Goal: Transaction & Acquisition: Purchase product/service

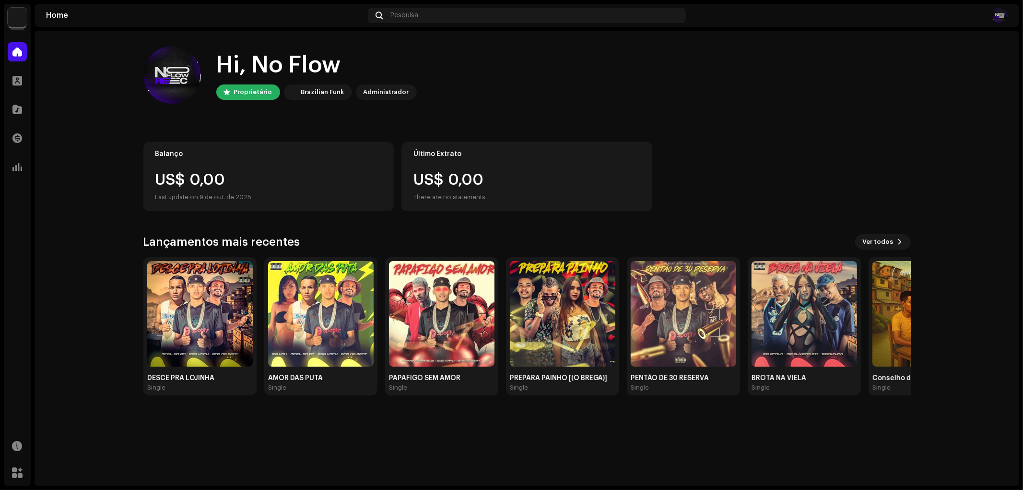
click at [13, 99] on div "Catálogo" at bounding box center [17, 109] width 27 height 27
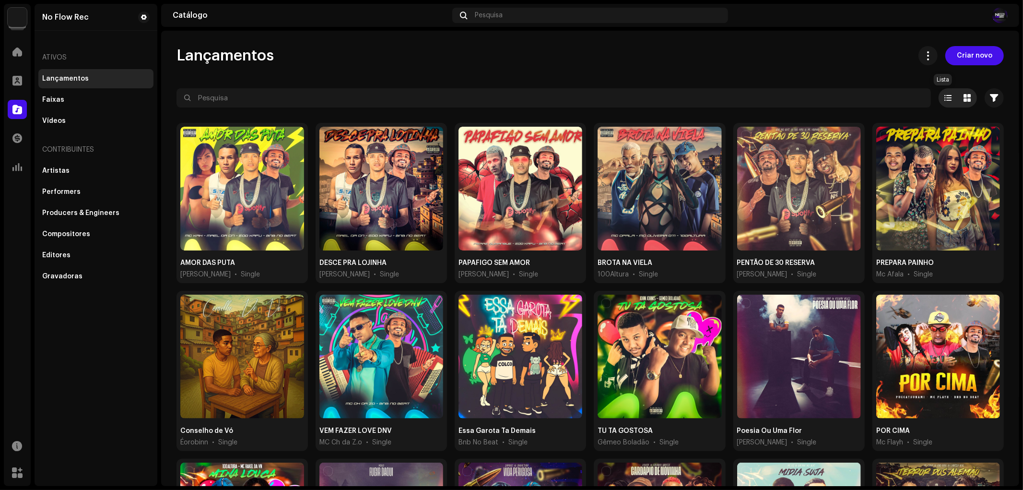
click at [945, 96] on span at bounding box center [948, 98] width 7 height 8
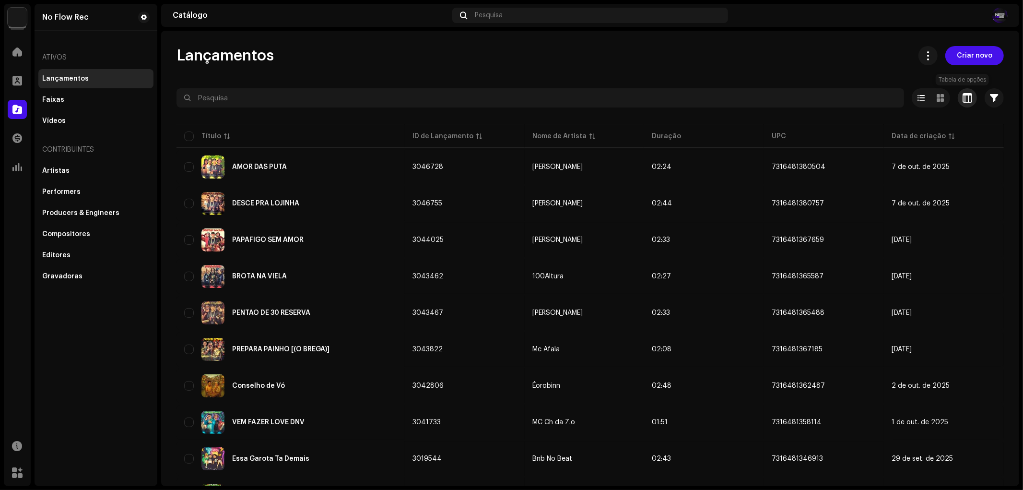
click at [968, 106] on button "button" at bounding box center [967, 97] width 19 height 19
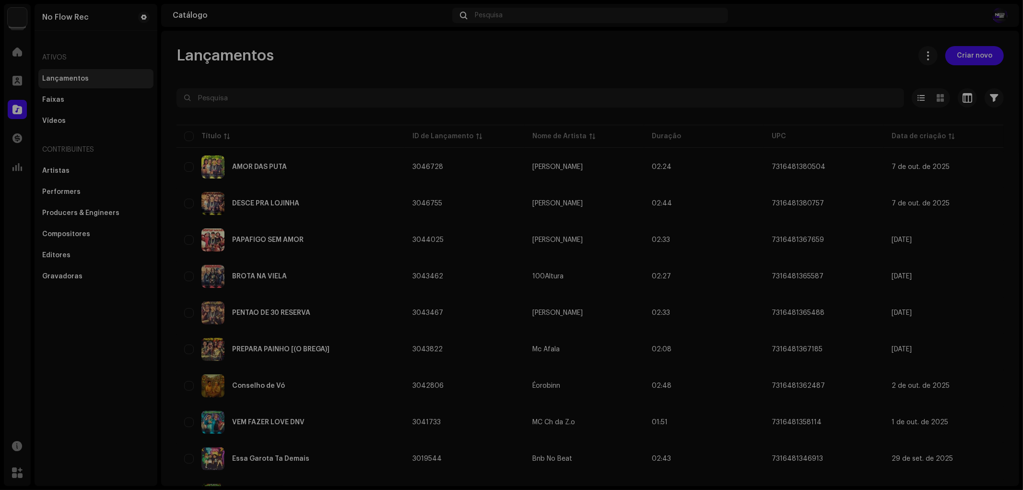
click at [944, 97] on div "Personalizar sua visualização Redefinir Linhas Compacta Confortável Colunas ID …" at bounding box center [511, 245] width 1023 height 490
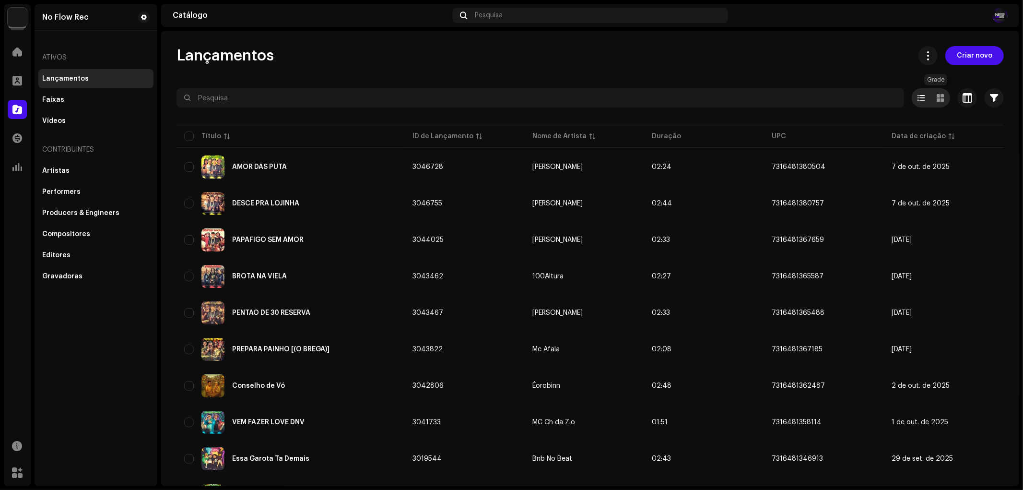
click at [937, 94] on span at bounding box center [940, 98] width 7 height 8
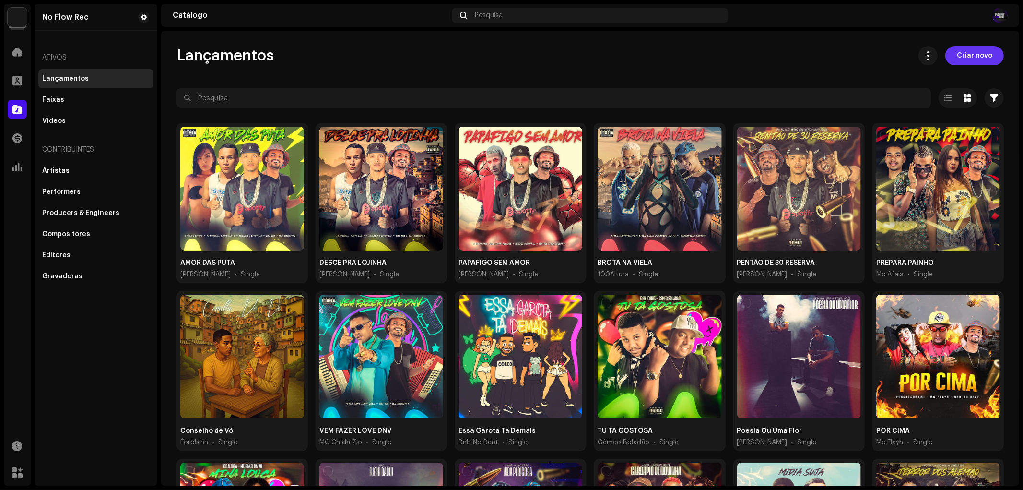
click at [976, 48] on span "Criar novo" at bounding box center [974, 55] width 35 height 19
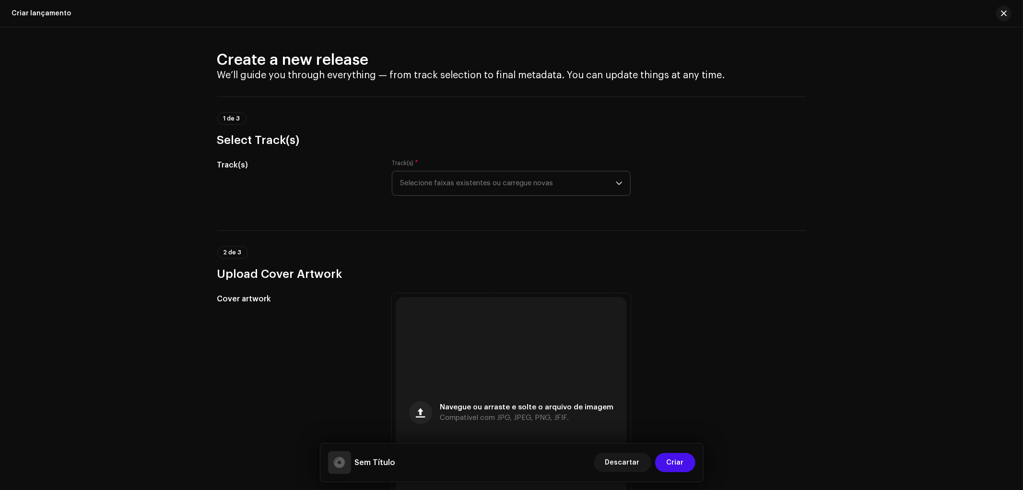
click at [449, 182] on span "Selecione faixas existentes ou carregue novas" at bounding box center [508, 183] width 216 height 24
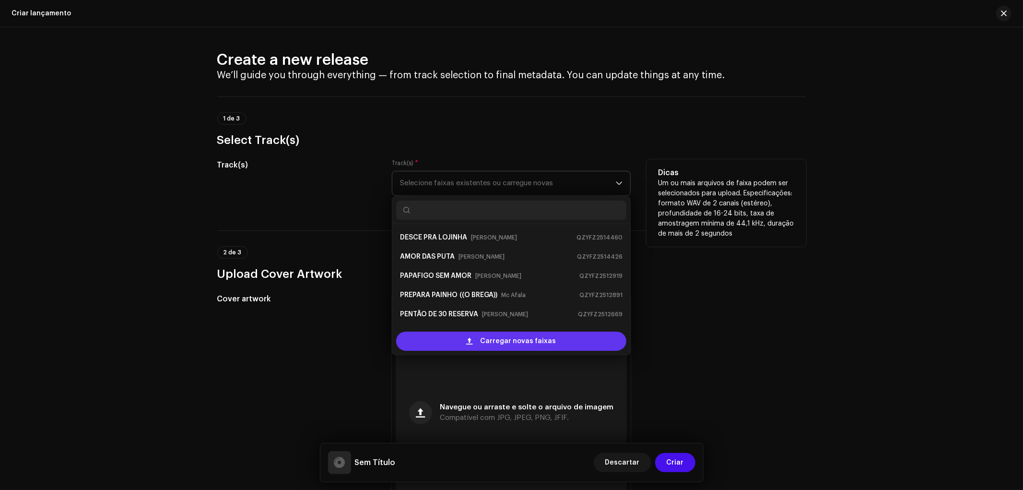
click at [484, 344] on span "Carregar novas faixas" at bounding box center [519, 340] width 76 height 19
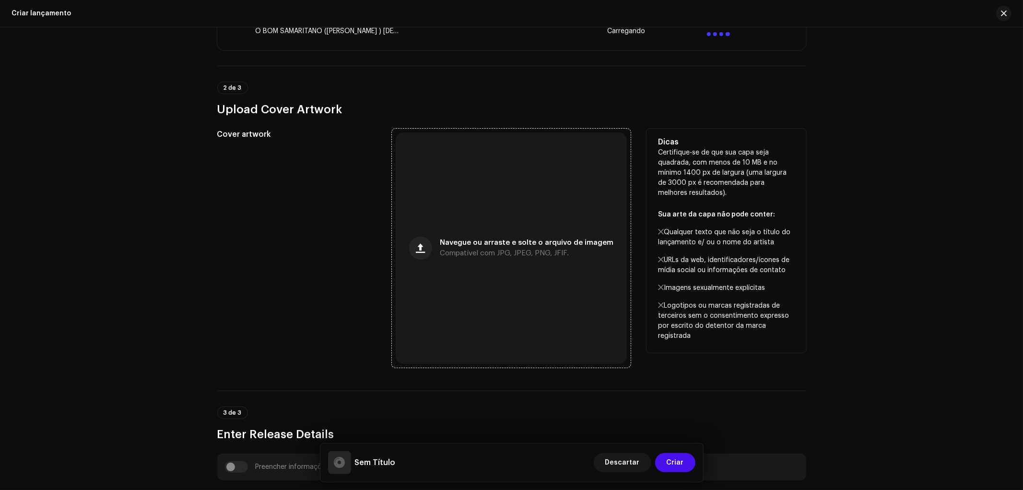
scroll to position [266, 0]
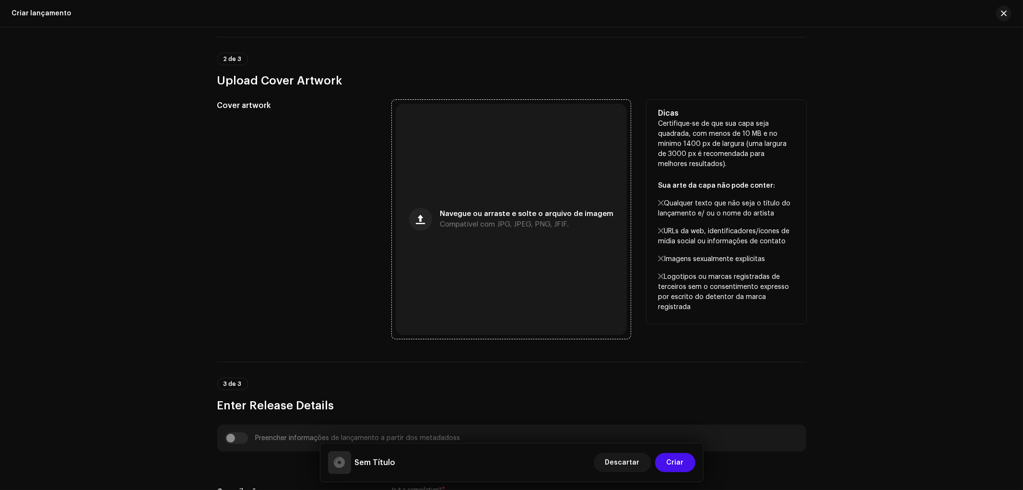
click at [495, 274] on div "Navegue ou arraste e solte o arquivo de imagem Compatível com JPG, JPEG, PNG, J…" at bounding box center [511, 219] width 231 height 231
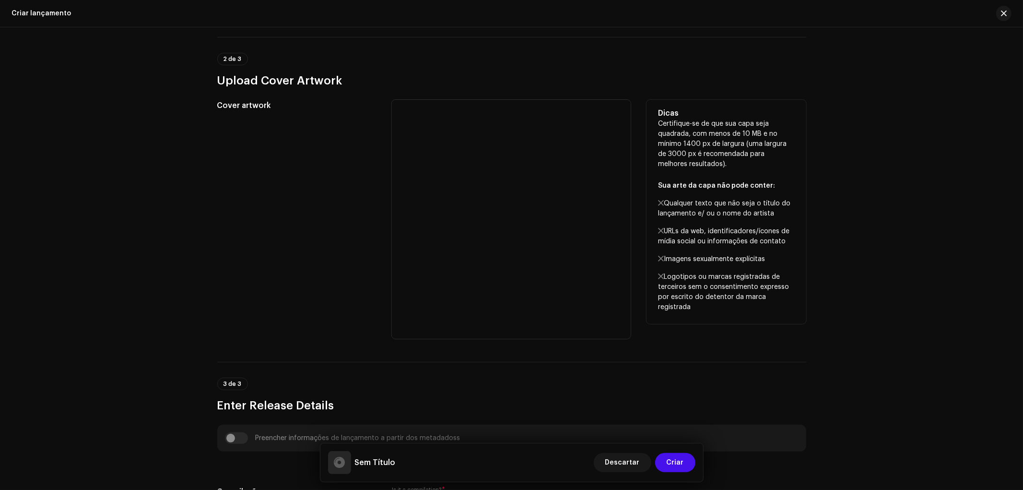
scroll to position [0, 0]
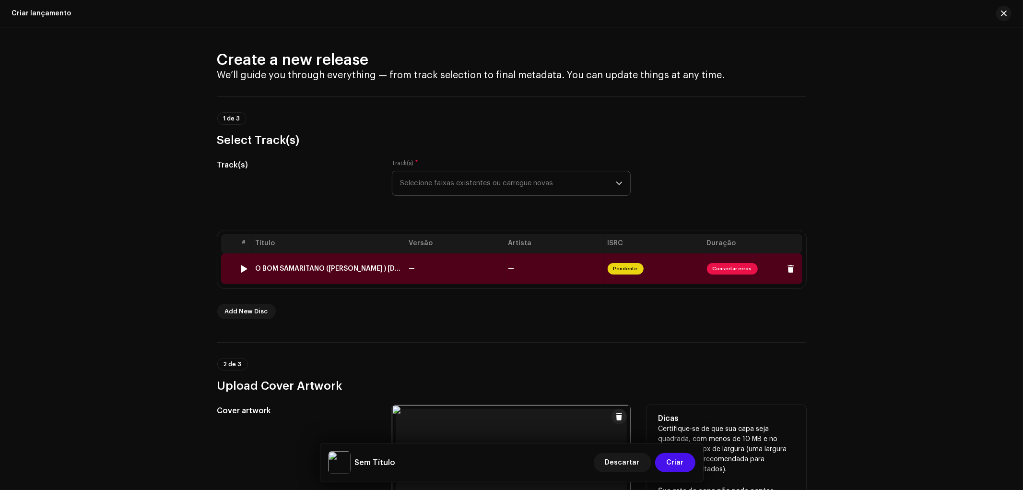
click at [723, 269] on span "Consertar erros" at bounding box center [732, 269] width 51 height 12
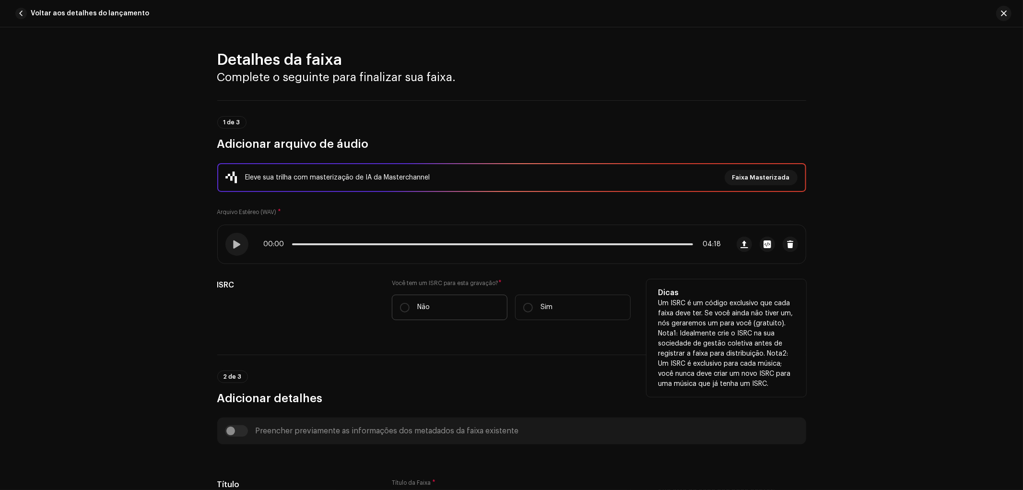
click at [446, 296] on label "Não" at bounding box center [450, 307] width 116 height 25
click at [410, 303] on input "Não" at bounding box center [405, 308] width 10 height 10
radio input "true"
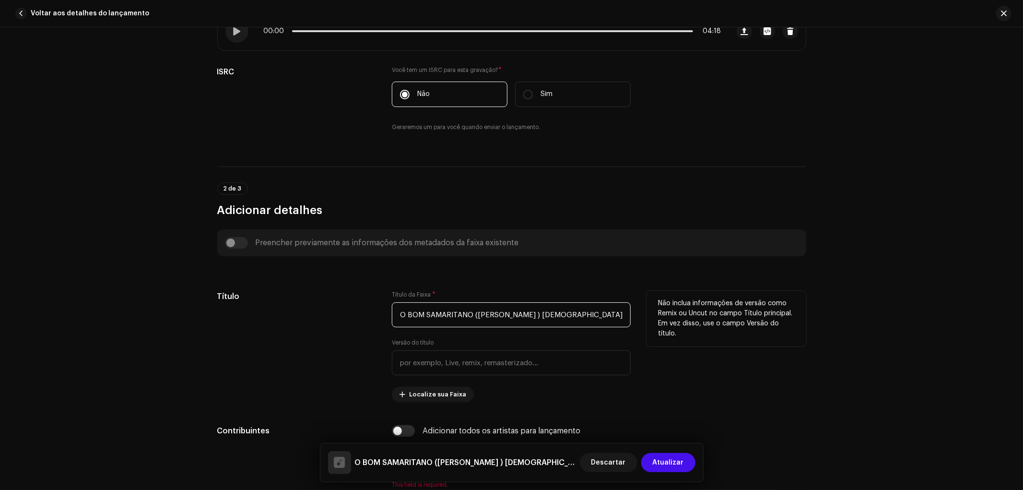
scroll to position [0, 16]
drag, startPoint x: 471, startPoint y: 318, endPoint x: 739, endPoint y: 317, distance: 268.1
click at [739, 317] on div "Título Título da Faixa * O BOM SAMARITANO (ALEXANDRE LIRA ) GOSPEL (mp3cut.net)…" at bounding box center [511, 346] width 589 height 111
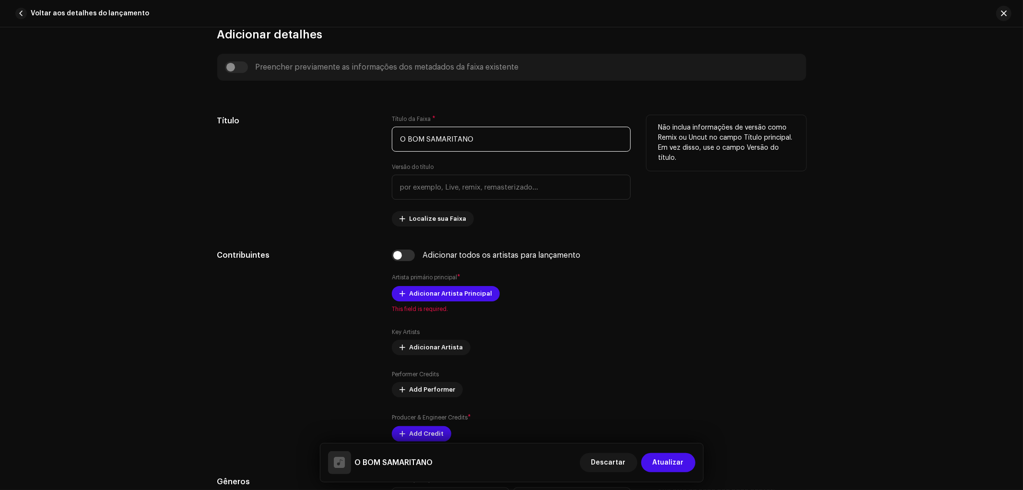
scroll to position [480, 0]
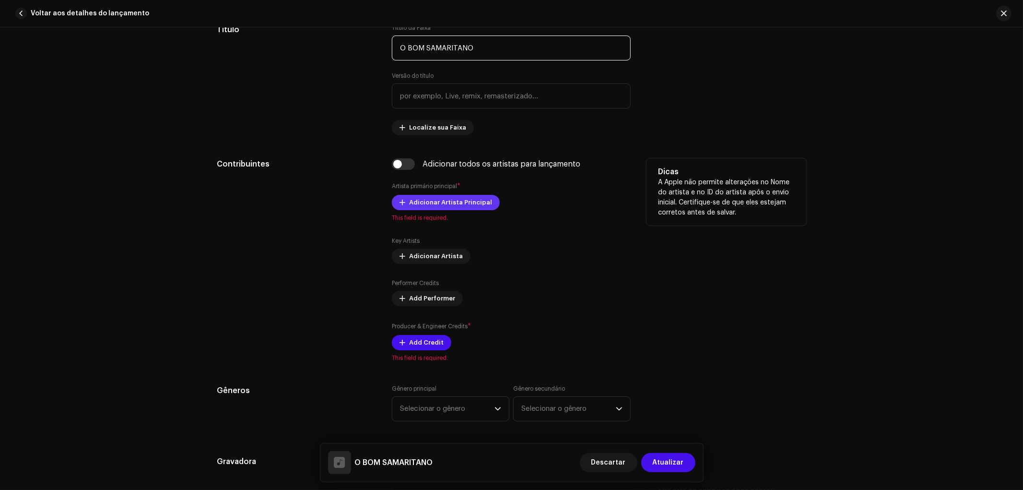
type input "O BOM SAMARITANO"
click at [453, 208] on span "Adicionar Artista Principal" at bounding box center [450, 202] width 83 height 19
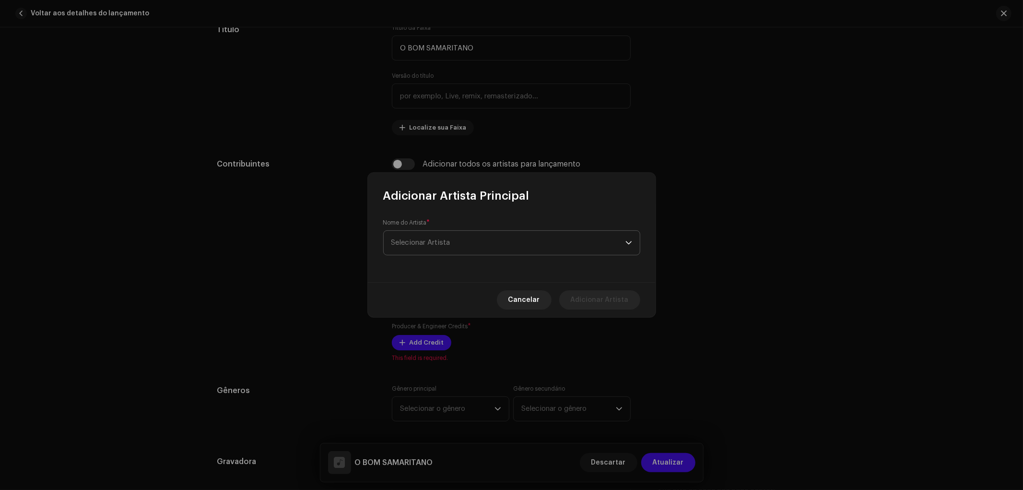
drag, startPoint x: 500, startPoint y: 241, endPoint x: 493, endPoint y: 250, distance: 11.3
click at [501, 241] on span "Selecionar Artista" at bounding box center [508, 243] width 234 height 24
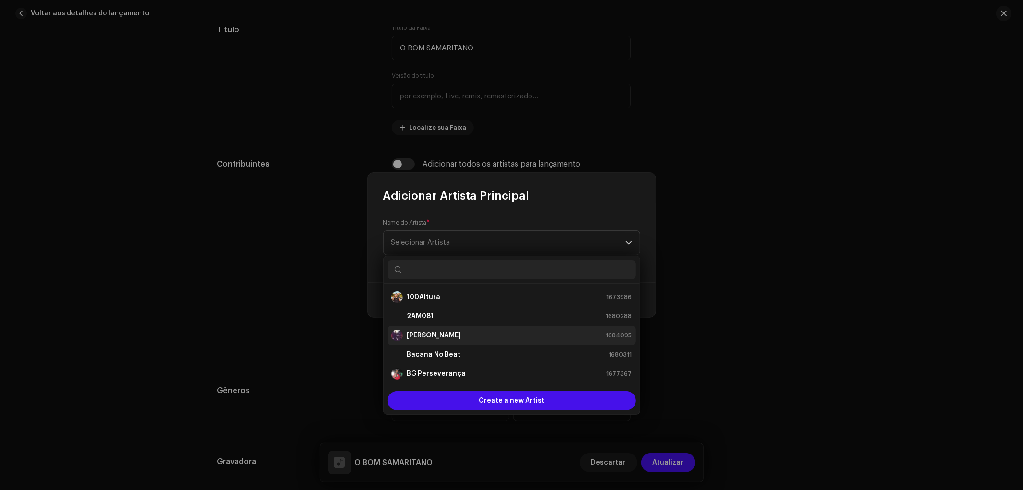
click at [448, 331] on strong "Alexandre Lira" at bounding box center [434, 336] width 54 height 10
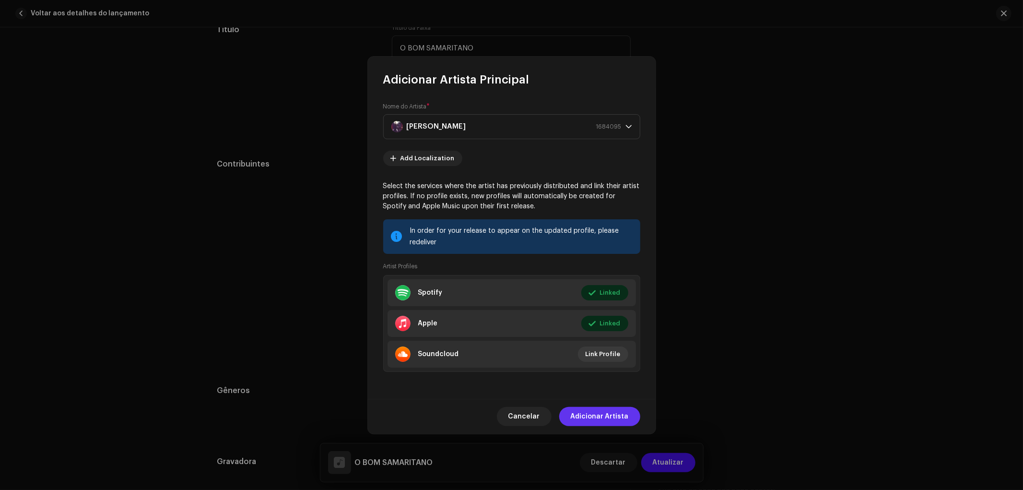
click at [597, 410] on span "Adicionar Artista" at bounding box center [600, 416] width 58 height 19
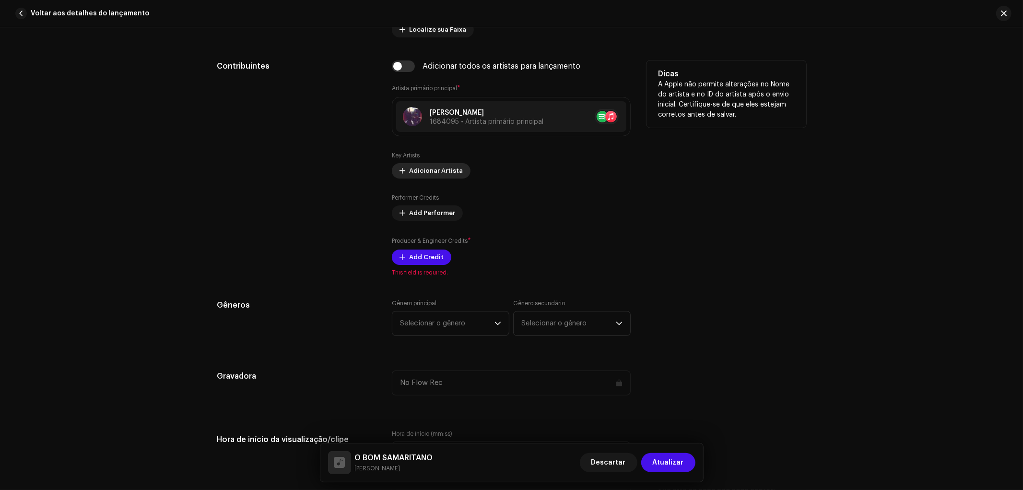
scroll to position [586, 0]
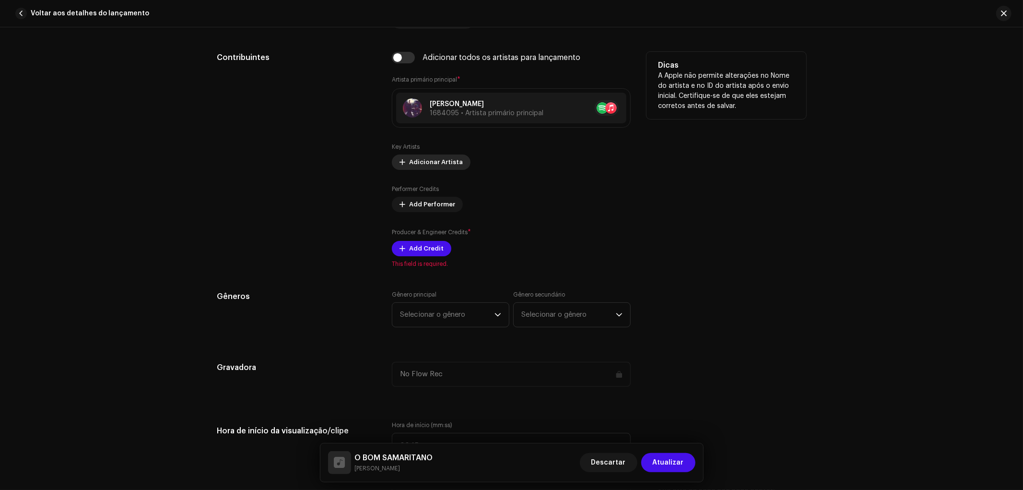
click at [428, 161] on span "Adicionar Artista" at bounding box center [436, 162] width 54 height 19
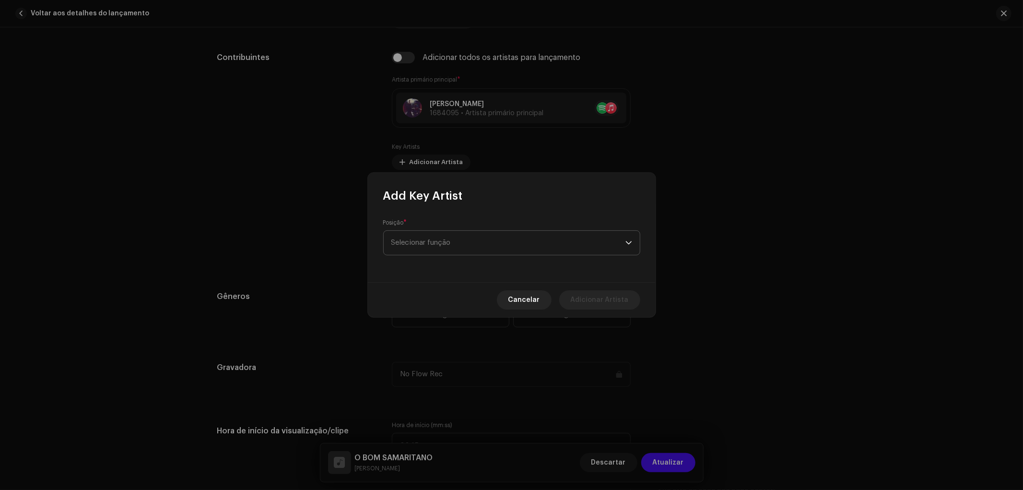
click at [444, 252] on span "Selecionar função" at bounding box center [508, 243] width 234 height 24
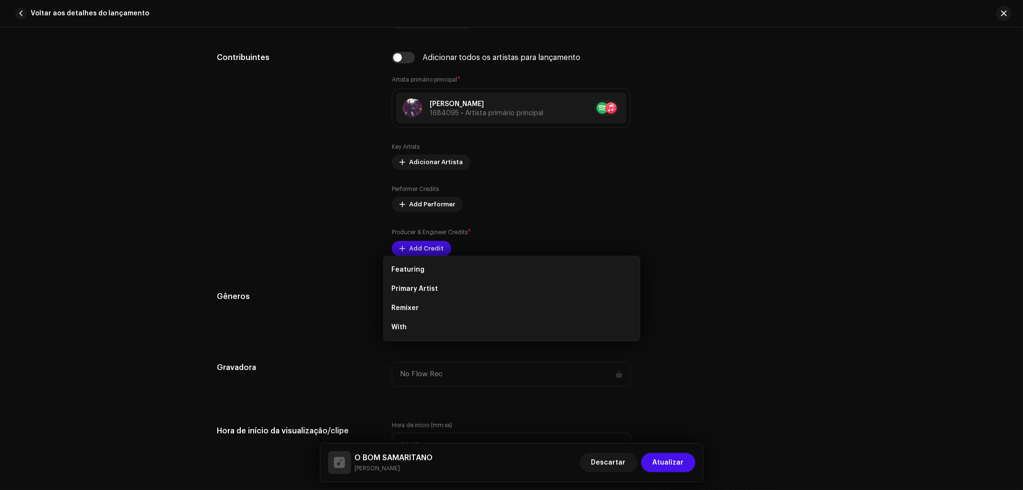
click at [318, 255] on div "Add Key Artist Posição * Selecionar função Cancelar Adicionar Artista" at bounding box center [511, 245] width 1023 height 490
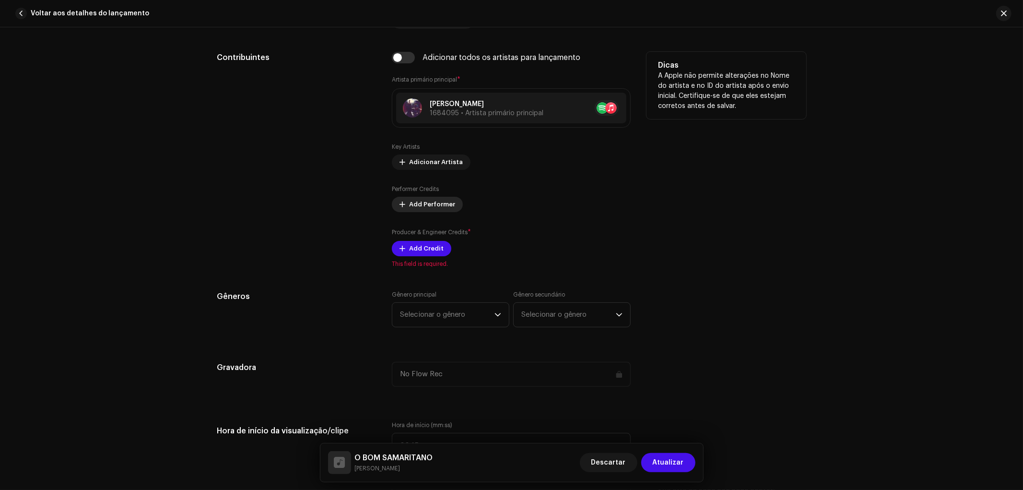
click at [409, 204] on span "Add Performer" at bounding box center [432, 204] width 46 height 19
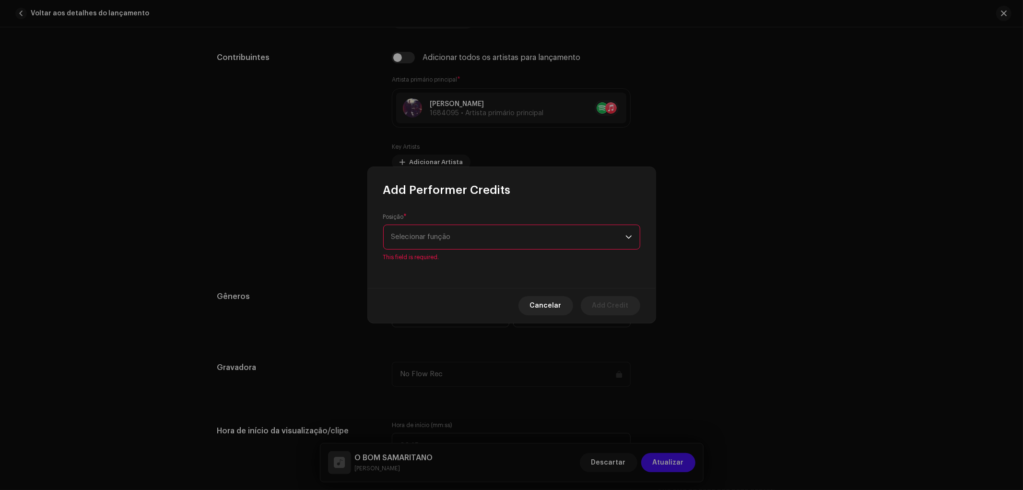
drag, startPoint x: 440, startPoint y: 228, endPoint x: 441, endPoint y: 237, distance: 9.6
click at [441, 232] on div "Posição * Selecionar função This field is required." at bounding box center [511, 237] width 257 height 48
click at [441, 237] on span "Selecionar função" at bounding box center [508, 237] width 234 height 24
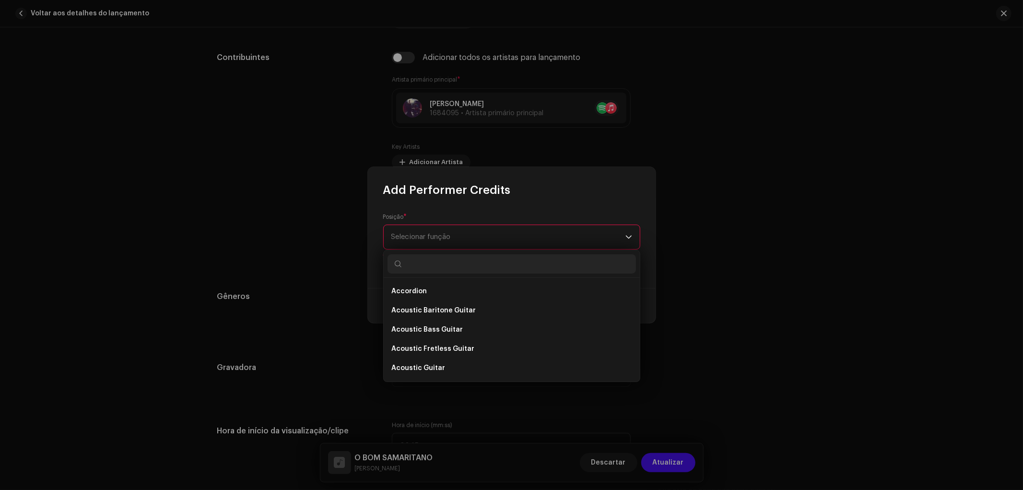
click at [443, 270] on input "text" at bounding box center [512, 263] width 248 height 19
type input "VOCALS"
click at [419, 362] on li "Vocals" at bounding box center [512, 367] width 248 height 19
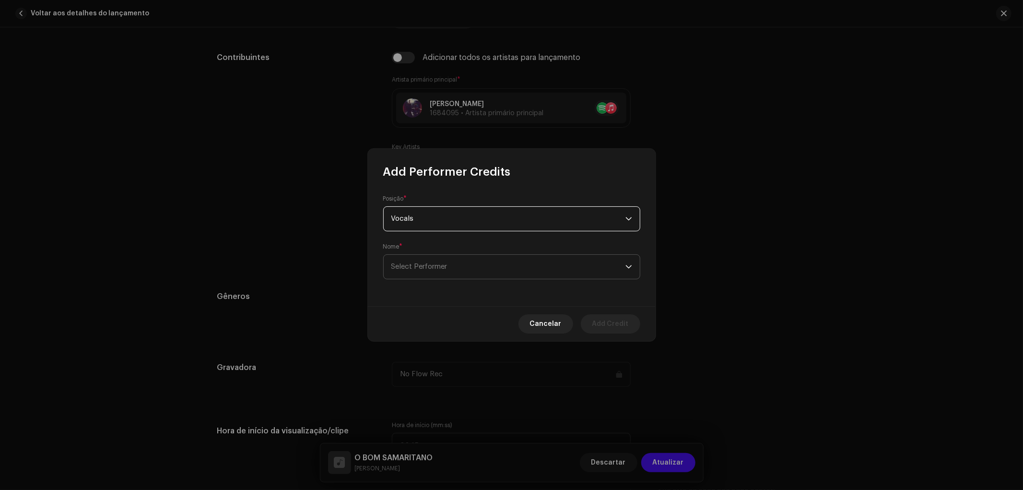
click at [493, 262] on span "Select Performer" at bounding box center [508, 267] width 234 height 24
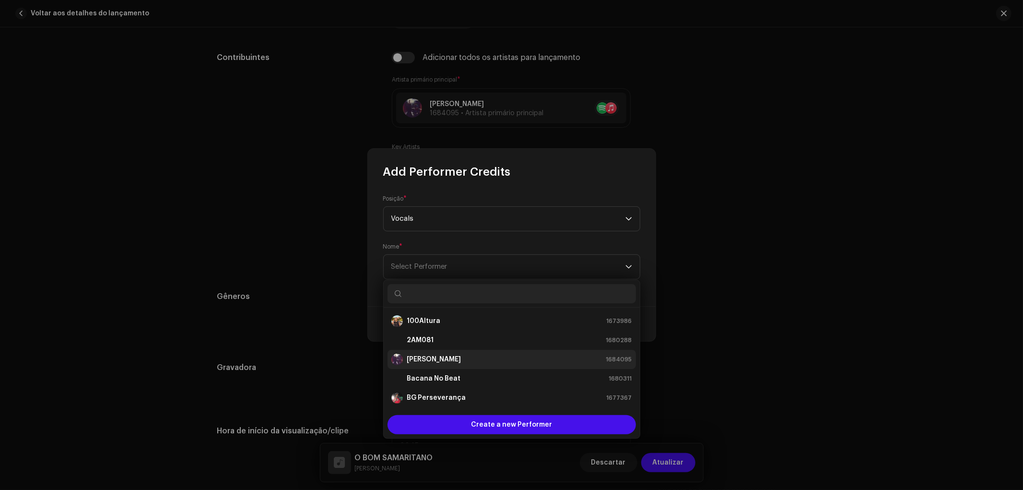
drag, startPoint x: 449, startPoint y: 370, endPoint x: 451, endPoint y: 358, distance: 11.8
click at [451, 358] on ul "100Altura 1673986 2AM081 1680288 Alexandre Lira 1684095 Bacana No Beat 1680311 …" at bounding box center [512, 454] width 256 height 295
click at [451, 358] on strong "[PERSON_NAME]" at bounding box center [434, 359] width 54 height 10
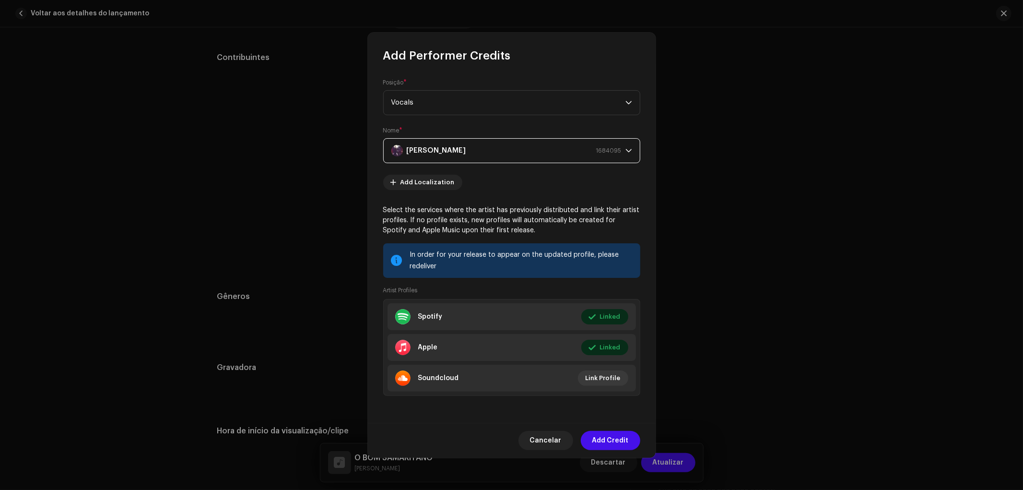
click at [615, 451] on div "Cancelar Add Credit" at bounding box center [512, 440] width 288 height 35
click at [611, 443] on span "Add Credit" at bounding box center [610, 440] width 36 height 19
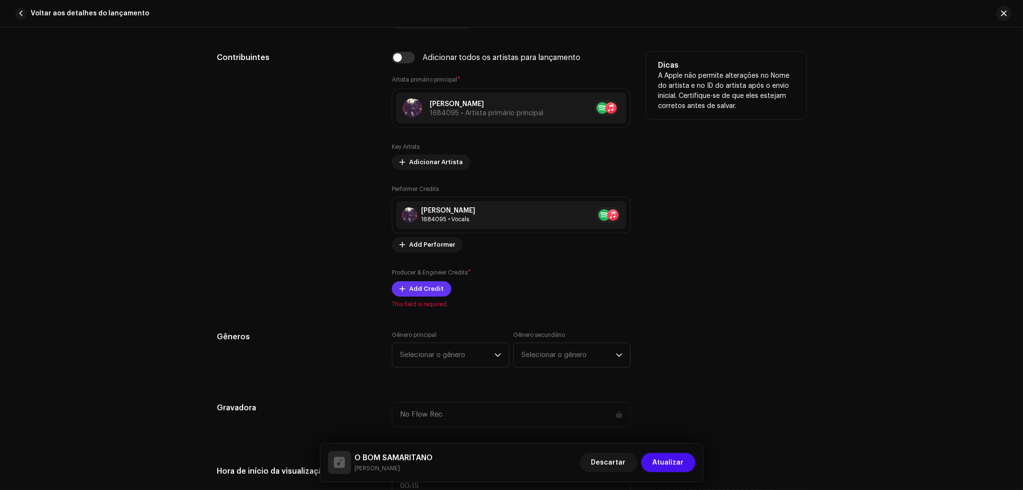
click at [428, 283] on span "Add Credit" at bounding box center [426, 288] width 35 height 19
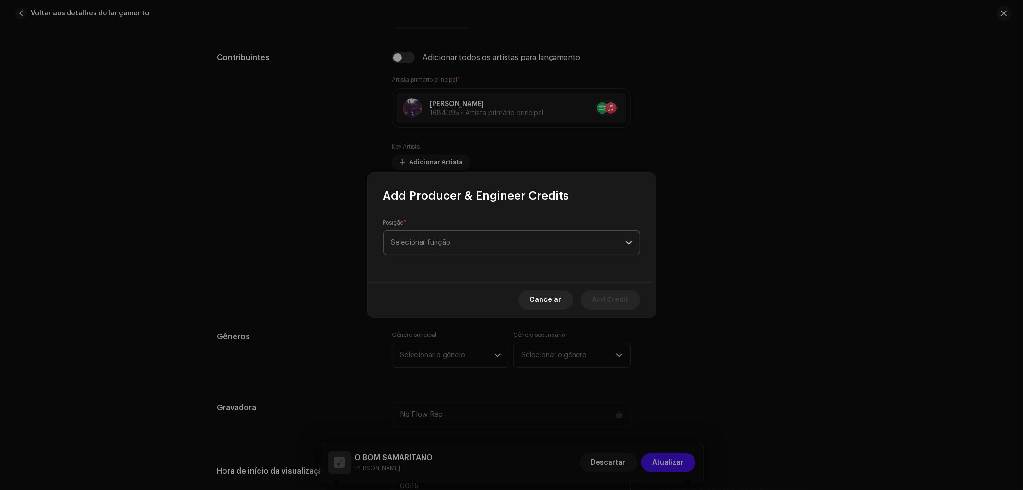
click at [464, 243] on span "Selecionar função" at bounding box center [508, 243] width 234 height 24
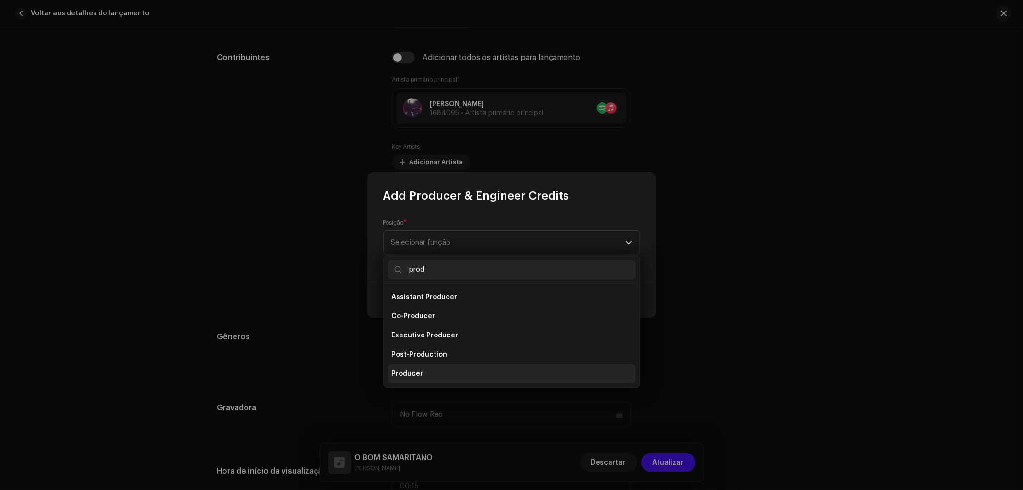
type input "prod"
click at [430, 370] on li "Producer" at bounding box center [512, 373] width 248 height 19
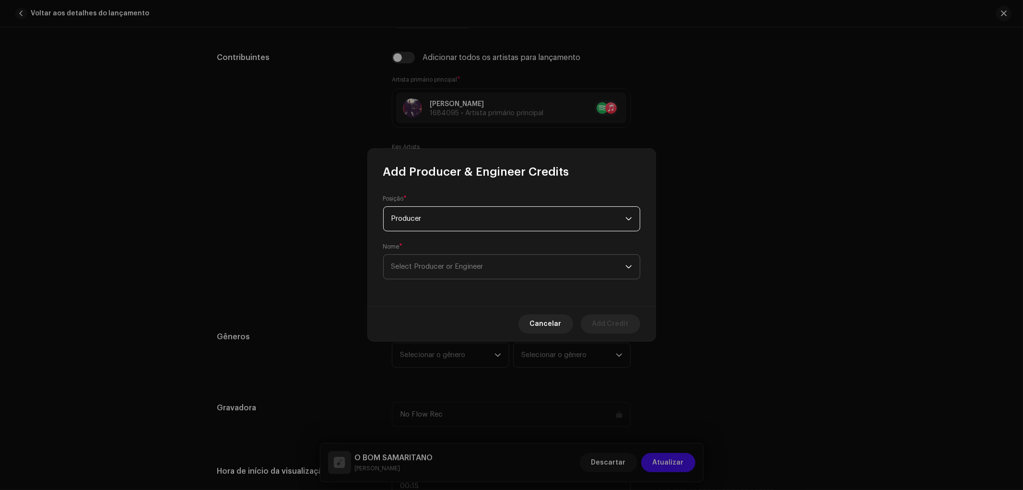
click at [477, 275] on span "Select Producer or Engineer" at bounding box center [508, 267] width 234 height 24
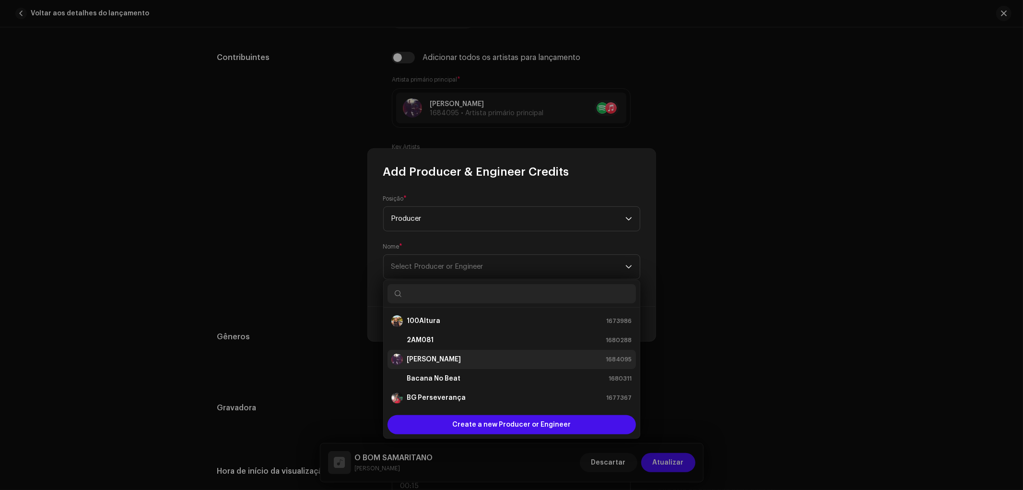
click at [443, 358] on strong "[PERSON_NAME]" at bounding box center [434, 359] width 54 height 10
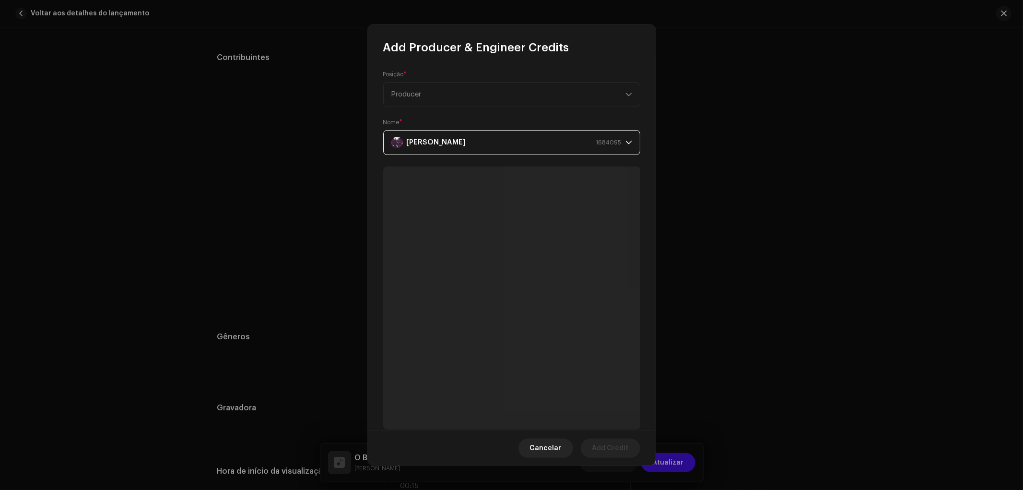
click at [447, 143] on strong "[PERSON_NAME]" at bounding box center [436, 142] width 59 height 24
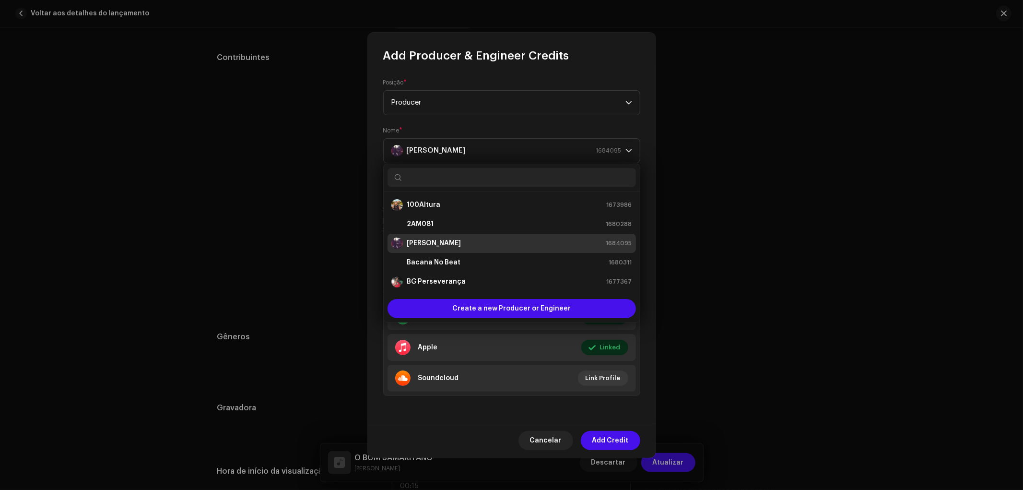
scroll to position [15, 0]
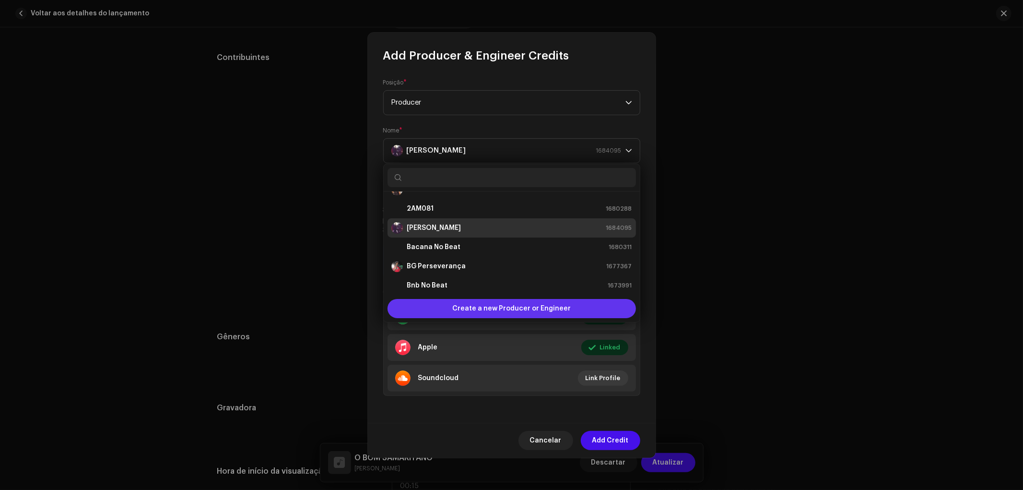
click at [485, 314] on span "Create a new Producer or Engineer" at bounding box center [511, 308] width 118 height 19
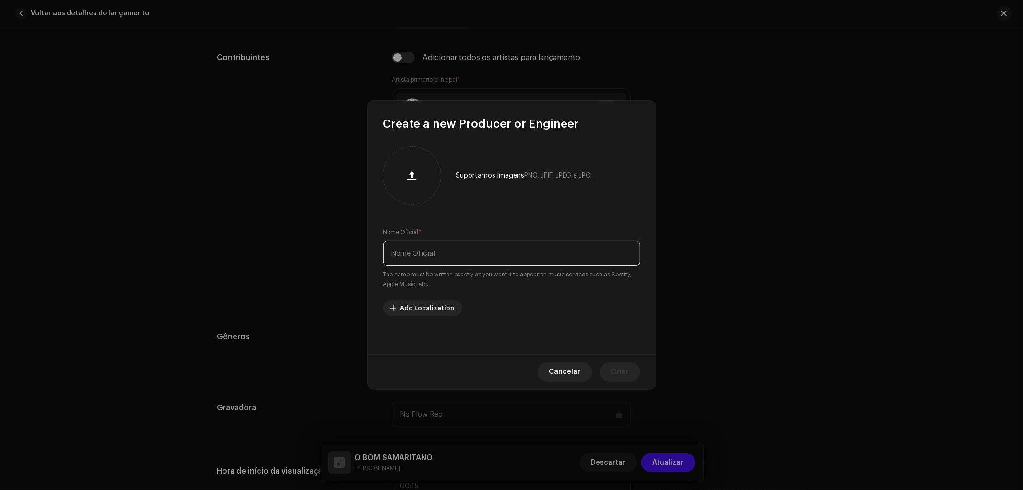
click at [473, 262] on input "text" at bounding box center [511, 253] width 257 height 25
type input "Dieguinho Playback"
click at [616, 369] on span "Criar" at bounding box center [620, 371] width 17 height 19
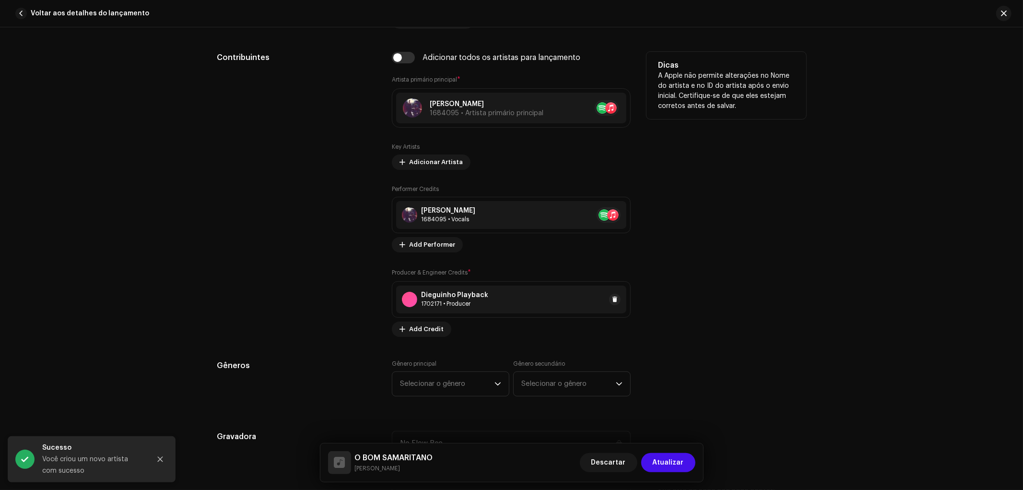
click at [495, 304] on div "Dieguinho Playback 1702171 • Producer" at bounding box center [511, 299] width 230 height 28
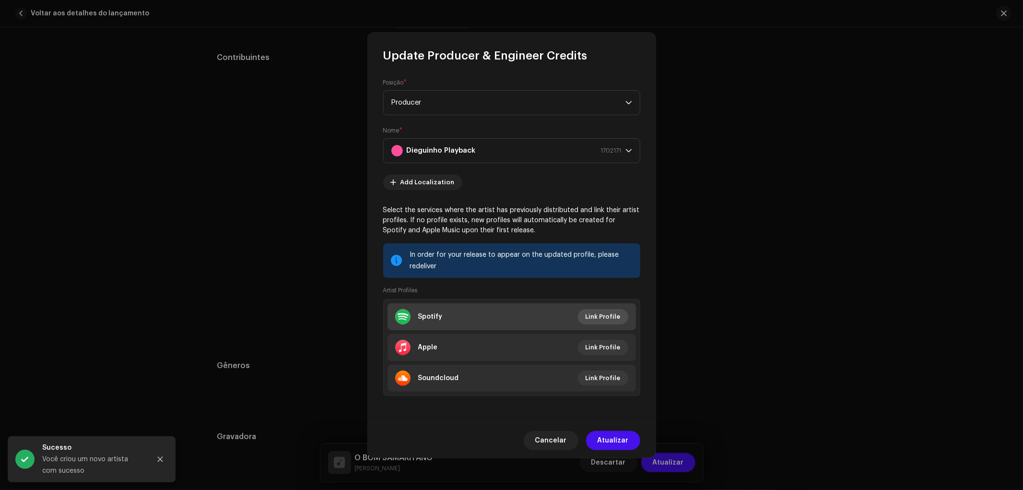
click at [600, 315] on span "Link Profile" at bounding box center [603, 316] width 35 height 19
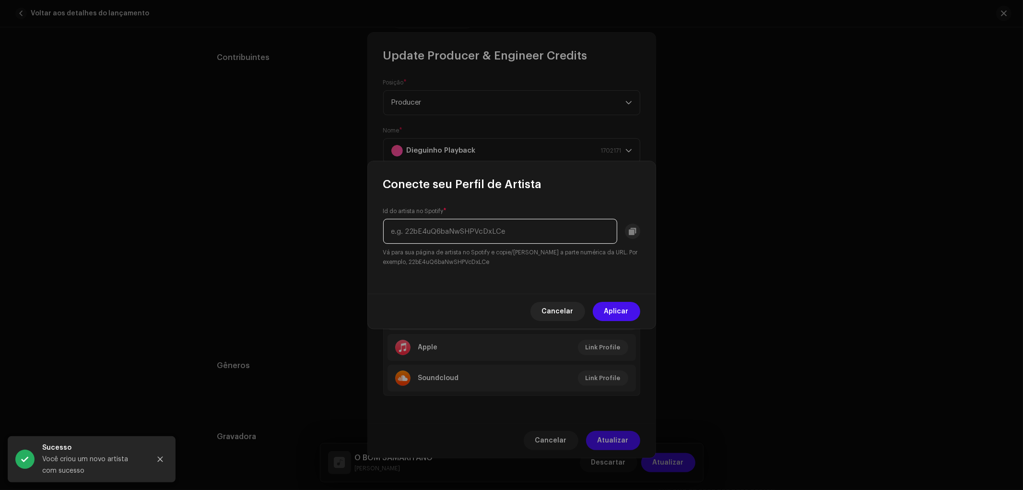
click at [538, 232] on input "text" at bounding box center [500, 231] width 234 height 25
paste input "7eLaWr7PQ4OXGMcu0vEEdS"
type input "7eLaWr7PQ4OXGMcu0vEEdS"
click at [635, 315] on button "Aplicar" at bounding box center [616, 311] width 47 height 19
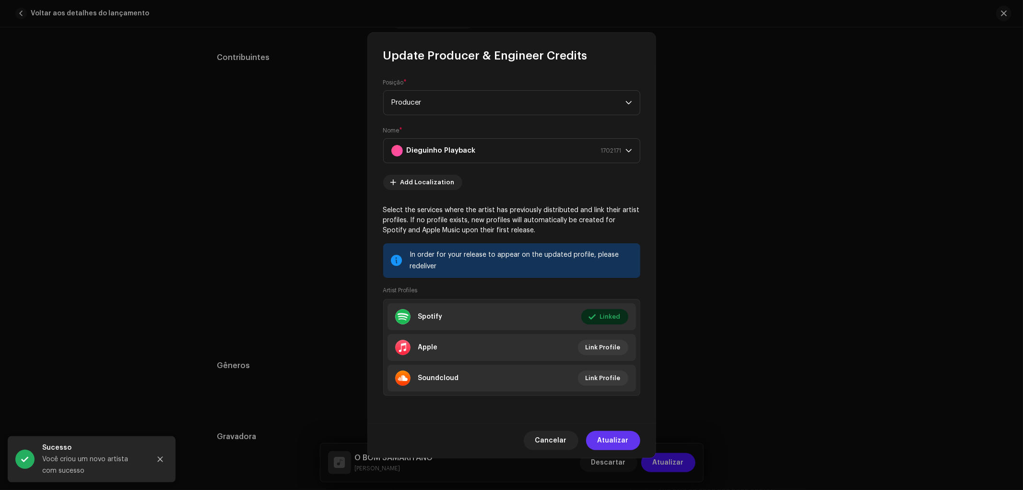
click at [619, 432] on span "Atualizar" at bounding box center [613, 440] width 31 height 19
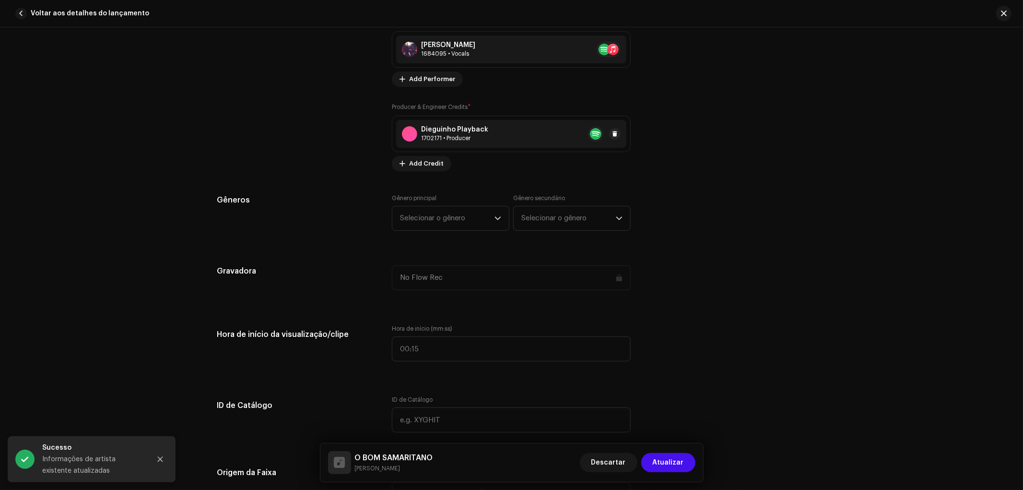
scroll to position [533, 0]
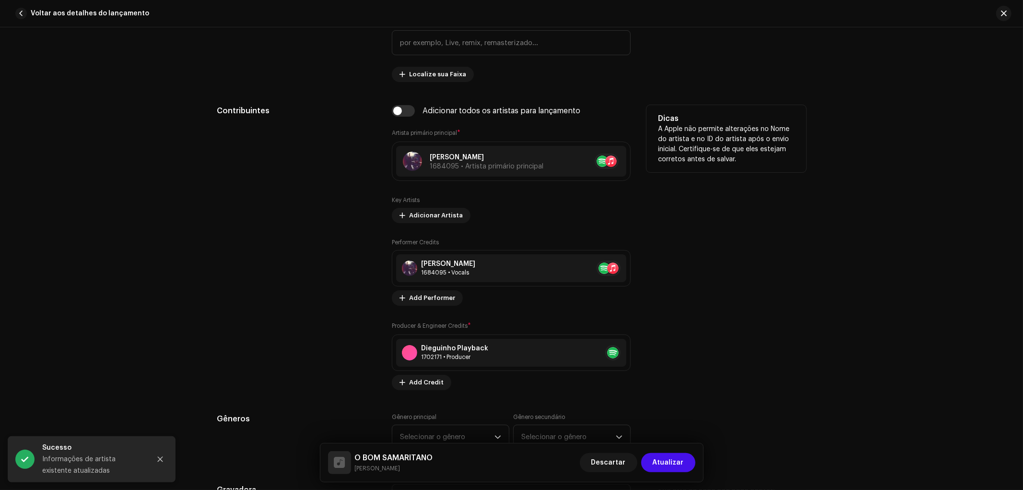
click at [450, 308] on div "Key Artists Adicionar Artista Performer Credits Alexandre Lira 1684095 • Vocals…" at bounding box center [511, 293] width 239 height 194
click at [447, 301] on span "Add Performer" at bounding box center [432, 297] width 46 height 19
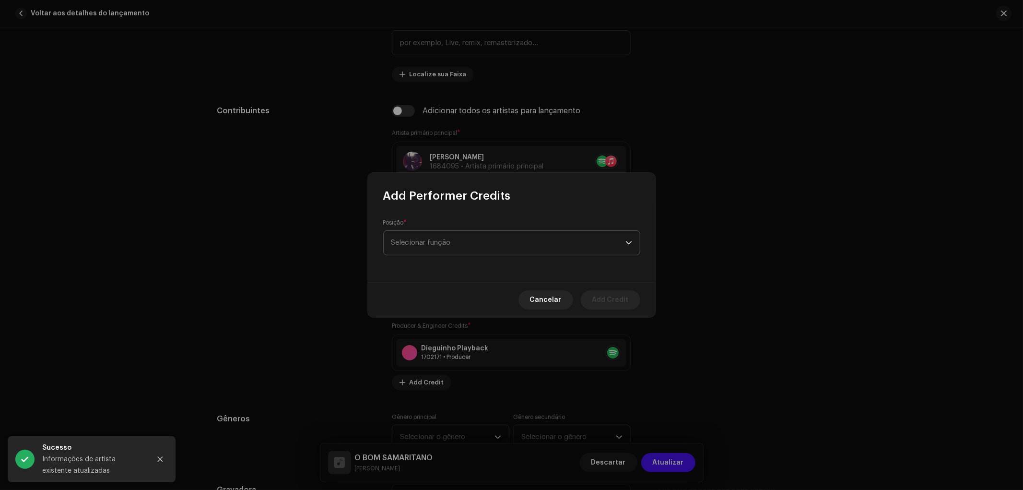
click at [464, 238] on span "Selecionar função" at bounding box center [508, 243] width 234 height 24
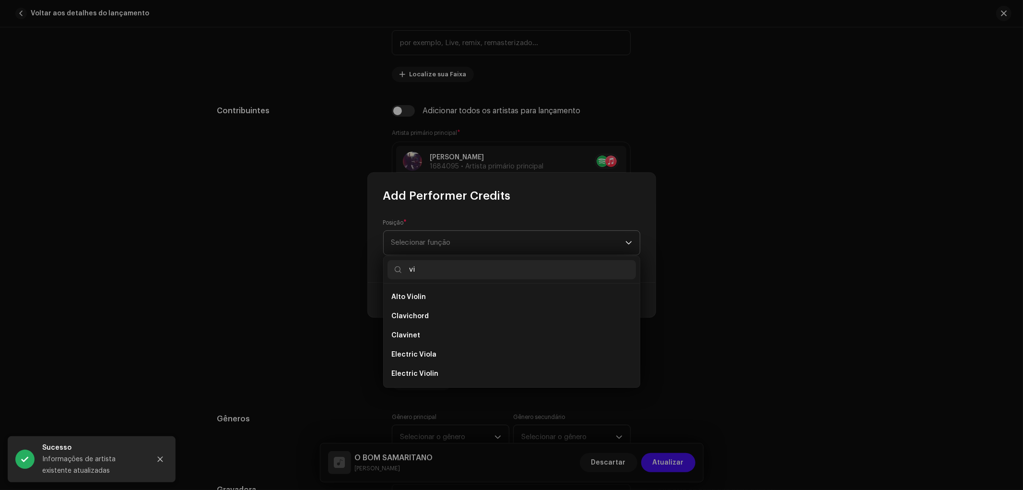
type input "vio"
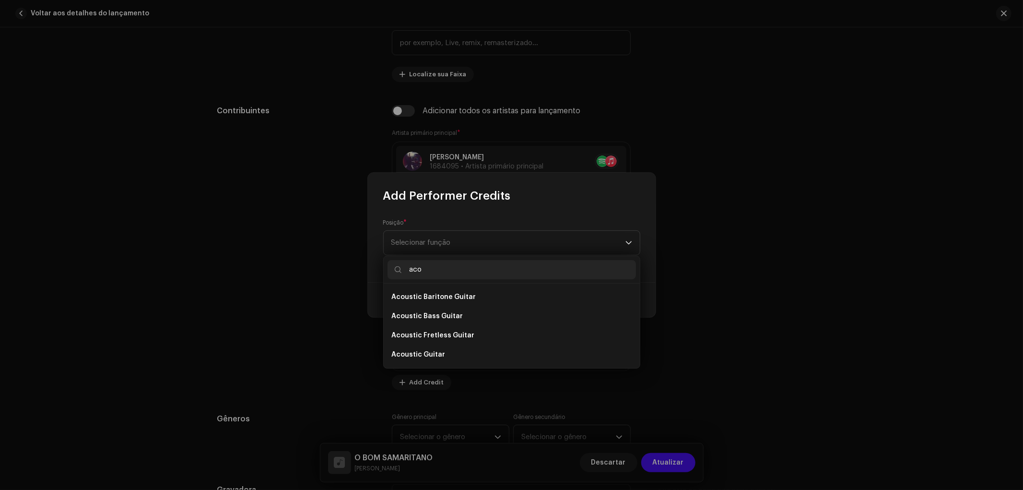
scroll to position [0, 0]
type input "acousti"
click at [407, 346] on li "Acoustic Guitar" at bounding box center [512, 354] width 248 height 19
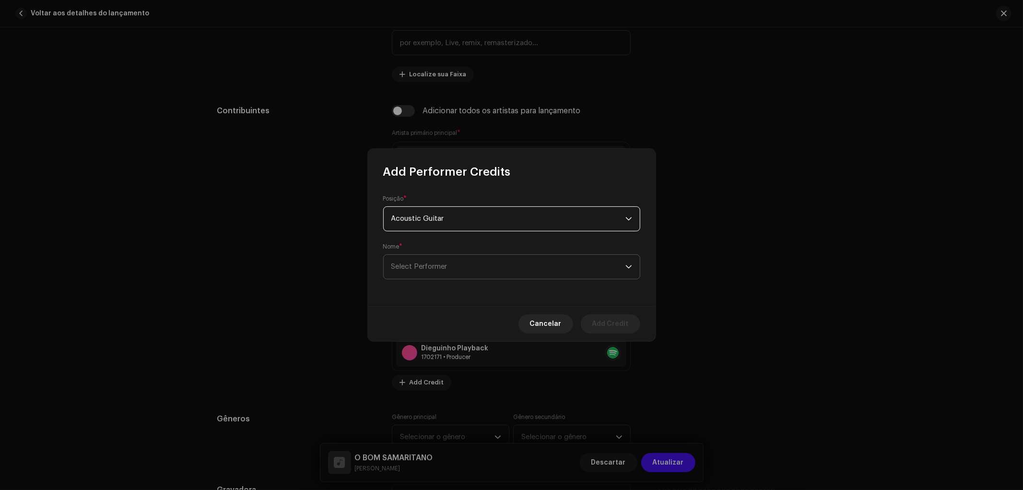
click at [459, 265] on span "Select Performer" at bounding box center [508, 267] width 234 height 24
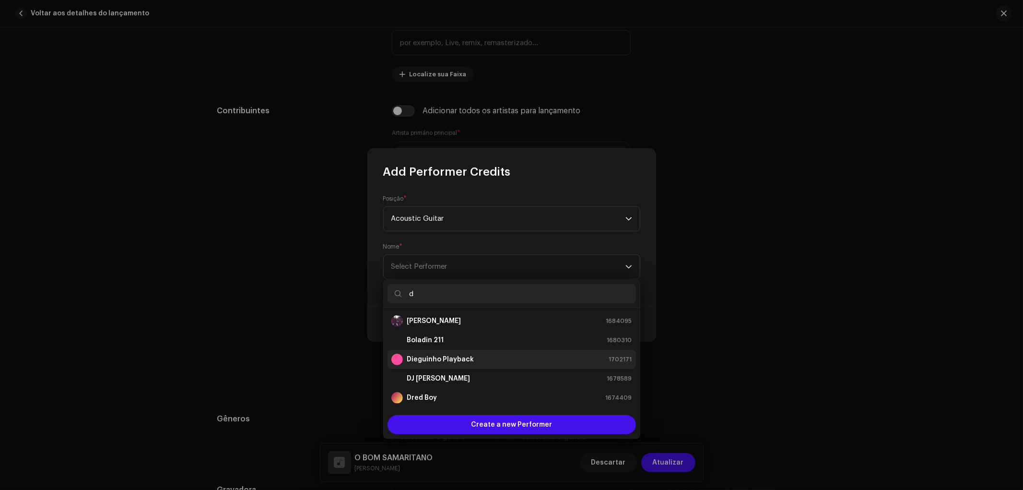
type input "d"
click at [451, 362] on strong "Dieguinho Playback" at bounding box center [440, 359] width 67 height 10
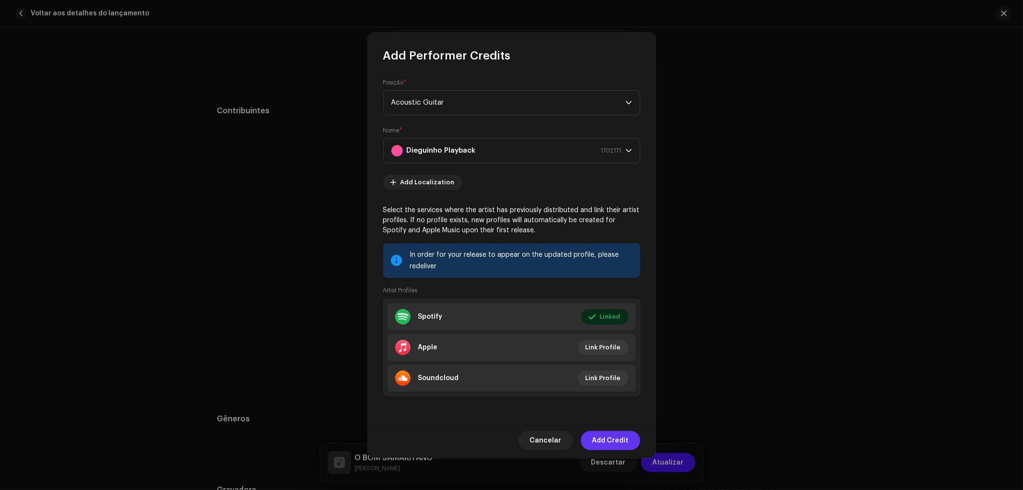
click at [611, 442] on span "Add Credit" at bounding box center [610, 440] width 36 height 19
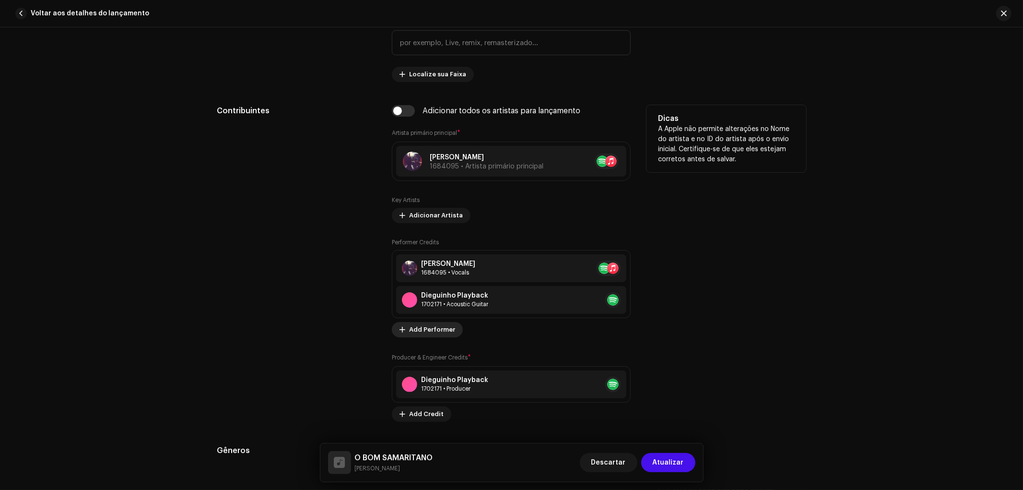
click at [434, 328] on span "Add Performer" at bounding box center [432, 329] width 46 height 19
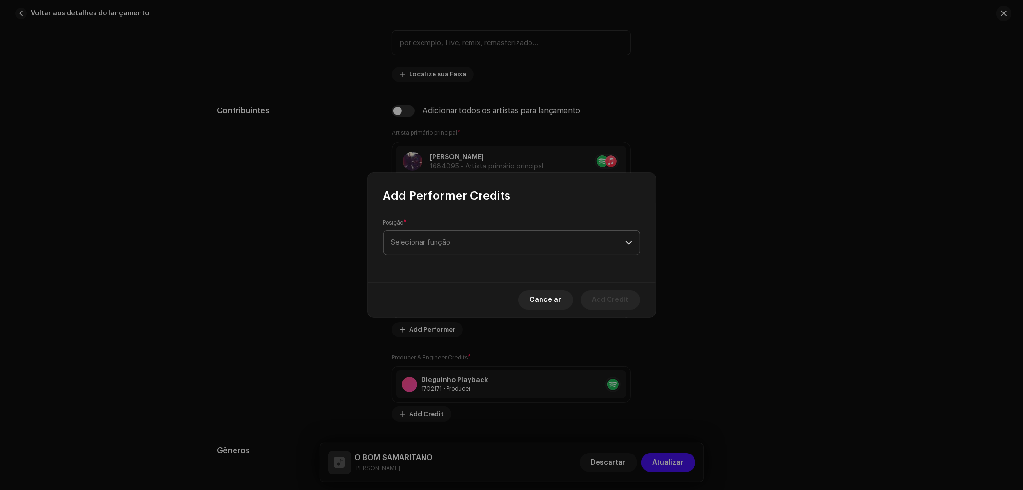
click at [471, 242] on span "Selecionar função" at bounding box center [508, 243] width 234 height 24
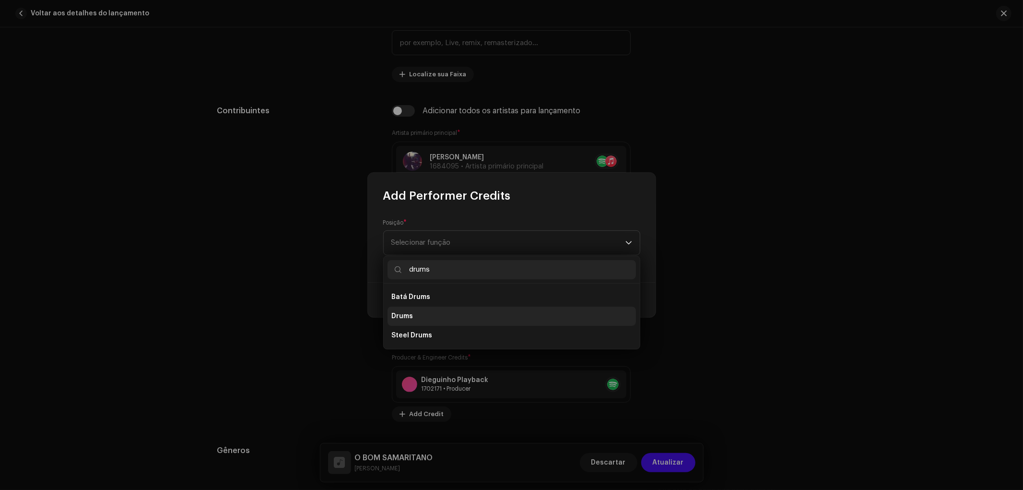
type input "drums"
click at [456, 313] on li "Drums" at bounding box center [512, 316] width 248 height 19
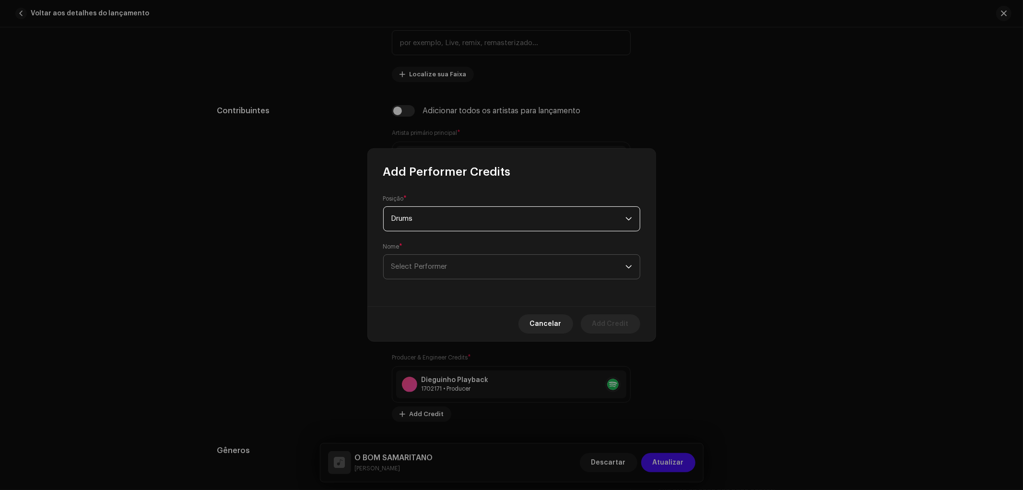
click at [456, 267] on span "Select Performer" at bounding box center [508, 267] width 234 height 24
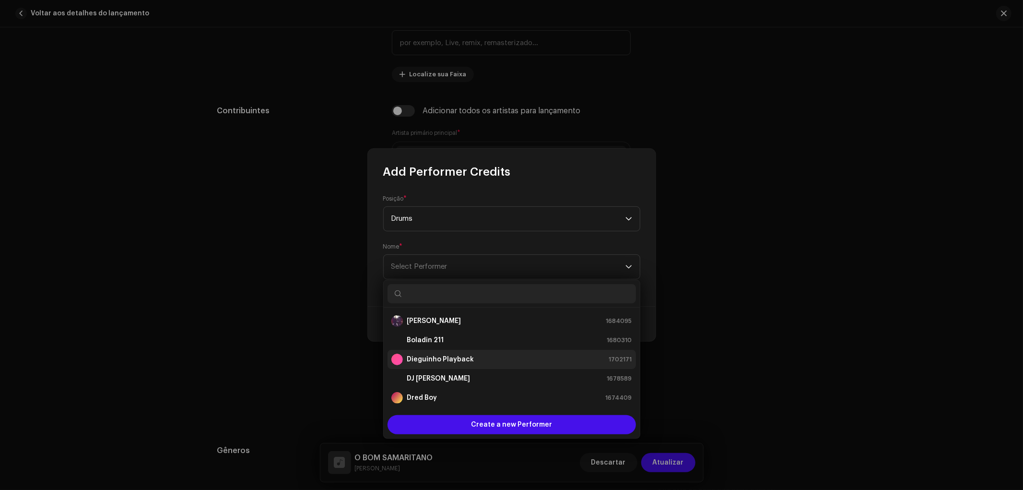
click at [420, 360] on strong "Dieguinho Playback" at bounding box center [440, 359] width 67 height 10
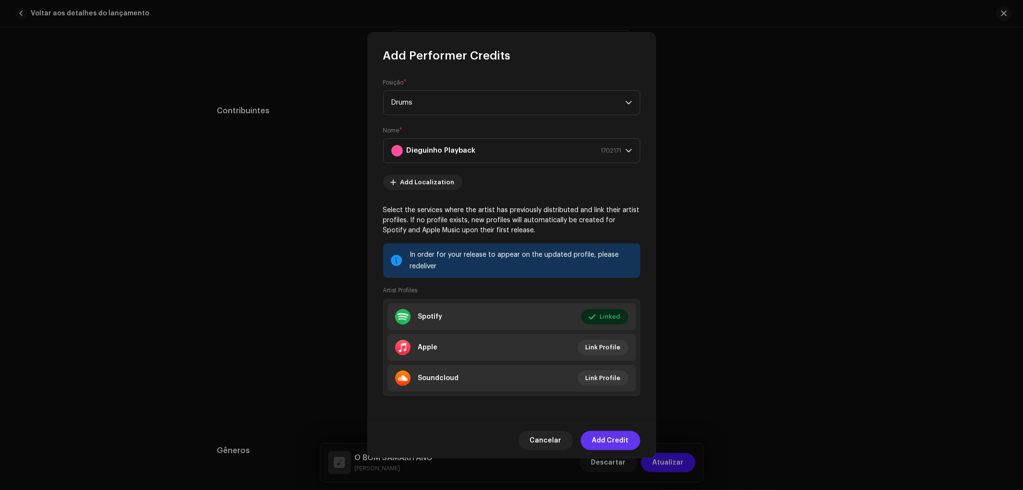
click at [615, 445] on span "Add Credit" at bounding box center [610, 440] width 36 height 19
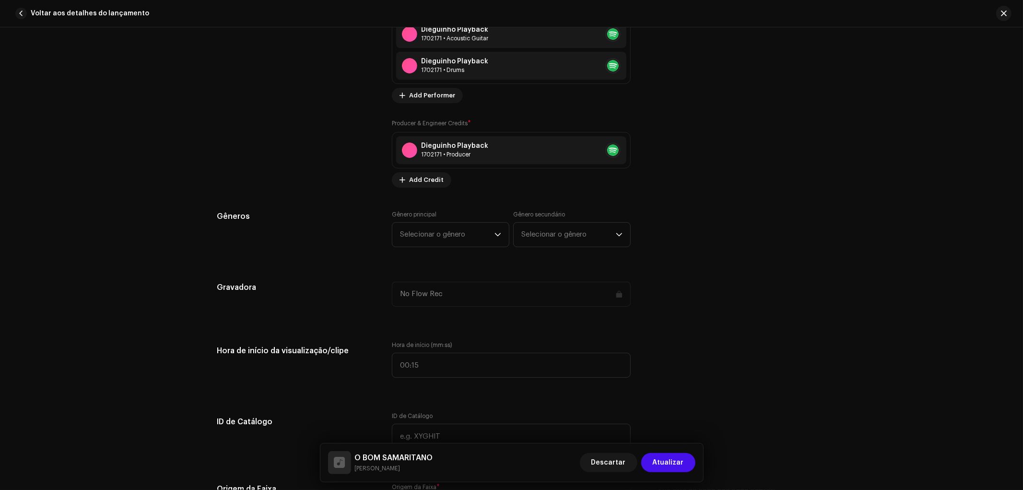
scroll to position [852, 0]
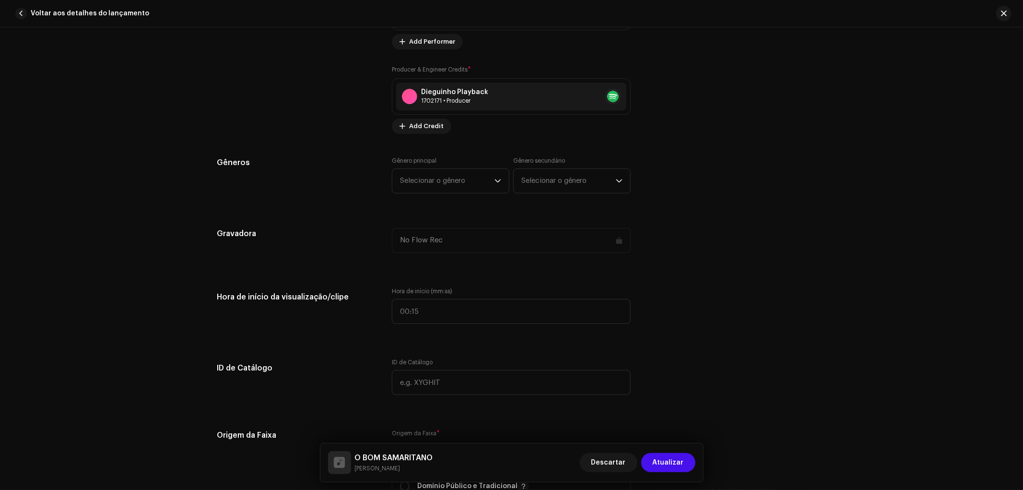
click at [423, 165] on label "Gênero principal" at bounding box center [414, 161] width 45 height 8
click at [430, 176] on span "Selecionar o gênero" at bounding box center [447, 181] width 94 height 24
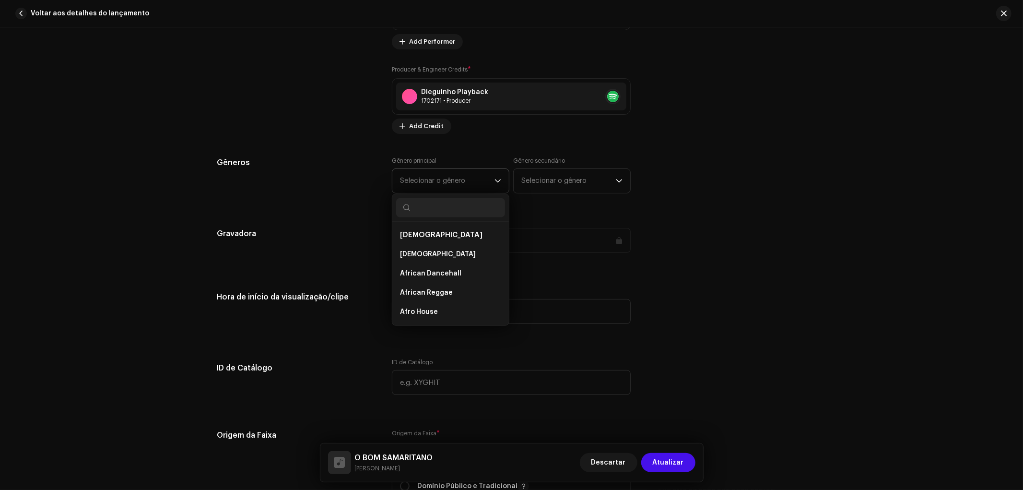
click at [437, 214] on input "text" at bounding box center [450, 207] width 109 height 19
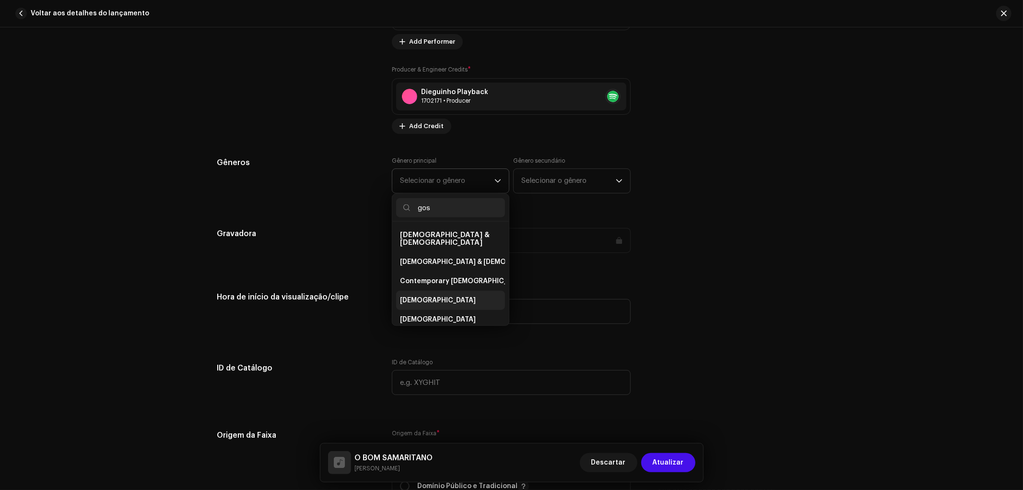
type input "gos"
click at [421, 294] on li "Gospel" at bounding box center [450, 300] width 109 height 19
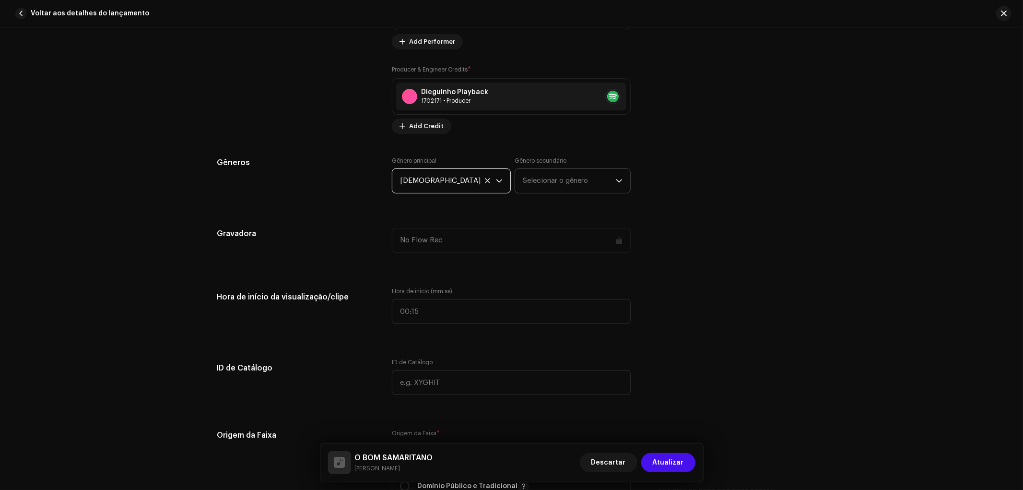
click at [543, 186] on span "Selecionar o gênero" at bounding box center [569, 181] width 93 height 24
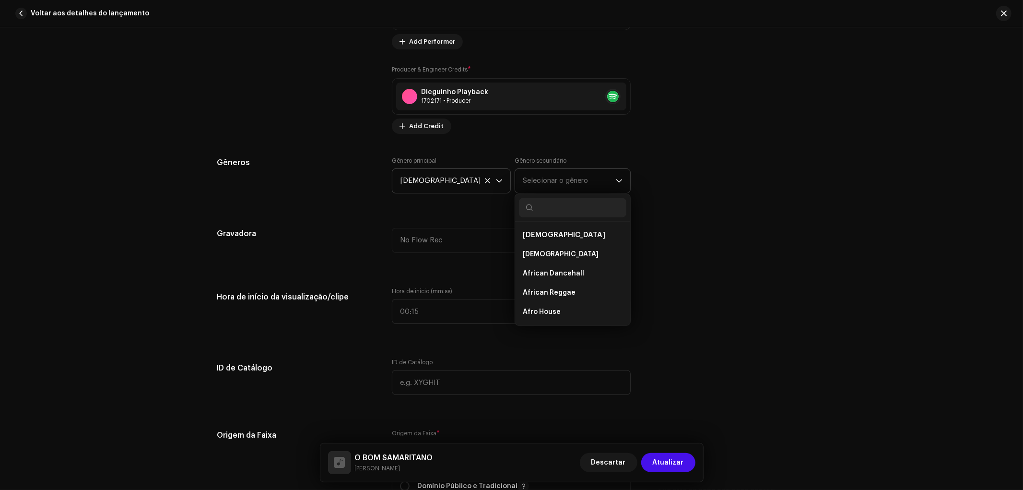
click at [543, 214] on input "text" at bounding box center [572, 207] width 107 height 19
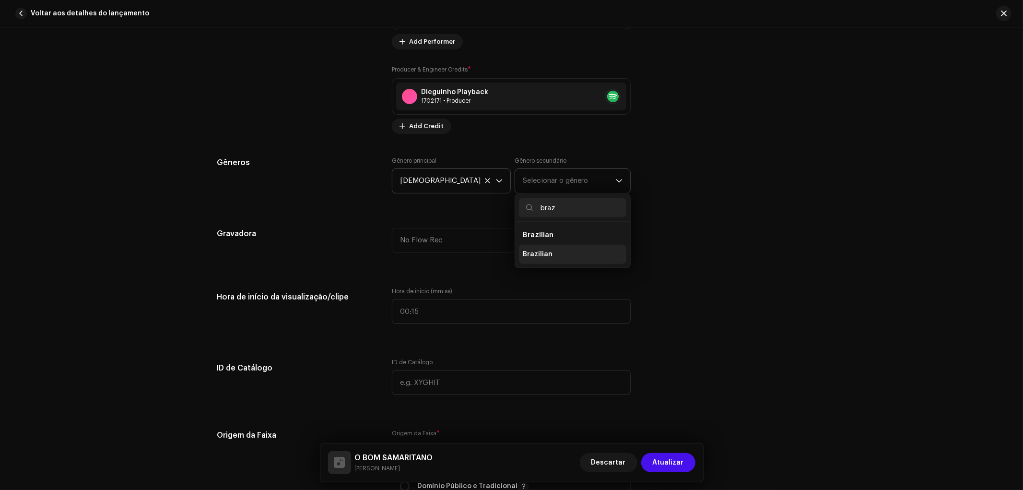
type input "braz"
click at [544, 257] on span "Brazilian" at bounding box center [538, 254] width 30 height 10
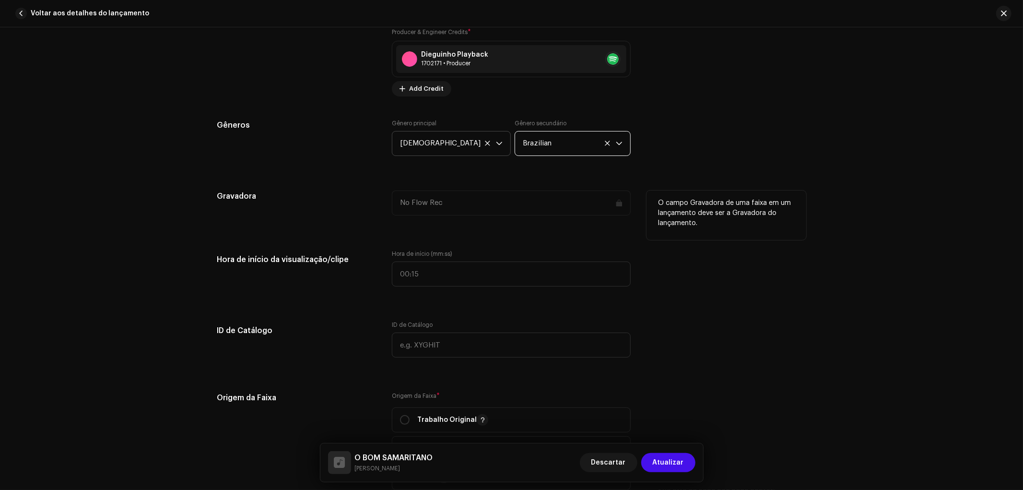
scroll to position [906, 0]
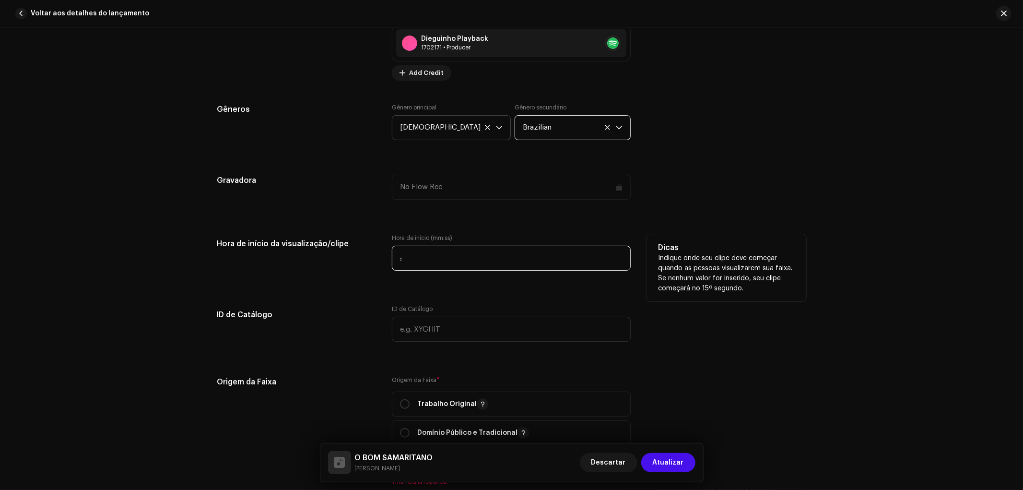
click at [457, 256] on input ":" at bounding box center [511, 258] width 239 height 25
type input "00:30"
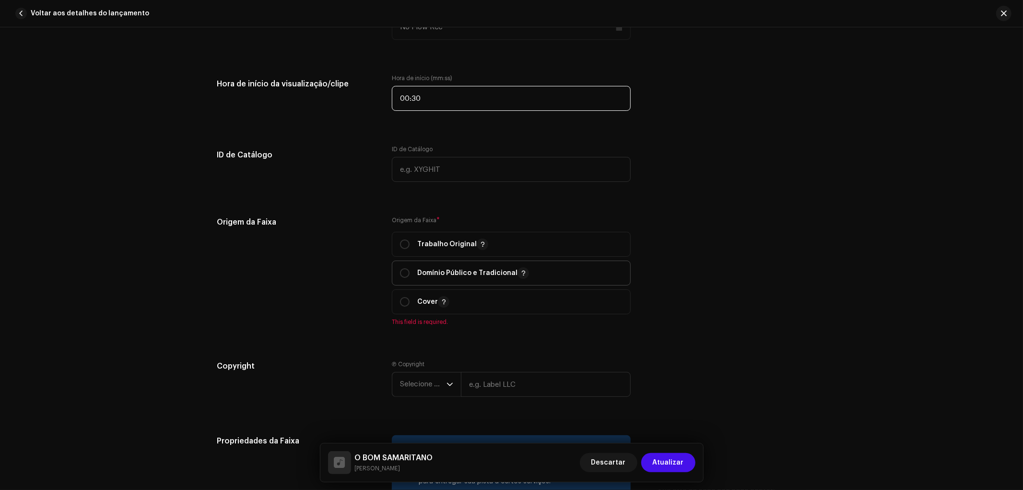
scroll to position [1066, 0]
click at [456, 246] on p "Trabalho Original" at bounding box center [452, 244] width 71 height 12
radio input "true"
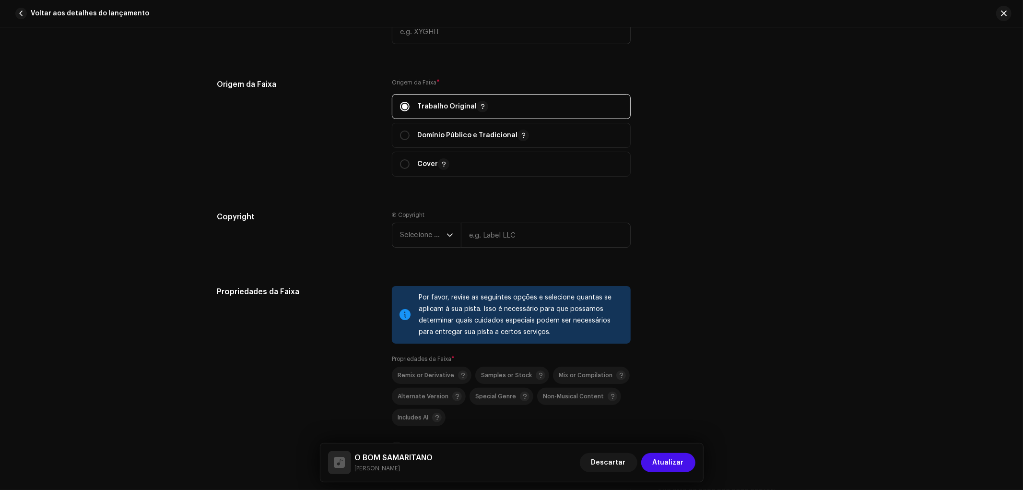
scroll to position [1226, 0]
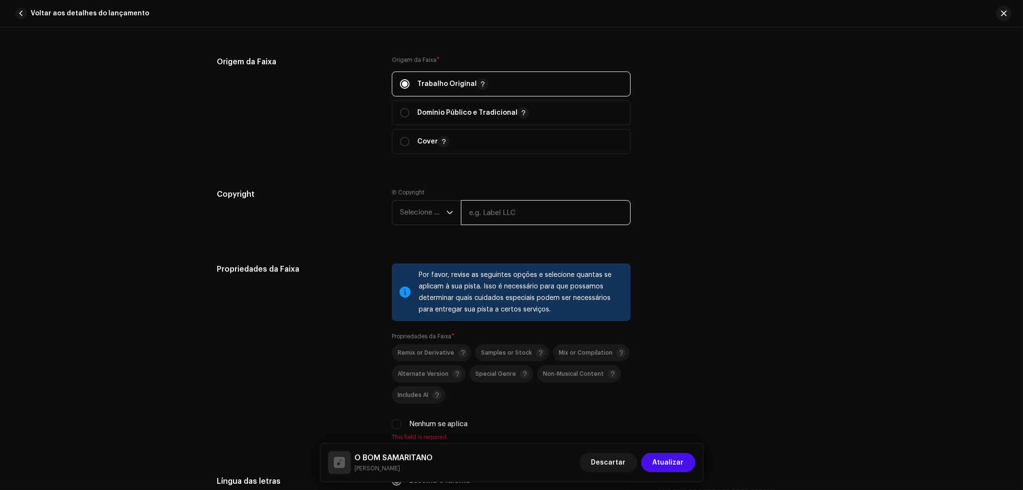
click at [495, 221] on input "text" at bounding box center [546, 212] width 170 height 25
type input "NO FLOW REC"
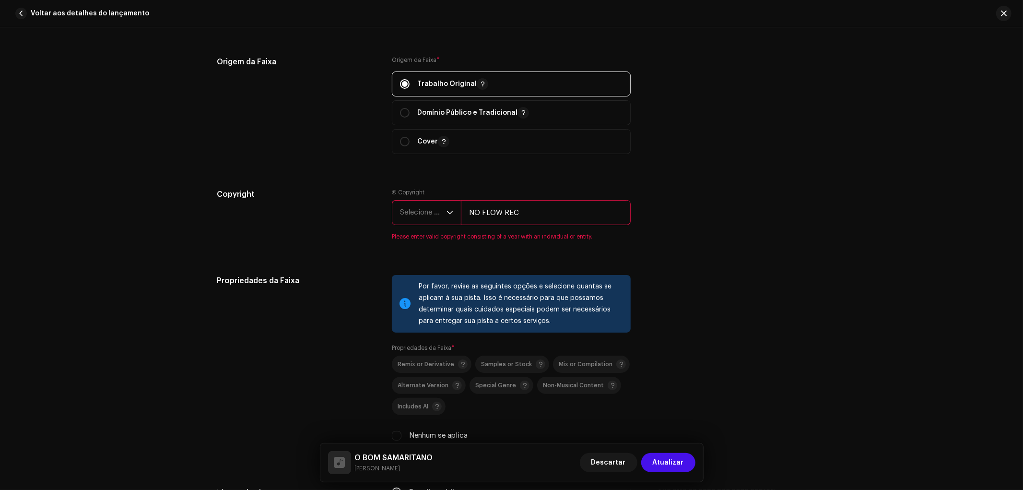
click at [442, 218] on span "Selecione o ano" at bounding box center [423, 213] width 47 height 24
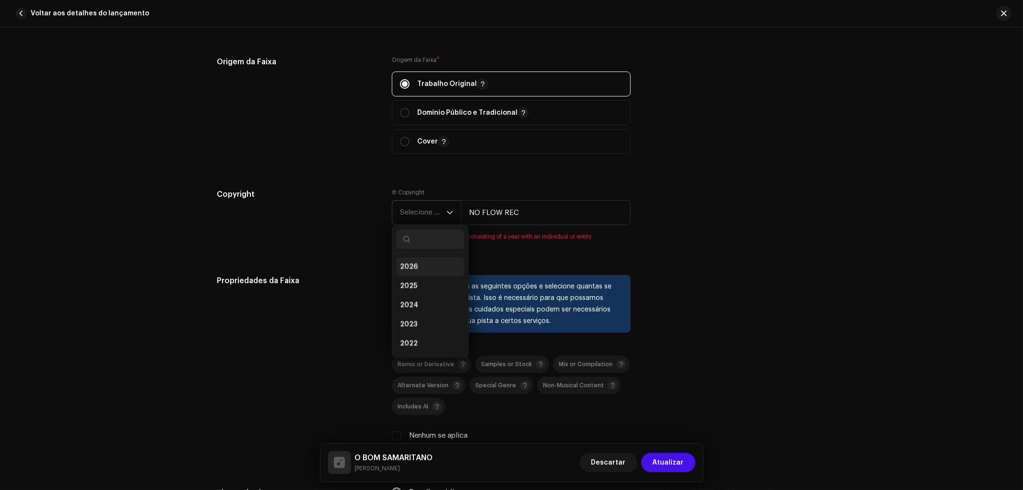
click at [431, 267] on li "2026" at bounding box center [430, 266] width 68 height 19
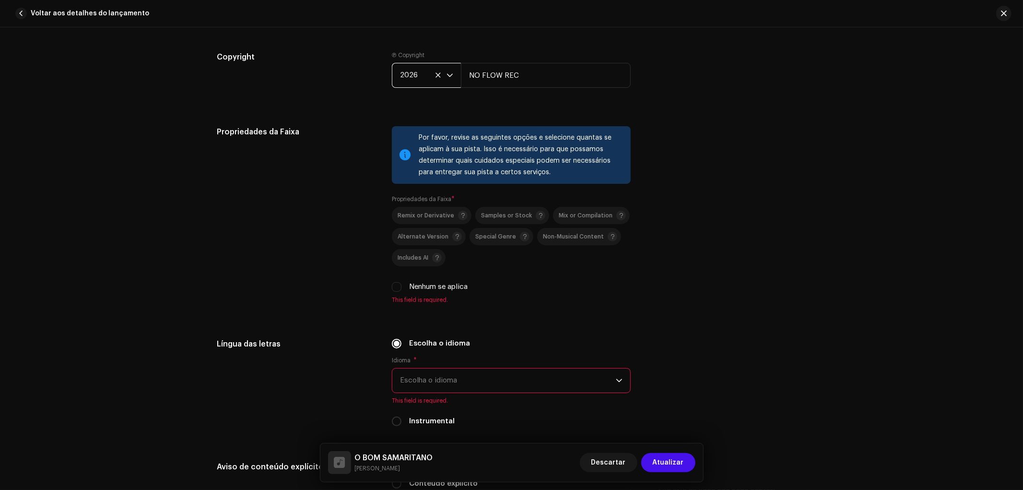
scroll to position [1385, 0]
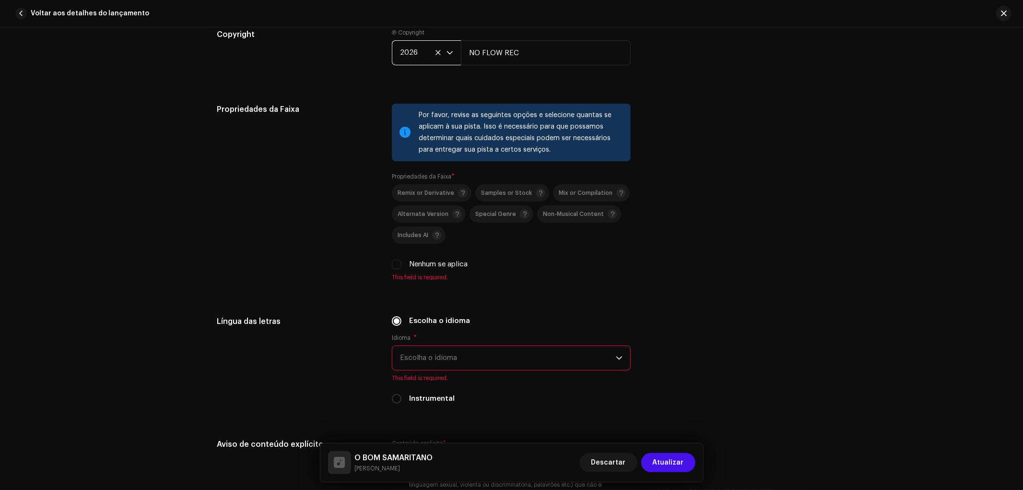
click at [444, 269] on label "Nenhum se aplica" at bounding box center [438, 264] width 59 height 11
click at [402, 269] on input "Nenhum se aplica" at bounding box center [397, 265] width 10 height 10
checkbox input "true"
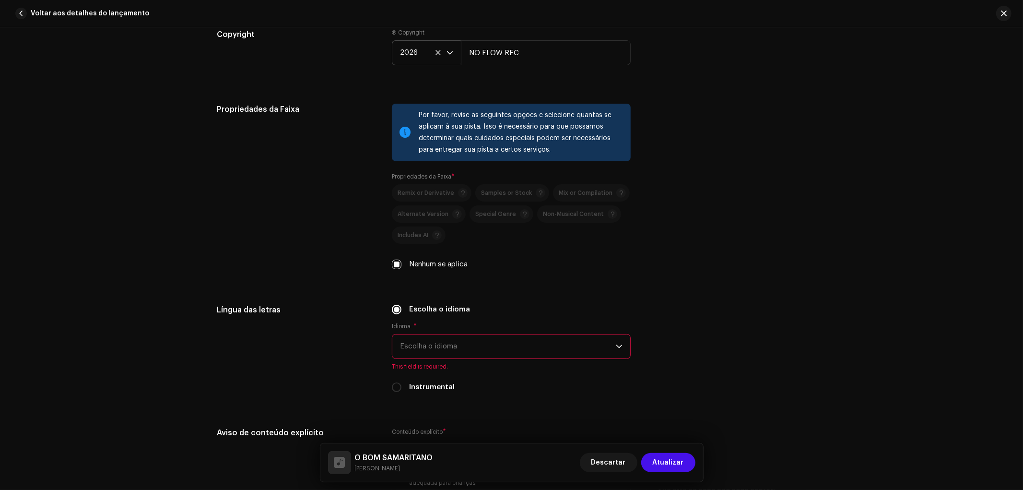
click at [432, 350] on span "Escolha o idioma" at bounding box center [508, 346] width 216 height 24
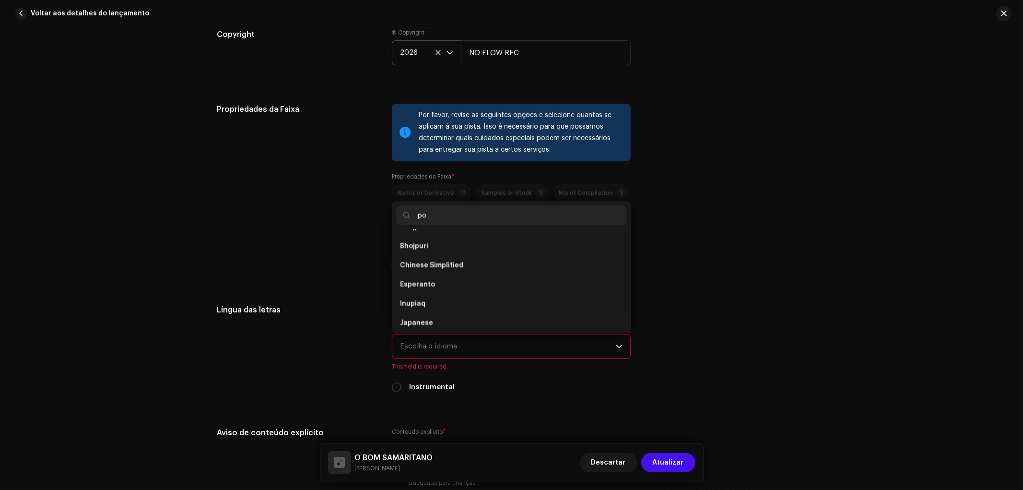
scroll to position [0, 0]
type input "po"
click at [437, 261] on li "Portuguese" at bounding box center [511, 261] width 230 height 19
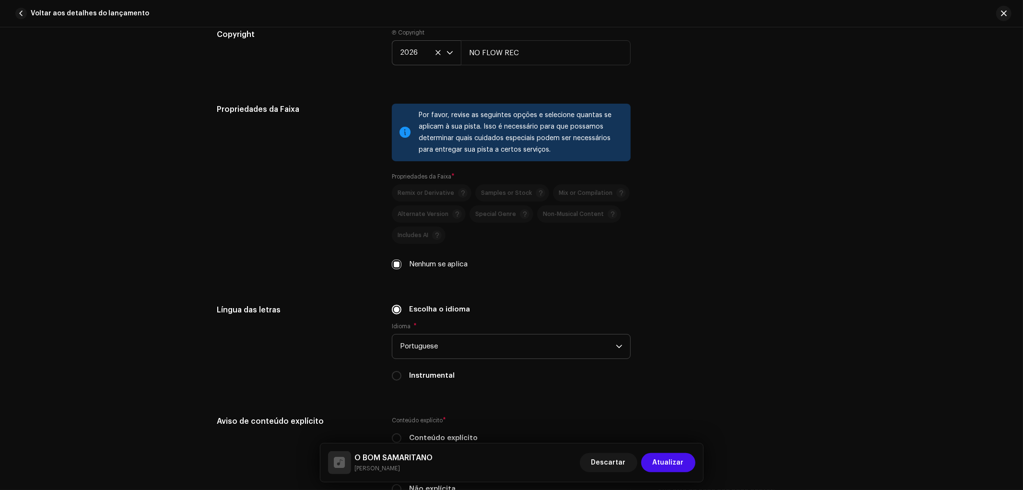
click at [394, 281] on div "Por favor, revise as seguintes opções e selecione quantas se aplicam à sua pist…" at bounding box center [511, 192] width 239 height 177
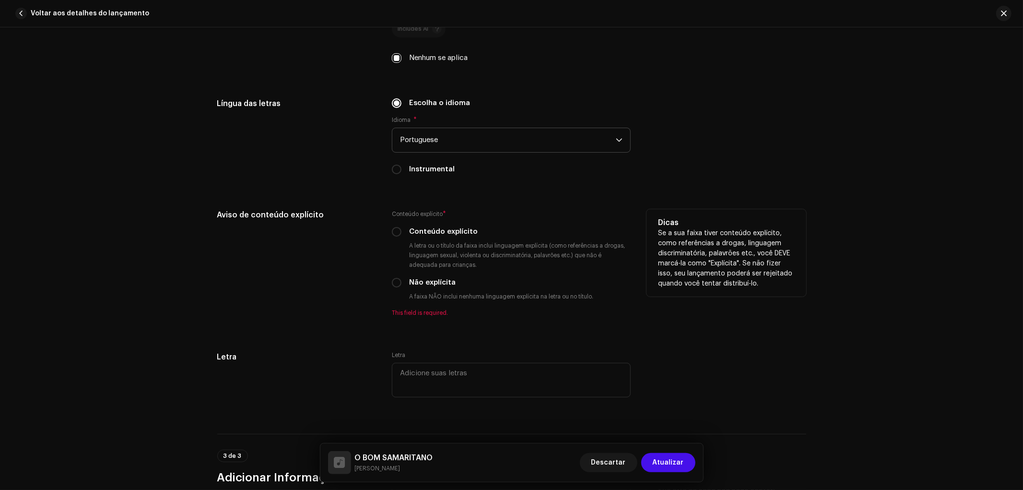
scroll to position [1599, 0]
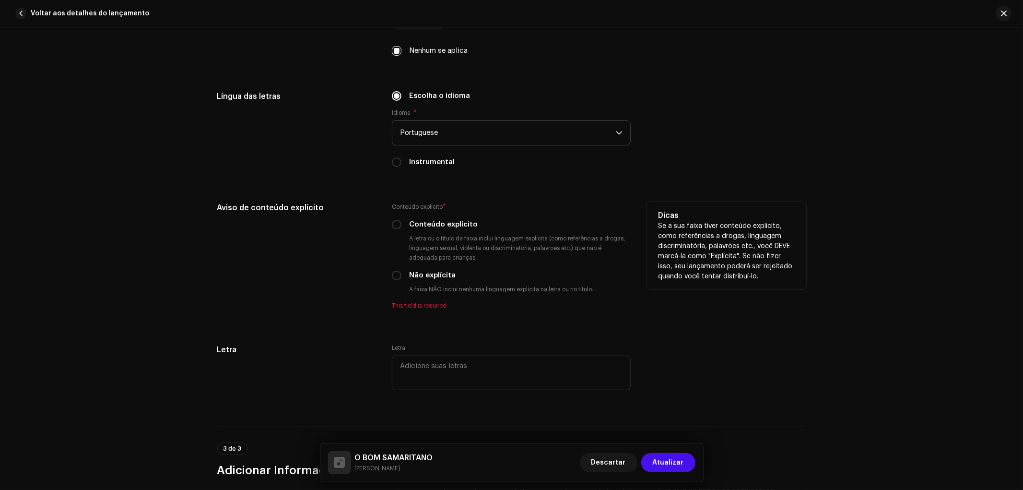
click at [446, 228] on label "Conteúdo explícito" at bounding box center [443, 224] width 69 height 11
click at [402, 228] on input "Conteúdo explícito" at bounding box center [397, 225] width 10 height 10
radio input "true"
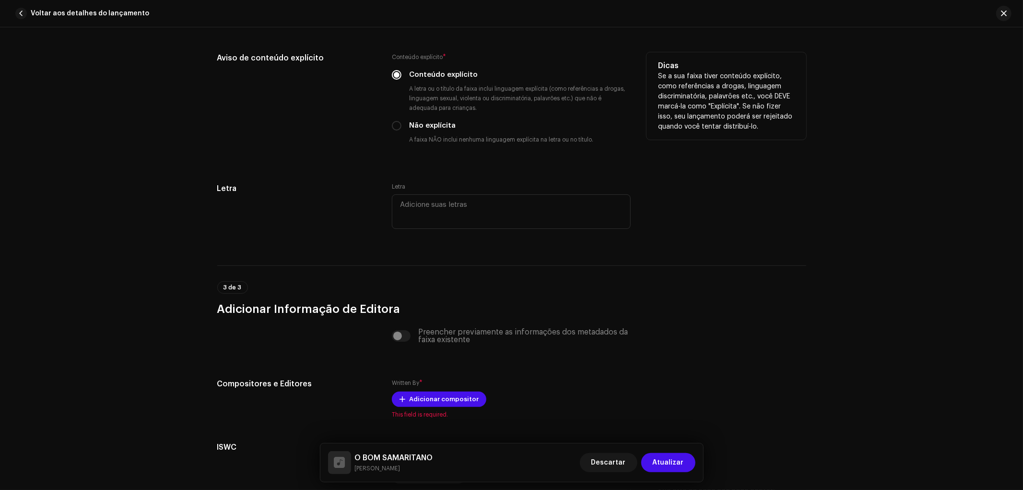
scroll to position [1759, 0]
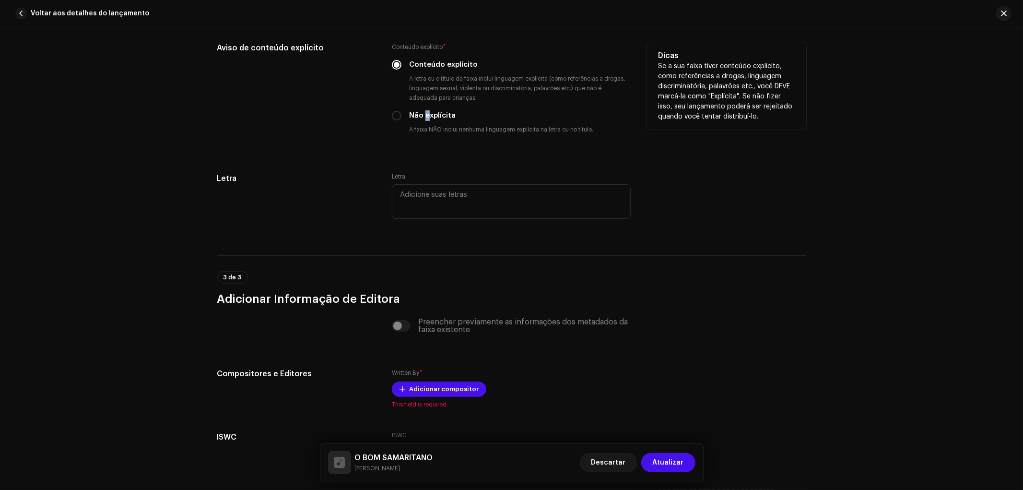
click at [426, 116] on label "Não explícita" at bounding box center [432, 115] width 47 height 11
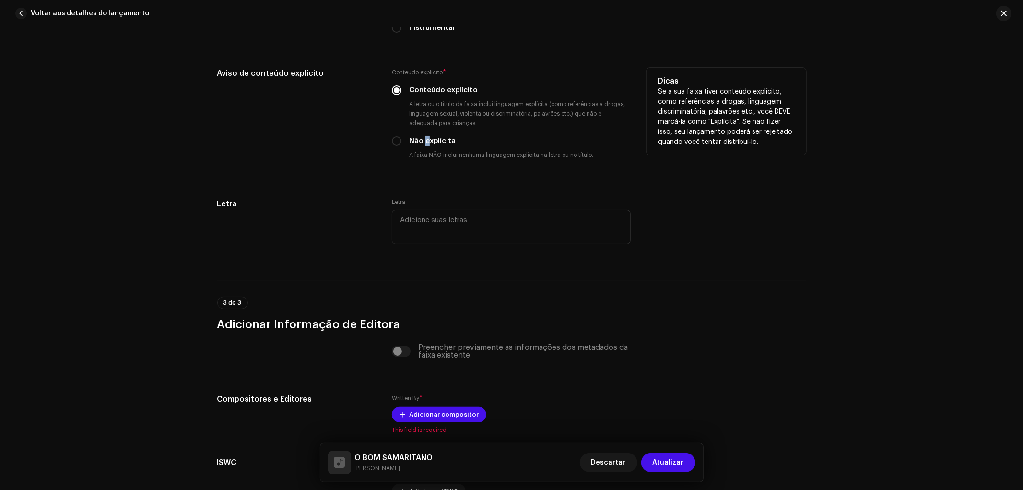
scroll to position [1732, 0]
click at [430, 129] on small "A letra ou o título da faixa inclui linguagem explícita (como referências a dro…" at bounding box center [519, 114] width 224 height 29
click at [430, 141] on label "Não explícita" at bounding box center [432, 142] width 47 height 11
click at [402, 141] on input "Não explícita" at bounding box center [397, 142] width 10 height 10
radio input "true"
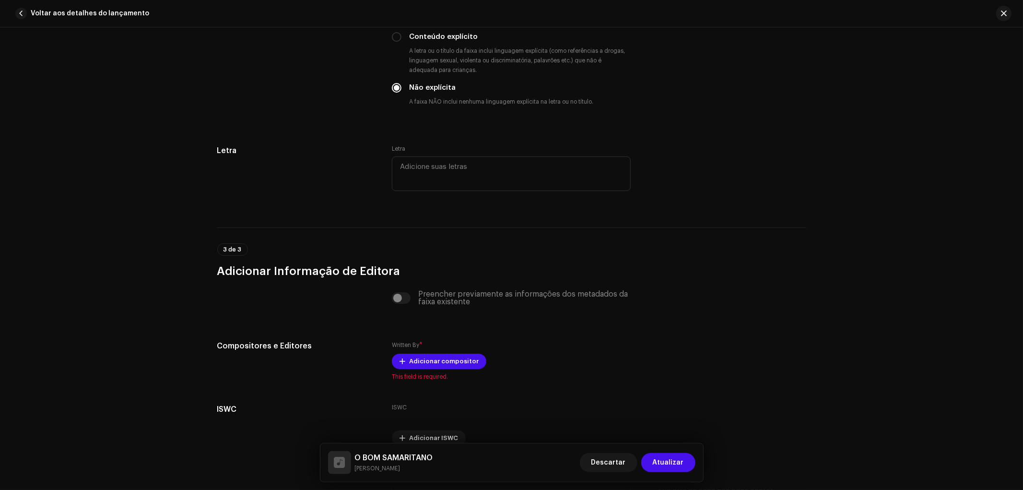
scroll to position [1839, 0]
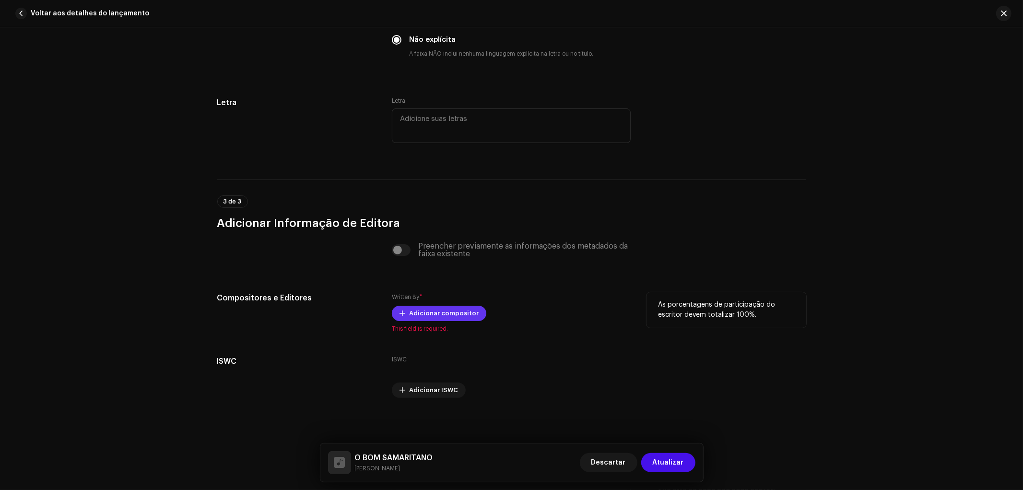
click at [425, 311] on span "Adicionar compositor" at bounding box center [444, 313] width 70 height 19
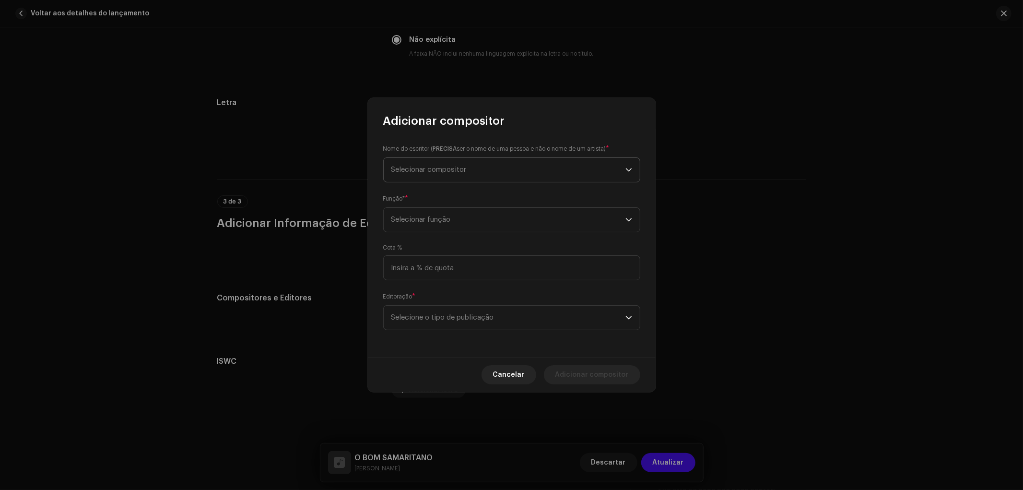
click at [466, 173] on span "Selecionar compositor" at bounding box center [428, 169] width 75 height 7
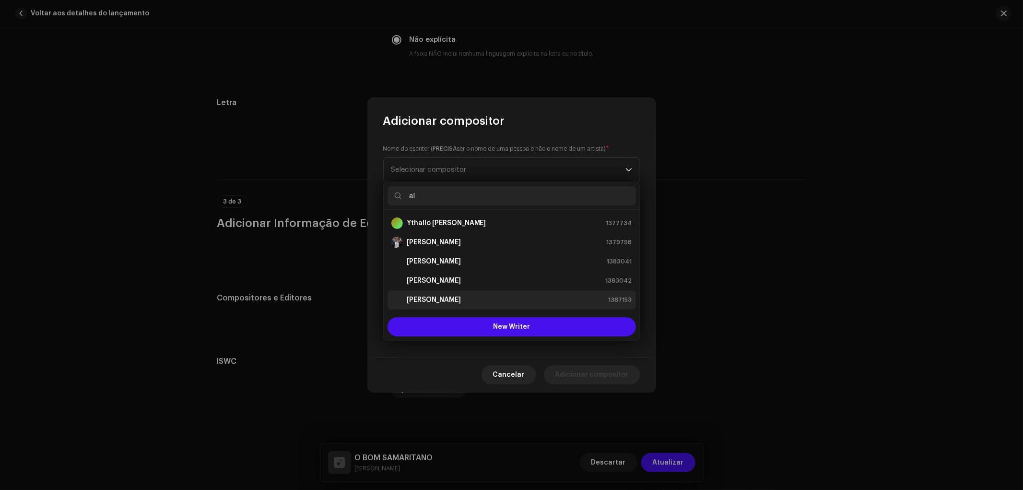
scroll to position [19, 0]
type input "al"
click at [460, 281] on strong "ALEXANDRE LIRA" at bounding box center [434, 281] width 54 height 10
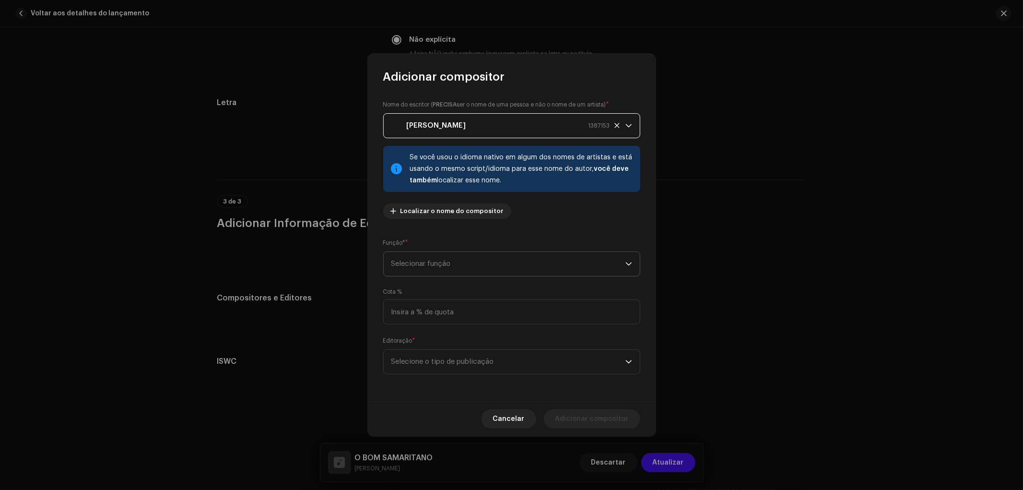
click at [461, 269] on span "Selecionar função" at bounding box center [508, 264] width 234 height 24
click at [420, 349] on span "Composer & Lyricist" at bounding box center [425, 348] width 68 height 10
click at [434, 315] on input at bounding box center [511, 311] width 257 height 25
type input "100,00"
click at [510, 363] on span "Selecione o tipo de publicação" at bounding box center [508, 362] width 234 height 24
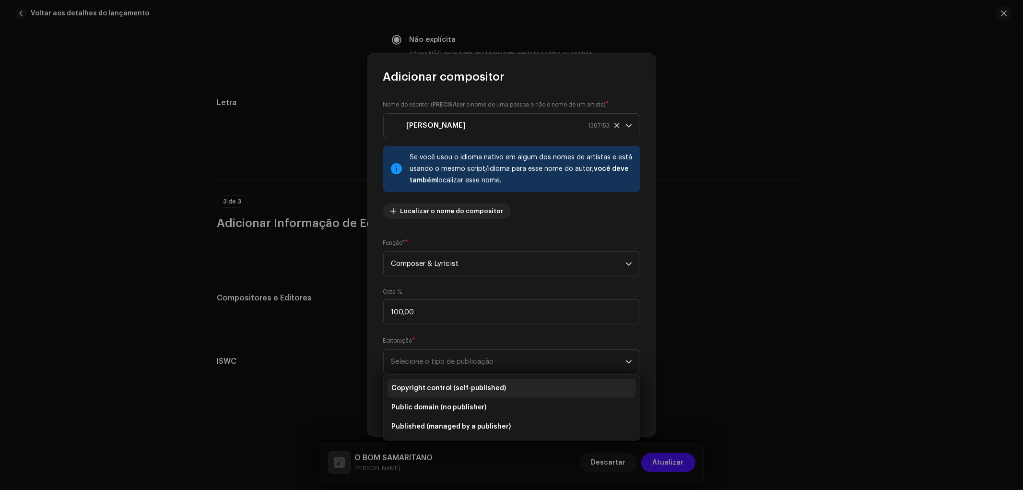
click at [469, 388] on span "Copyright control (self-published)" at bounding box center [448, 388] width 115 height 10
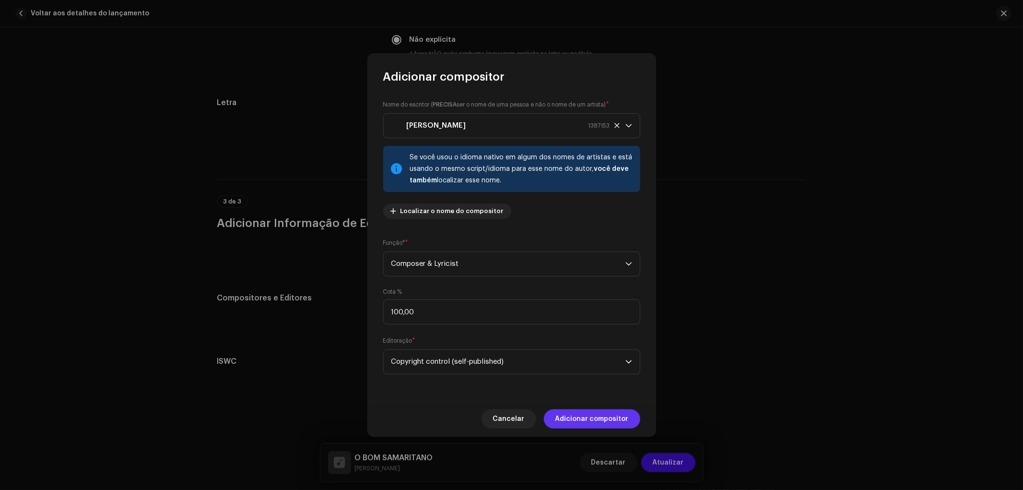
click at [591, 420] on span "Adicionar compositor" at bounding box center [591, 418] width 73 height 19
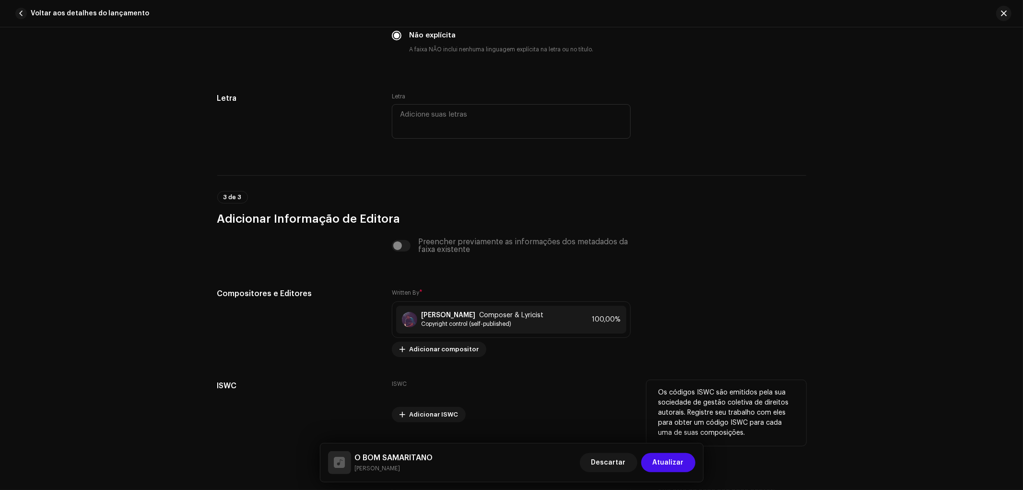
scroll to position [1867, 0]
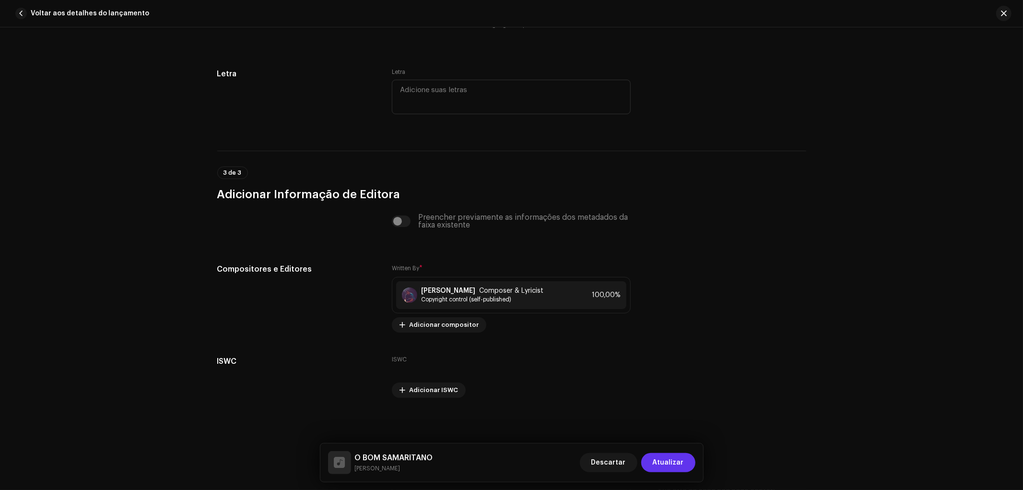
click at [685, 461] on button "Atualizar" at bounding box center [668, 462] width 54 height 19
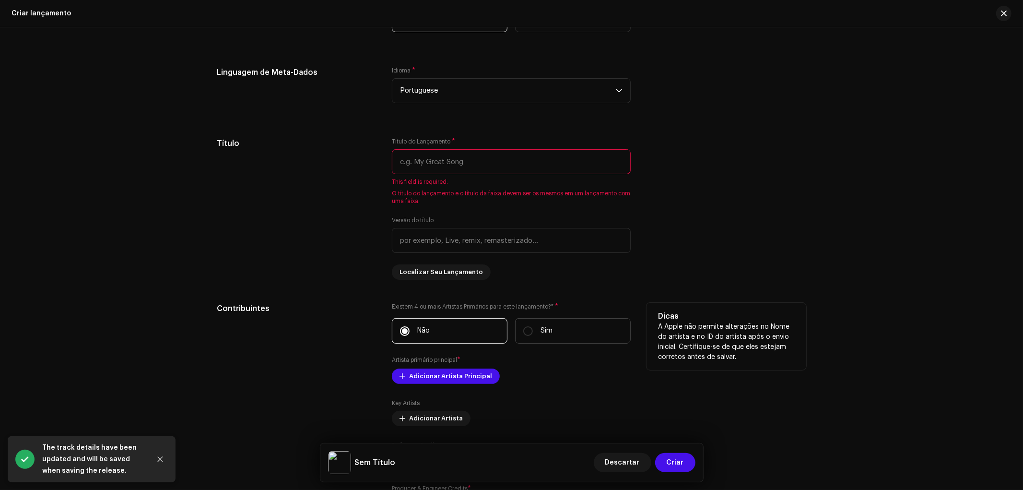
scroll to position [533, 0]
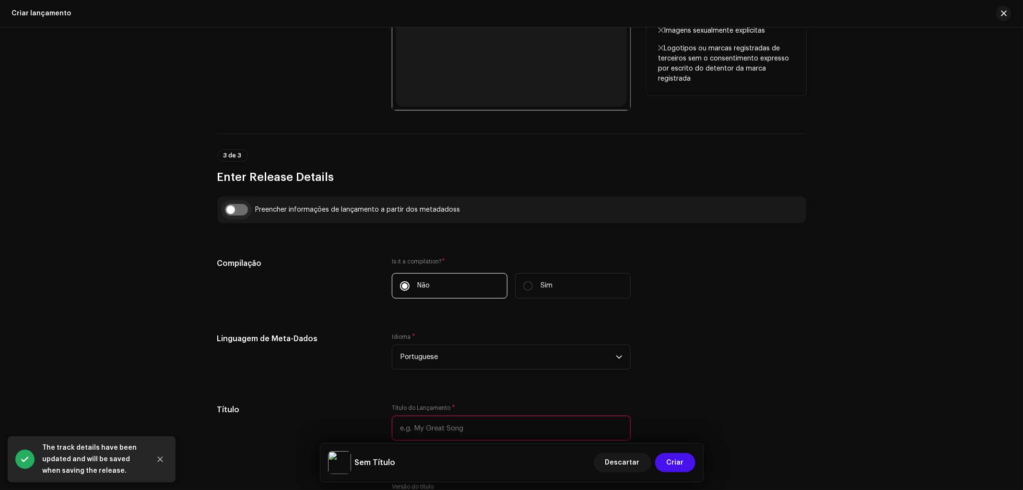
click at [237, 213] on input "checkbox" at bounding box center [236, 210] width 23 height 12
checkbox input "true"
type input "O BOM SAMARITANO"
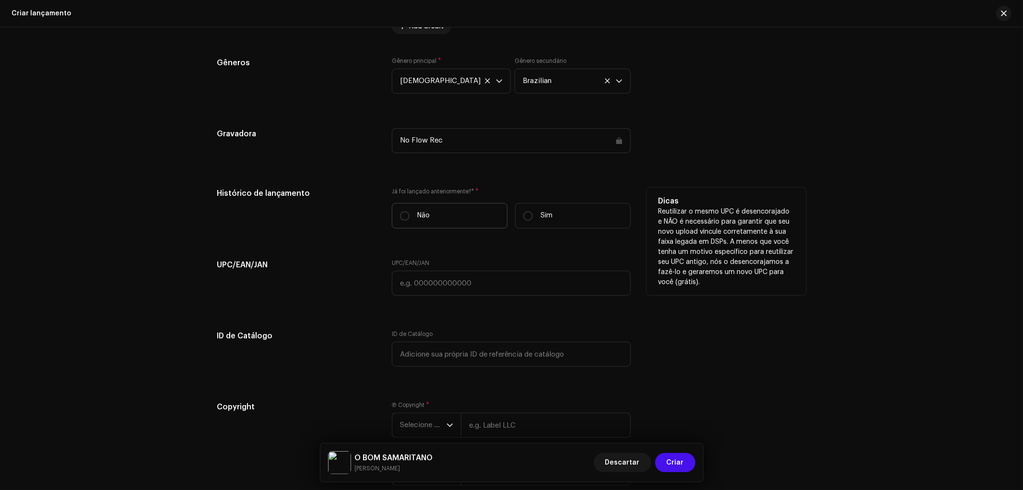
click at [459, 226] on label "Não" at bounding box center [450, 215] width 116 height 25
click at [410, 221] on input "Não" at bounding box center [405, 216] width 10 height 10
radio input "true"
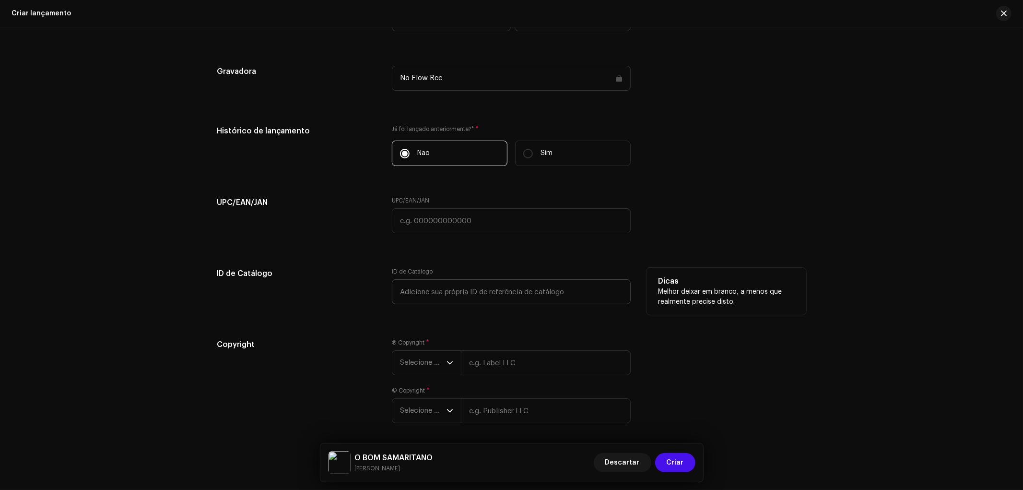
scroll to position [1556, 0]
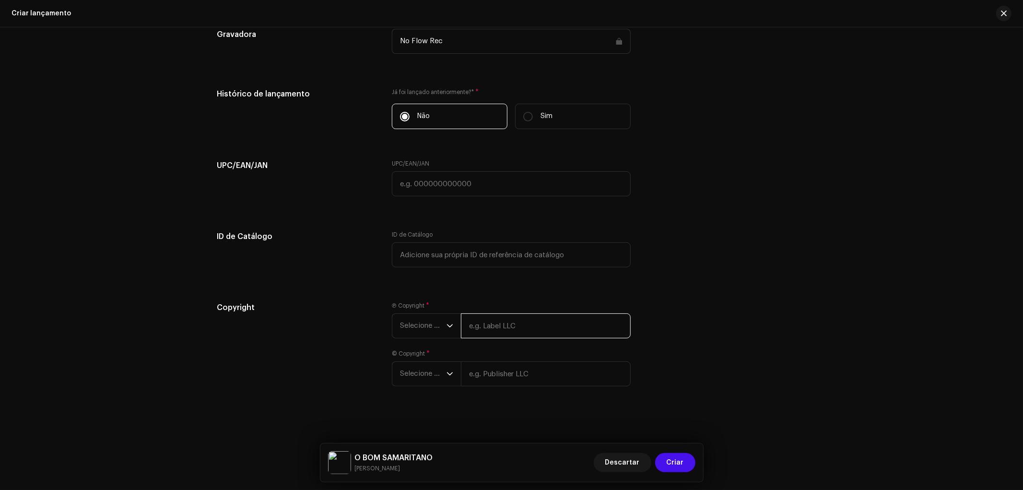
drag, startPoint x: 538, startPoint y: 324, endPoint x: 542, endPoint y: 337, distance: 13.2
click at [538, 324] on input "text" at bounding box center [546, 325] width 170 height 25
type input "NO FLOW REC"
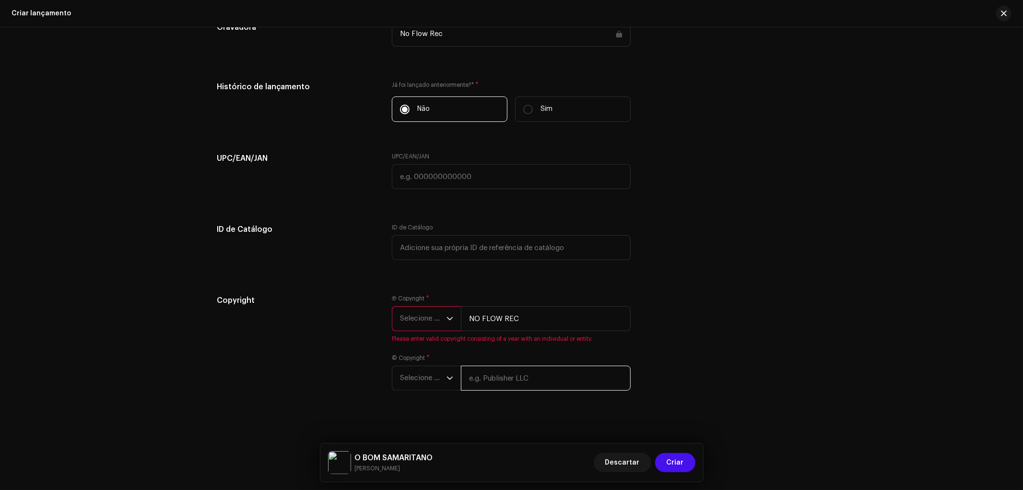
click at [534, 375] on input "text" at bounding box center [546, 378] width 170 height 25
type input "NO FLOW REC"
click at [425, 327] on span "Selecione o ano" at bounding box center [423, 319] width 47 height 24
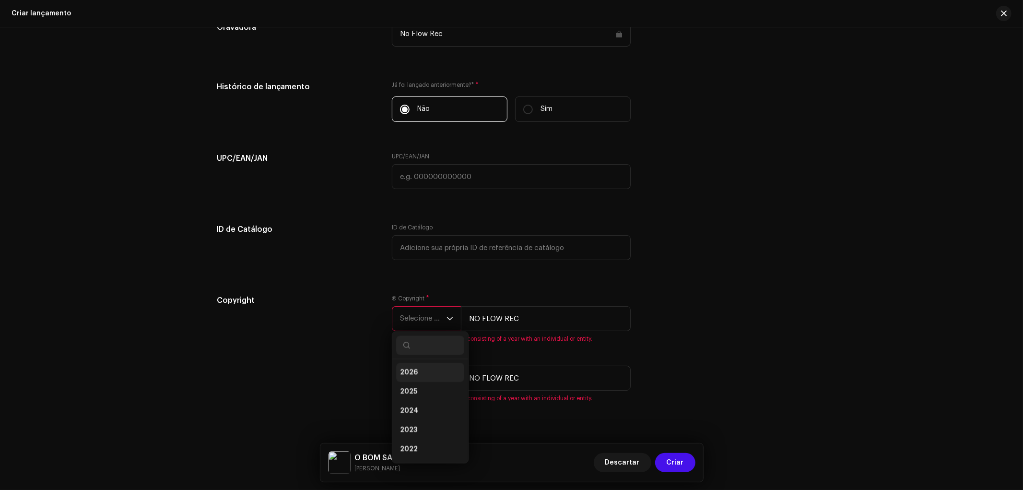
click at [414, 382] on li "2026" at bounding box center [430, 372] width 68 height 19
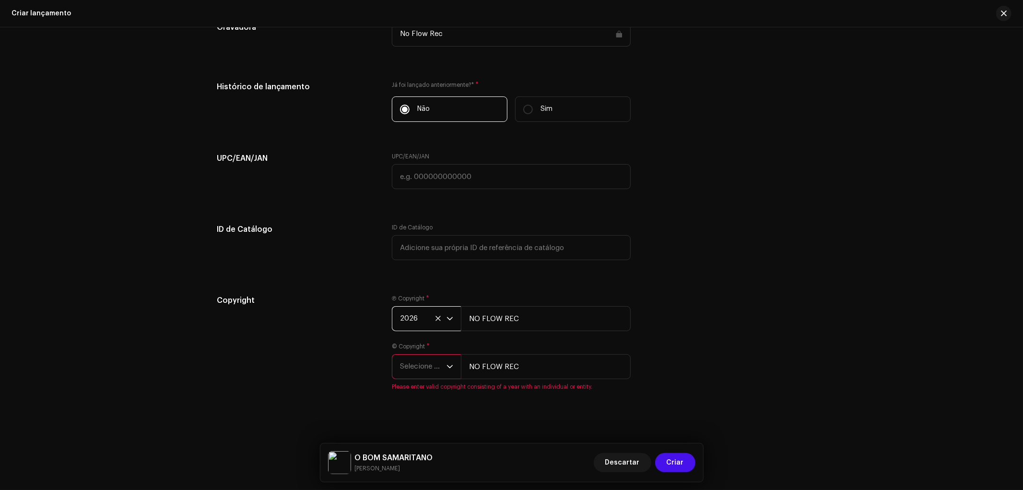
click at [420, 368] on span "Selecione o ano" at bounding box center [423, 366] width 47 height 24
click at [415, 266] on li "2026" at bounding box center [430, 262] width 68 height 19
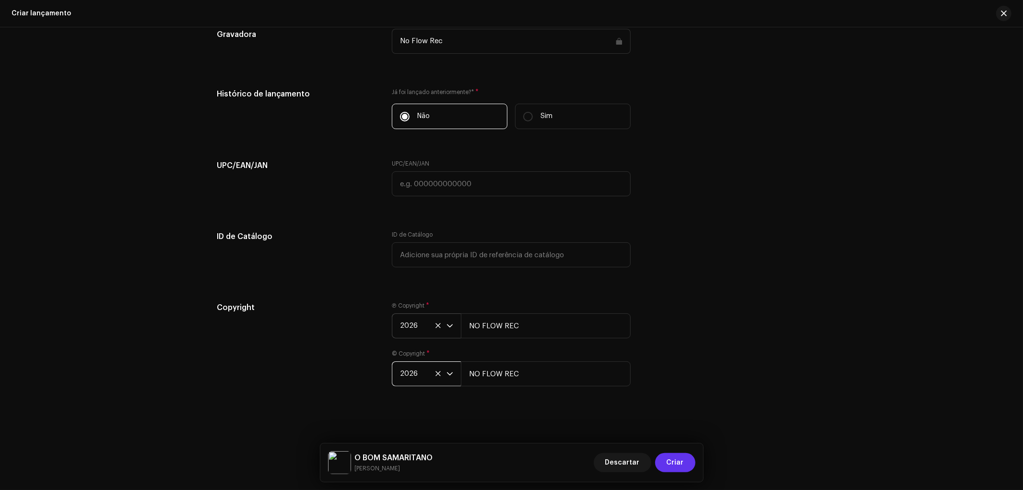
click at [683, 466] on span "Criar" at bounding box center [675, 462] width 17 height 19
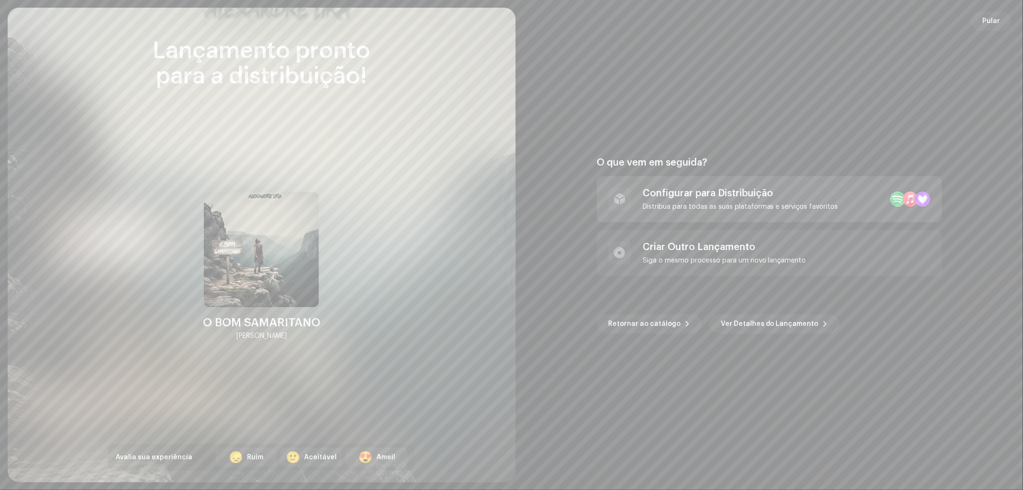
click at [713, 195] on div "Configurar para Distribuição" at bounding box center [741, 194] width 196 height 12
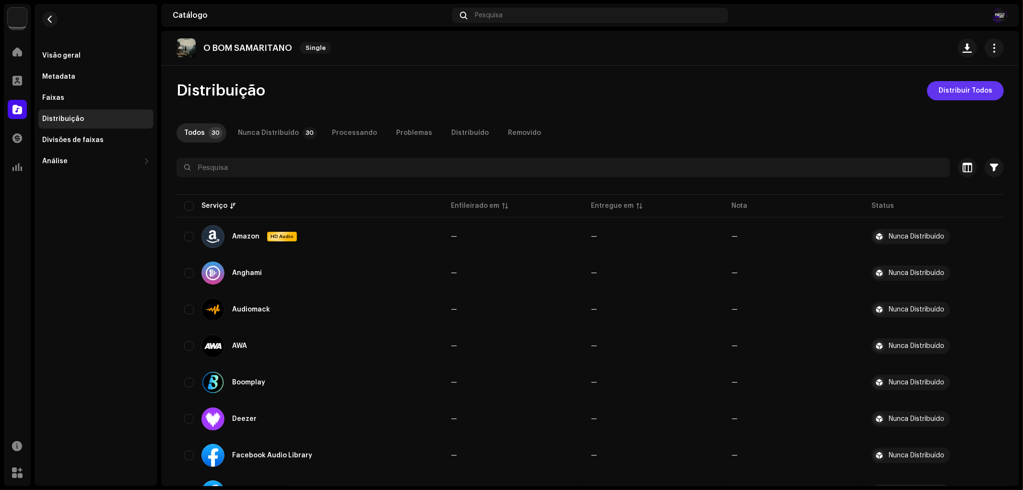
click at [990, 82] on button "Distribuir Todos" at bounding box center [965, 90] width 77 height 19
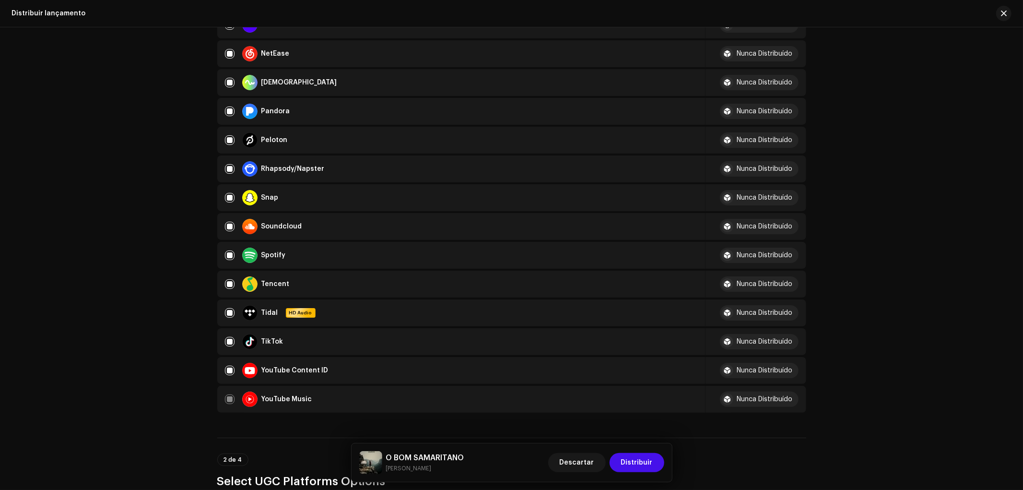
scroll to position [639, 0]
click at [227, 221] on input "checkbox" at bounding box center [230, 226] width 10 height 10
checkbox input "false"
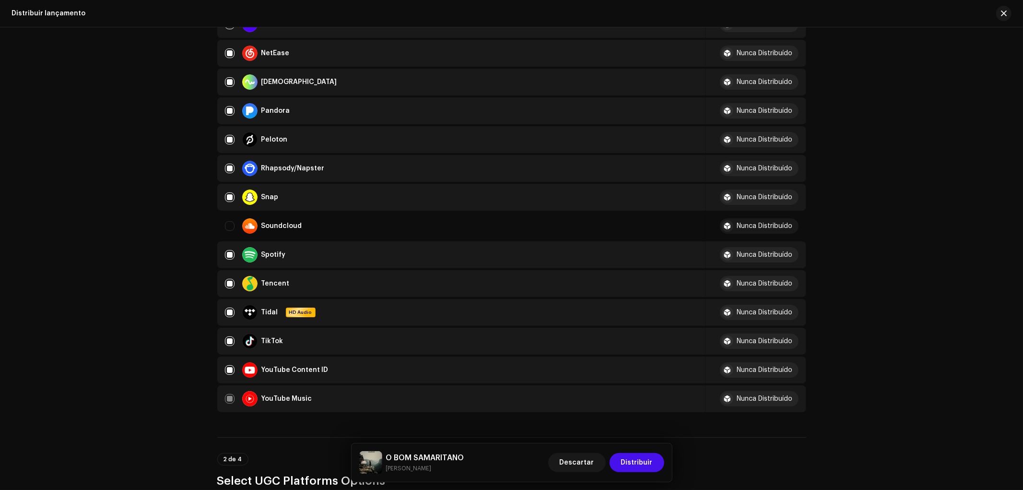
scroll to position [1013, 0]
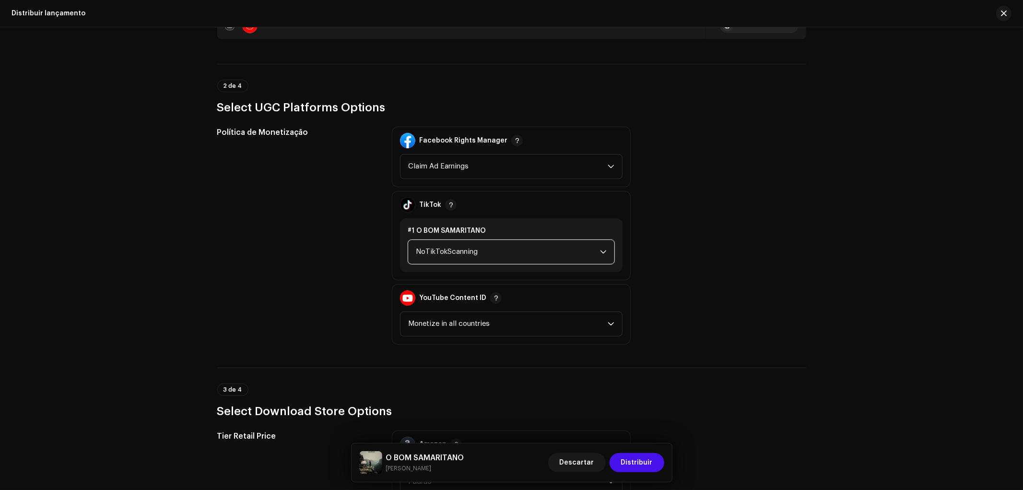
click at [455, 240] on span "NoTikTokScanning" at bounding box center [508, 252] width 184 height 24
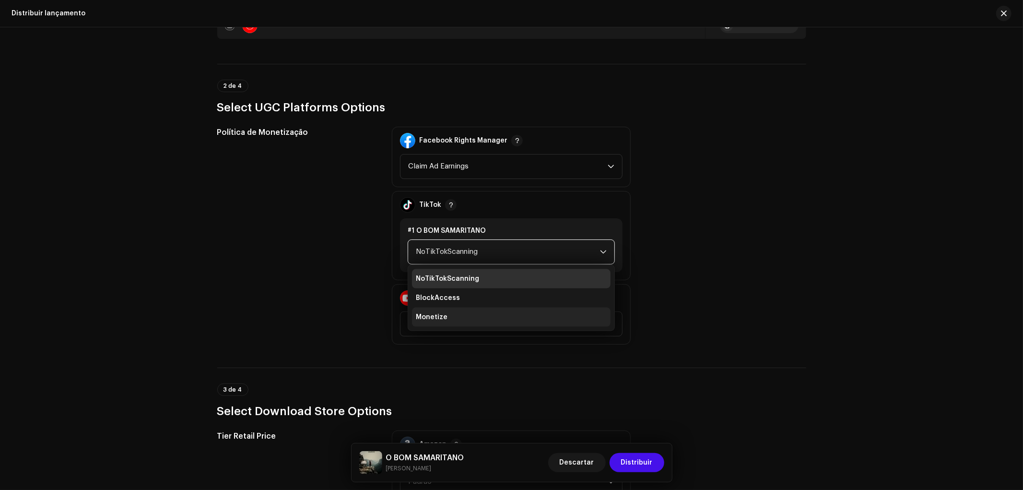
click at [449, 307] on li "Monetize" at bounding box center [511, 316] width 199 height 19
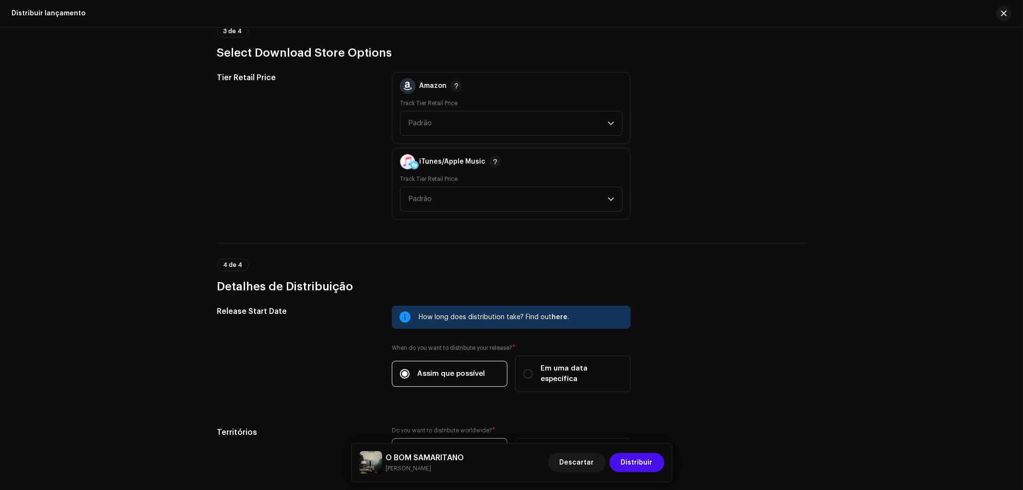
scroll to position [1430, 0]
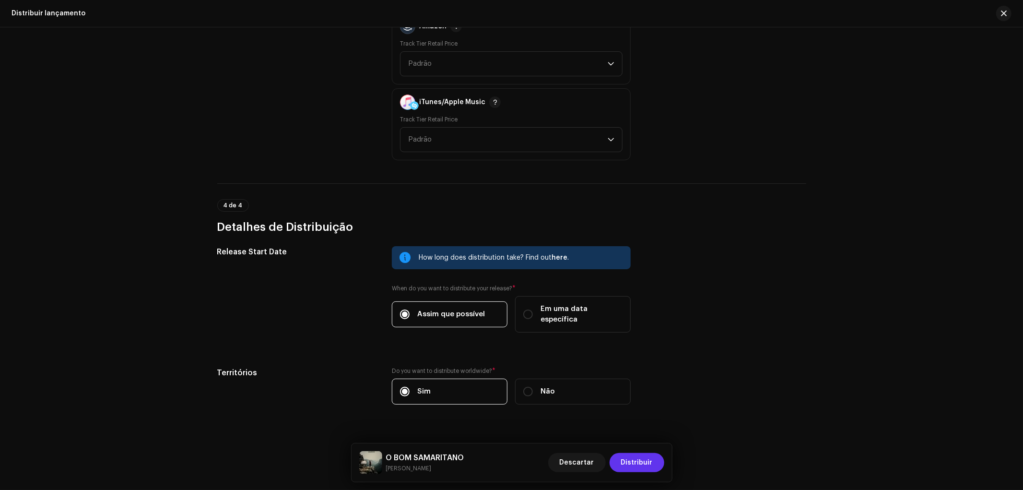
click at [636, 465] on span "Distribuir" at bounding box center [637, 462] width 32 height 19
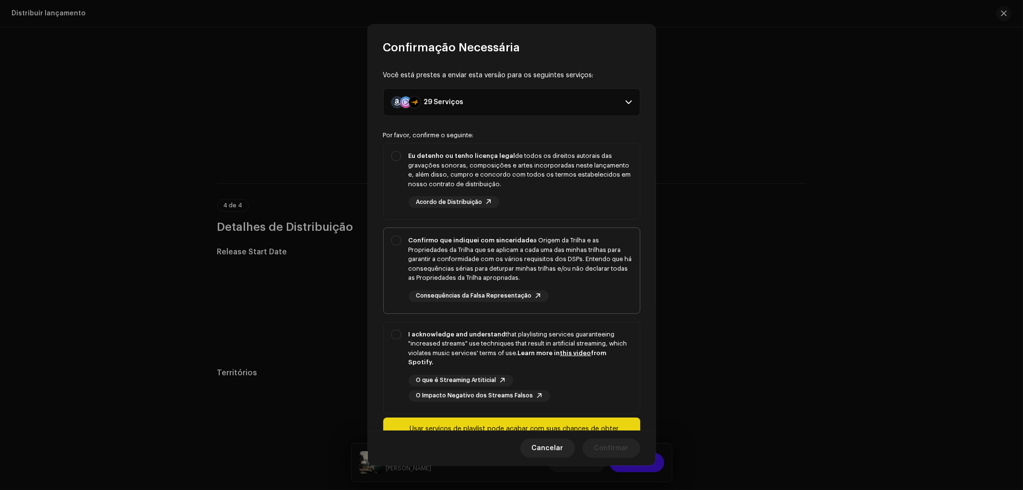
drag, startPoint x: 443, startPoint y: 330, endPoint x: 434, endPoint y: 306, distance: 25.2
click at [443, 331] on strong "I acknowledge and understand" at bounding box center [457, 334] width 97 height 6
checkbox input "true"
click at [421, 248] on div "Confirmo que indiquei com sinceridade a Origem da Trilha e as Propriedades da T…" at bounding box center [521, 259] width 224 height 47
checkbox input "true"
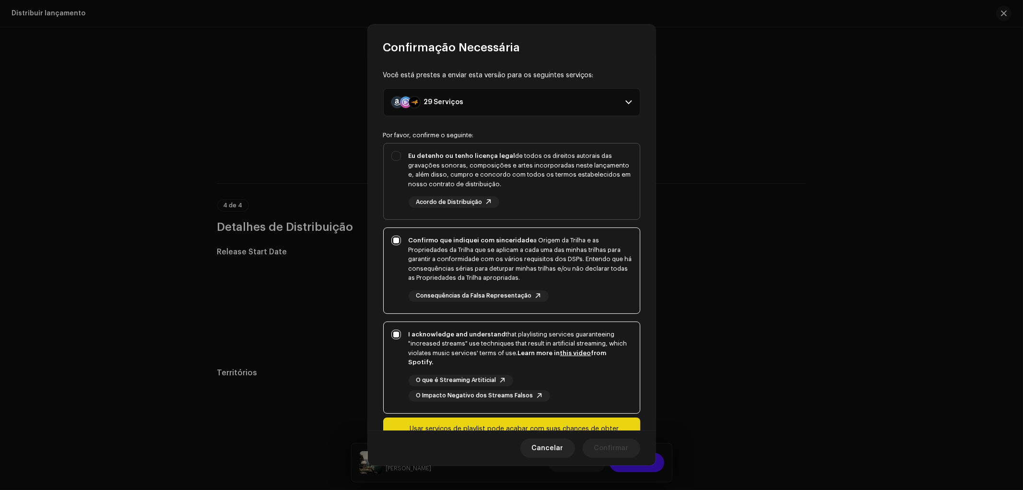
click at [418, 151] on div "Eu detenho ou tenho licença legal de todos os direitos autorais das gravações s…" at bounding box center [521, 169] width 224 height 37
checkbox input "true"
click at [606, 449] on span "Confirmar" at bounding box center [611, 447] width 35 height 19
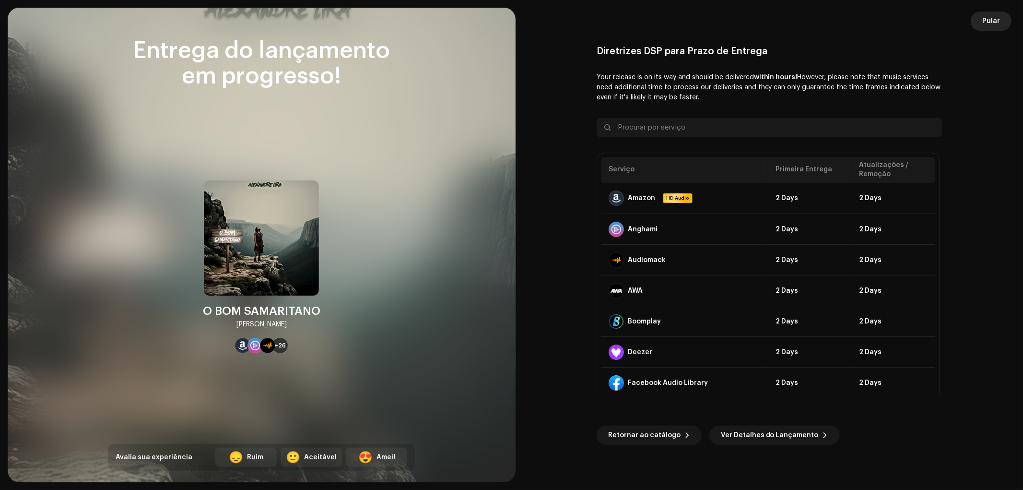
click at [999, 17] on span "Pular" at bounding box center [991, 21] width 18 height 19
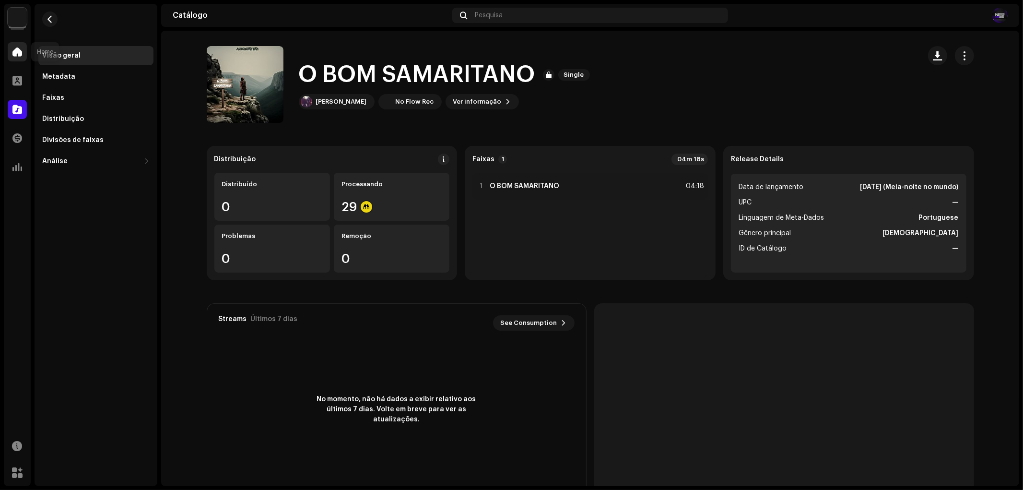
click at [21, 51] on span at bounding box center [17, 52] width 10 height 8
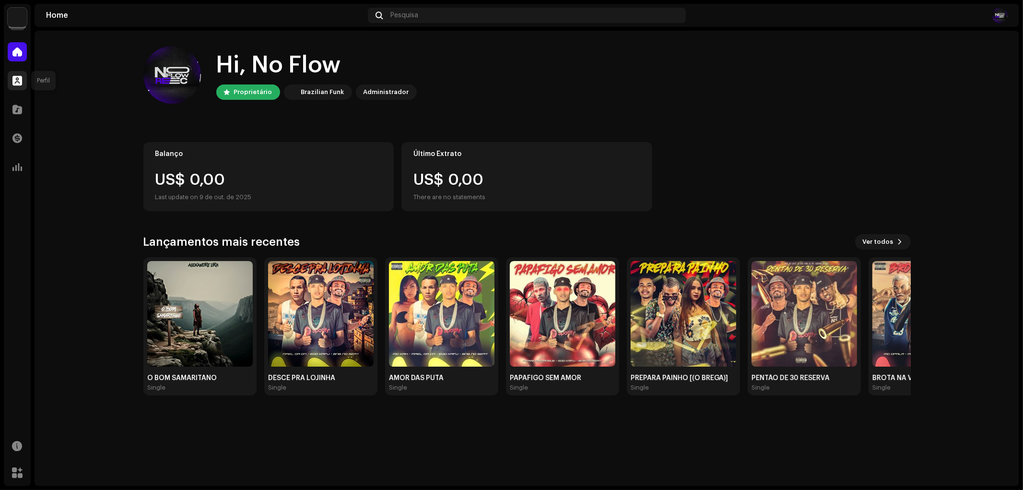
click at [12, 77] on span at bounding box center [17, 81] width 10 height 8
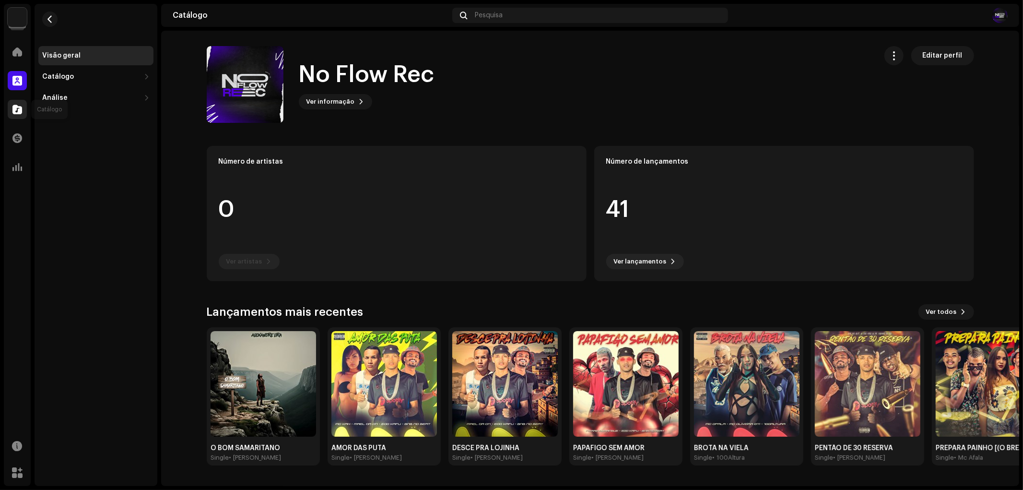
click at [17, 110] on span at bounding box center [17, 110] width 10 height 8
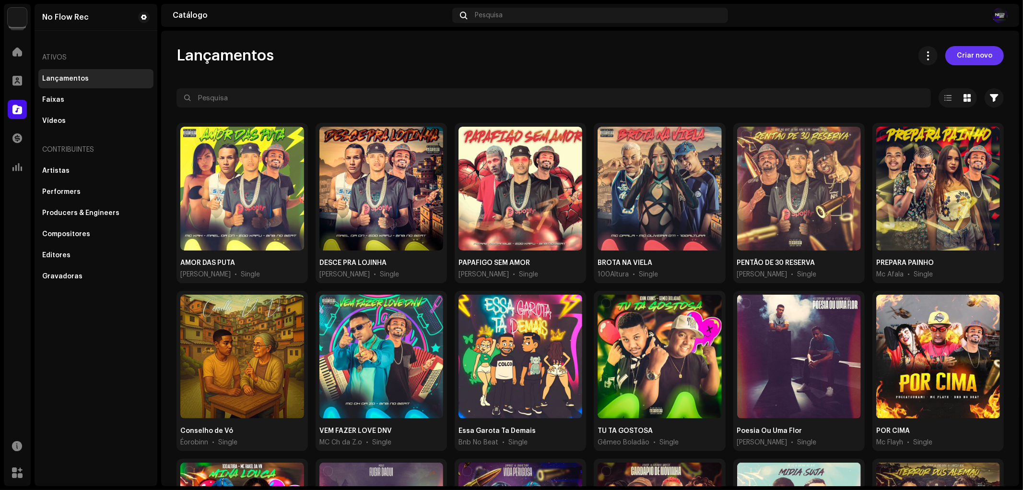
click at [962, 56] on span "Criar novo" at bounding box center [974, 55] width 35 height 19
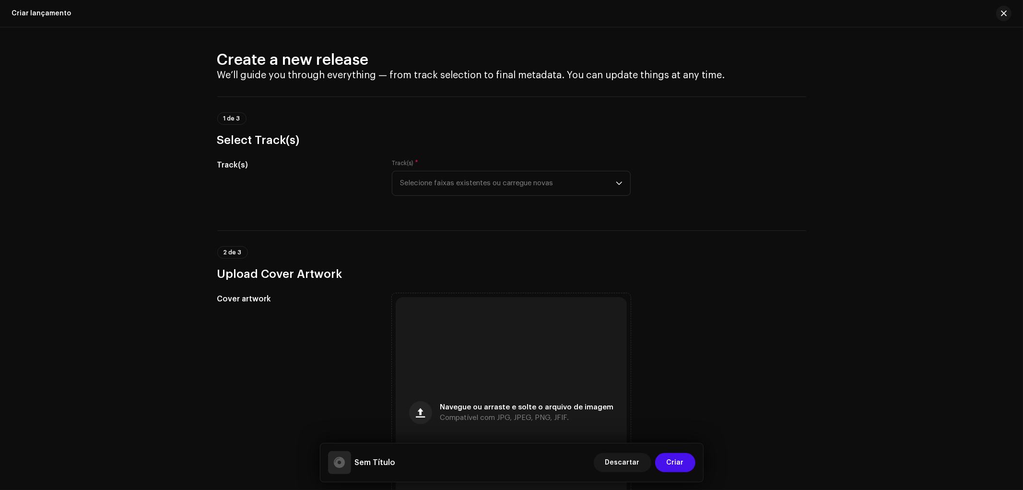
click at [458, 166] on div "Track(s) * Selecione faixas existentes ou carregue novas" at bounding box center [511, 177] width 239 height 36
click at [460, 178] on span "Selecione faixas existentes ou carregue novas" at bounding box center [508, 183] width 216 height 24
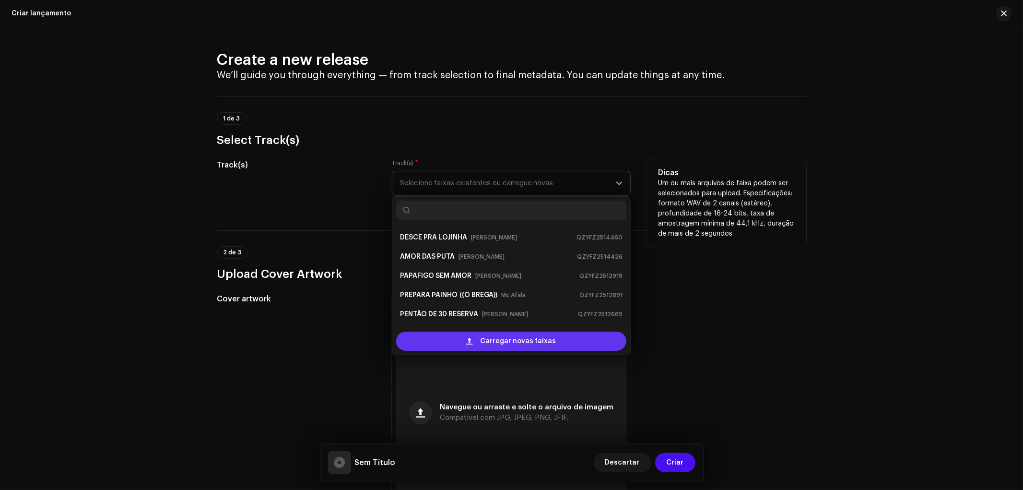
scroll to position [15, 0]
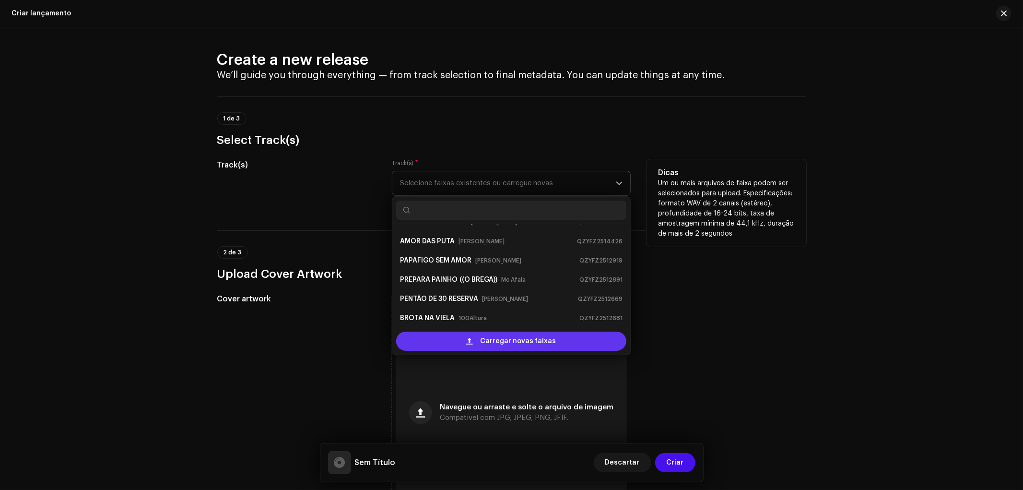
click at [490, 344] on span "Carregar novas faixas" at bounding box center [519, 340] width 76 height 19
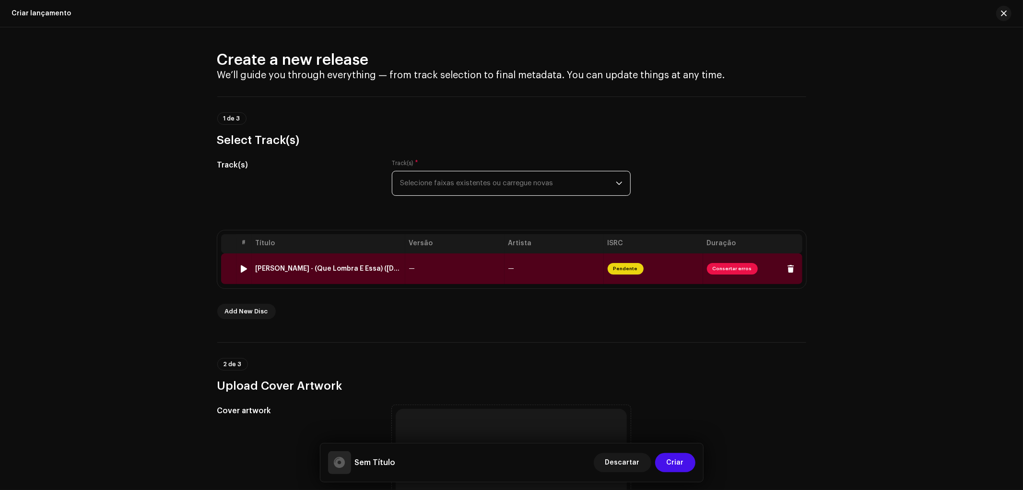
click at [734, 264] on span "Consertar erros" at bounding box center [732, 269] width 51 height 12
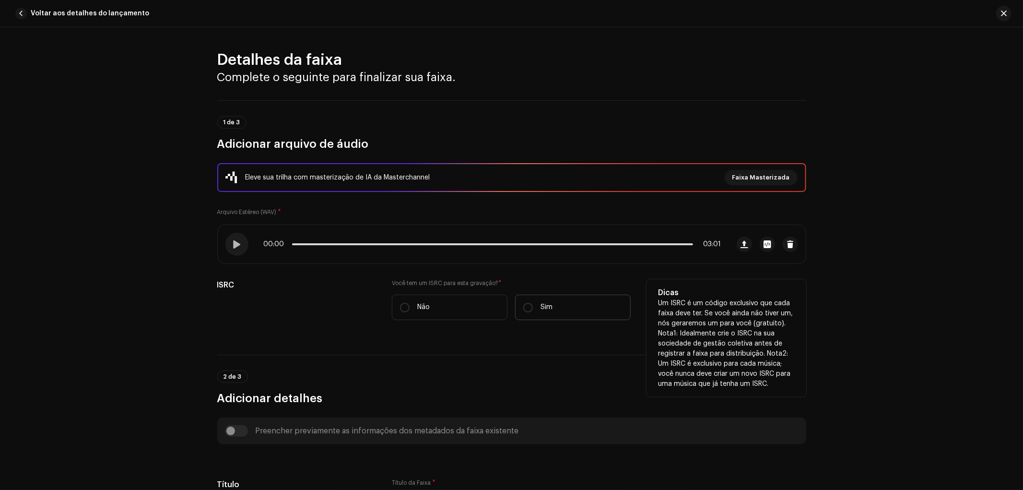
click at [563, 299] on label "Sim" at bounding box center [573, 307] width 116 height 25
click at [533, 303] on input "Sim" at bounding box center [528, 308] width 10 height 10
radio input "true"
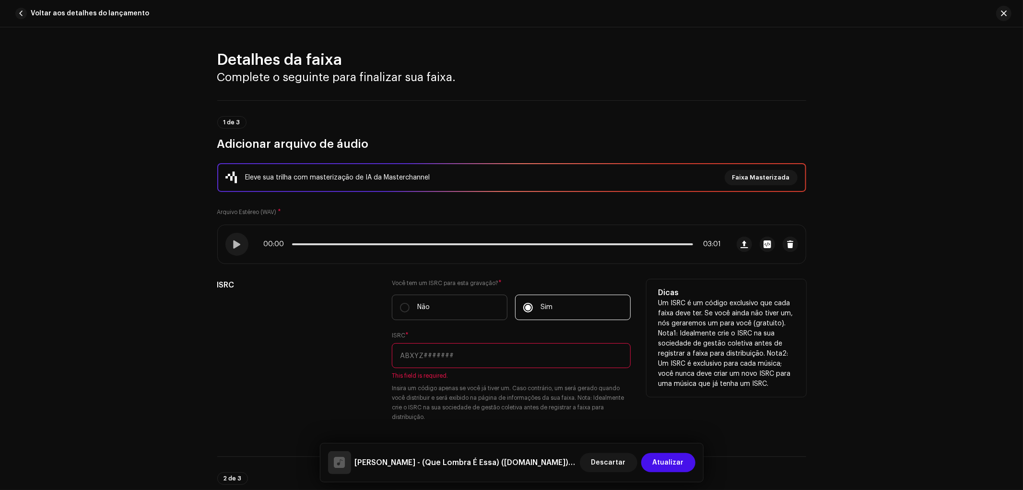
click at [478, 304] on label "Não" at bounding box center [450, 307] width 116 height 25
click at [410, 304] on input "Não" at bounding box center [405, 308] width 10 height 10
radio input "true"
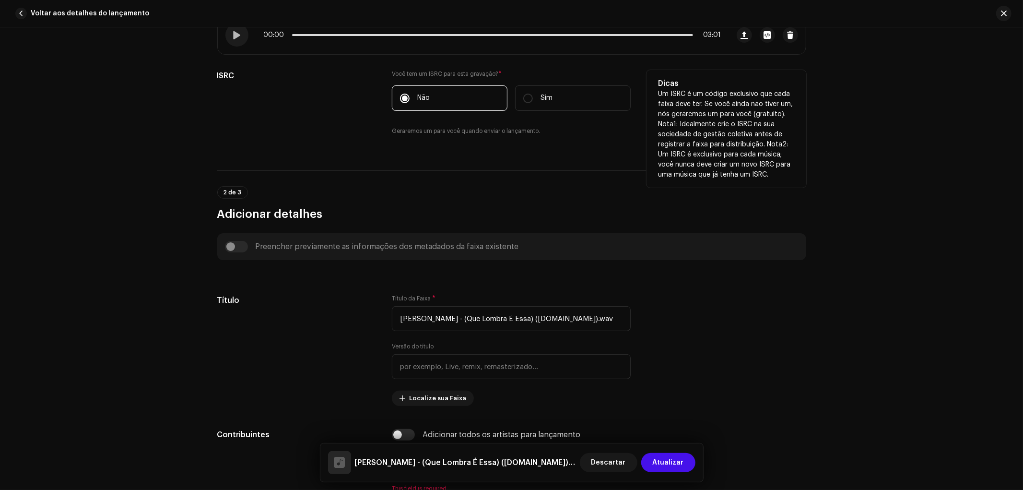
scroll to position [213, 0]
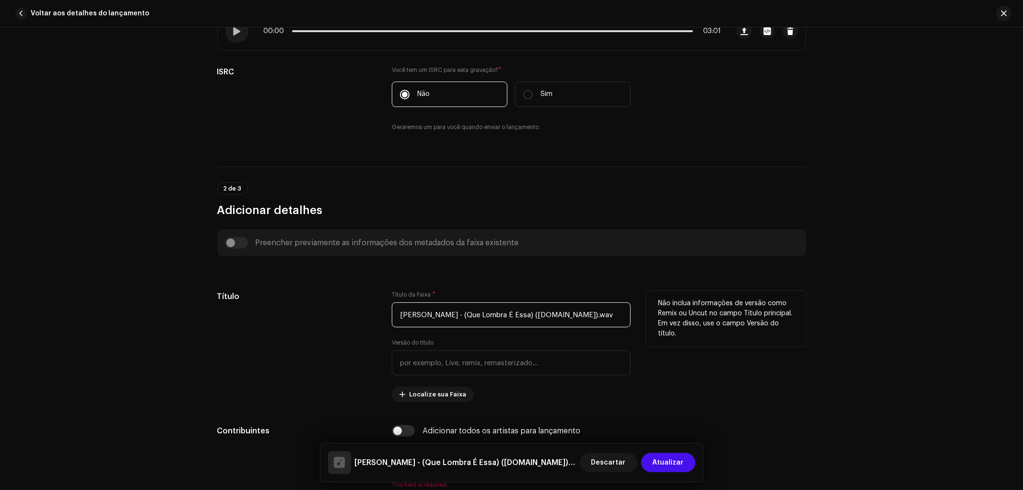
click at [500, 315] on input "Alexandre Lira - (Que Lombra É Essa) (mp3cut.net).wav" at bounding box center [511, 314] width 239 height 25
click at [502, 315] on input "Alexandre Lira - (Que Lombra É Essa) (mp3cut.net).wav" at bounding box center [511, 314] width 239 height 25
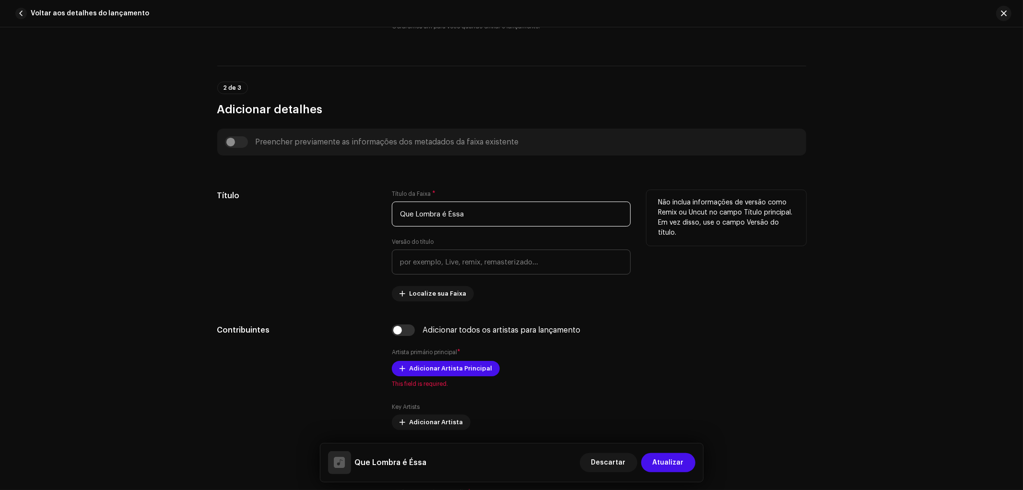
scroll to position [426, 0]
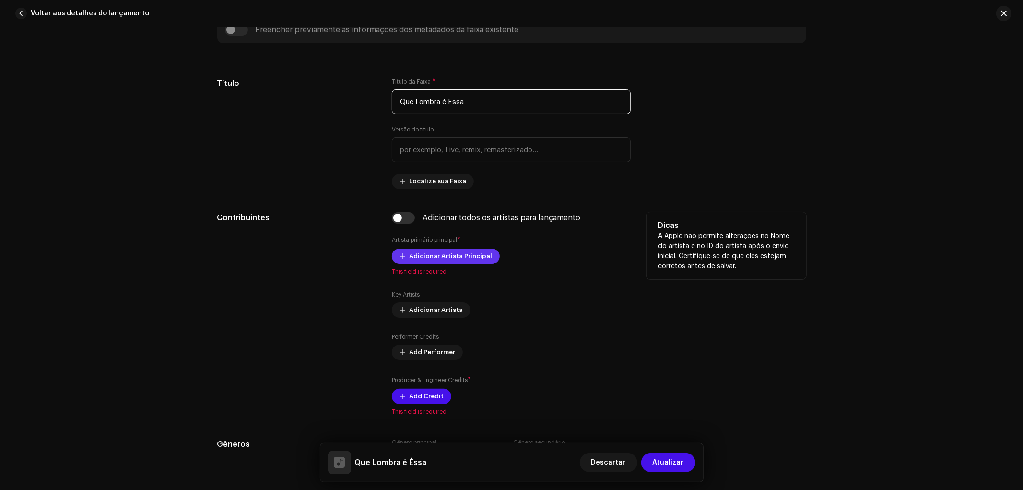
type input "Que Lombra é Éssa"
click at [437, 256] on span "Adicionar Artista Principal" at bounding box center [450, 256] width 83 height 19
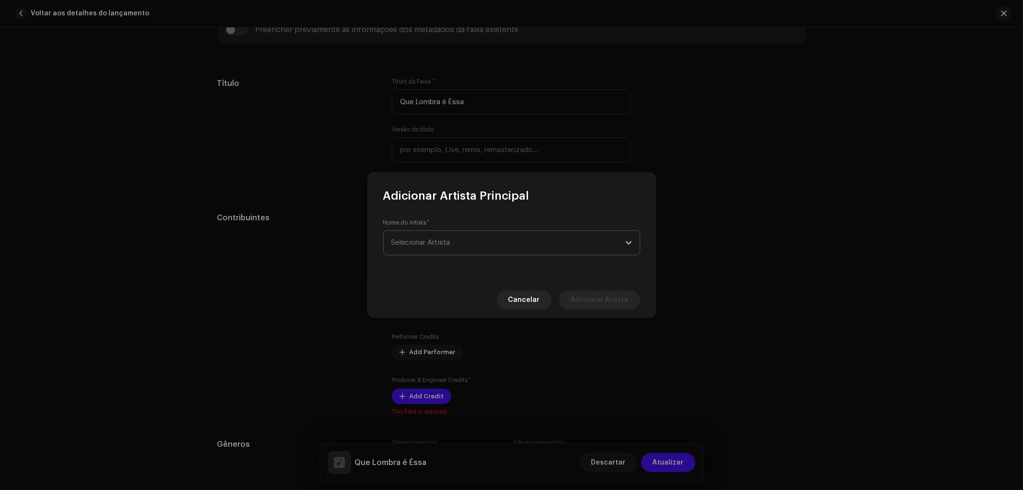
click at [472, 244] on span "Selecionar Artista" at bounding box center [508, 243] width 234 height 24
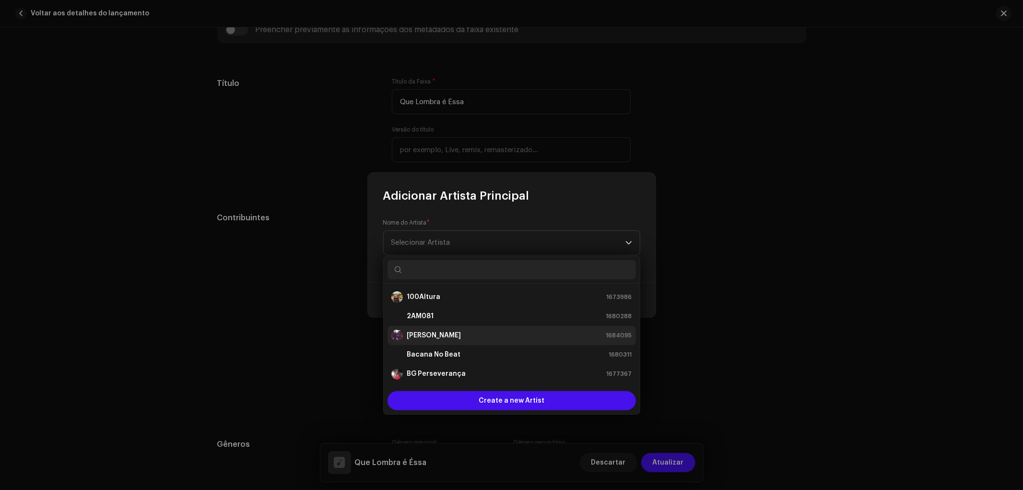
click at [459, 338] on div "Alexandre Lira 1684095" at bounding box center [511, 336] width 241 height 12
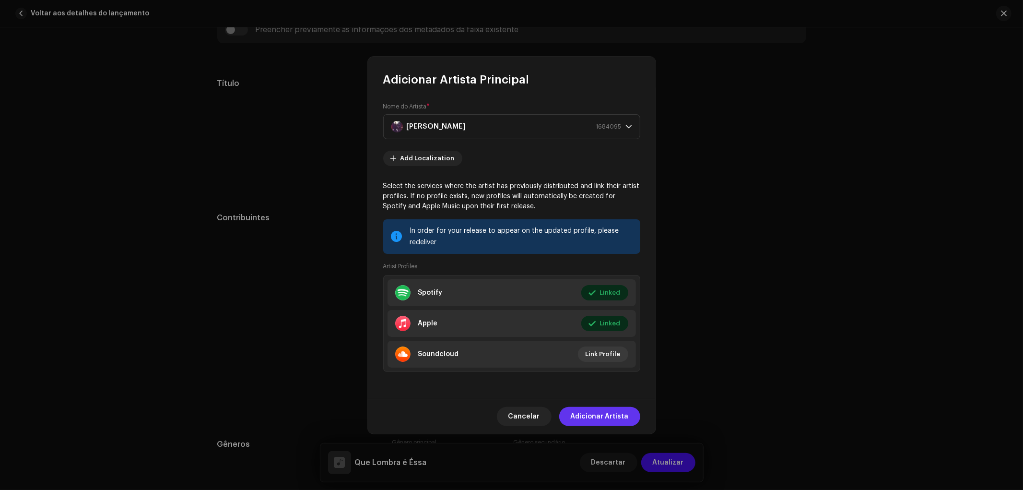
click at [600, 425] on span "Adicionar Artista" at bounding box center [600, 416] width 58 height 19
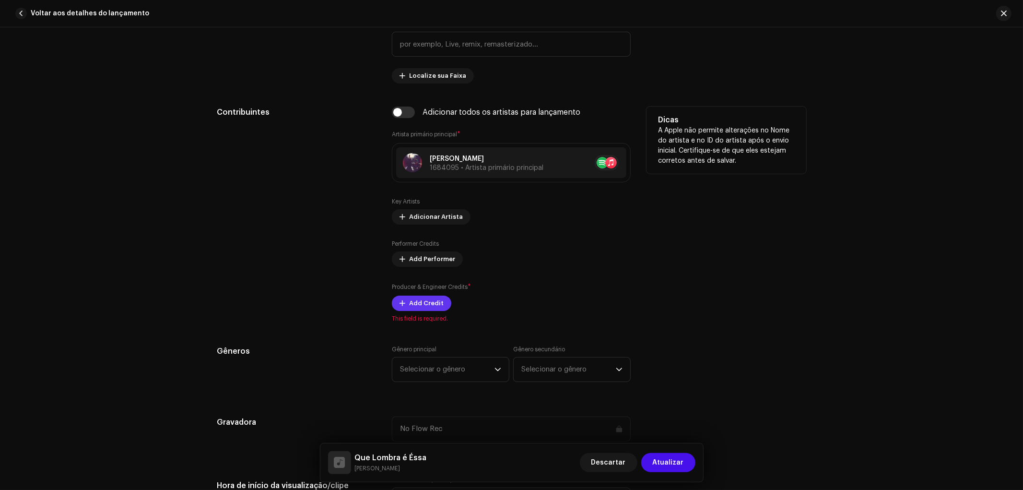
scroll to position [533, 0]
click at [410, 258] on span "Add Performer" at bounding box center [432, 257] width 46 height 19
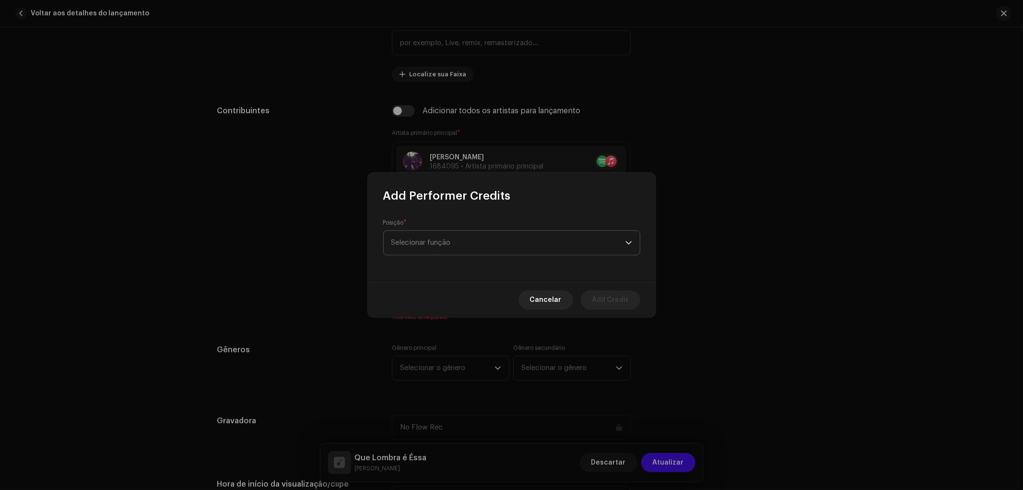
drag, startPoint x: 444, startPoint y: 245, endPoint x: 438, endPoint y: 251, distance: 8.8
click at [444, 244] on span "Selecionar função" at bounding box center [508, 243] width 234 height 24
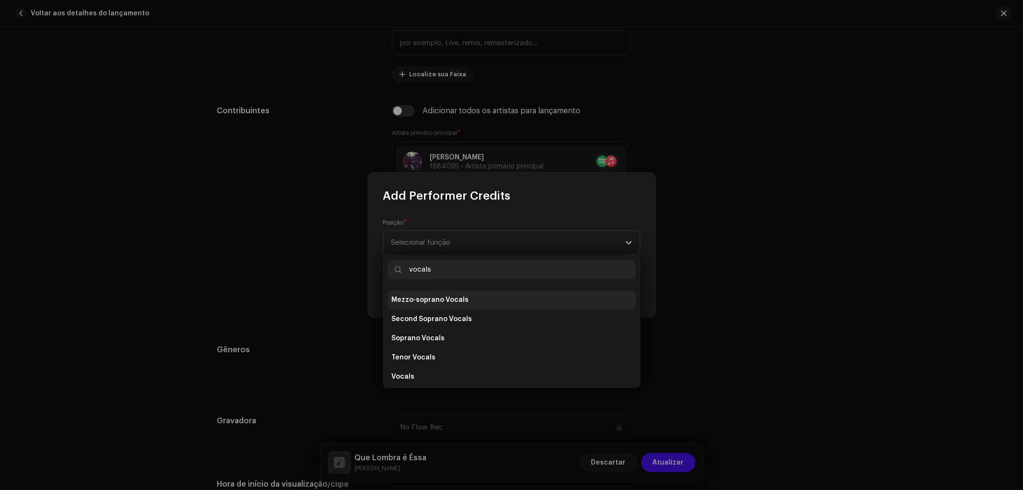
scroll to position [173, 0]
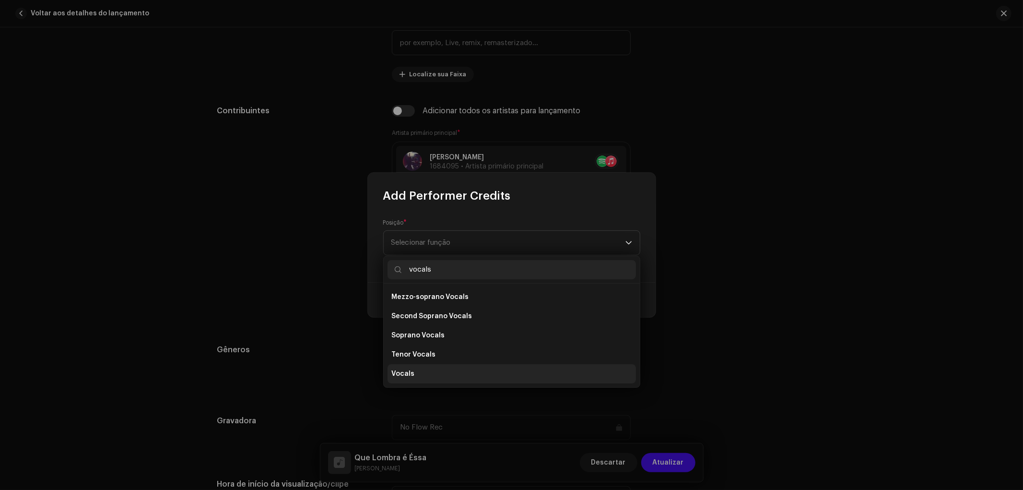
type input "vocals"
click at [406, 373] on span "Vocals" at bounding box center [402, 374] width 23 height 10
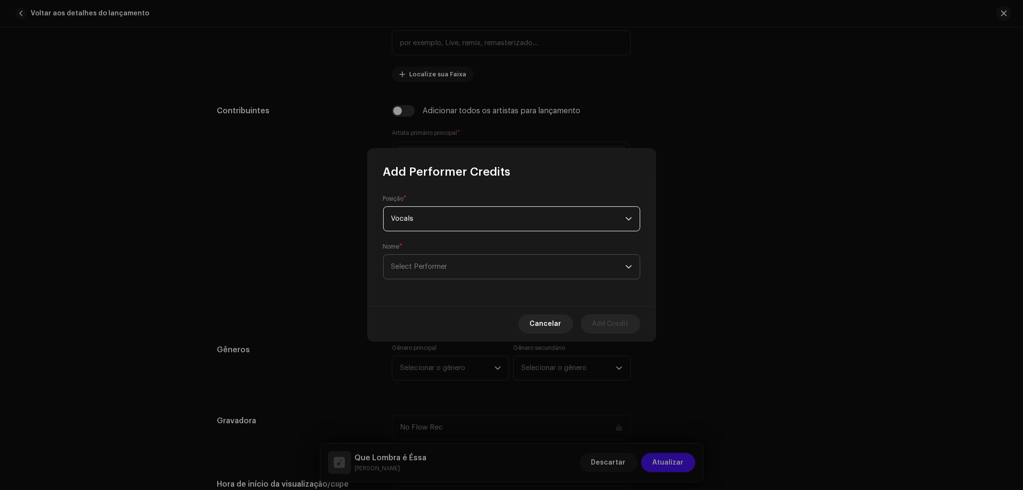
click at [444, 273] on span "Select Performer" at bounding box center [508, 267] width 234 height 24
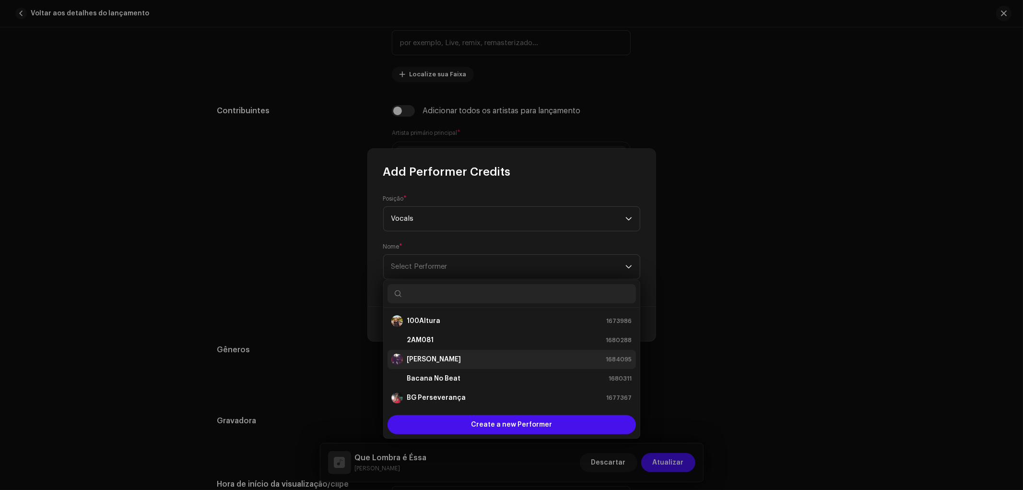
click at [440, 355] on strong "[PERSON_NAME]" at bounding box center [434, 359] width 54 height 10
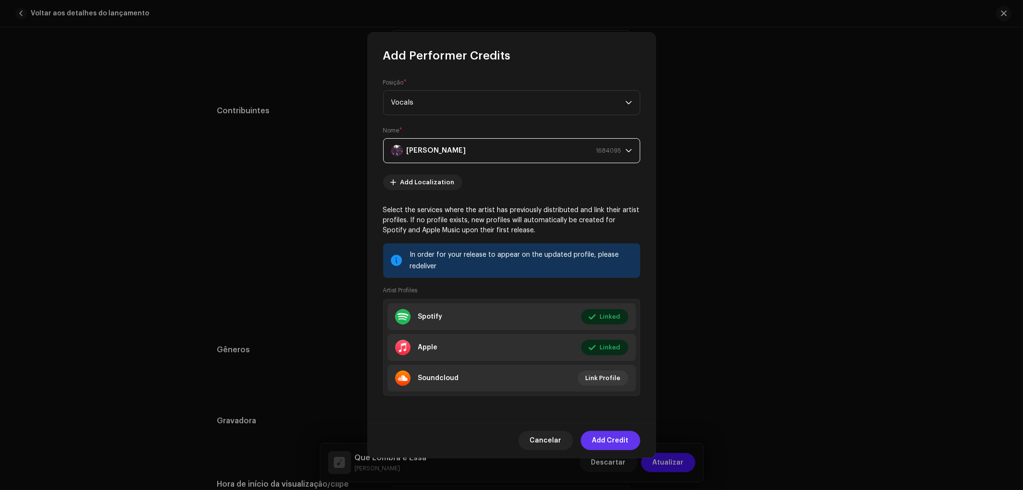
click at [617, 449] on span "Add Credit" at bounding box center [610, 440] width 36 height 19
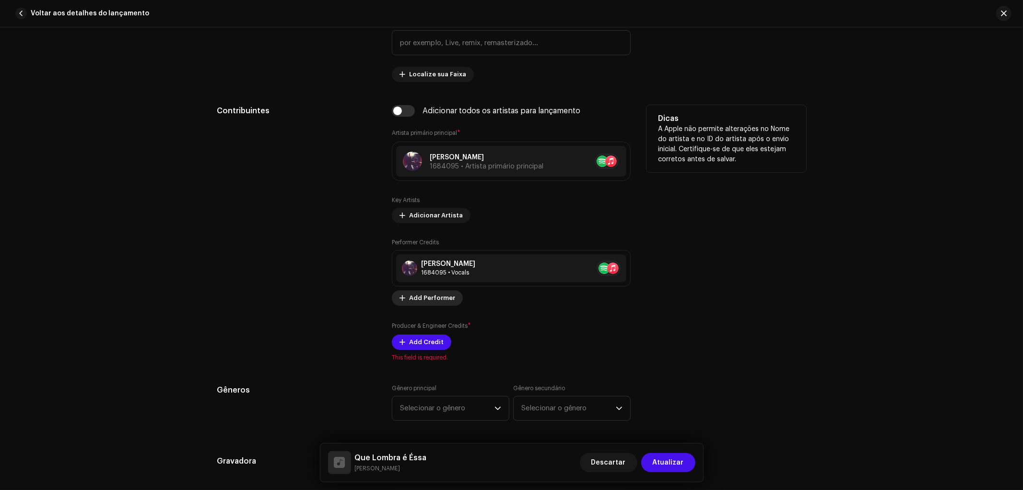
click at [424, 297] on span "Add Performer" at bounding box center [432, 297] width 46 height 19
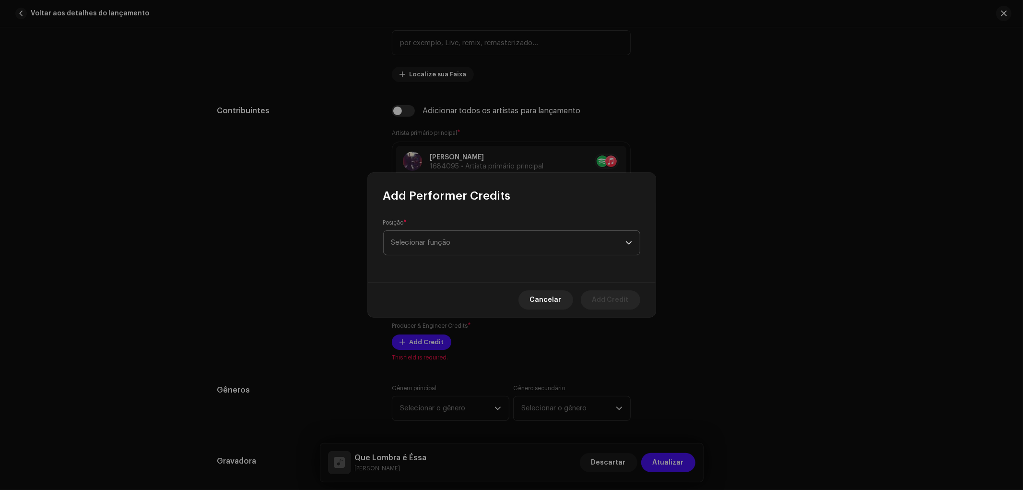
click at [443, 248] on span "Selecionar função" at bounding box center [508, 243] width 234 height 24
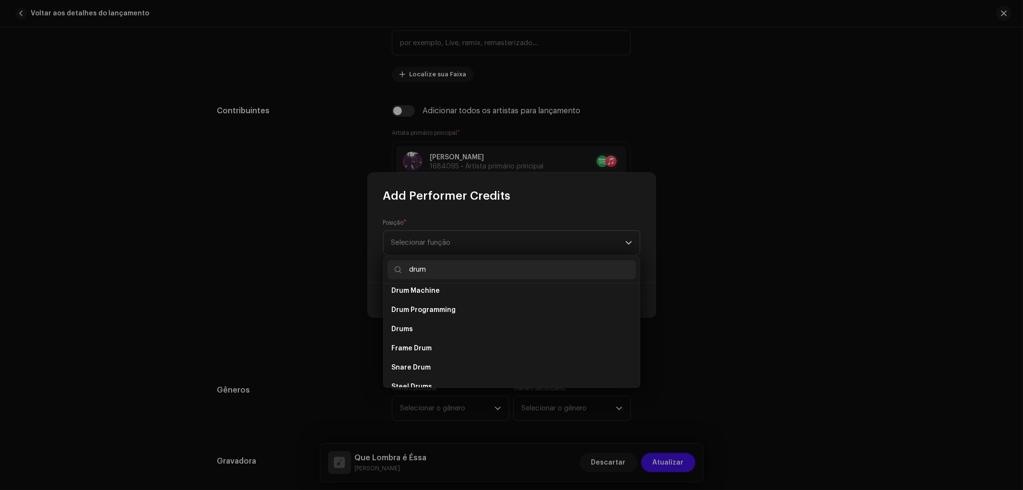
scroll to position [0, 0]
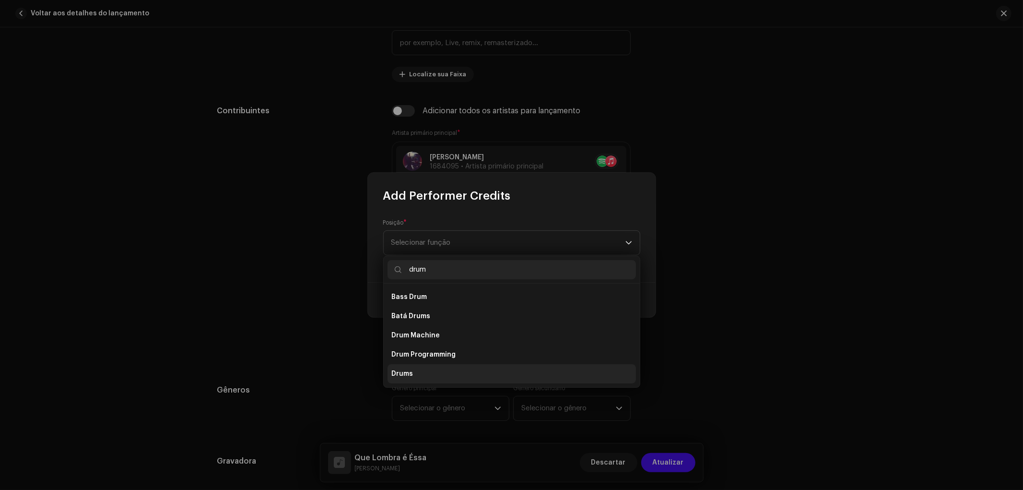
type input "drum"
click at [420, 371] on li "Drums" at bounding box center [512, 373] width 248 height 19
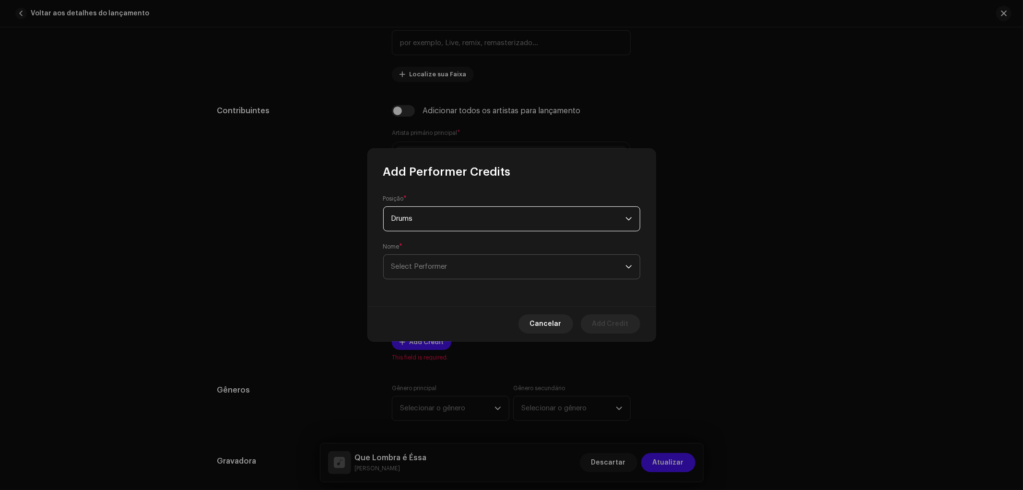
click at [449, 262] on span "Select Performer" at bounding box center [508, 267] width 234 height 24
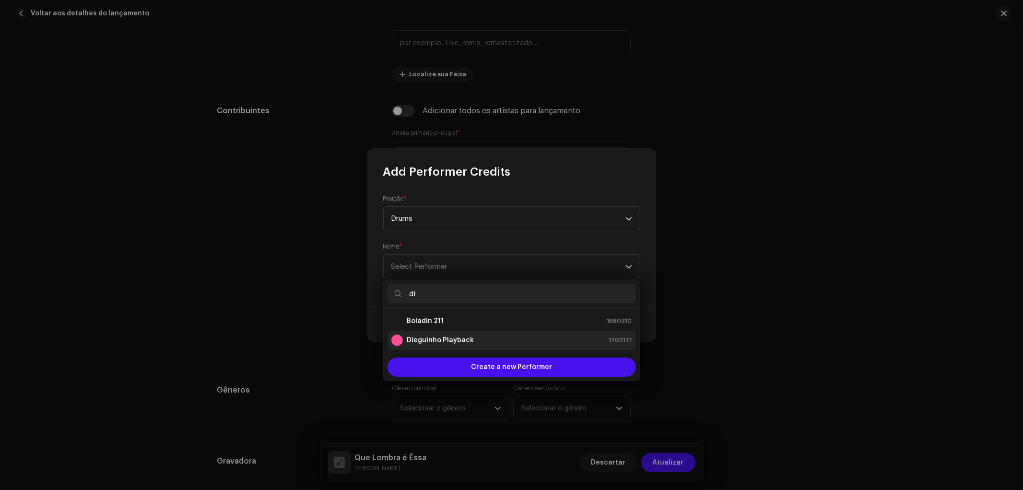
type input "di"
click at [496, 340] on div "Dieguinho Playback 1702171" at bounding box center [511, 340] width 241 height 12
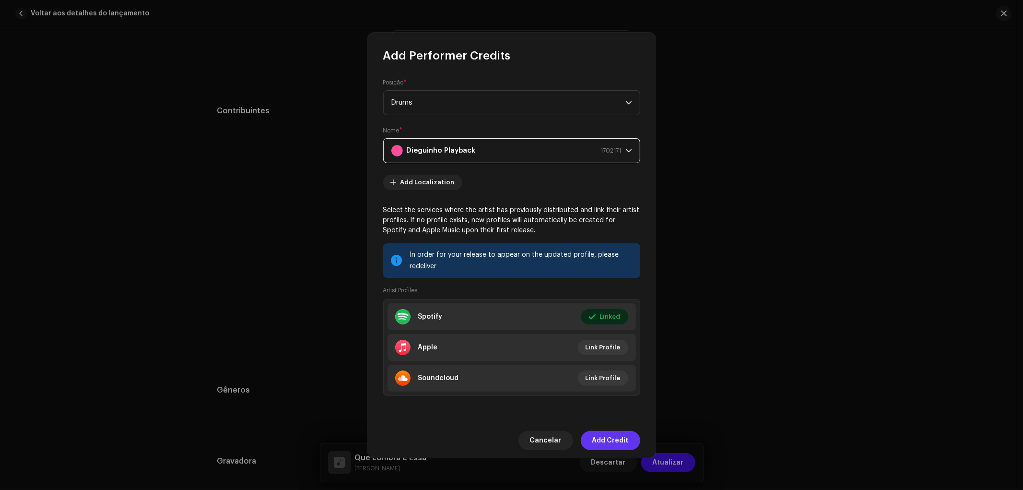
click at [620, 444] on span "Add Credit" at bounding box center [610, 440] width 36 height 19
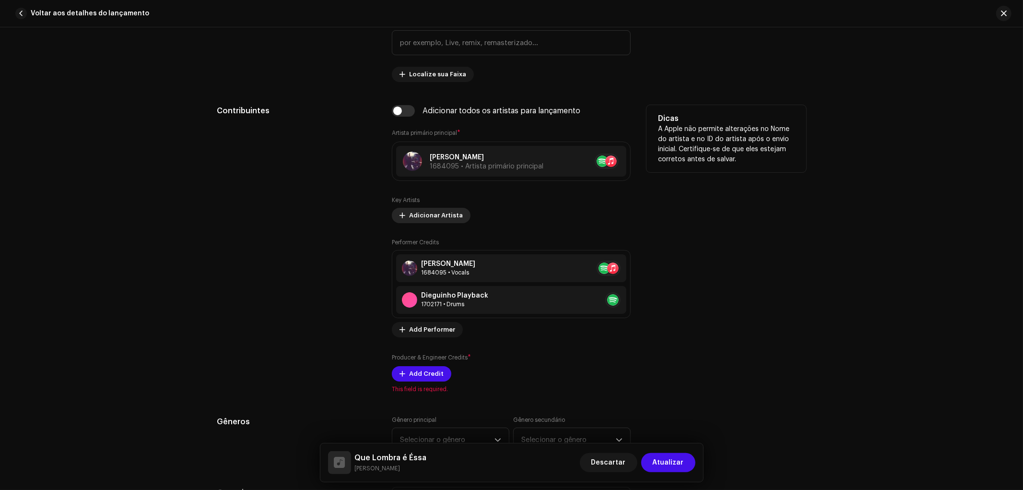
click at [437, 211] on span "Adicionar Artista" at bounding box center [436, 215] width 54 height 19
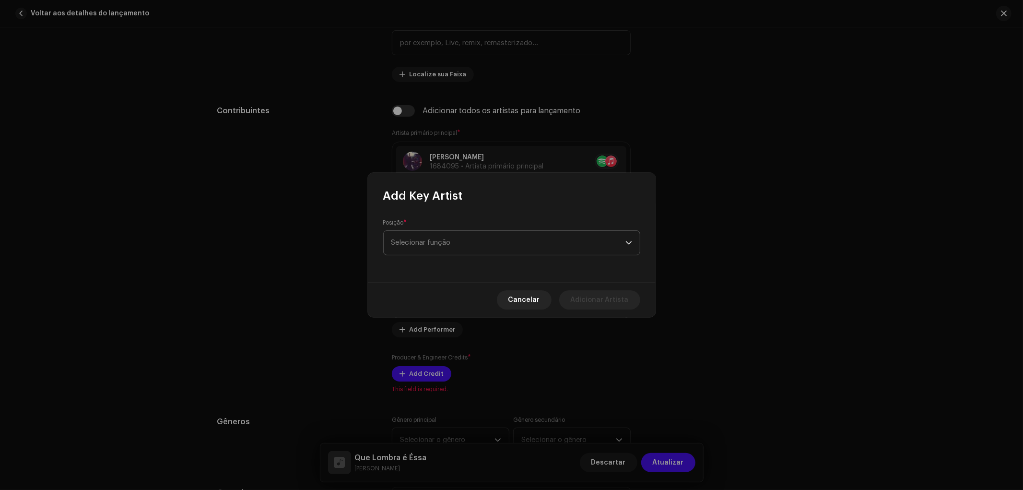
click at [451, 247] on span "Selecionar função" at bounding box center [508, 243] width 234 height 24
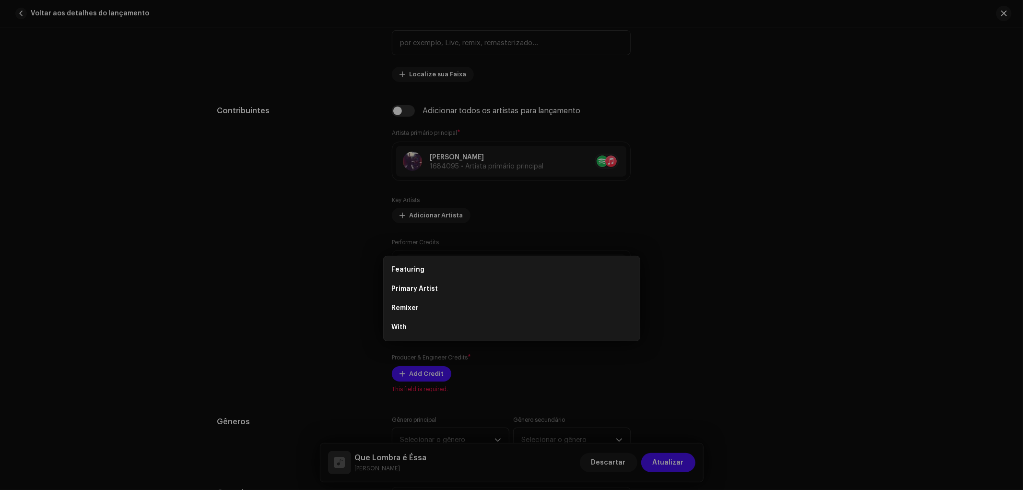
click at [816, 311] on div "Add Key Artist Posição * Selecionar função Cancelar Adicionar Artista" at bounding box center [511, 245] width 1023 height 490
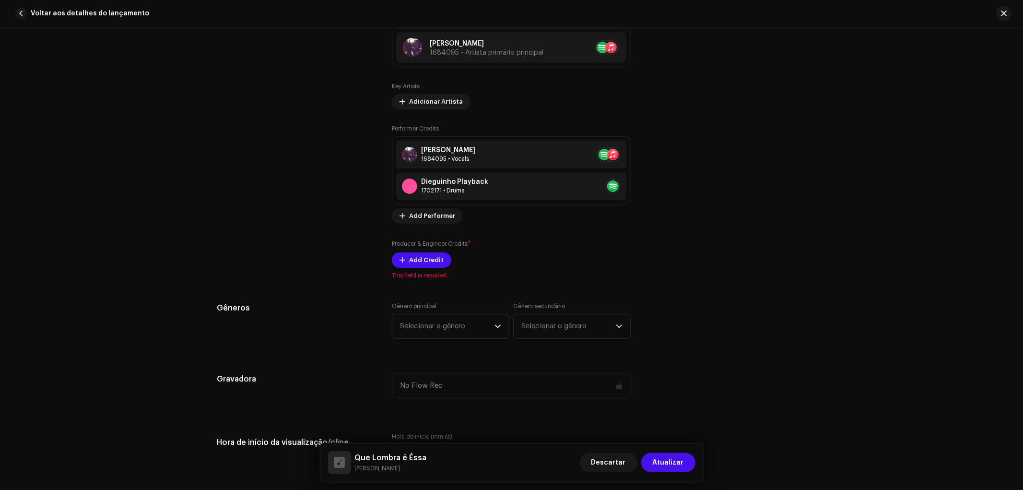
scroll to position [693, 0]
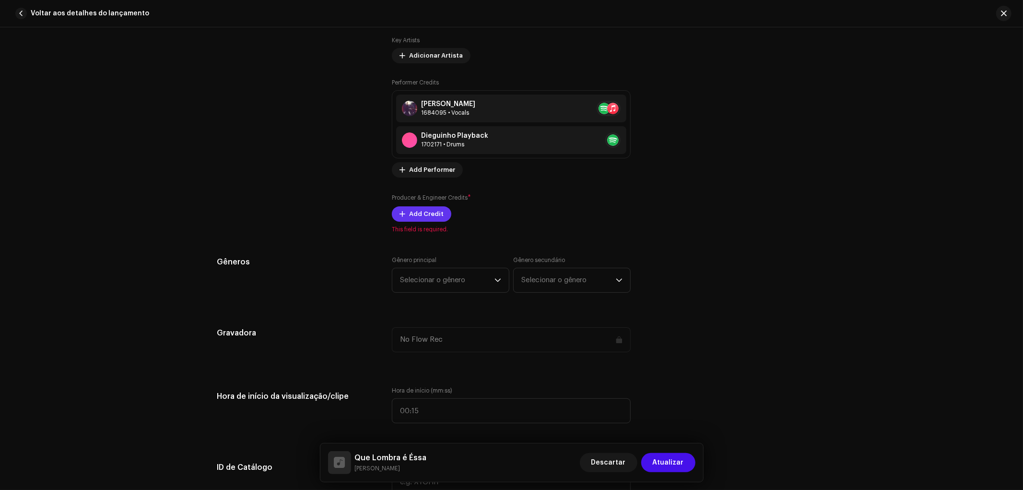
click at [420, 217] on span "Add Credit" at bounding box center [426, 213] width 35 height 19
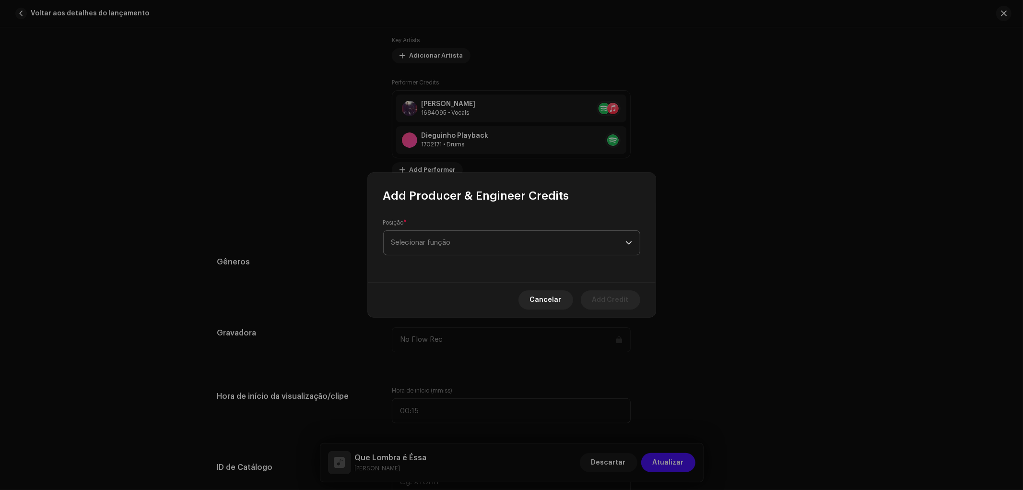
click at [454, 241] on span "Selecionar função" at bounding box center [508, 243] width 234 height 24
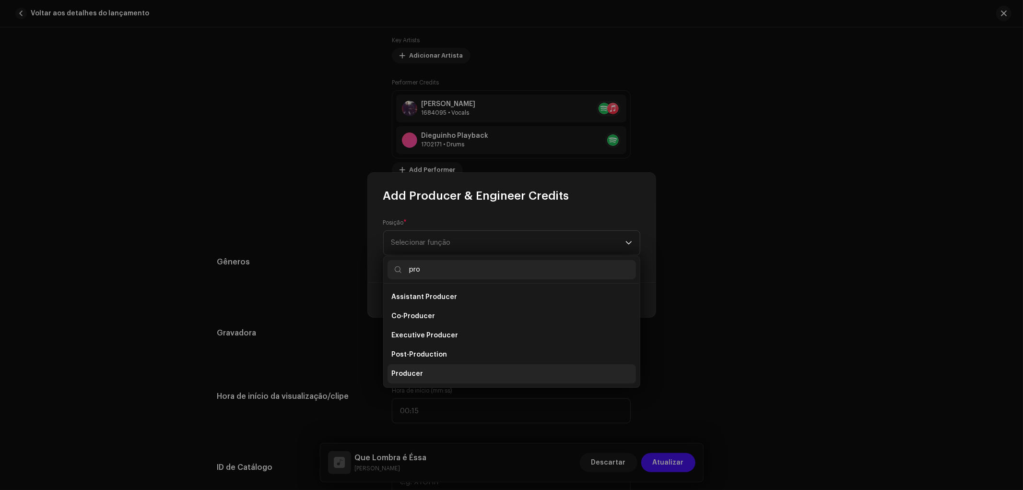
type input "pro"
click at [420, 375] on span "Producer" at bounding box center [407, 374] width 32 height 10
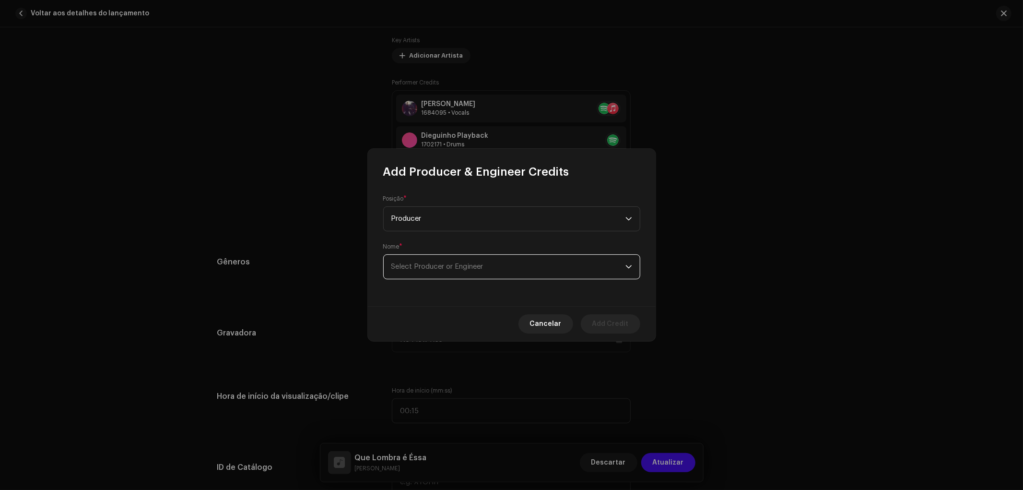
click at [434, 264] on span "Select Producer or Engineer" at bounding box center [437, 266] width 92 height 7
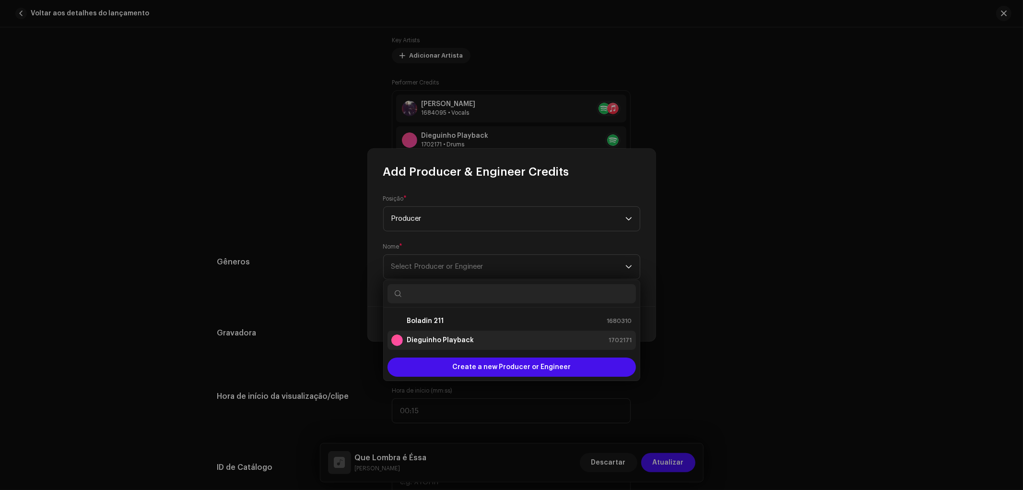
click at [430, 336] on strong "Dieguinho Playback" at bounding box center [440, 340] width 67 height 10
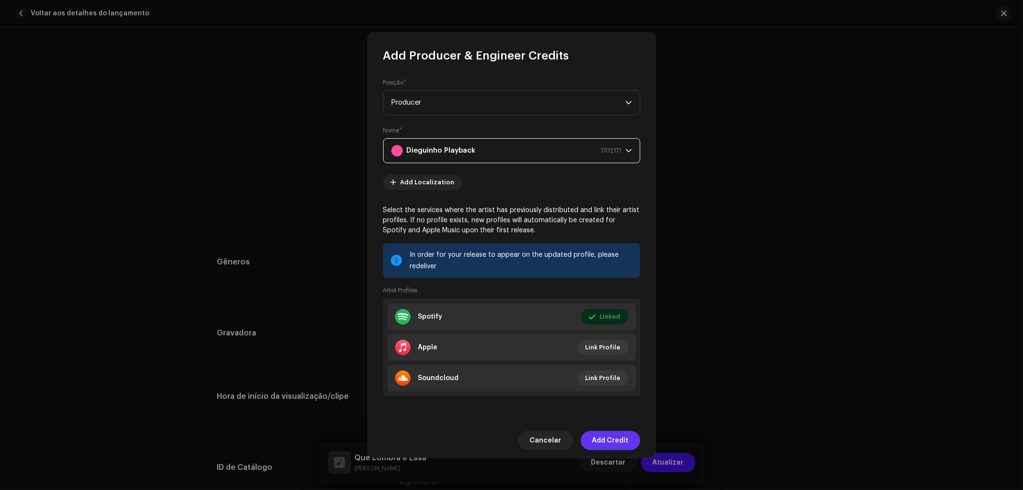
click at [619, 438] on span "Add Credit" at bounding box center [610, 440] width 36 height 19
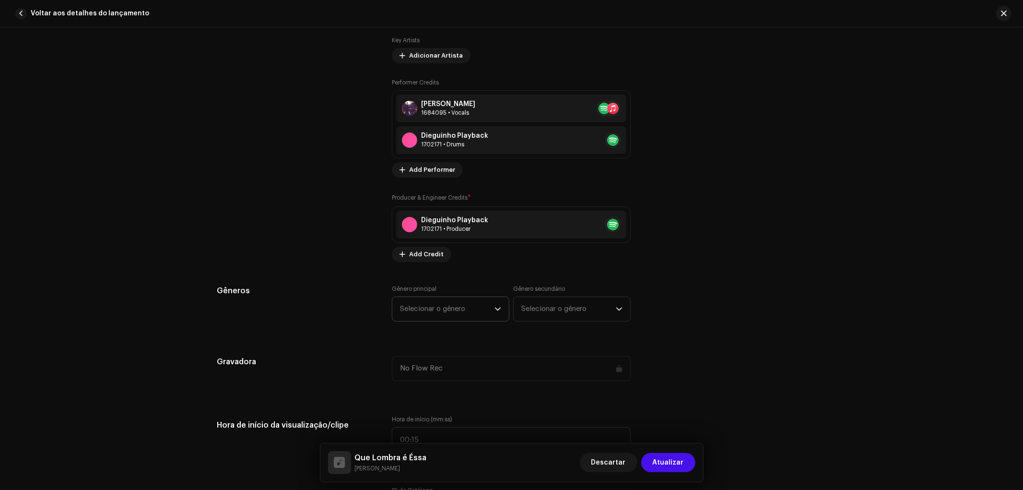
drag, startPoint x: 434, startPoint y: 305, endPoint x: 438, endPoint y: 306, distance: 4.8
click at [434, 306] on span "Selecionar o gênero" at bounding box center [447, 309] width 94 height 24
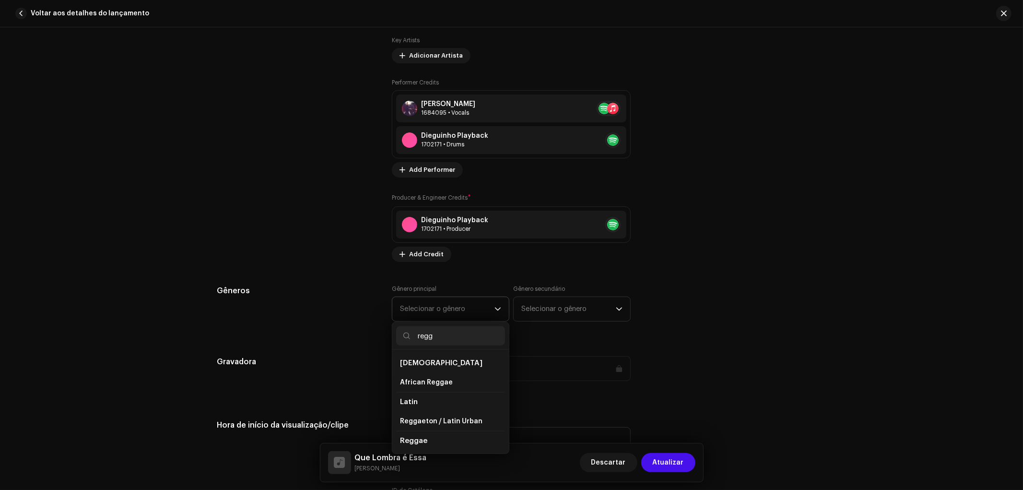
type input "regg"
click at [425, 437] on li "Reggae" at bounding box center [450, 441] width 109 height 20
click at [432, 444] on span "Roots Reggae" at bounding box center [423, 440] width 47 height 10
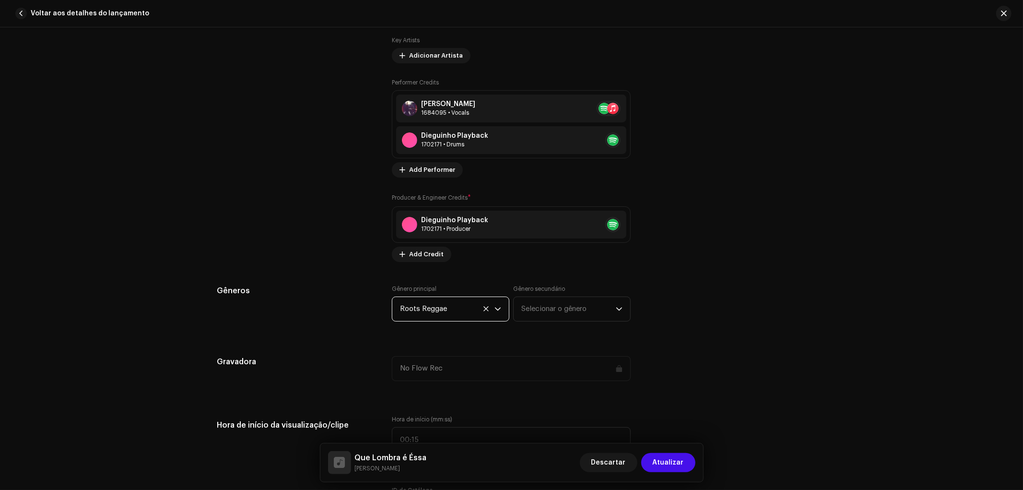
click at [576, 283] on div "Detalhes da faixa Complete o seguinte para finalizar sua faixa. 1 de 3 Adiciona…" at bounding box center [512, 456] width 620 height 2196
click at [569, 308] on span "Selecionar o gênero" at bounding box center [568, 309] width 94 height 24
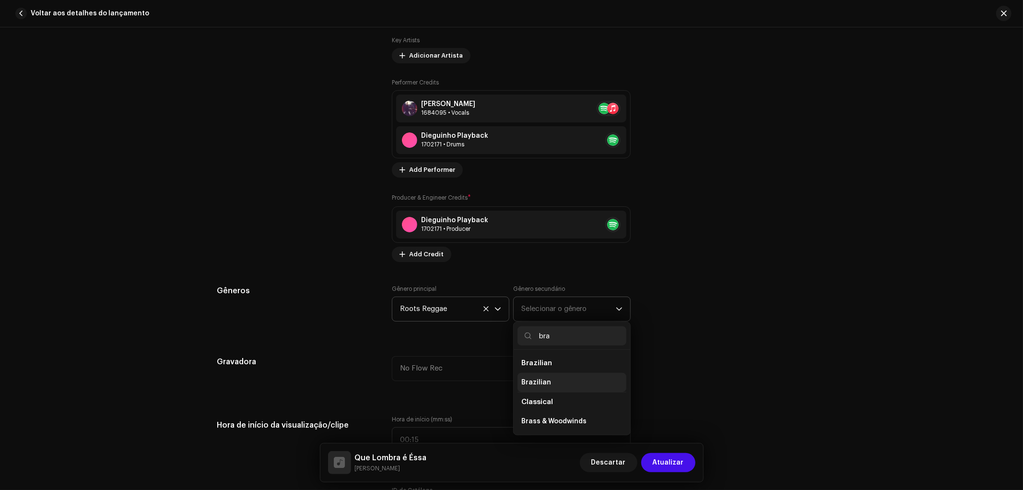
type input "bra"
click at [549, 386] on li "Brazilian" at bounding box center [572, 382] width 109 height 19
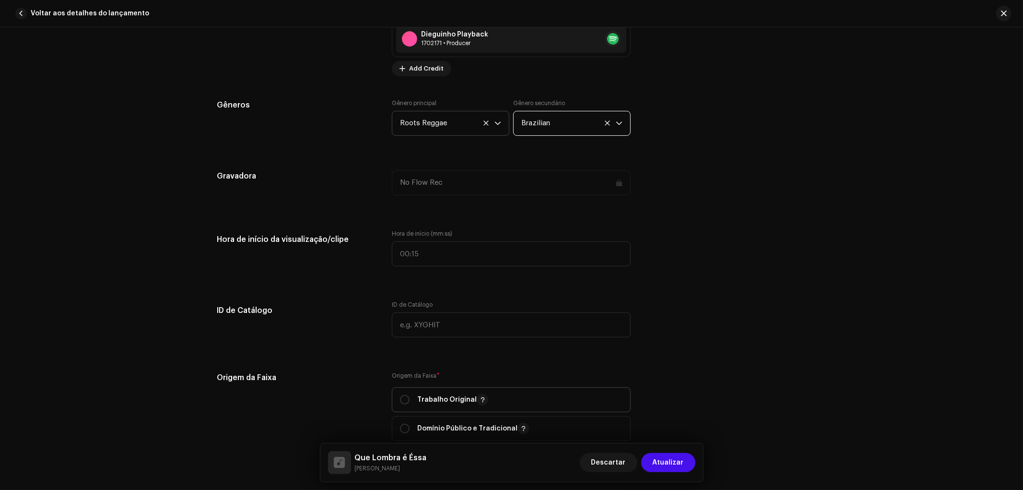
scroll to position [906, 0]
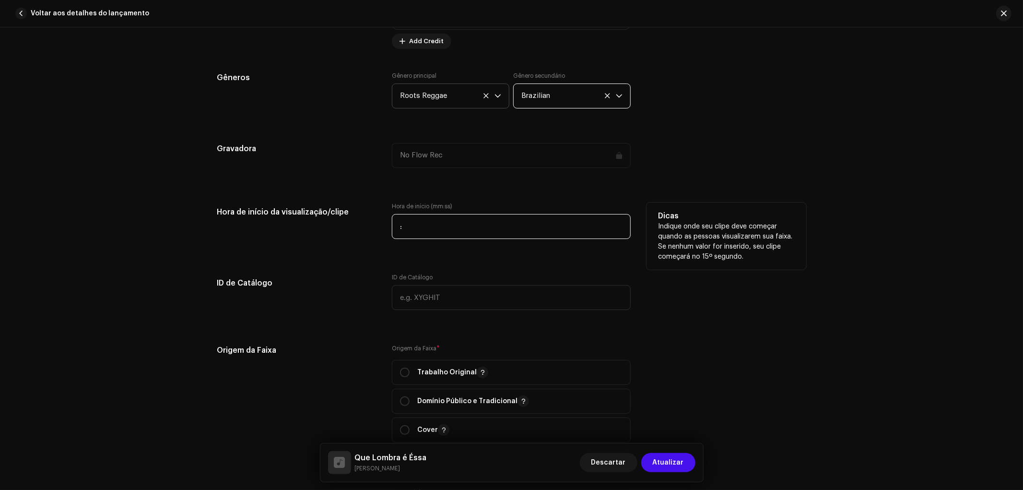
click at [460, 222] on input ":" at bounding box center [511, 226] width 239 height 25
type input "00:30"
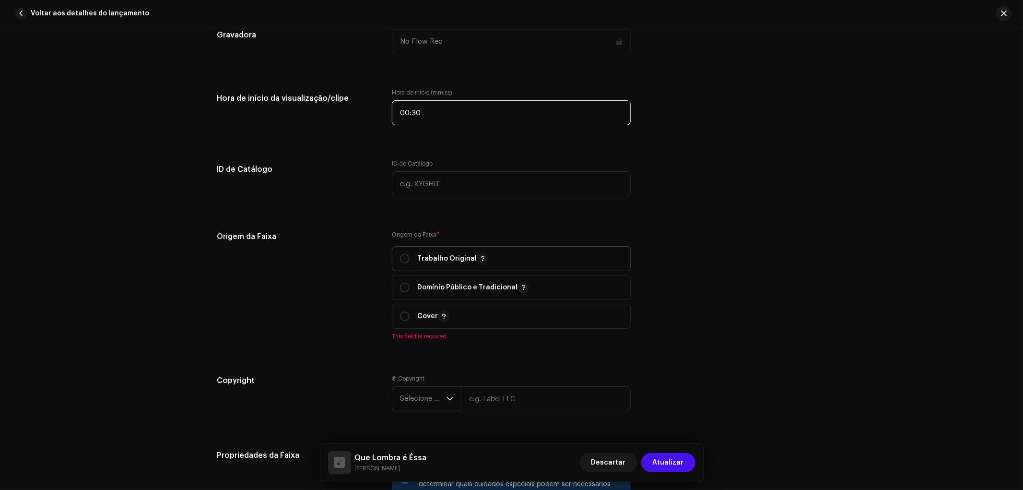
scroll to position [1066, 0]
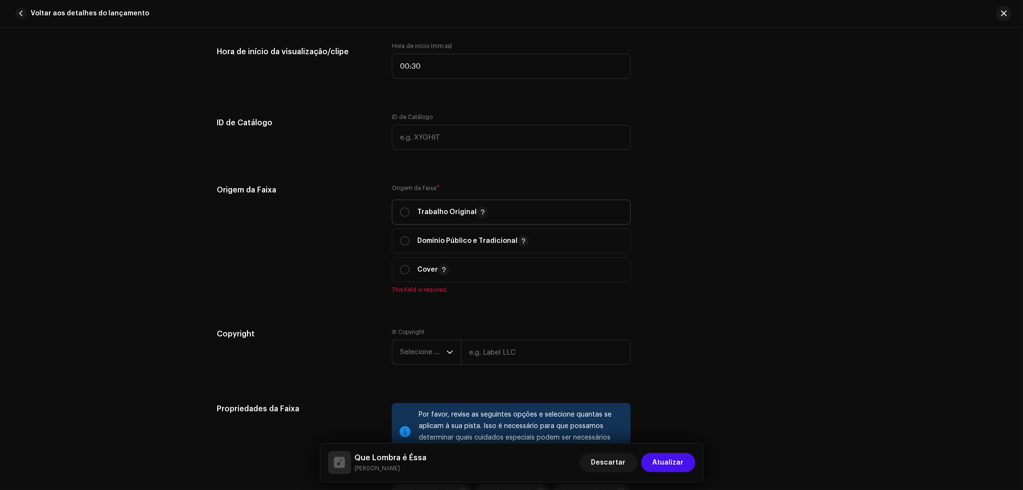
click at [457, 210] on p "Trabalho Original" at bounding box center [452, 212] width 71 height 12
radio input "true"
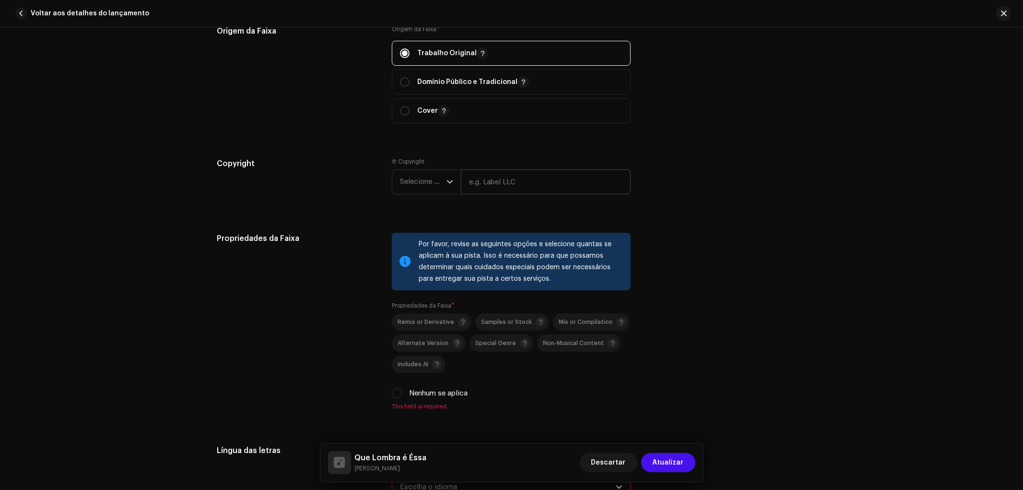
scroll to position [1226, 0]
click at [497, 189] on input "text" at bounding box center [546, 180] width 170 height 25
type input "NO FLOW REC"
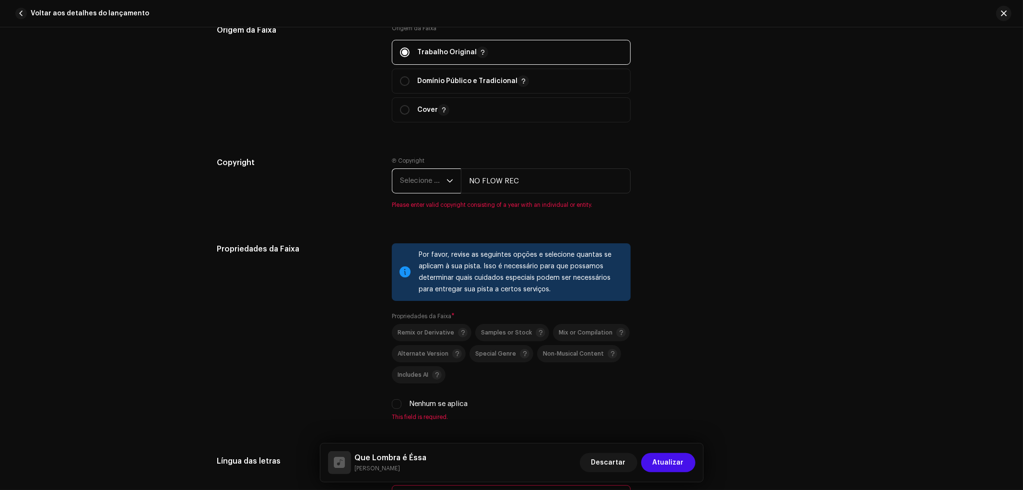
drag, startPoint x: 435, startPoint y: 188, endPoint x: 433, endPoint y: 193, distance: 5.2
click at [435, 188] on span "Selecione o ano" at bounding box center [423, 181] width 47 height 24
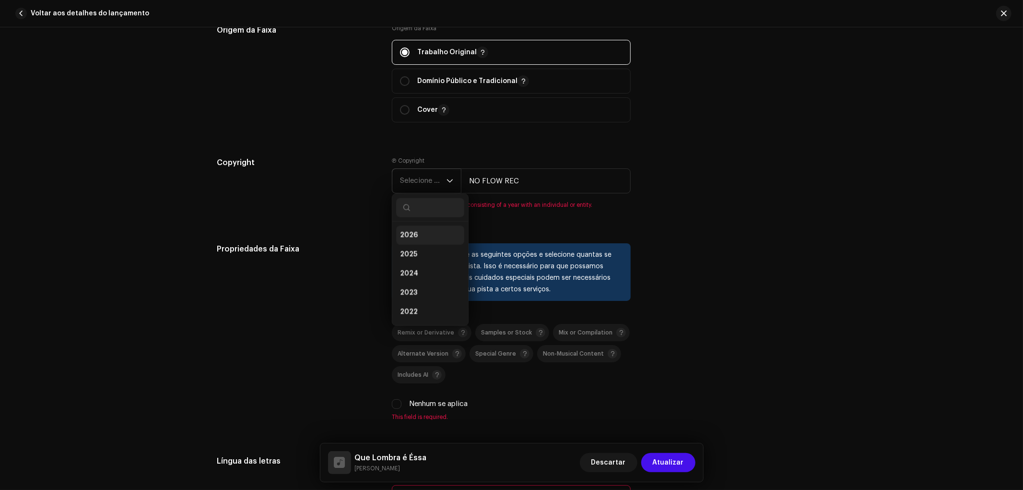
click at [421, 236] on li "2026" at bounding box center [430, 234] width 68 height 19
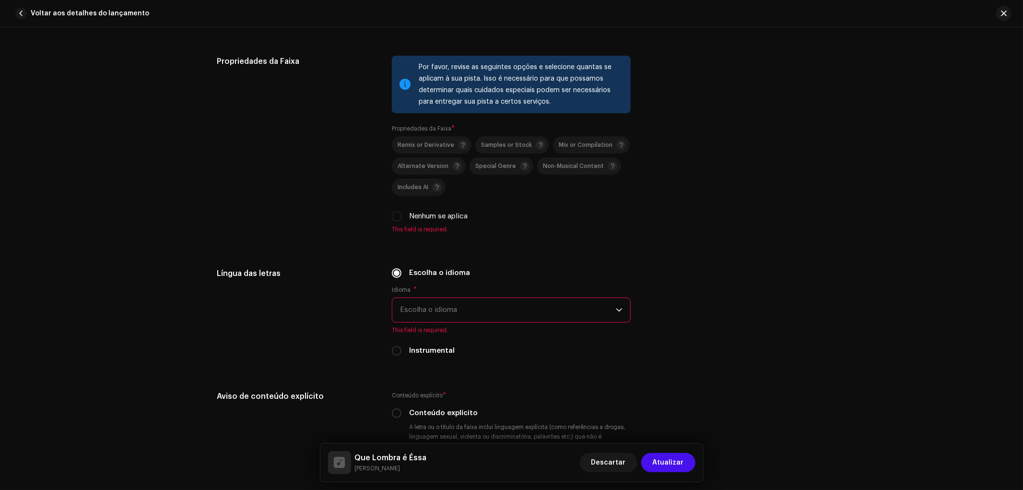
scroll to position [1439, 0]
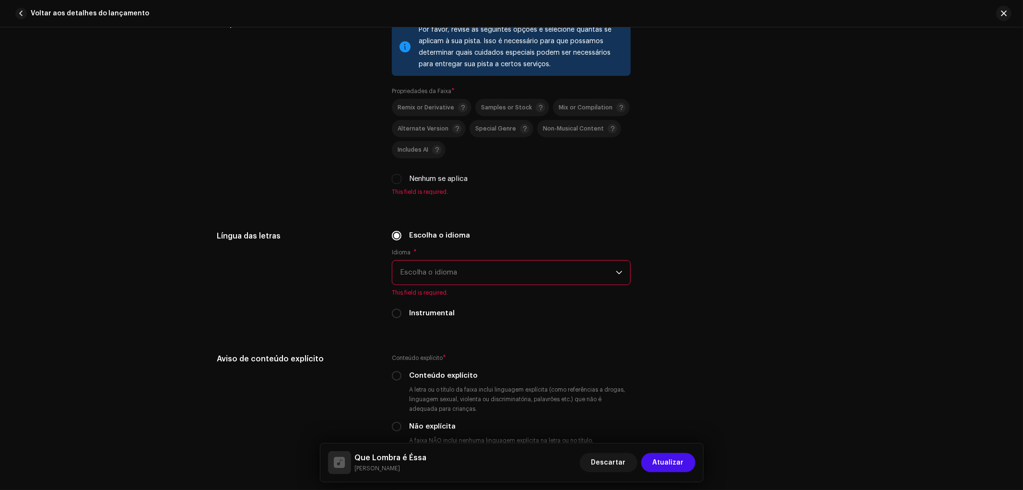
click at [438, 184] on label "Nenhum se aplica" at bounding box center [438, 179] width 59 height 11
click at [402, 184] on input "Nenhum se aplica" at bounding box center [397, 179] width 10 height 10
checkbox input "true"
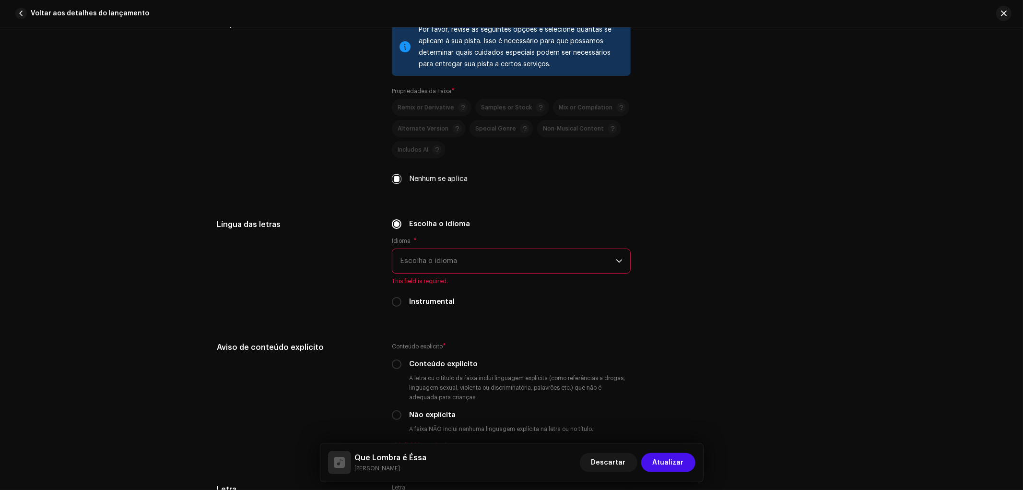
click at [434, 265] on span "Escolha o idioma" at bounding box center [508, 261] width 216 height 24
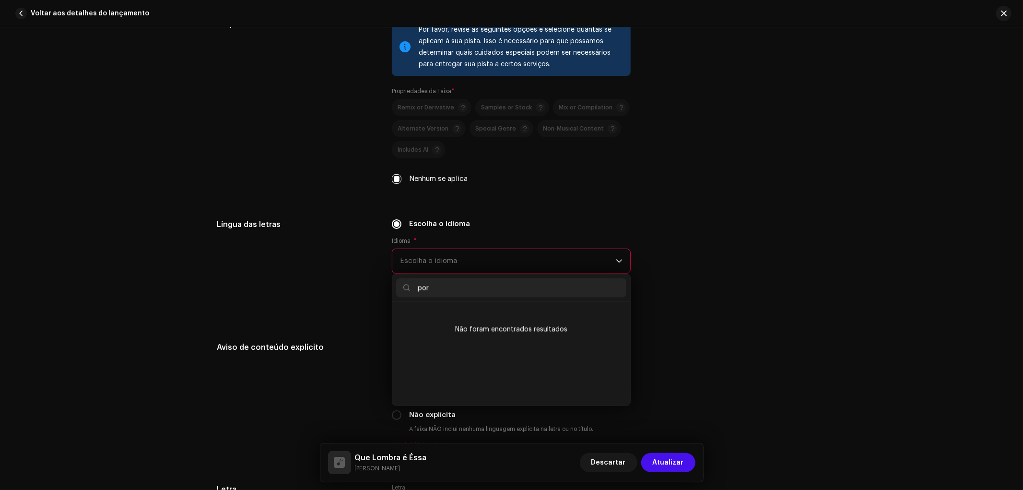
scroll to position [0, 0]
type input "por"
click at [437, 321] on li "Portuguese" at bounding box center [511, 315] width 230 height 19
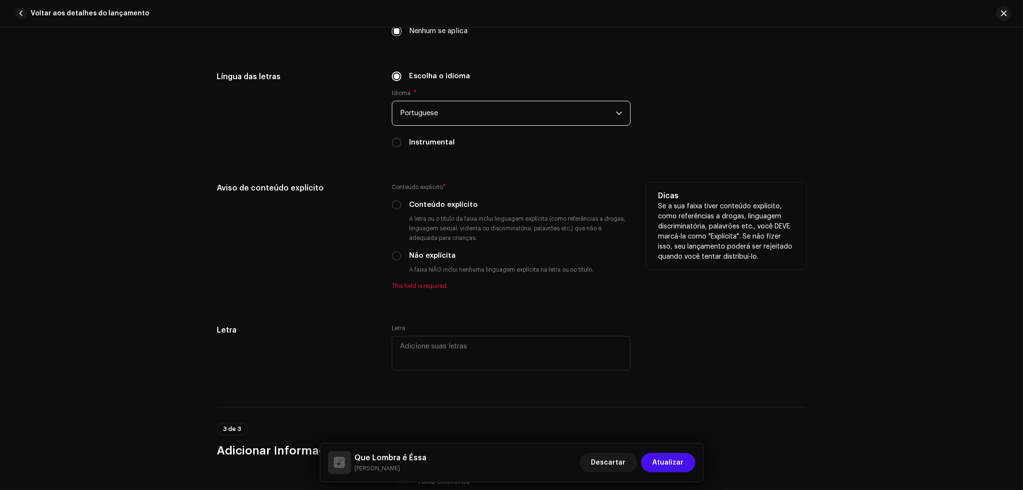
scroll to position [1599, 0]
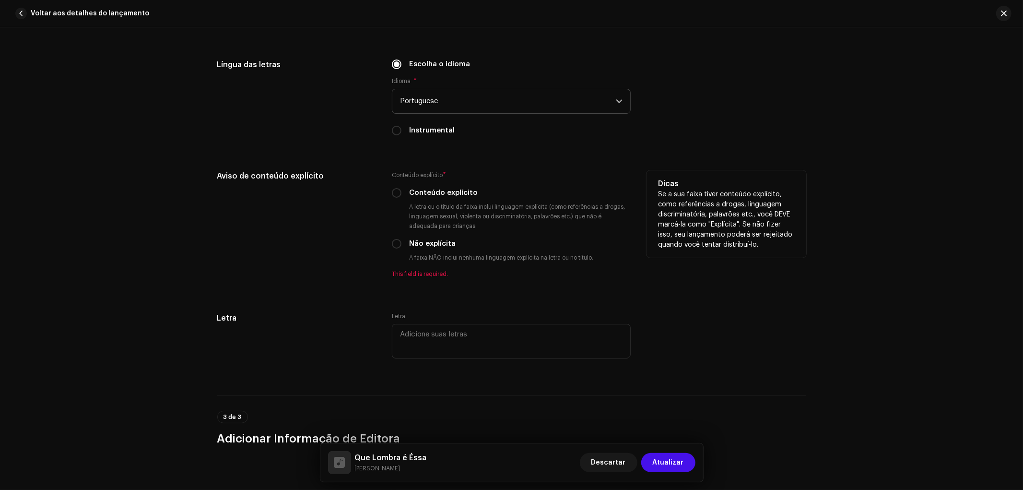
click at [437, 244] on label "Não explícita" at bounding box center [432, 243] width 47 height 11
click at [402, 244] on input "Não explícita" at bounding box center [397, 244] width 10 height 10
radio input "true"
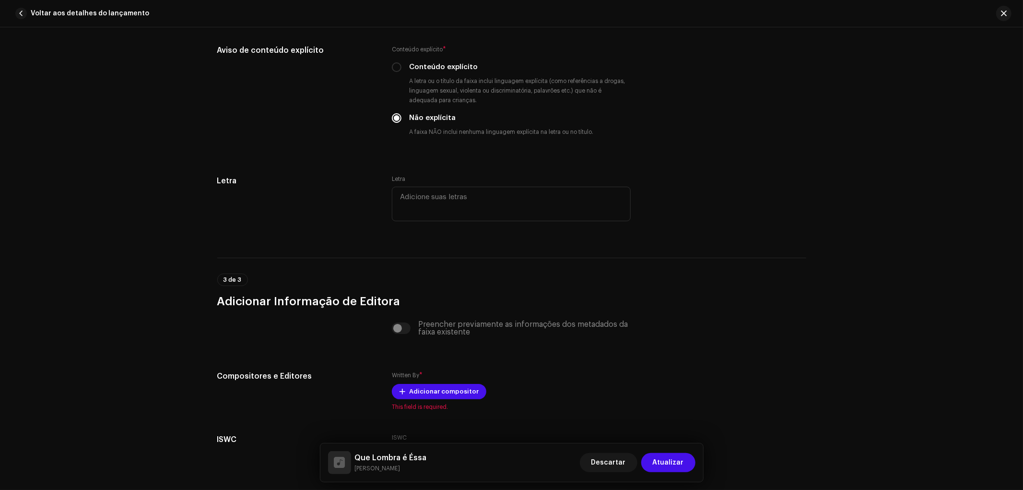
scroll to position [1807, 0]
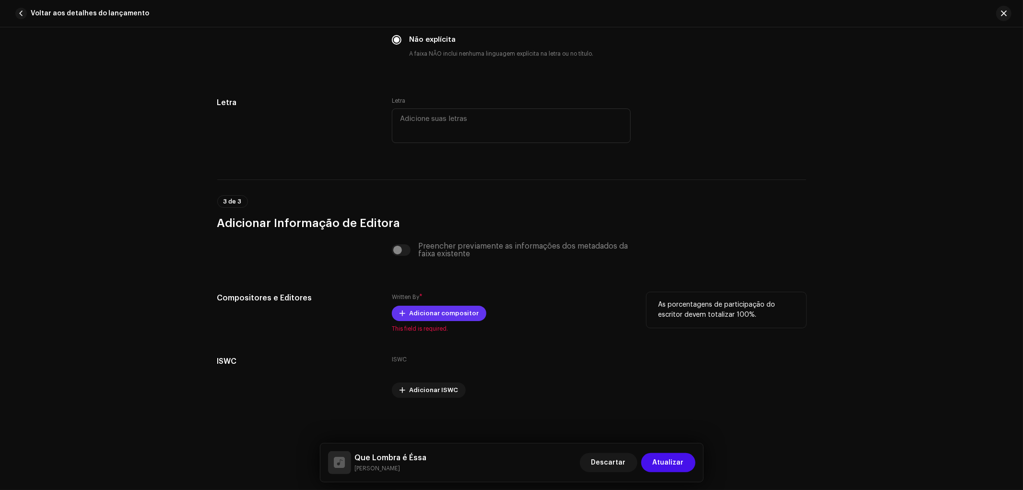
click at [440, 311] on span "Adicionar compositor" at bounding box center [444, 313] width 70 height 19
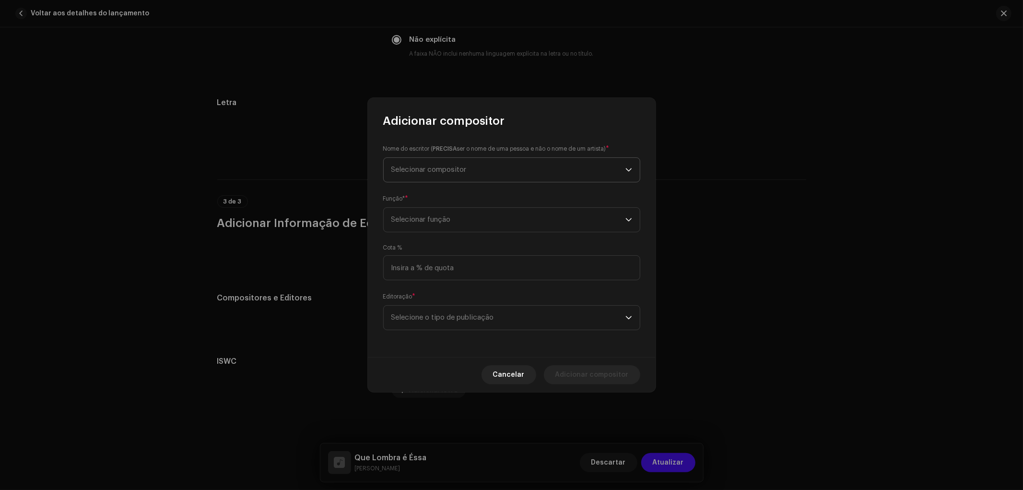
click at [442, 168] on span "Selecionar compositor" at bounding box center [428, 169] width 75 height 7
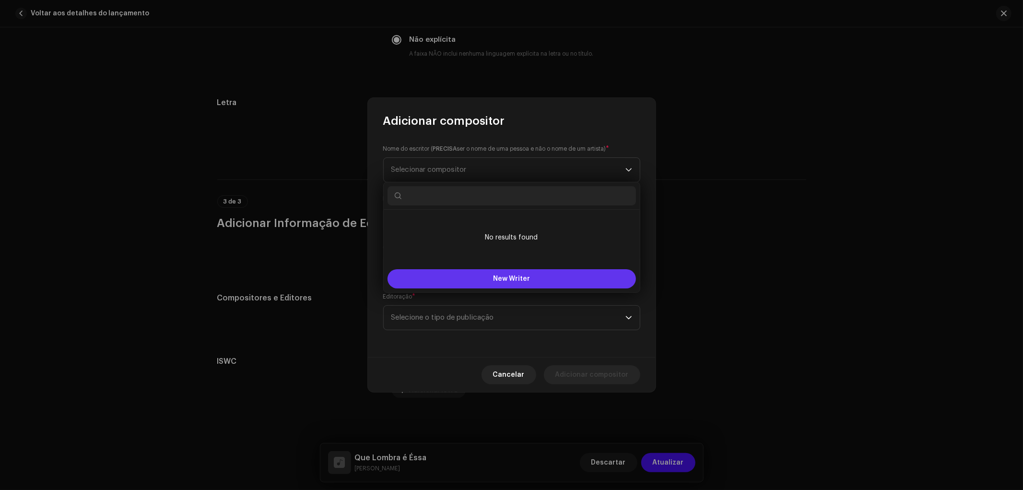
click at [505, 283] on button "New Writer" at bounding box center [512, 278] width 248 height 19
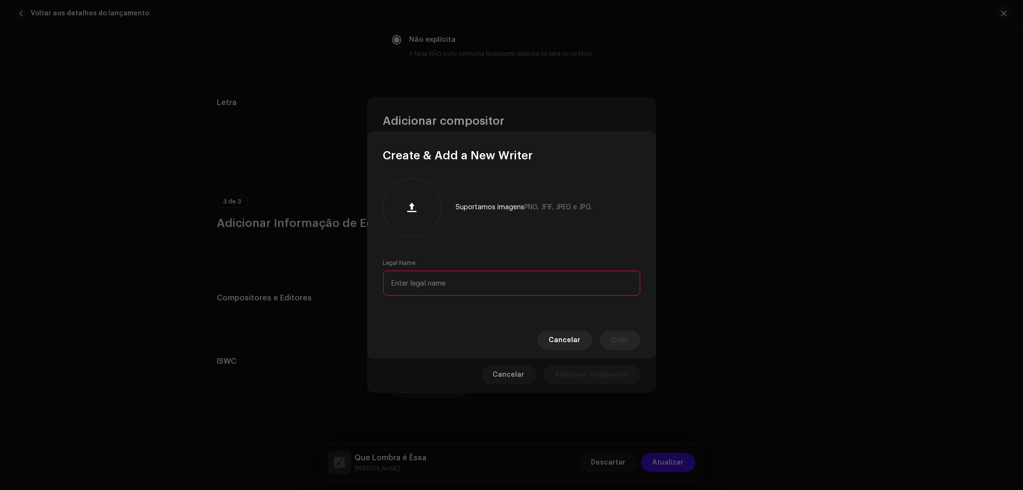
click at [493, 231] on div "Suportamos imagens PNG, JFIF, JPEG e JPG. Legal Name" at bounding box center [512, 242] width 288 height 159
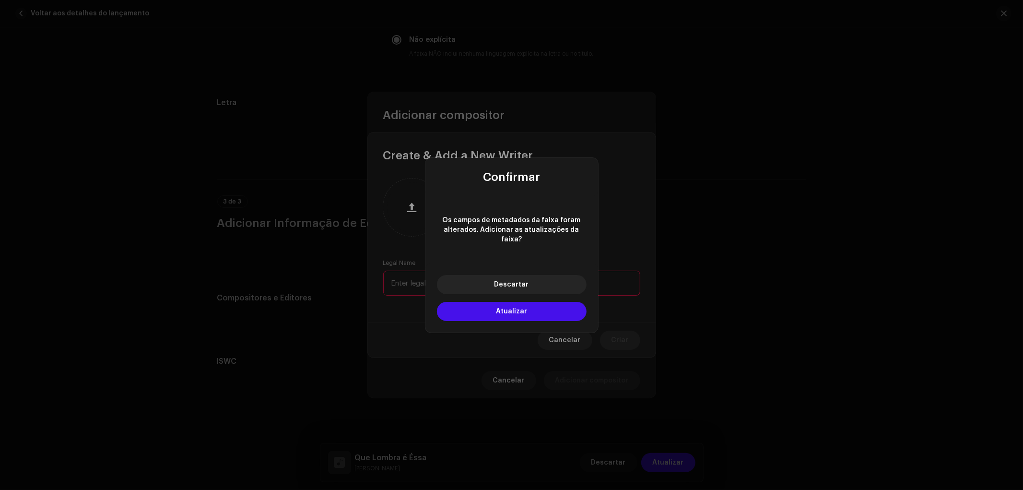
click at [510, 285] on button "Descartar" at bounding box center [512, 284] width 150 height 19
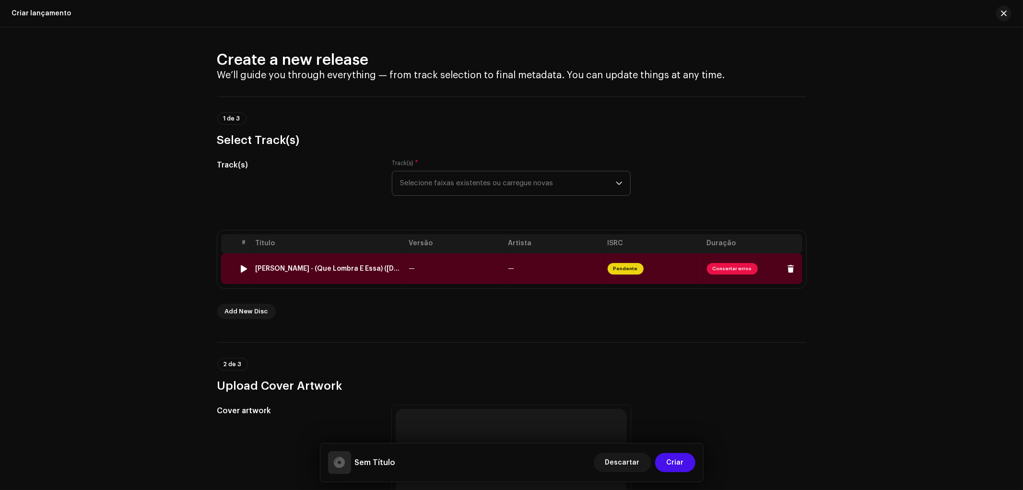
click at [715, 271] on span "Consertar erros" at bounding box center [732, 269] width 51 height 12
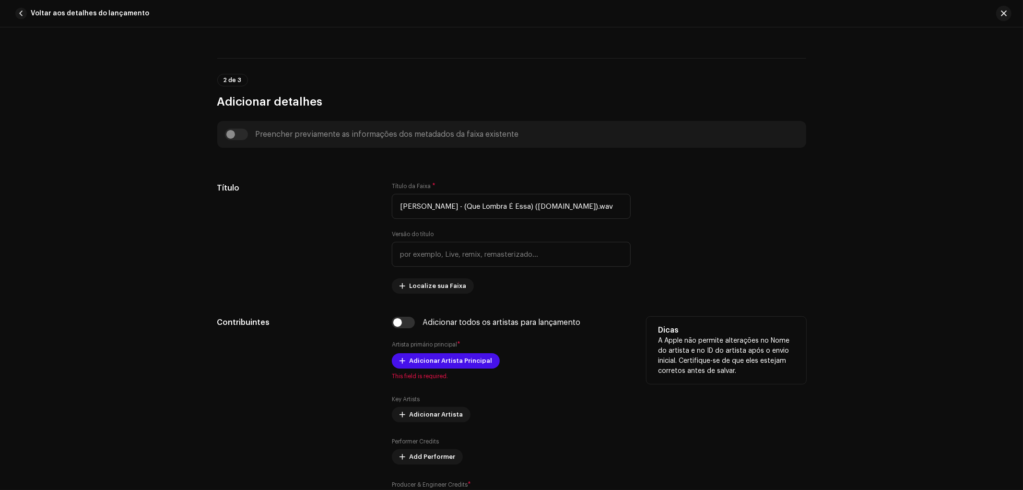
scroll to position [319, 0]
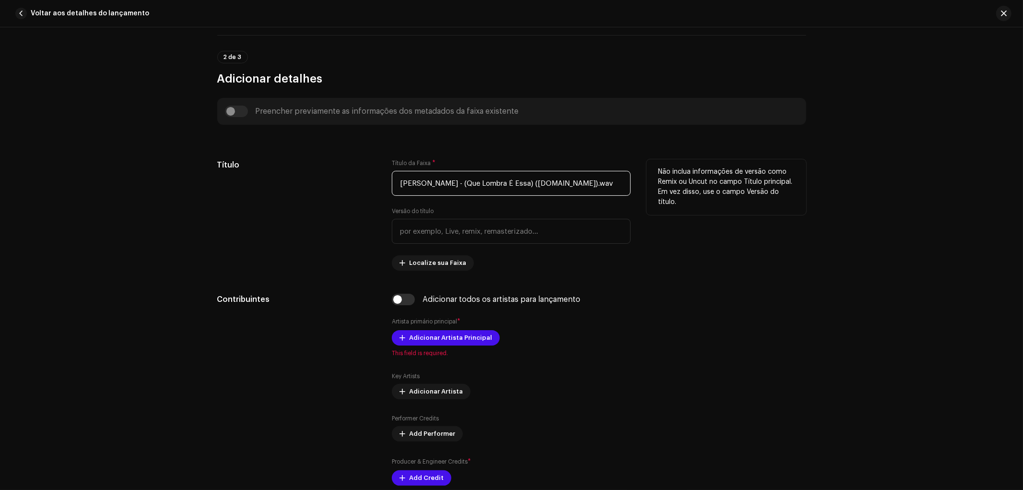
click at [458, 184] on input "Alexandre Lira - (Que Lombra É Essa) (mp3cut.net).wav" at bounding box center [511, 183] width 239 height 25
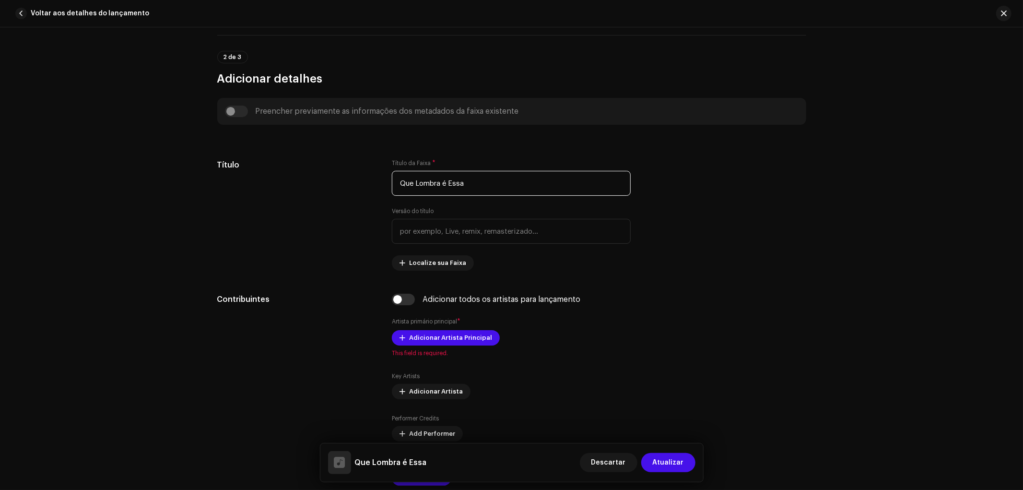
type input "Que Lombra é Essa"
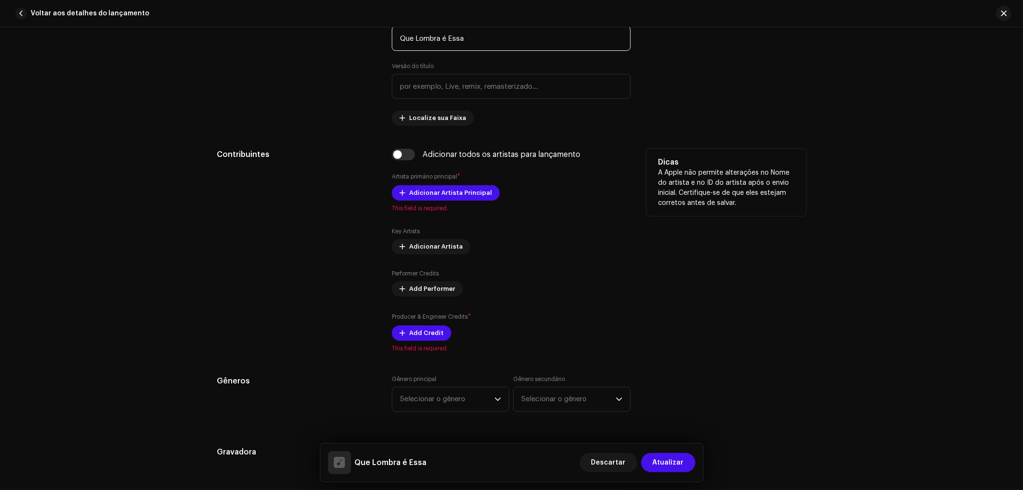
scroll to position [480, 0]
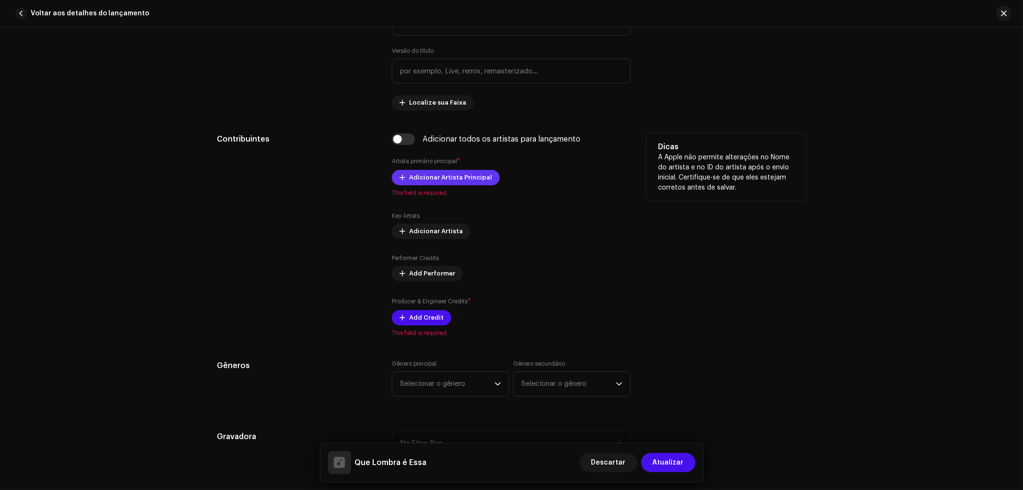
click at [468, 184] on span "Adicionar Artista Principal" at bounding box center [450, 177] width 83 height 19
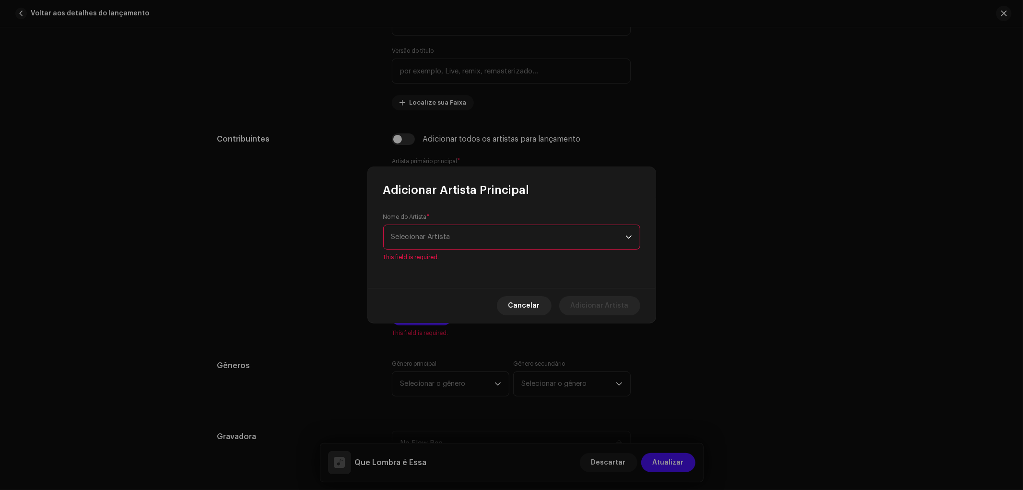
drag, startPoint x: 458, startPoint y: 226, endPoint x: 463, endPoint y: 237, distance: 12.2
click at [463, 229] on div "Nome do Artista * Selecionar Artista This field is required." at bounding box center [511, 237] width 257 height 48
click at [464, 238] on span "Selecionar Artista" at bounding box center [508, 237] width 234 height 24
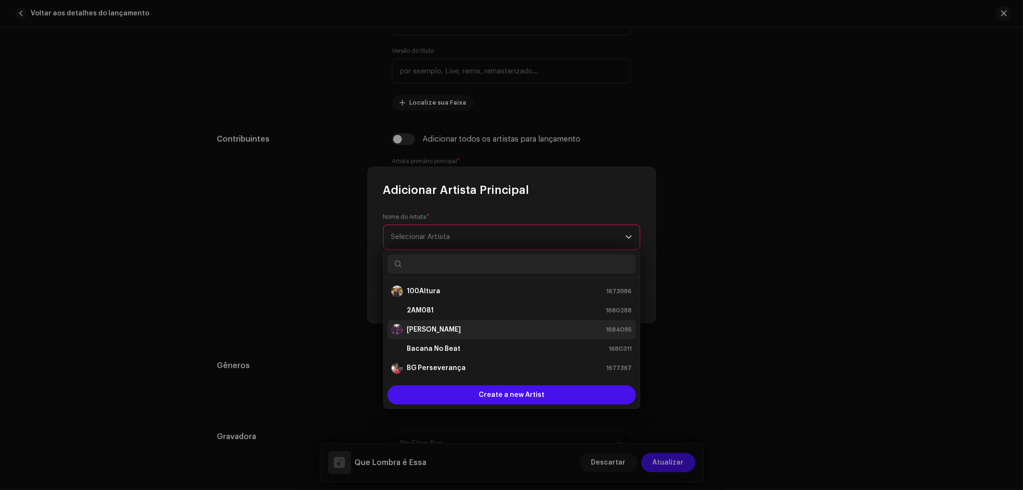
click at [452, 329] on strong "[PERSON_NAME]" at bounding box center [434, 330] width 54 height 10
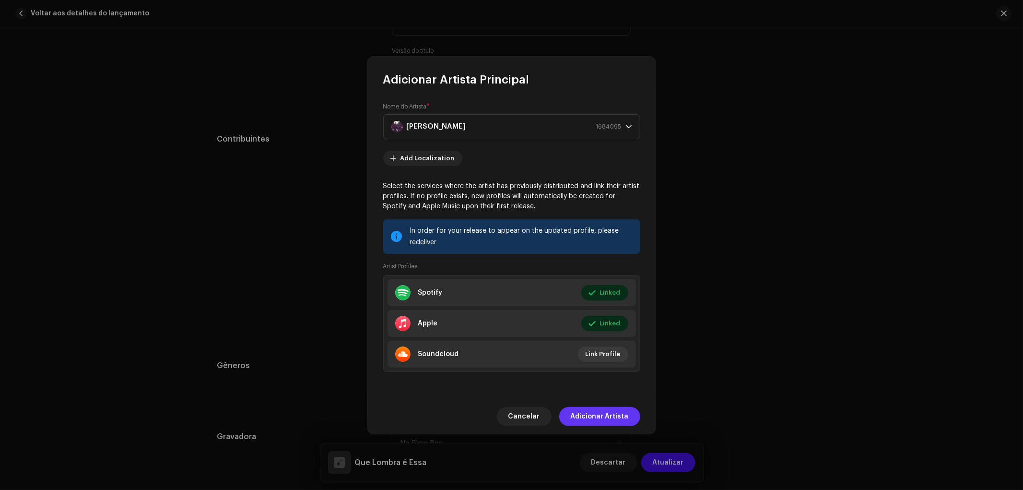
click at [622, 416] on span "Adicionar Artista" at bounding box center [600, 416] width 58 height 19
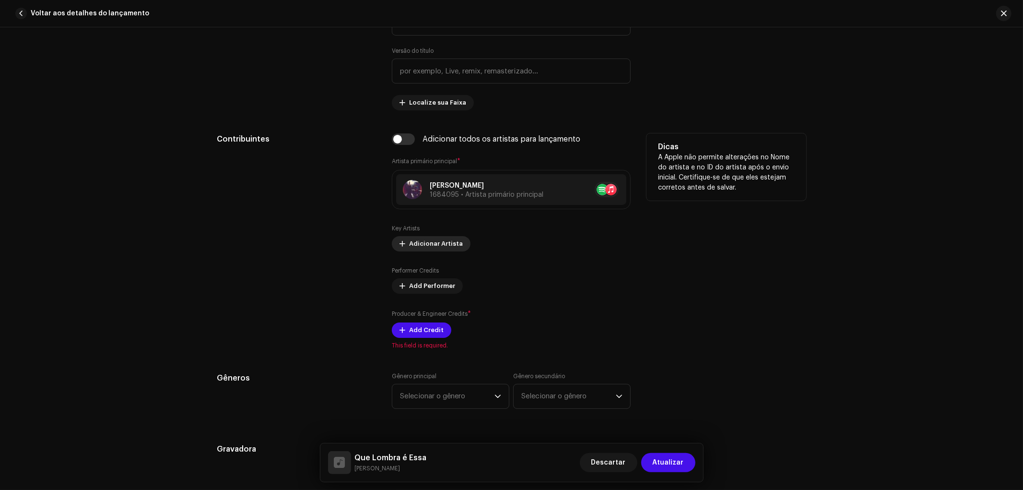
click at [441, 246] on span "Adicionar Artista" at bounding box center [436, 243] width 54 height 19
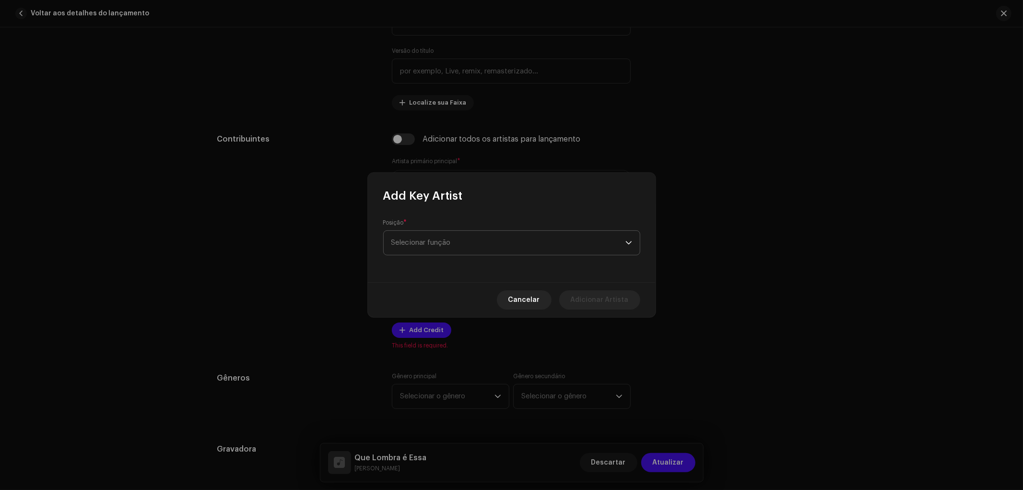
click at [455, 241] on span "Selecionar função" at bounding box center [508, 243] width 234 height 24
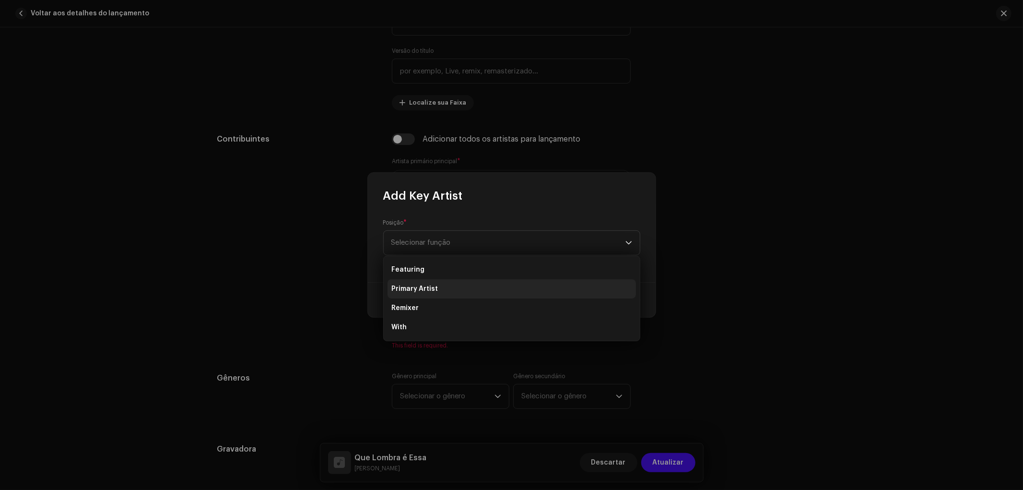
click at [440, 283] on li "Primary Artist" at bounding box center [512, 288] width 248 height 19
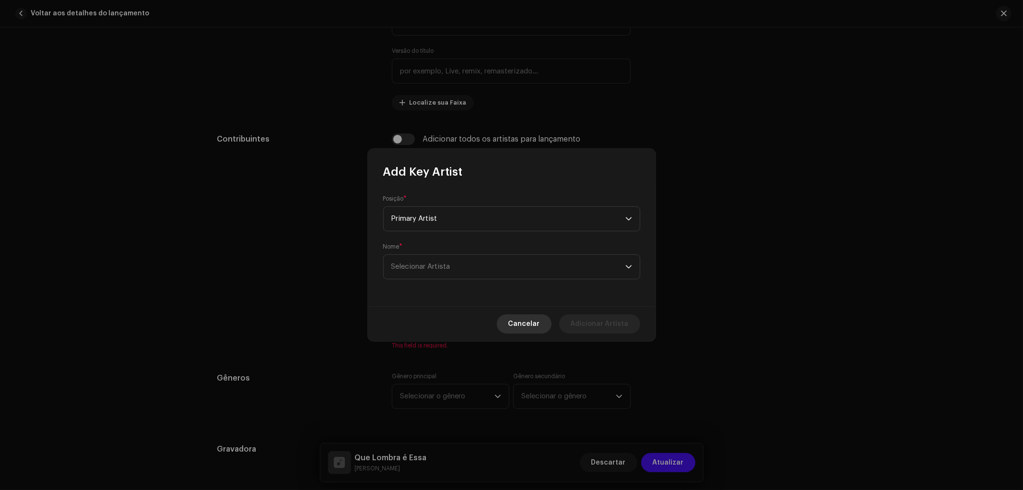
click at [536, 315] on span "Cancelar" at bounding box center [524, 323] width 32 height 19
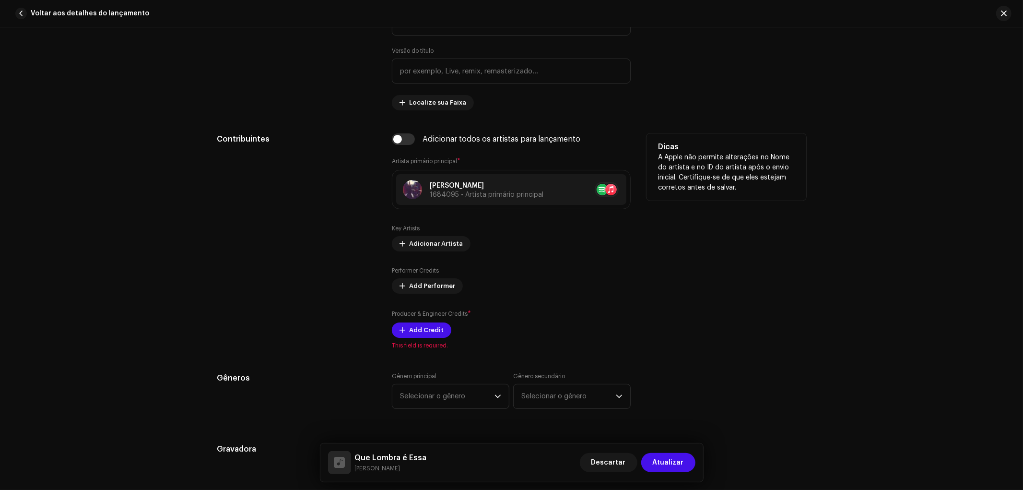
click at [535, 318] on div "Producer & Engineer Credits * Add Credit" at bounding box center [511, 323] width 239 height 29
click at [443, 286] on span "Add Performer" at bounding box center [432, 285] width 46 height 19
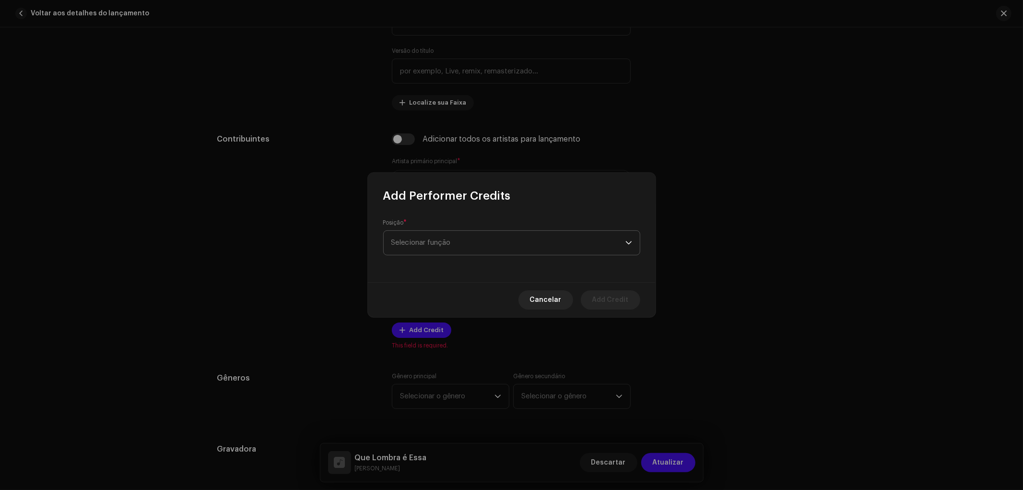
click at [451, 243] on span "Selecionar função" at bounding box center [508, 243] width 234 height 24
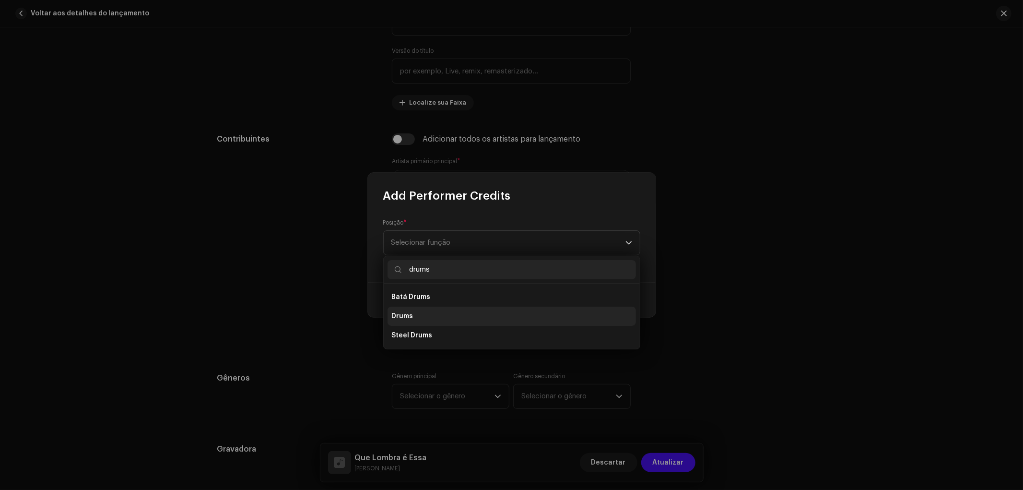
type input "drums"
click at [419, 315] on li "Drums" at bounding box center [512, 316] width 248 height 19
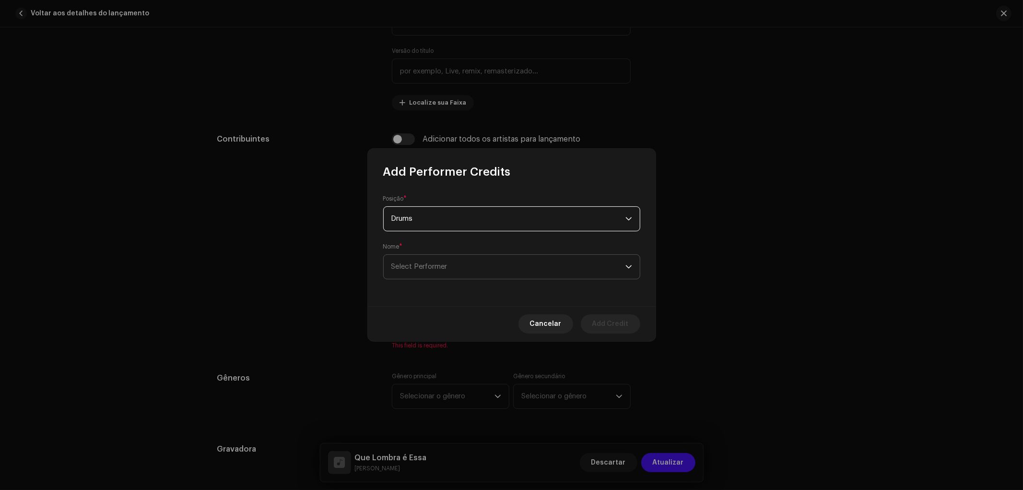
click at [438, 272] on span "Select Performer" at bounding box center [508, 267] width 234 height 24
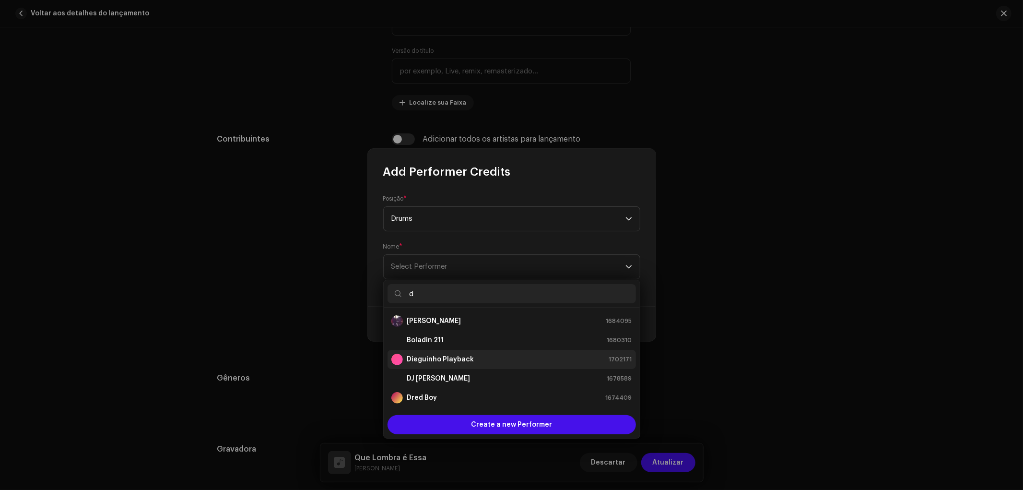
type input "d"
click at [434, 360] on strong "Dieguinho Playback" at bounding box center [440, 359] width 67 height 10
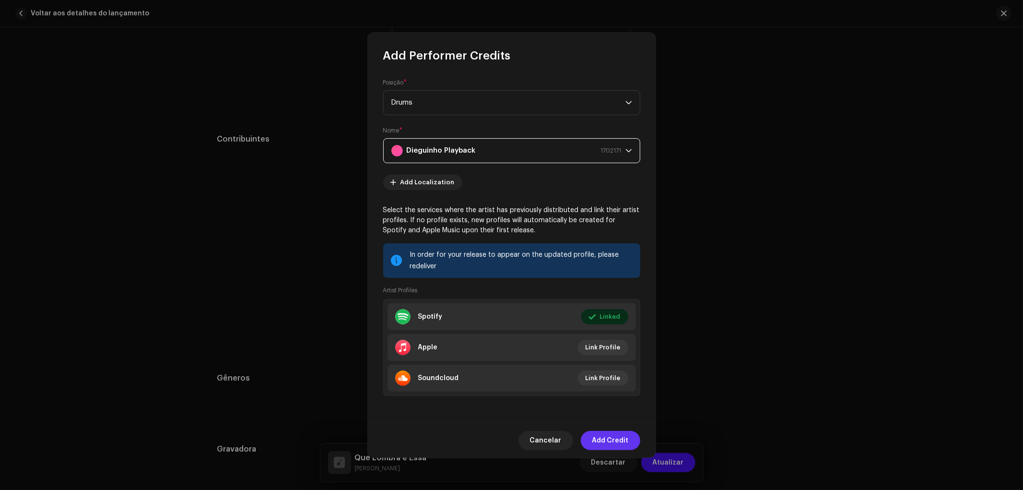
click at [616, 444] on span "Add Credit" at bounding box center [610, 440] width 36 height 19
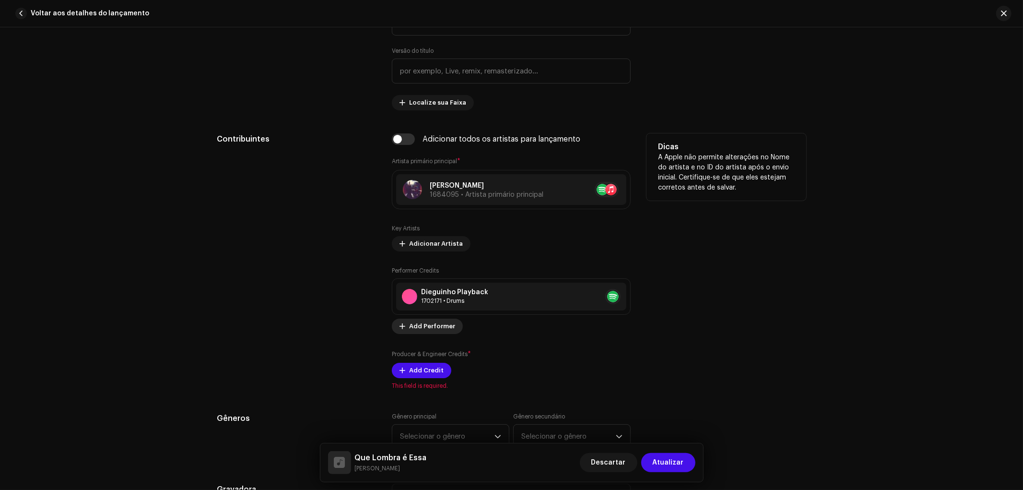
click at [427, 324] on span "Add Performer" at bounding box center [432, 326] width 46 height 19
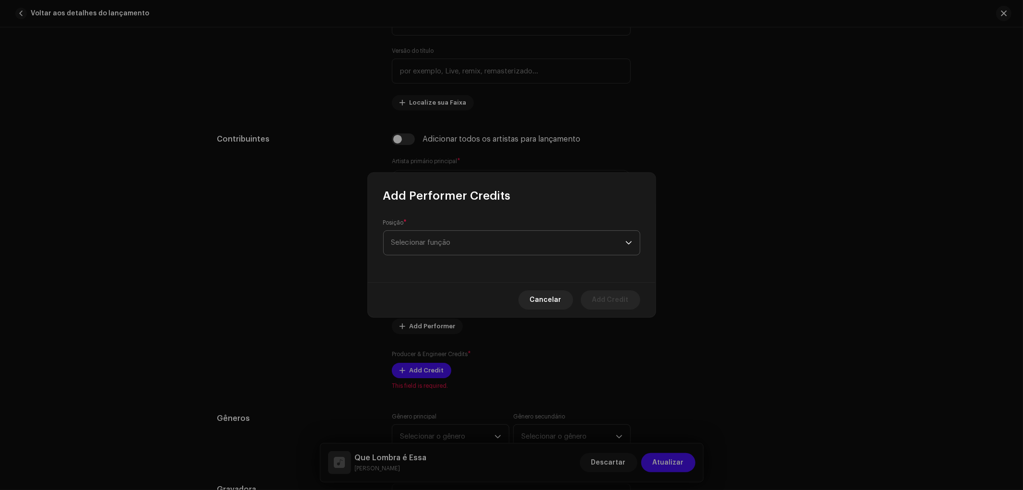
click at [458, 233] on span "Selecionar função" at bounding box center [508, 243] width 234 height 24
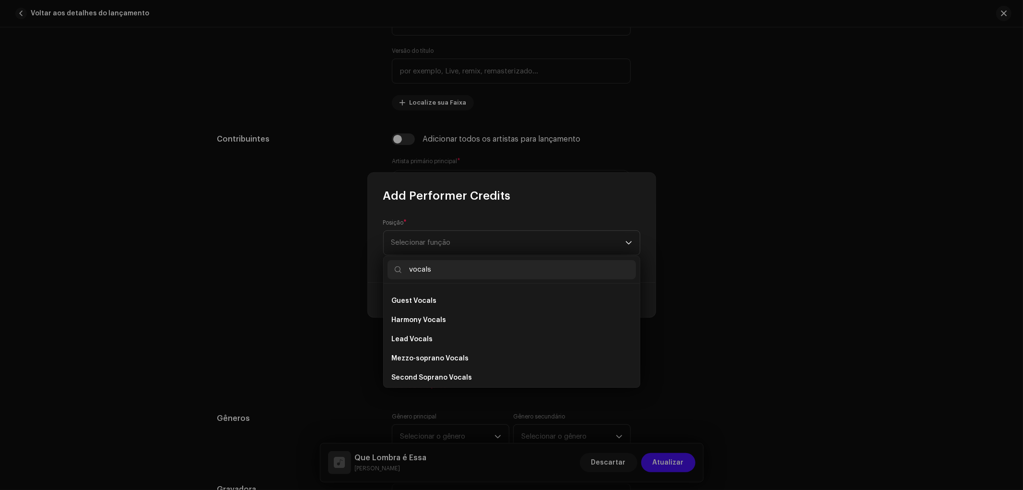
scroll to position [173, 0]
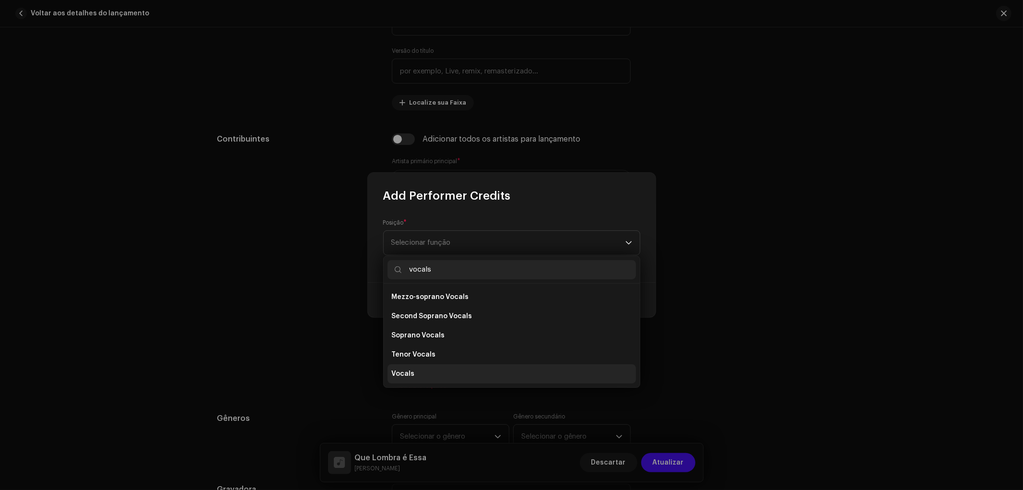
type input "vocals"
click at [413, 369] on li "Vocals" at bounding box center [512, 373] width 248 height 19
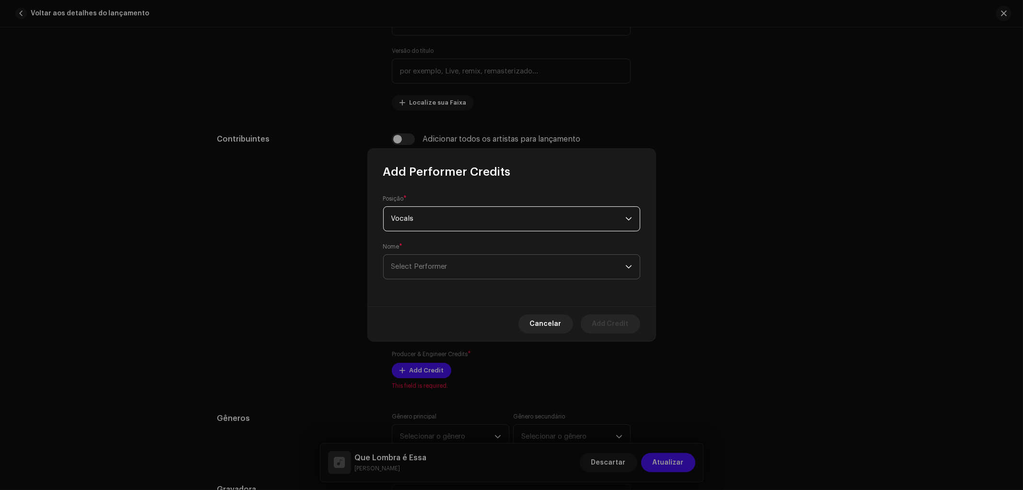
click at [425, 260] on span "Select Performer" at bounding box center [508, 267] width 234 height 24
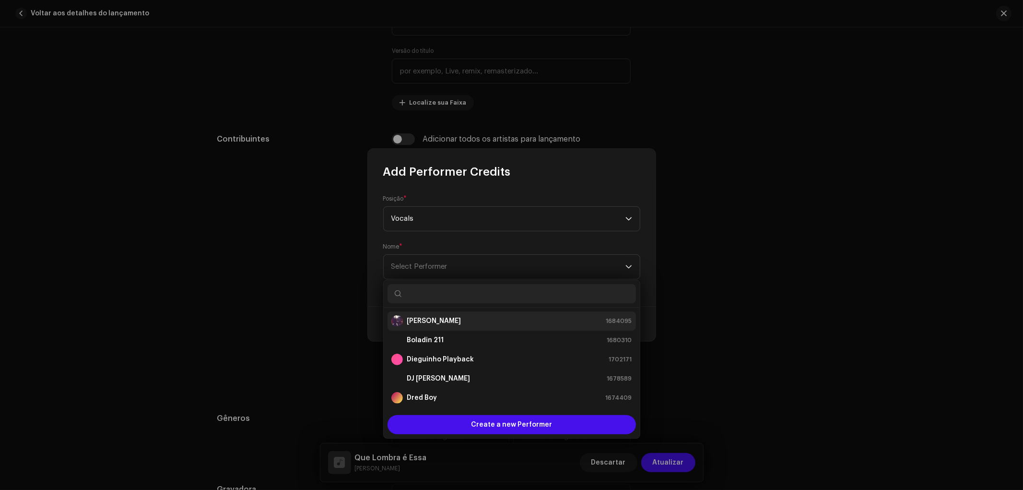
click at [428, 323] on strong "[PERSON_NAME]" at bounding box center [434, 321] width 54 height 10
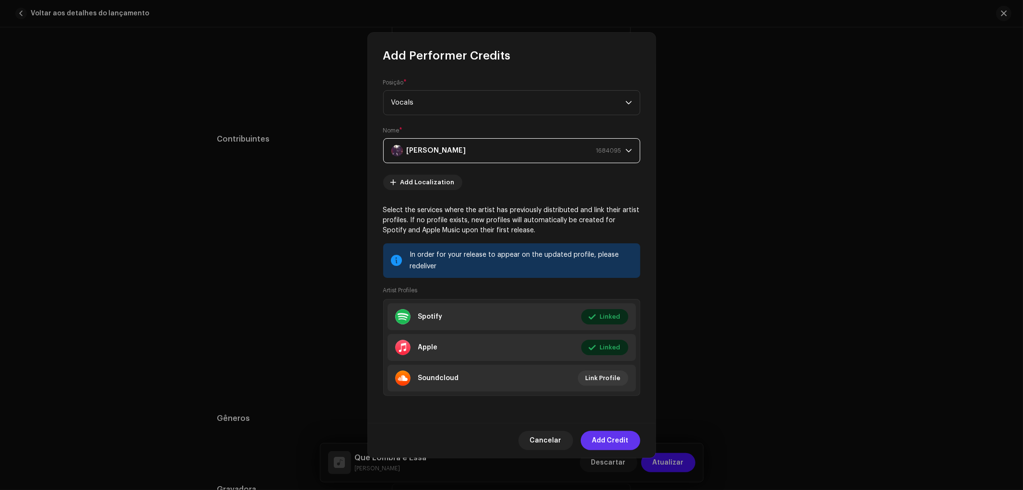
click at [618, 437] on span "Add Credit" at bounding box center [610, 440] width 36 height 19
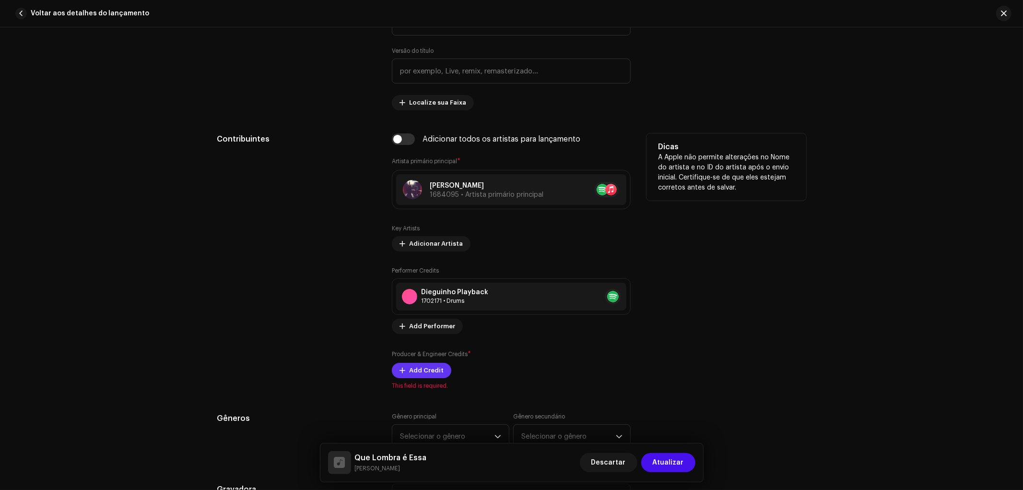
click at [434, 370] on span "Add Credit" at bounding box center [426, 370] width 35 height 19
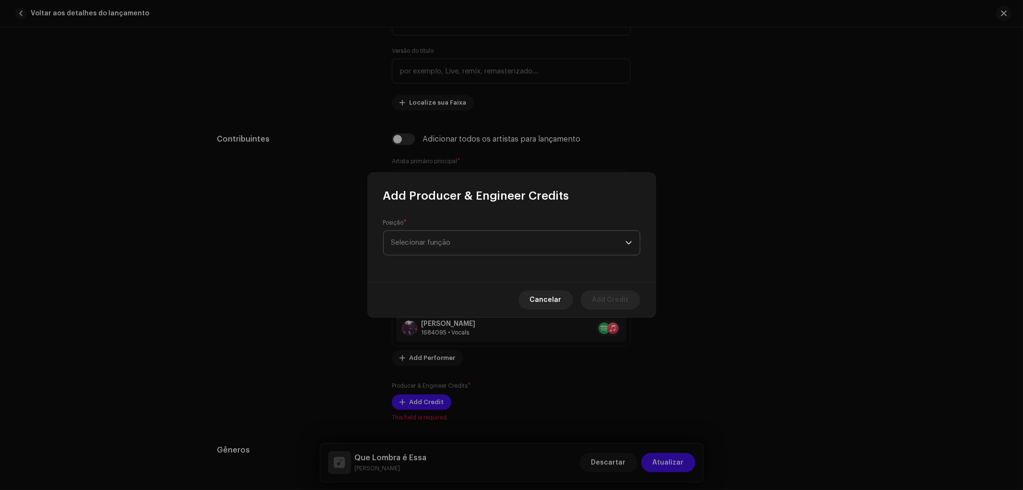
click at [463, 243] on span "Selecionar função" at bounding box center [508, 243] width 234 height 24
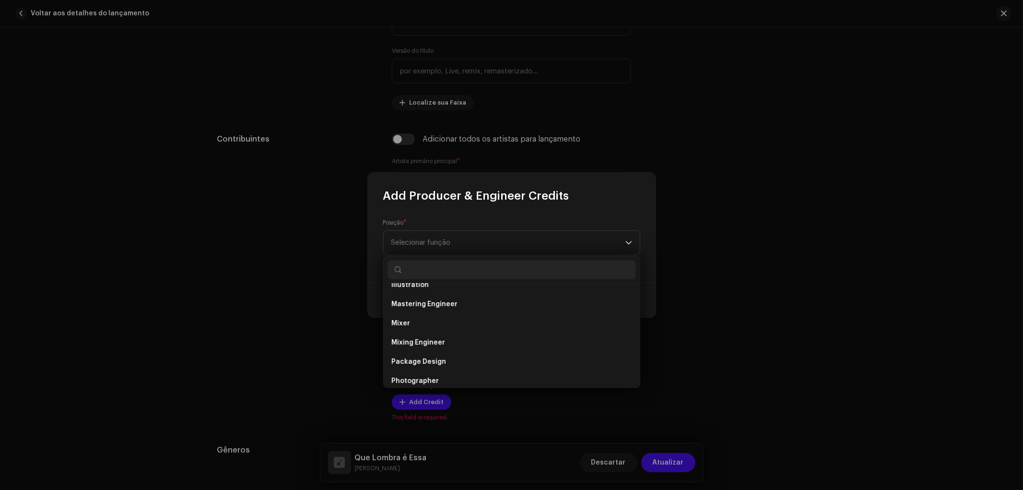
scroll to position [373, 0]
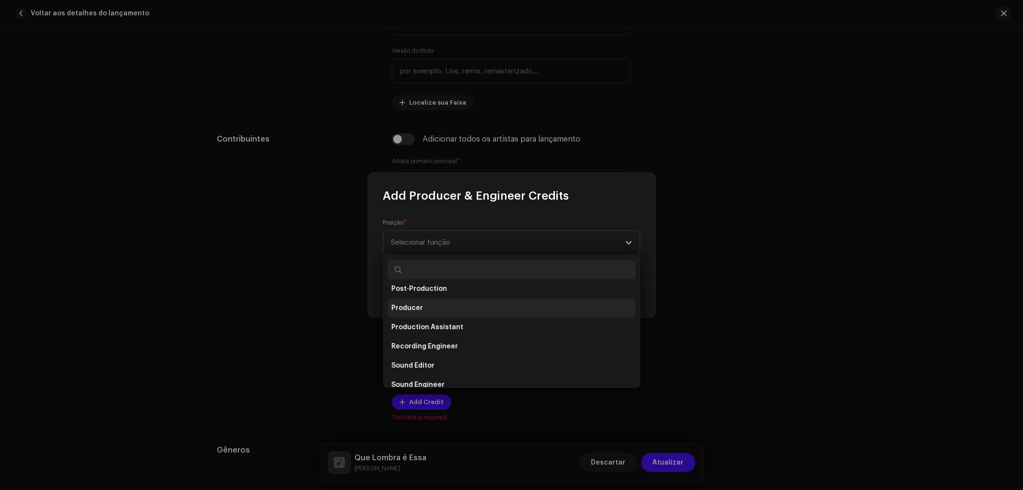
click at [415, 305] on span "Producer" at bounding box center [407, 308] width 32 height 10
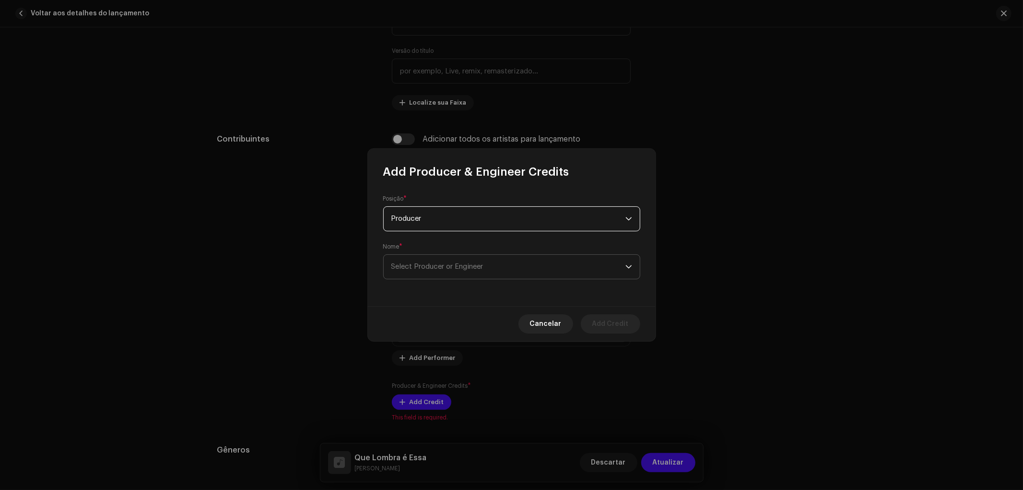
click at [431, 267] on span "Select Producer or Engineer" at bounding box center [437, 266] width 92 height 7
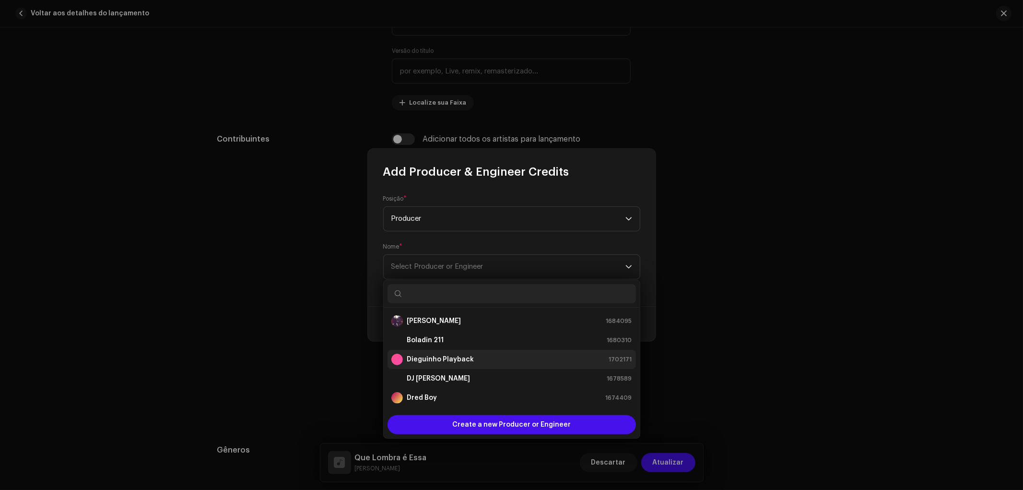
click at [431, 358] on strong "Dieguinho Playback" at bounding box center [440, 359] width 67 height 10
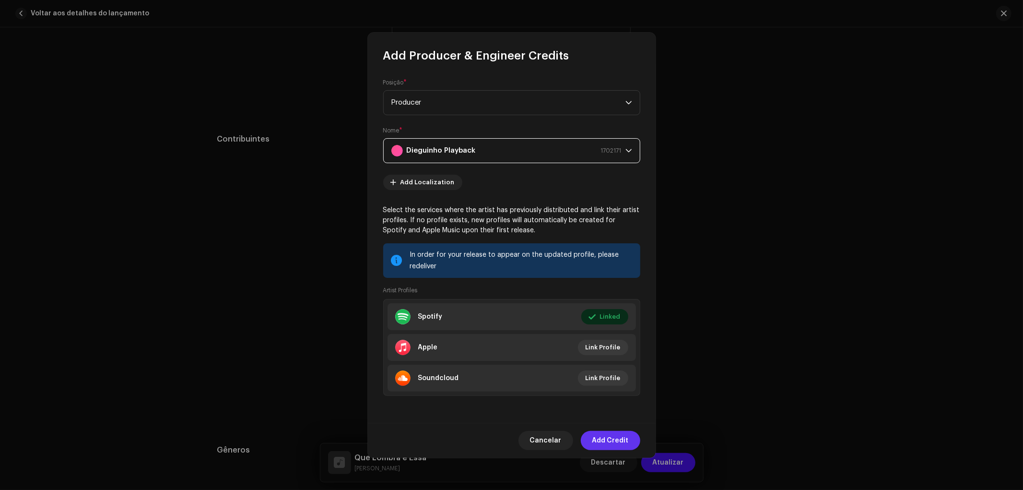
click at [616, 448] on span "Add Credit" at bounding box center [610, 440] width 36 height 19
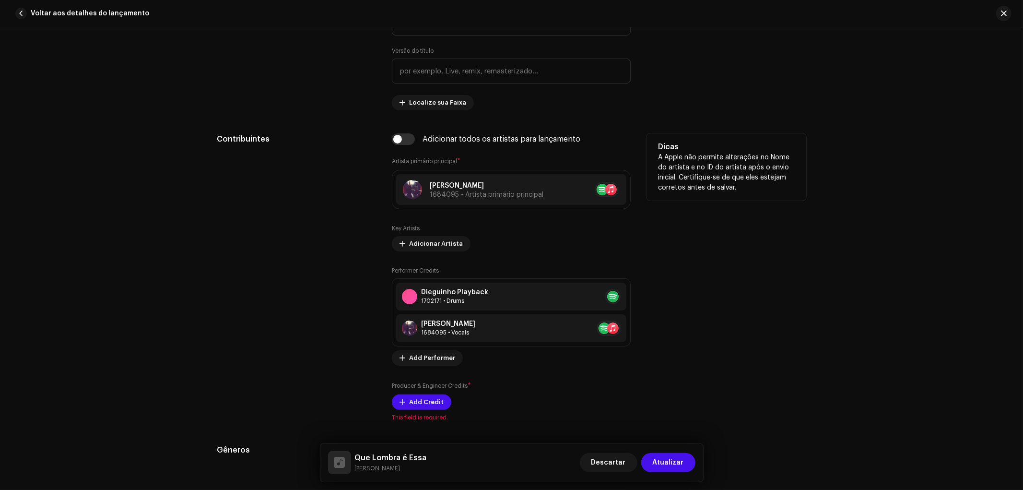
scroll to position [746, 0]
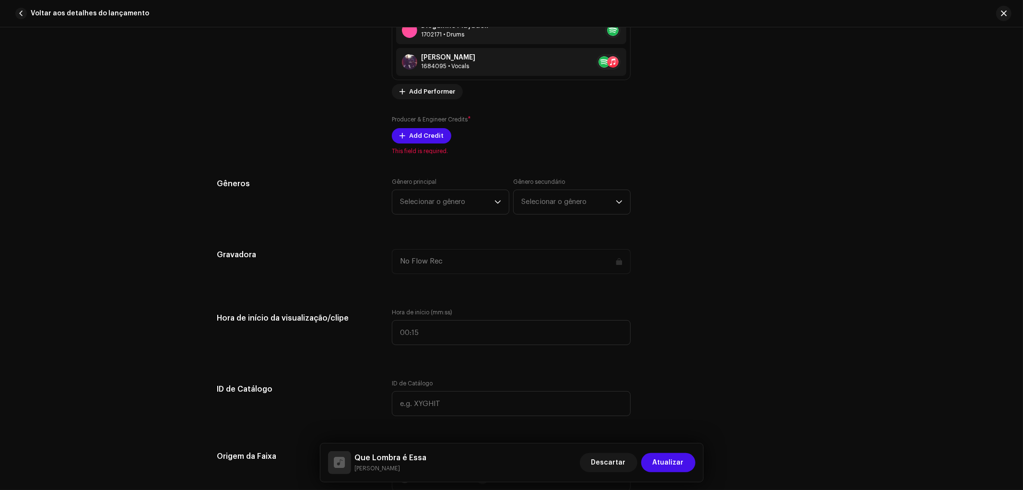
click at [467, 205] on div "Detalhes da faixa Complete o seguinte para finalizar sua faixa. 1 de 3 Adiciona…" at bounding box center [512, 375] width 620 height 2142
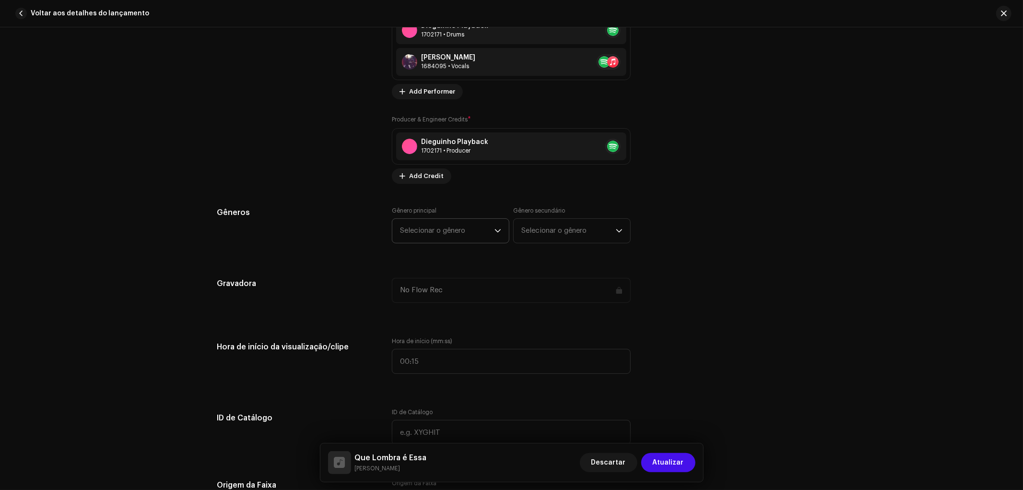
click at [454, 224] on span "Selecionar o gênero" at bounding box center [447, 231] width 94 height 24
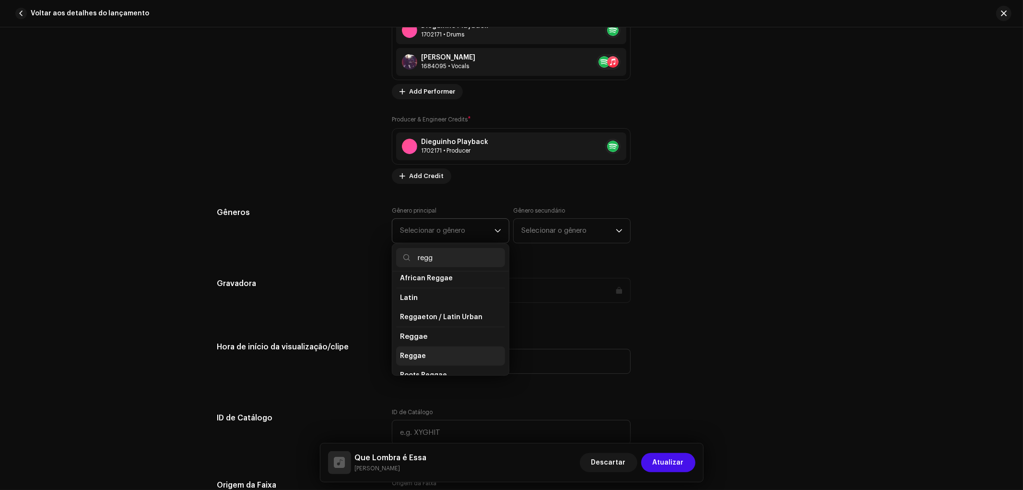
scroll to position [39, 0]
type input "regg"
click at [424, 326] on span "Reggae" at bounding box center [413, 322] width 27 height 7
click at [451, 346] on li "Reggae" at bounding box center [450, 342] width 109 height 19
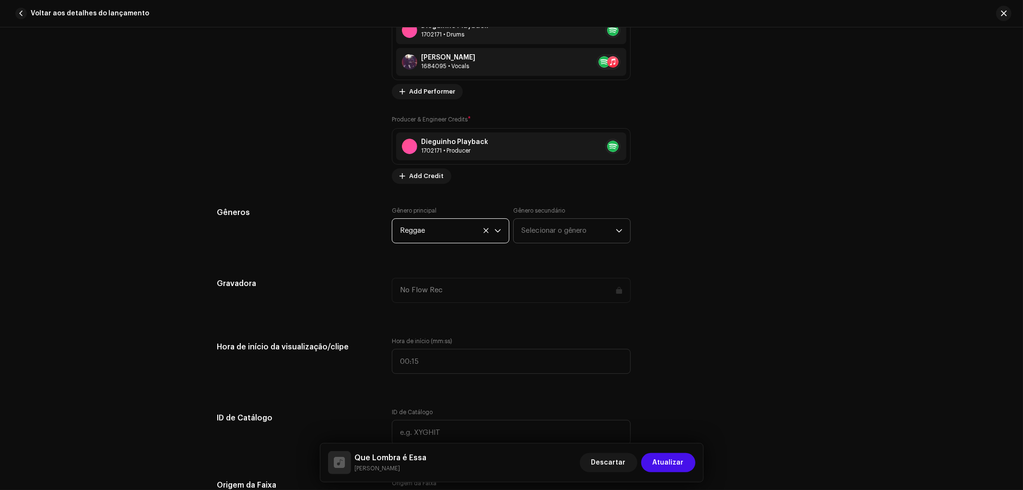
click at [606, 226] on span "Selecionar o gênero" at bounding box center [568, 231] width 94 height 24
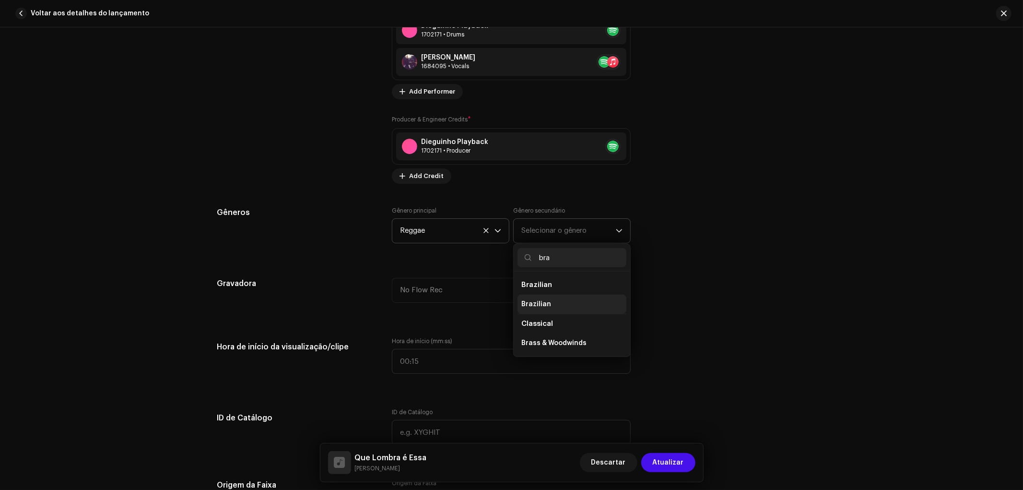
type input "bra"
click at [553, 310] on li "Brazilian" at bounding box center [572, 304] width 109 height 19
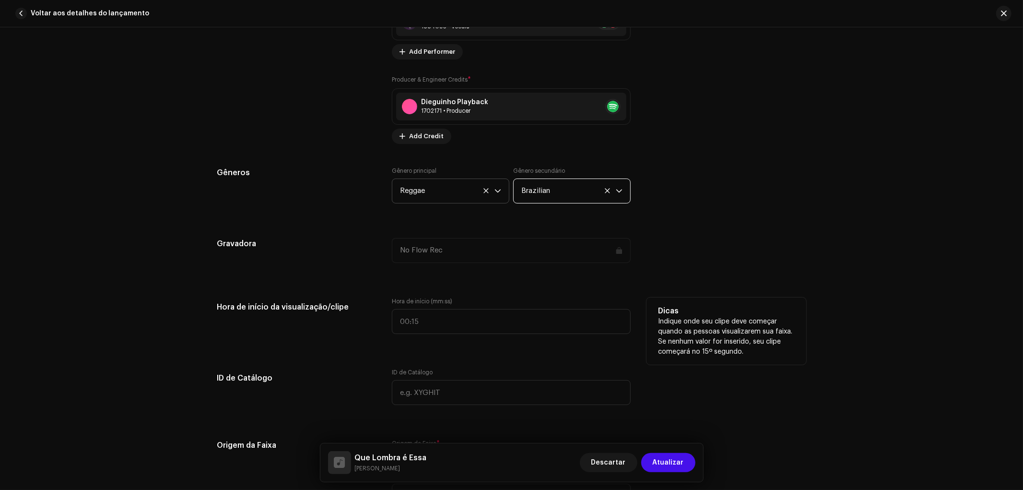
scroll to position [852, 0]
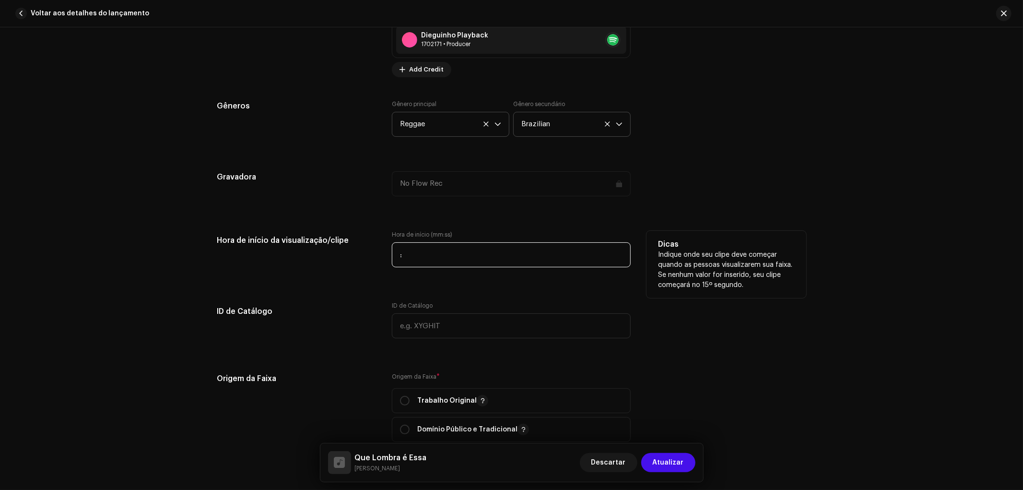
click at [476, 265] on input ":" at bounding box center [511, 254] width 239 height 25
type input "00:30"
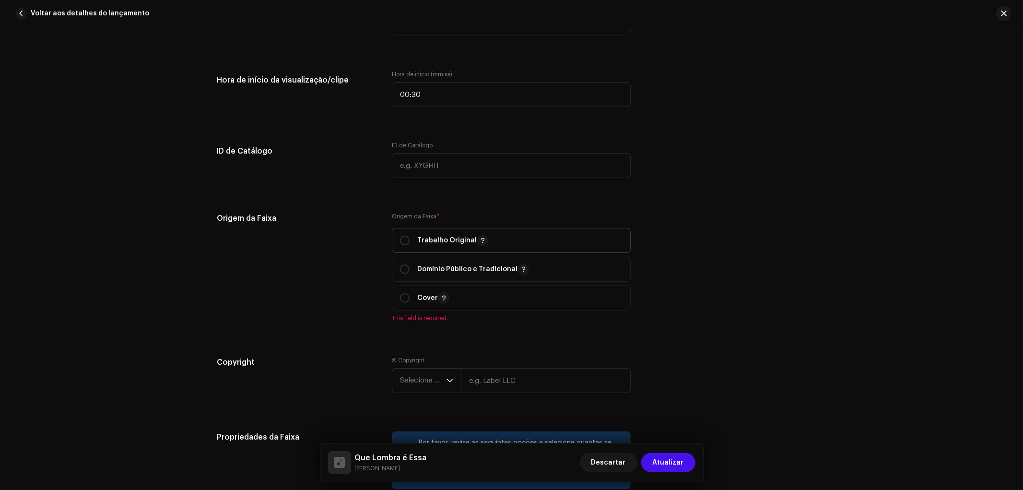
click at [448, 246] on p "Trabalho Original" at bounding box center [452, 241] width 71 height 12
radio input "true"
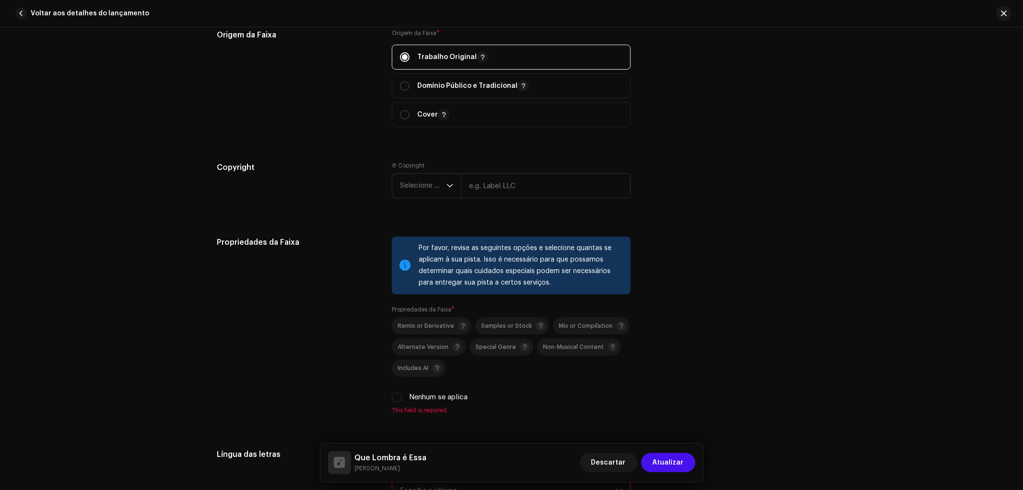
scroll to position [1226, 0]
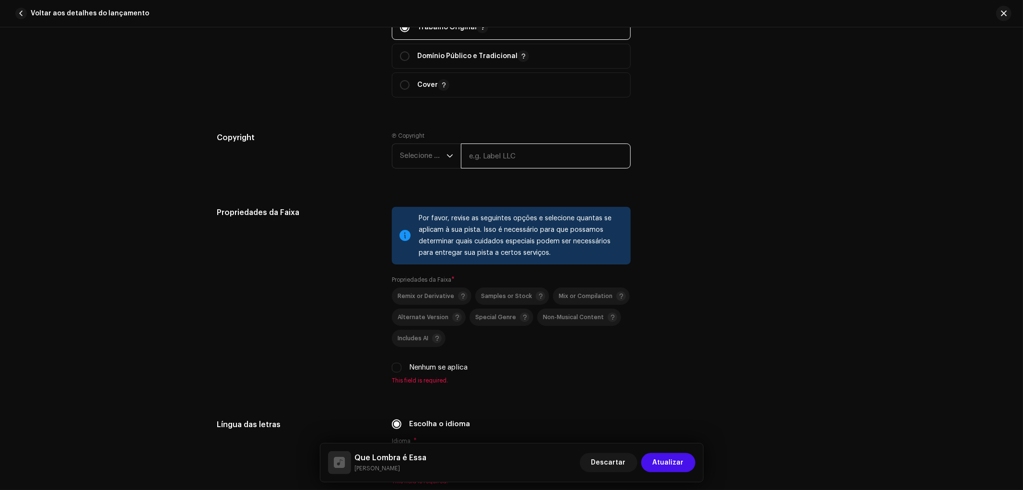
click at [502, 159] on input "text" at bounding box center [546, 155] width 170 height 25
type input "NO FLOW REC"
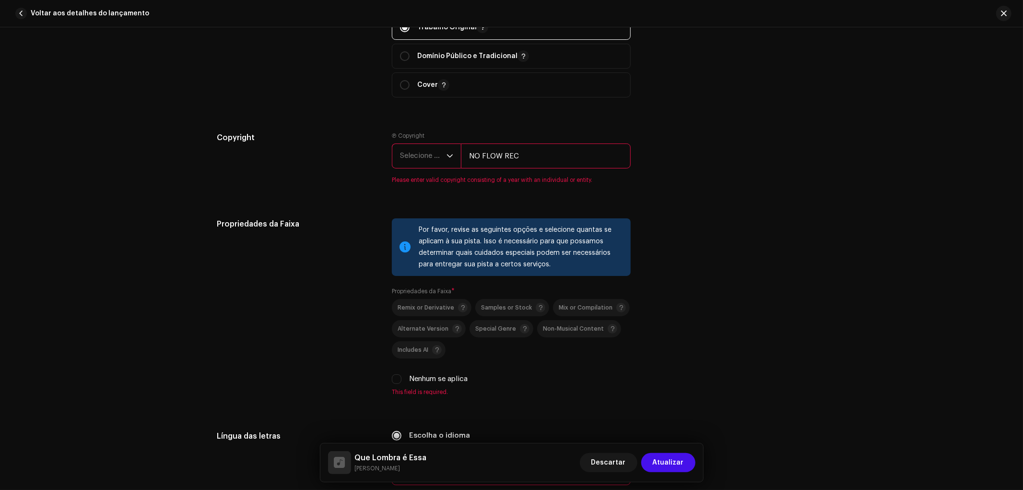
click at [422, 158] on span "Selecione o ano" at bounding box center [423, 156] width 47 height 24
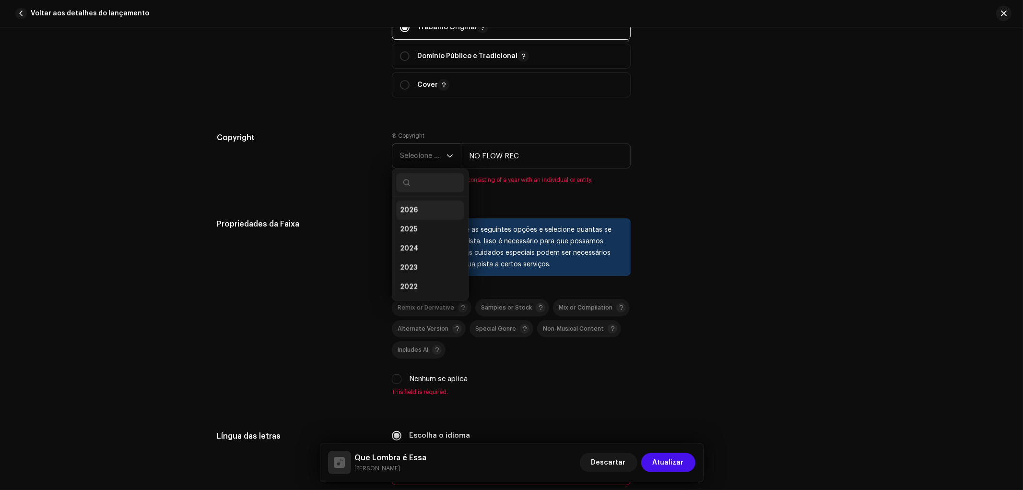
click at [424, 210] on li "2026" at bounding box center [430, 210] width 68 height 19
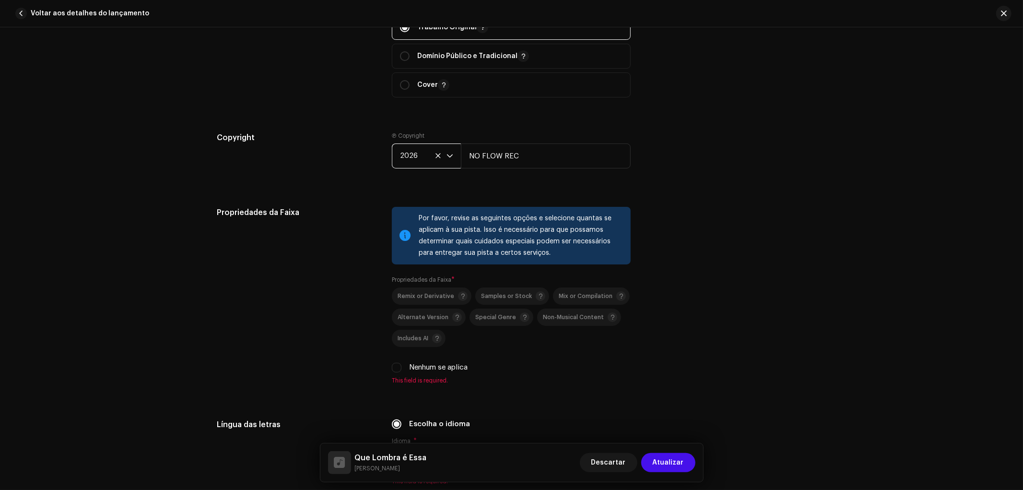
scroll to position [1385, 0]
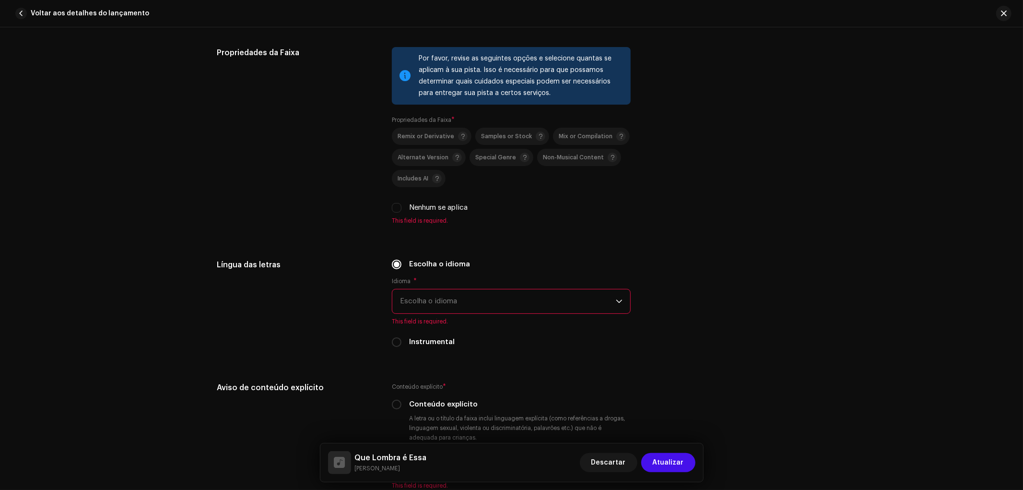
click at [421, 210] on label "Nenhum se aplica" at bounding box center [438, 207] width 59 height 11
click at [402, 210] on input "Nenhum se aplica" at bounding box center [397, 208] width 10 height 10
checkbox input "true"
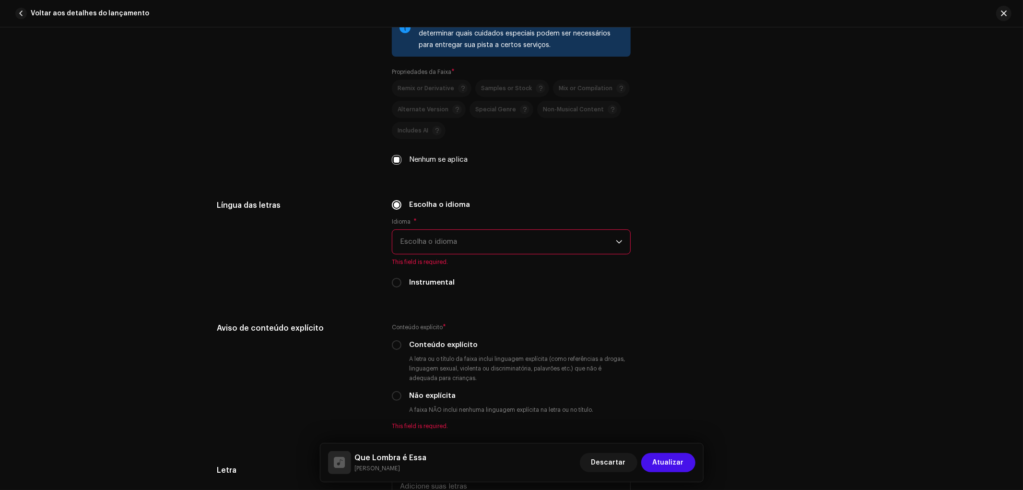
scroll to position [1439, 0]
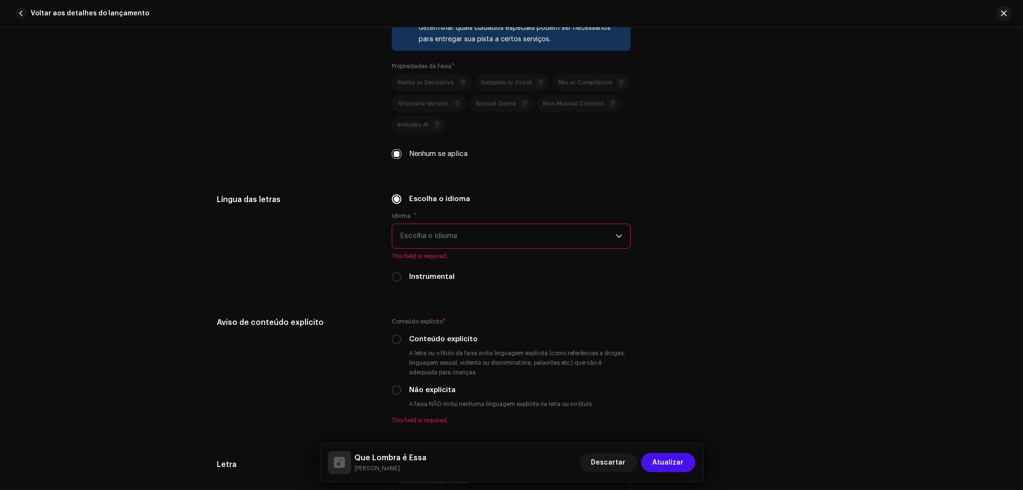
click at [434, 227] on p-select "Escolha o idioma" at bounding box center [511, 236] width 239 height 25
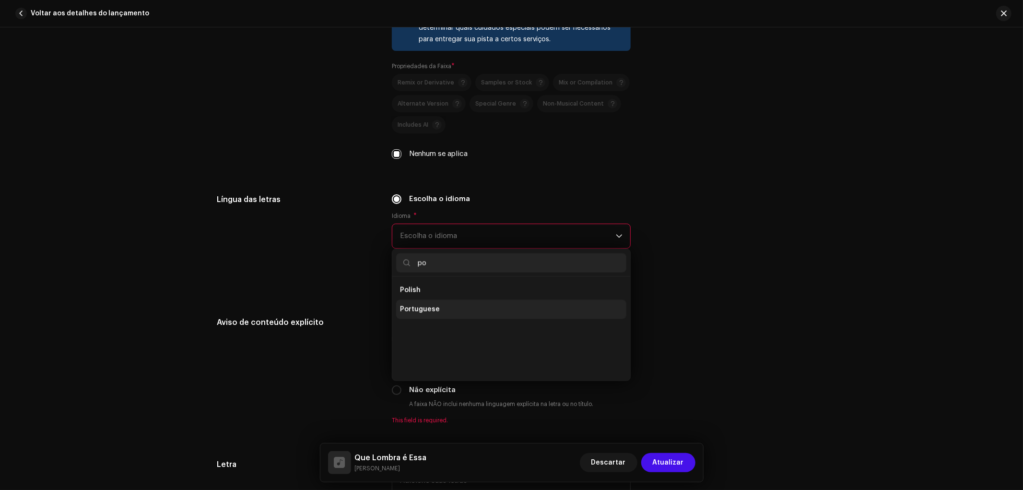
scroll to position [0, 0]
type input "po"
click at [433, 319] on li "Portuguese" at bounding box center [511, 309] width 230 height 19
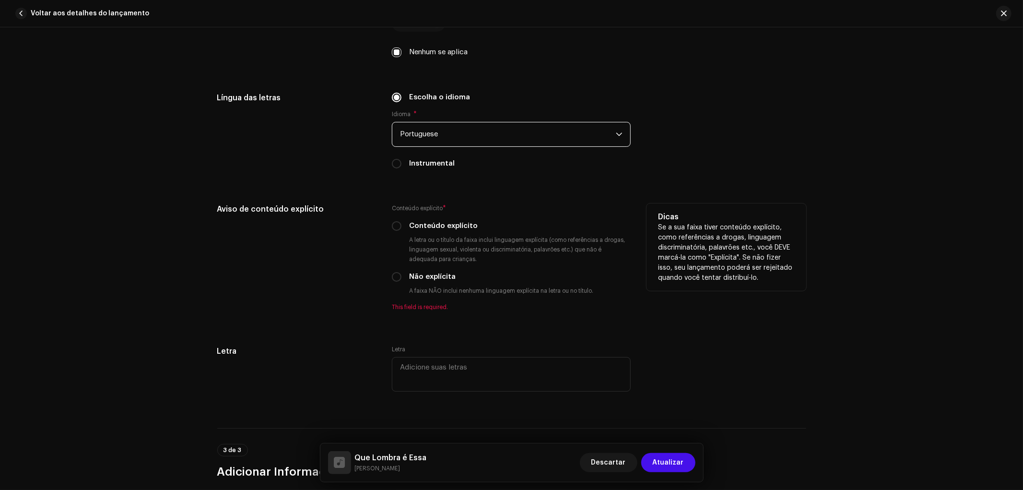
scroll to position [1546, 0]
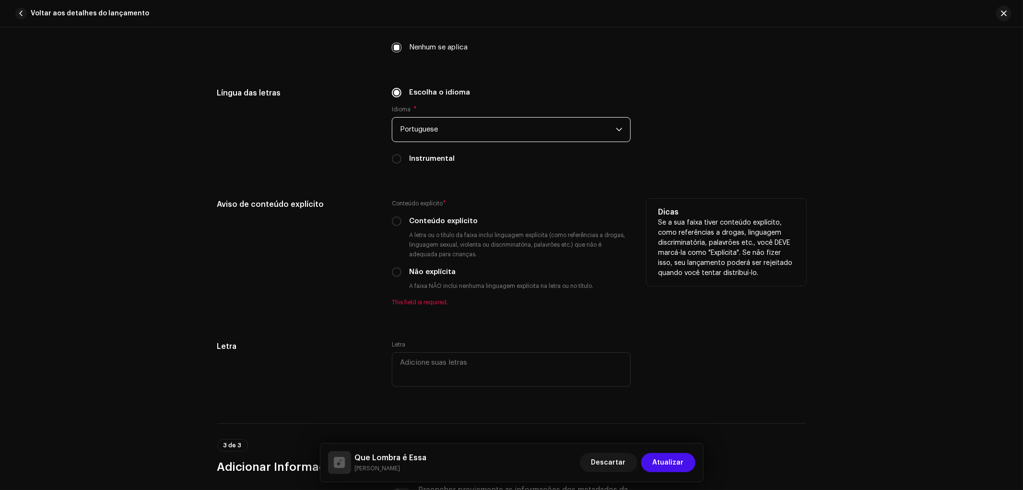
click at [430, 275] on label "Não explícita" at bounding box center [432, 272] width 47 height 11
click at [402, 275] on input "Não explícita" at bounding box center [397, 272] width 10 height 10
radio input "true"
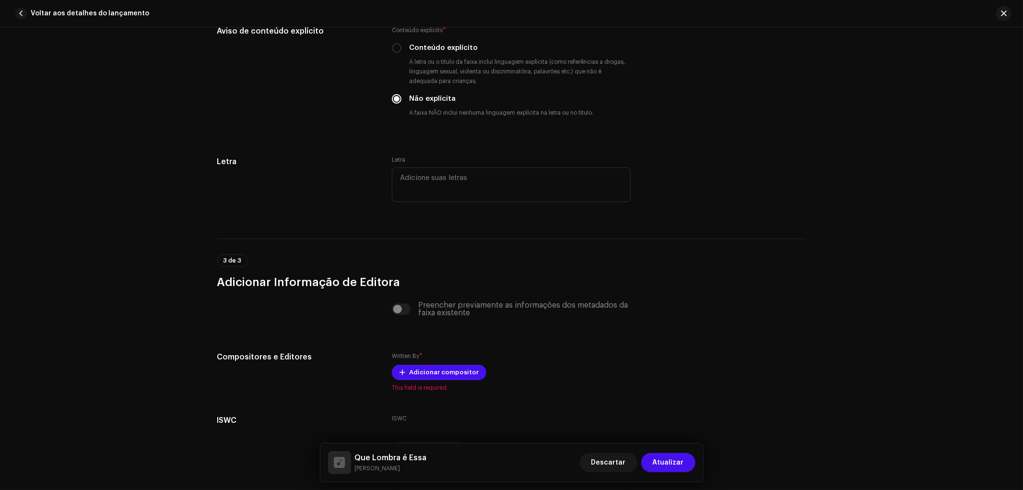
scroll to position [1782, 0]
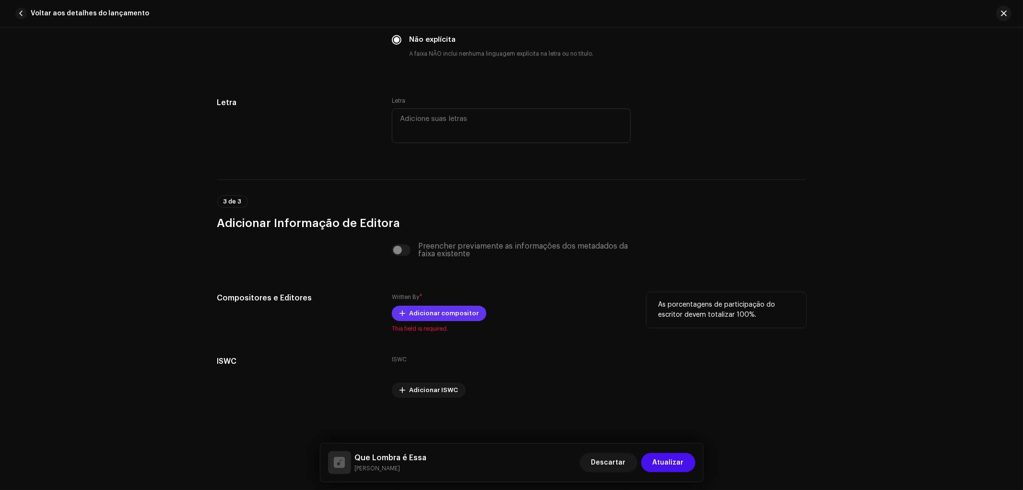
click at [446, 314] on span "Adicionar compositor" at bounding box center [444, 313] width 70 height 19
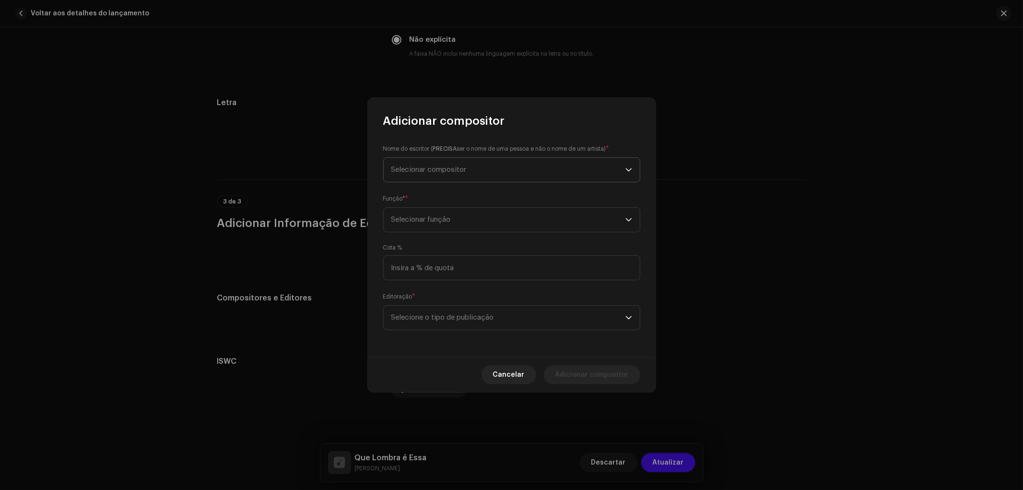
click at [462, 161] on span "Selecionar compositor" at bounding box center [508, 170] width 234 height 24
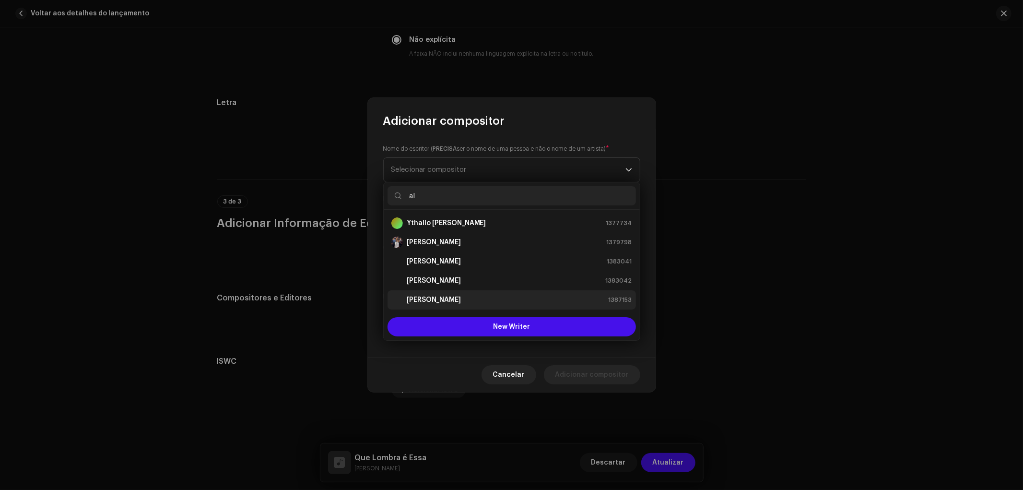
type input "al"
click at [447, 295] on strong "ALEXANDRE LIRA" at bounding box center [434, 300] width 54 height 10
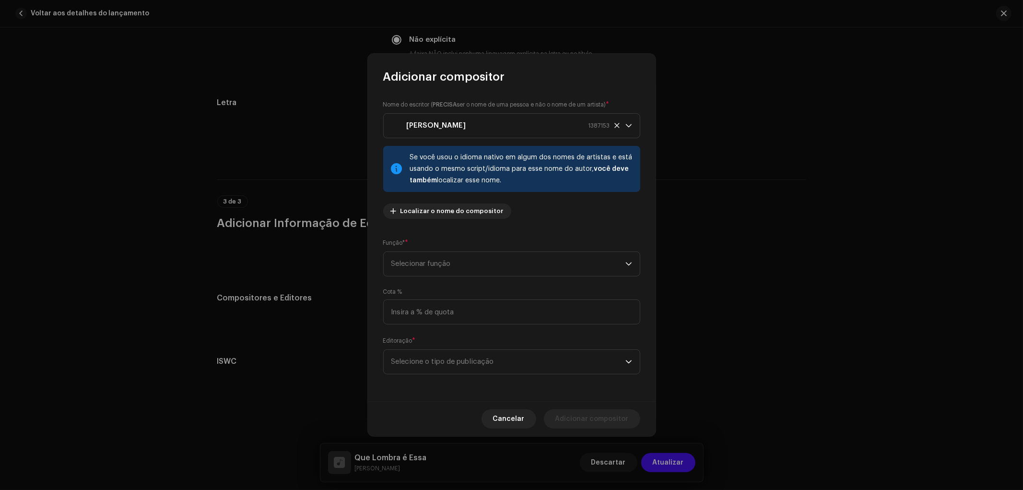
click at [457, 248] on div "Função* * Selecionar função" at bounding box center [511, 257] width 257 height 38
click at [456, 256] on span "Selecionar função" at bounding box center [508, 264] width 234 height 24
click at [433, 343] on span "Composer & Lyricist" at bounding box center [425, 348] width 68 height 10
click at [438, 325] on div "Nome do escritor ( PRECISA ser o nome de uma pessoa e não o nome de um artista)…" at bounding box center [512, 242] width 288 height 317
click at [438, 314] on input at bounding box center [511, 311] width 257 height 25
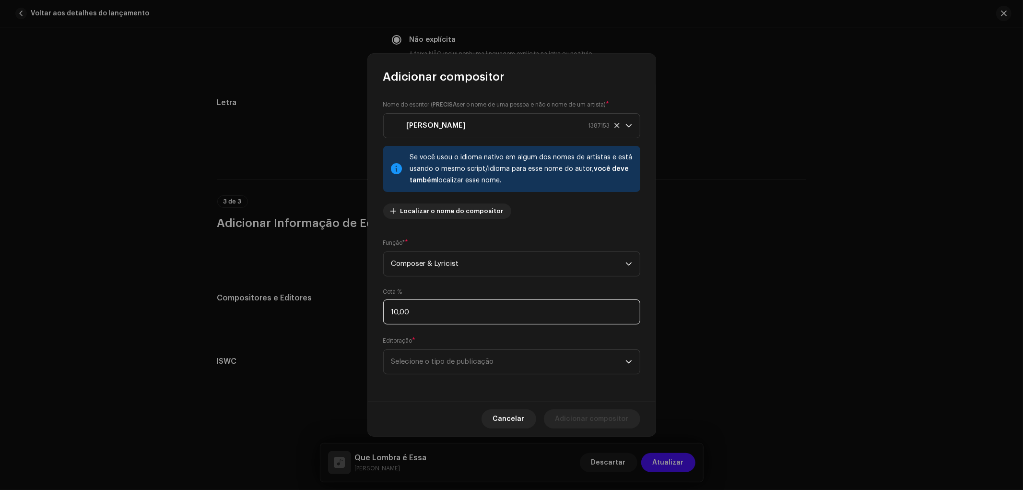
type input "100,00"
click at [438, 353] on span "Selecione o tipo de publicação" at bounding box center [508, 362] width 234 height 24
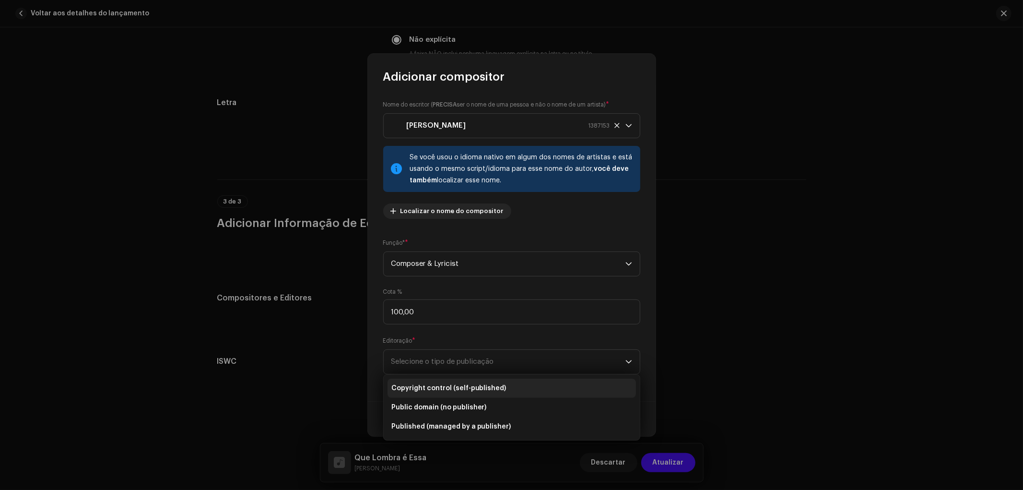
click at [427, 392] on span "Copyright control (self-published)" at bounding box center [448, 388] width 115 height 10
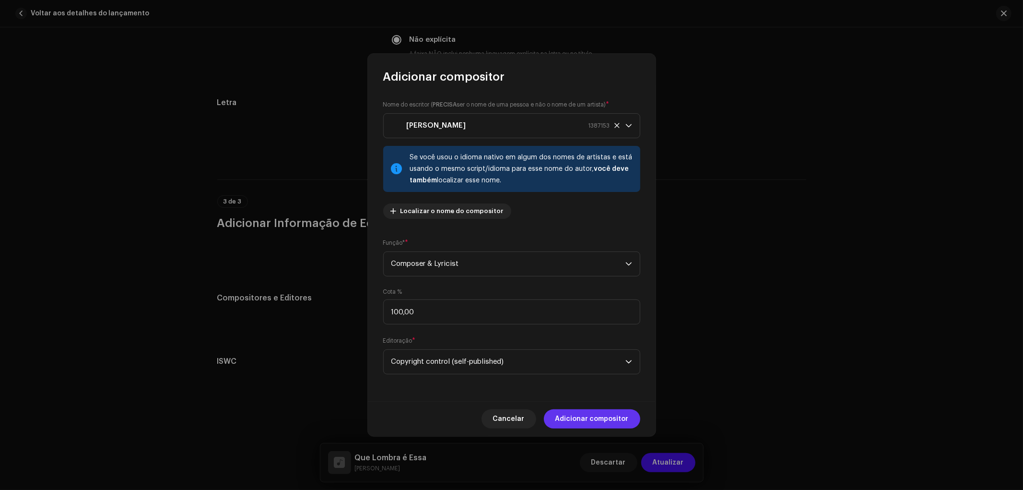
click at [612, 424] on span "Adicionar compositor" at bounding box center [591, 418] width 73 height 19
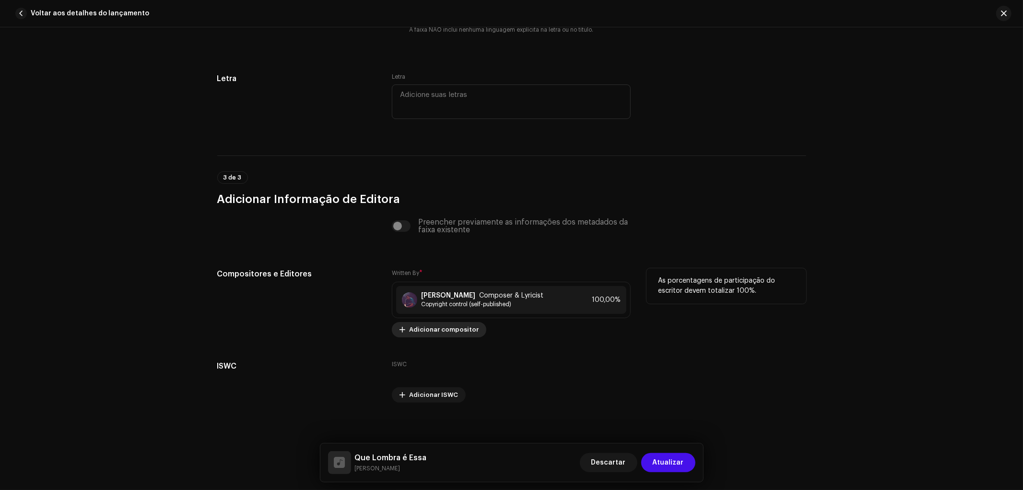
scroll to position [1811, 0]
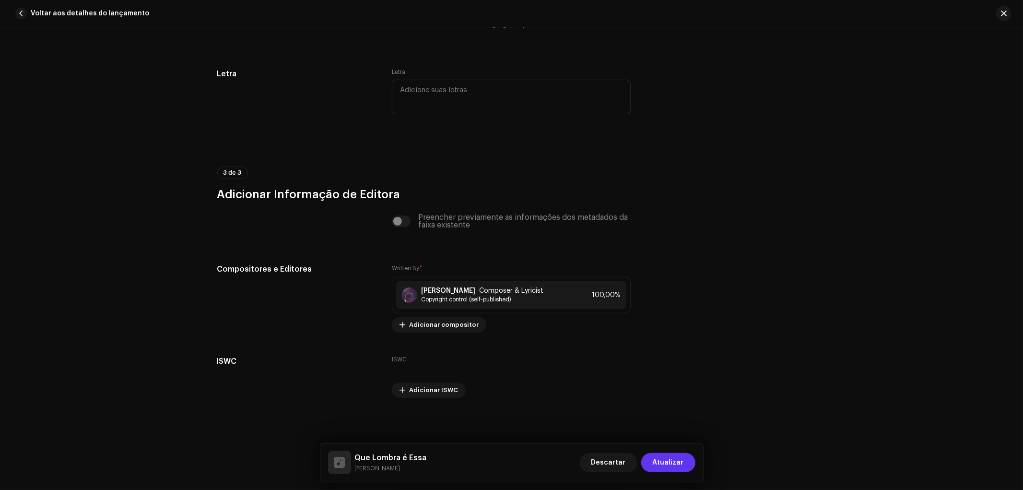
click at [679, 463] on span "Atualizar" at bounding box center [668, 462] width 31 height 19
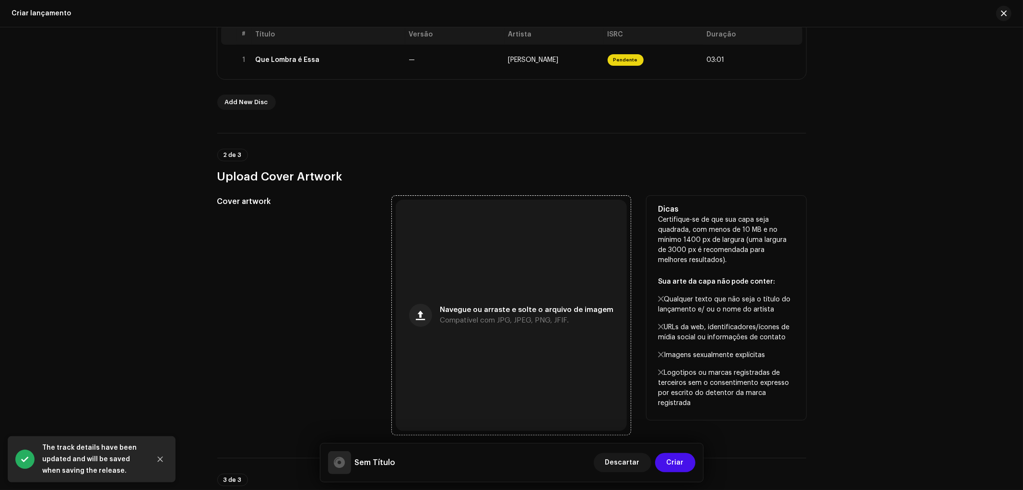
scroll to position [213, 0]
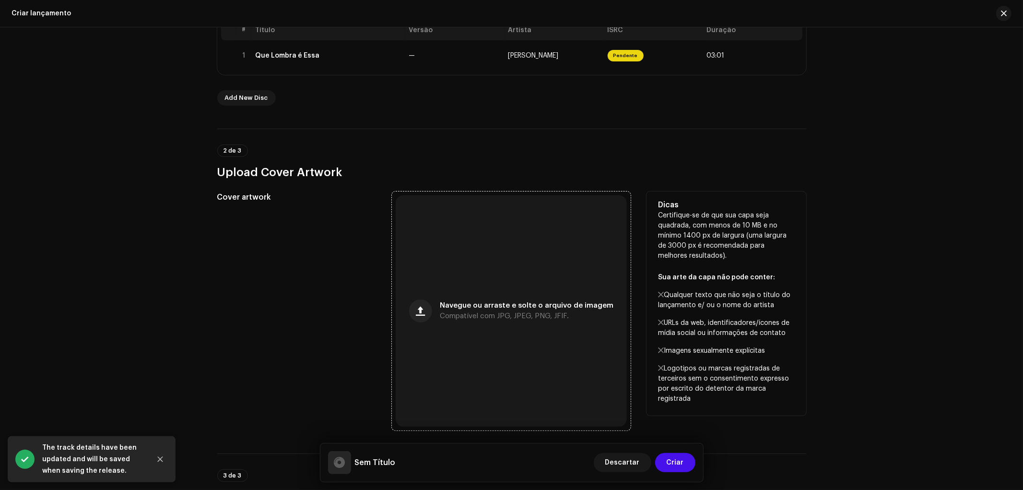
click at [557, 292] on div "Navegue ou arraste e solte o arquivo de imagem Compatível com JPG, JPEG, PNG, J…" at bounding box center [511, 310] width 231 height 231
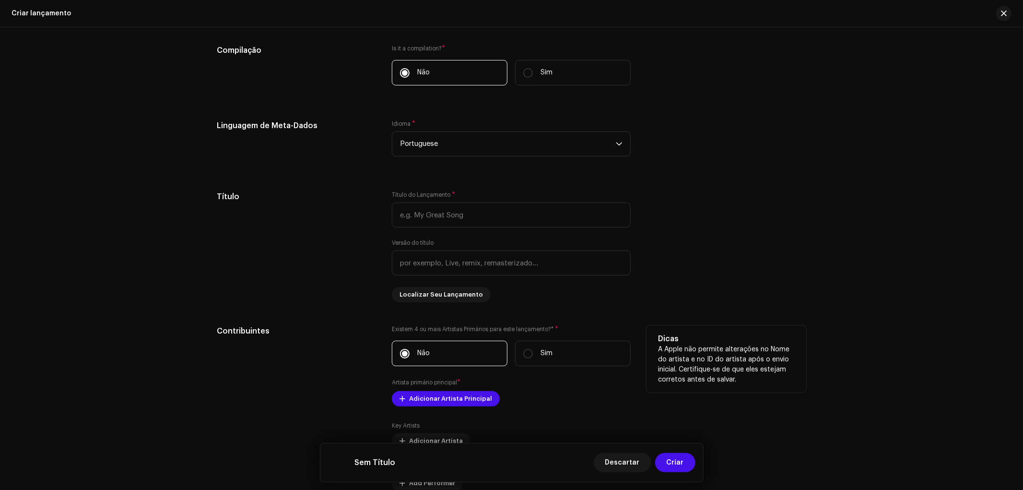
scroll to position [586, 0]
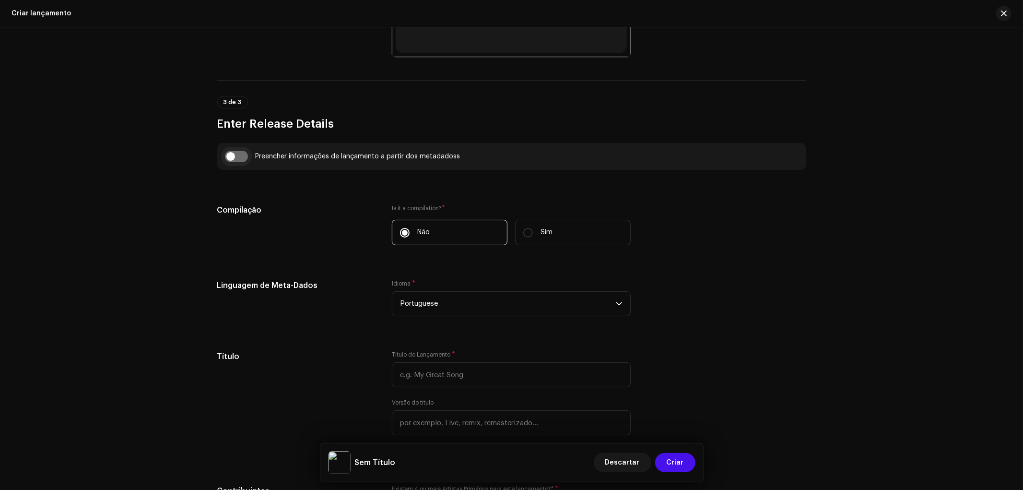
click at [229, 159] on input "checkbox" at bounding box center [236, 157] width 23 height 12
checkbox input "true"
type input "Que Lombra é Essa"
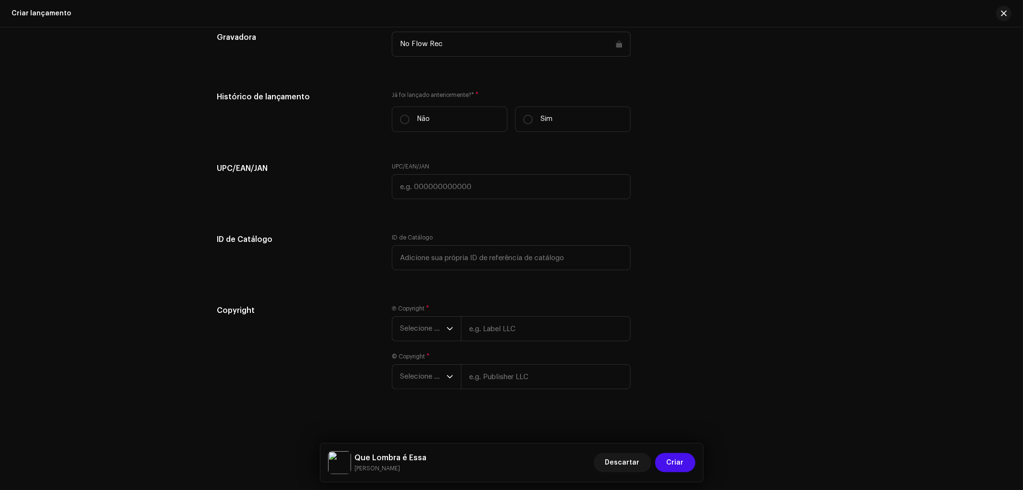
scroll to position [1524, 0]
click at [505, 331] on input "text" at bounding box center [546, 325] width 170 height 25
type input "NO FLOW REC"
click at [535, 365] on div "© Copyright * Selecione o ano" at bounding box center [511, 368] width 239 height 36
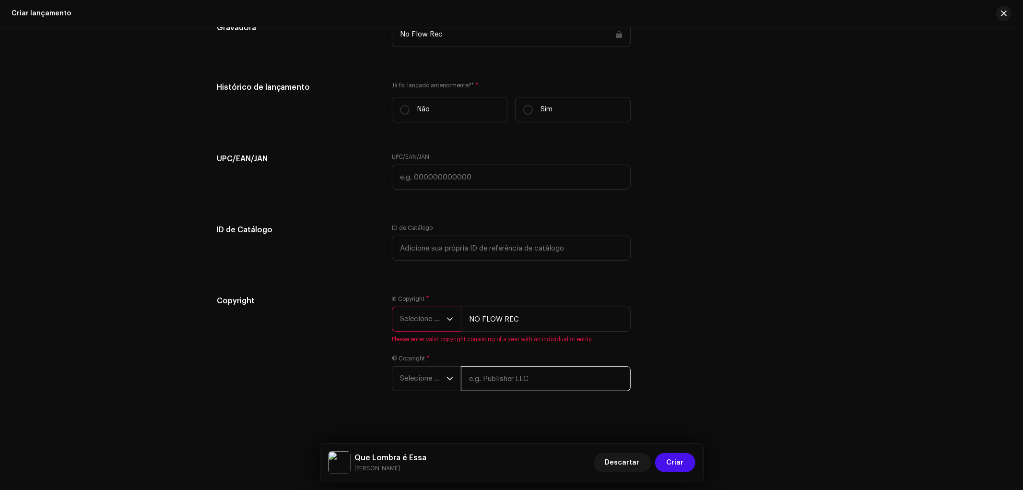
type input "NO FLOW REC"
click at [425, 331] on span "Selecione o ano" at bounding box center [423, 319] width 47 height 24
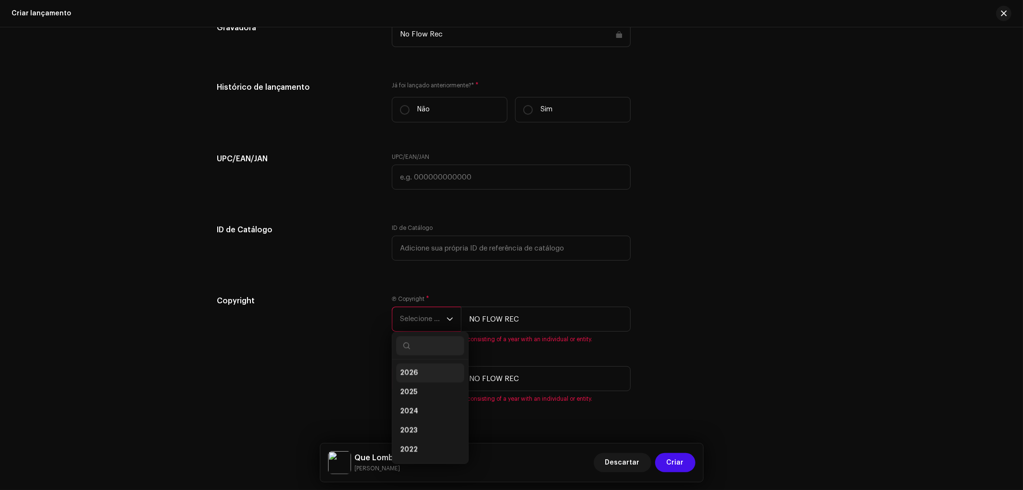
click at [420, 377] on li "2026" at bounding box center [430, 373] width 68 height 19
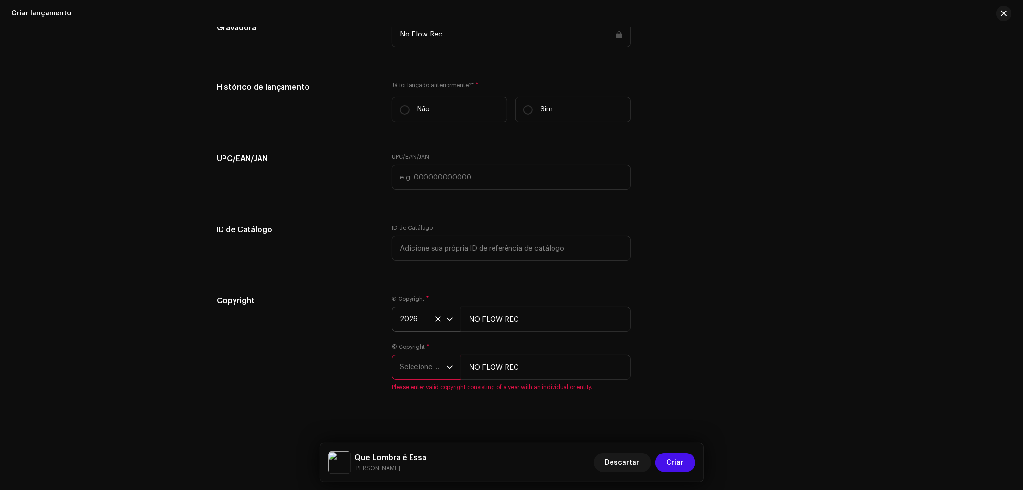
click at [425, 377] on span "Selecione o ano" at bounding box center [423, 367] width 47 height 24
click at [428, 273] on li "2026" at bounding box center [430, 263] width 68 height 19
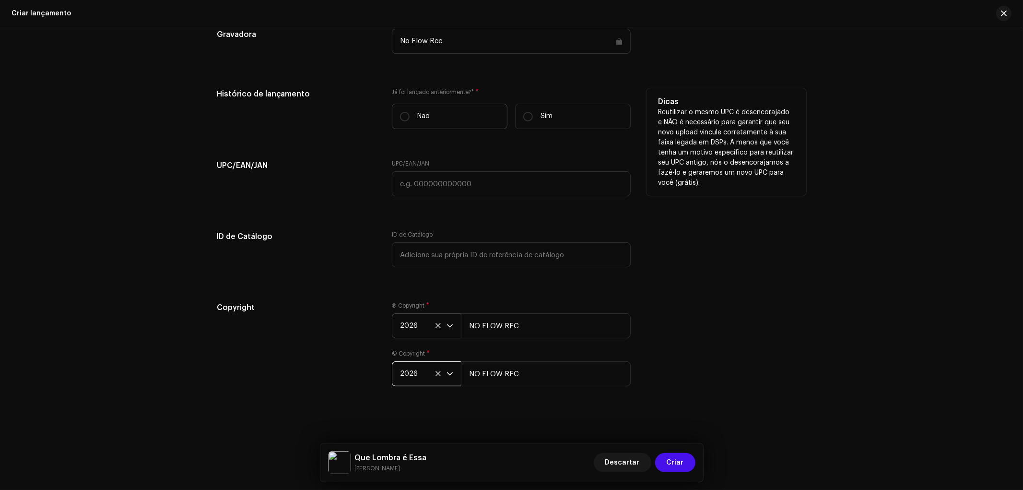
click at [461, 112] on label "Não" at bounding box center [450, 116] width 116 height 25
click at [410, 112] on input "Não" at bounding box center [405, 117] width 10 height 10
radio input "true"
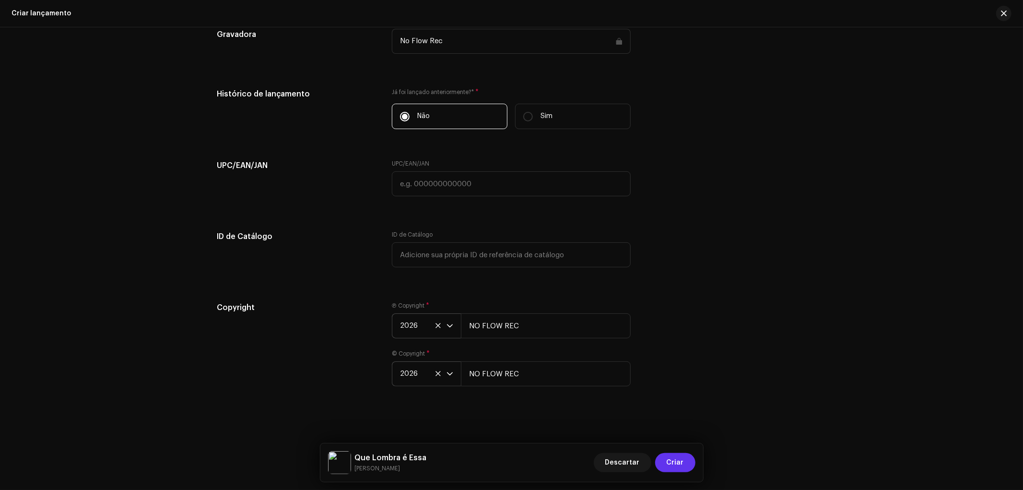
click at [680, 459] on span "Criar" at bounding box center [675, 462] width 17 height 19
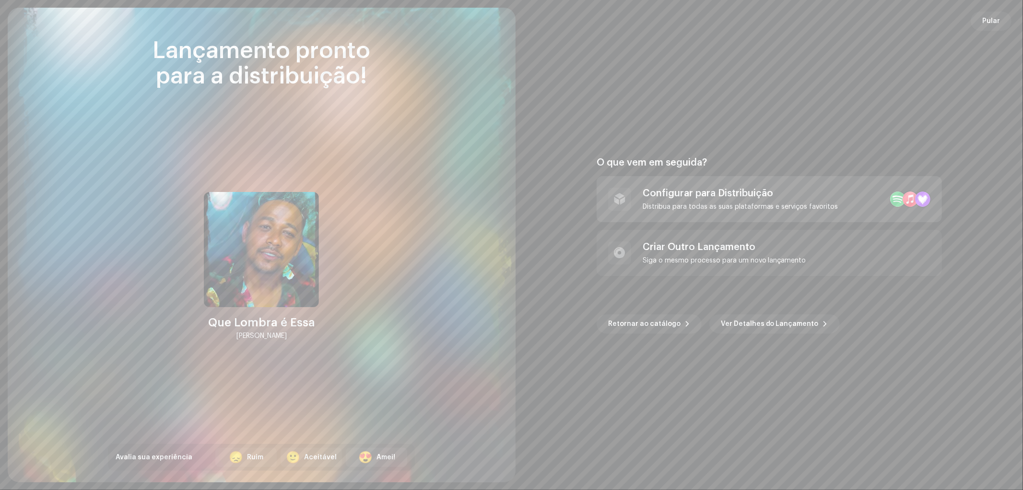
click at [766, 207] on div "Distribua para todas as suas plataformas e serviços favoritos" at bounding box center [741, 207] width 196 height 8
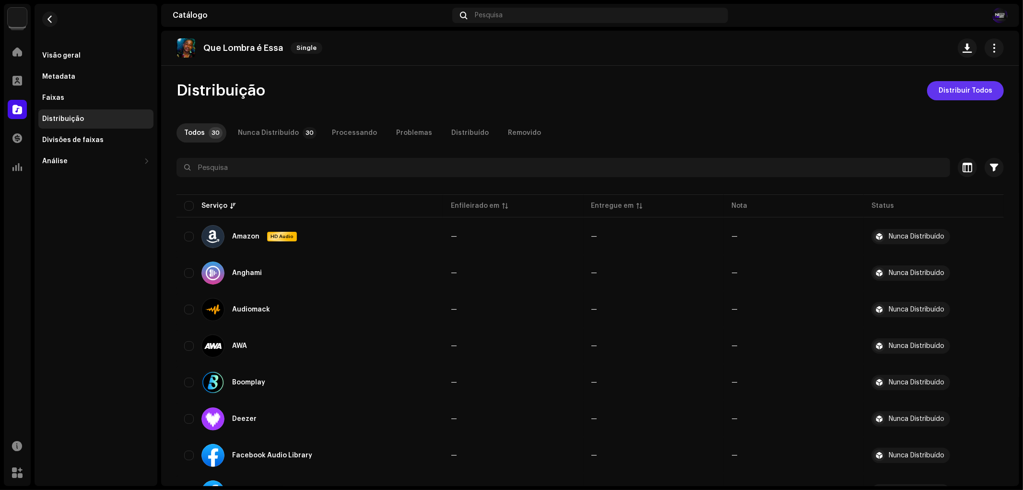
click at [945, 89] on span "Distribuir Todos" at bounding box center [966, 90] width 54 height 19
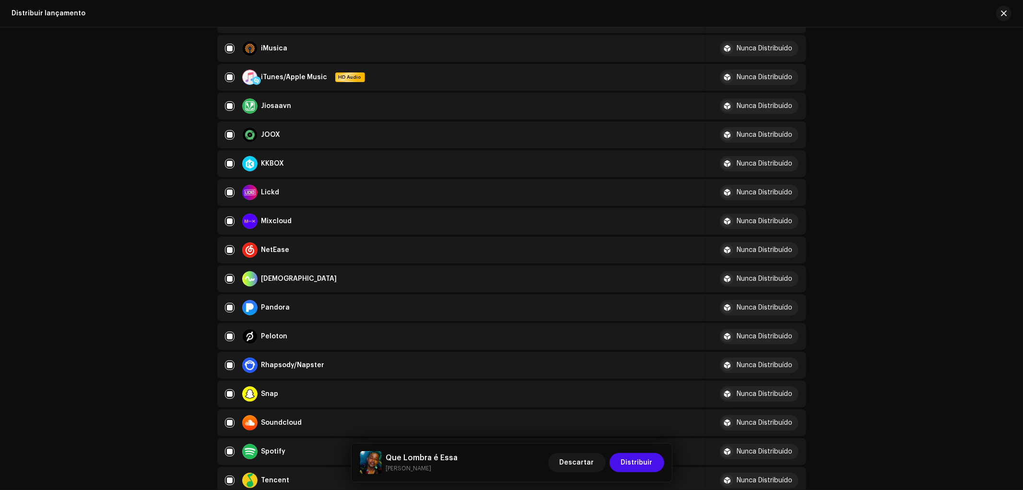
scroll to position [639, 0]
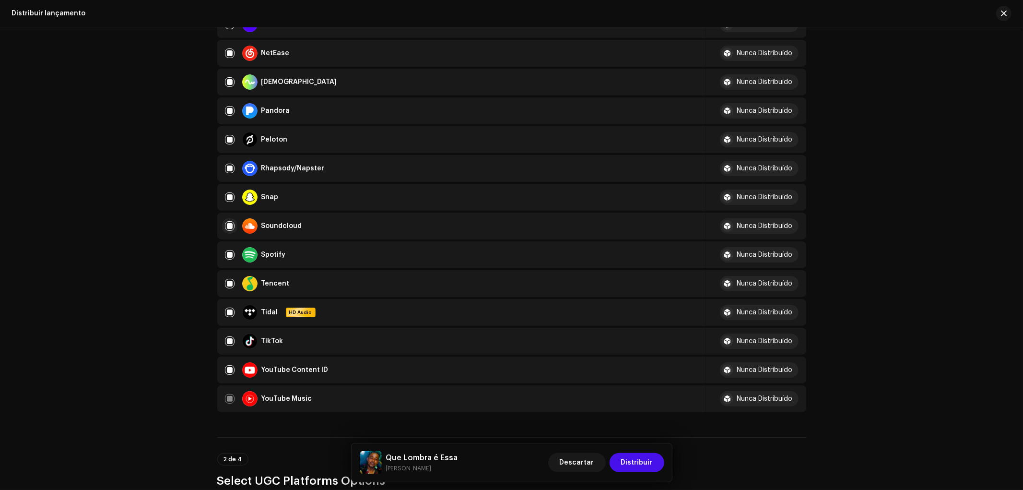
click at [229, 221] on input "checkbox" at bounding box center [230, 226] width 10 height 10
checkbox input "false"
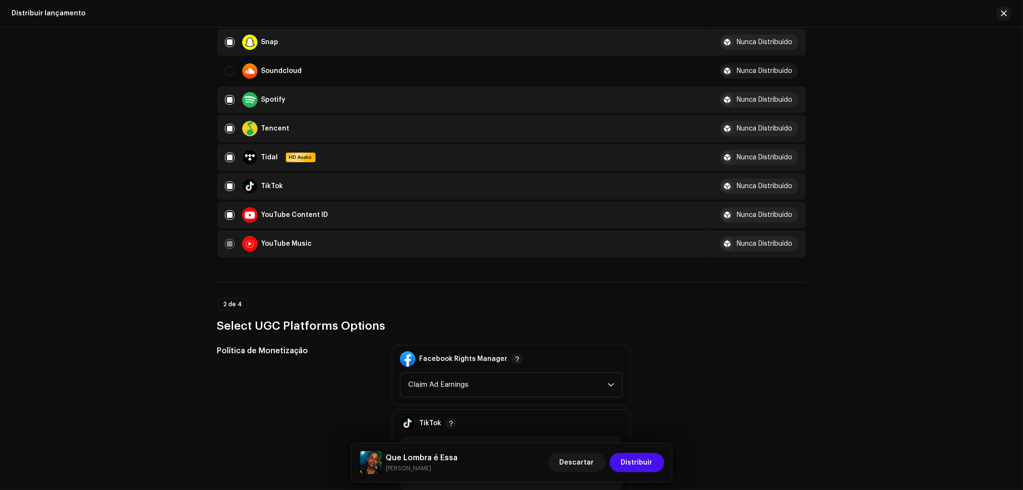
scroll to position [959, 0]
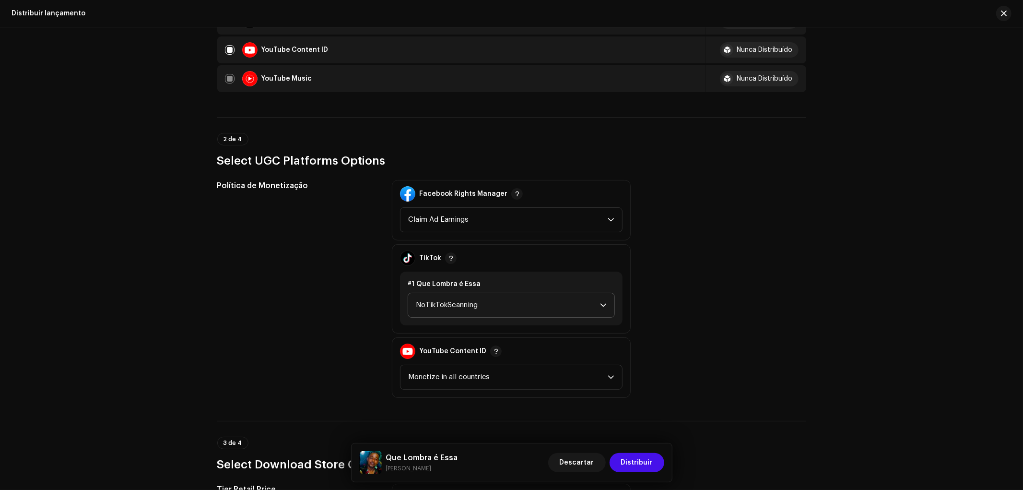
click at [461, 293] on span "NoTikTokScanning" at bounding box center [508, 305] width 184 height 24
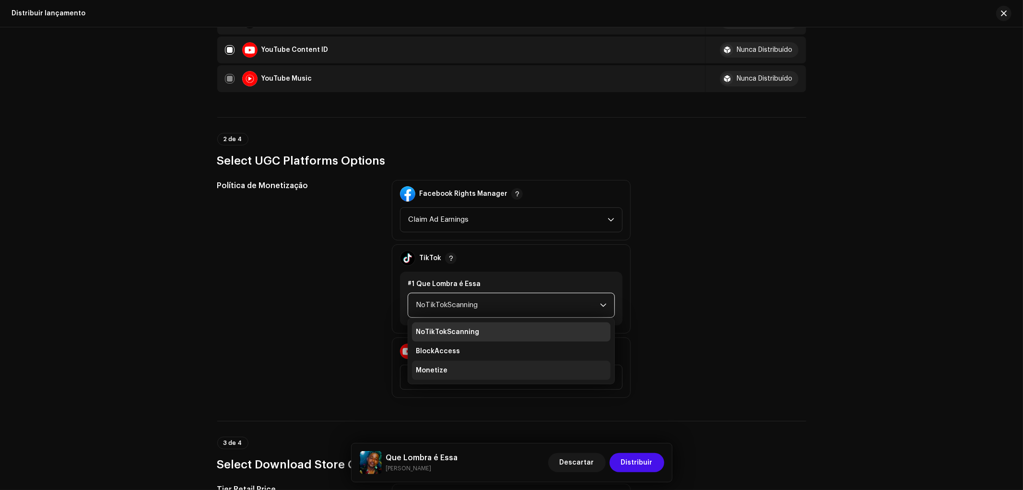
click at [452, 361] on li "Monetize" at bounding box center [511, 370] width 199 height 19
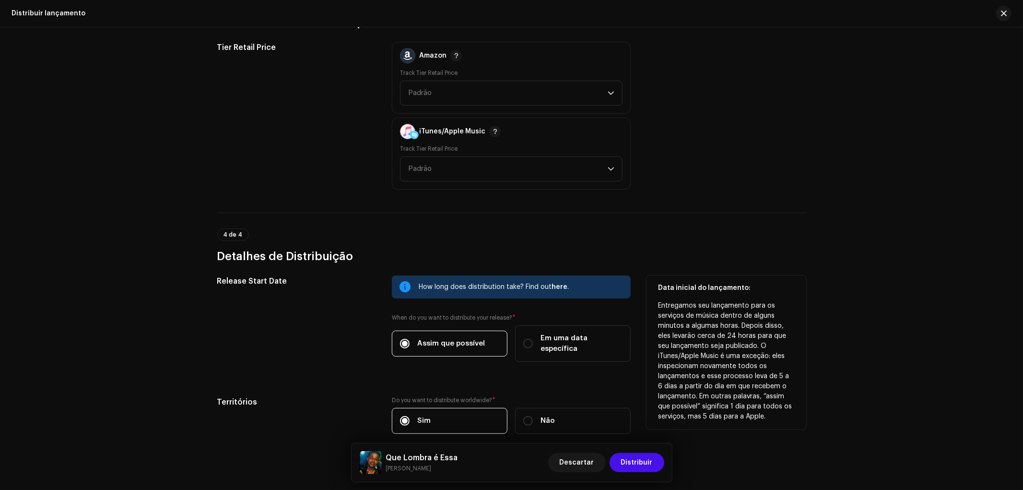
scroll to position [1430, 0]
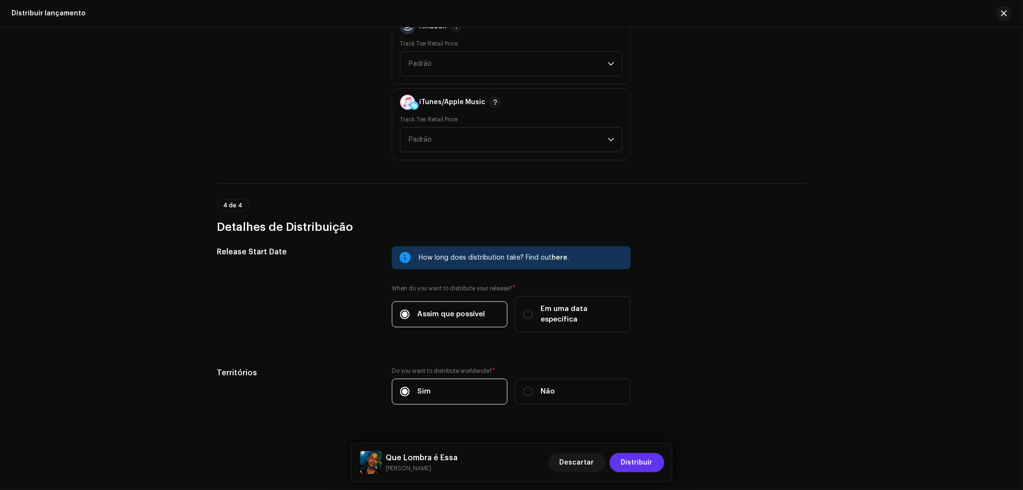
click at [632, 459] on span "Distribuir" at bounding box center [637, 462] width 32 height 19
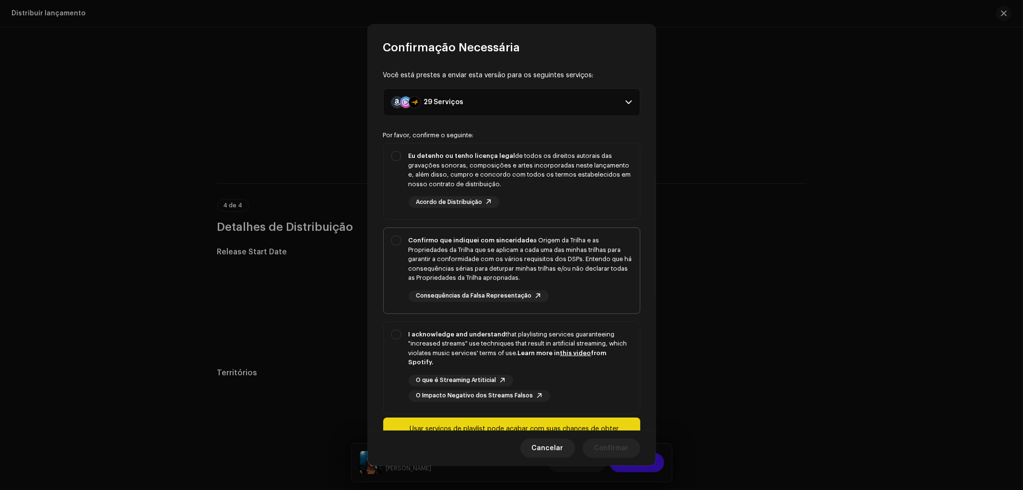
click at [471, 255] on div "Confirmo que indiquei com sinceridade a Origem da Trilha e as Propriedades da T…" at bounding box center [521, 259] width 224 height 47
checkbox input "true"
click at [434, 176] on div "Eu detenho ou tenho licença legal de todos os direitos autorais das gravações s…" at bounding box center [521, 169] width 224 height 37
checkbox input "true"
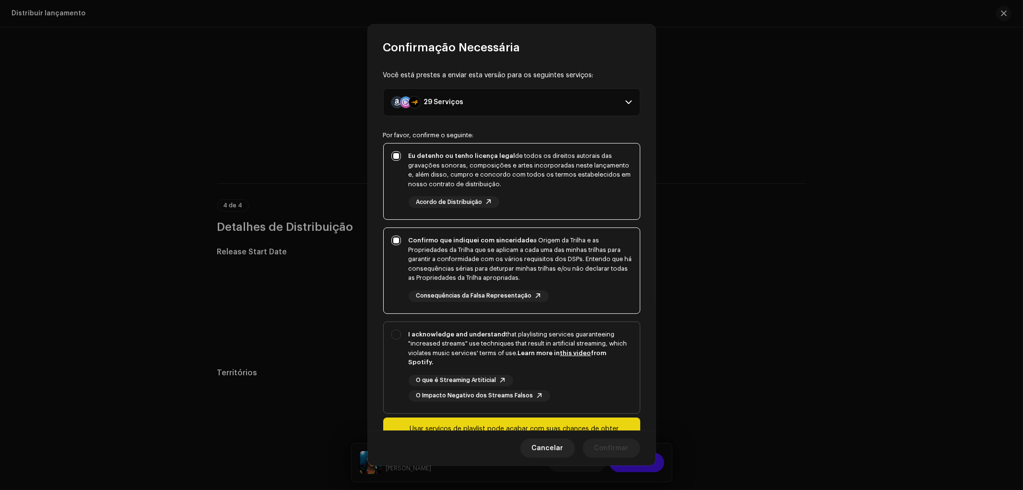
click at [428, 338] on div "I acknowledge and understand that playlisting services guaranteeing "increased …" at bounding box center [521, 348] width 224 height 37
checkbox input "true"
click at [614, 449] on span "Confirmar" at bounding box center [611, 447] width 35 height 19
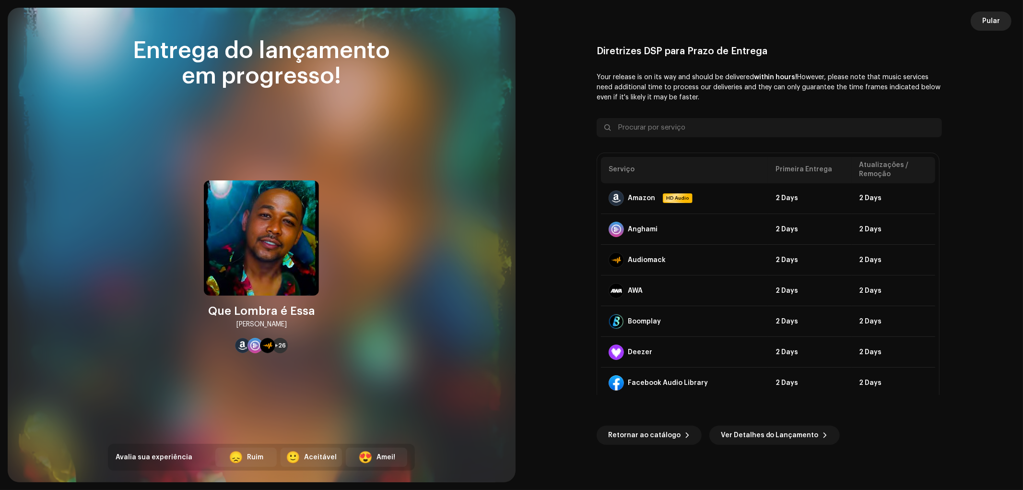
click at [993, 23] on span "Pular" at bounding box center [991, 21] width 18 height 19
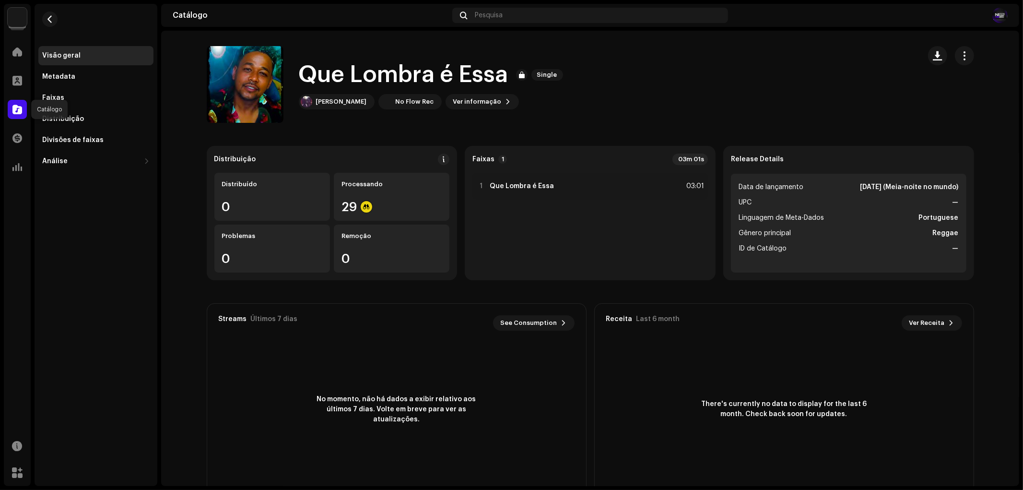
click at [19, 106] on span at bounding box center [17, 110] width 10 height 8
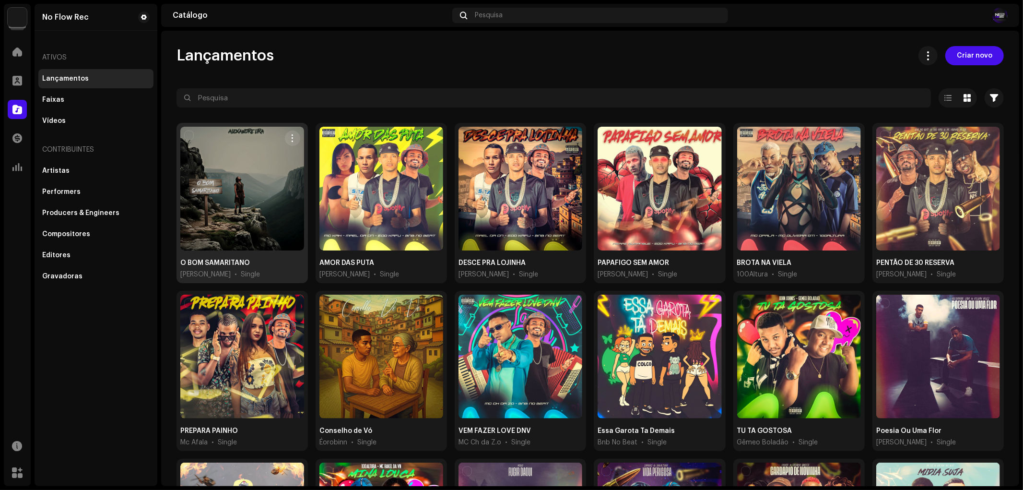
click at [246, 219] on div at bounding box center [242, 189] width 124 height 124
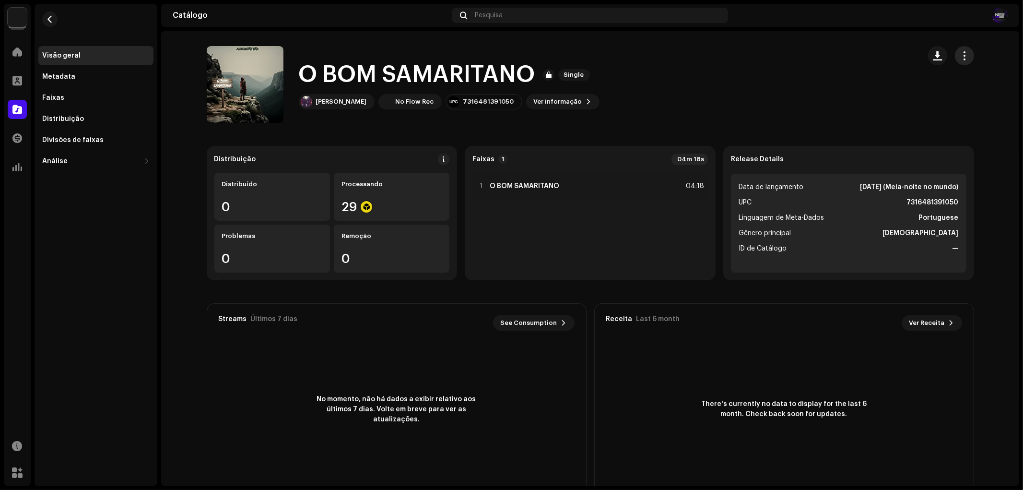
click at [962, 55] on span "button" at bounding box center [964, 56] width 9 height 8
click at [720, 98] on div "O BOM SAMARITANO Single Alexandre Lira No Flow Rec 7316481391050 Ver informação" at bounding box center [560, 84] width 706 height 77
click at [15, 106] on span at bounding box center [17, 110] width 10 height 8
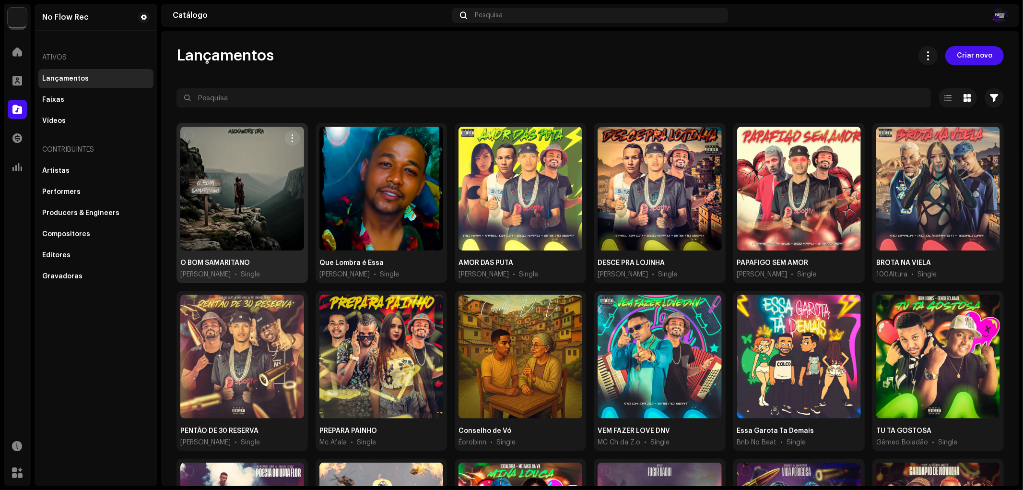
click at [228, 180] on div at bounding box center [242, 189] width 124 height 124
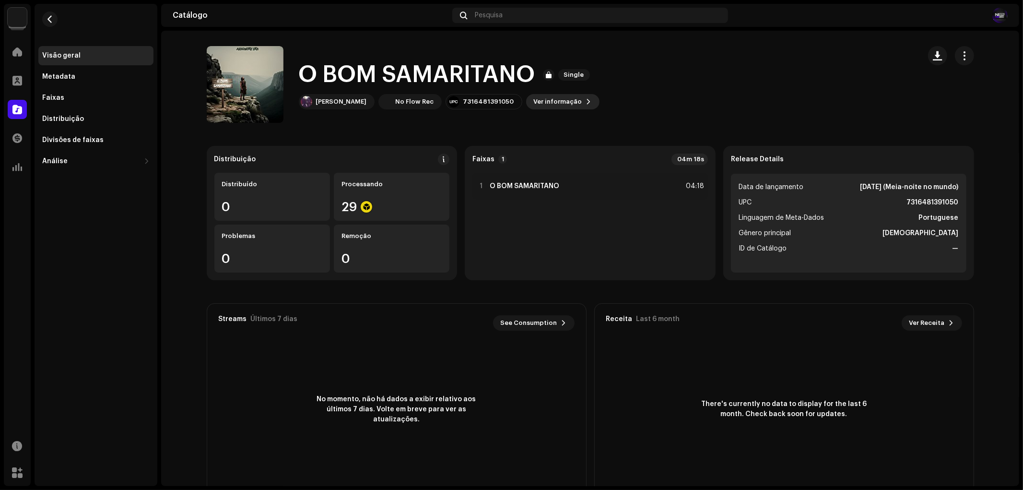
click at [563, 99] on button "Ver informação" at bounding box center [562, 101] width 73 height 15
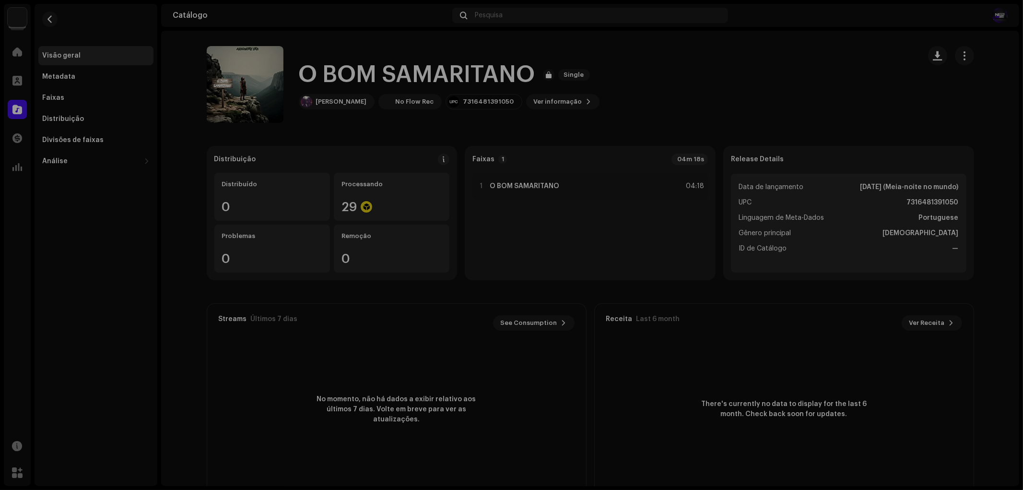
click at [718, 128] on div "O BOM SAMARITANO 3048723 Metadata Distribuição Linguagem de Meta-Dados Portugue…" at bounding box center [511, 245] width 1023 height 490
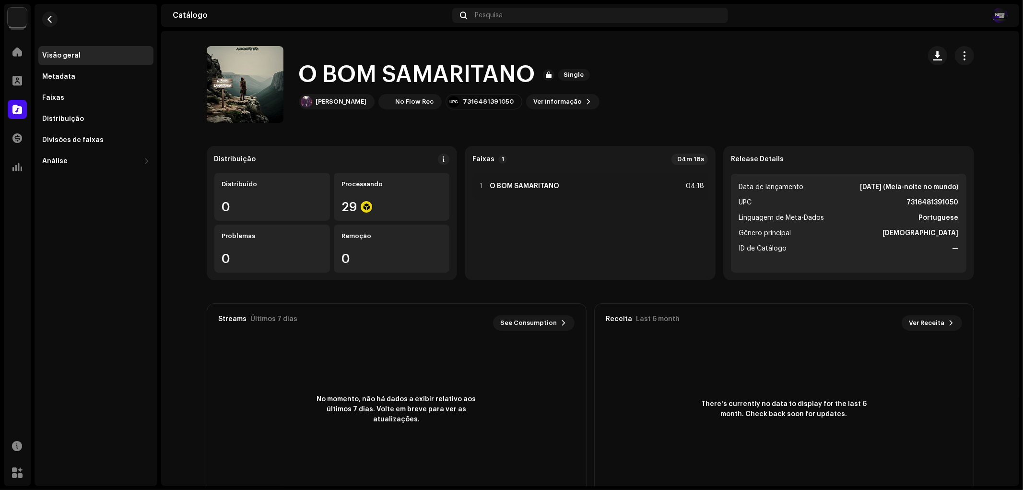
click at [524, 93] on div "O BOM SAMARITANO Single Alexandre Lira No Flow Rec 7316481391050 Ver informação" at bounding box center [449, 84] width 301 height 50
click at [534, 102] on span "Ver informação" at bounding box center [558, 101] width 48 height 19
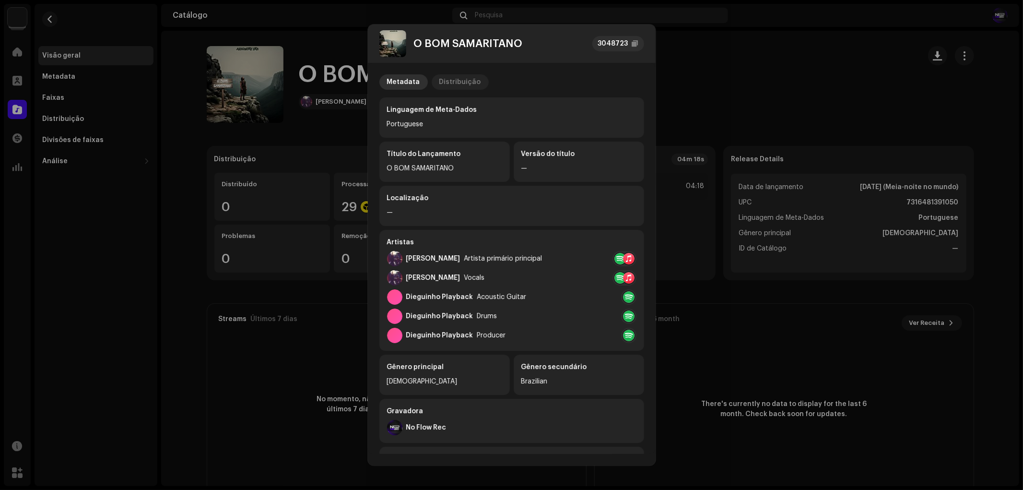
click at [456, 80] on div "Distribuição" at bounding box center [460, 81] width 42 height 15
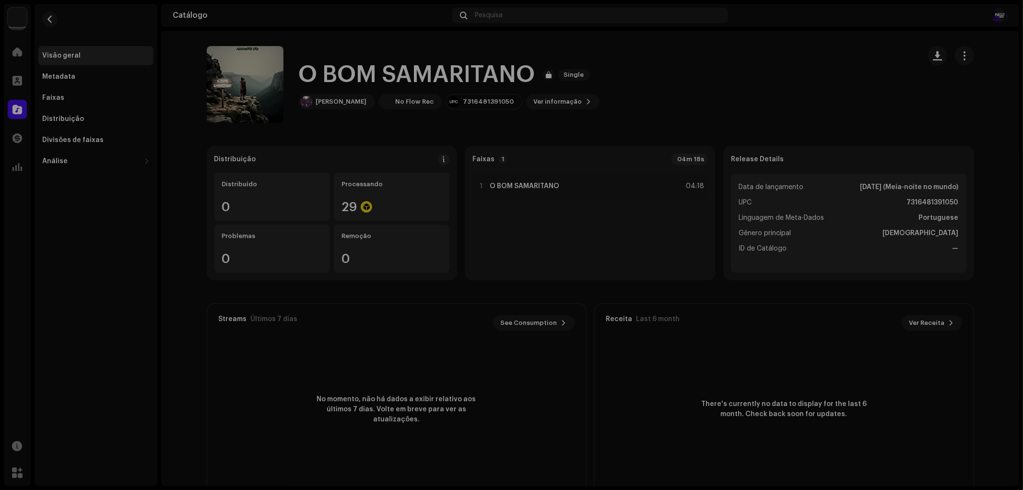
click at [719, 83] on div "O BOM SAMARITANO 3048723 Metadata Distribuição Data de lançamento 9 de out. de …" at bounding box center [511, 245] width 1023 height 490
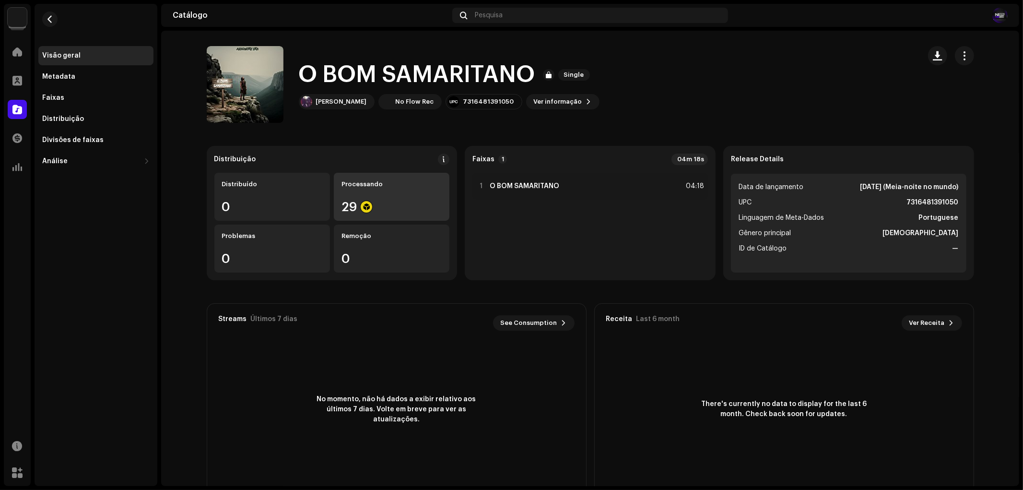
click at [374, 194] on div "Processando 29" at bounding box center [392, 197] width 116 height 48
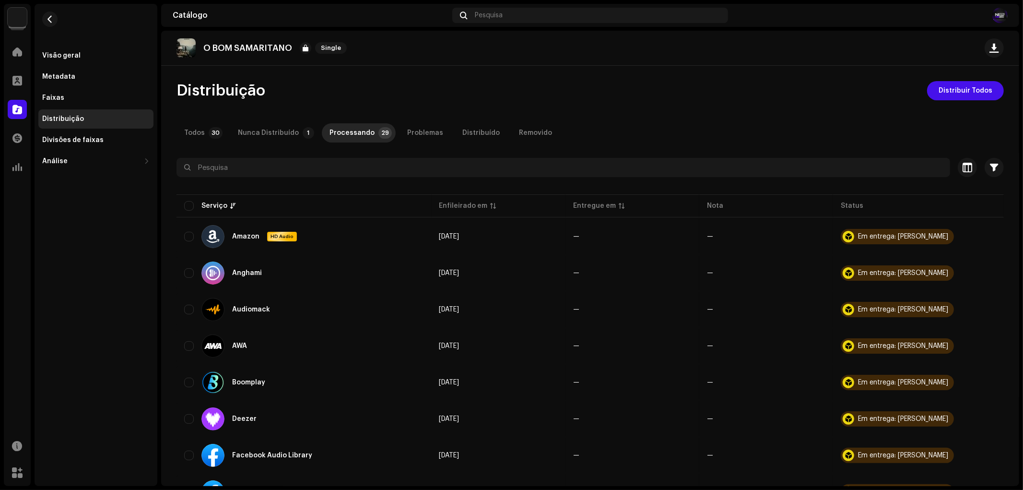
click at [102, 112] on div "Distribuição" at bounding box center [95, 118] width 115 height 19
click at [72, 92] on div "Faixas" at bounding box center [95, 97] width 115 height 19
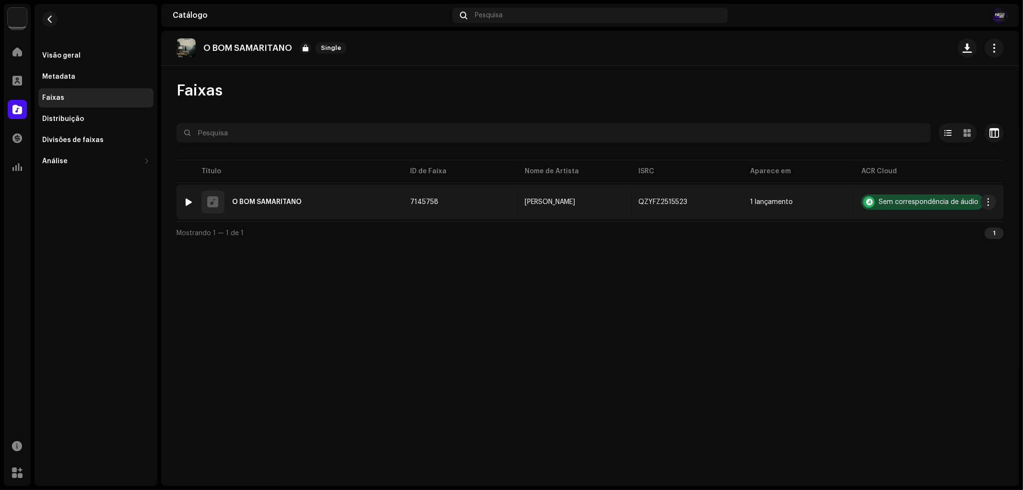
click at [879, 199] on div "Sem correspondência de áudio" at bounding box center [929, 202] width 100 height 7
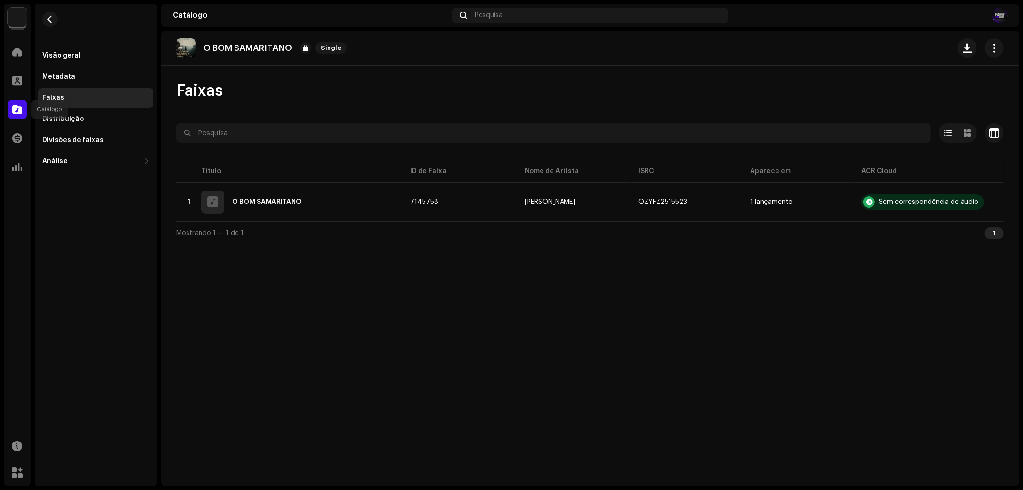
click at [16, 106] on span at bounding box center [17, 110] width 10 height 8
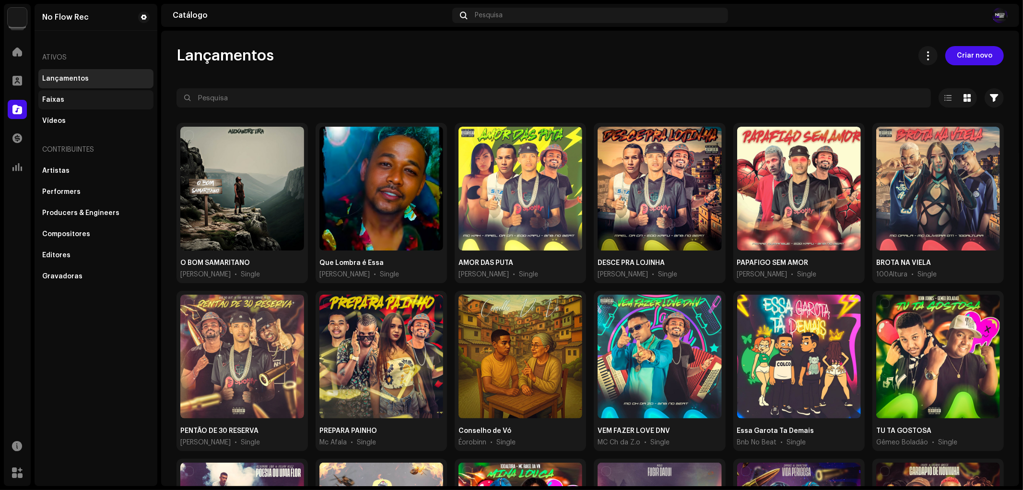
click at [47, 101] on div "Faixas" at bounding box center [53, 100] width 22 height 8
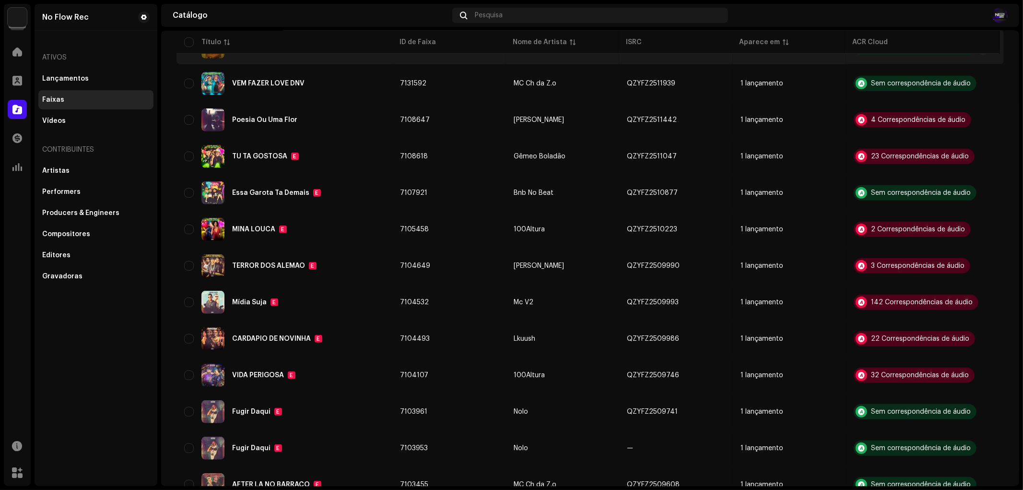
scroll to position [533, 0]
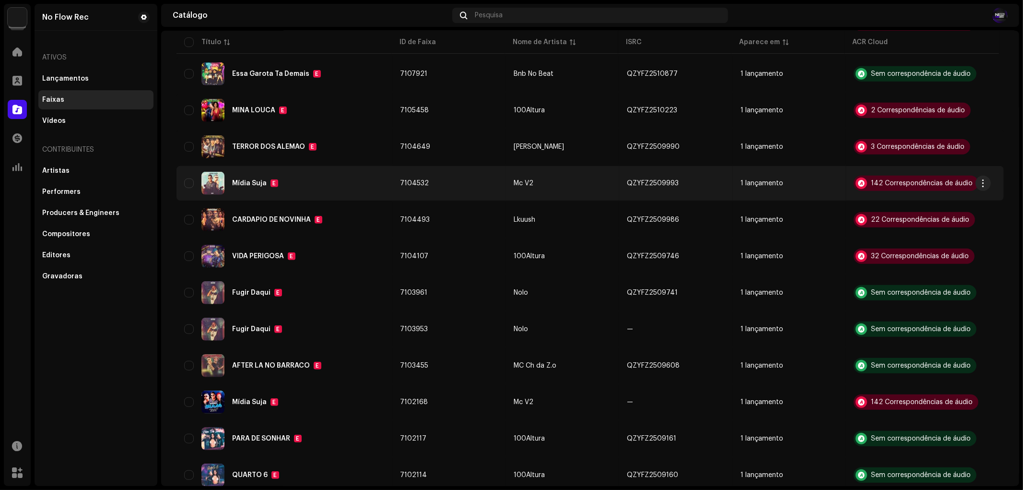
click at [269, 172] on div "Mídia Suja E" at bounding box center [284, 183] width 201 height 23
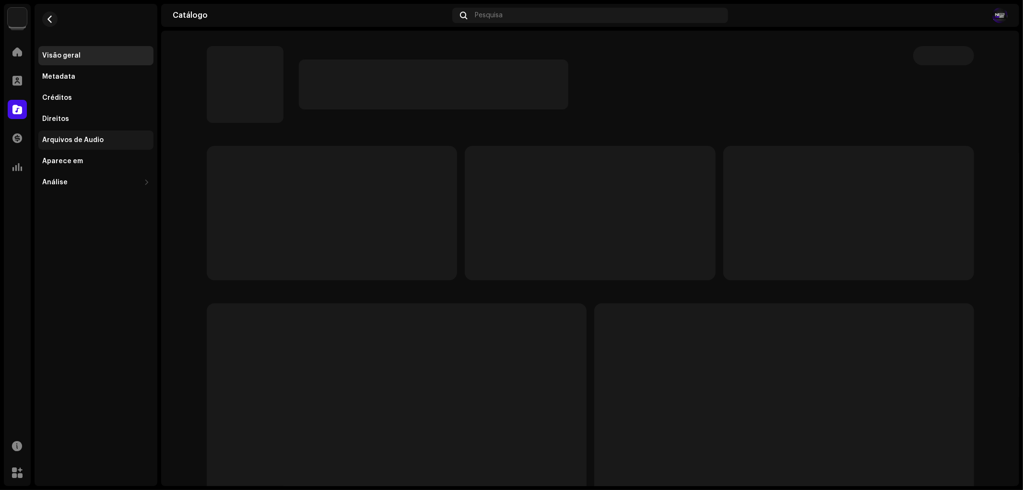
click at [95, 137] on div "Arquivos de Áudio" at bounding box center [72, 140] width 61 height 8
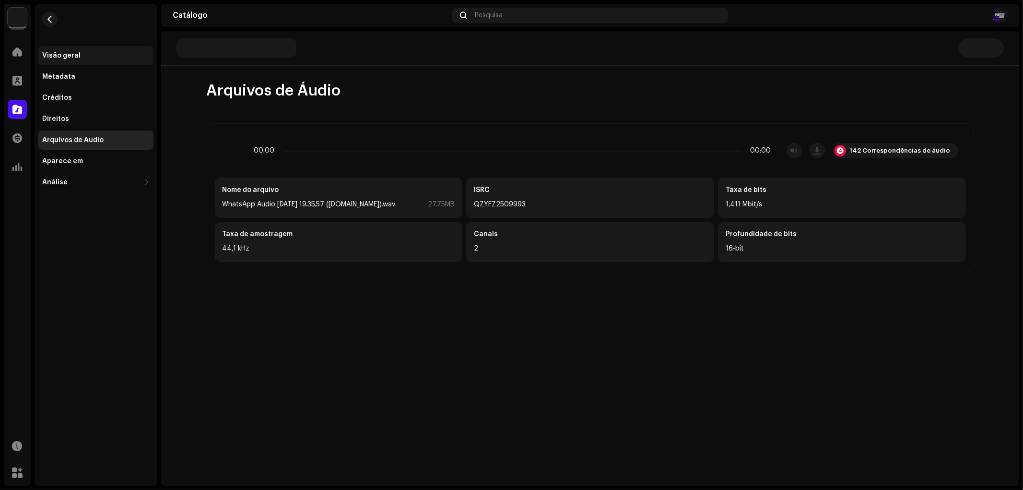
click at [60, 47] on div "Visão geral" at bounding box center [95, 55] width 115 height 19
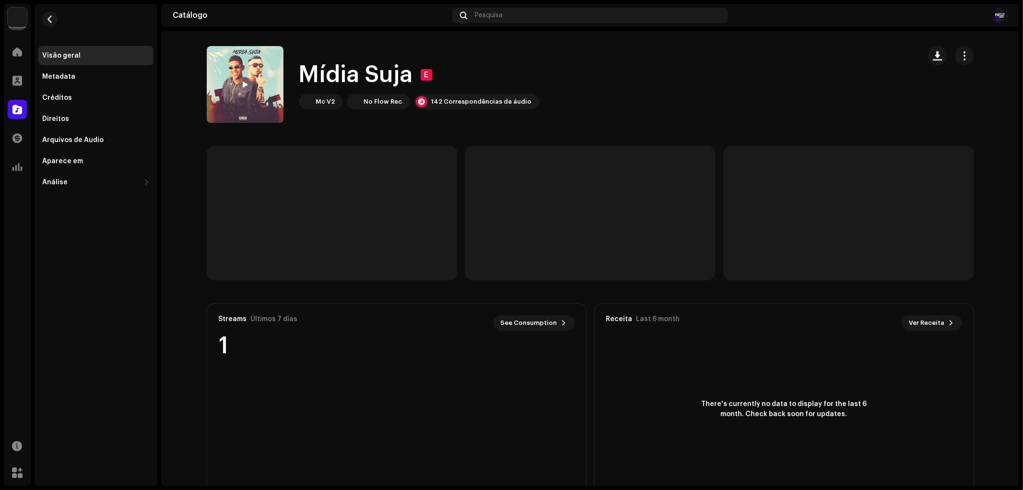
click at [569, 177] on p-skeleton at bounding box center [590, 213] width 251 height 134
click at [578, 178] on p-skeleton at bounding box center [590, 213] width 251 height 134
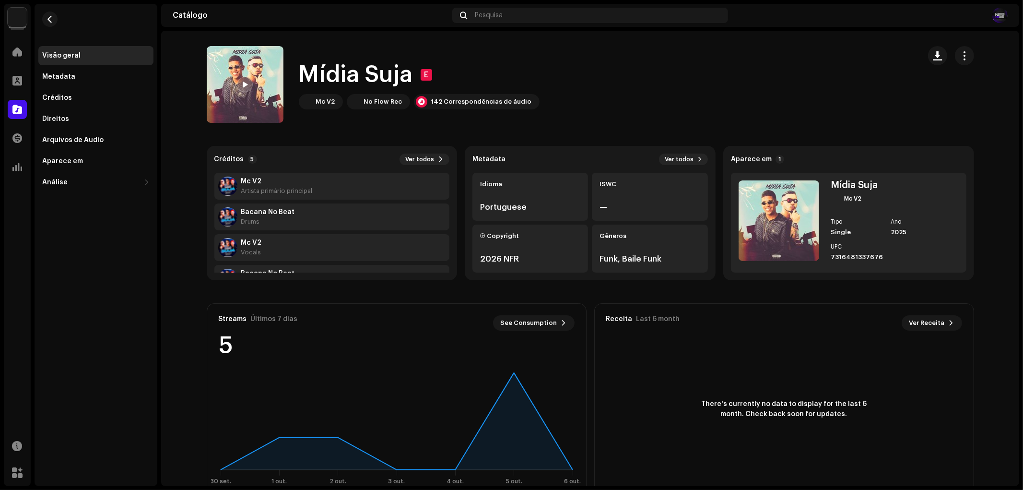
click at [569, 176] on div "Idioma Portuguese" at bounding box center [530, 197] width 116 height 48
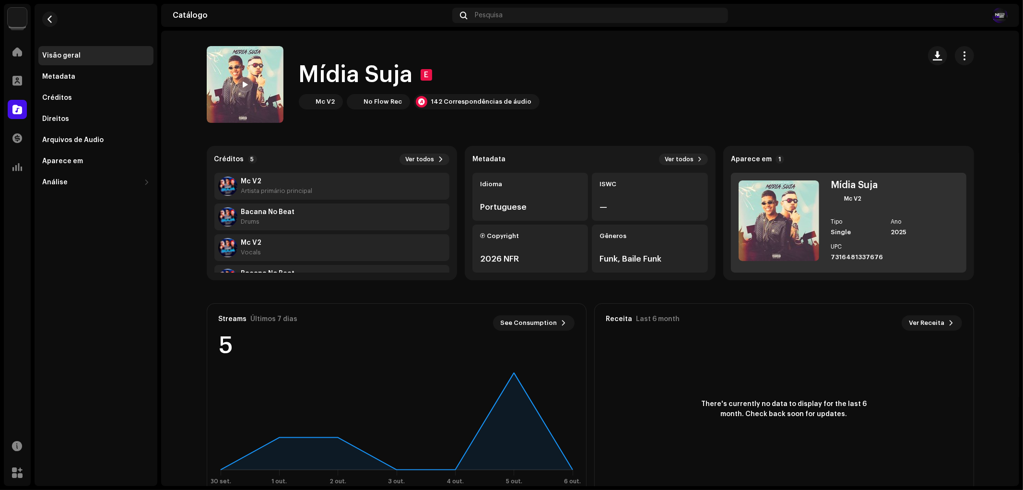
click at [866, 200] on div "Mc V2" at bounding box center [887, 199] width 112 height 10
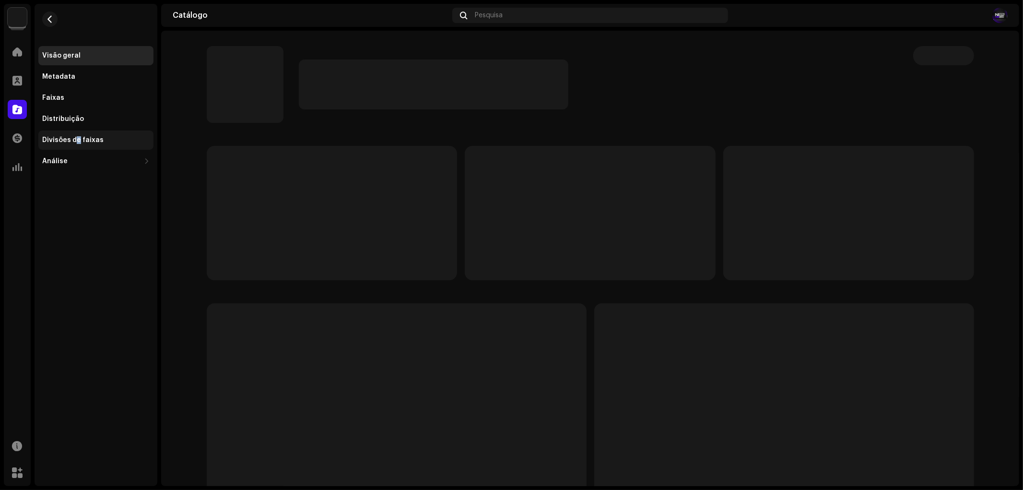
click at [77, 138] on div "Divisões de faixas" at bounding box center [72, 140] width 61 height 8
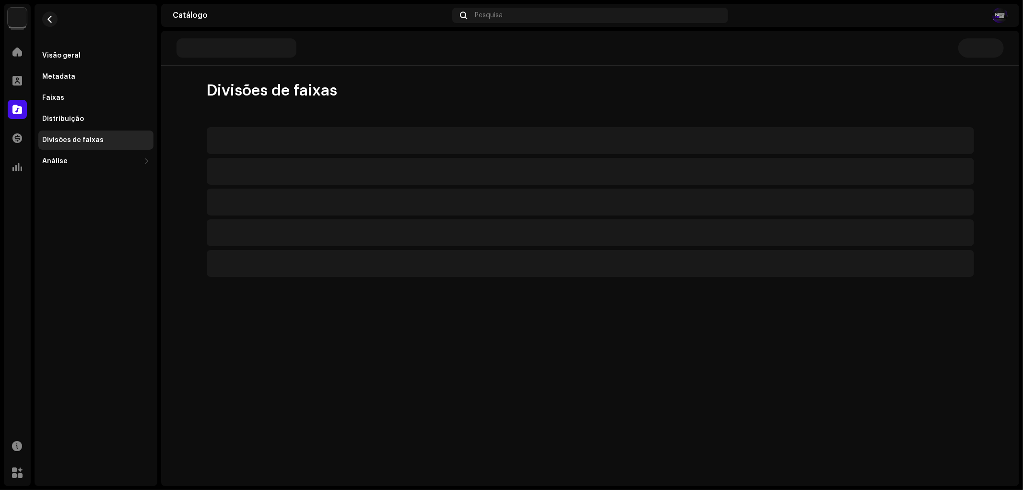
click at [413, 147] on p-skeleton at bounding box center [591, 140] width 768 height 27
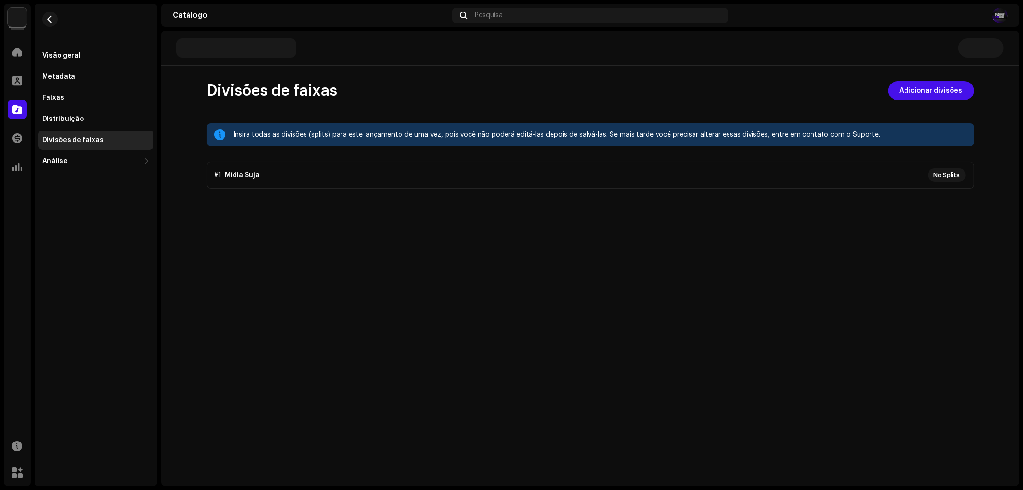
click at [375, 178] on p-accordion "#1 Mídia Suja No Splits" at bounding box center [591, 175] width 768 height 27
click at [956, 87] on span "Adicionar divisões" at bounding box center [931, 90] width 63 height 19
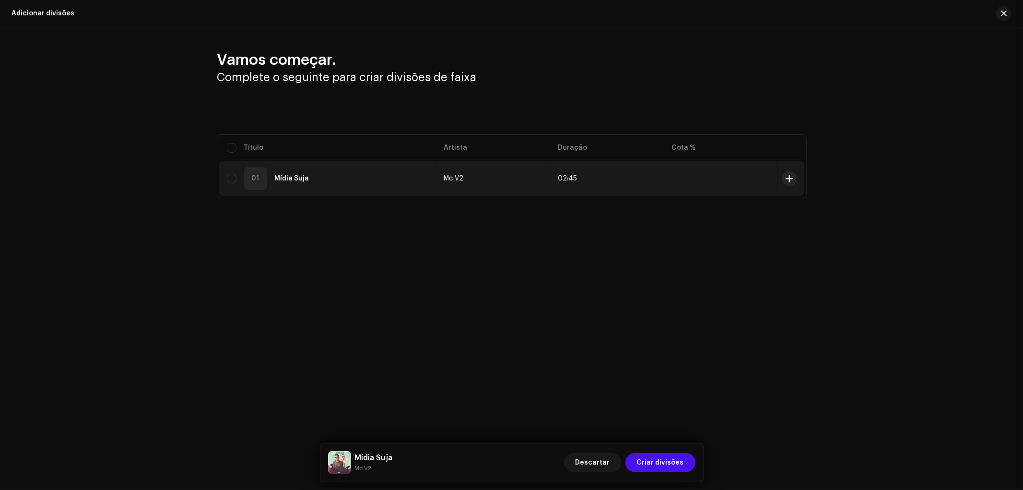
click at [339, 178] on div "01 Mídia Suja" at bounding box center [328, 178] width 202 height 23
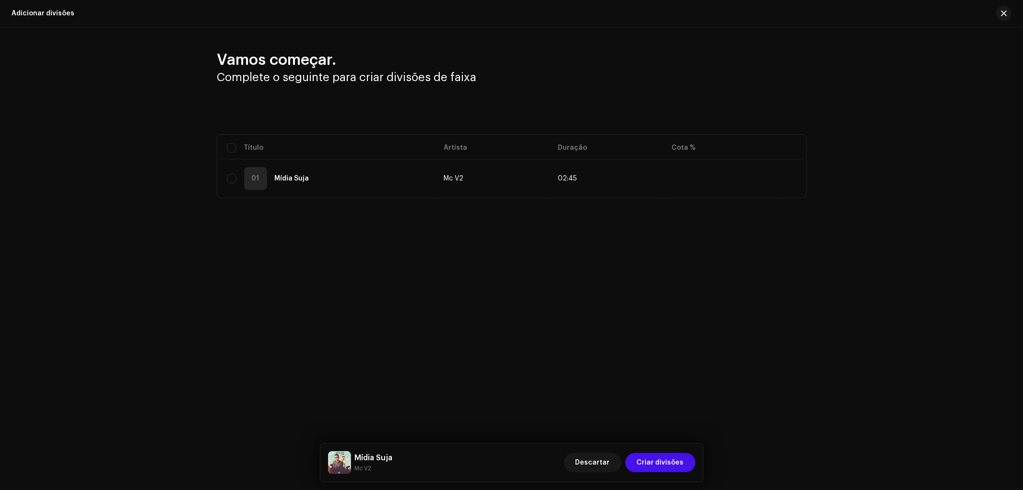
click at [332, 197] on div "Vamos começar. Complete o seguinte para criar divisões de faixa Selecionado 0 S…" at bounding box center [511, 149] width 1023 height 245
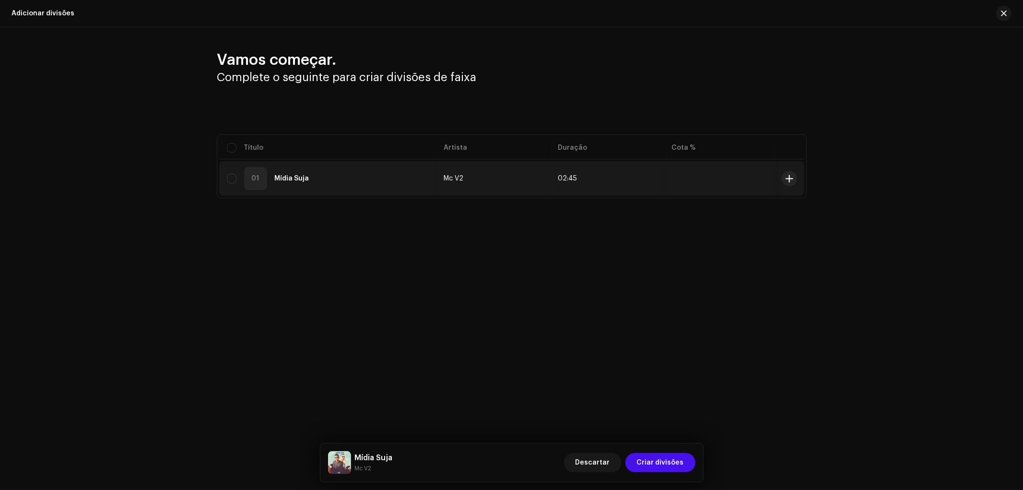
click at [334, 185] on div "01 Mídia Suja" at bounding box center [328, 178] width 202 height 23
click at [230, 175] on input "checkbox" at bounding box center [232, 179] width 10 height 10
checkbox input "true"
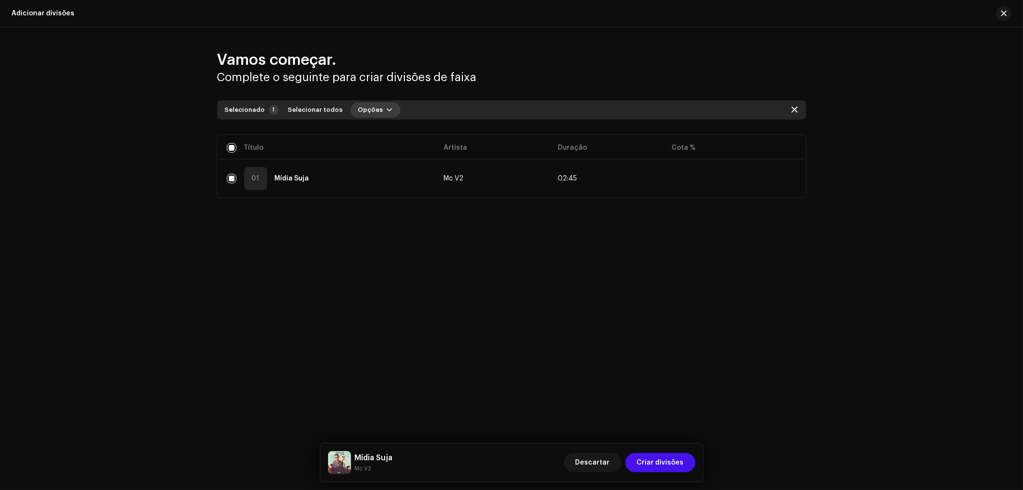
click at [377, 103] on button "Opções" at bounding box center [376, 109] width 50 height 15
click at [373, 136] on div "Adicionar divisões" at bounding box center [395, 131] width 97 height 19
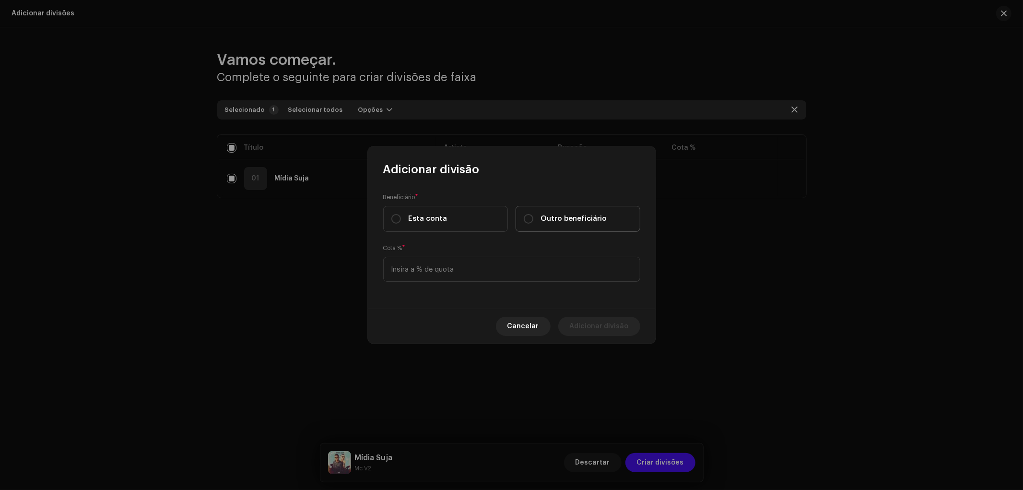
click at [567, 214] on span "Outro beneficiário" at bounding box center [574, 218] width 66 height 11
click at [533, 214] on input "Outro beneficiário" at bounding box center [529, 219] width 10 height 10
radio input "true"
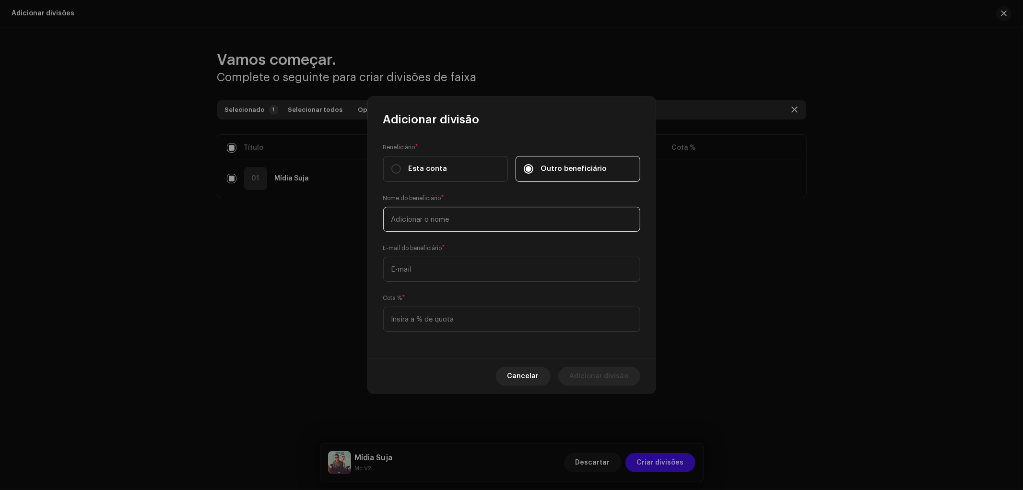
click at [451, 219] on input "text" at bounding box center [511, 219] width 257 height 25
click at [448, 269] on input "text" at bounding box center [511, 269] width 257 height 25
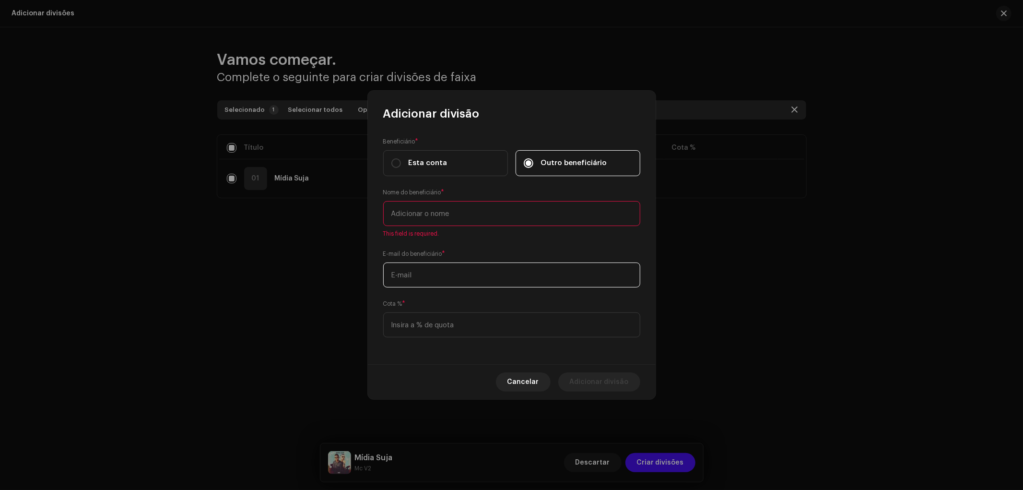
paste input "Romariodias099@gmail.com"
type input "Romariodias099@gmail.com"
click at [449, 221] on input "text" at bounding box center [511, 213] width 257 height 25
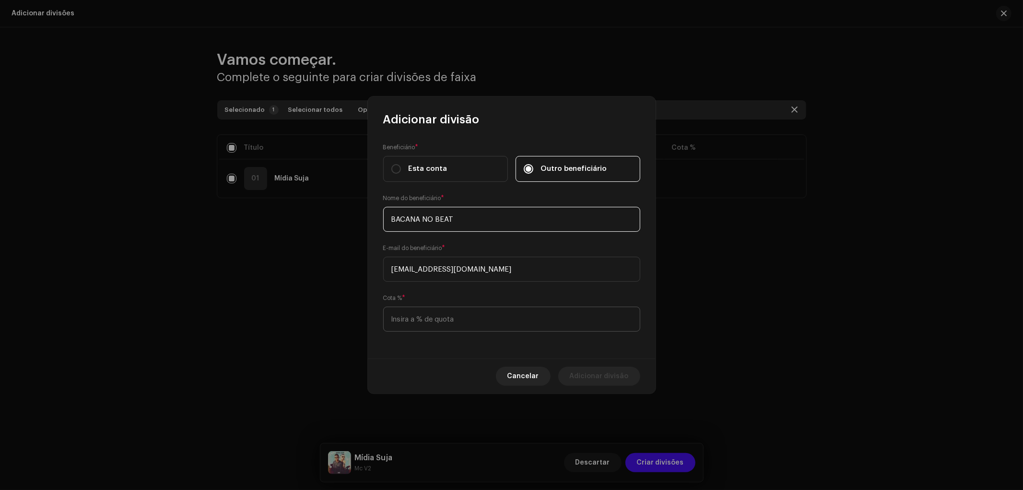
type input "BACANA NO BEAT"
click at [433, 324] on input at bounding box center [511, 319] width 257 height 25
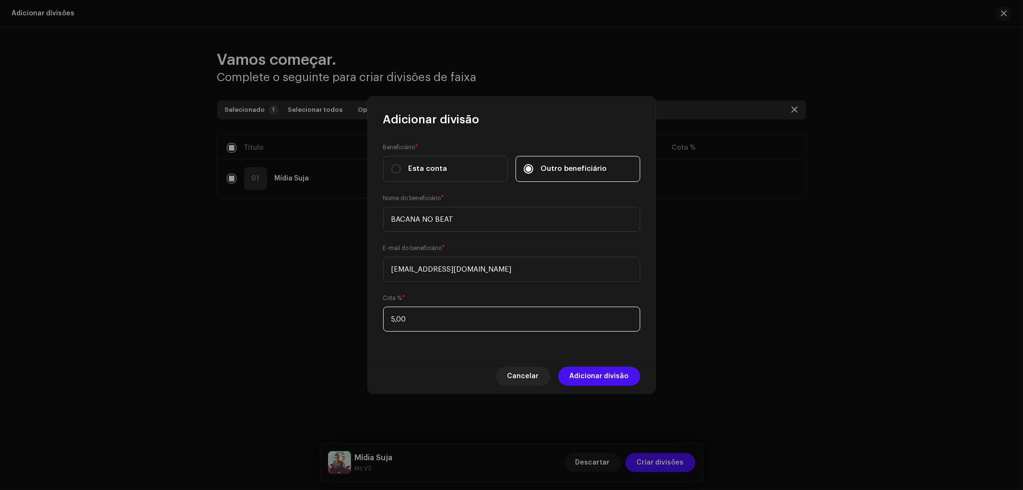
type input "50,00"
click at [587, 373] on span "Adicionar divisão" at bounding box center [599, 375] width 59 height 19
checkbox input "false"
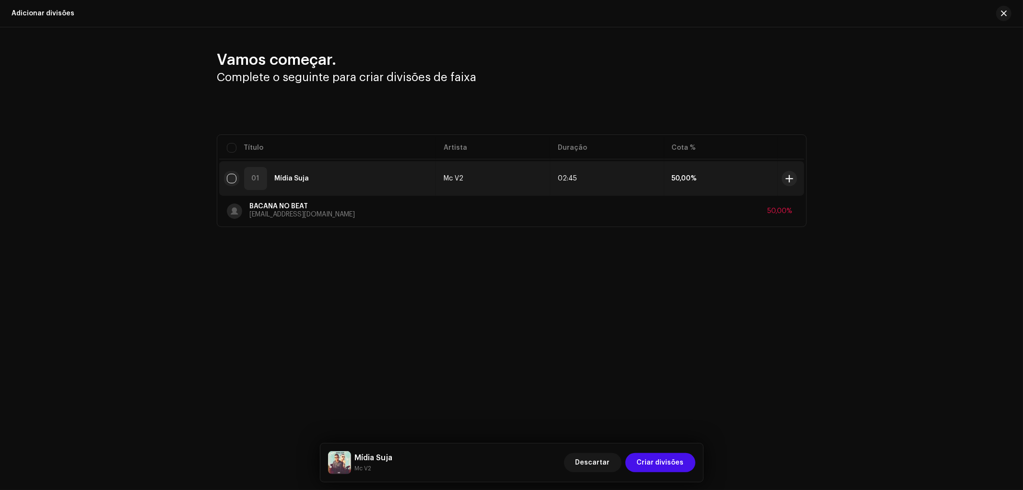
click at [230, 181] on input "checkbox" at bounding box center [232, 179] width 10 height 10
checkbox input "true"
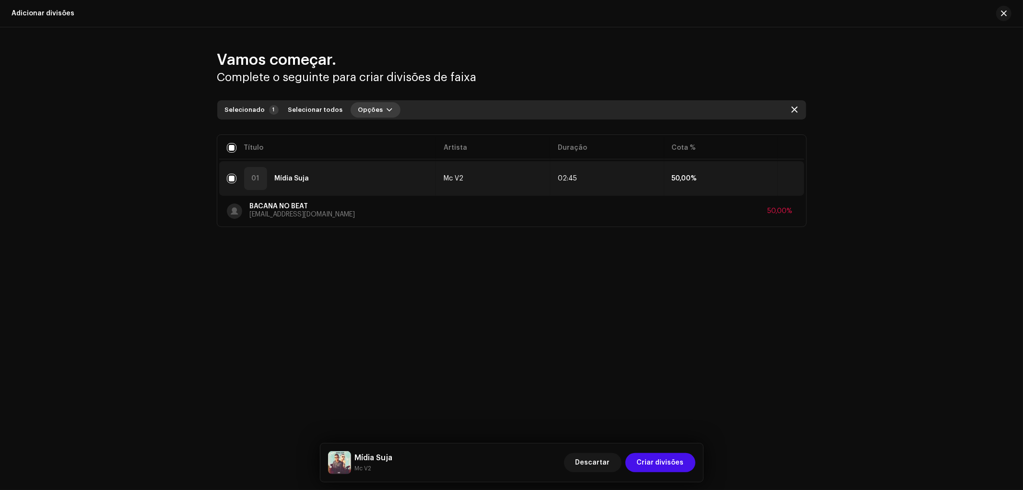
click at [372, 107] on span "Opções" at bounding box center [370, 109] width 25 height 19
click at [376, 128] on div "Adicionar divisões" at bounding box center [395, 131] width 97 height 19
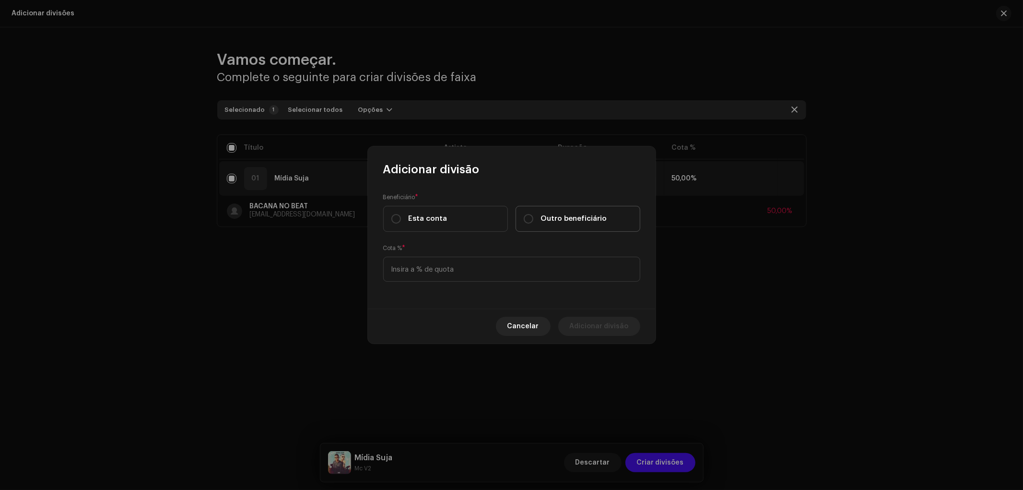
click at [583, 226] on label "Outro beneficiário" at bounding box center [578, 219] width 125 height 26
click at [533, 224] on input "Outro beneficiário" at bounding box center [529, 219] width 10 height 10
radio input "true"
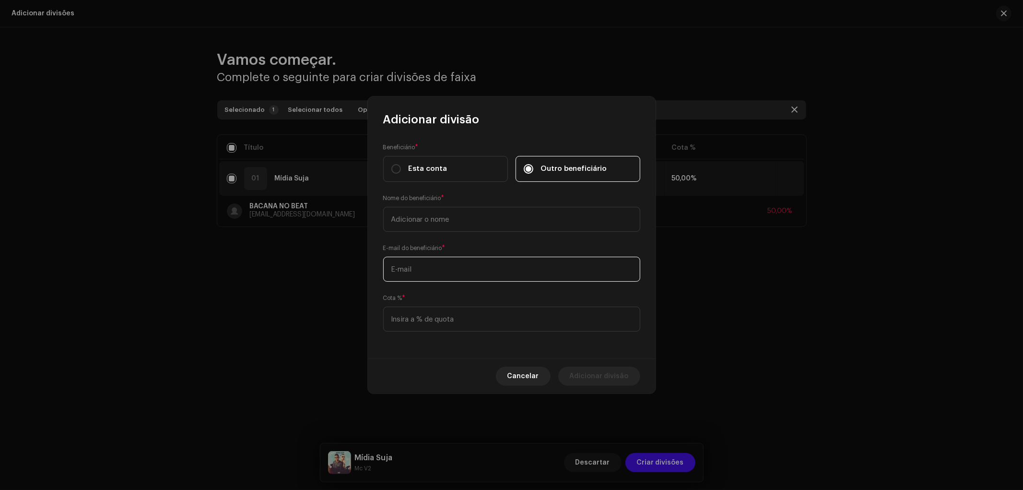
click at [449, 271] on input "text" at bounding box center [511, 269] width 257 height 25
paste input "V2navoz@gmai.com"
type input "V2navoz@gmai.com"
click at [449, 319] on input at bounding box center [511, 319] width 257 height 25
type input "50,00"
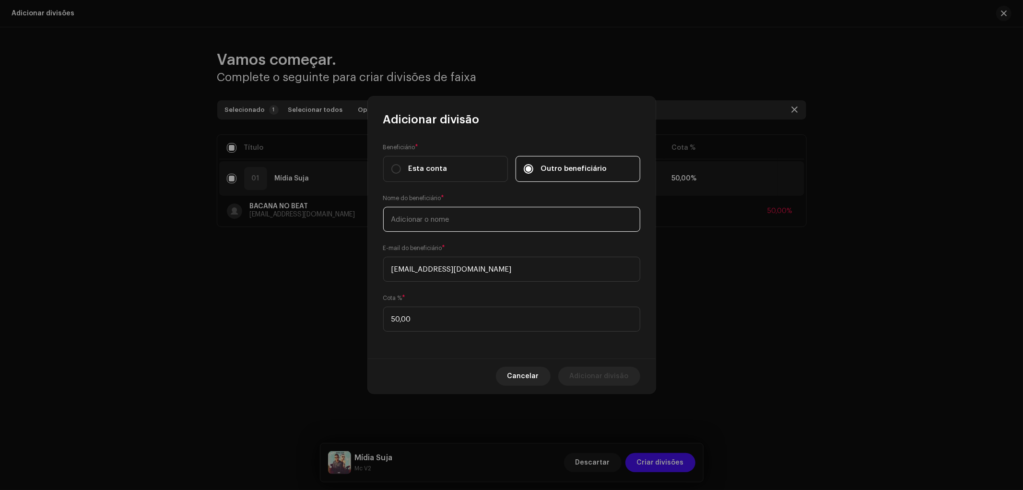
click at [434, 222] on input "text" at bounding box center [511, 219] width 257 height 25
type input "MC V2"
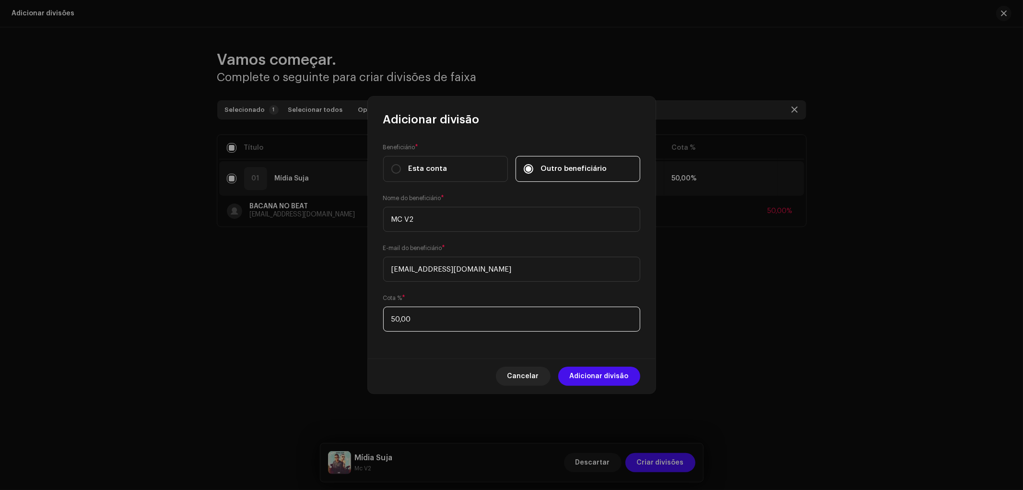
drag, startPoint x: 424, startPoint y: 320, endPoint x: 371, endPoint y: 319, distance: 53.3
click at [371, 319] on div "Beneficiário * Esta conta Outro beneficiário Nome do beneficiário * MC V2 E-mai…" at bounding box center [512, 242] width 288 height 231
type input "25,00"
click at [603, 379] on span "Adicionar divisão" at bounding box center [599, 375] width 59 height 19
checkbox input "false"
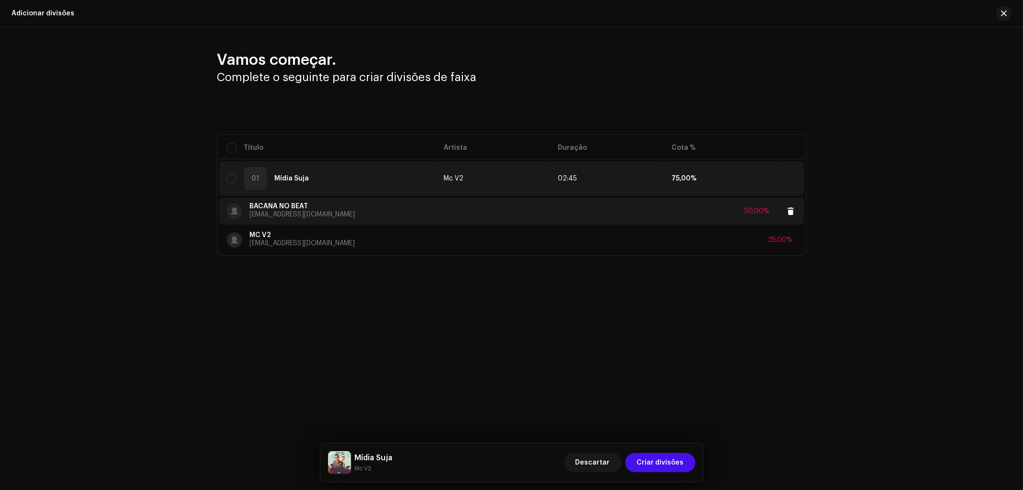
click at [330, 213] on p "Romariodias099@gmail.com" at bounding box center [303, 215] width 106 height 10
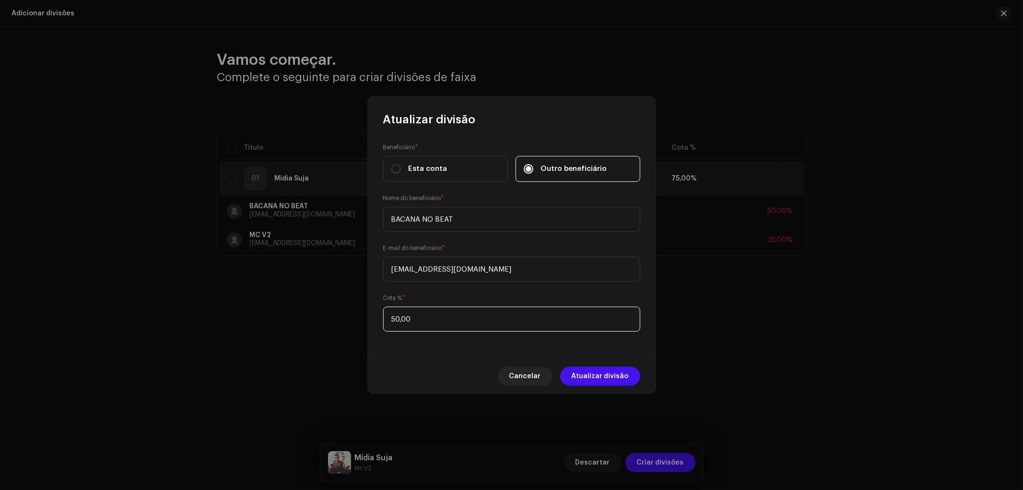
drag, startPoint x: 447, startPoint y: 327, endPoint x: 348, endPoint y: 312, distance: 100.3
click at [348, 312] on div "Atualizar divisão Beneficiário * Esta conta Outro beneficiário Nome do benefici…" at bounding box center [511, 245] width 1023 height 490
type input "25,00"
click at [587, 372] on span "Atualizar divisão" at bounding box center [600, 375] width 57 height 19
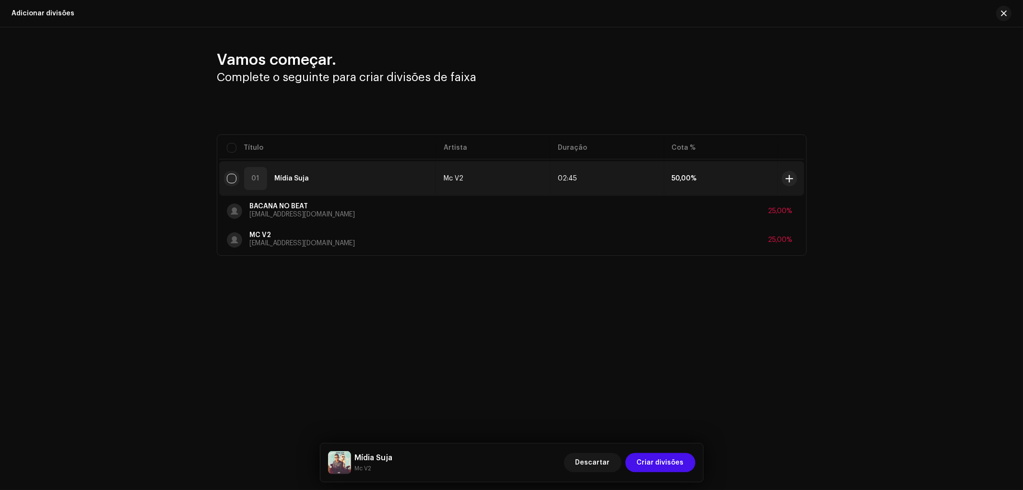
click at [233, 180] on input "checkbox" at bounding box center [232, 179] width 10 height 10
checkbox input "true"
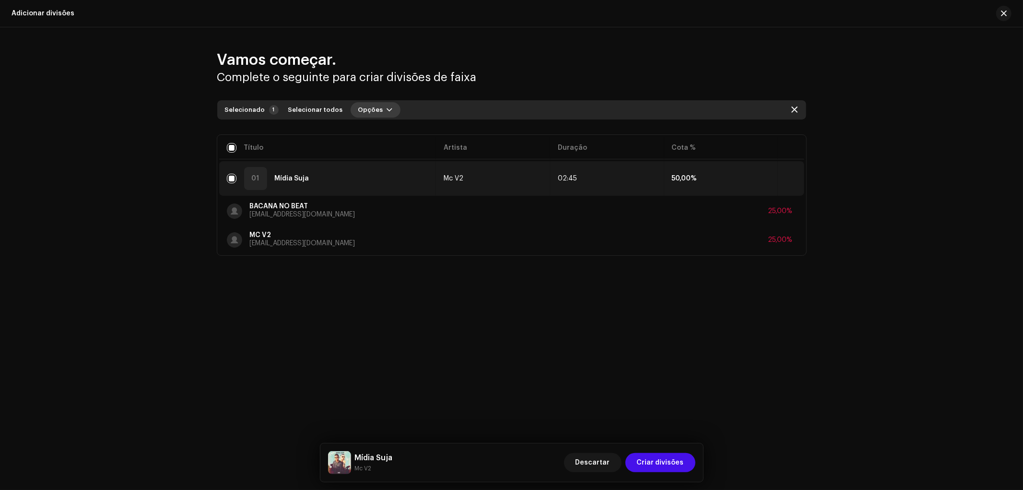
click at [366, 113] on span "Opções" at bounding box center [370, 109] width 25 height 19
click at [365, 127] on div "Adicionar divisões" at bounding box center [395, 131] width 97 height 19
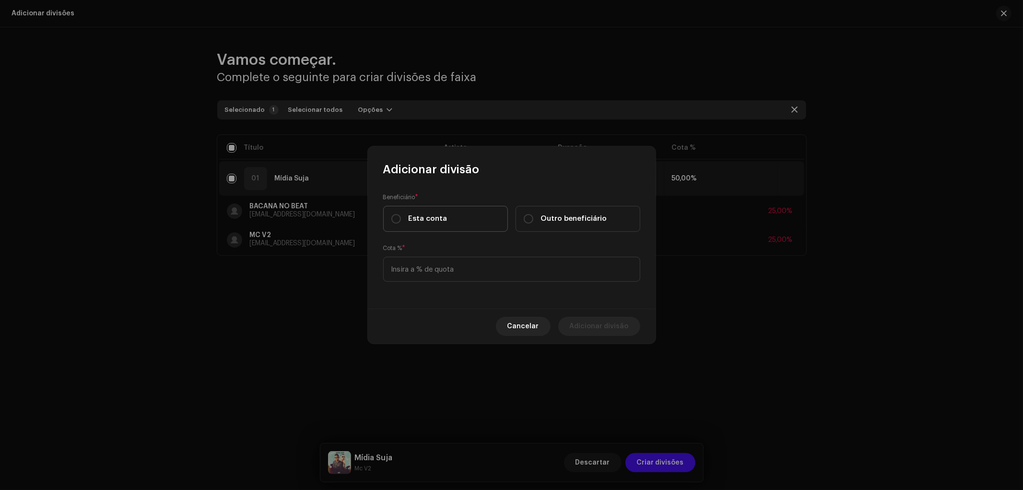
click at [462, 219] on label "Esta conta" at bounding box center [445, 219] width 125 height 26
click at [401, 219] on input "Esta conta" at bounding box center [396, 219] width 10 height 10
radio input "true"
click at [454, 270] on input at bounding box center [511, 269] width 257 height 25
type input "50,00"
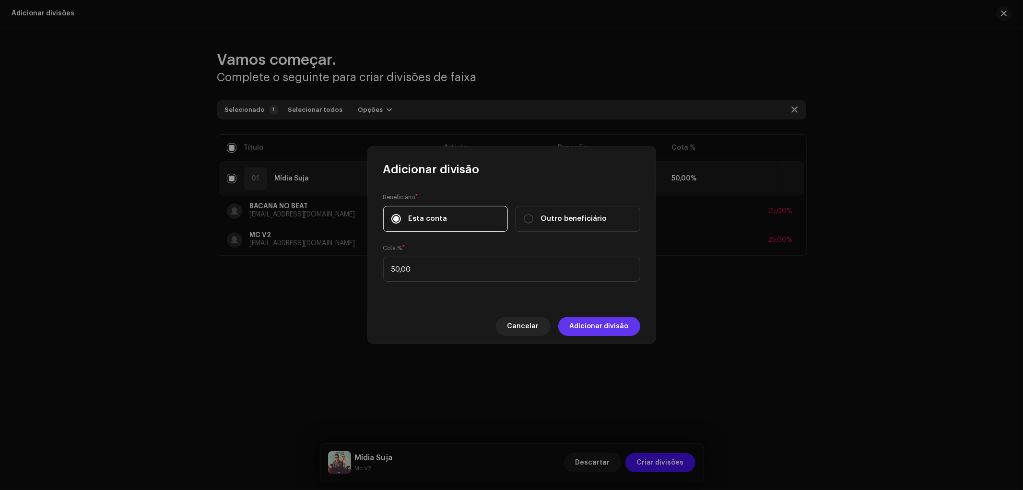
click at [596, 327] on span "Adicionar divisão" at bounding box center [599, 326] width 59 height 19
checkbox input "false"
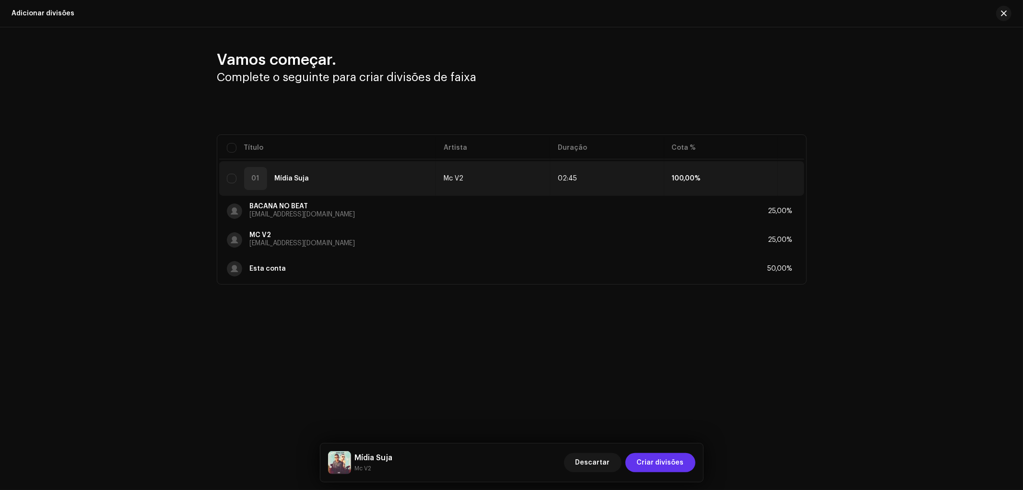
click at [661, 466] on span "Criar divisões" at bounding box center [660, 462] width 47 height 19
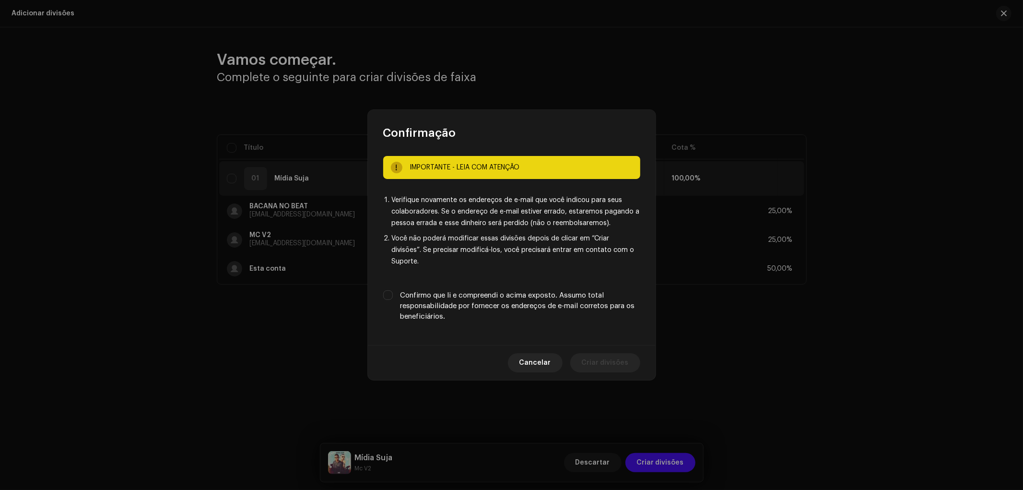
click at [472, 297] on label "Confirmo que li e compreendi o acima exposto. Assumo total responsabilidade por…" at bounding box center [521, 306] width 240 height 32
click at [393, 297] on input "Confirmo que li e compreendi o acima exposto. Assumo total responsabilidade por…" at bounding box center [388, 295] width 10 height 10
checkbox input "true"
drag, startPoint x: 609, startPoint y: 351, endPoint x: 612, endPoint y: 355, distance: 4.9
click at [610, 353] on span "Criar divisões" at bounding box center [605, 362] width 47 height 19
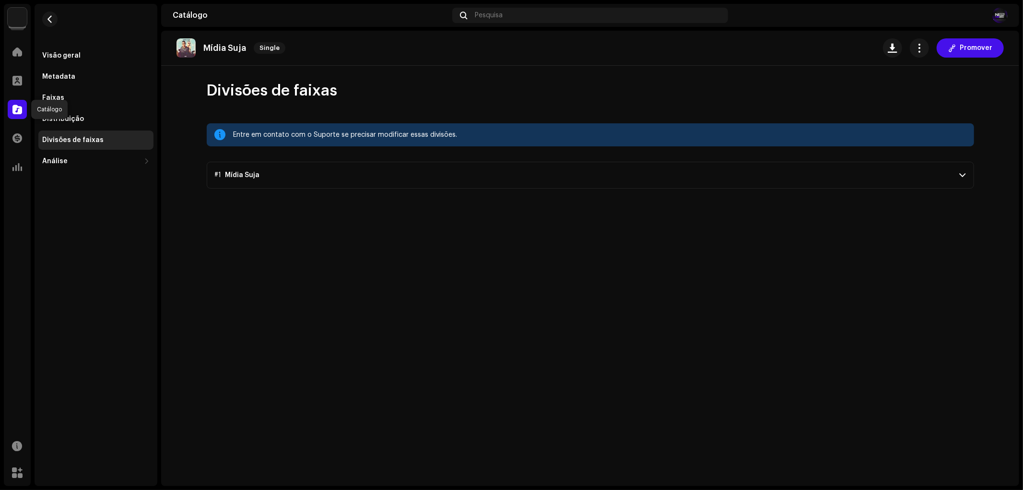
click at [18, 107] on span at bounding box center [17, 110] width 10 height 8
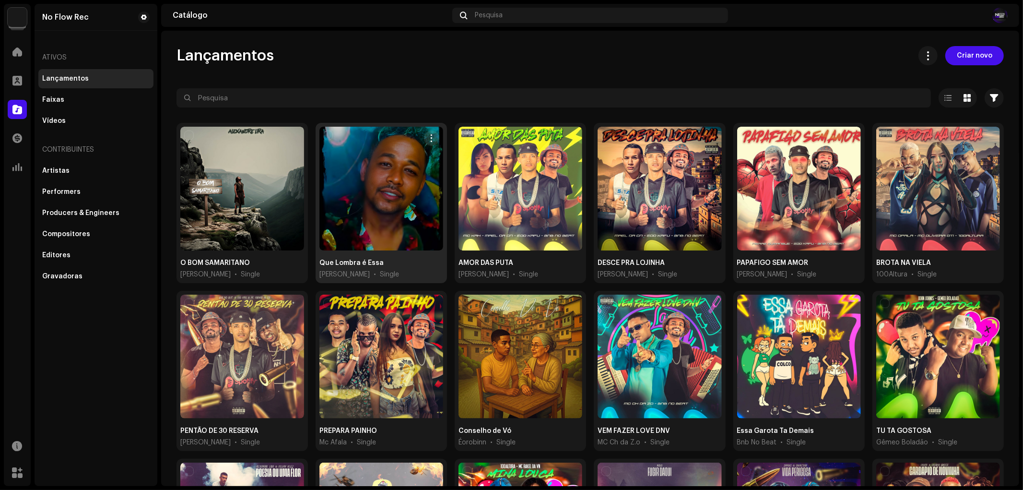
click at [365, 197] on div at bounding box center [381, 189] width 124 height 124
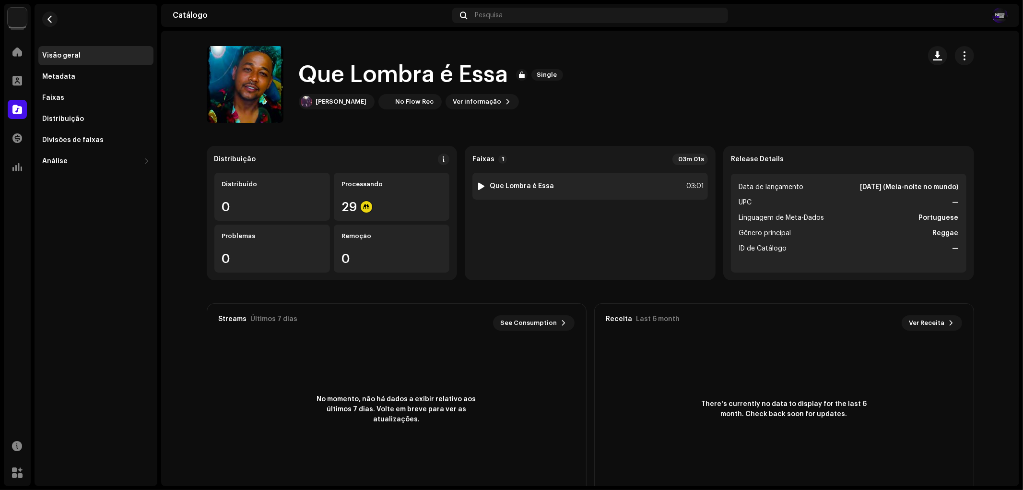
click at [535, 183] on strong "Que Lombra é Essa" at bounding box center [522, 186] width 64 height 8
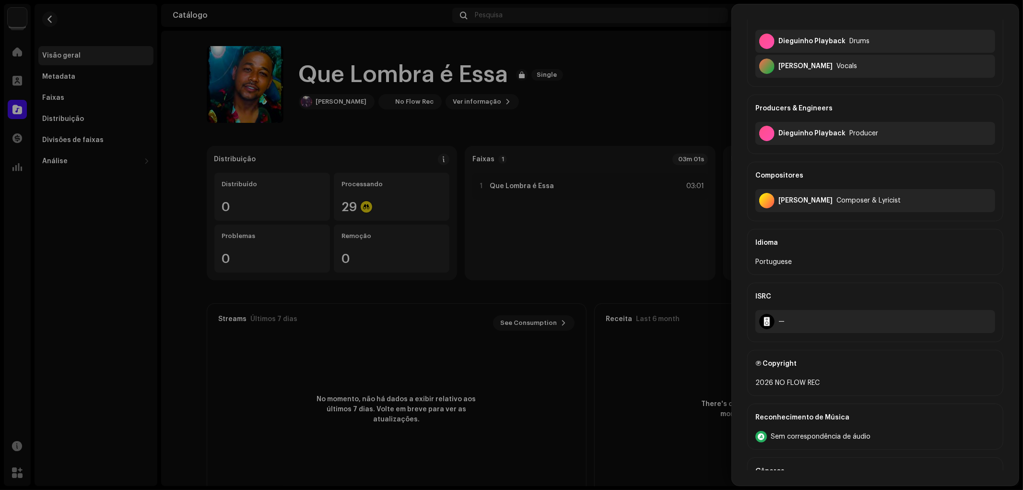
scroll to position [224, 0]
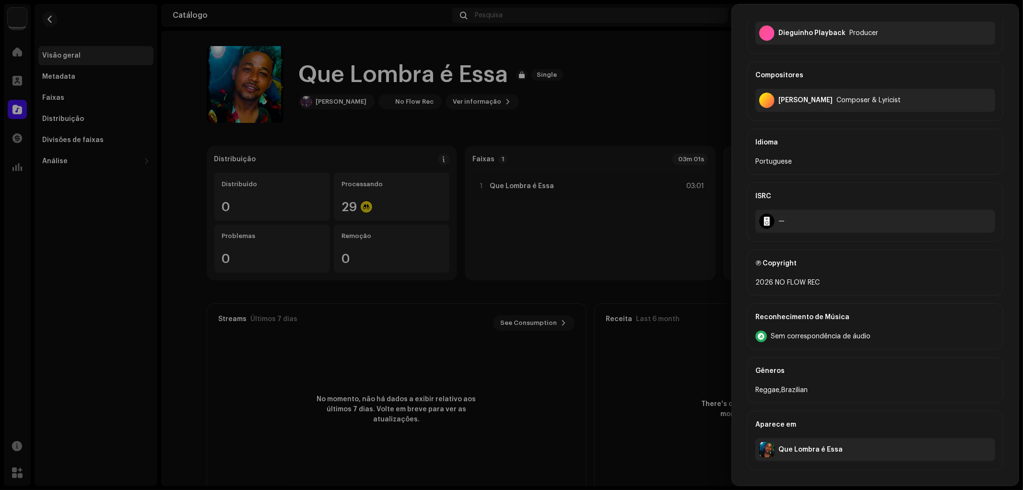
click at [792, 332] on span "Sem correspondência de áudio" at bounding box center [821, 336] width 100 height 8
click at [516, 323] on div at bounding box center [511, 245] width 1023 height 490
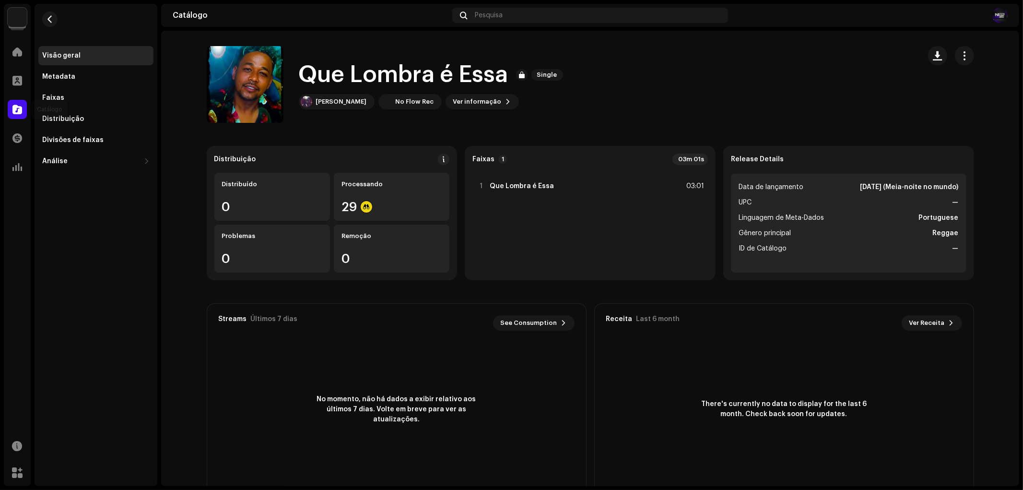
click at [23, 112] on div at bounding box center [17, 109] width 19 height 19
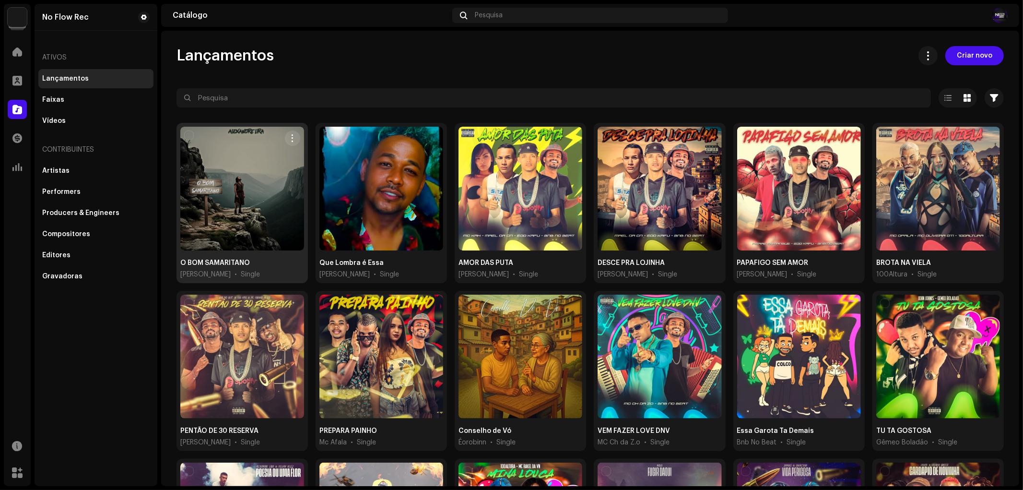
click at [210, 186] on div at bounding box center [242, 189] width 124 height 124
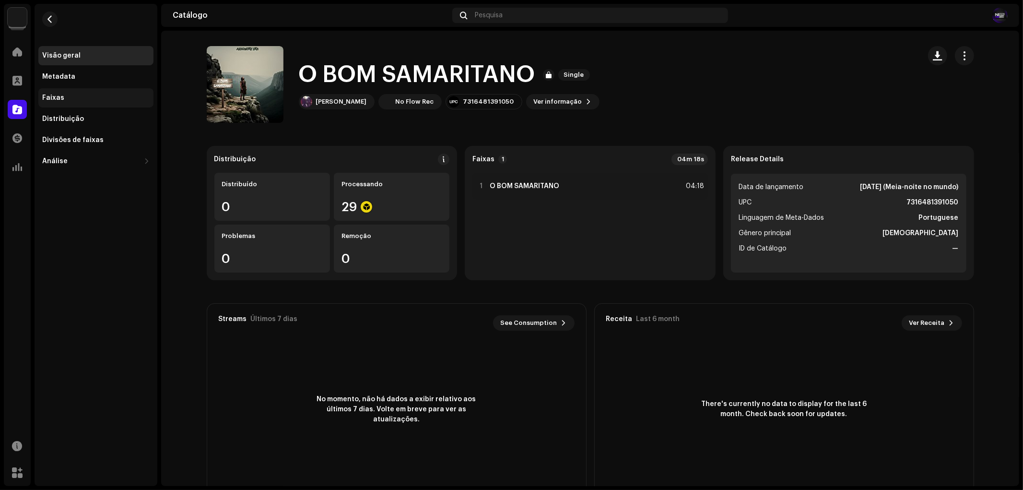
click at [45, 102] on div "Faixas" at bounding box center [95, 97] width 115 height 19
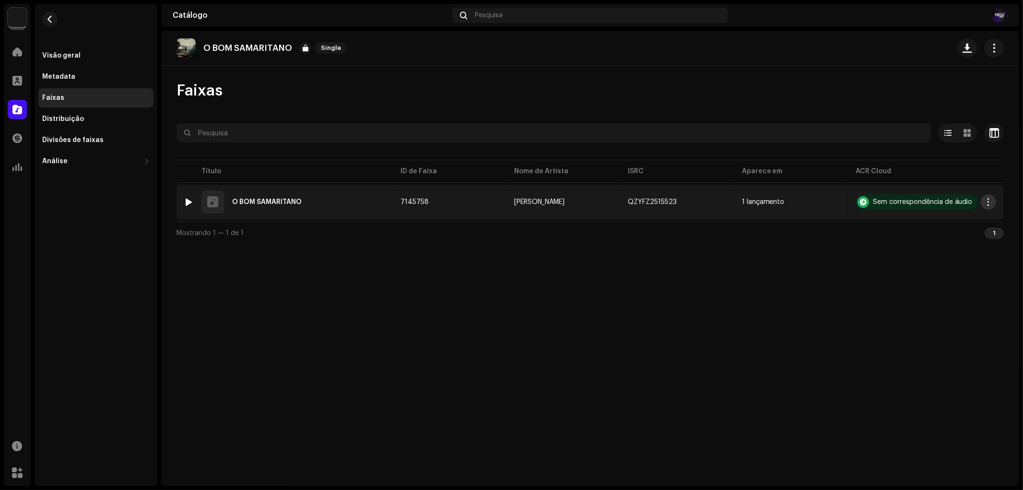
click at [990, 198] on span "button" at bounding box center [988, 202] width 7 height 8
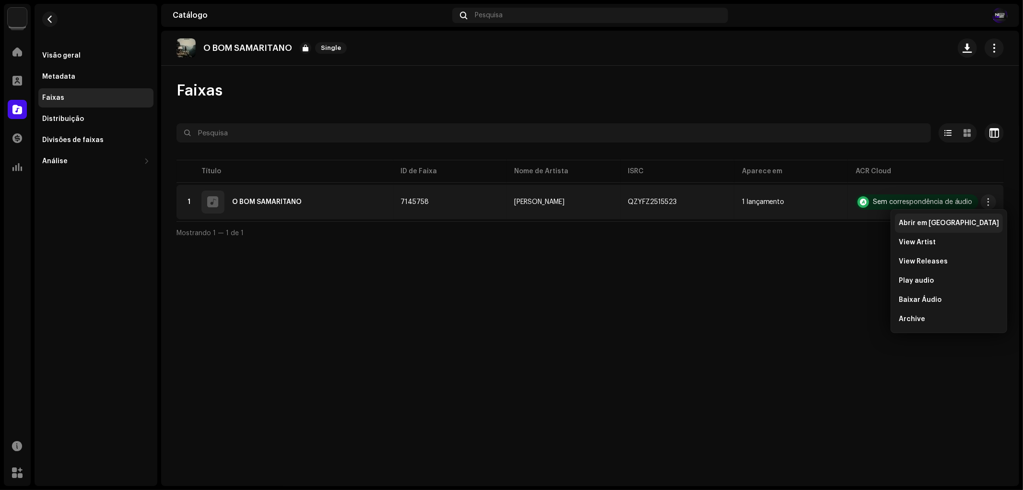
click at [939, 224] on span "Abrir em [GEOGRAPHIC_DATA]" at bounding box center [949, 223] width 100 height 8
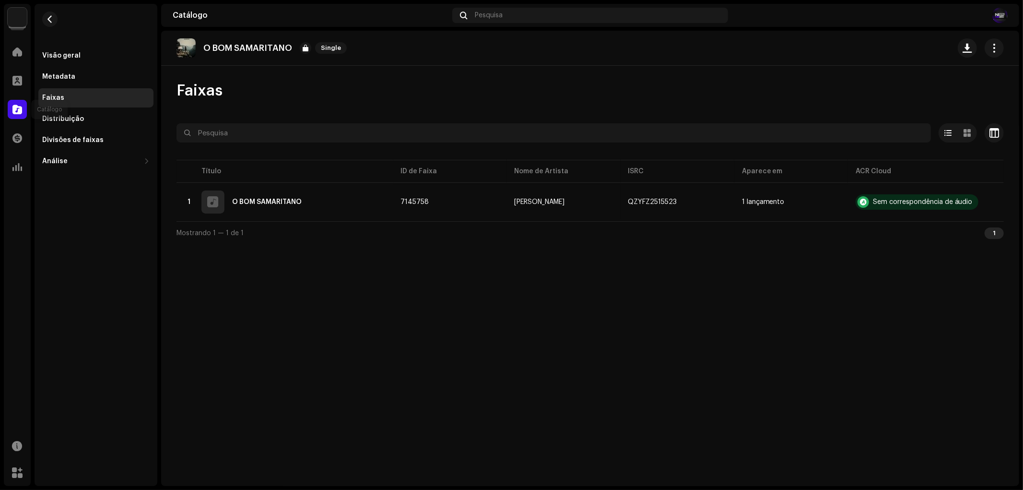
drag, startPoint x: 17, startPoint y: 102, endPoint x: 18, endPoint y: 106, distance: 4.8
click at [18, 103] on div at bounding box center [17, 109] width 19 height 19
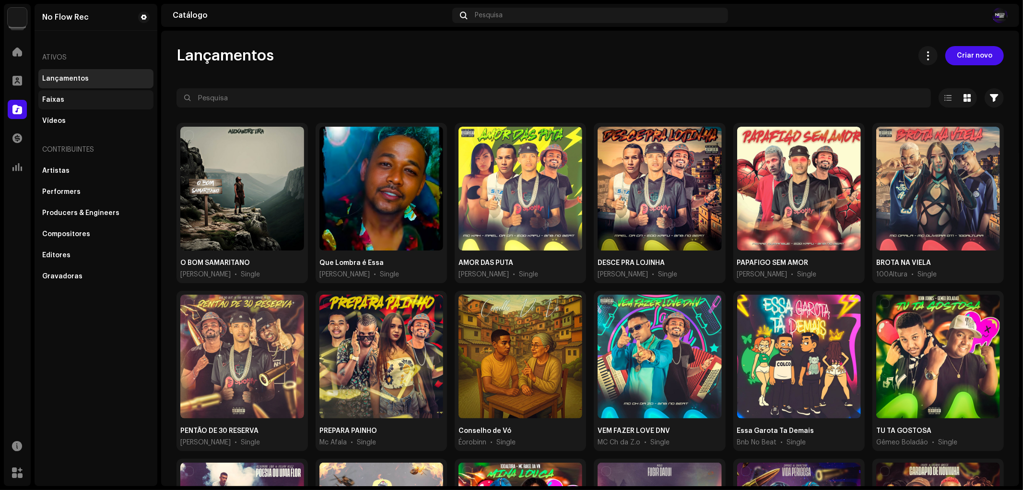
click at [59, 101] on div "Faixas" at bounding box center [53, 100] width 22 height 8
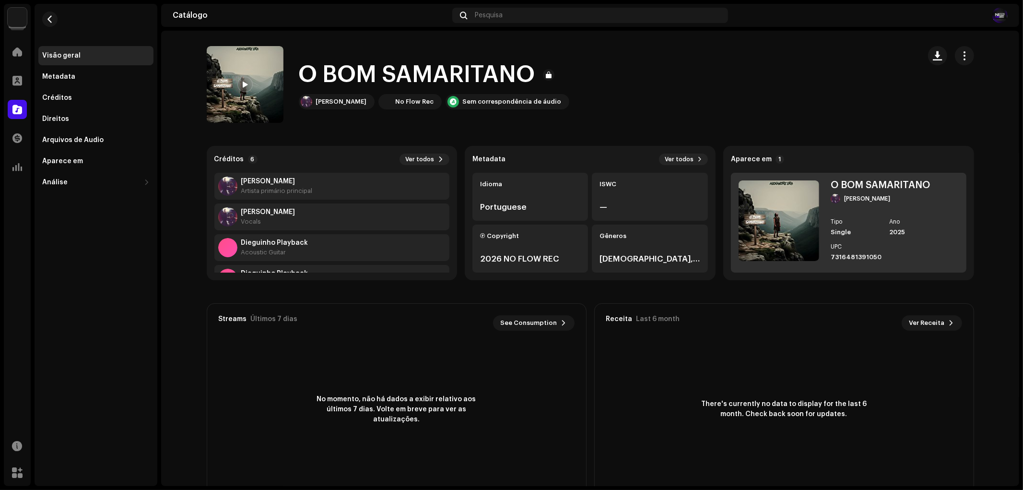
click at [848, 210] on div "O BOM SAMARITANO Alexandre Lira Tipo Single Ano 2025 UPC 7316481391050" at bounding box center [885, 222] width 109 height 84
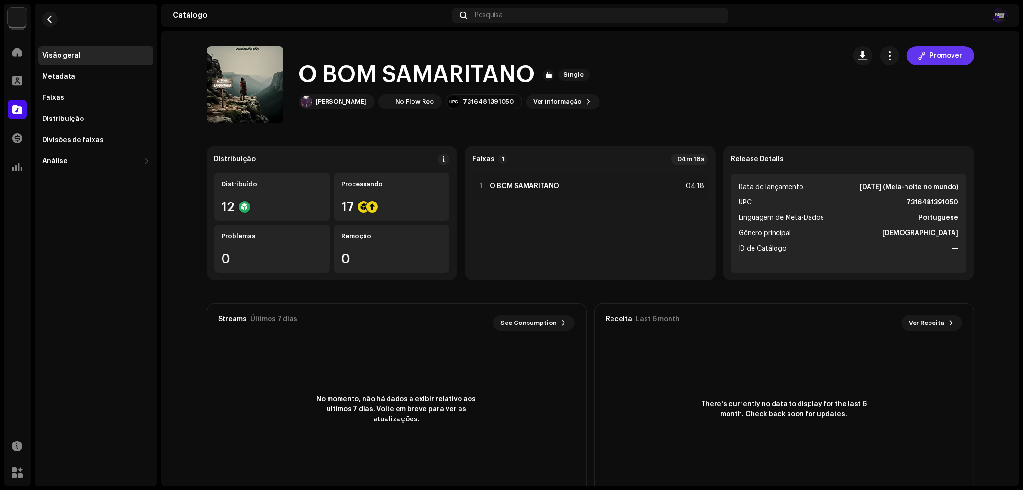
click at [927, 52] on button "Promover" at bounding box center [940, 55] width 67 height 19
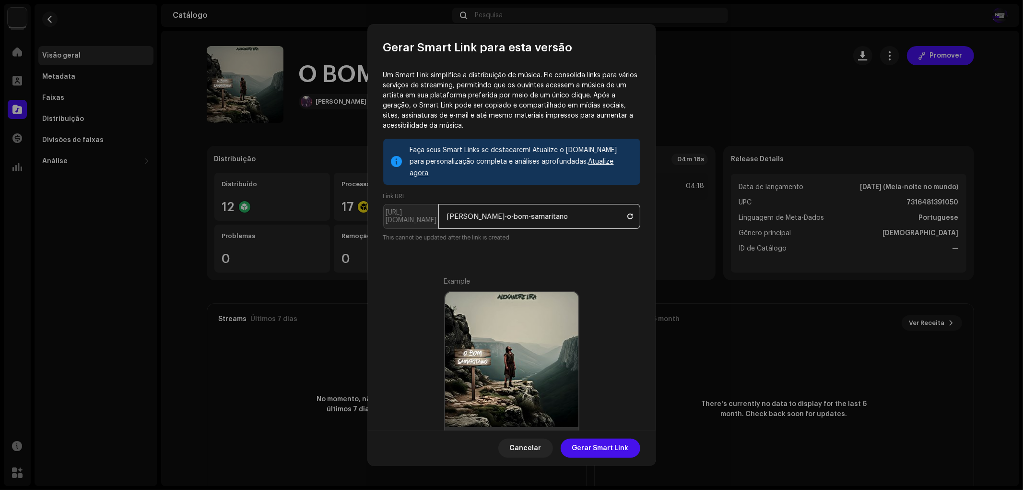
drag, startPoint x: 495, startPoint y: 205, endPoint x: 401, endPoint y: 205, distance: 94.0
click at [401, 205] on p-inputgroup "https://ffm.to/ alexandre-lira-o-bom-samaritano" at bounding box center [511, 216] width 257 height 25
click at [607, 441] on span "Gerar Smart Link" at bounding box center [600, 447] width 57 height 19
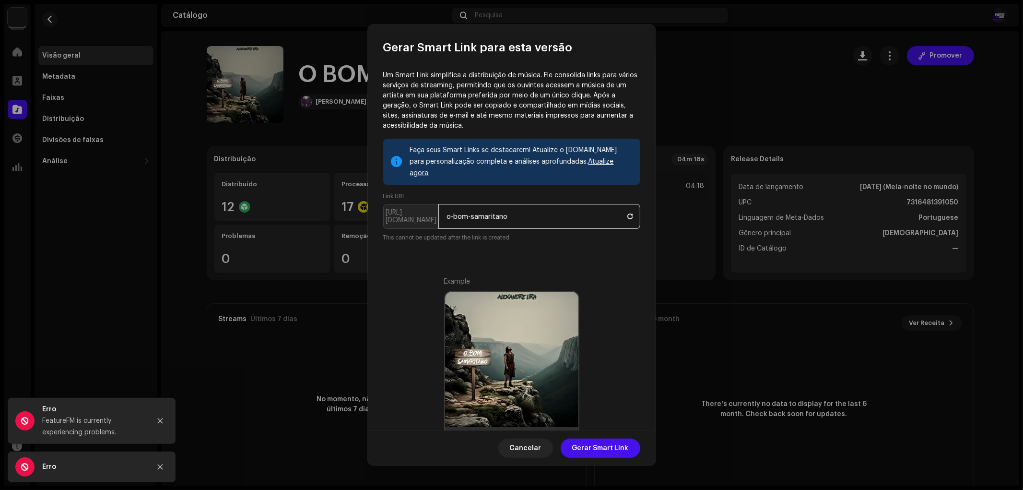
click at [473, 208] on input "o-bom-samaritano" at bounding box center [539, 216] width 202 height 25
click at [472, 208] on input "o-bom-samaritano" at bounding box center [539, 216] width 202 height 25
click at [453, 205] on input "o-bomsamaritano" at bounding box center [539, 216] width 202 height 25
click at [596, 451] on span "Gerar Smart Link" at bounding box center [600, 447] width 57 height 19
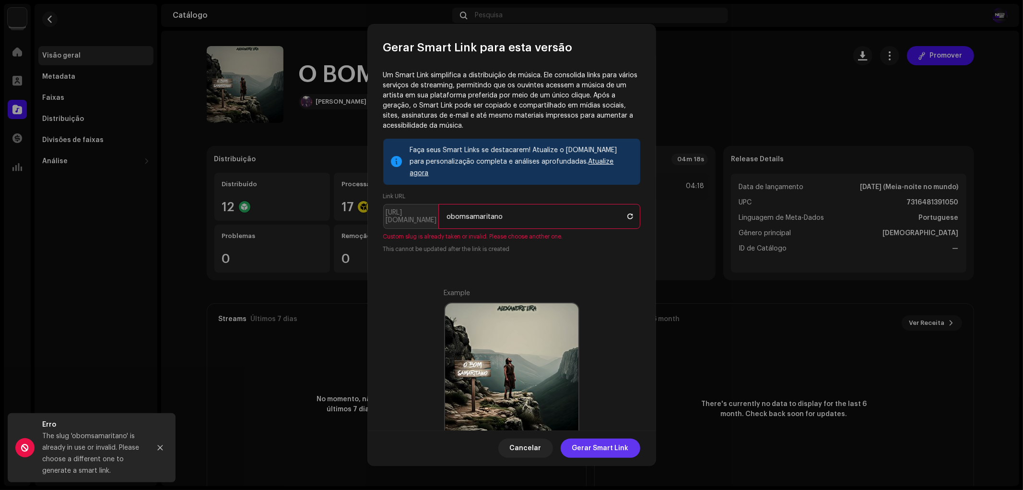
click at [604, 445] on span "Gerar Smart Link" at bounding box center [600, 447] width 57 height 19
click at [516, 233] on small "Custom slug is already taken or invalid. Please choose another one." at bounding box center [511, 237] width 257 height 8
click at [517, 204] on input "obomsamaritano" at bounding box center [539, 216] width 202 height 25
type input "o-bom-samaritano"
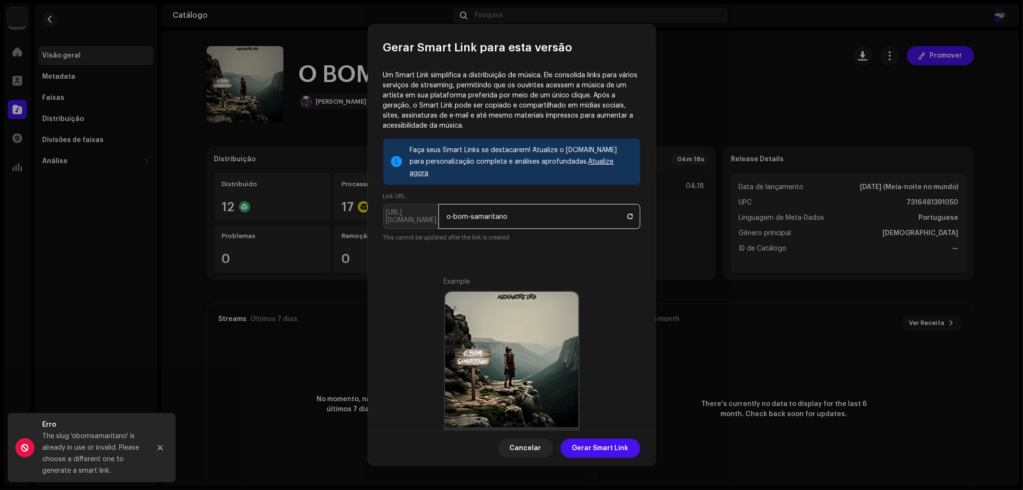
click at [509, 204] on input "o-bom-samaritano" at bounding box center [539, 216] width 202 height 25
click at [512, 204] on input "o-bom-samaritano" at bounding box center [539, 216] width 202 height 25
click at [513, 204] on input "o-bom-samaritano" at bounding box center [539, 216] width 202 height 25
click at [602, 453] on span "Gerar Smart Link" at bounding box center [600, 447] width 57 height 19
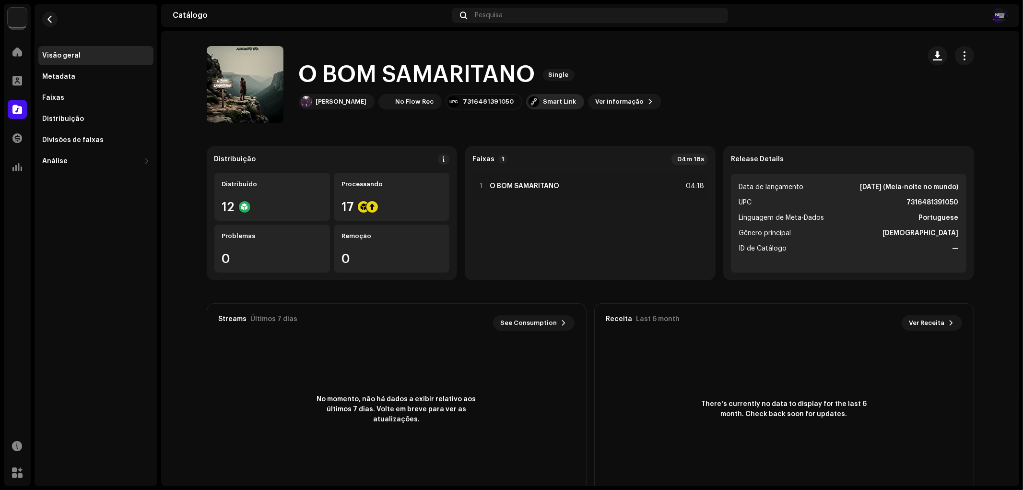
click at [543, 102] on div "Smart Link" at bounding box center [559, 102] width 33 height 8
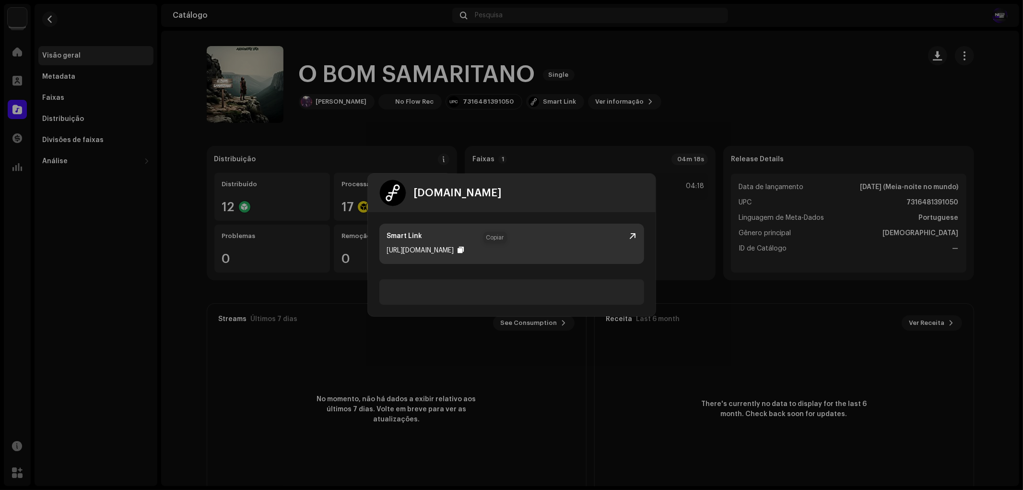
click at [464, 246] on div at bounding box center [461, 250] width 6 height 8
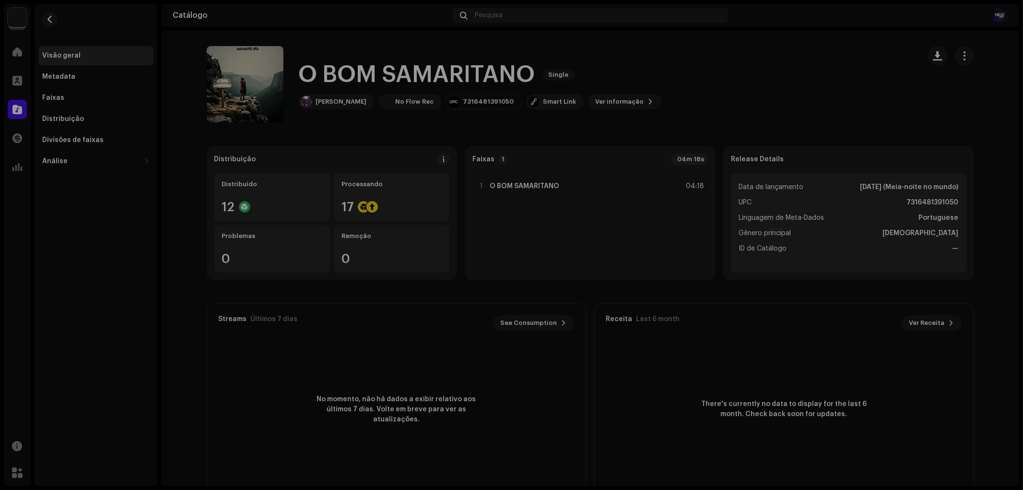
click at [476, 381] on div "feature.fm Dashboard Go Premium Smart Link https://ffm.to/o-bom-samaritano" at bounding box center [511, 245] width 1023 height 490
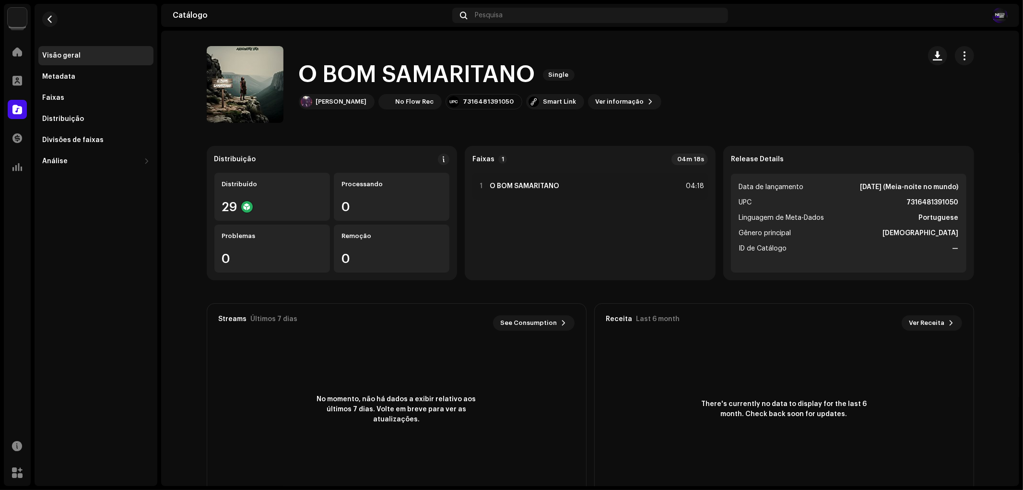
click at [15, 103] on div at bounding box center [17, 109] width 19 height 19
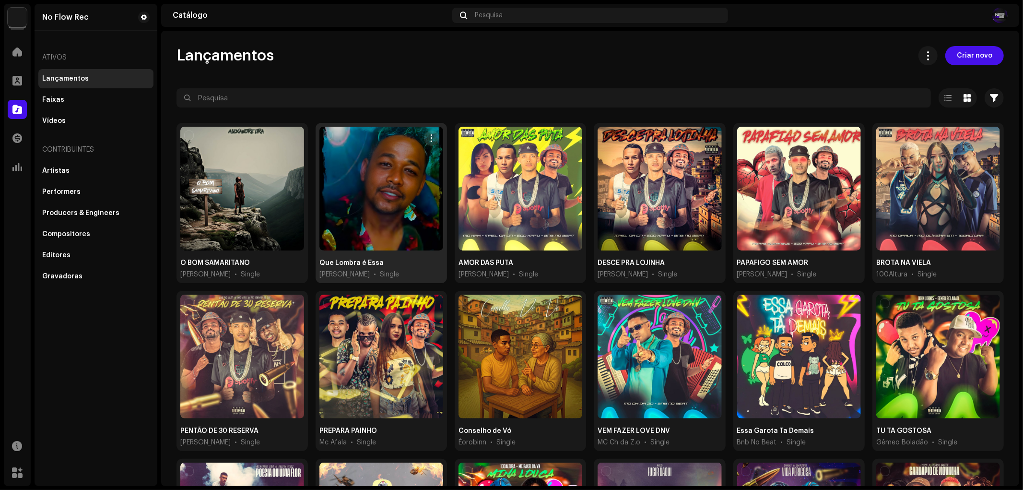
click at [395, 194] on div at bounding box center [381, 189] width 124 height 124
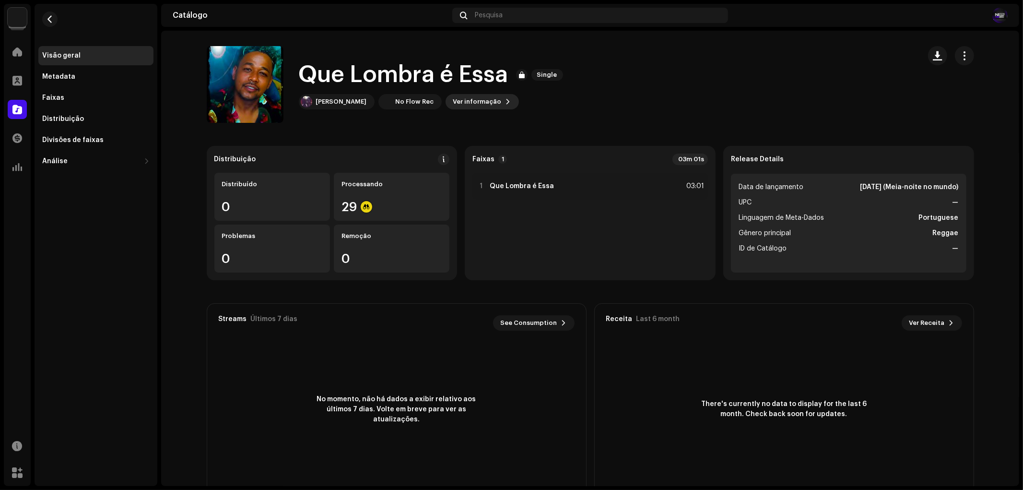
click at [506, 100] on span at bounding box center [509, 102] width 6 height 8
click at [770, 94] on div "Que Lombra é Essa 3048731 Metadata Distribuição Linguagem de Meta-Dados Portugu…" at bounding box center [511, 245] width 1023 height 490
drag, startPoint x: 975, startPoint y: 63, endPoint x: 965, endPoint y: 58, distance: 11.2
click at [971, 60] on div "Que Lombra é Essa Single Alexandre Lira No Flow Rec Ver informação" at bounding box center [590, 84] width 798 height 77
click at [965, 58] on span "button" at bounding box center [964, 56] width 9 height 8
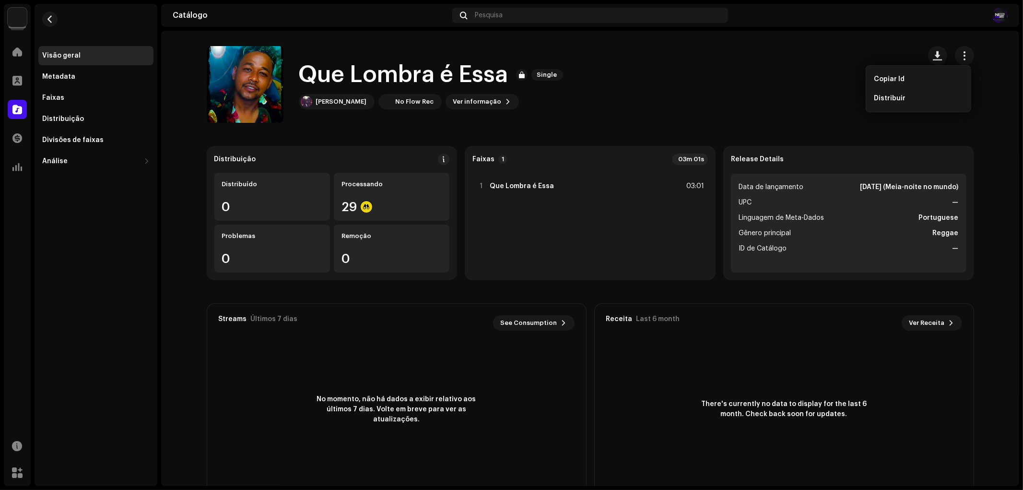
click at [680, 88] on div "Que Lombra é Essa Single Alexandre Lira No Flow Rec Ver informação" at bounding box center [560, 84] width 706 height 77
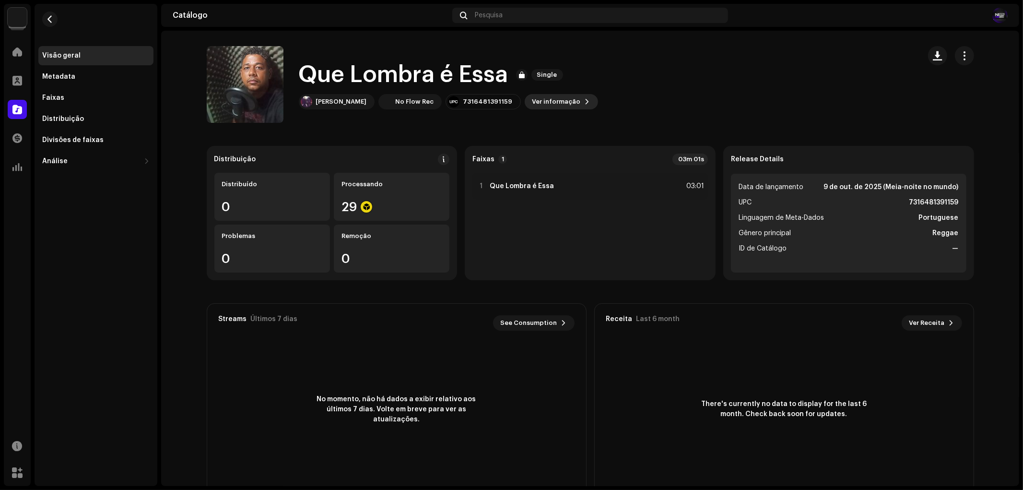
click at [540, 104] on span "Ver informação" at bounding box center [556, 101] width 48 height 19
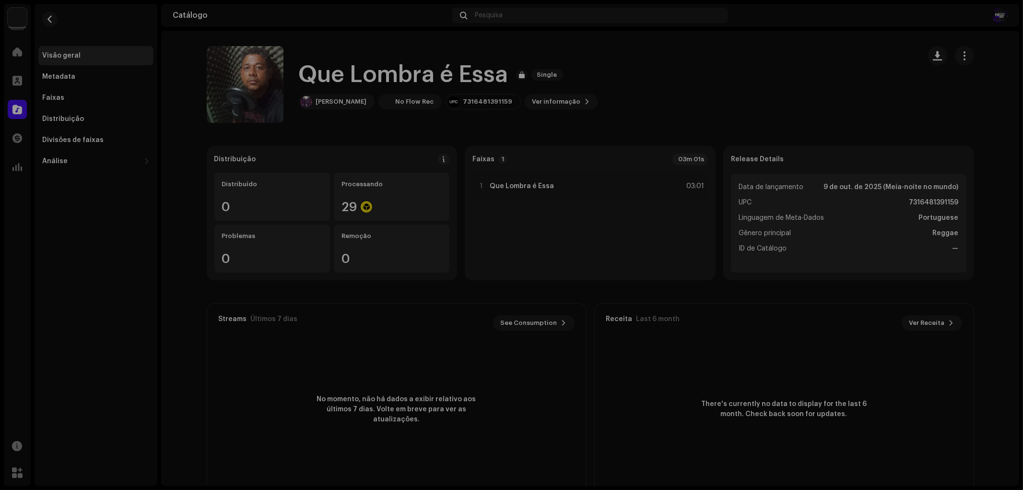
click at [719, 122] on div "Que Lombra é Essa 3048731 Metadata Distribuição Linguagem de Meta-Dados Portugu…" at bounding box center [511, 245] width 1023 height 490
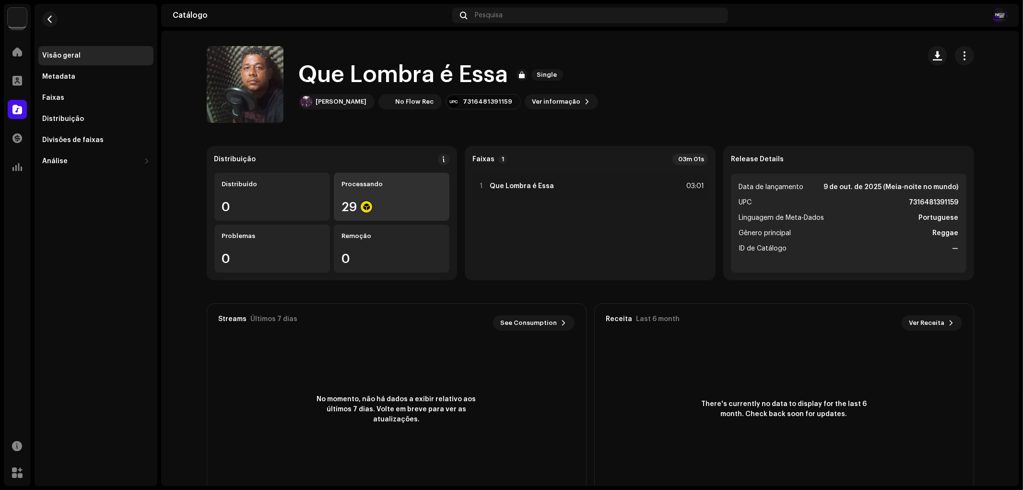
click at [372, 186] on div "Processando" at bounding box center [392, 184] width 100 height 8
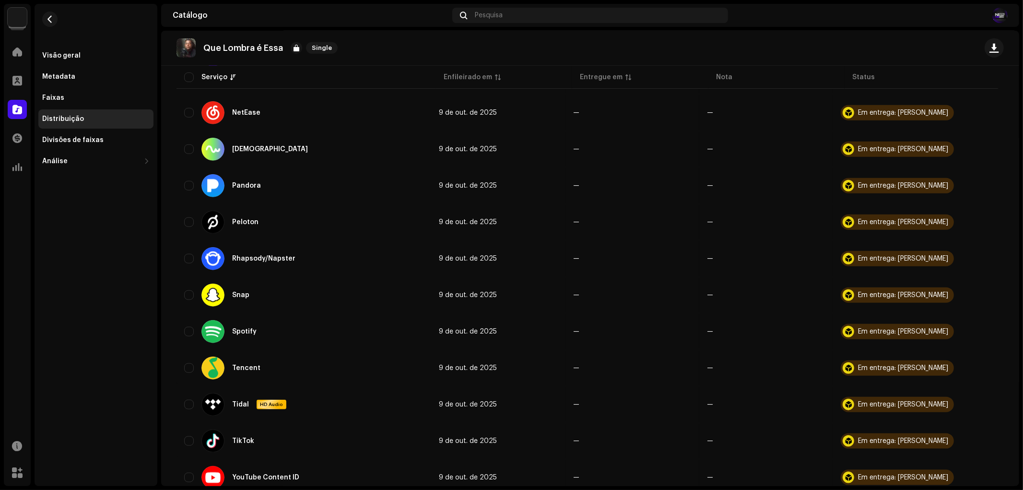
scroll to position [805, 0]
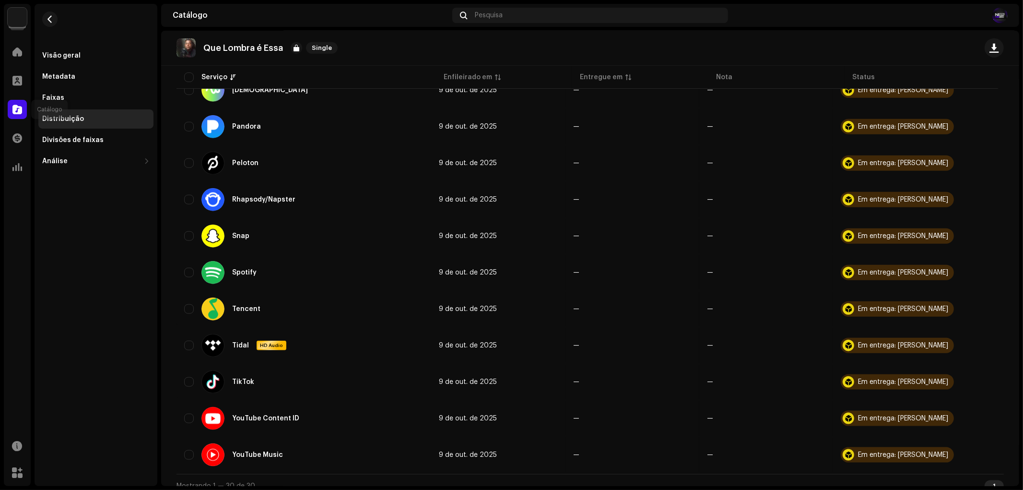
click at [16, 109] on span at bounding box center [17, 110] width 10 height 8
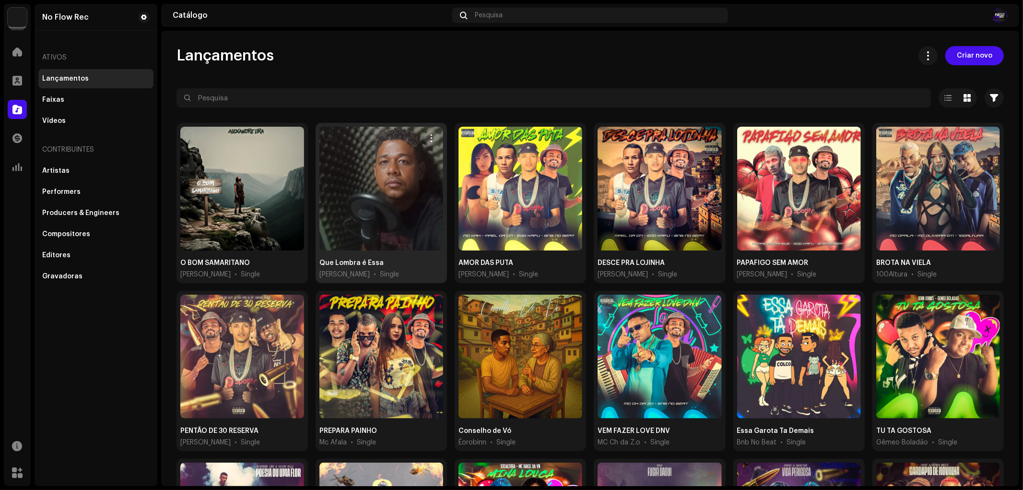
click at [347, 196] on div at bounding box center [381, 189] width 124 height 124
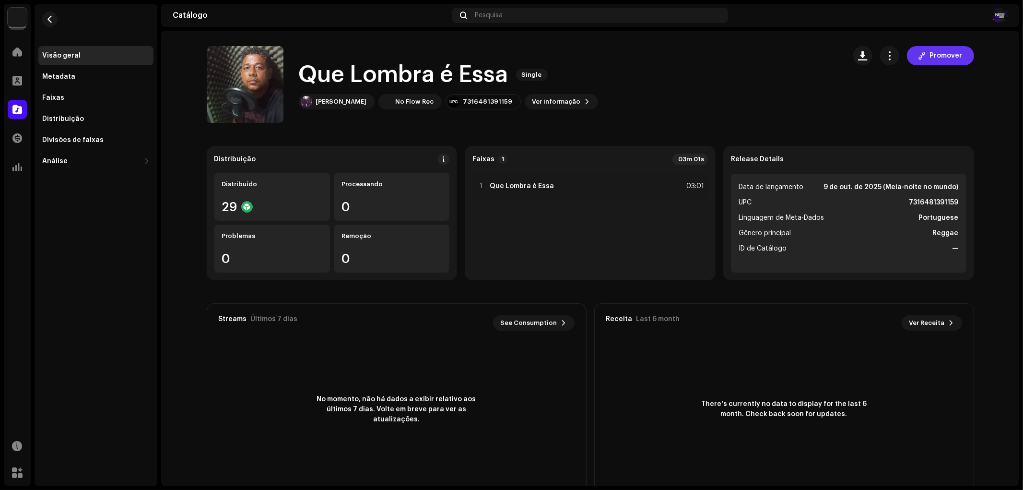
click at [942, 55] on span "Promover" at bounding box center [946, 55] width 33 height 19
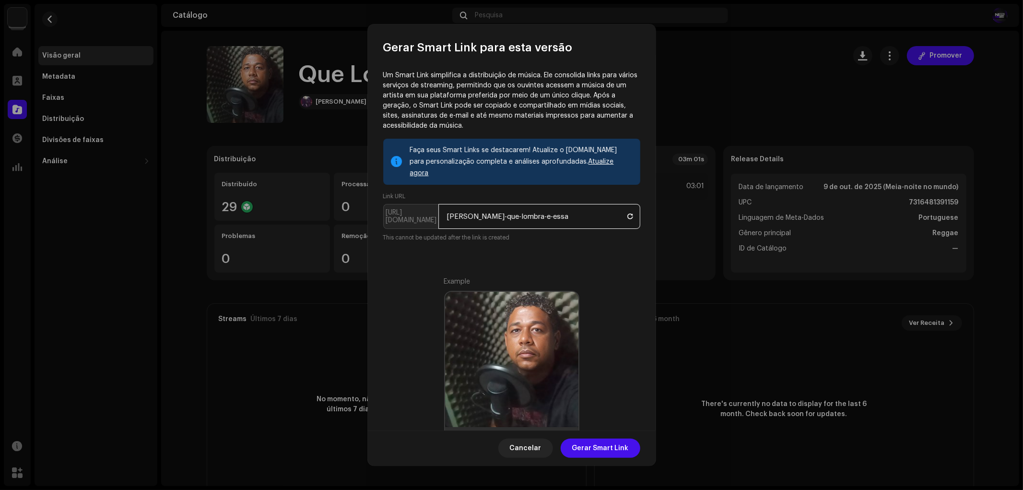
drag, startPoint x: 495, startPoint y: 205, endPoint x: 410, endPoint y: 196, distance: 85.0
click at [410, 204] on p-inputgroup "https://ffm.to/ alexandre-lira-que-lombra-e-essa" at bounding box center [511, 216] width 257 height 25
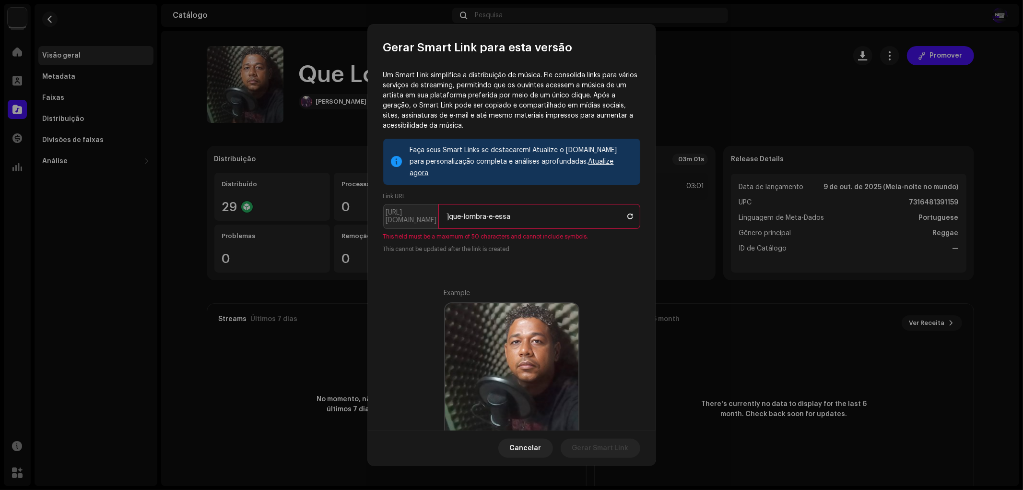
click at [448, 205] on input "]que-lombra-e-essa" at bounding box center [539, 216] width 202 height 25
click at [451, 205] on input "]que-lombra-e-essa" at bounding box center [539, 216] width 202 height 25
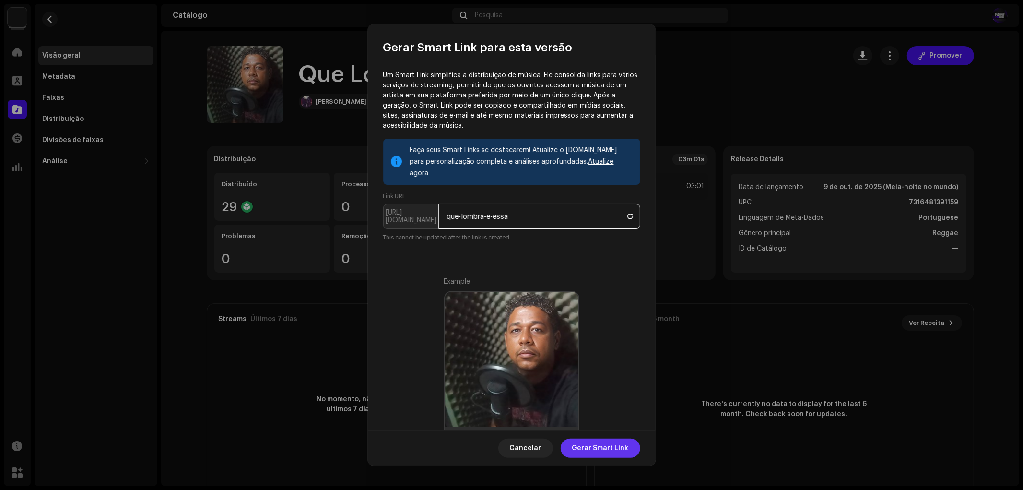
type input "que-lombra-e-essa"
click at [607, 452] on span "Gerar Smart Link" at bounding box center [600, 447] width 57 height 19
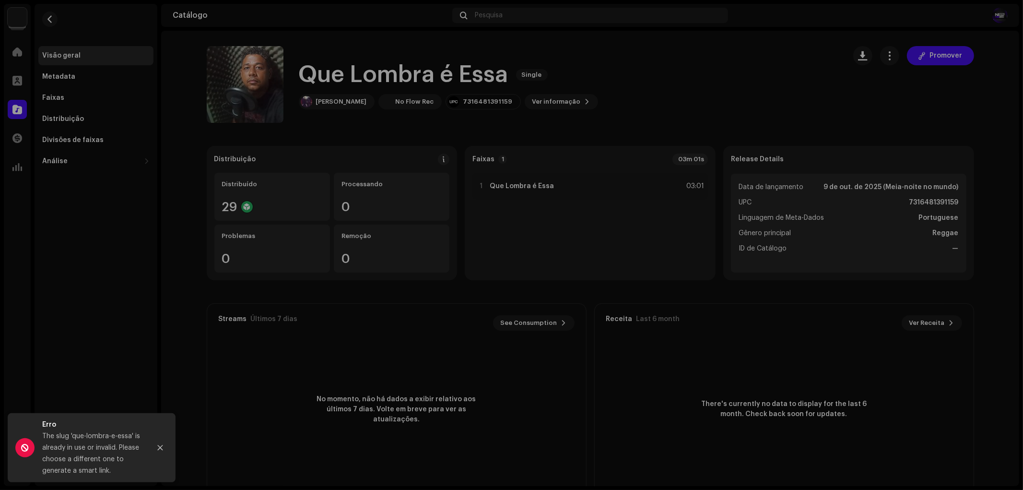
click at [821, 323] on div "Gerar Smart Link para esta versão Um Smart Link simplifica a distribuição de mú…" at bounding box center [511, 245] width 1023 height 490
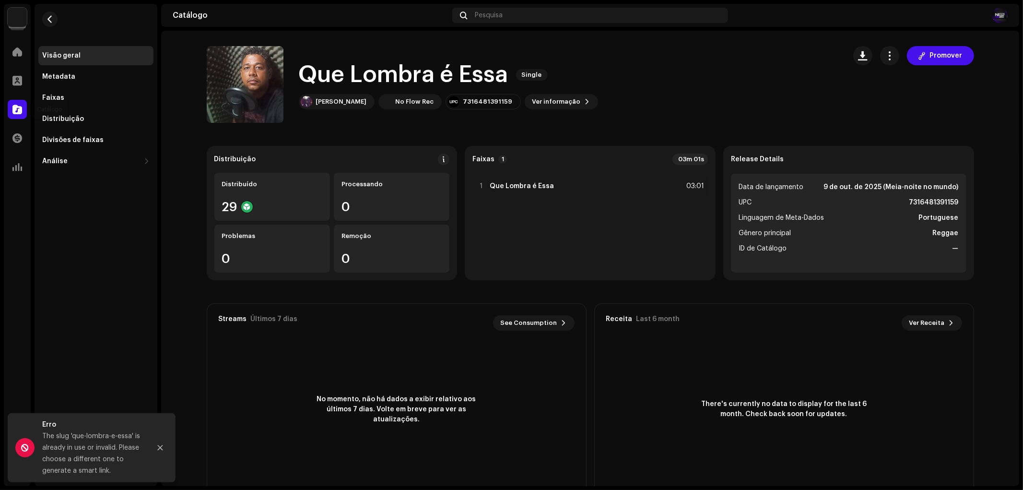
click at [12, 106] on div at bounding box center [17, 109] width 19 height 19
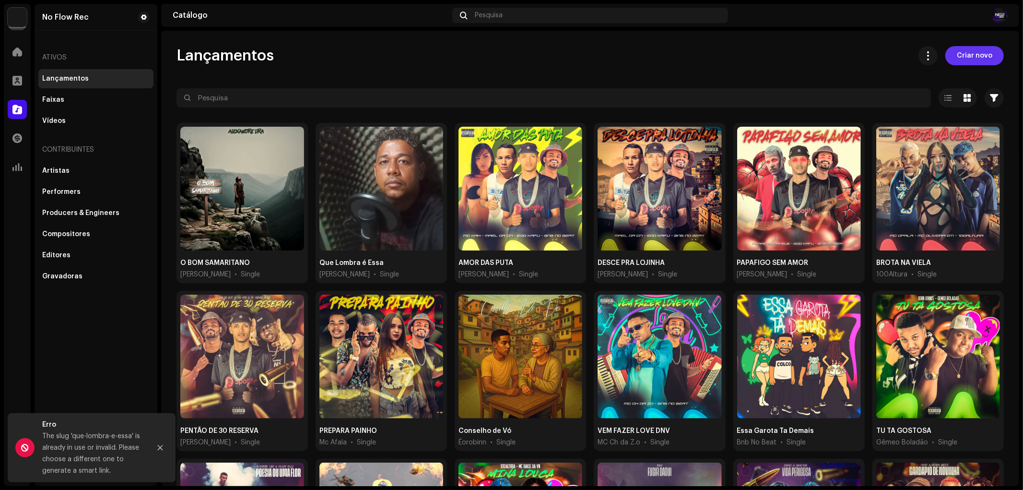
click at [979, 56] on span "Criar novo" at bounding box center [974, 55] width 35 height 19
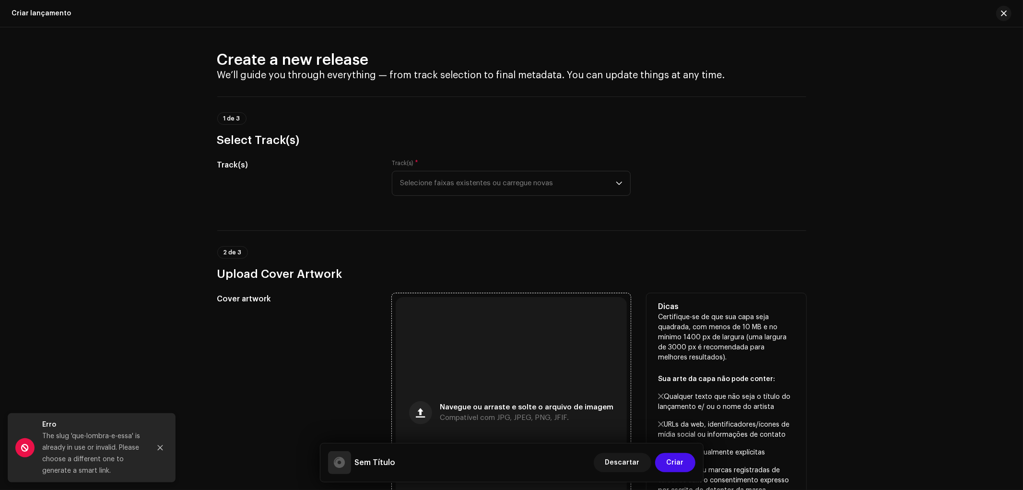
click at [472, 325] on div "Navegue ou arraste e solte o arquivo de imagem Compatível com JPG, JPEG, PNG, J…" at bounding box center [511, 412] width 231 height 231
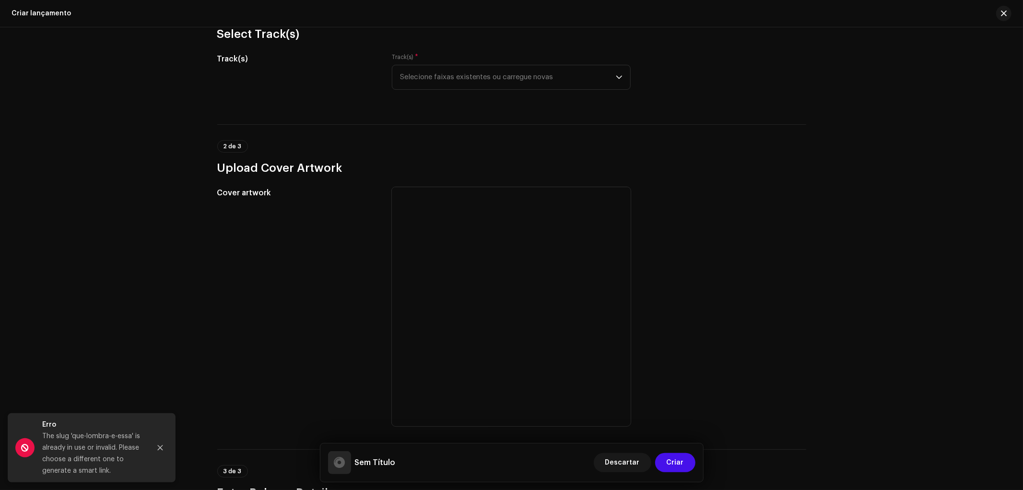
scroll to position [106, 0]
click at [449, 82] on span "Selecione faixas existentes ou carregue novas" at bounding box center [508, 77] width 216 height 24
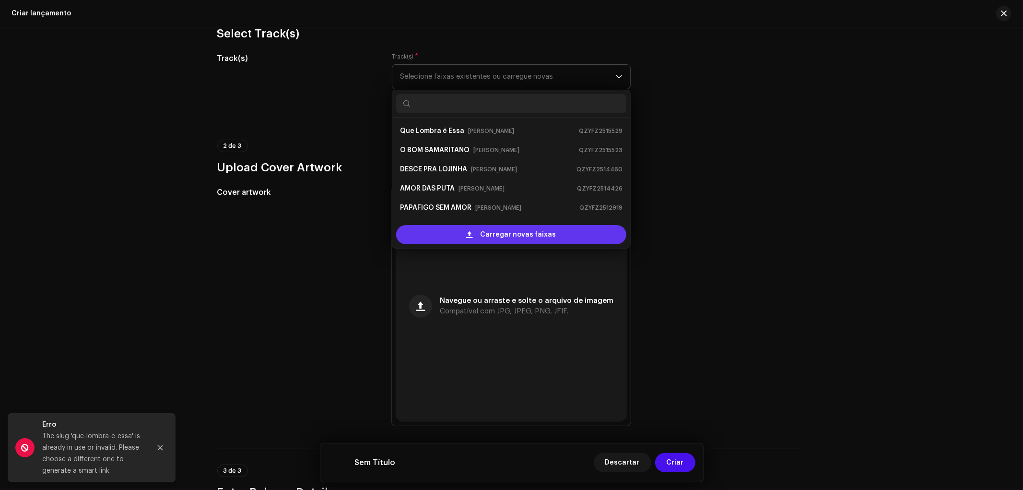
scroll to position [54, 0]
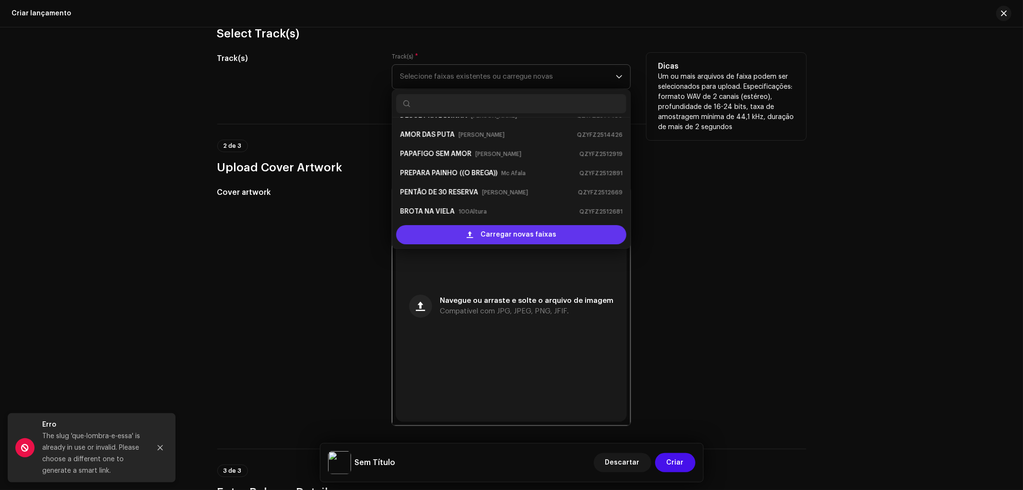
click at [486, 229] on span "Carregar novas faixas" at bounding box center [519, 234] width 76 height 19
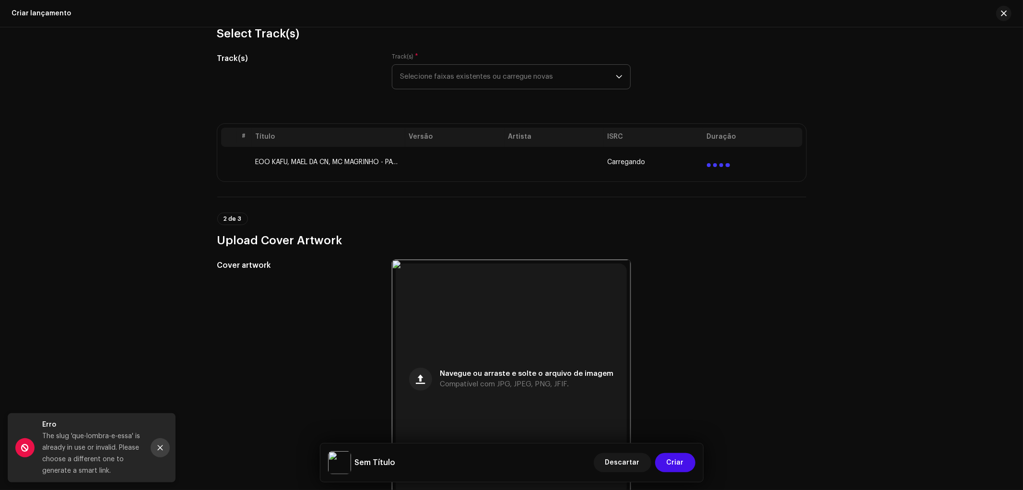
click at [161, 449] on icon "Close" at bounding box center [160, 447] width 7 height 7
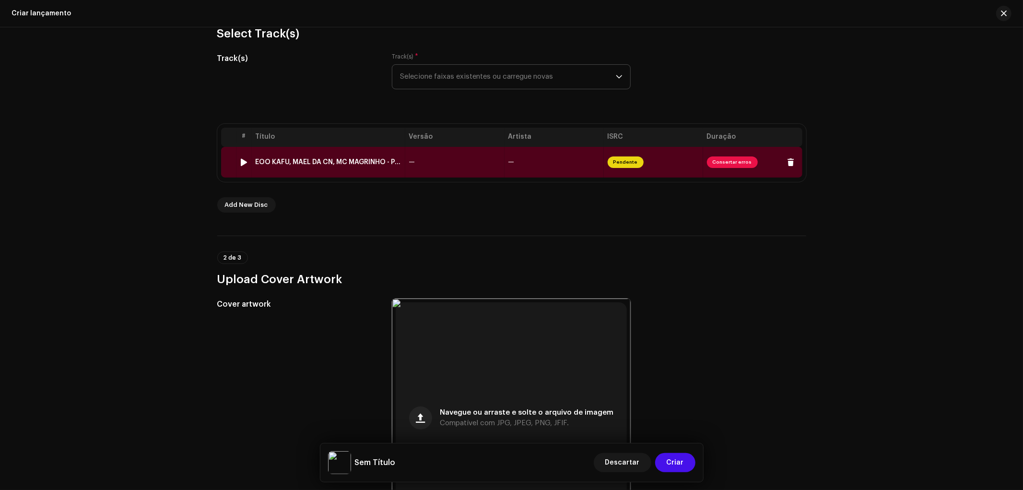
click at [754, 162] on span "Consertar erros" at bounding box center [753, 161] width 92 height 15
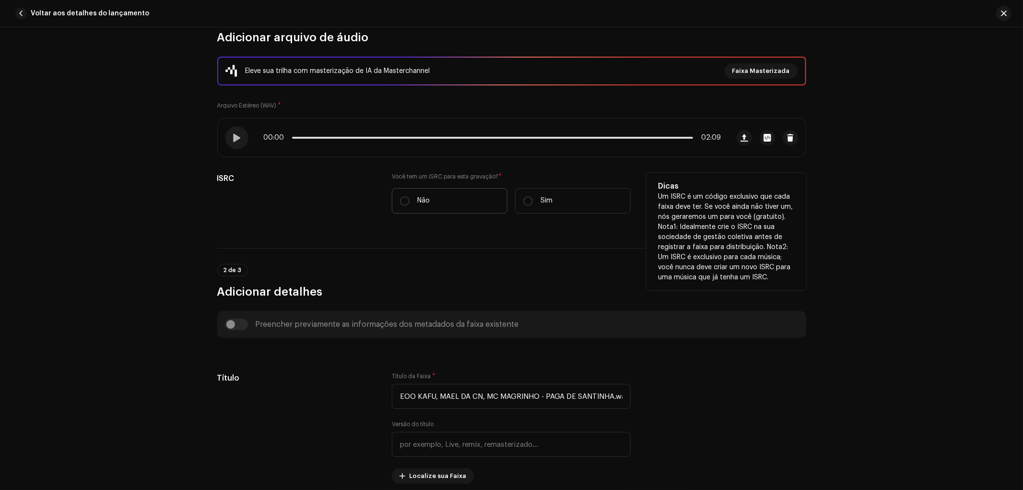
click at [449, 203] on label "Não" at bounding box center [450, 200] width 116 height 25
click at [410, 203] on input "Não" at bounding box center [405, 201] width 10 height 10
radio input "true"
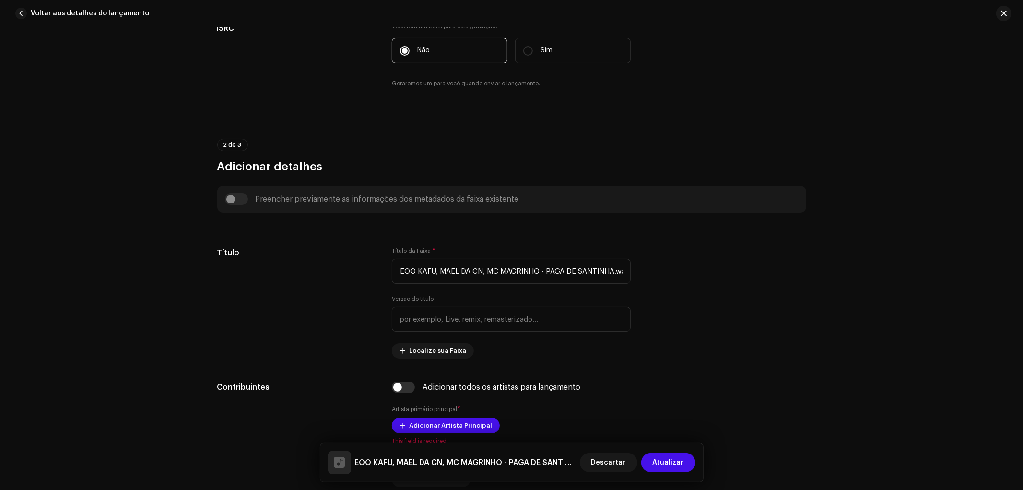
scroll to position [266, 0]
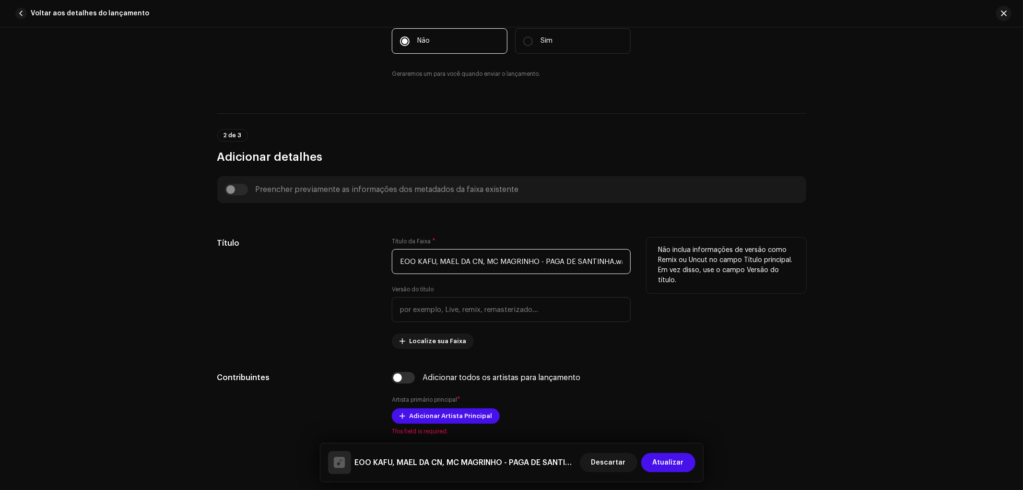
click at [462, 263] on input "EOO KAFU, MAEL DA CN, MC MAGRINHO - PAGA DE SANTINHA.wav" at bounding box center [511, 261] width 239 height 25
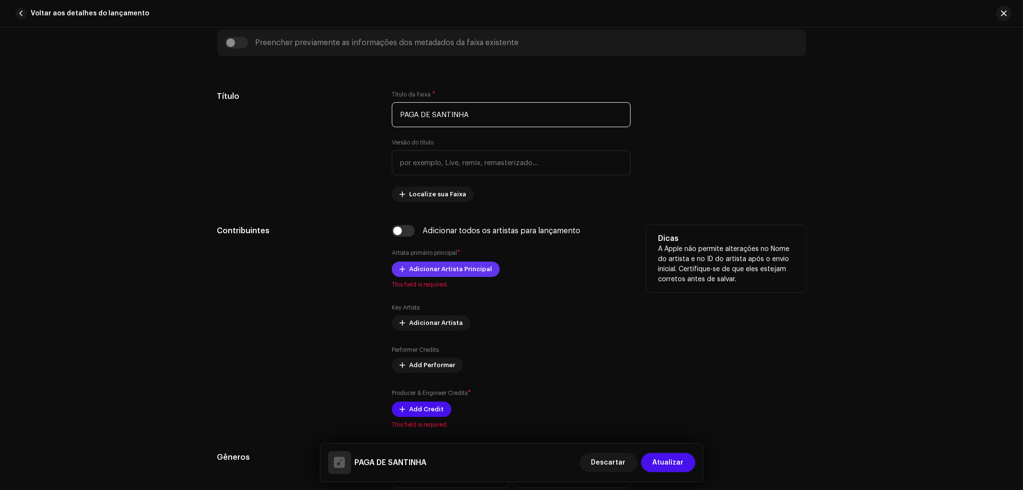
scroll to position [480, 0]
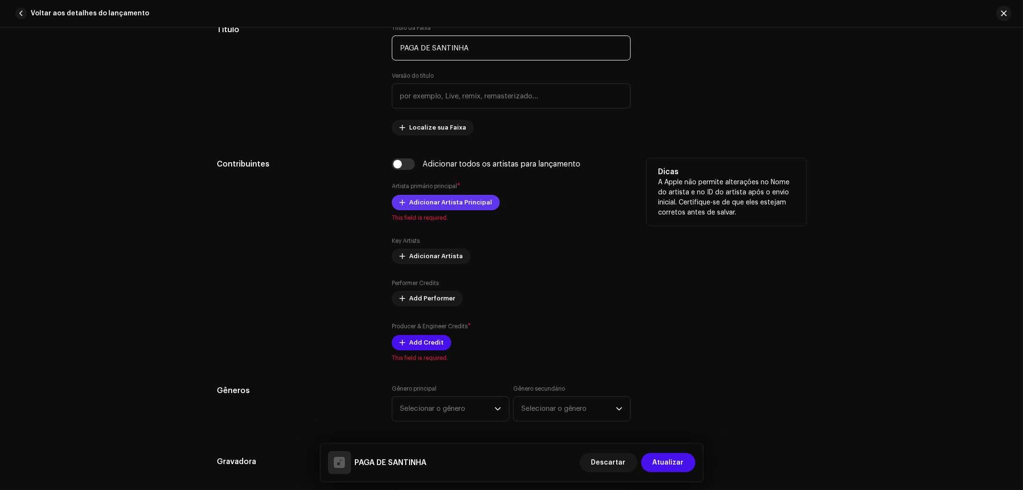
type input "PAGA DE SANTINHA"
click at [467, 206] on span "Adicionar Artista Principal" at bounding box center [450, 202] width 83 height 19
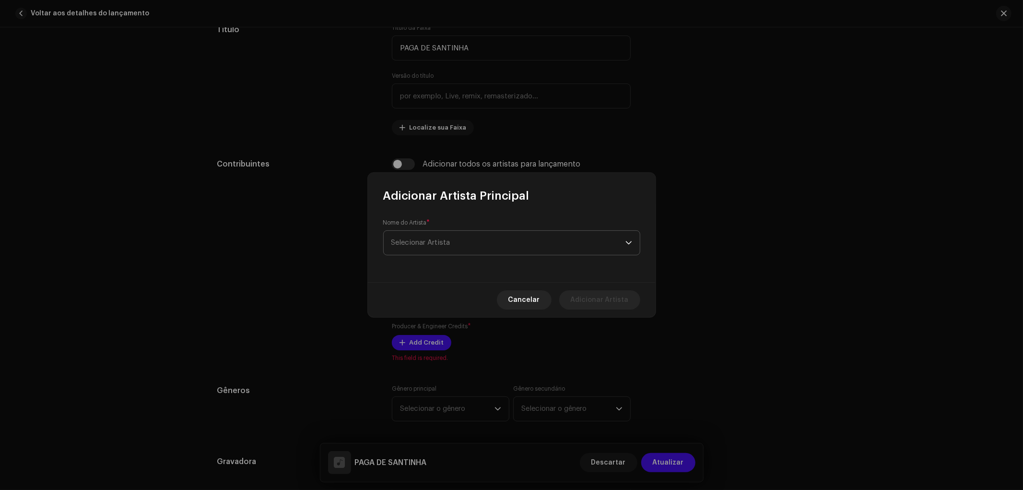
click at [439, 233] on span "Selecionar Artista" at bounding box center [508, 243] width 234 height 24
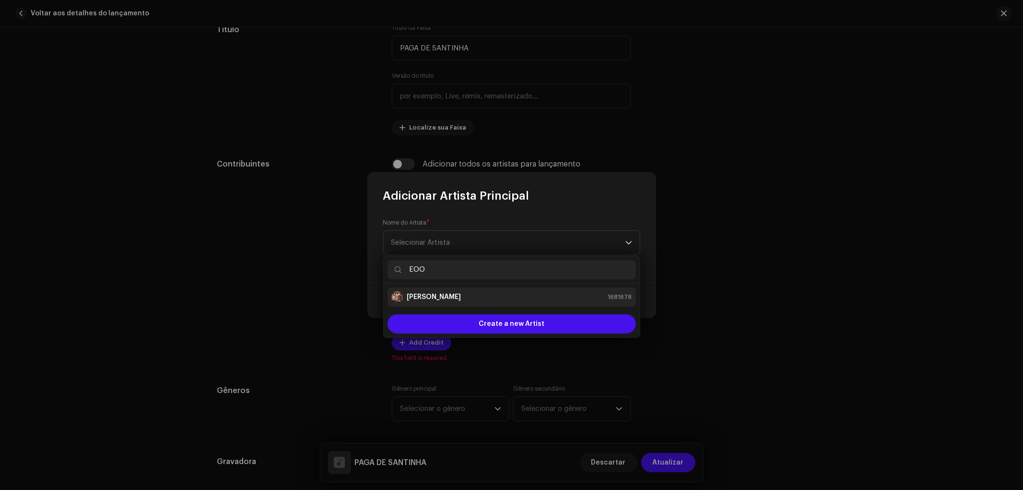
type input "EOO"
click at [440, 296] on div "Eoo Kafu 1681678" at bounding box center [511, 297] width 241 height 12
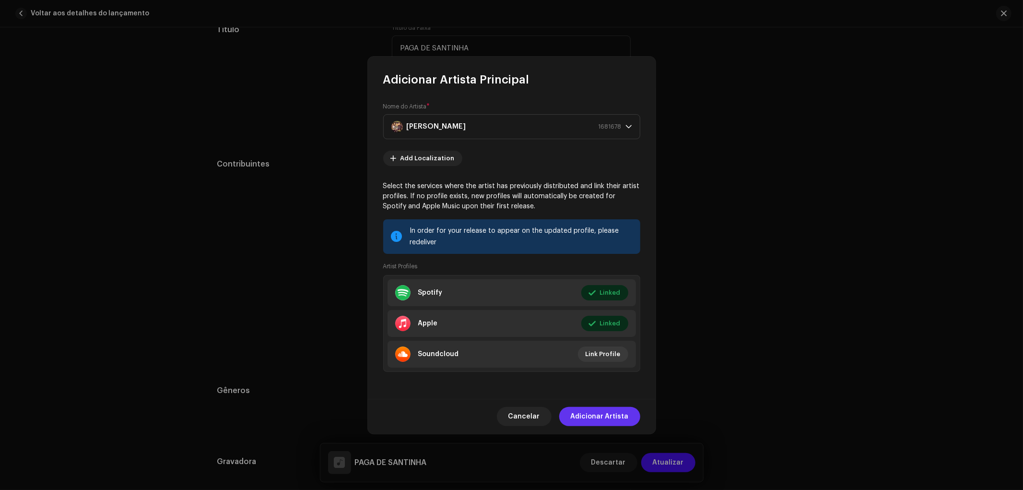
click at [611, 423] on span "Adicionar Artista" at bounding box center [600, 416] width 58 height 19
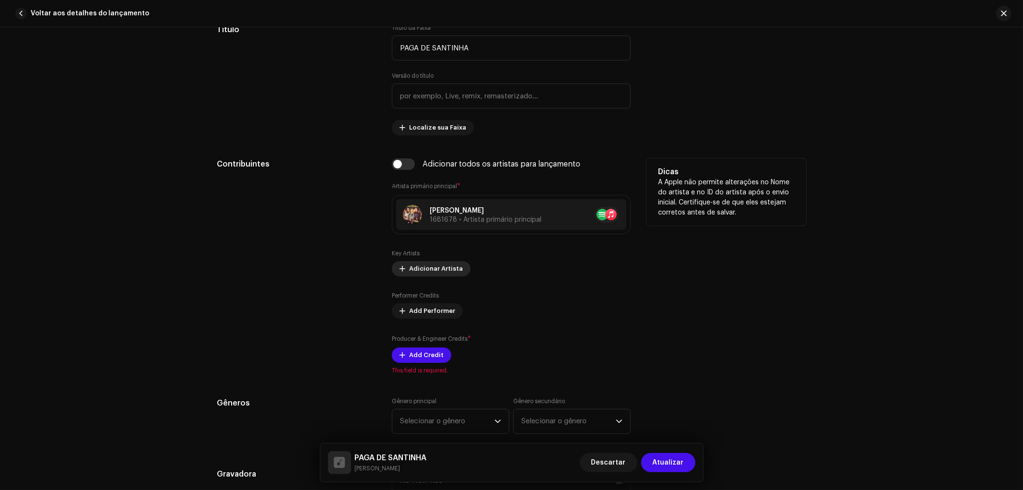
click at [433, 272] on span "Adicionar Artista" at bounding box center [436, 268] width 54 height 19
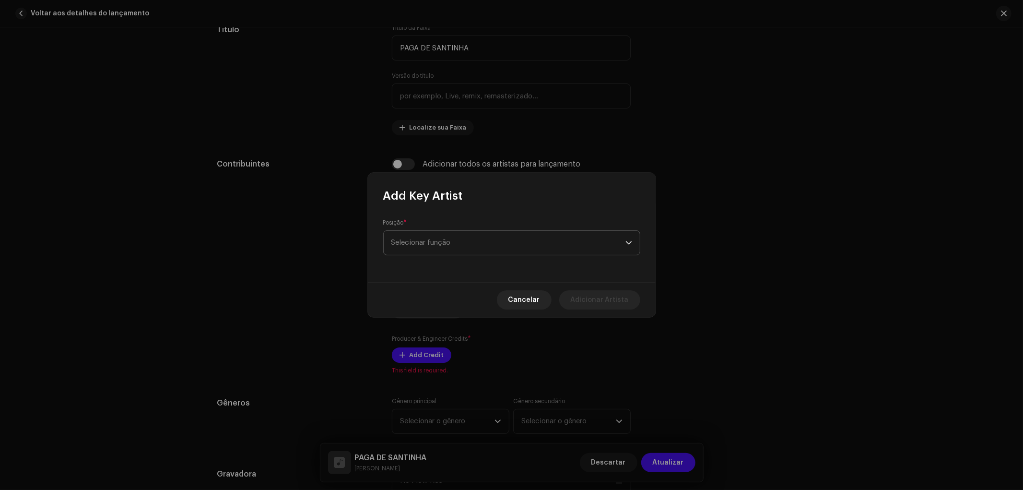
click at [458, 243] on span "Selecionar função" at bounding box center [508, 243] width 234 height 24
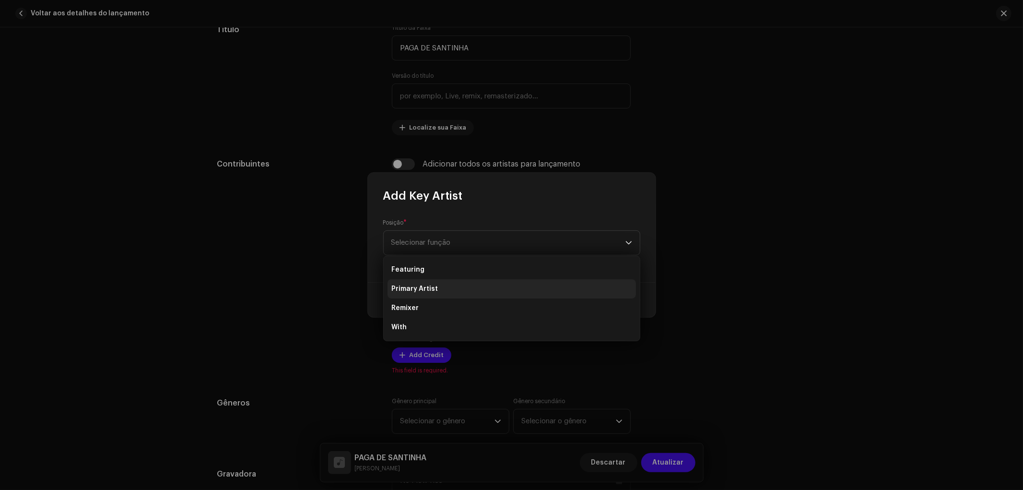
click at [447, 289] on li "Primary Artist" at bounding box center [512, 288] width 248 height 19
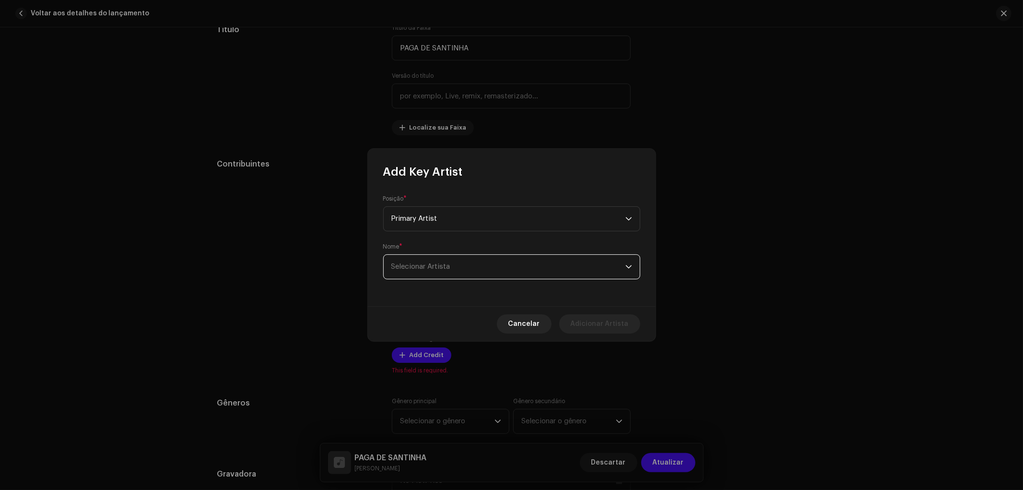
click at [443, 264] on span "Selecionar Artista" at bounding box center [420, 266] width 59 height 7
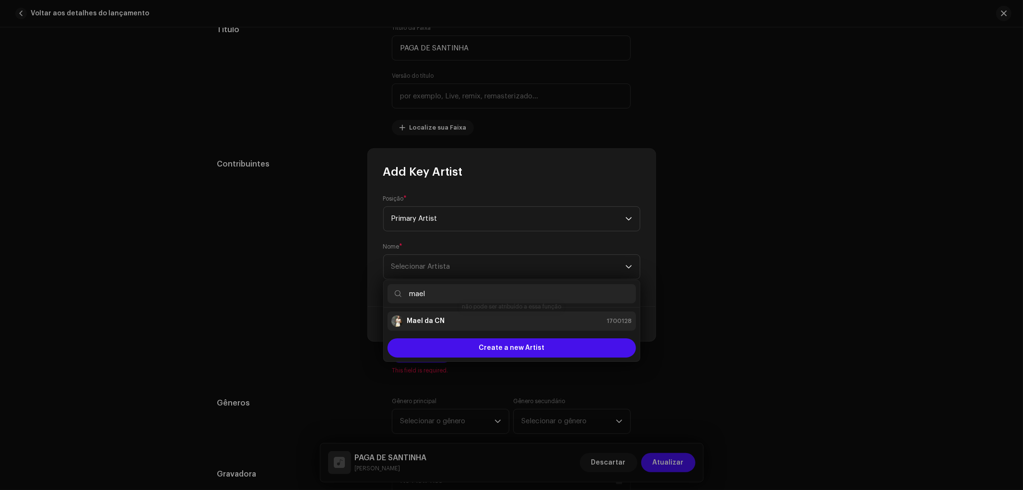
type input "mael"
click at [475, 318] on div "Mael da CN 1700128" at bounding box center [511, 321] width 241 height 12
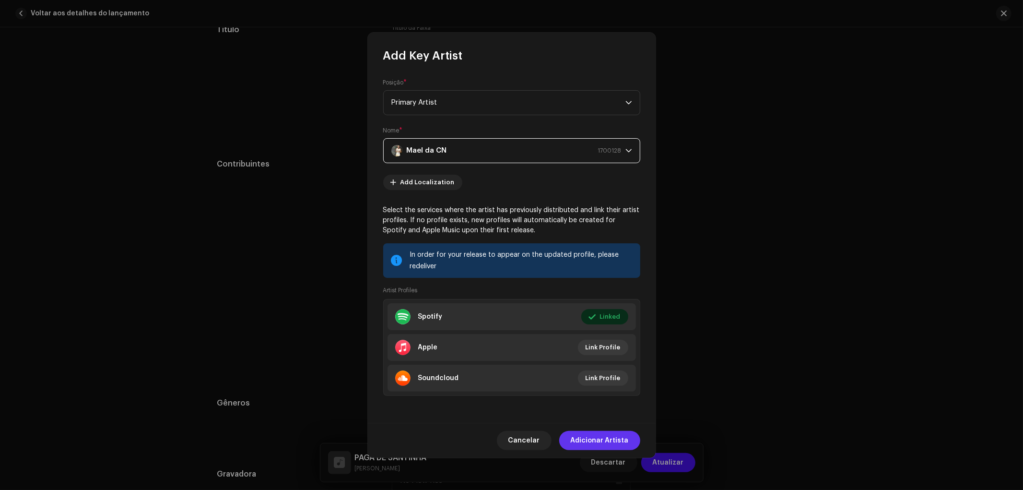
click at [592, 443] on span "Adicionar Artista" at bounding box center [600, 440] width 58 height 19
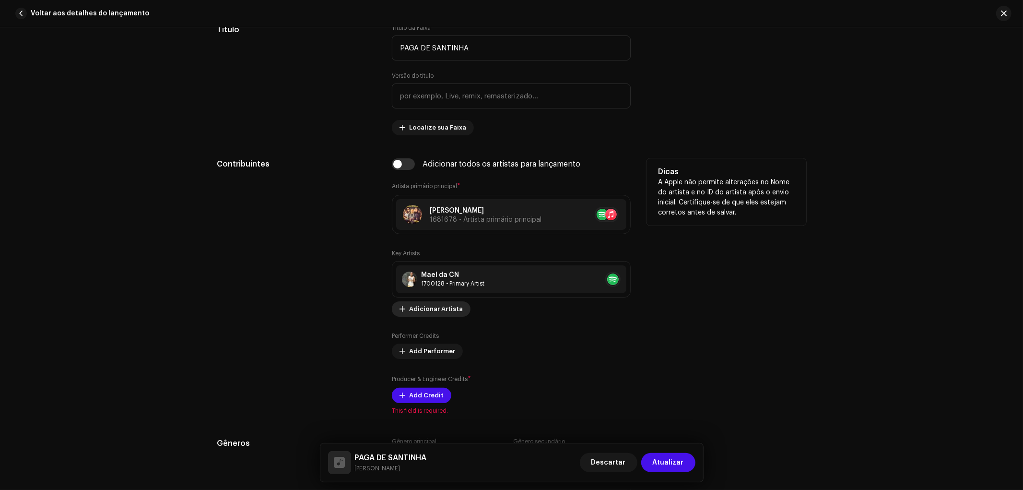
click at [433, 313] on span "Adicionar Artista" at bounding box center [436, 308] width 54 height 19
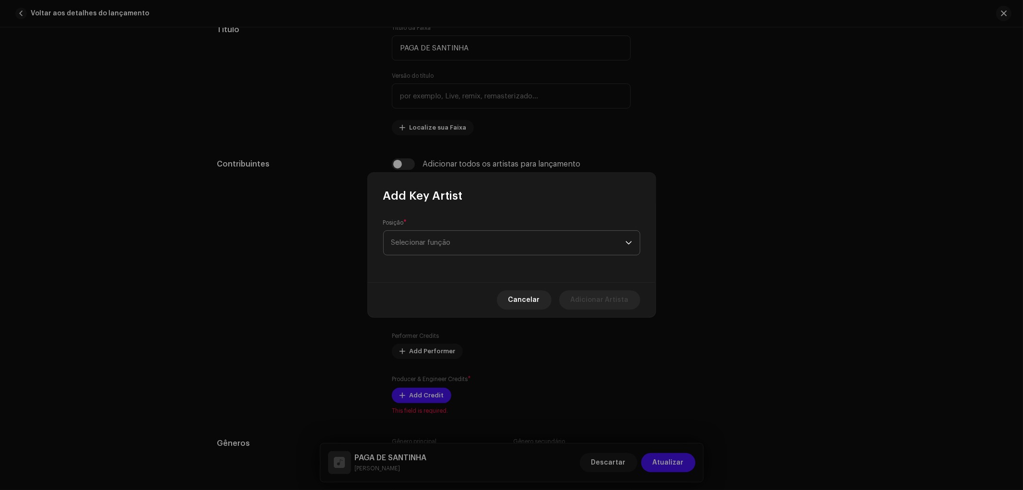
click at [454, 240] on span "Selecionar função" at bounding box center [508, 243] width 234 height 24
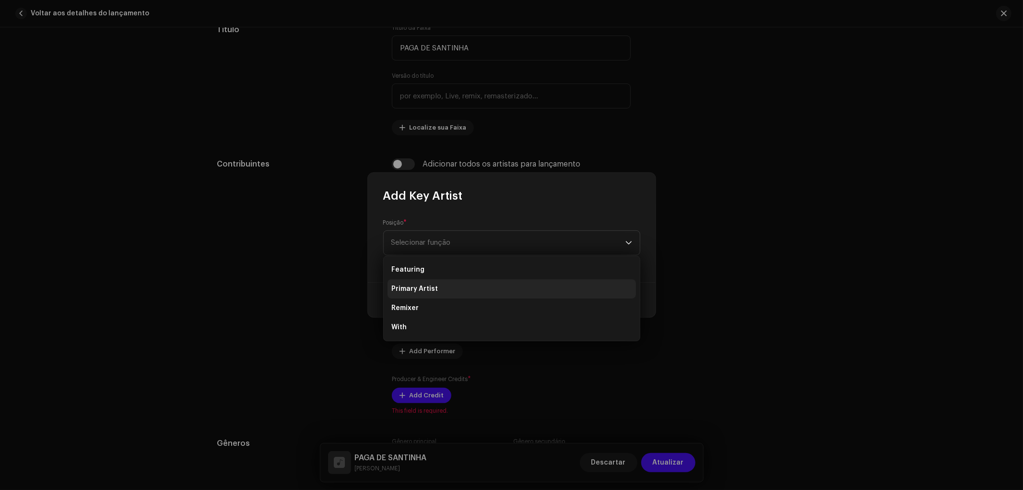
click at [443, 291] on li "Primary Artist" at bounding box center [512, 288] width 248 height 19
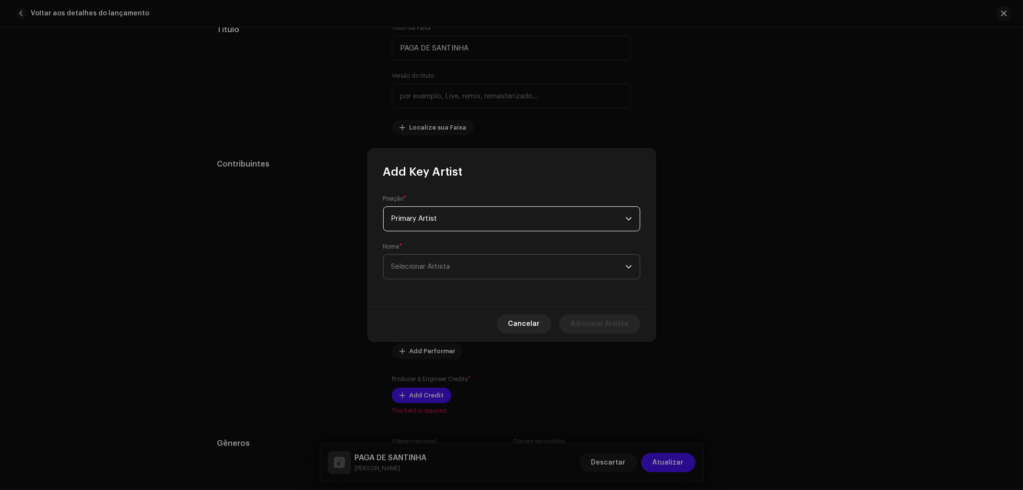
click at [459, 269] on span "Selecionar Artista" at bounding box center [508, 267] width 234 height 24
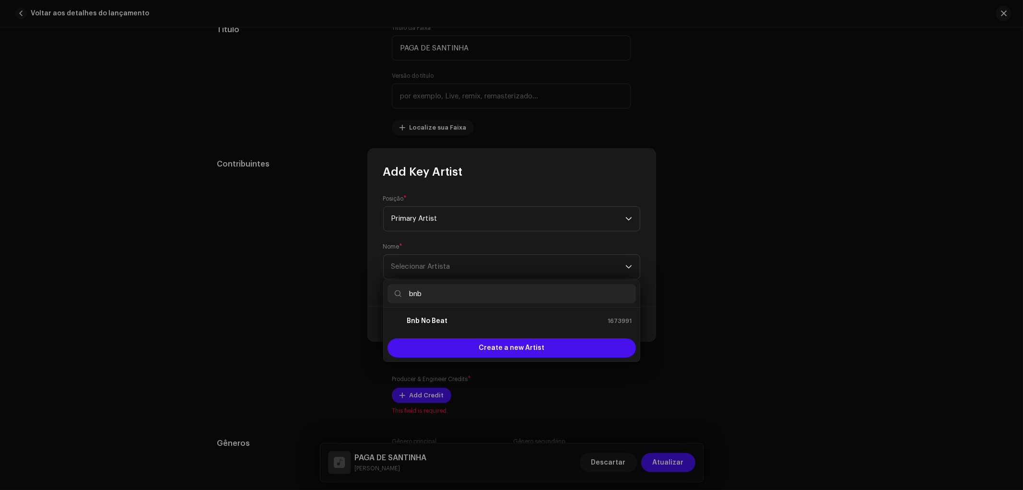
type input "bnb"
drag, startPoint x: 472, startPoint y: 330, endPoint x: 472, endPoint y: 324, distance: 5.4
click at [468, 329] on li "Bnb No Beat 1673991" at bounding box center [512, 320] width 248 height 19
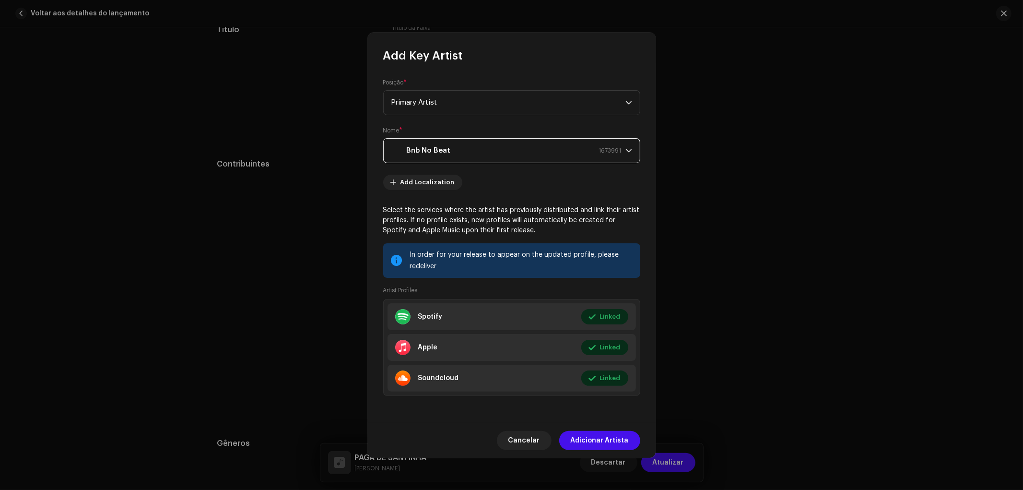
click at [606, 444] on span "Adicionar Artista" at bounding box center [600, 440] width 58 height 19
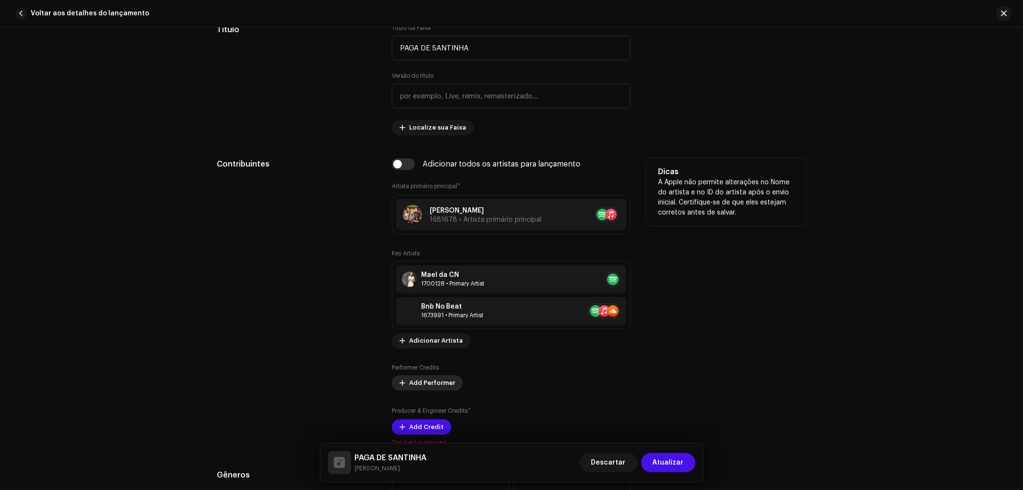
click at [433, 379] on span "Add Performer" at bounding box center [432, 382] width 46 height 19
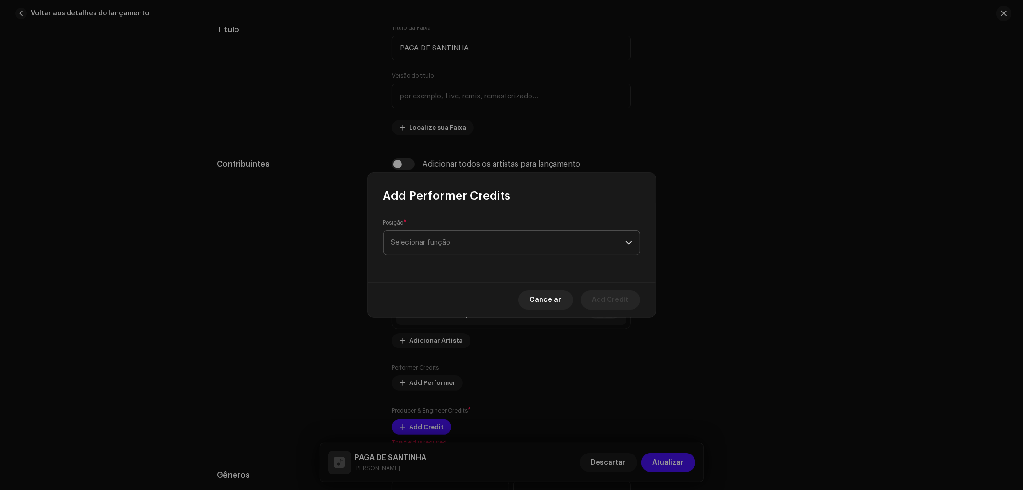
click at [437, 250] on span "Selecionar função" at bounding box center [508, 243] width 234 height 24
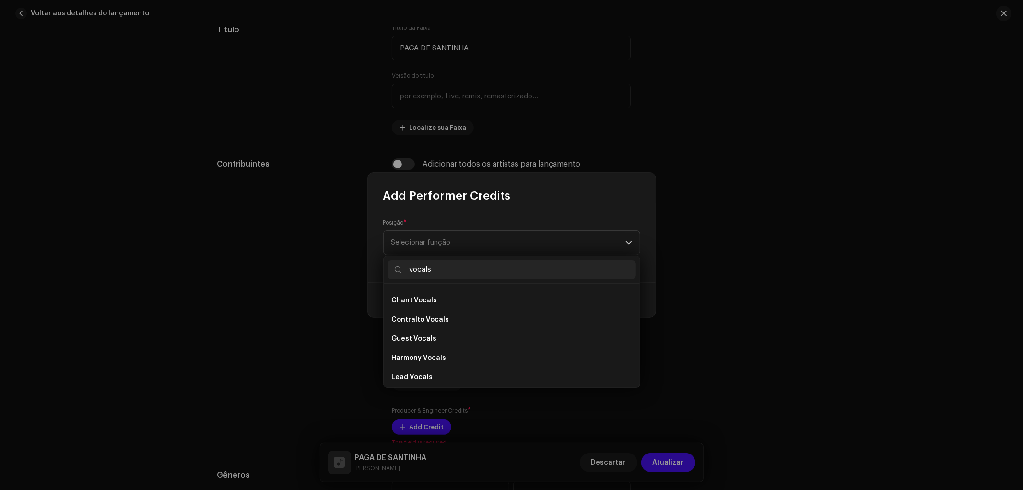
scroll to position [173, 0]
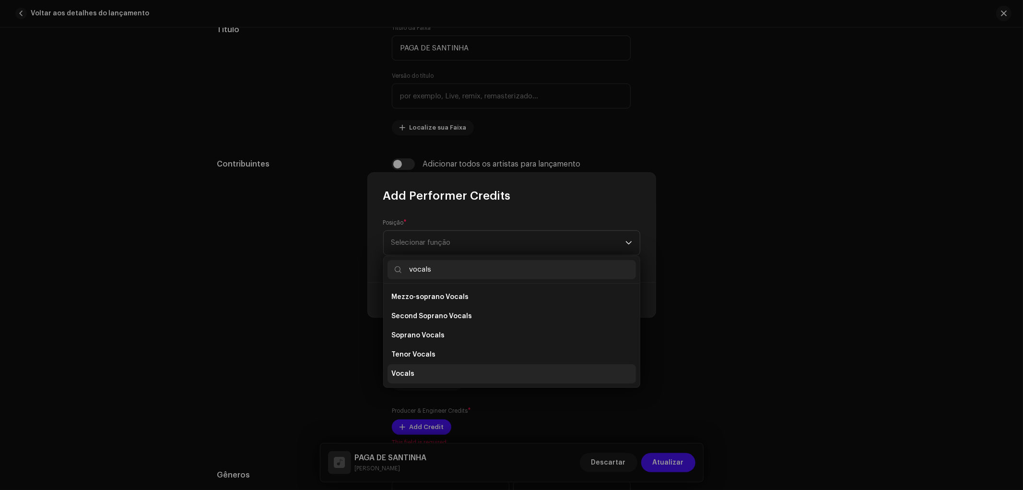
type input "vocals"
click at [423, 373] on li "Vocals" at bounding box center [512, 373] width 248 height 19
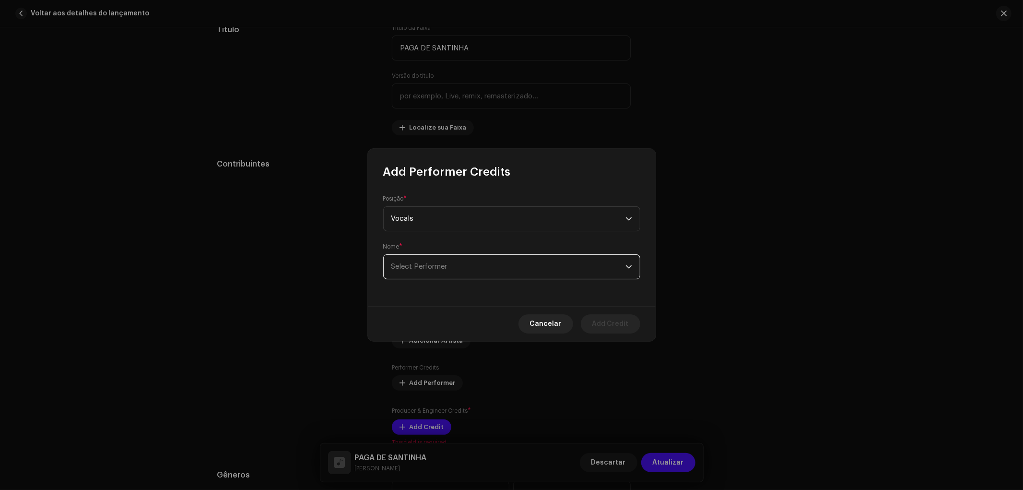
click at [445, 264] on span "Select Performer" at bounding box center [419, 266] width 56 height 7
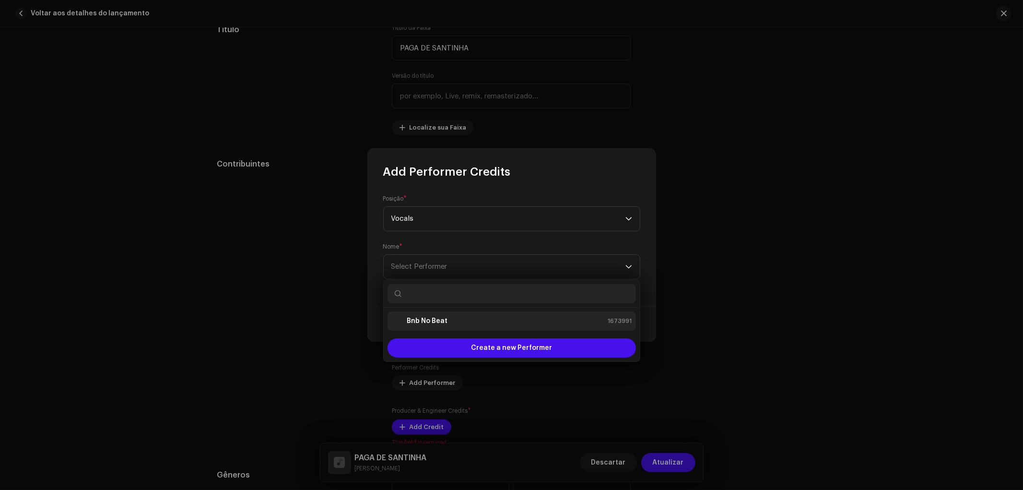
click at [434, 325] on strong "Bnb No Beat" at bounding box center [427, 321] width 41 height 10
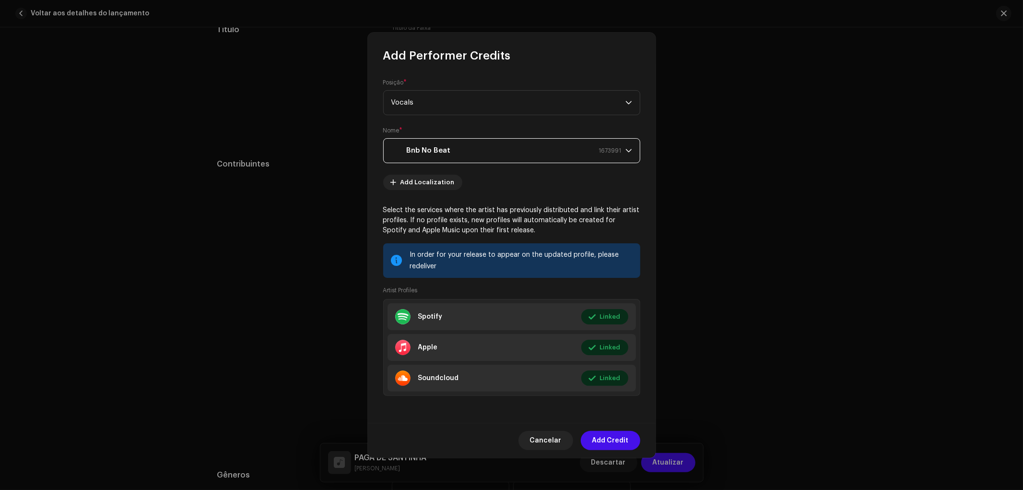
click at [435, 147] on strong "Bnb No Beat" at bounding box center [429, 151] width 44 height 24
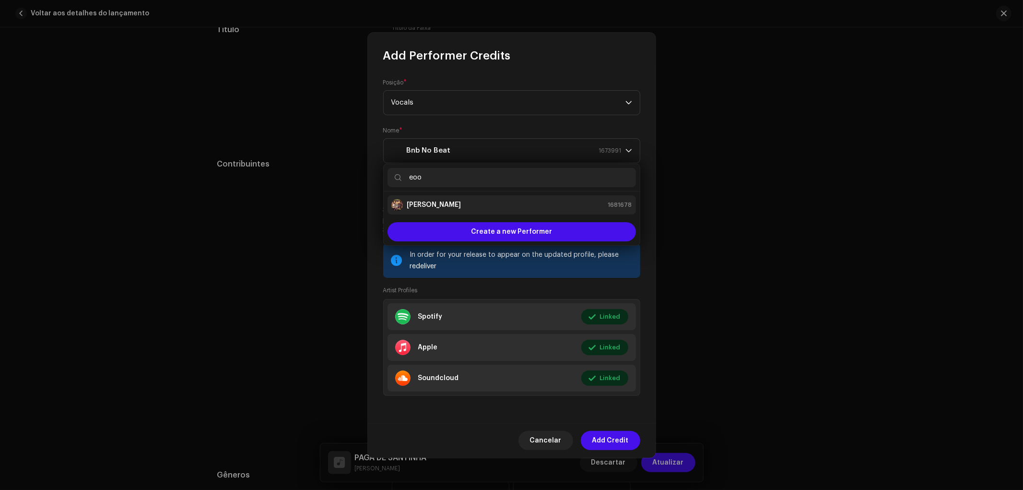
type input "eoo"
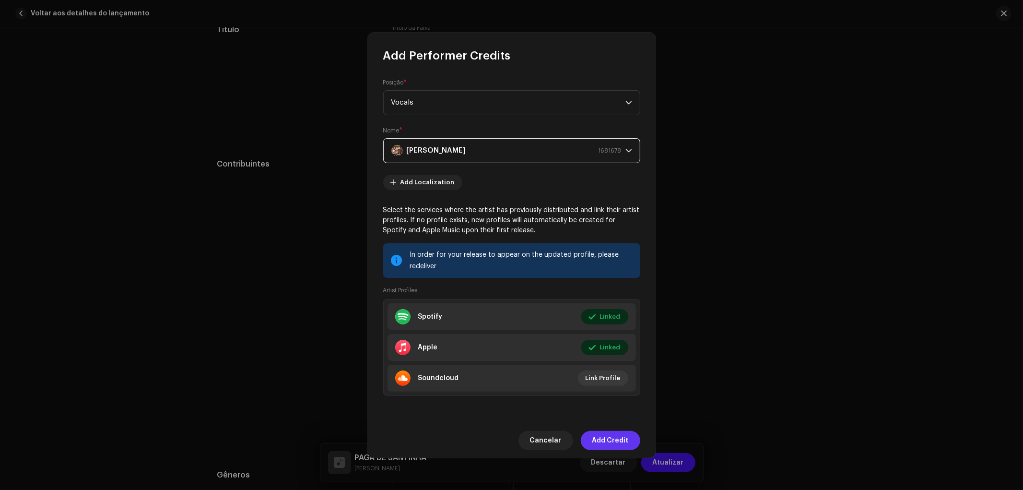
click at [615, 442] on span "Add Credit" at bounding box center [610, 440] width 36 height 19
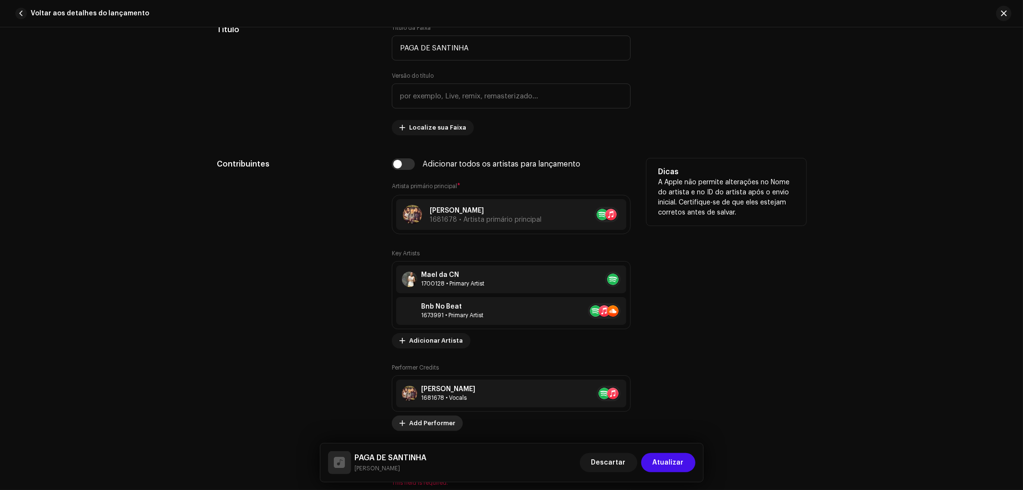
click at [423, 428] on span "Add Performer" at bounding box center [432, 422] width 46 height 19
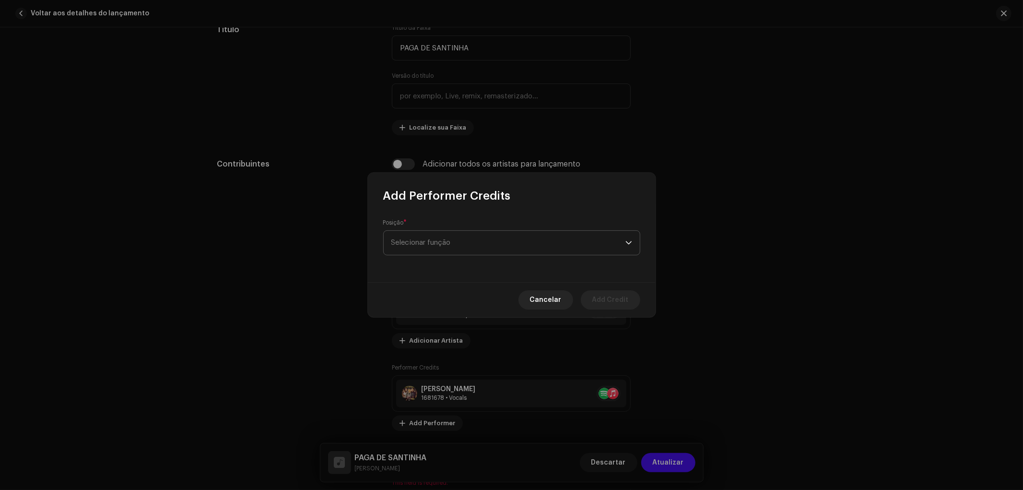
click at [457, 241] on span "Selecionar função" at bounding box center [508, 243] width 234 height 24
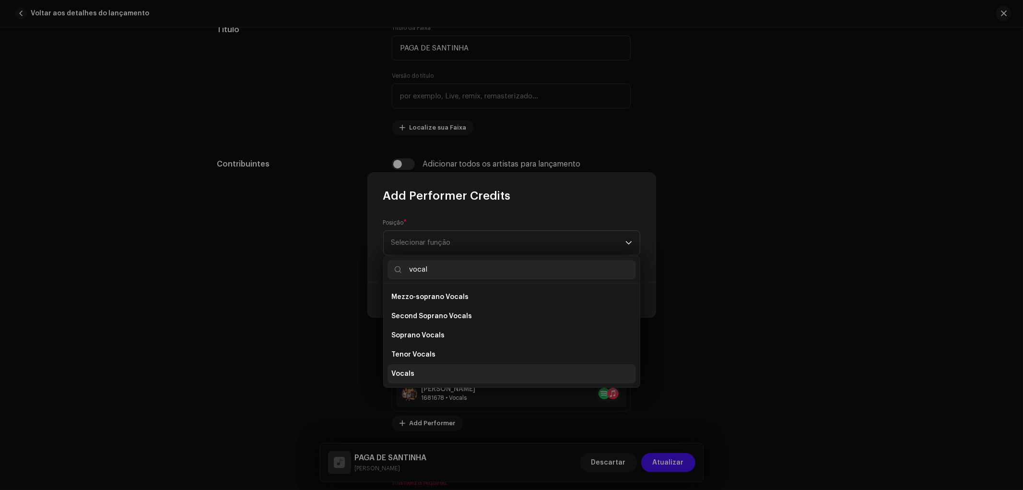
type input "vocal"
click at [429, 372] on li "Vocals" at bounding box center [512, 373] width 248 height 19
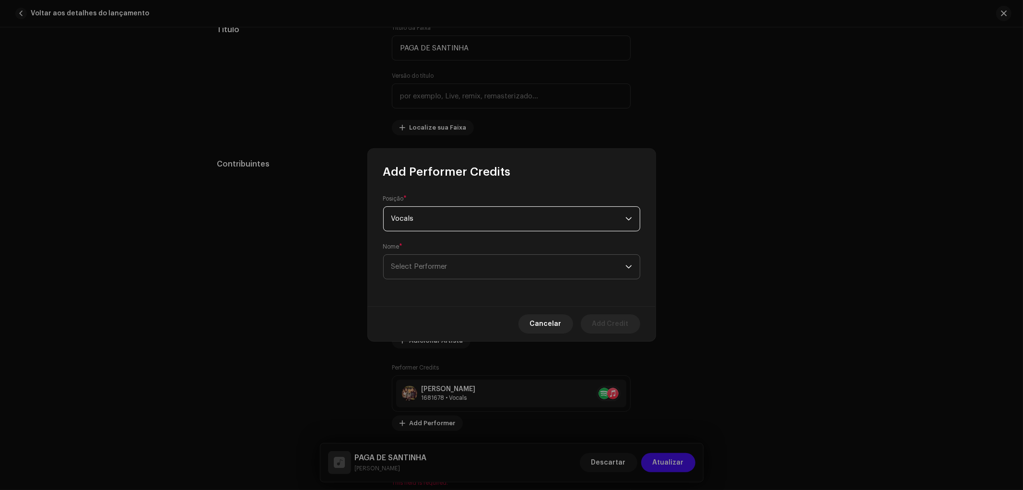
click at [458, 269] on span "Select Performer" at bounding box center [508, 267] width 234 height 24
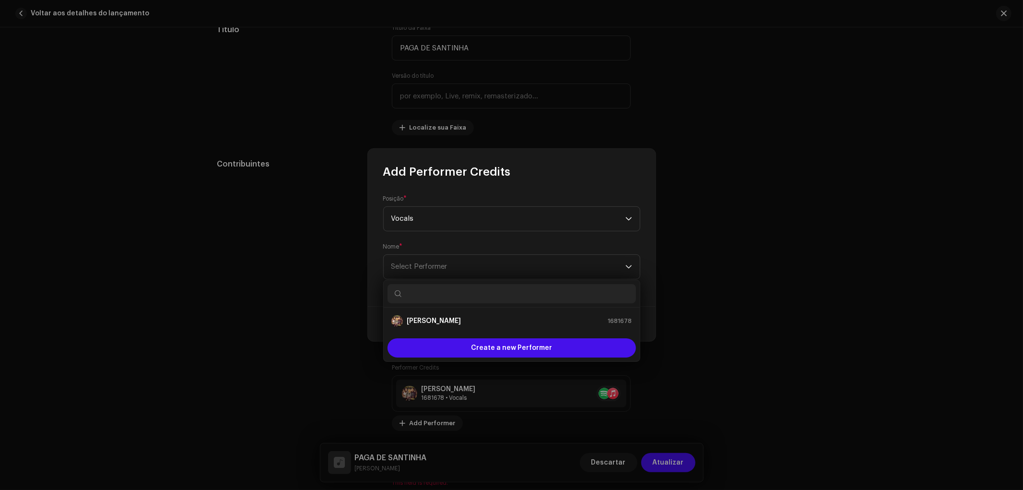
click at [438, 303] on input "text" at bounding box center [512, 293] width 248 height 19
click at [438, 300] on input "text" at bounding box center [512, 293] width 248 height 19
type input "b"
type input "mael"
click at [467, 316] on div "Mael da CN 1700128" at bounding box center [511, 321] width 241 height 12
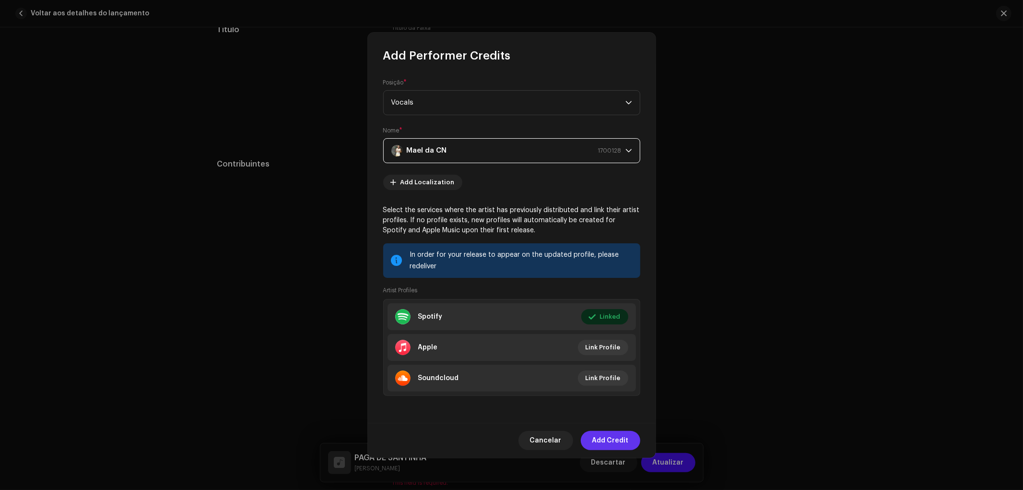
click at [616, 436] on span "Add Credit" at bounding box center [610, 440] width 36 height 19
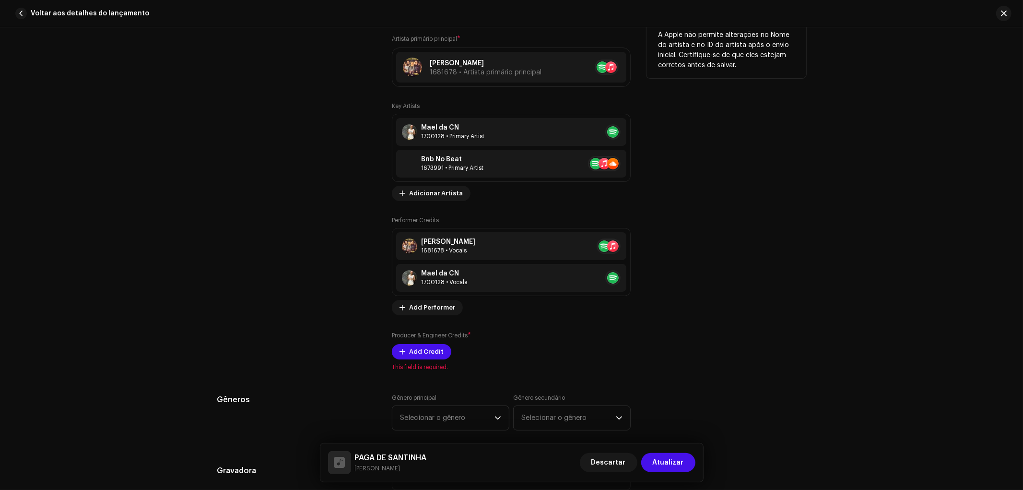
scroll to position [639, 0]
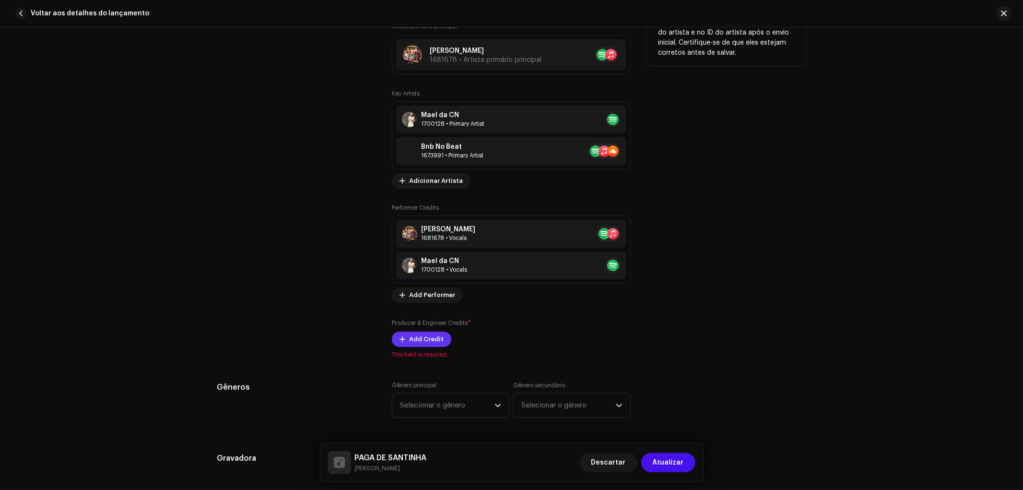
click at [425, 335] on span "Add Credit" at bounding box center [426, 339] width 35 height 19
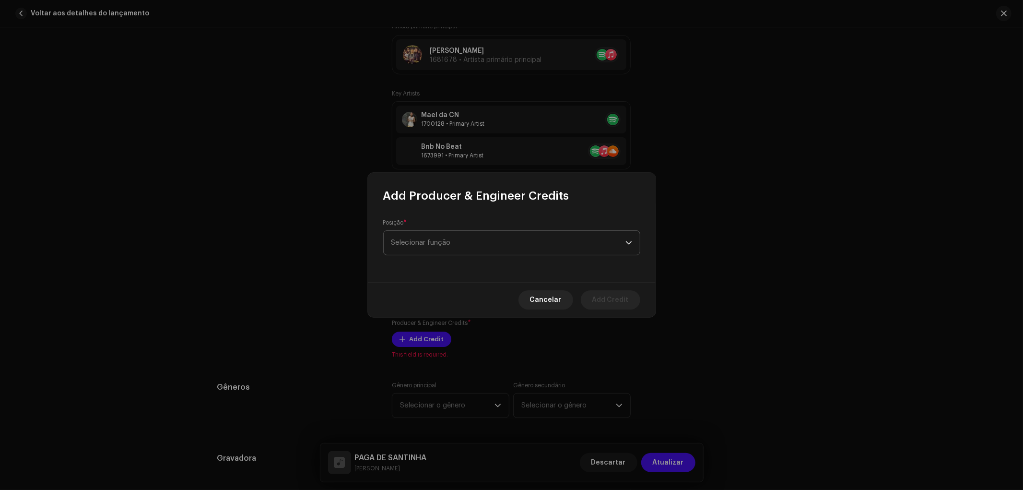
click at [443, 241] on span "Selecionar função" at bounding box center [508, 243] width 234 height 24
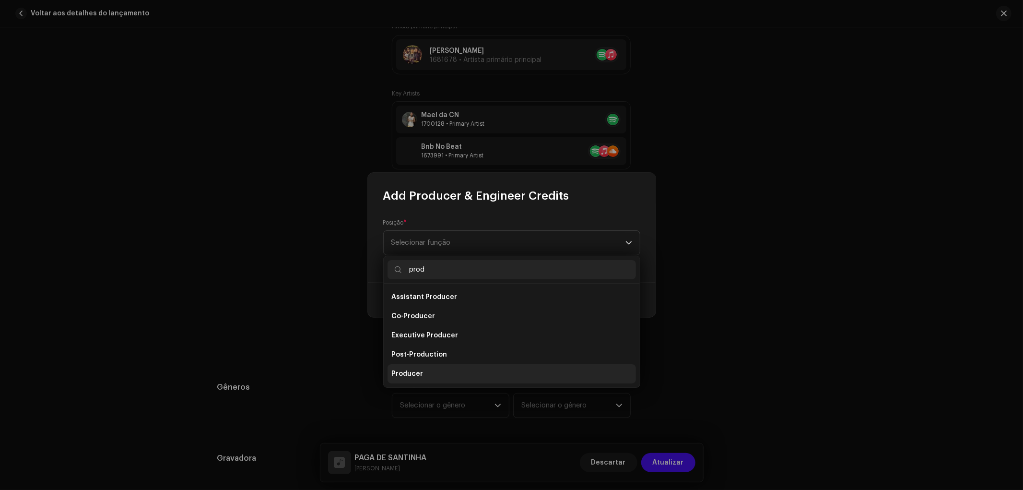
type input "prod"
click at [409, 372] on span "Producer" at bounding box center [407, 374] width 32 height 10
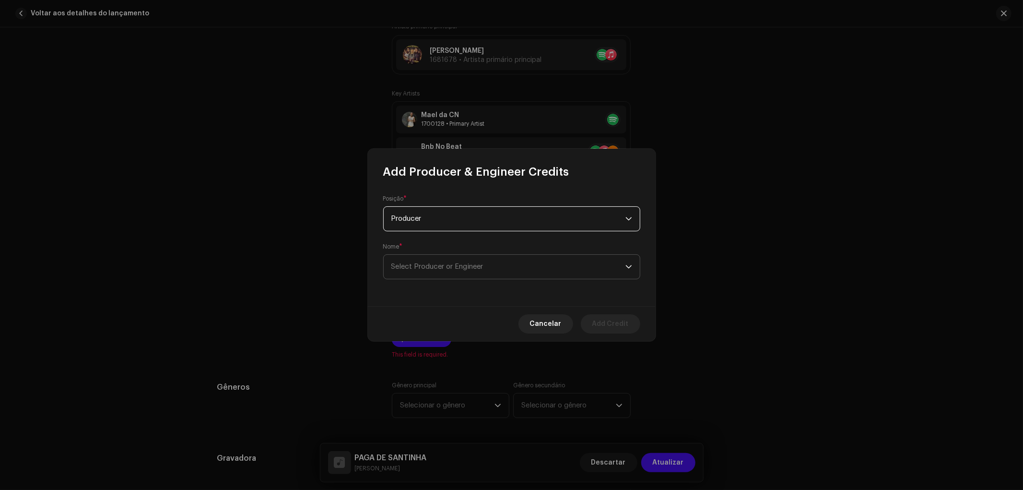
click at [424, 267] on span "Select Producer or Engineer" at bounding box center [437, 266] width 92 height 7
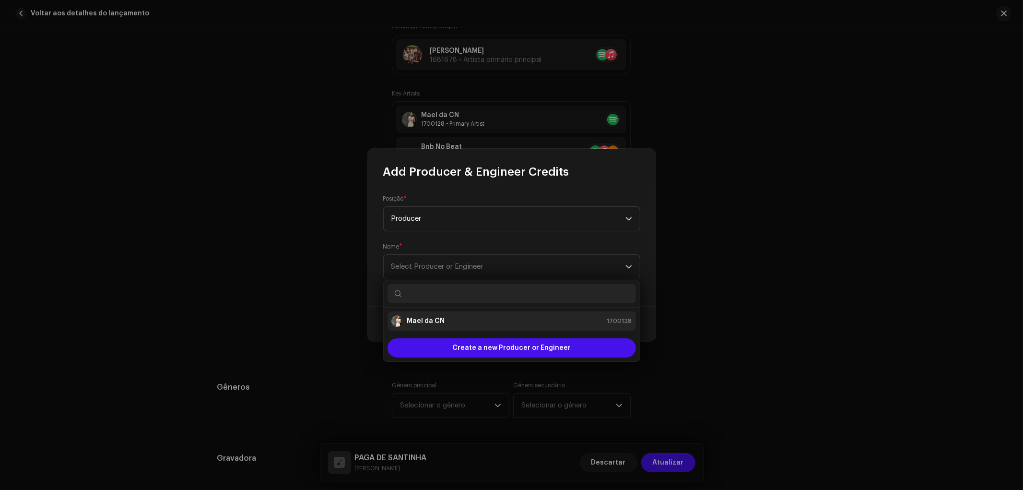
click at [424, 322] on strong "Mael da CN" at bounding box center [426, 321] width 38 height 10
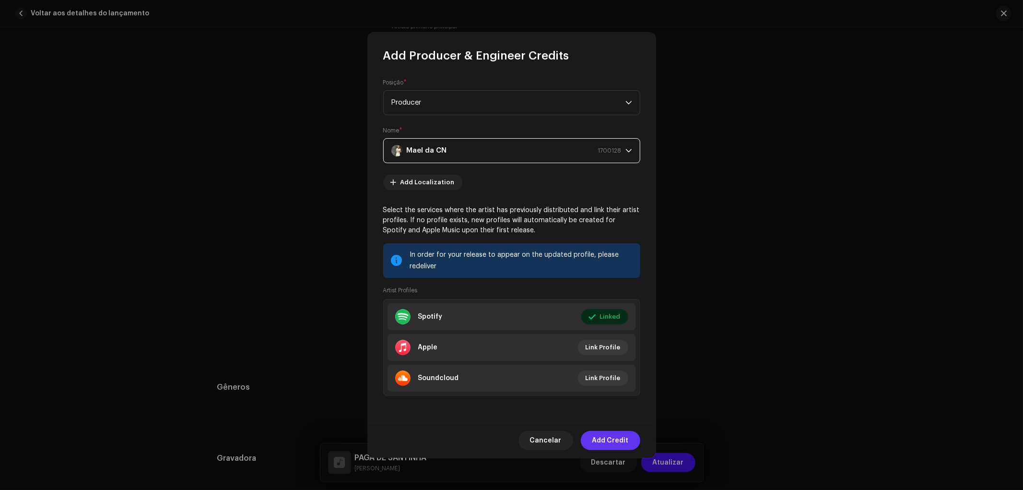
click at [616, 447] on span "Add Credit" at bounding box center [610, 440] width 36 height 19
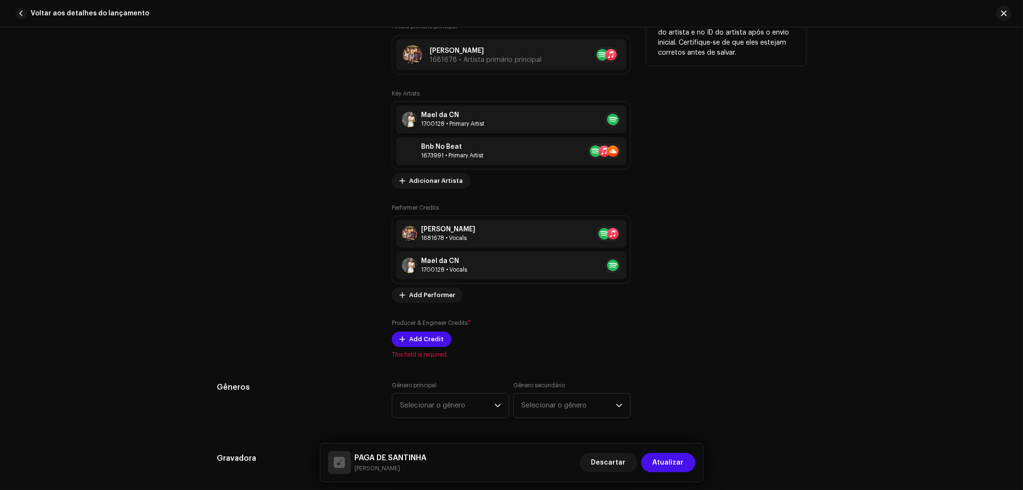
click at [415, 331] on div "Producer & Engineer Credits * Add Credit" at bounding box center [511, 332] width 239 height 29
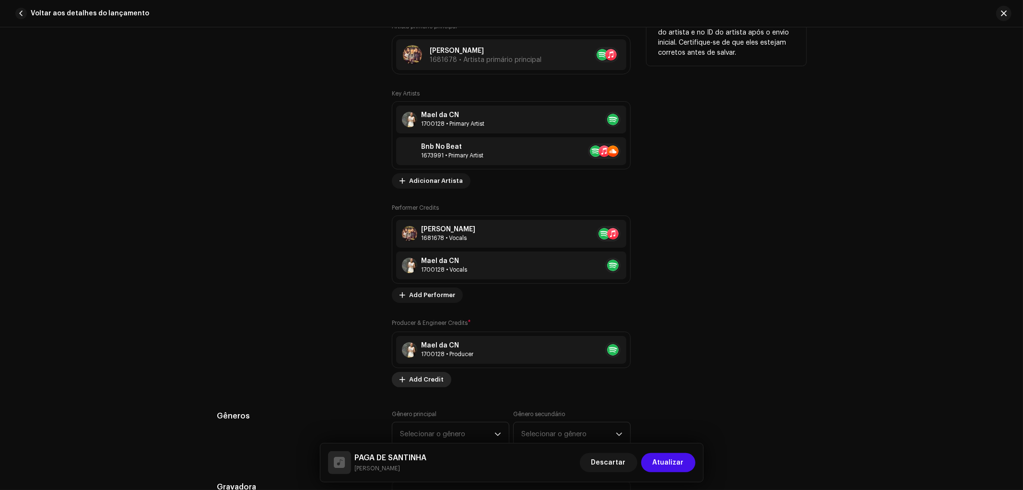
click at [418, 339] on div "Mael da CN 1700128 • Producer" at bounding box center [511, 350] width 230 height 28
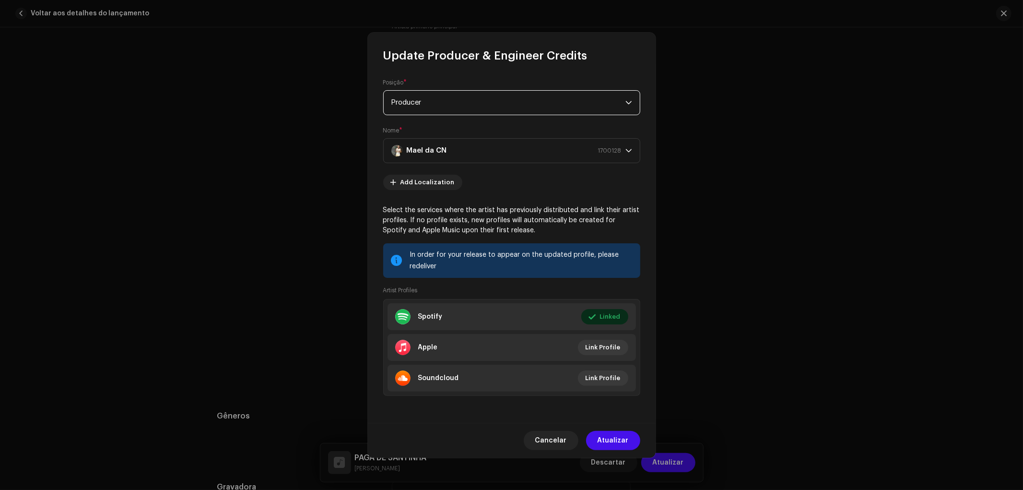
click at [443, 107] on span "Producer" at bounding box center [508, 103] width 234 height 24
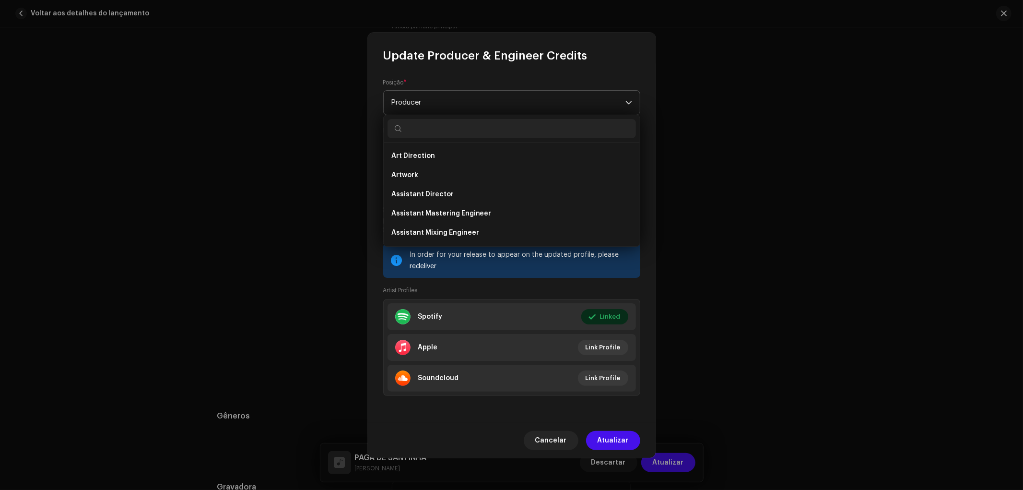
scroll to position [303, 0]
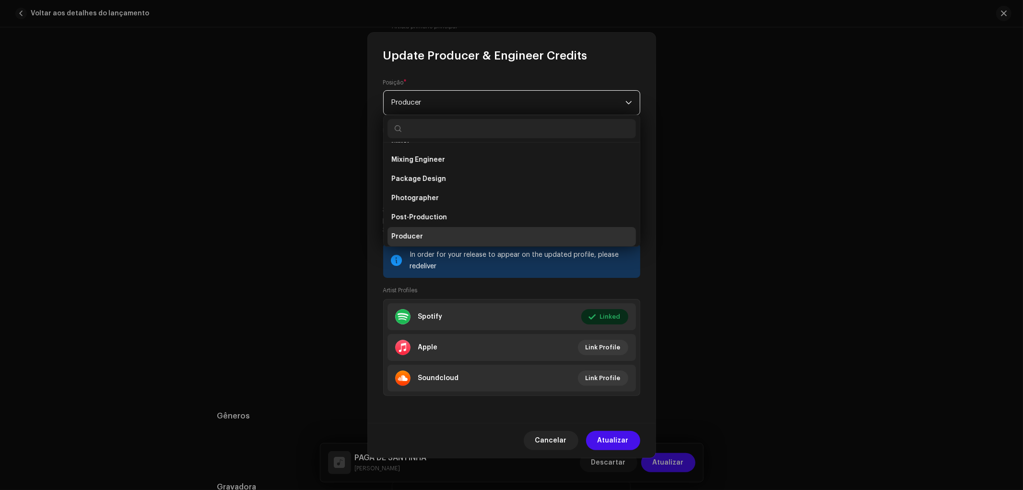
click at [443, 107] on span "Producer" at bounding box center [508, 103] width 234 height 24
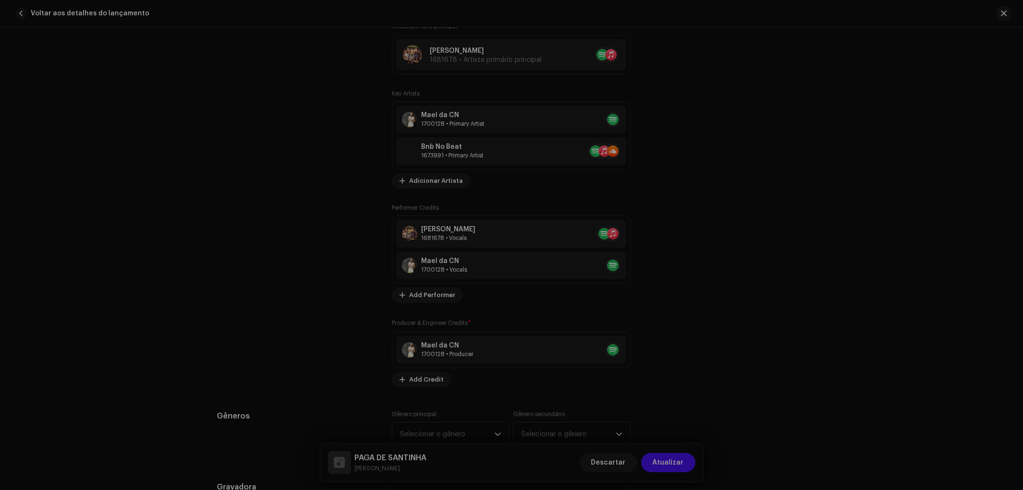
click at [893, 157] on div "Update Producer & Engineer Credits Posição * Producer Nome * Mael da CN 1700128…" at bounding box center [511, 245] width 1023 height 490
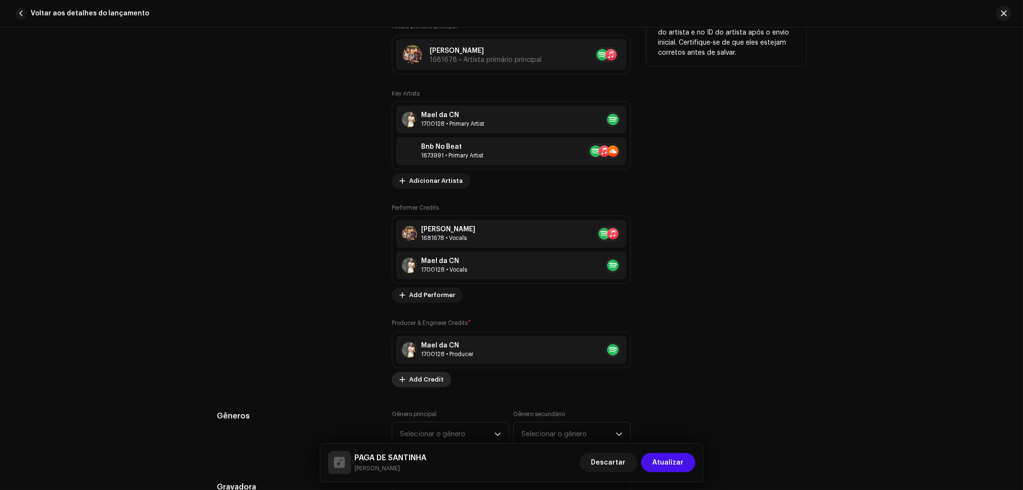
click at [417, 379] on span "Add Credit" at bounding box center [426, 379] width 35 height 19
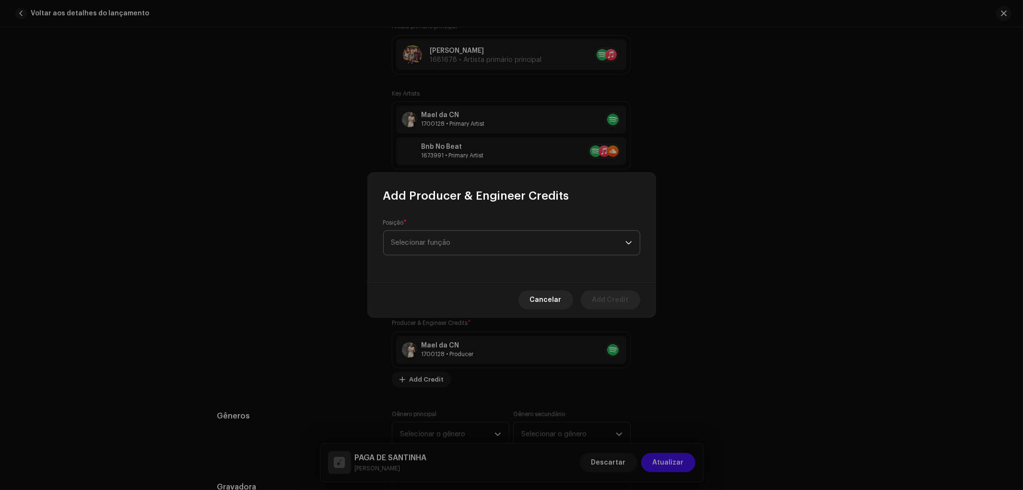
click at [438, 244] on span "Selecionar função" at bounding box center [508, 243] width 234 height 24
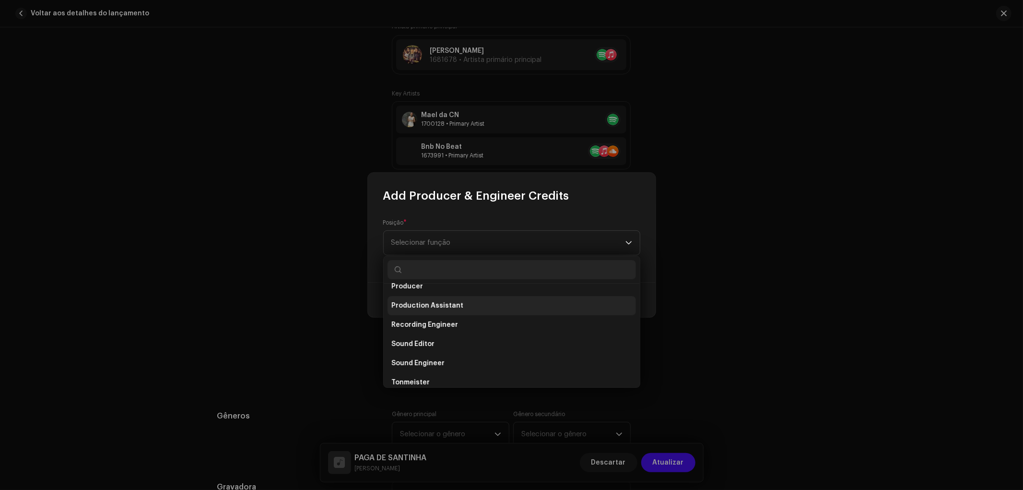
scroll to position [368, 0]
click at [420, 313] on span "Producer" at bounding box center [407, 312] width 32 height 10
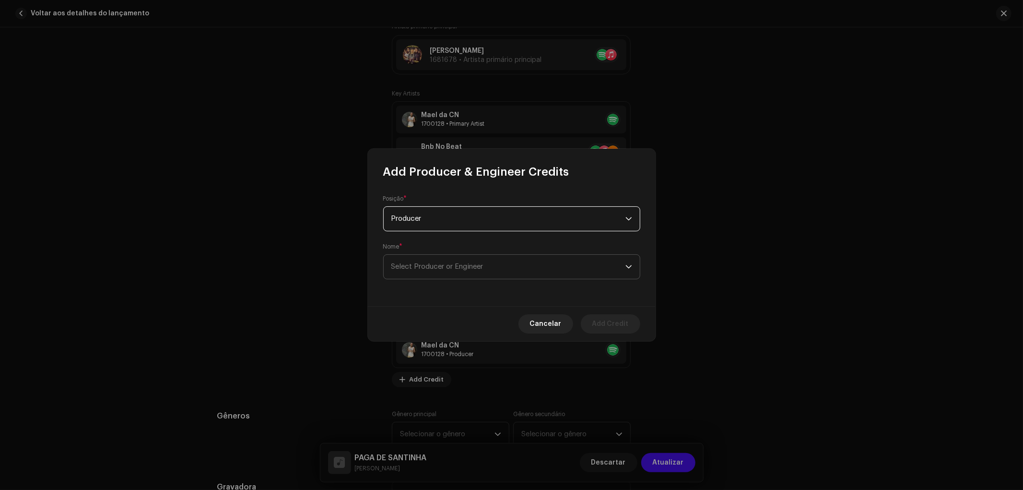
click at [462, 265] on span "Select Producer or Engineer" at bounding box center [437, 266] width 92 height 7
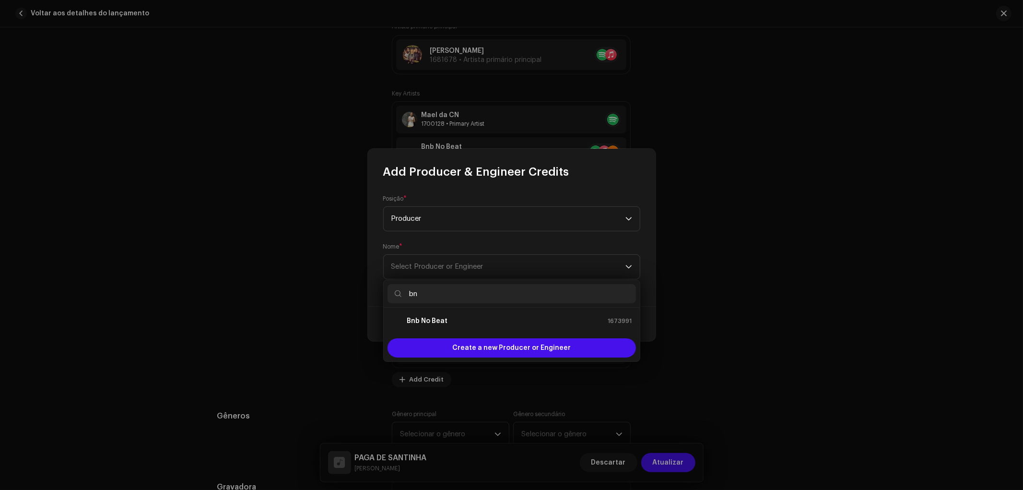
type input "bn"
click at [443, 328] on li "Bnb No Beat 1673991" at bounding box center [512, 320] width 248 height 19
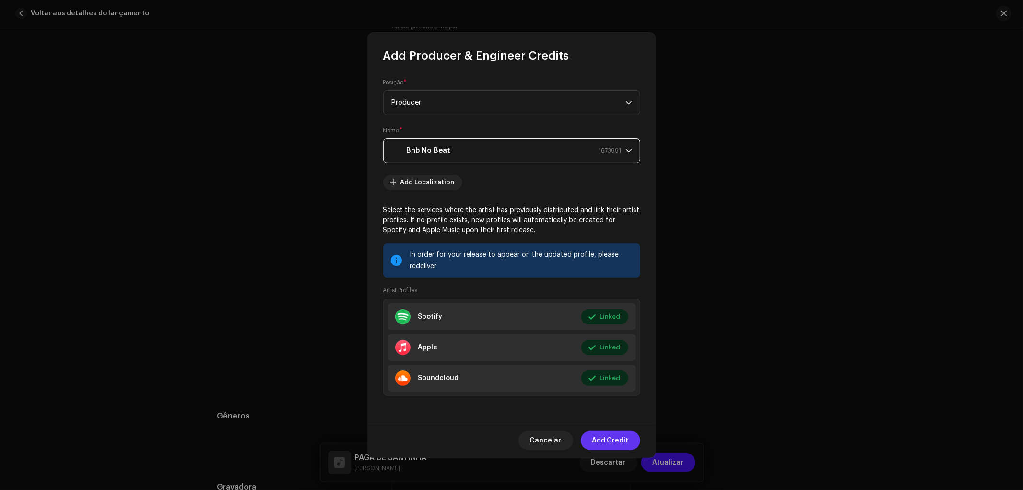
click at [607, 445] on span "Add Credit" at bounding box center [610, 440] width 36 height 19
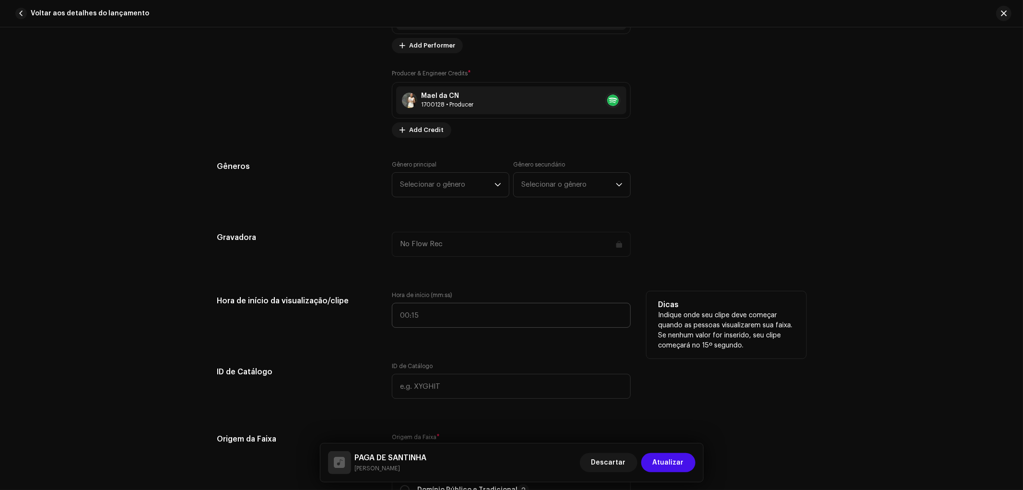
scroll to position [906, 0]
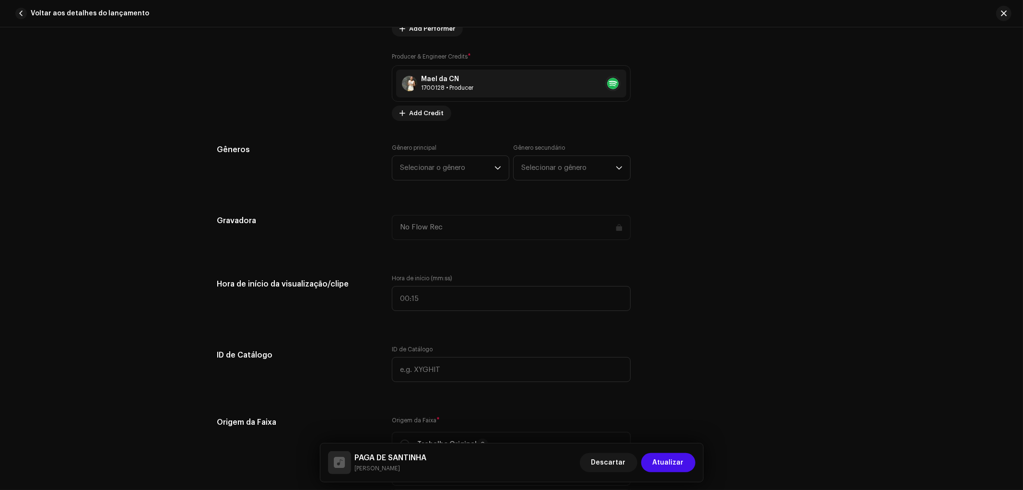
click at [428, 174] on div "Detalhes da faixa Complete o seguinte para finalizar sua faixa. 1 de 3 Adiciona…" at bounding box center [512, 279] width 620 height 2268
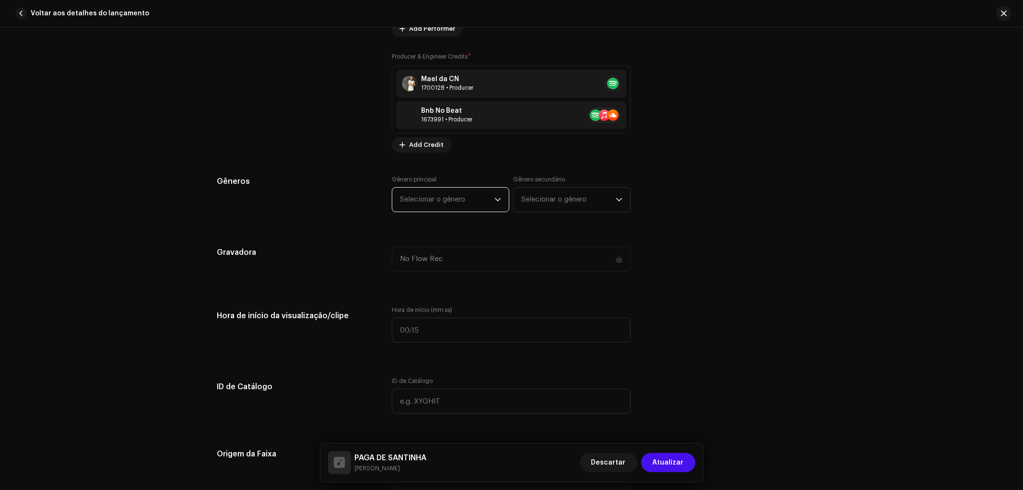
click at [434, 205] on span "Selecionar o gênero" at bounding box center [447, 200] width 94 height 24
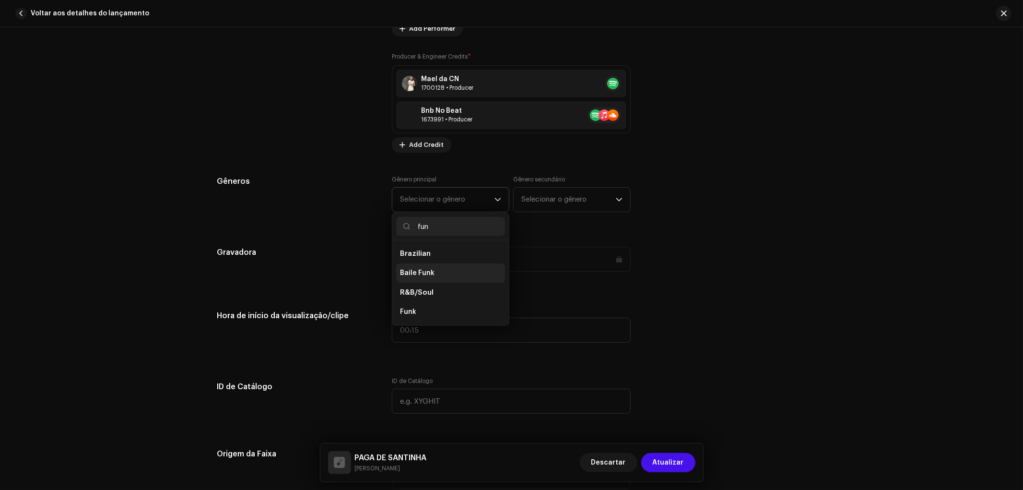
type input "fun"
click at [434, 274] on li "Baile Funk" at bounding box center [450, 272] width 109 height 19
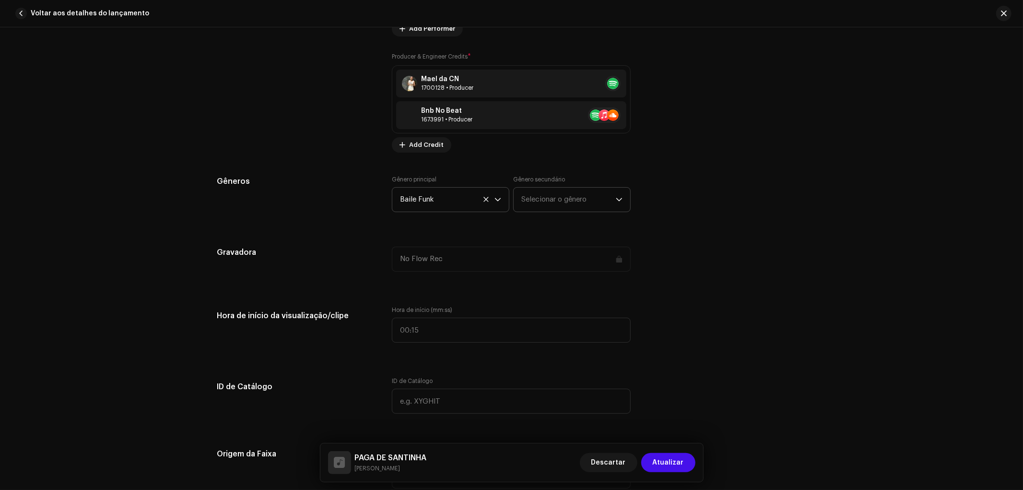
click at [538, 200] on span "Selecionar o gênero" at bounding box center [568, 200] width 94 height 24
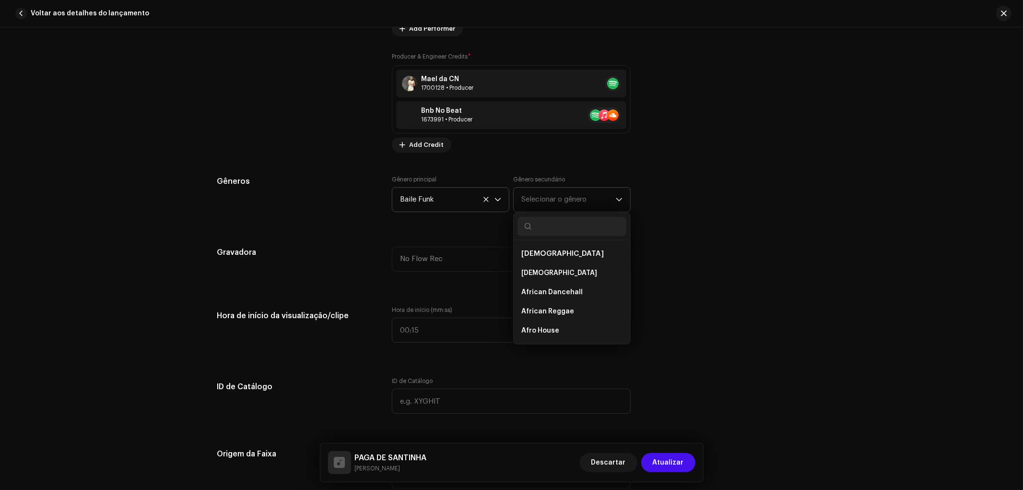
click at [543, 233] on input "text" at bounding box center [572, 226] width 109 height 19
type input "bra"
click at [541, 278] on span "Brazilian" at bounding box center [536, 273] width 30 height 10
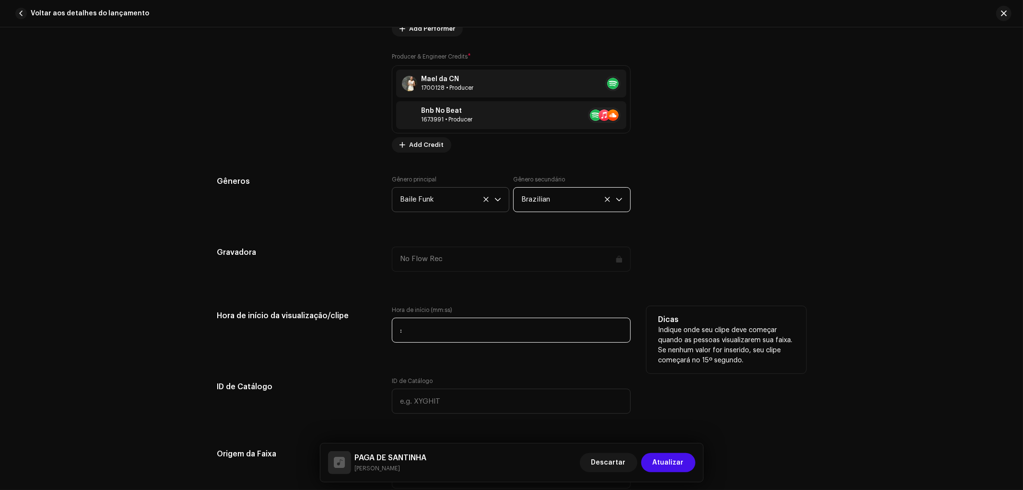
click at [440, 327] on input ":" at bounding box center [511, 330] width 239 height 25
type input "00:30"
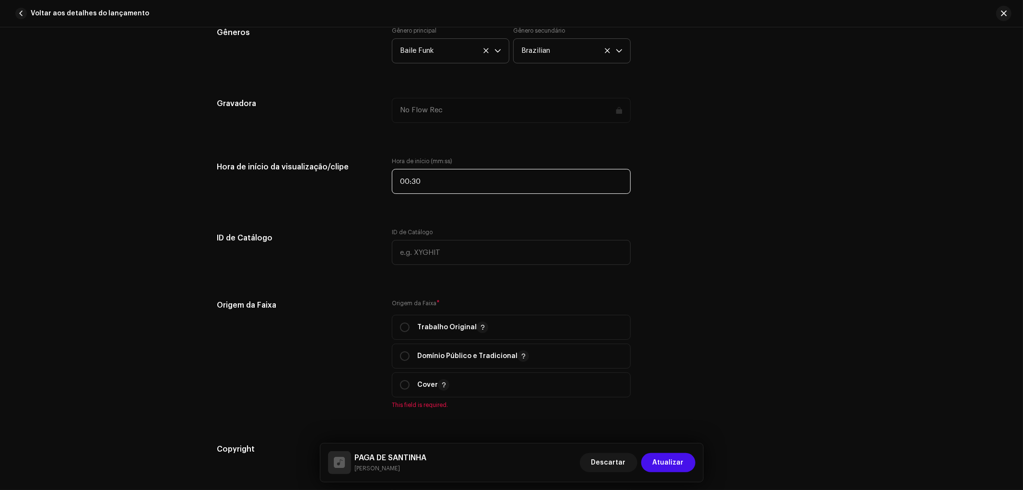
scroll to position [1066, 0]
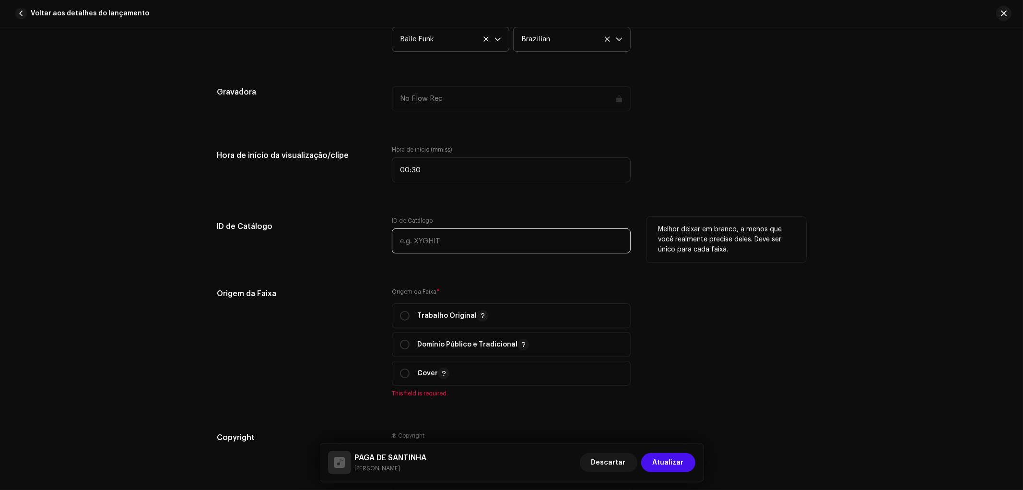
click at [444, 251] on input "text" at bounding box center [511, 240] width 239 height 25
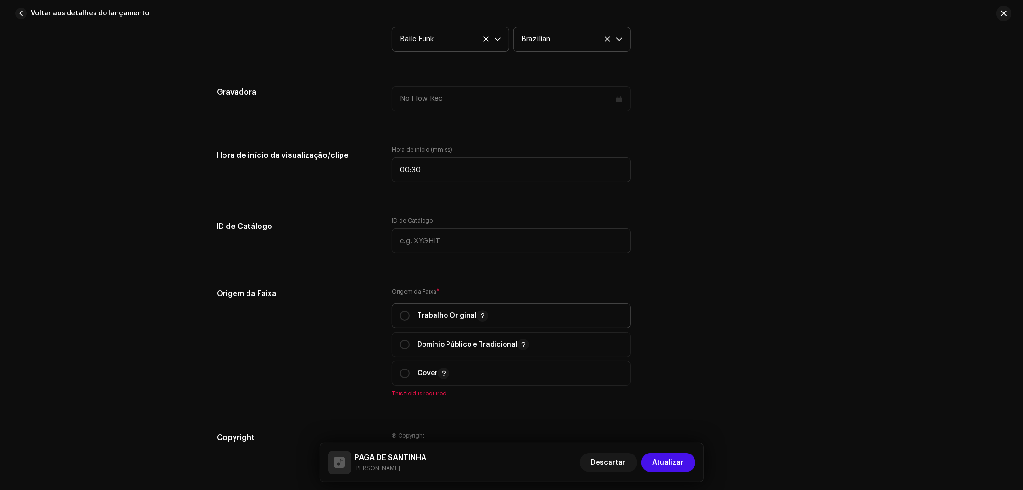
click at [425, 316] on p "Trabalho Original" at bounding box center [452, 316] width 71 height 12
radio input "true"
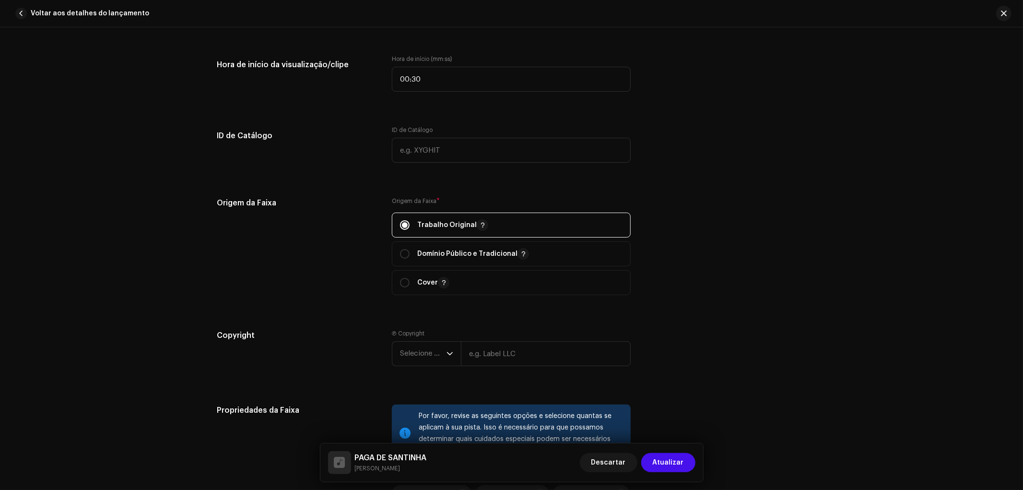
scroll to position [1279, 0]
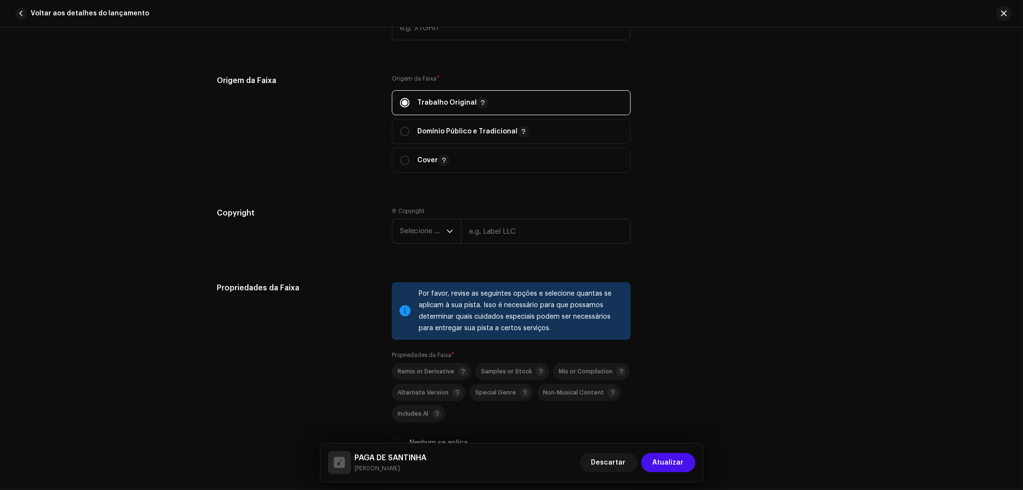
click at [507, 217] on div "Ⓟ Copyright Selecione o ano" at bounding box center [511, 227] width 239 height 40
click at [512, 229] on input "text" at bounding box center [546, 231] width 170 height 25
type input "NO FLOW REC"
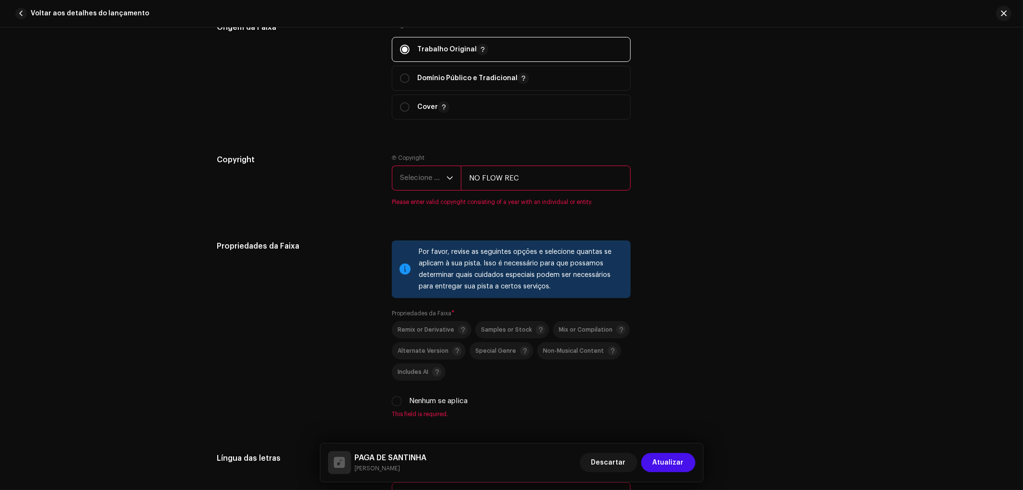
scroll to position [1439, 0]
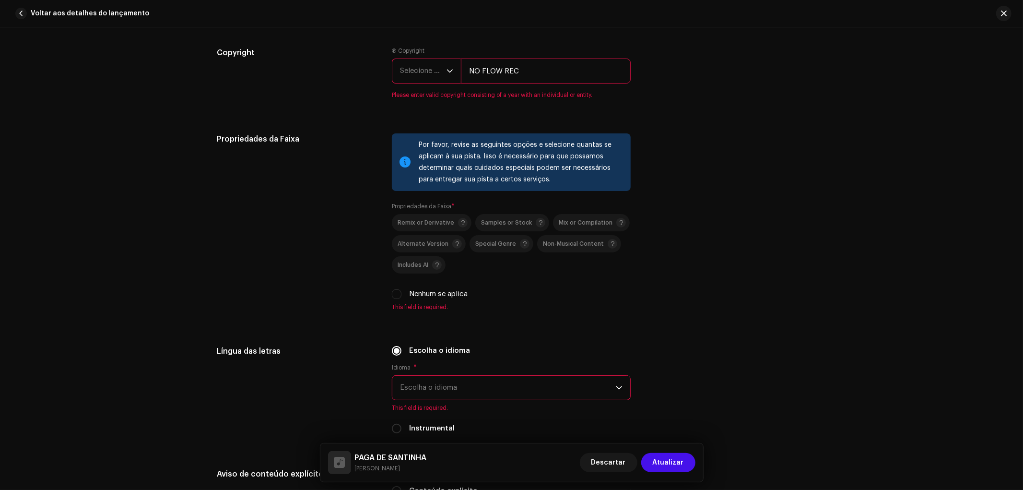
click at [413, 75] on span "Selecione o ano" at bounding box center [423, 71] width 47 height 24
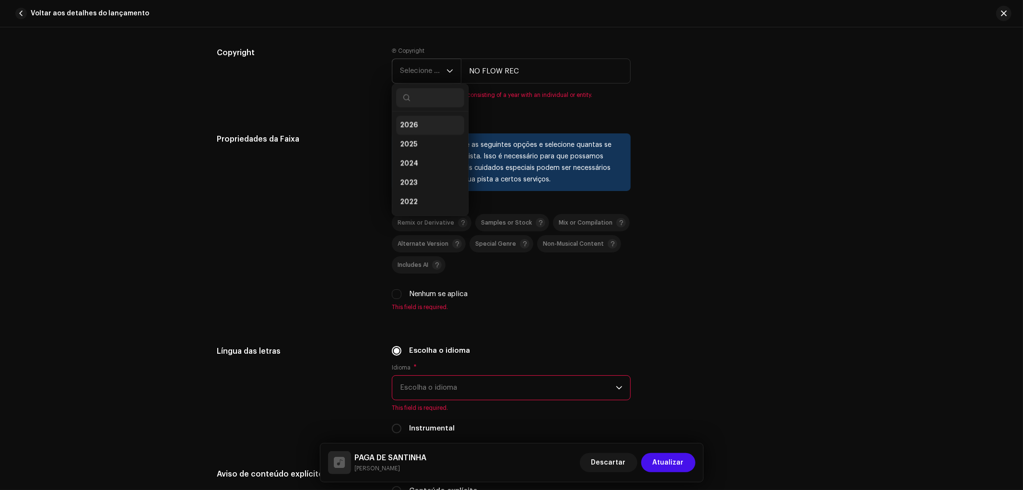
click at [418, 126] on li "2026" at bounding box center [430, 125] width 68 height 19
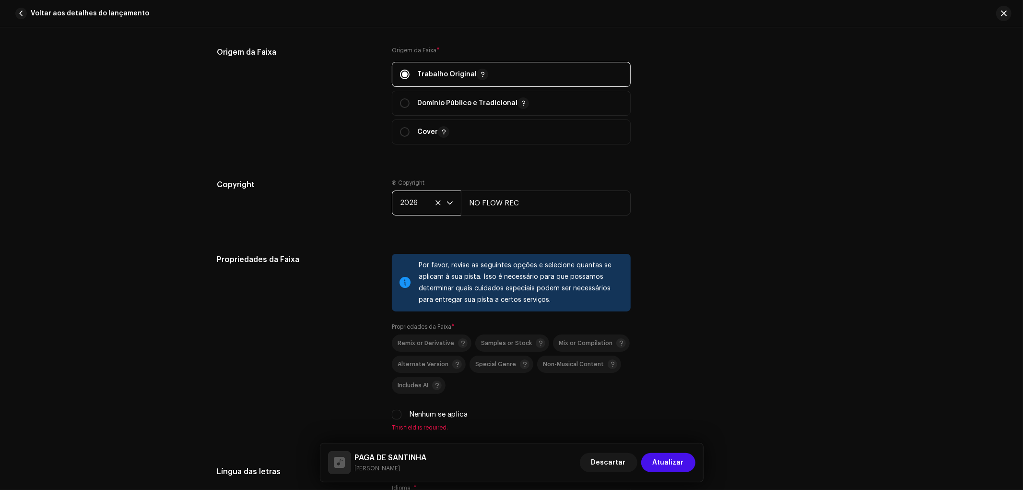
scroll to position [1546, 0]
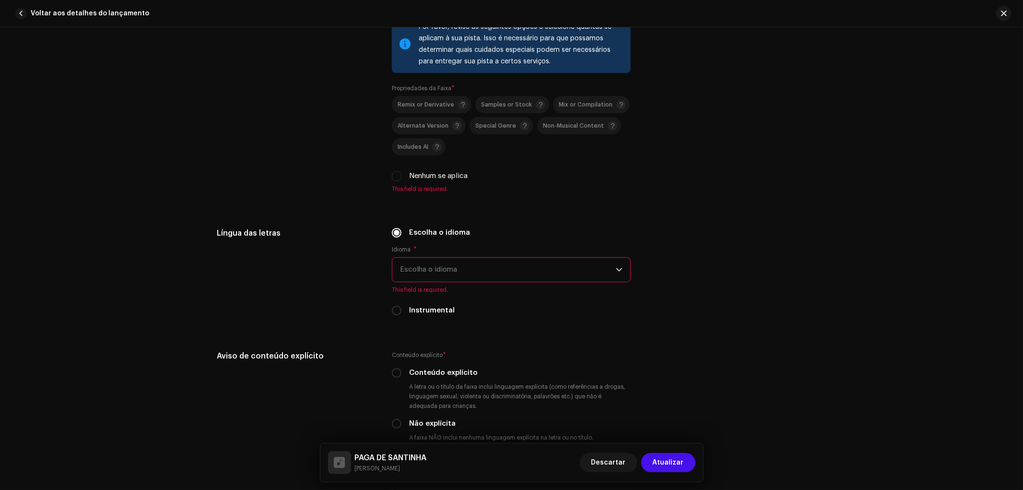
click at [441, 279] on span "Escolha o idioma" at bounding box center [508, 270] width 216 height 24
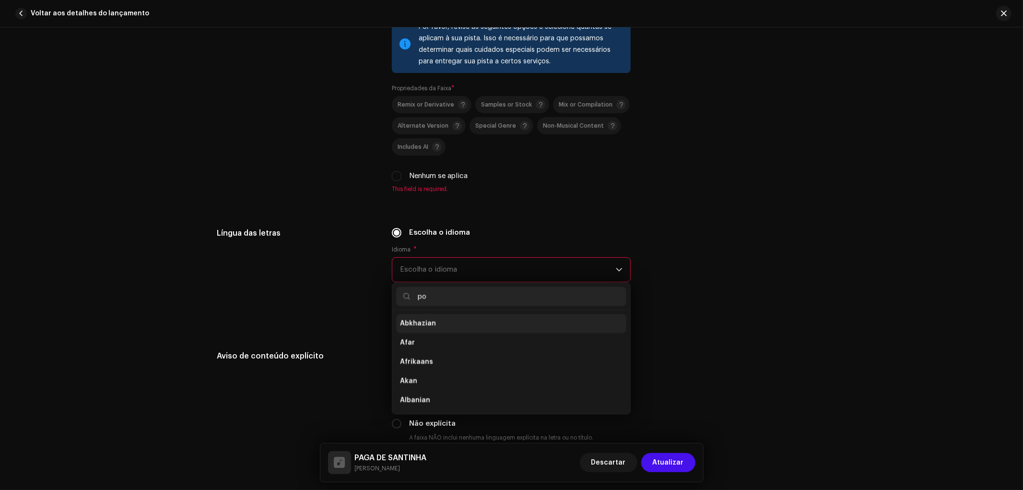
scroll to position [0, 0]
type input "po"
click at [436, 342] on li "Portuguese" at bounding box center [511, 342] width 230 height 19
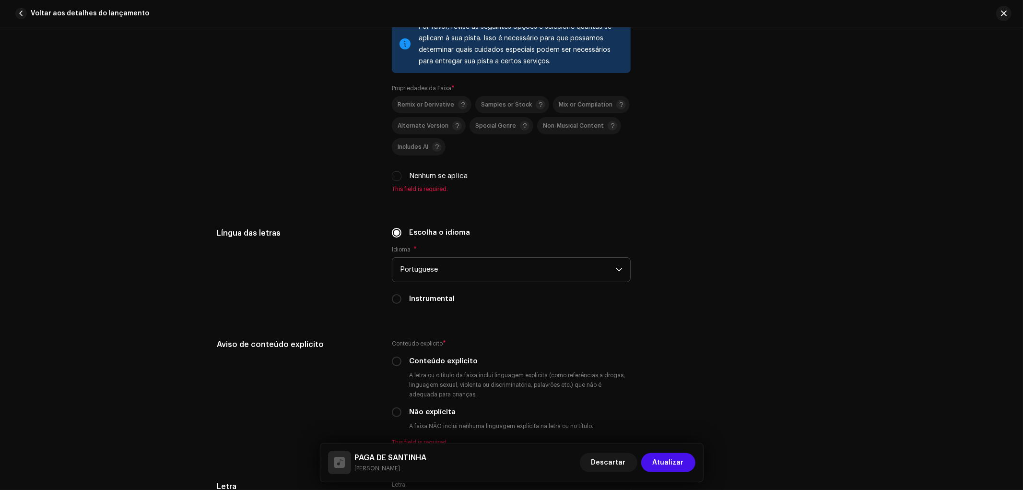
click at [424, 176] on label "Nenhum se aplica" at bounding box center [438, 176] width 59 height 11
click at [402, 176] on input "Nenhum se aplica" at bounding box center [397, 176] width 10 height 10
checkbox input "true"
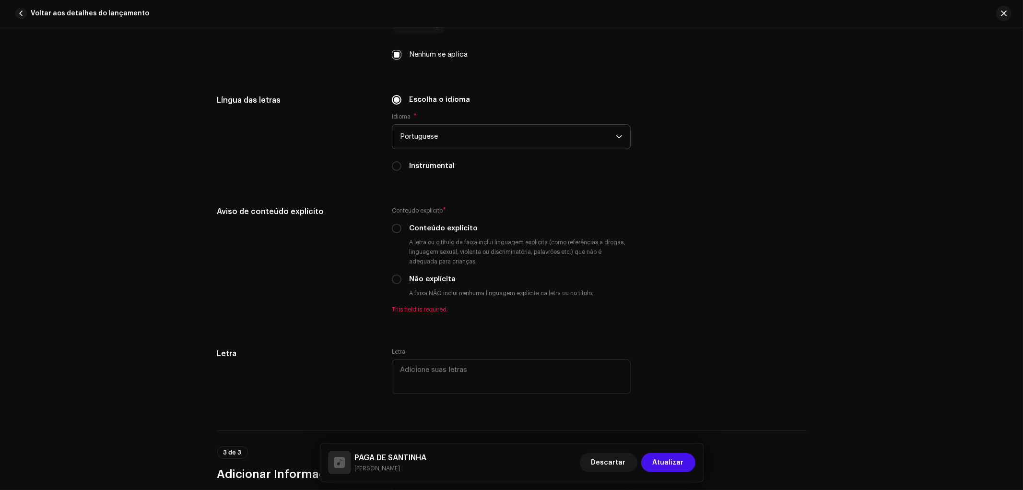
scroll to position [1759, 0]
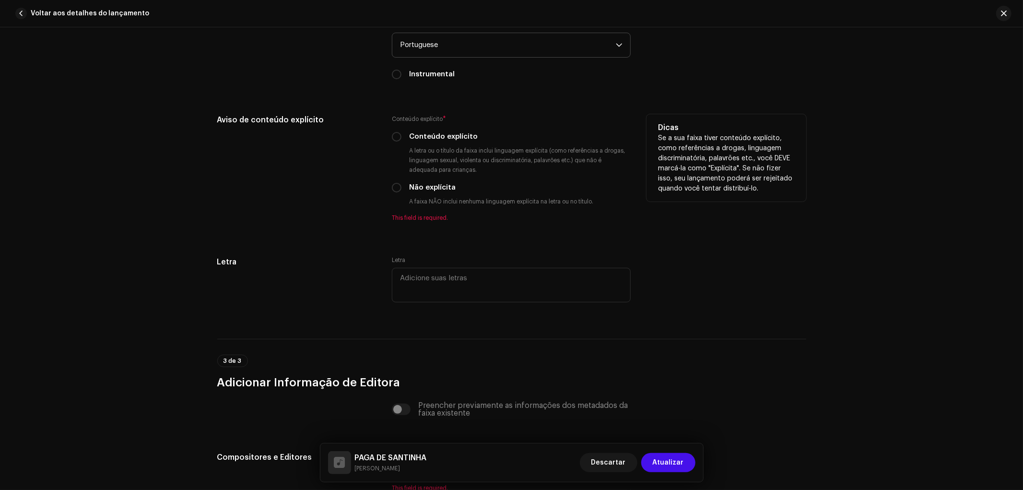
click at [445, 133] on div "Conteúdo explícito * Conteúdo explícito A letra ou o título da faixa inclui lin…" at bounding box center [511, 167] width 239 height 107
click at [444, 140] on label "Conteúdo explícito" at bounding box center [443, 136] width 69 height 11
click at [402, 140] on input "Conteúdo explícito" at bounding box center [397, 137] width 10 height 10
radio input "true"
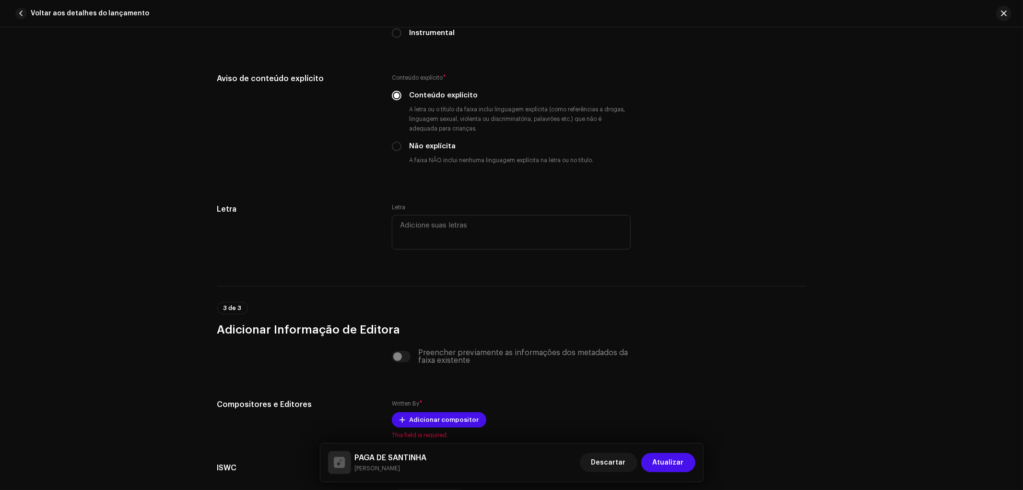
scroll to position [1911, 0]
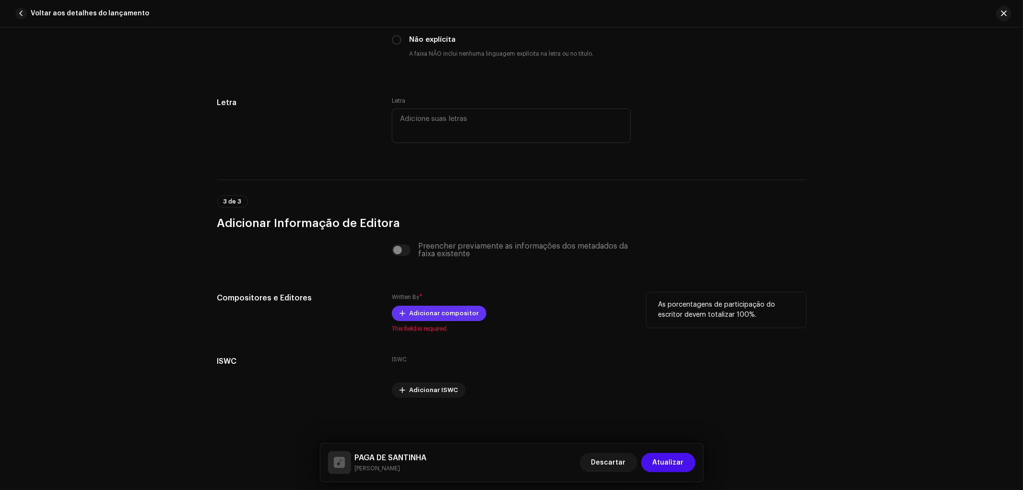
click at [430, 313] on span "Adicionar compositor" at bounding box center [444, 313] width 70 height 19
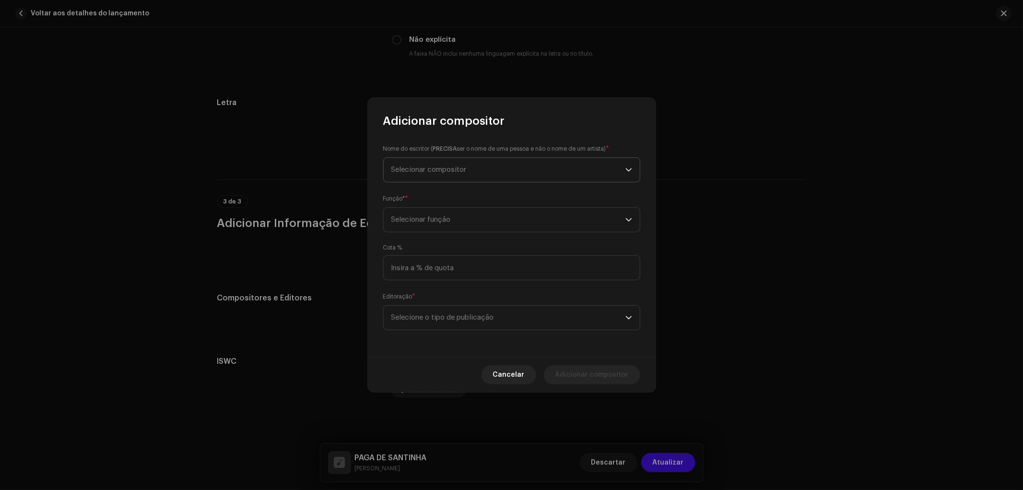
click at [435, 169] on span "Selecionar compositor" at bounding box center [428, 169] width 75 height 7
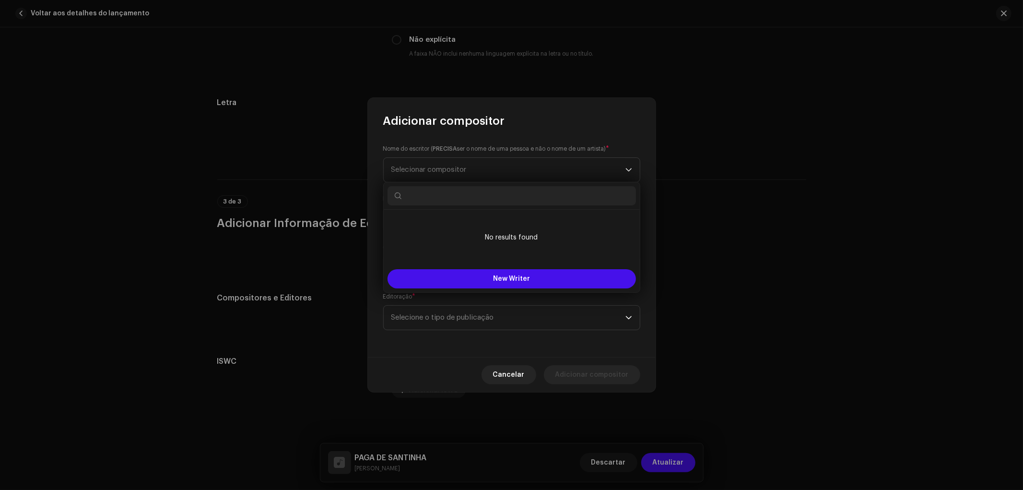
type input "m"
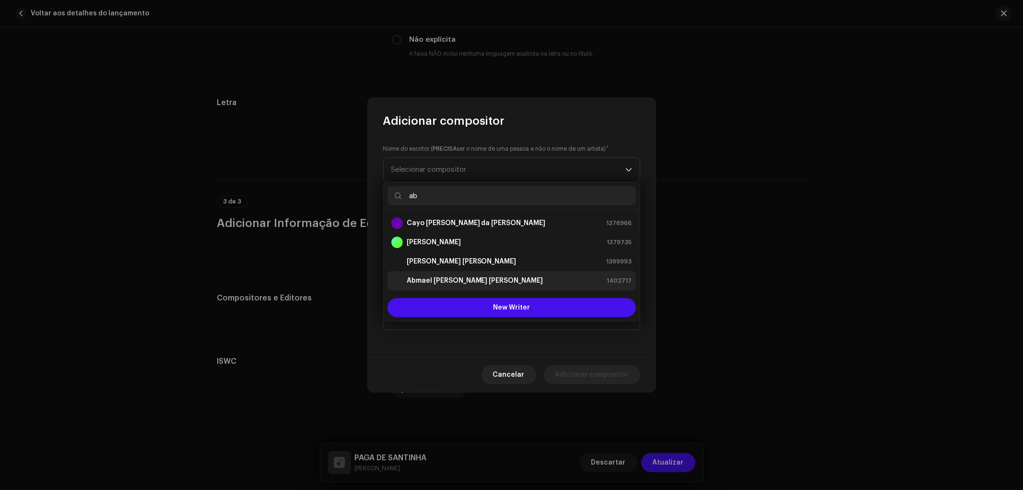
type input "ab"
click at [454, 281] on strong "Abmael Fernando Alves de Oliveira da Silva" at bounding box center [475, 281] width 137 height 10
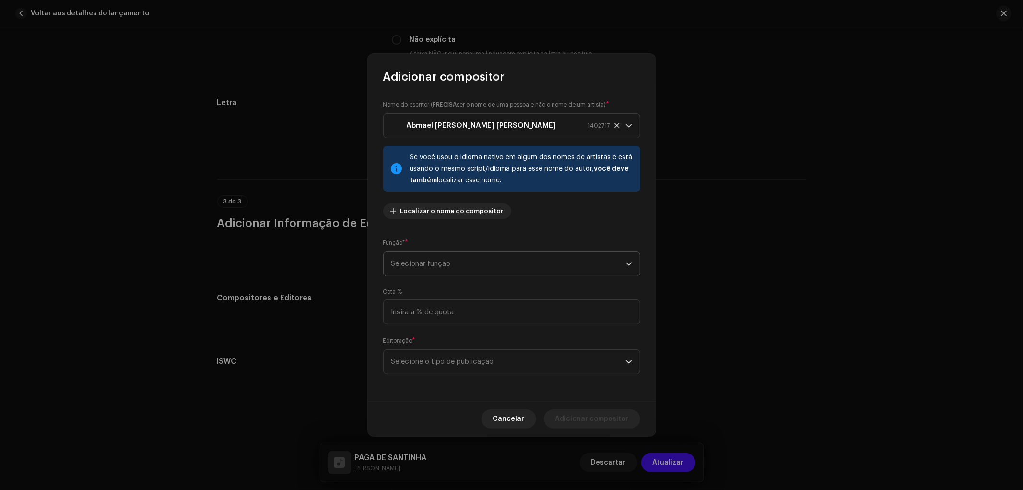
drag, startPoint x: 503, startPoint y: 263, endPoint x: 488, endPoint y: 258, distance: 15.2
click at [504, 264] on span "Selecionar função" at bounding box center [508, 264] width 234 height 24
click at [436, 346] on span "Composer & Lyricist" at bounding box center [425, 348] width 68 height 10
click at [458, 317] on input at bounding box center [511, 311] width 257 height 25
type input "50,00"
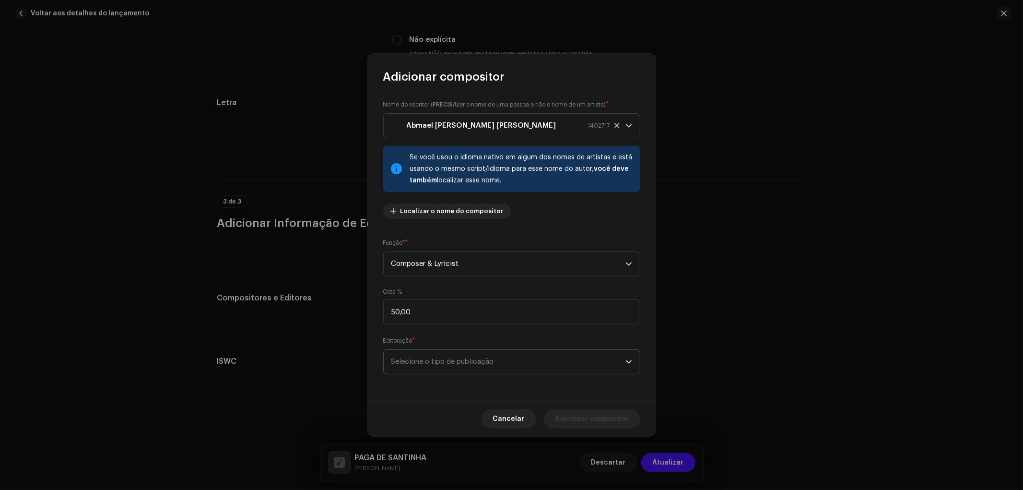
click at [467, 367] on span "Selecione o tipo de publicação" at bounding box center [508, 362] width 234 height 24
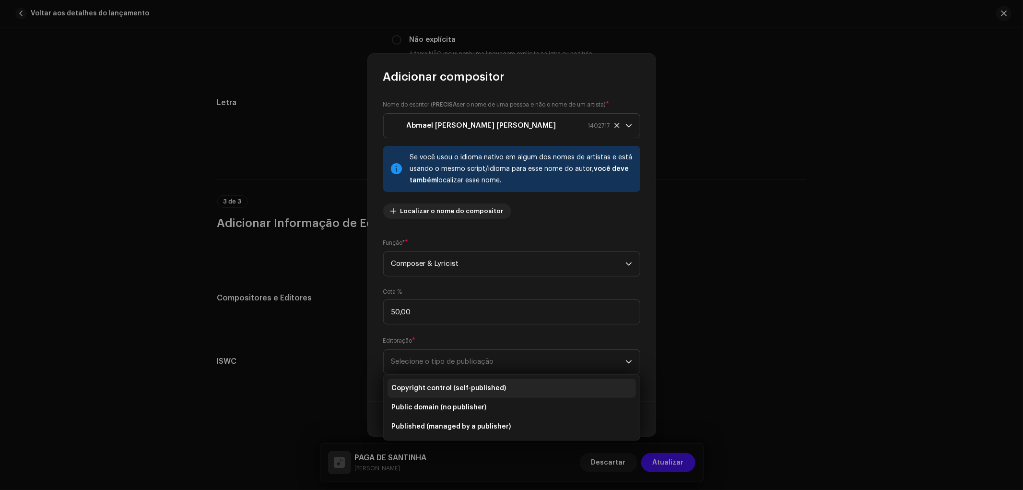
click at [453, 384] on span "Copyright control (self-published)" at bounding box center [448, 388] width 115 height 10
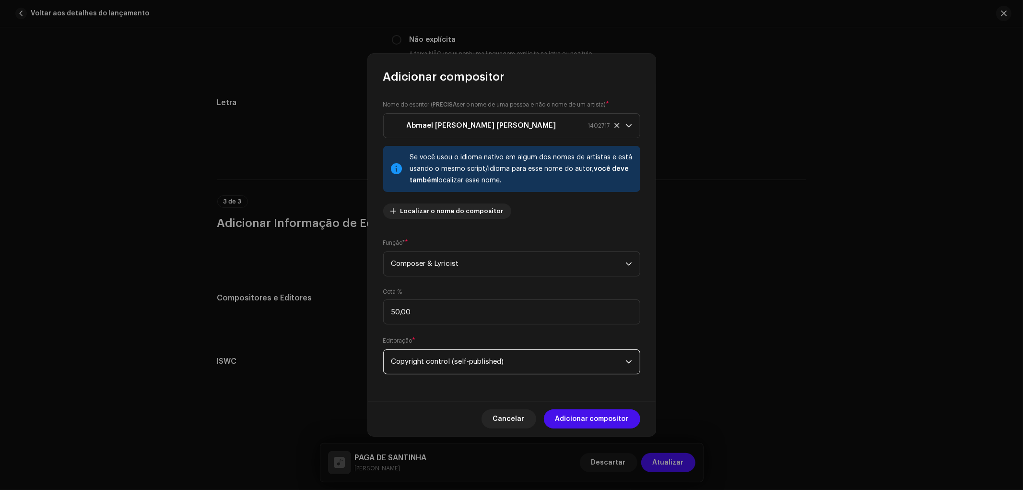
click at [587, 401] on div "Adicionar compositor Nome do escritor ( PRECISA ser o nome de uma pessoa e não …" at bounding box center [512, 245] width 288 height 382
click at [588, 411] on span "Adicionar compositor" at bounding box center [591, 418] width 73 height 19
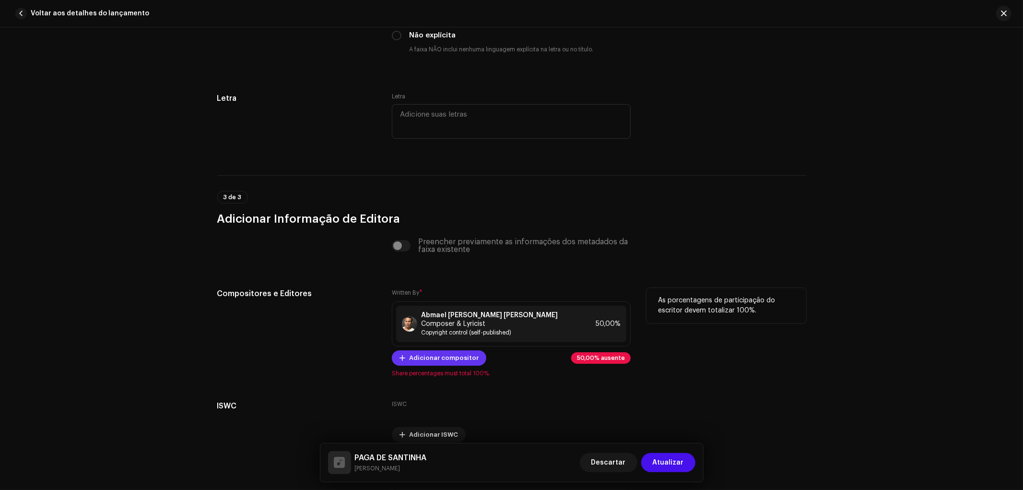
click at [472, 359] on button "Adicionar compositor" at bounding box center [439, 357] width 94 height 15
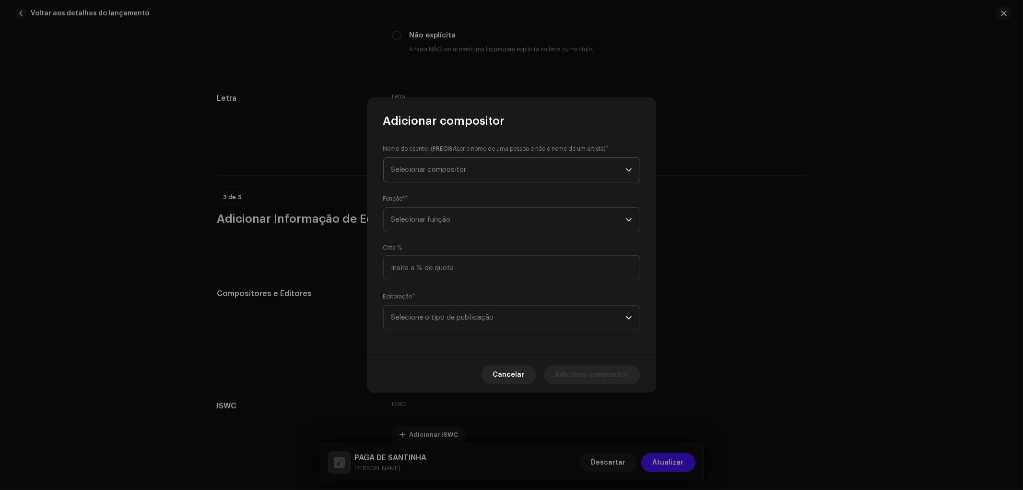
click at [438, 174] on span "Selecionar compositor" at bounding box center [508, 170] width 234 height 24
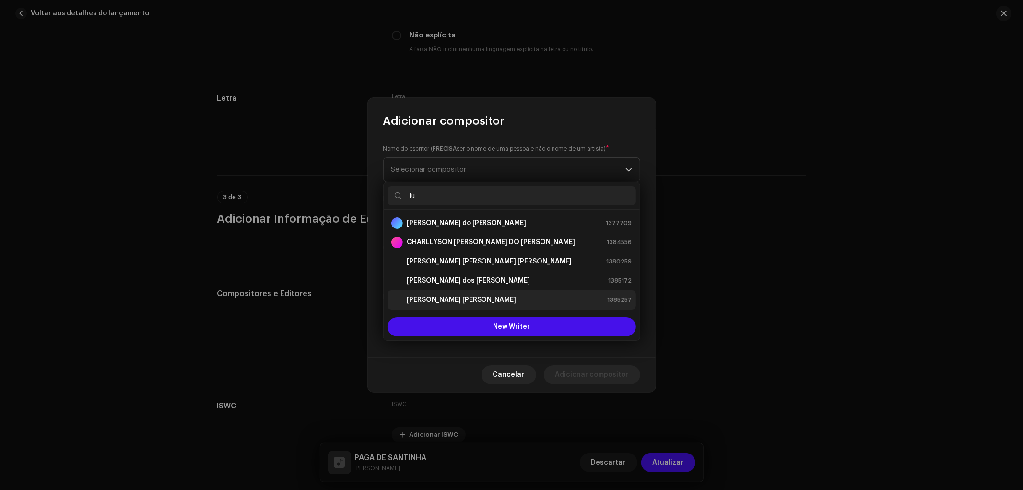
type input "lu"
click at [443, 303] on strong "Lucas José de Oliveira" at bounding box center [462, 300] width 110 height 10
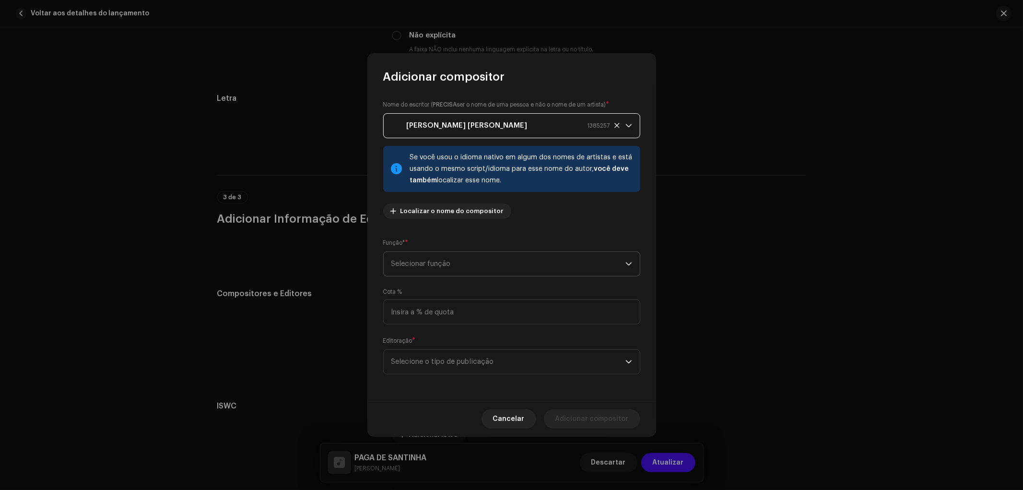
click at [469, 258] on span "Selecionar função" at bounding box center [508, 264] width 234 height 24
click at [431, 348] on span "Composer & Lyricist" at bounding box center [425, 348] width 68 height 10
click at [441, 315] on input at bounding box center [511, 311] width 257 height 25
type input "50,00"
click at [435, 375] on div "Nome do escritor ( PRECISA ser o nome de uma pessoa e não o nome de um artista)…" at bounding box center [512, 242] width 288 height 317
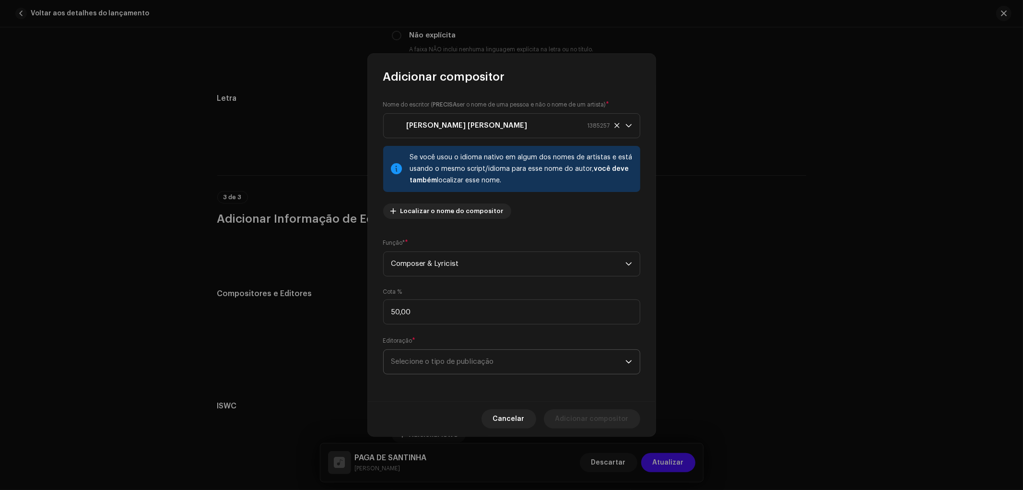
click at [439, 364] on span "Selecione o tipo de publicação" at bounding box center [508, 362] width 234 height 24
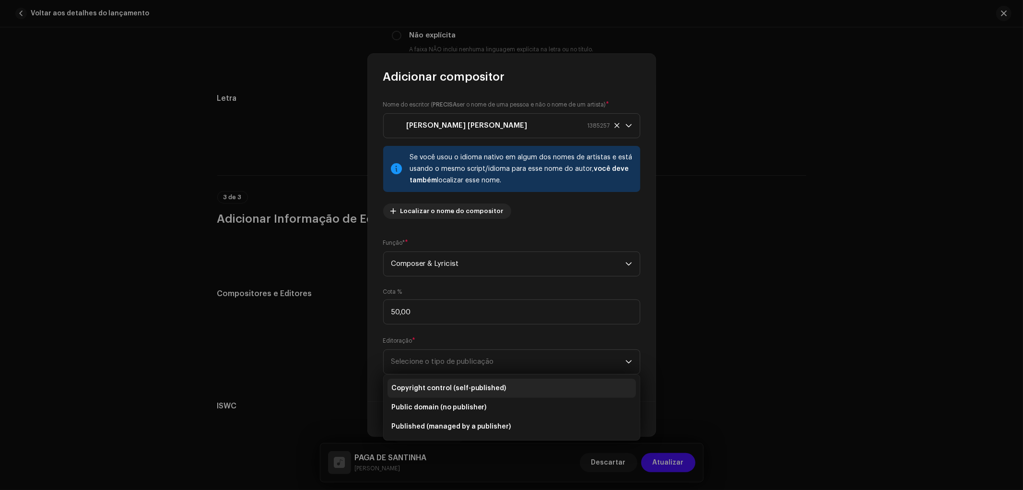
click at [435, 386] on span "Copyright control (self-published)" at bounding box center [448, 388] width 115 height 10
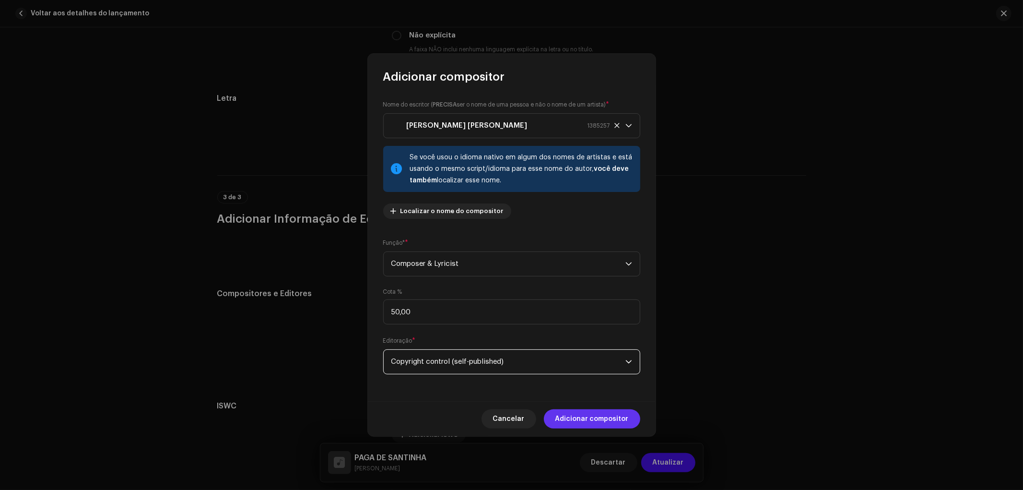
click at [628, 410] on span "Adicionar compositor" at bounding box center [591, 418] width 73 height 19
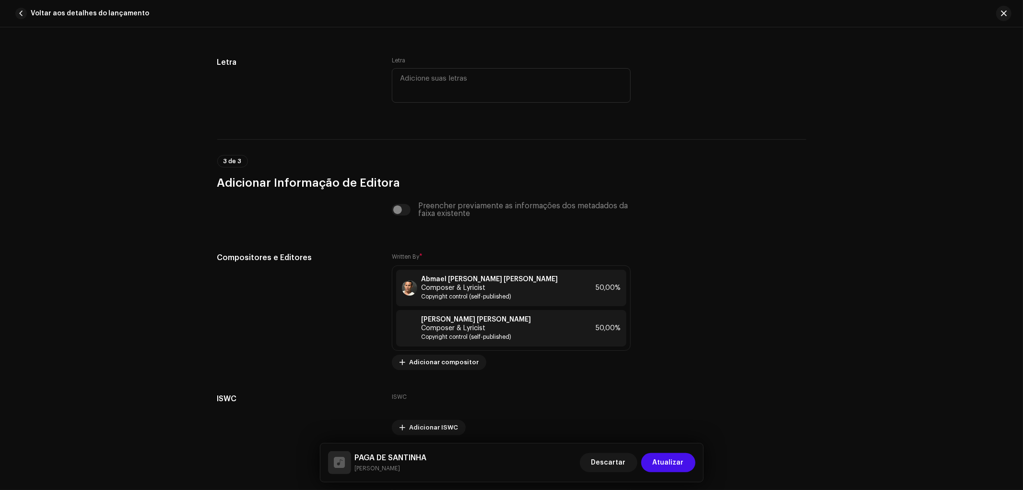
scroll to position [1980, 0]
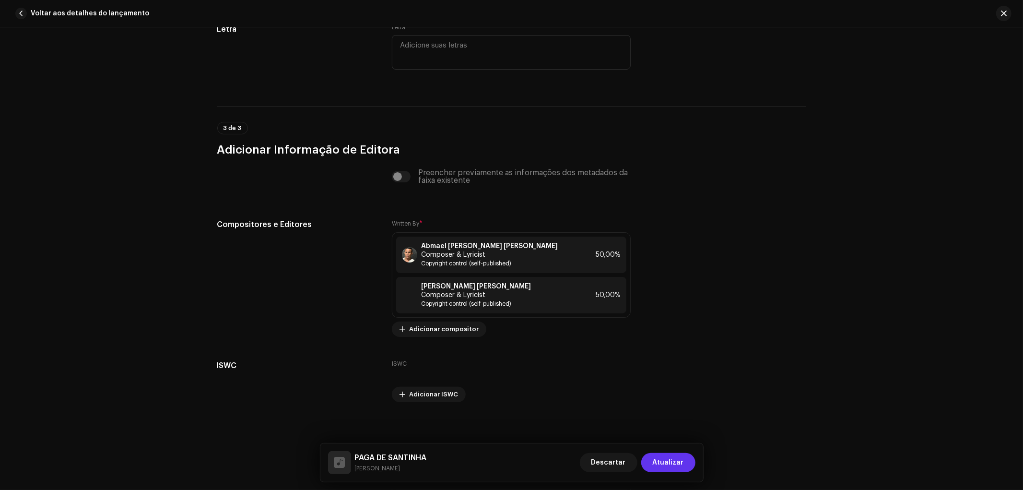
click at [673, 464] on span "Atualizar" at bounding box center [668, 462] width 31 height 19
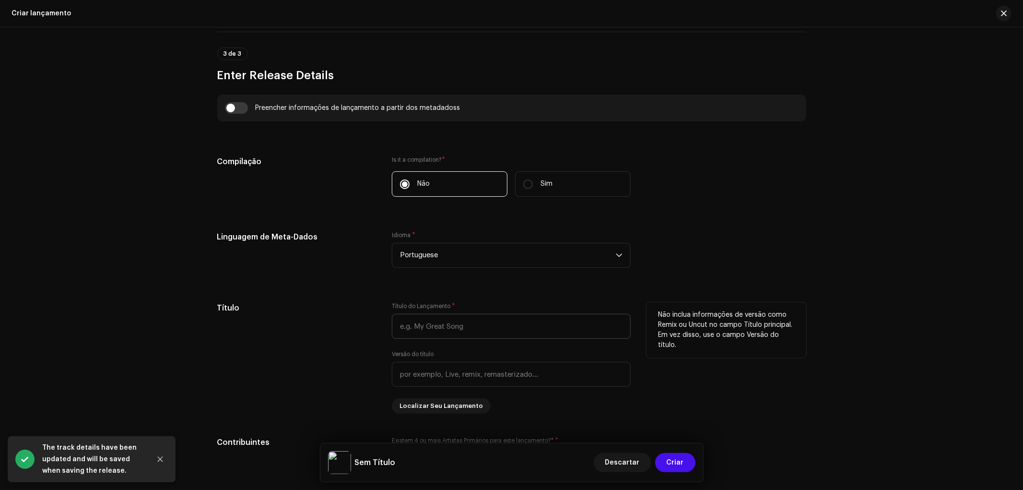
scroll to position [639, 0]
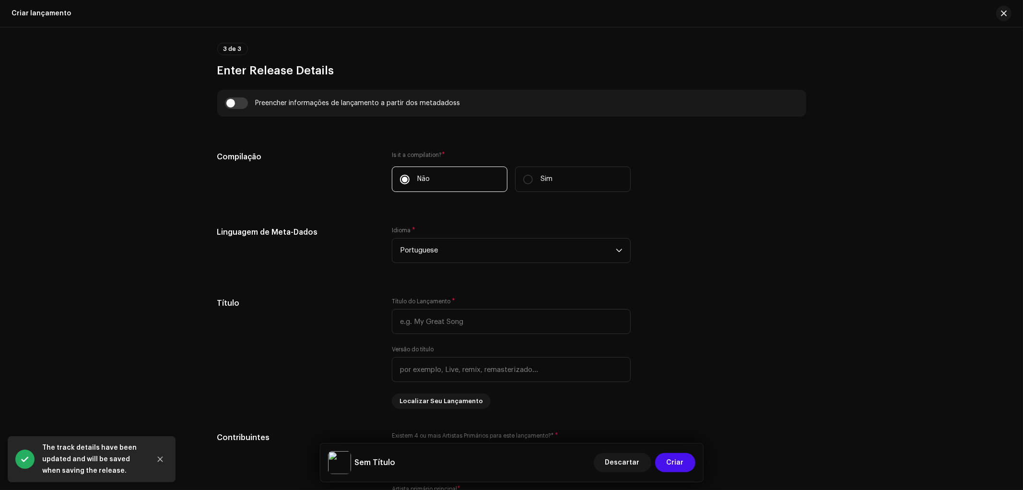
click at [237, 97] on input "checkbox" at bounding box center [236, 103] width 23 height 12
checkbox input "true"
type input "PAGA DE SANTINHA"
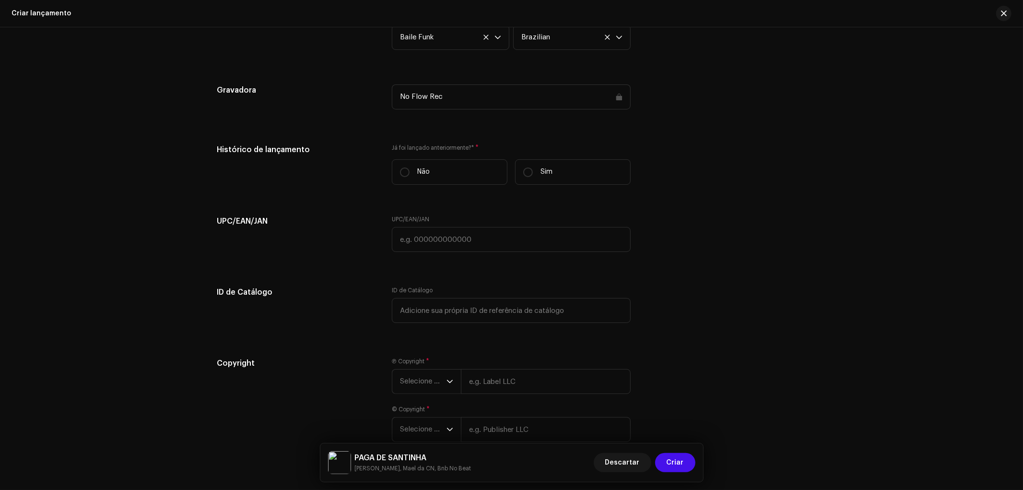
scroll to position [1599, 0]
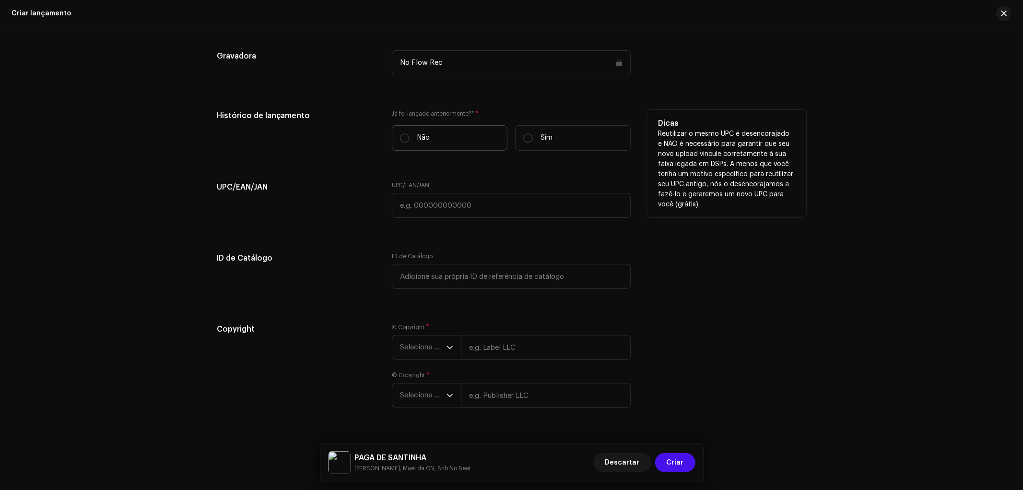
click at [439, 141] on label "Não" at bounding box center [450, 137] width 116 height 25
click at [410, 141] on input "Não" at bounding box center [405, 138] width 10 height 10
radio input "true"
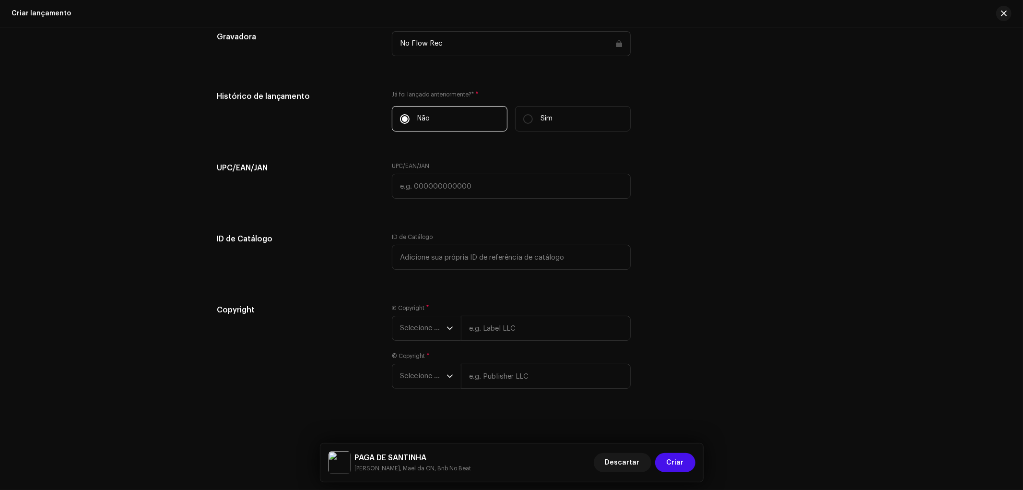
scroll to position [1628, 0]
click at [505, 331] on input "text" at bounding box center [546, 325] width 170 height 25
type input "NO FLOW REC"
click at [521, 373] on input "text" at bounding box center [546, 373] width 170 height 25
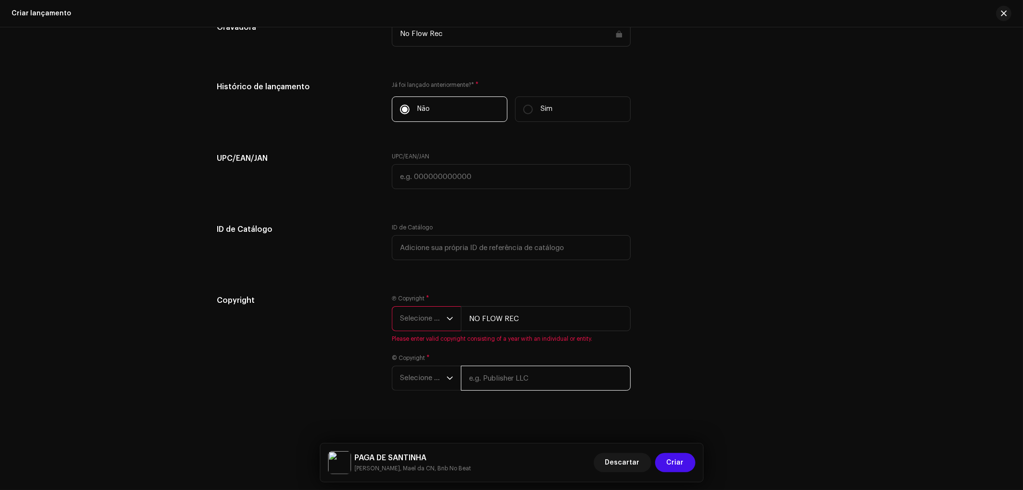
type input "NO FLOW REC"
click at [416, 323] on span "Selecione o ano" at bounding box center [423, 319] width 47 height 24
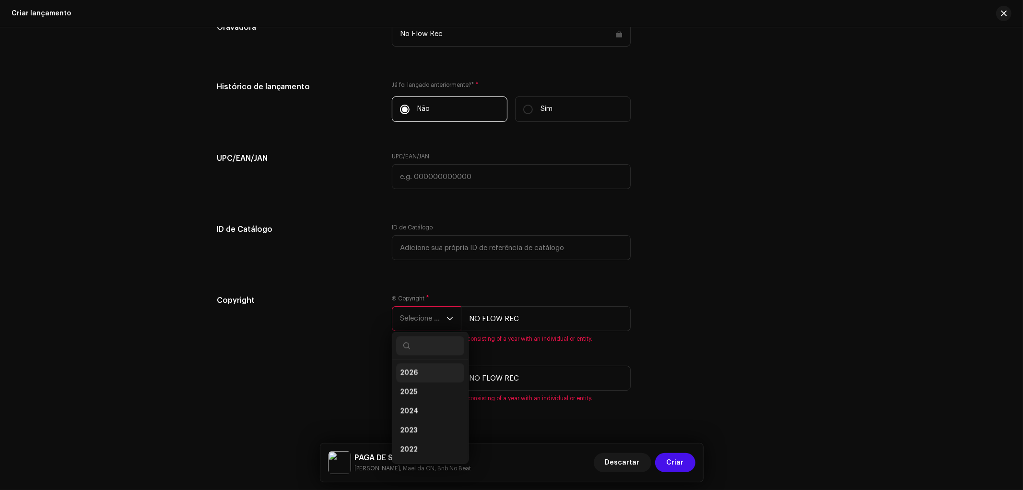
click at [434, 376] on li "2026" at bounding box center [430, 372] width 68 height 19
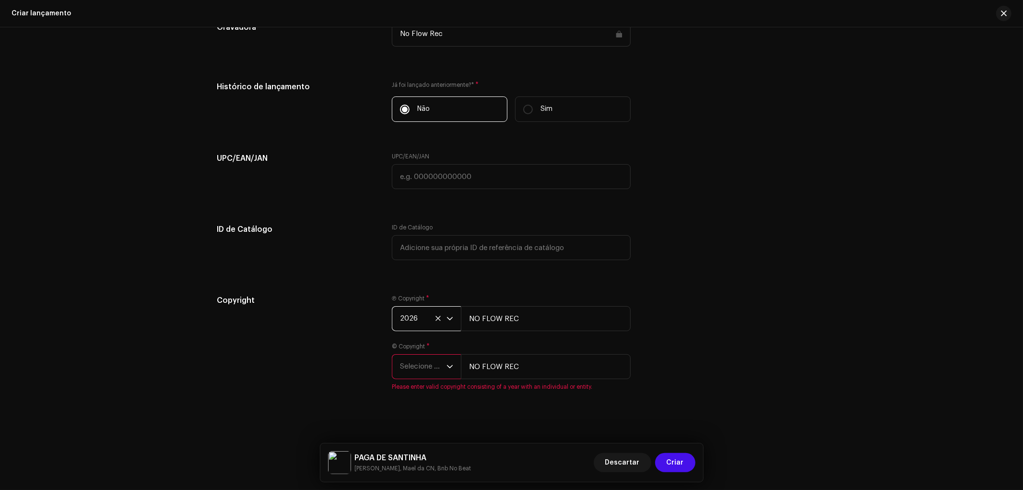
click at [428, 378] on span "Selecione o ano" at bounding box center [423, 366] width 47 height 24
click at [413, 268] on span "2026" at bounding box center [409, 263] width 18 height 10
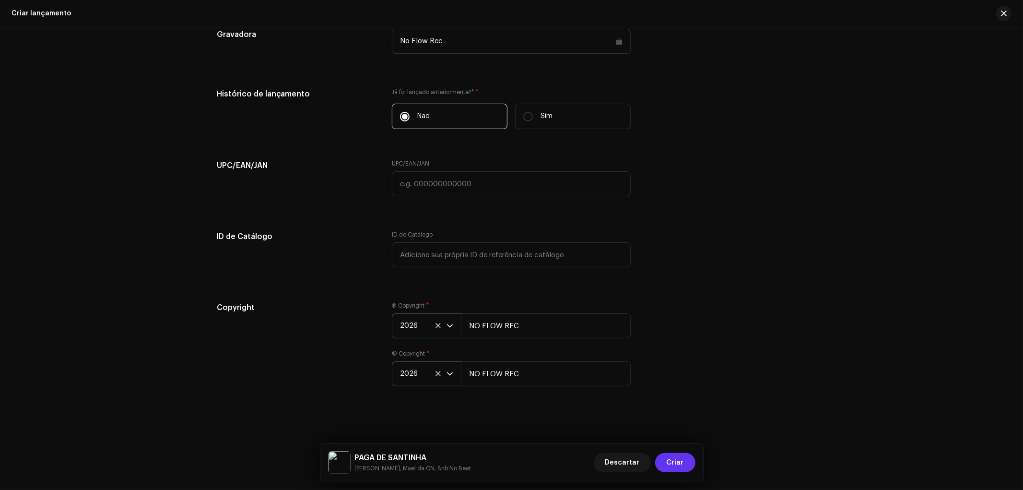
click at [669, 461] on span "Criar" at bounding box center [675, 462] width 17 height 19
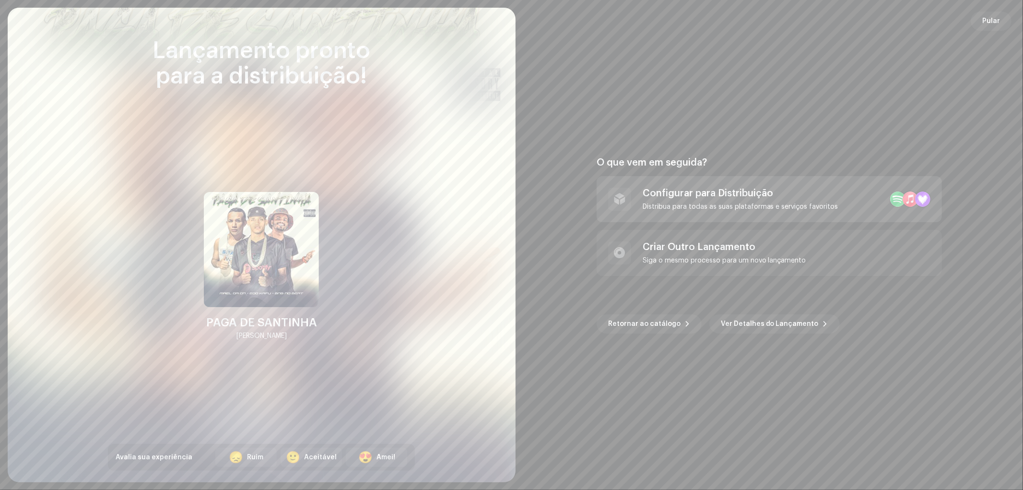
click at [788, 196] on div "Configurar para Distribuição" at bounding box center [741, 194] width 196 height 12
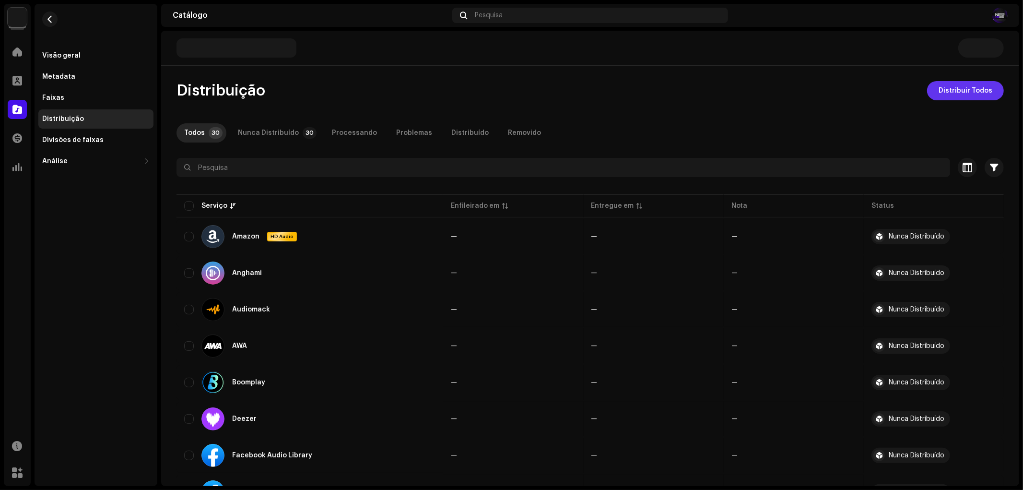
click at [966, 87] on span "Distribuir Todos" at bounding box center [966, 90] width 54 height 19
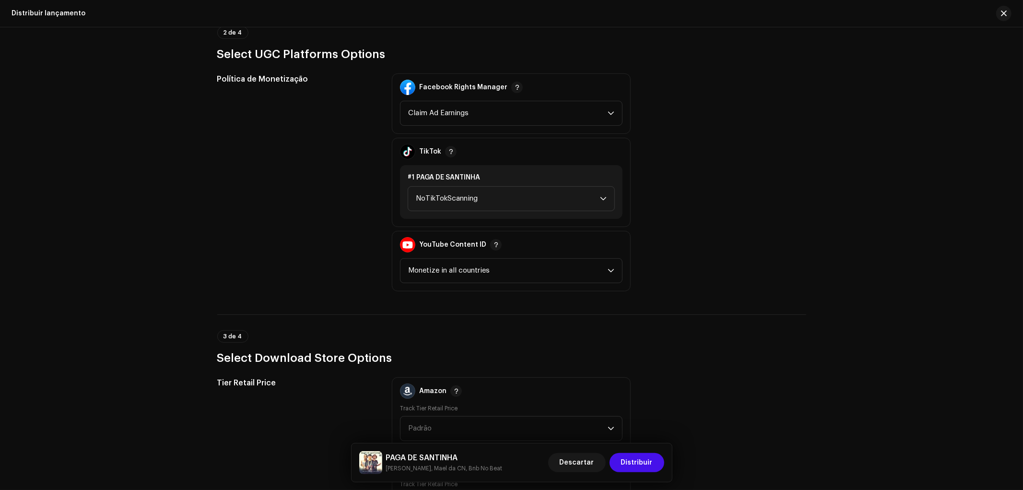
scroll to position [799, 0]
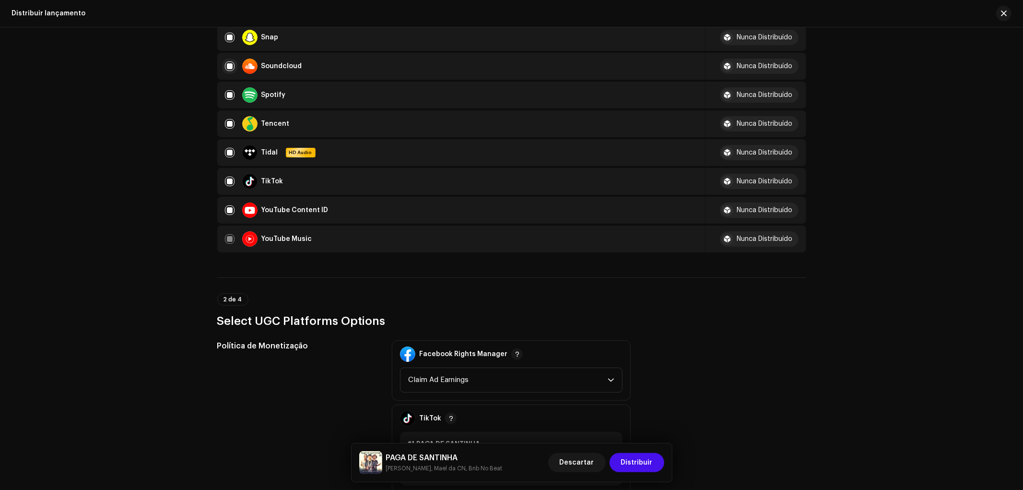
click at [226, 61] on input "checkbox" at bounding box center [230, 66] width 10 height 10
checkbox input "false"
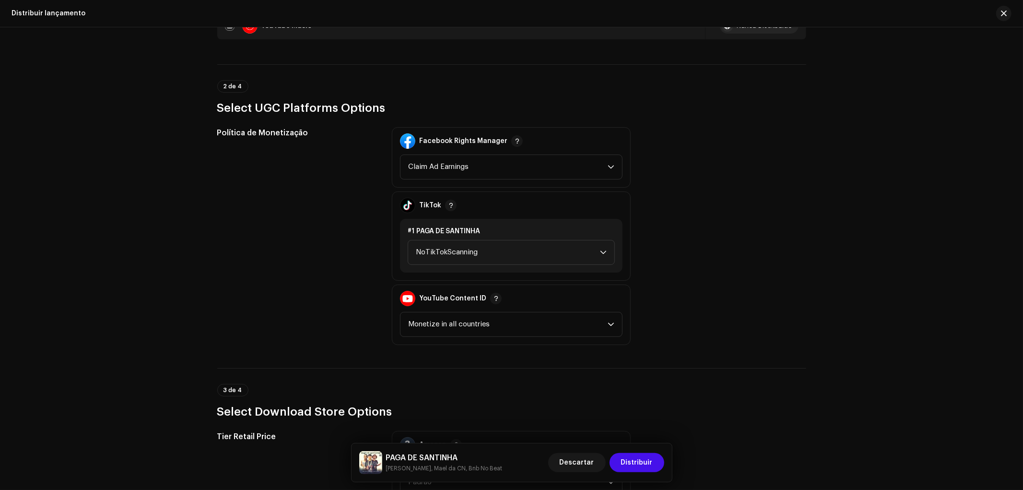
scroll to position [1013, 0]
click at [472, 242] on span "NoTikTokScanning" at bounding box center [508, 252] width 184 height 24
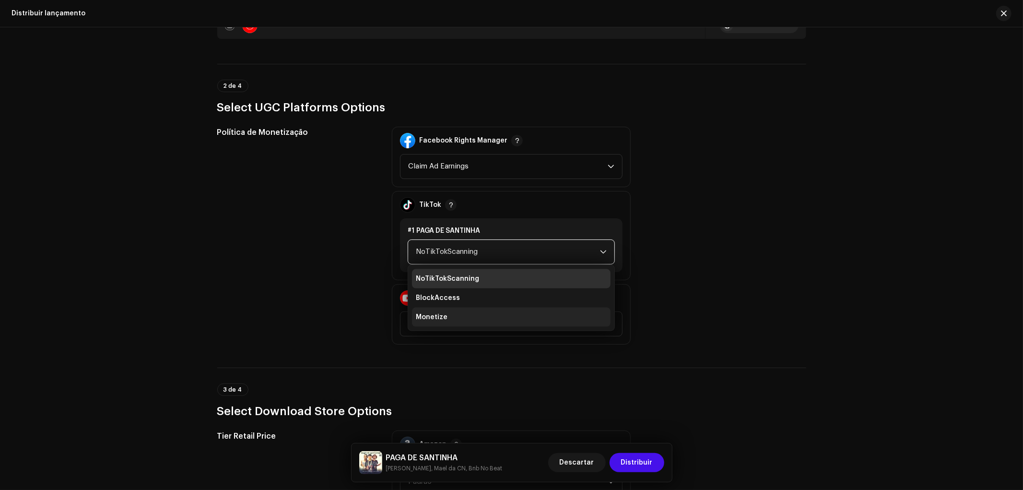
click at [459, 307] on li "Monetize" at bounding box center [511, 316] width 199 height 19
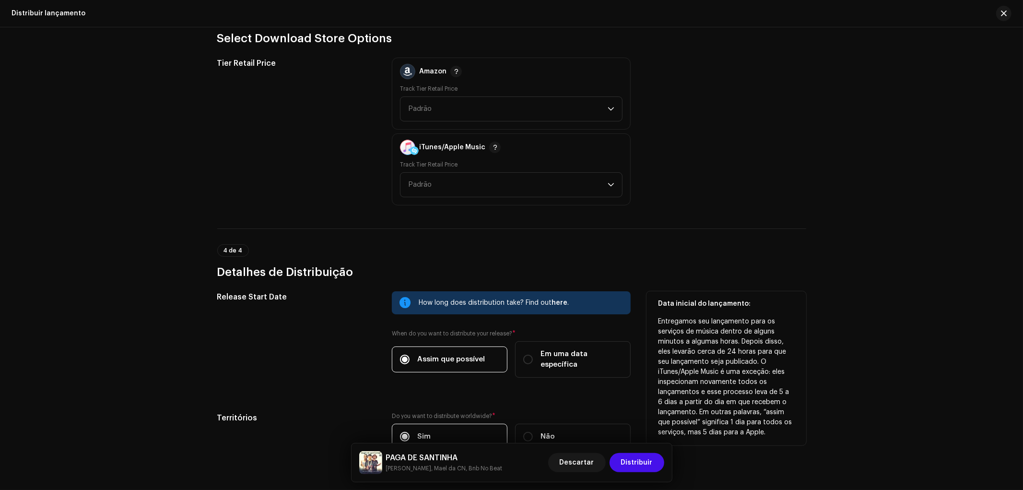
scroll to position [1430, 0]
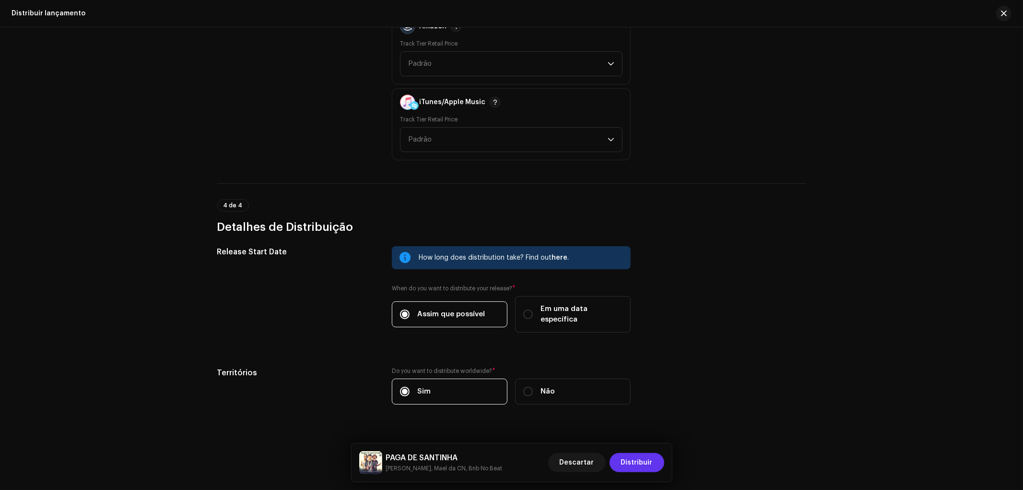
click at [634, 460] on span "Distribuir" at bounding box center [637, 462] width 32 height 19
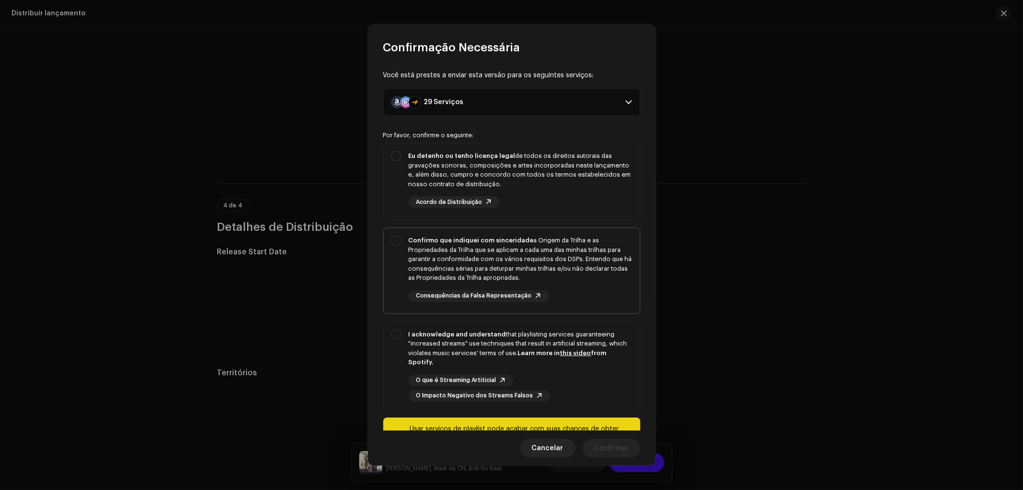
drag, startPoint x: 433, startPoint y: 342, endPoint x: 434, endPoint y: 266, distance: 75.8
click at [433, 341] on div "I acknowledge and understand that playlisting services guaranteeing "increased …" at bounding box center [521, 348] width 224 height 37
checkbox input "true"
click at [434, 252] on div "Confirmo que indiquei com sinceridade a Origem da Trilha e as Propriedades da T…" at bounding box center [521, 259] width 224 height 47
checkbox input "true"
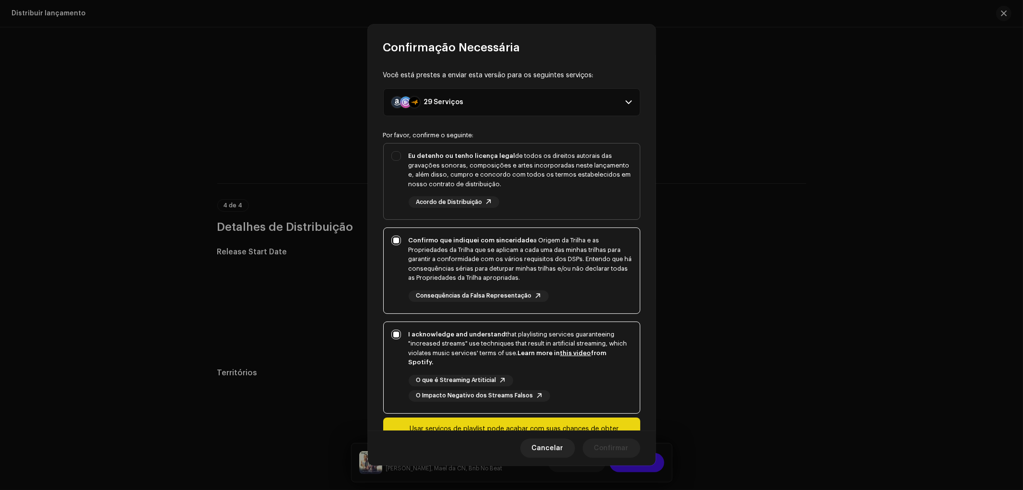
click at [427, 170] on div "Eu detenho ou tenho licença legal de todos os direitos autorais das gravações s…" at bounding box center [521, 169] width 224 height 37
checkbox input "true"
click at [604, 449] on span "Confirmar" at bounding box center [611, 447] width 35 height 19
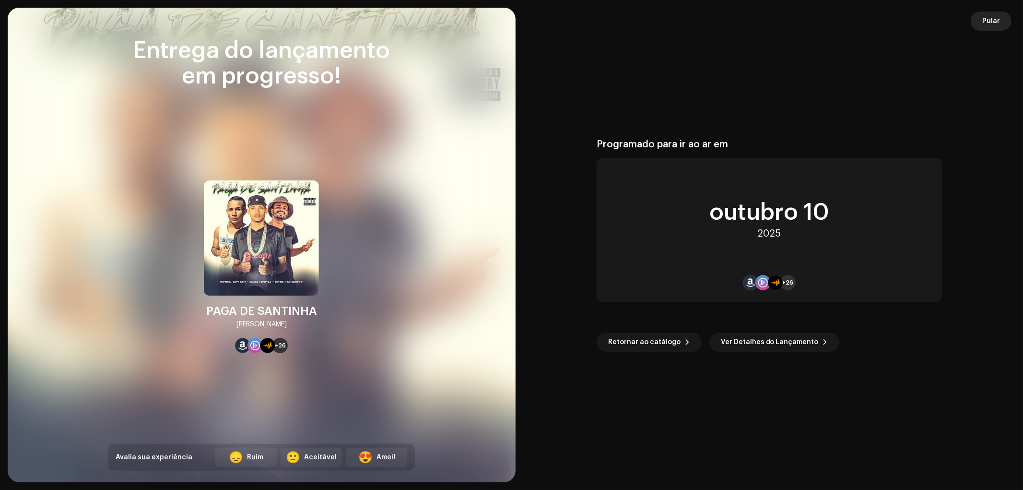
click at [991, 20] on span "Pular" at bounding box center [991, 21] width 18 height 19
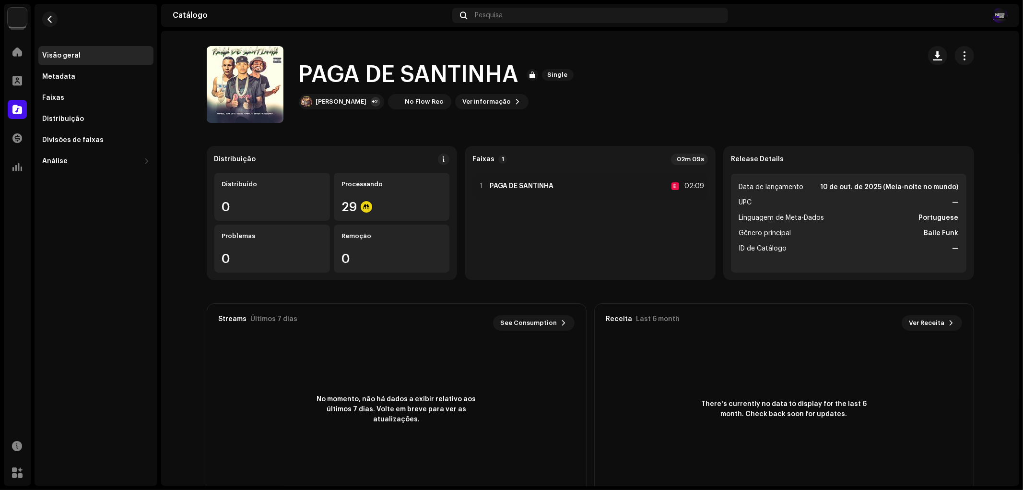
click at [382, 129] on catalog-releases-details-overview "PAGA DE SANTINHA Single PAGA DE SANTINHA Single Eoo Kafu +2 No Flow Rec Ver inf…" at bounding box center [590, 271] width 858 height 480
click at [22, 104] on div at bounding box center [17, 109] width 19 height 19
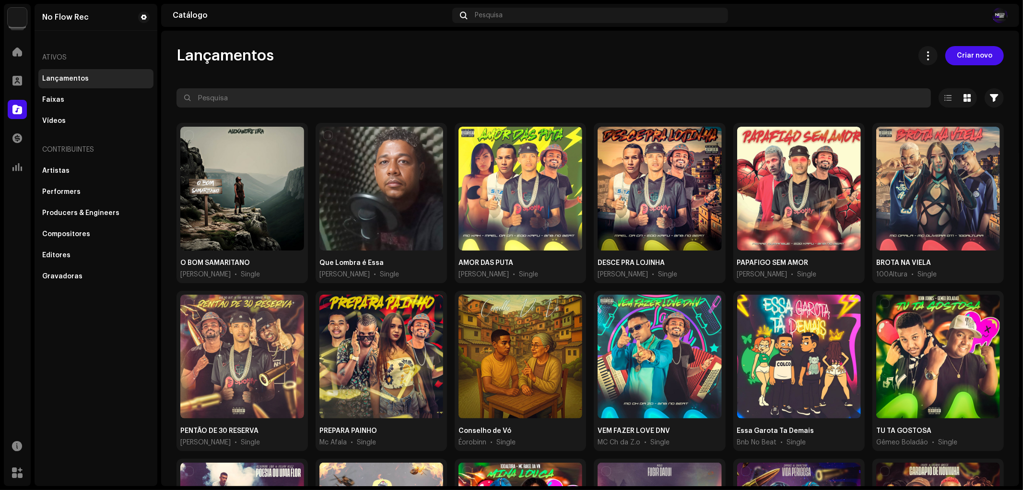
click at [266, 95] on input "text" at bounding box center [554, 97] width 755 height 19
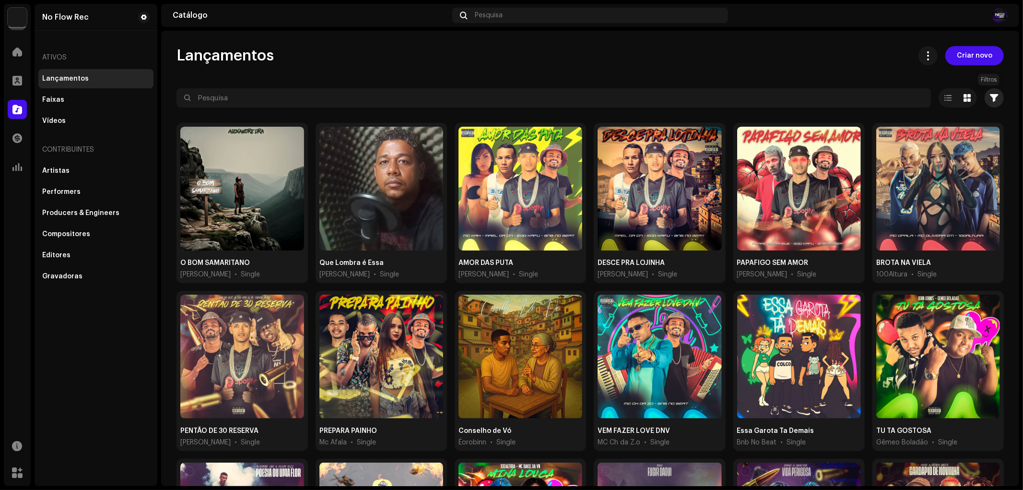
click at [998, 98] on button "button" at bounding box center [994, 97] width 19 height 19
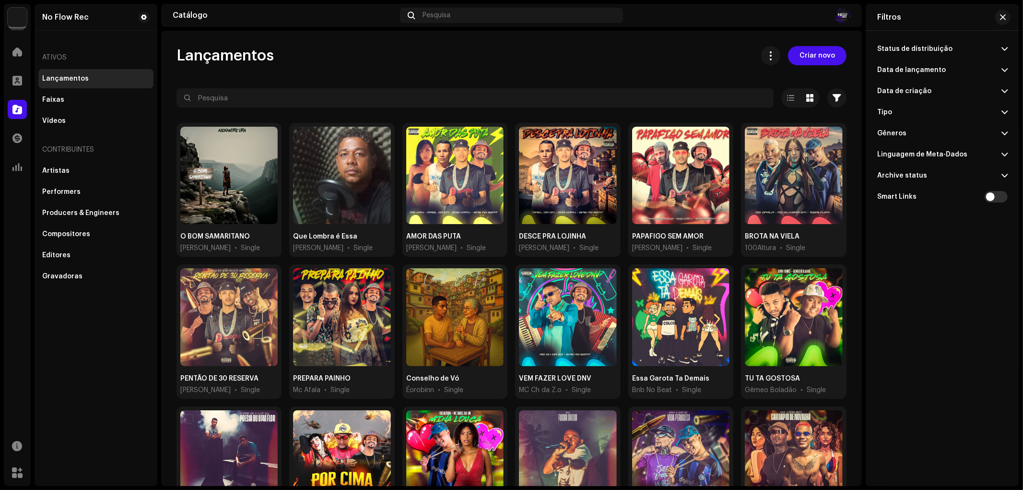
click at [913, 112] on p-accordion-header "Tipo" at bounding box center [942, 112] width 130 height 21
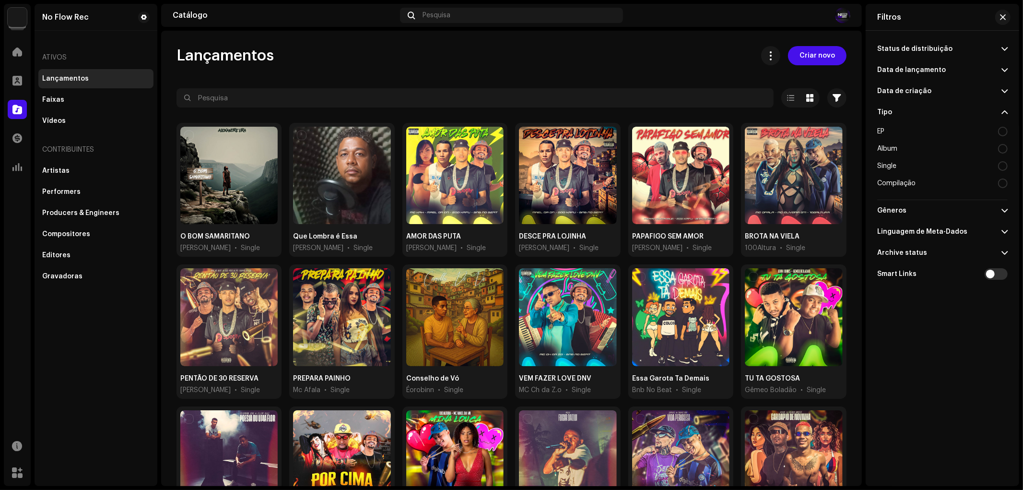
click at [913, 112] on p-accordion-header "Tipo" at bounding box center [942, 112] width 130 height 21
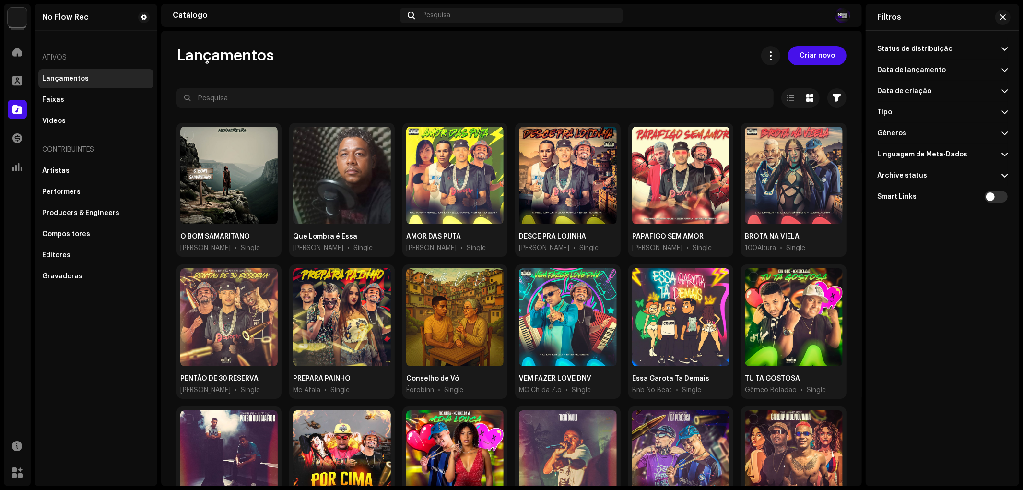
click at [912, 80] on p-accordion-header "Data de lançamento" at bounding box center [942, 69] width 130 height 21
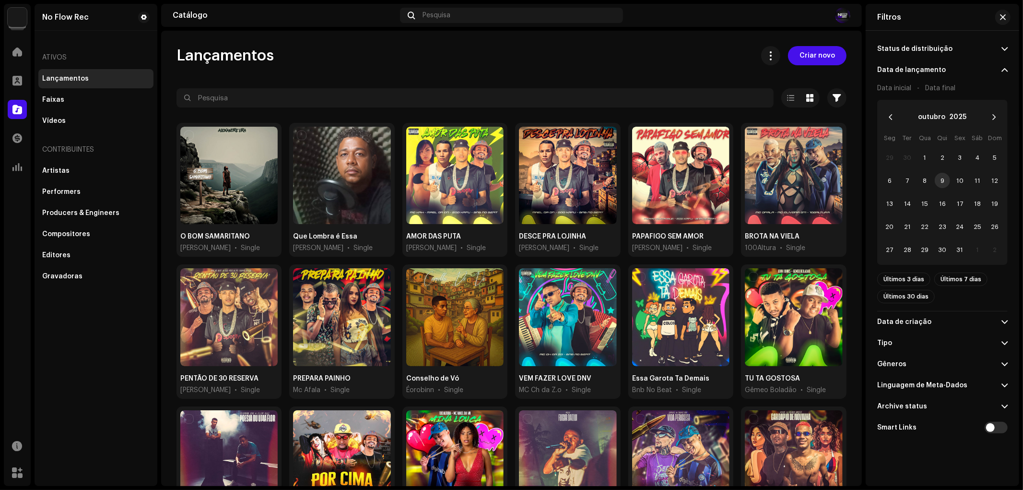
click at [912, 80] on p-accordion-header "Data de lançamento" at bounding box center [942, 69] width 130 height 21
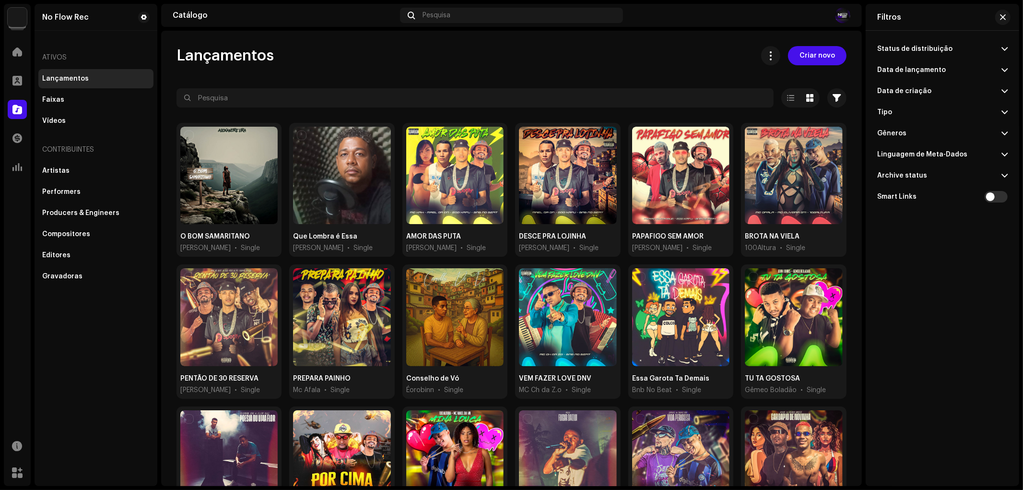
click at [919, 67] on div "Data de lançamento" at bounding box center [911, 70] width 69 height 8
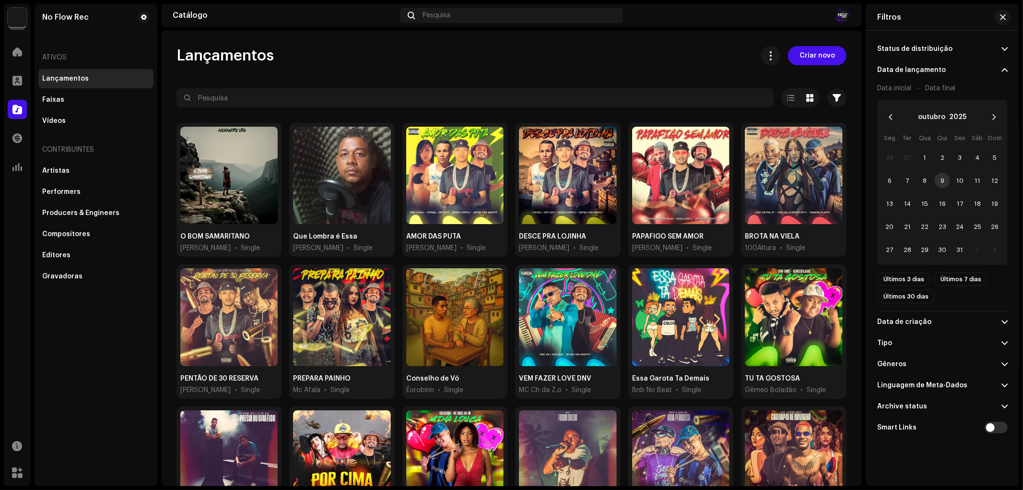
click at [919, 66] on div "Data de lançamento" at bounding box center [911, 70] width 69 height 8
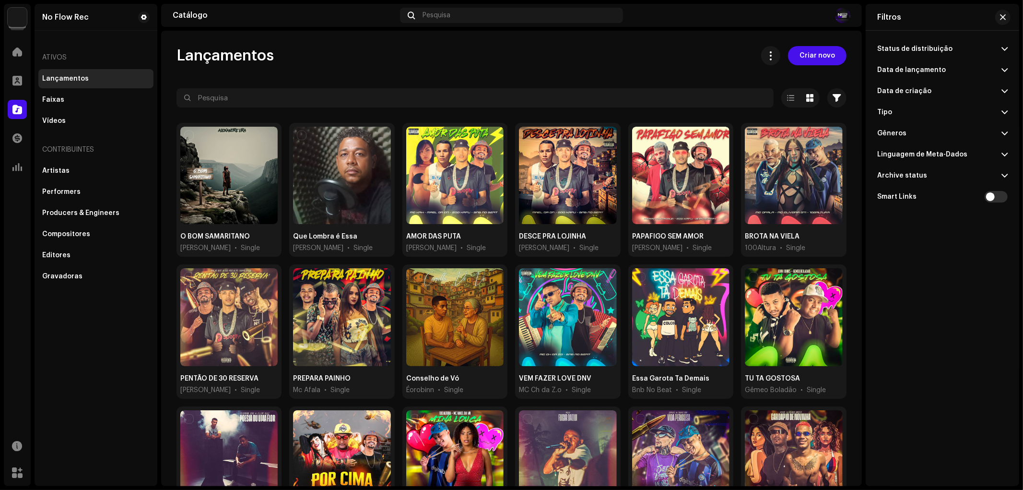
click at [920, 48] on div "Status de distribuição" at bounding box center [914, 49] width 75 height 8
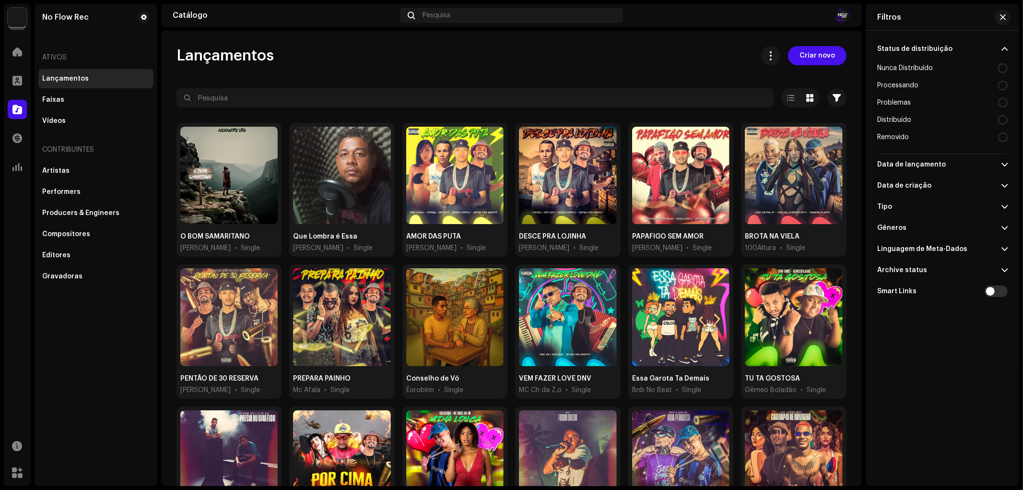
click at [920, 48] on div "Status de distribuição" at bounding box center [914, 49] width 75 height 8
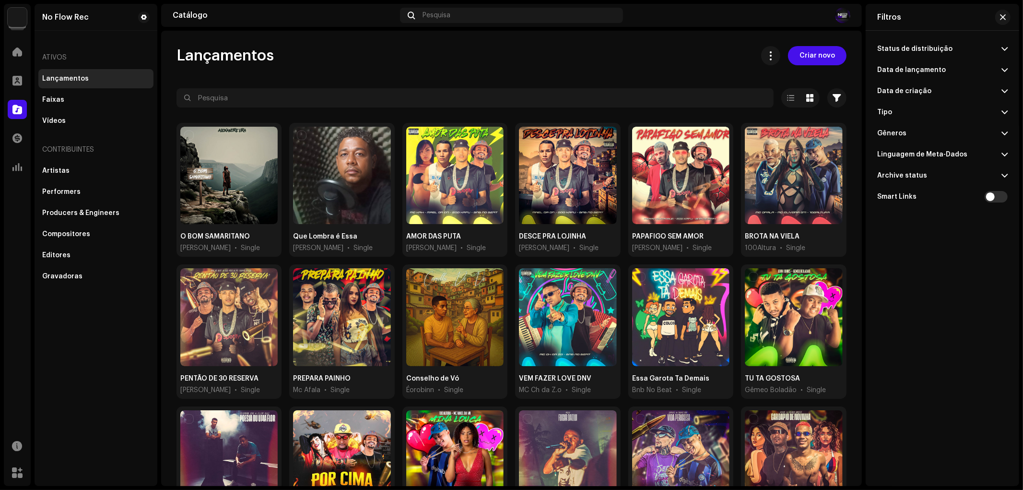
click at [903, 151] on div "Linguagem de Meta-Dados" at bounding box center [922, 155] width 90 height 8
click at [903, 152] on div "Linguagem de Meta-Dados" at bounding box center [922, 155] width 90 height 8
click at [71, 169] on div "Artistas" at bounding box center [95, 171] width 107 height 8
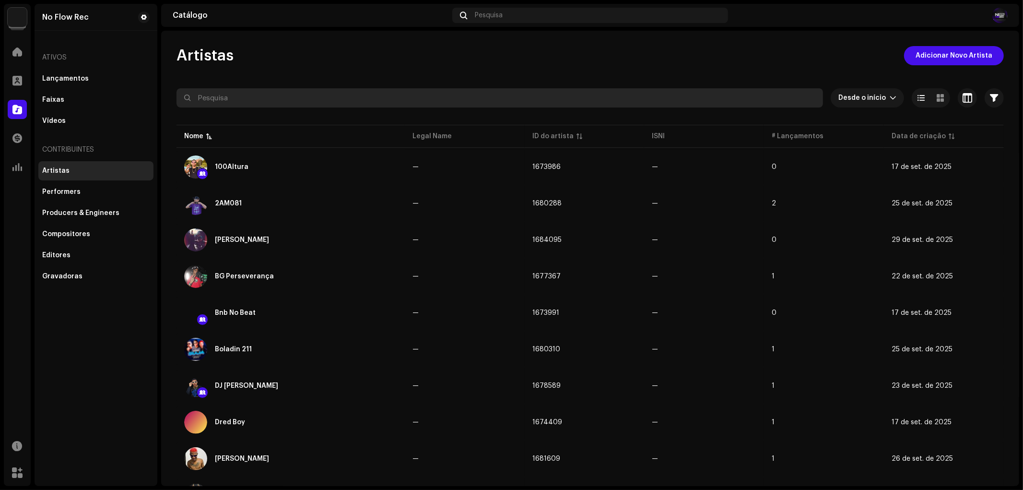
click at [267, 98] on input "text" at bounding box center [500, 97] width 647 height 19
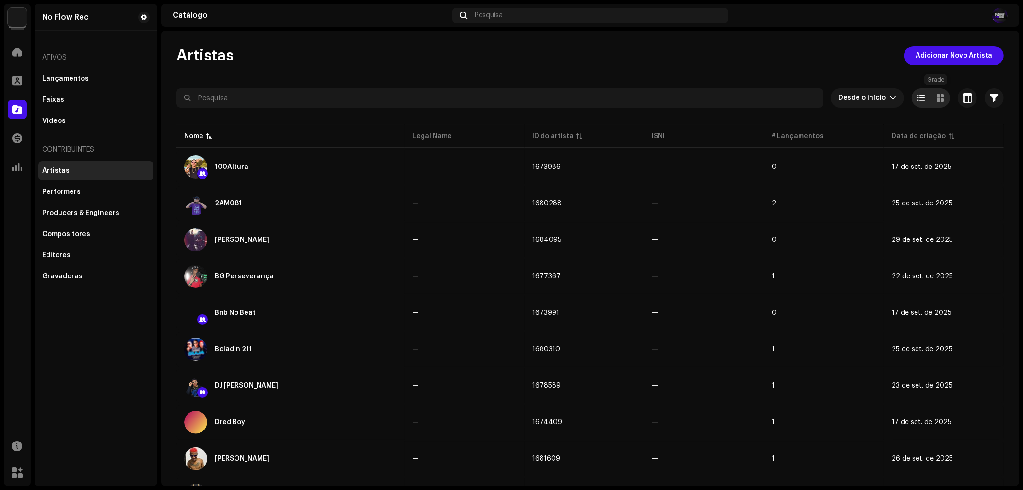
click at [937, 97] on span at bounding box center [940, 98] width 7 height 8
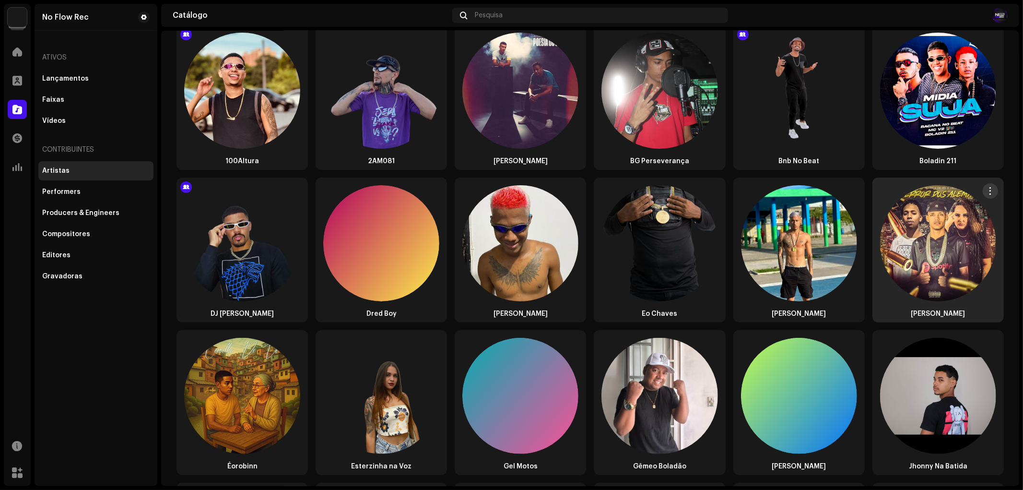
scroll to position [106, 0]
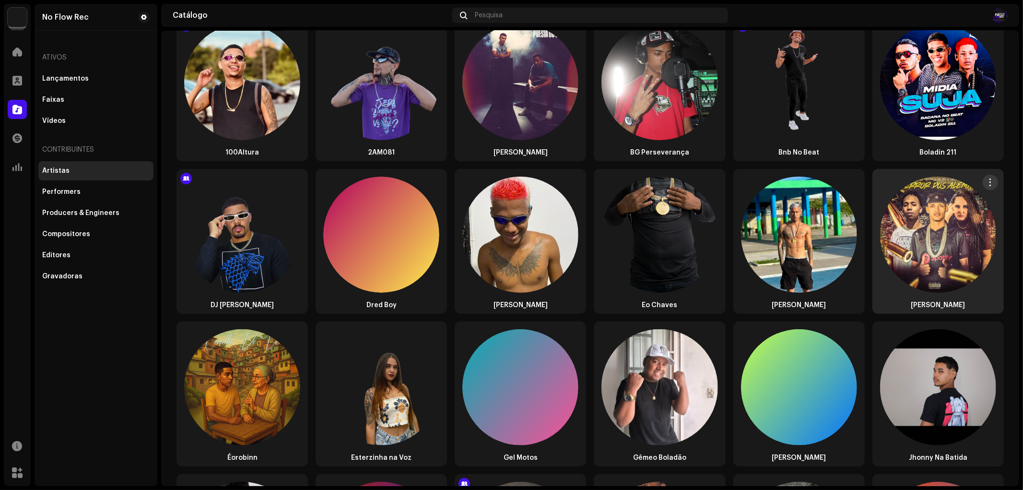
click at [938, 228] on img at bounding box center [938, 235] width 116 height 116
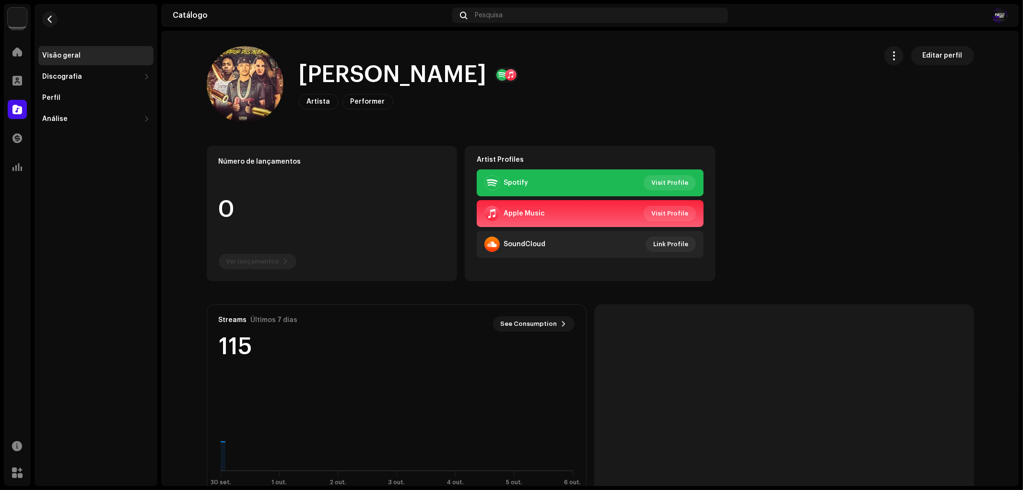
click at [185, 148] on catalog-artists-details-overview "Eoo Kafu Editar perfil Eoo Kafu Artista Performer Editar perfil Editar perfil N…" at bounding box center [590, 363] width 858 height 665
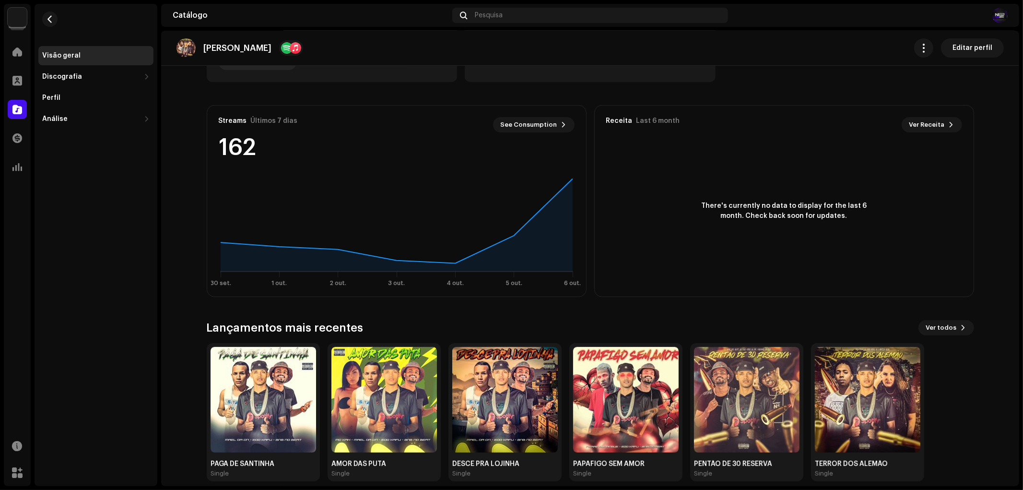
scroll to position [209, 0]
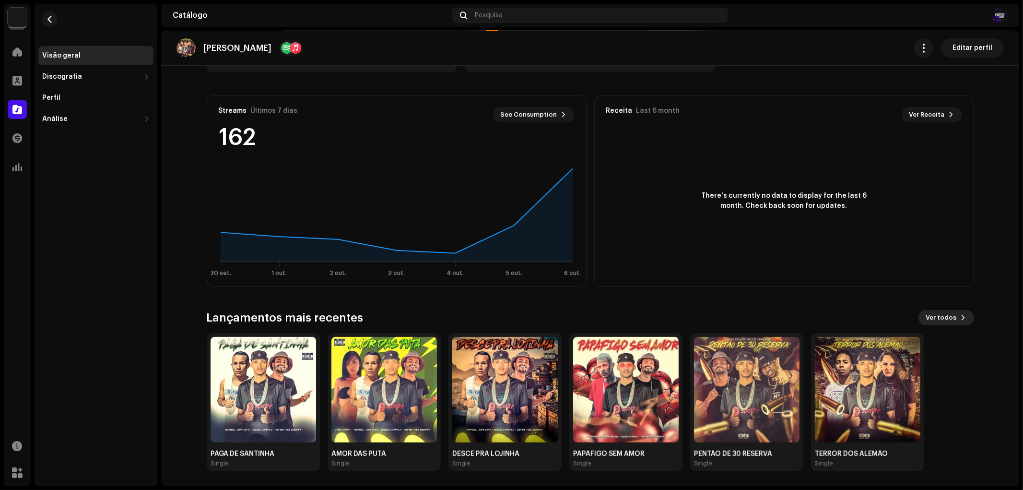
click at [937, 313] on span "Ver todos" at bounding box center [941, 317] width 31 height 19
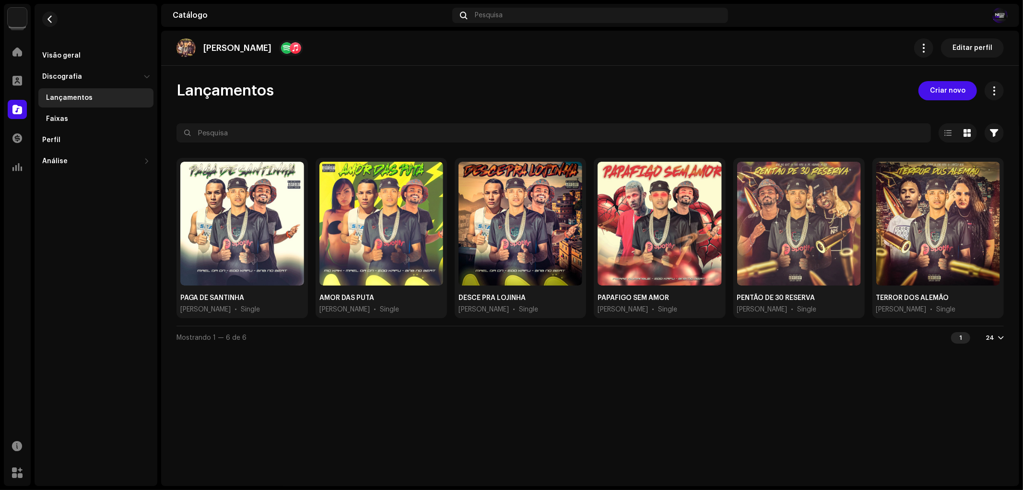
click at [993, 341] on div "24" at bounding box center [990, 338] width 9 height 8
click at [974, 380] on div "48" at bounding box center [979, 374] width 39 height 19
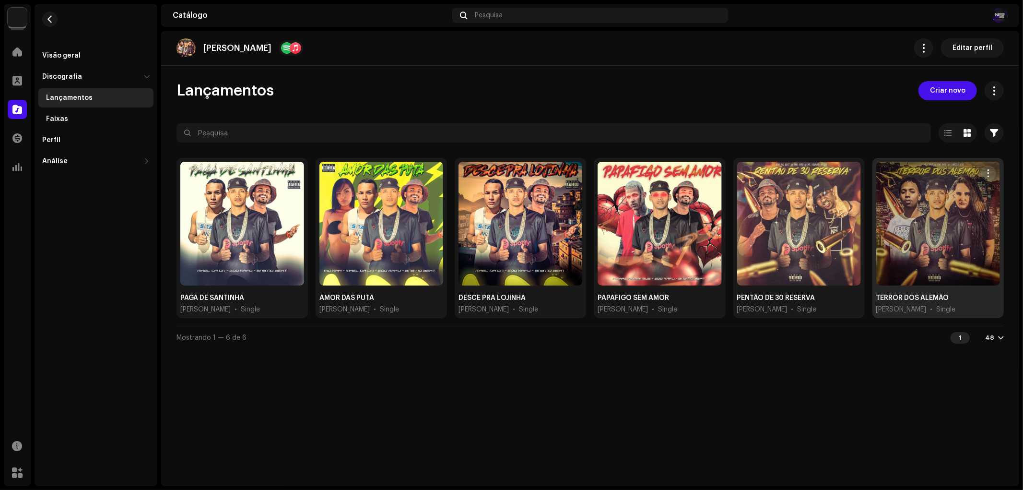
click at [916, 263] on div at bounding box center [938, 224] width 124 height 124
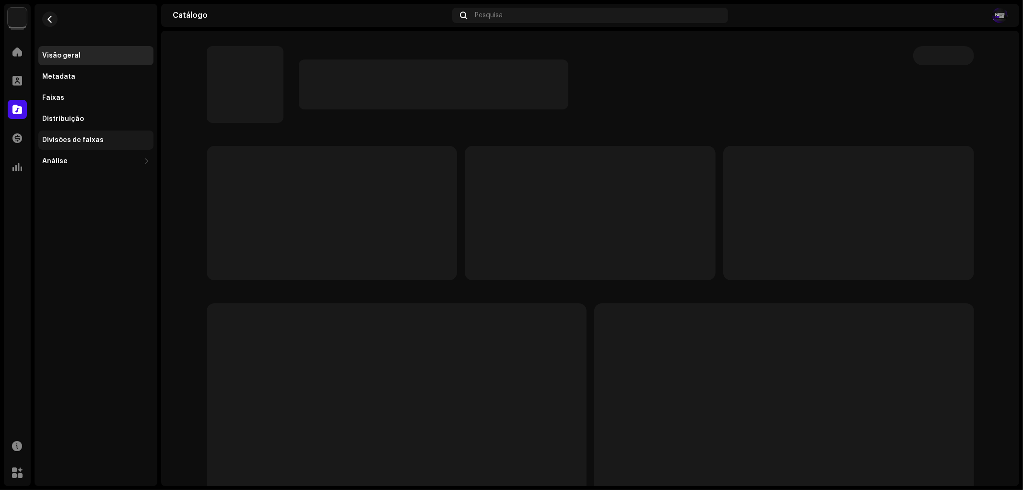
click at [105, 140] on div "Divisões de faixas" at bounding box center [95, 140] width 107 height 8
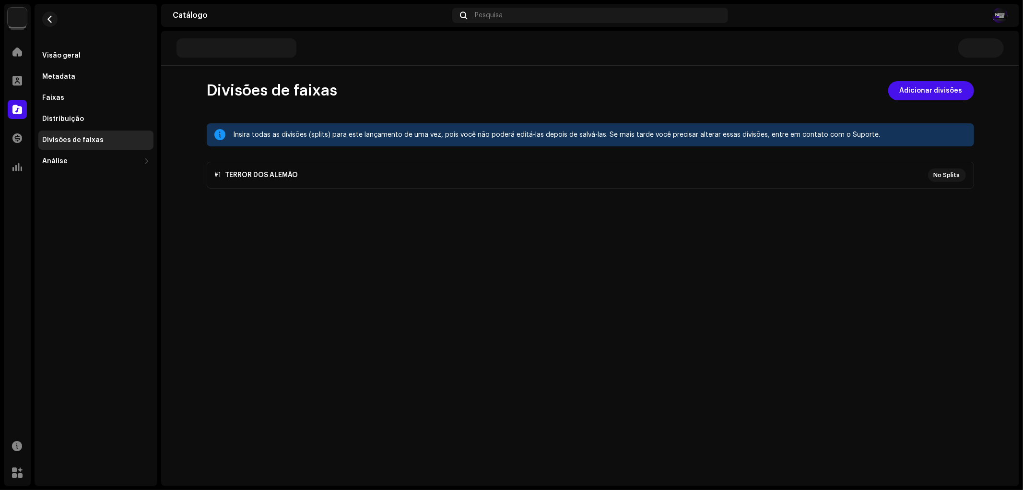
click at [446, 175] on p-accordion "#1 TERROR DOS ALEMÃO No Splits" at bounding box center [591, 175] width 768 height 27
click at [918, 175] on p-accordion "#1 TERROR DOS ALEMÃO No Splits" at bounding box center [591, 175] width 768 height 27
click at [948, 180] on p-accordion "#1 TERROR DOS ALEMÃO No Splits" at bounding box center [591, 175] width 768 height 27
click at [952, 178] on p-accordion "#1 TERROR DOS ALEMÃO No Splits" at bounding box center [591, 175] width 768 height 27
click at [952, 177] on p-accordion "#1 TERROR DOS ALEMÃO No Splits" at bounding box center [591, 175] width 768 height 27
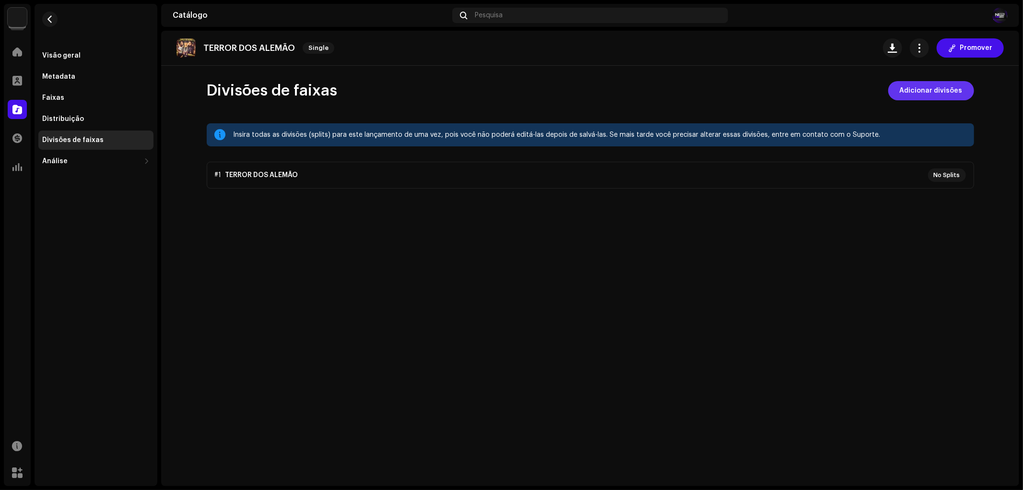
click at [927, 84] on span "Adicionar divisões" at bounding box center [931, 90] width 63 height 19
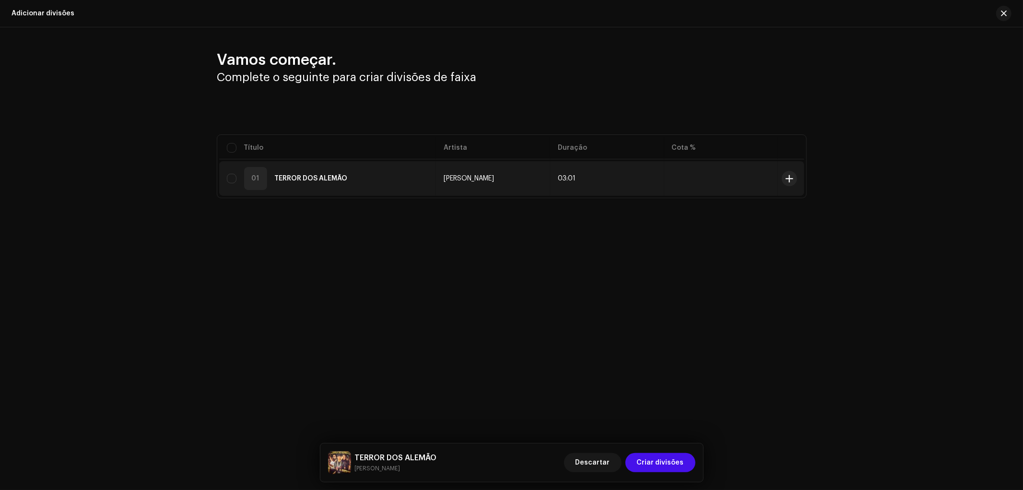
click at [409, 180] on div "01 TERROR DOS ALEMÃO" at bounding box center [328, 178] width 202 height 23
click at [234, 181] on input "checkbox" at bounding box center [232, 179] width 10 height 10
checkbox input "true"
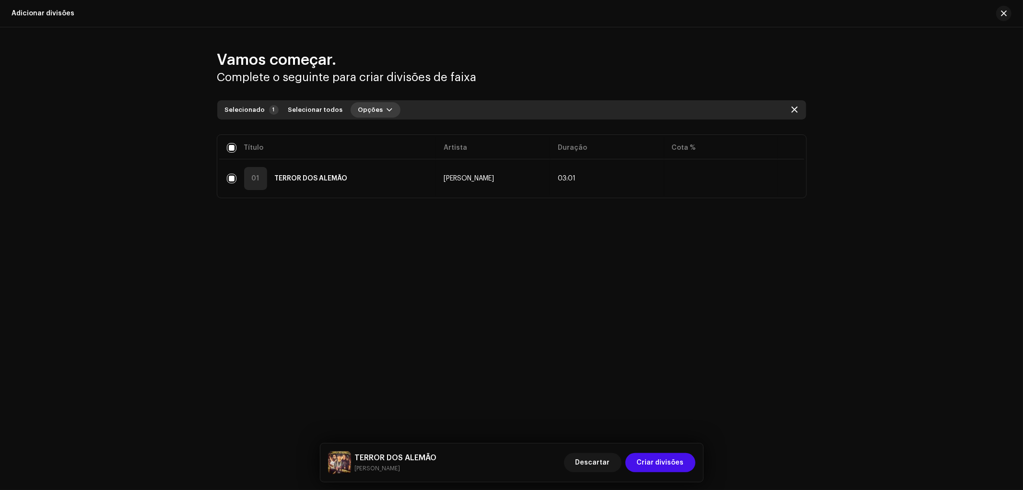
click at [387, 106] on span "button" at bounding box center [390, 110] width 6 height 8
click at [380, 134] on span "Adicionar divisões" at bounding box center [382, 132] width 63 height 8
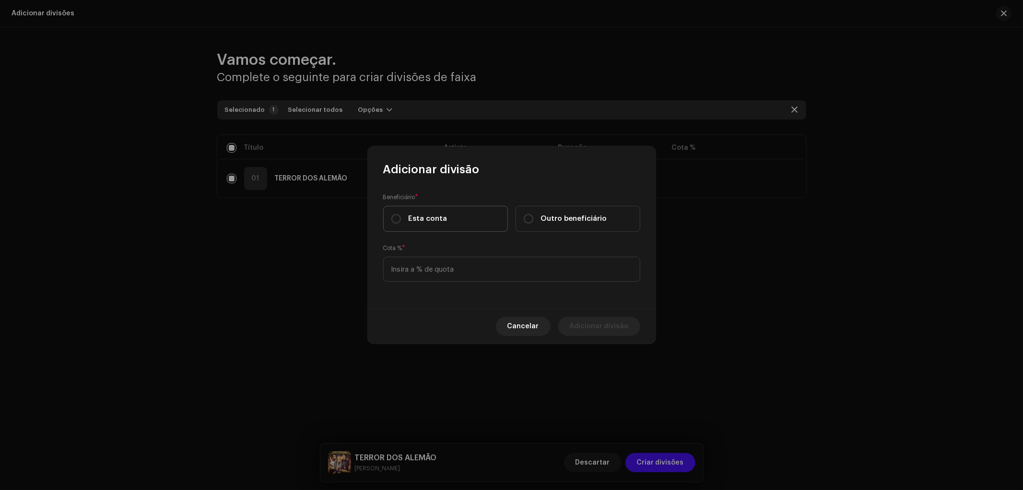
click at [456, 217] on label "Esta conta" at bounding box center [445, 219] width 125 height 26
click at [401, 217] on input "Esta conta" at bounding box center [396, 219] width 10 height 10
radio input "true"
click at [569, 228] on label "Outro beneficiário" at bounding box center [578, 219] width 125 height 26
click at [533, 224] on input "Outro beneficiário" at bounding box center [529, 219] width 10 height 10
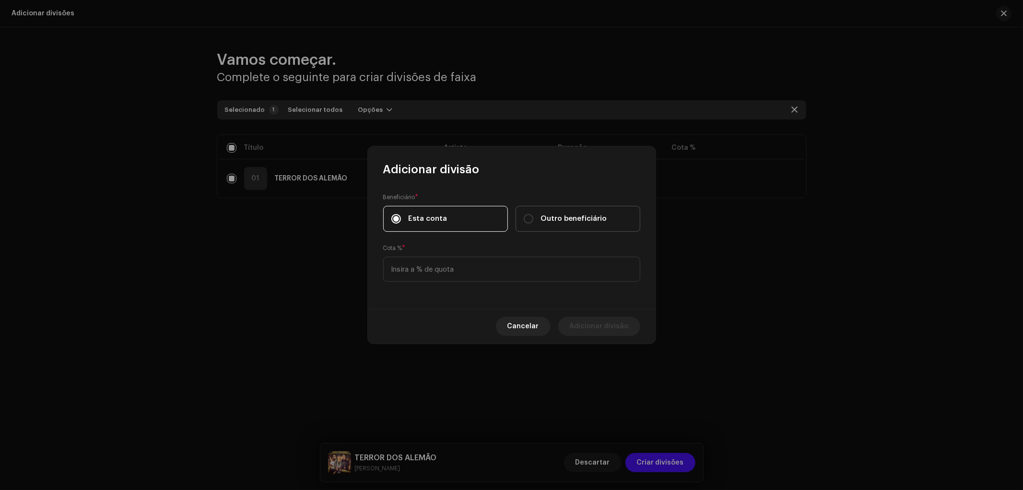
radio input "true"
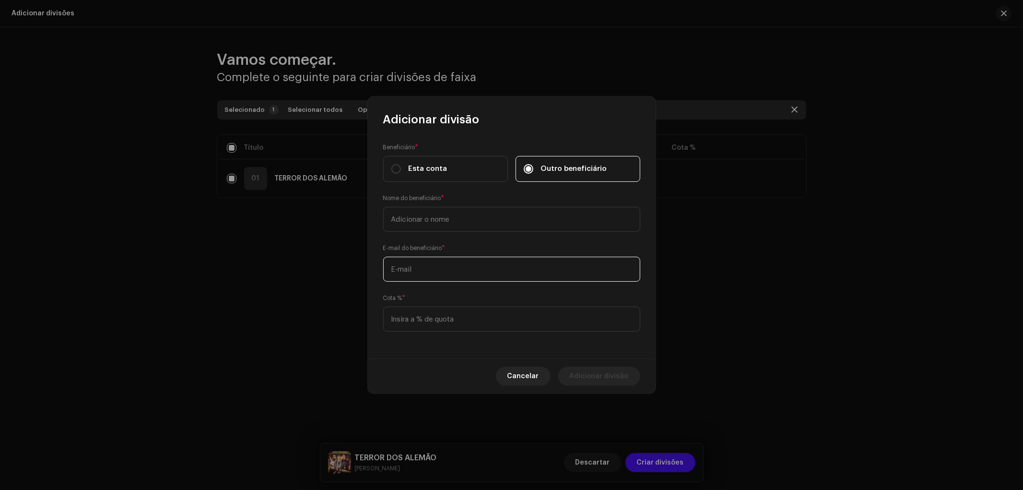
click at [472, 270] on input "text" at bounding box center [511, 269] width 257 height 25
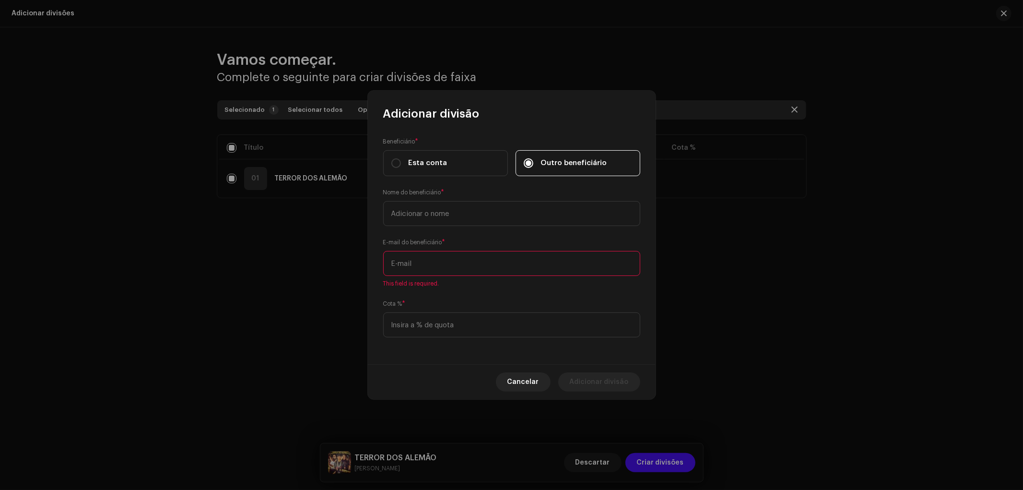
click at [469, 266] on input "text" at bounding box center [511, 263] width 257 height 25
click at [454, 324] on input at bounding box center [511, 324] width 257 height 25
click at [473, 264] on input "25" at bounding box center [511, 263] width 257 height 25
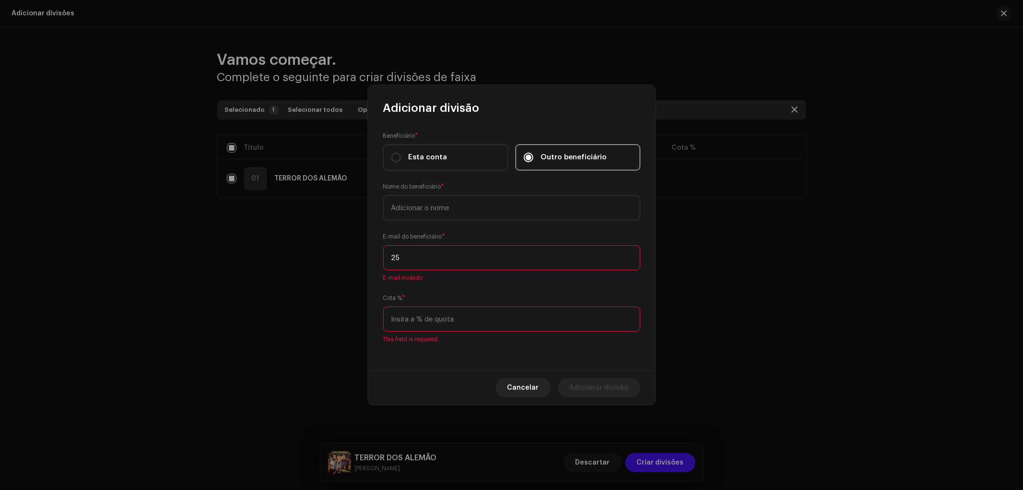
click at [473, 264] on input "25" at bounding box center [511, 257] width 257 height 25
paste input "elaryssa99@gmail.com"
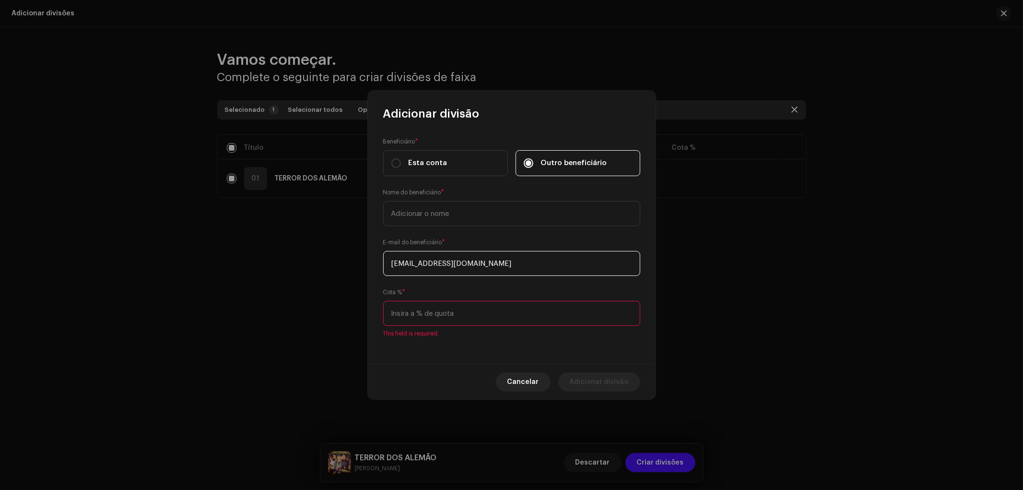
type input "elaryssa99@gmail.com"
click at [486, 306] on input at bounding box center [511, 313] width 257 height 25
type input "25,00"
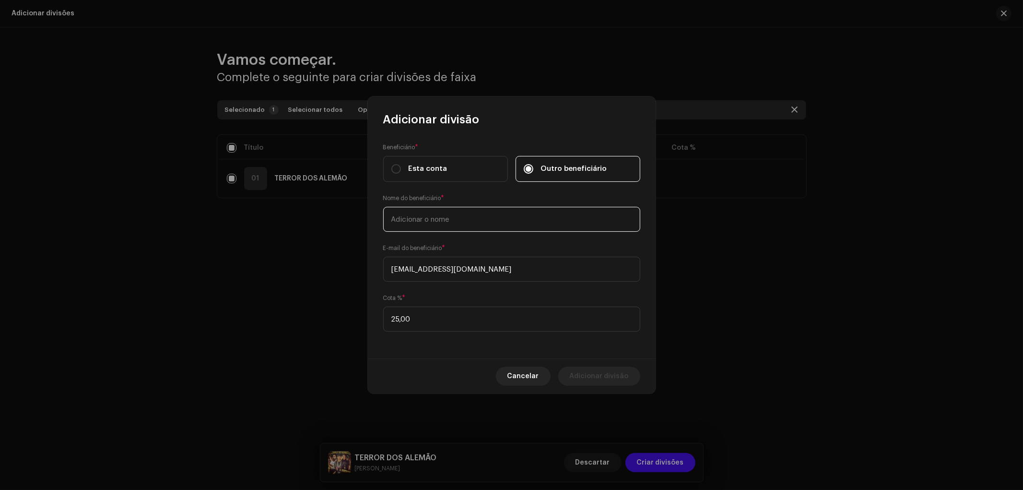
click at [449, 219] on input "text" at bounding box center [511, 219] width 257 height 25
type input "LARYSSA REAL"
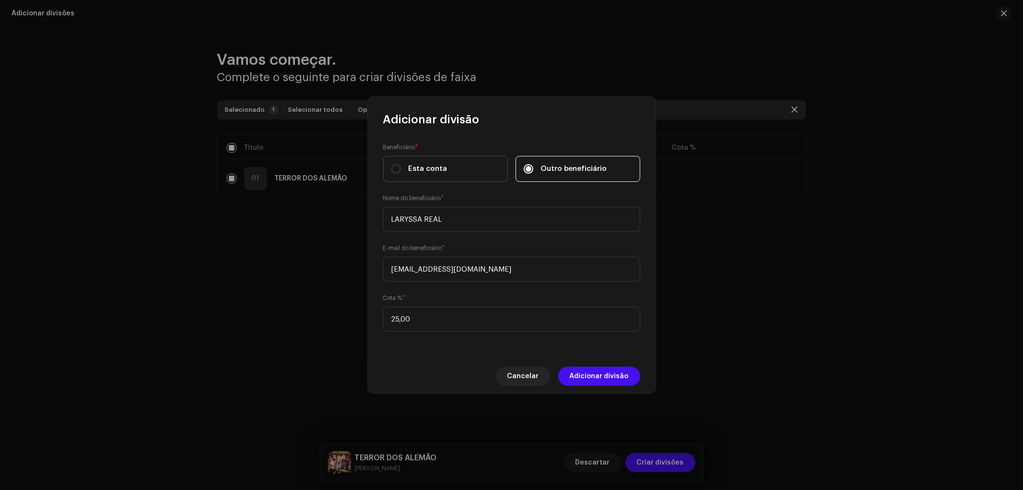
click at [449, 164] on label "Esta conta" at bounding box center [445, 169] width 125 height 26
click at [401, 164] on input "Esta conta" at bounding box center [396, 169] width 10 height 10
radio input "true"
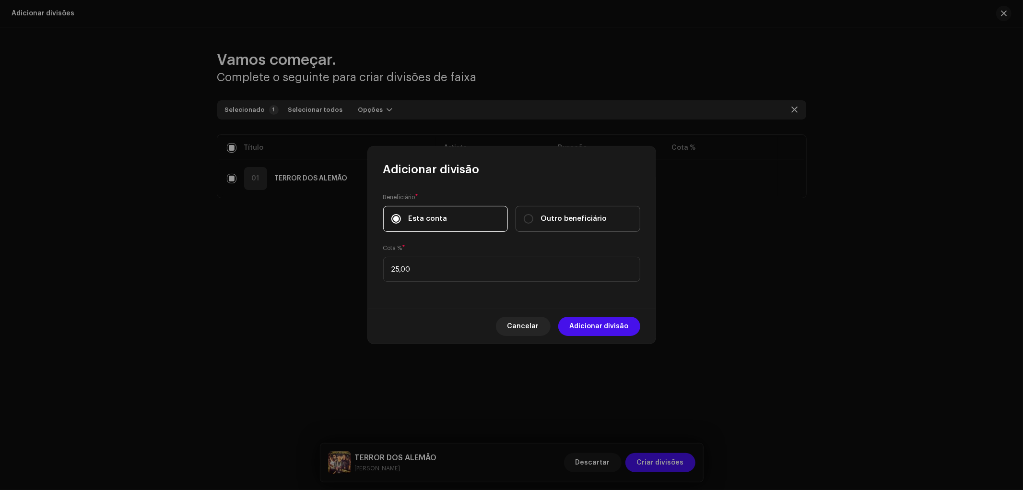
click at [553, 217] on span "Outro beneficiário" at bounding box center [574, 218] width 66 height 11
click at [533, 217] on input "Outro beneficiário" at bounding box center [529, 219] width 10 height 10
radio input "true"
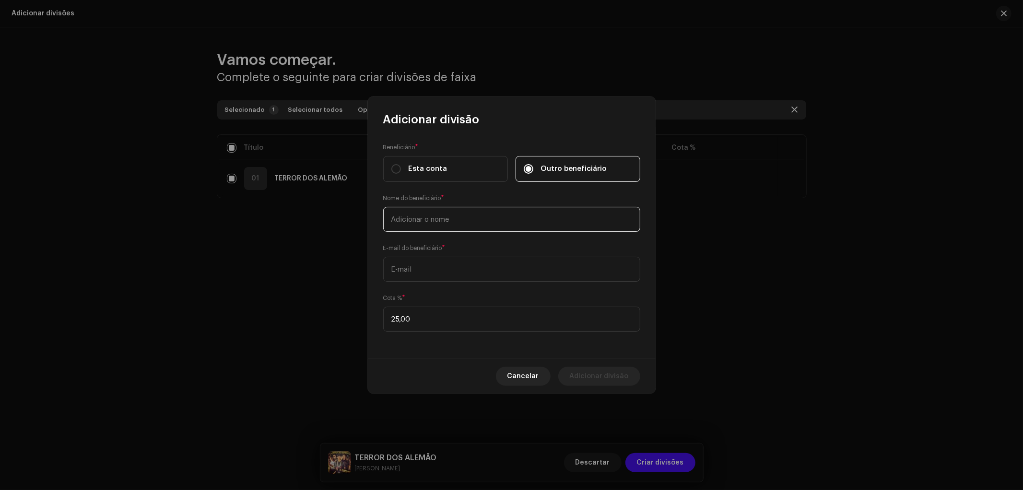
click at [532, 221] on input "text" at bounding box center [511, 219] width 257 height 25
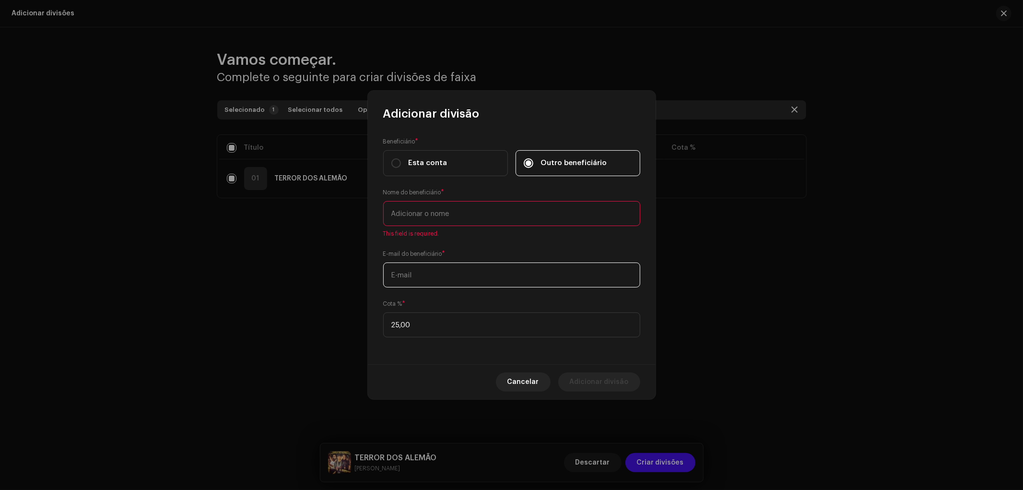
click at [509, 271] on input "text" at bounding box center [511, 274] width 257 height 25
paste input "elaryssa99@gmail.com"
type input "elaryssa99@gmail.com"
click at [491, 224] on input "text" at bounding box center [511, 213] width 257 height 25
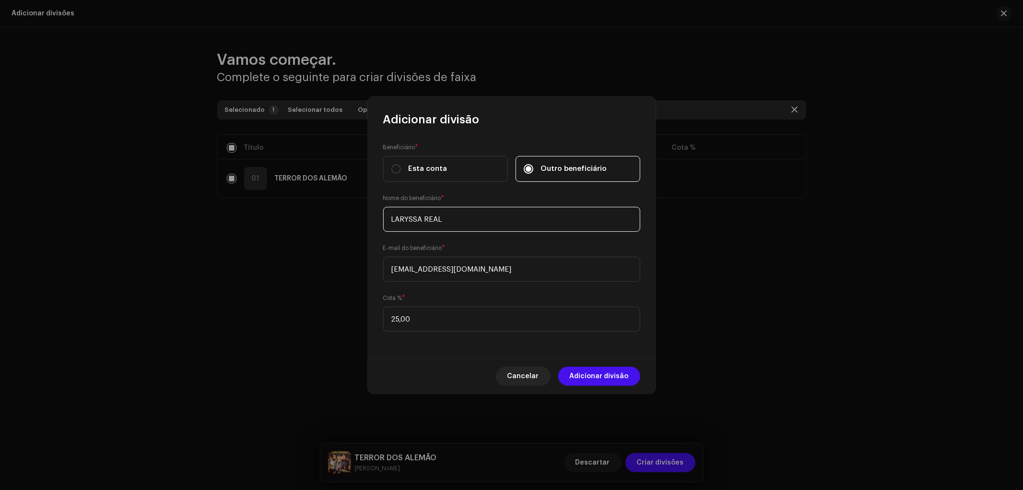
type input "LARYSSA REAL"
click at [592, 385] on span "Adicionar divisão" at bounding box center [599, 375] width 59 height 19
checkbox input "false"
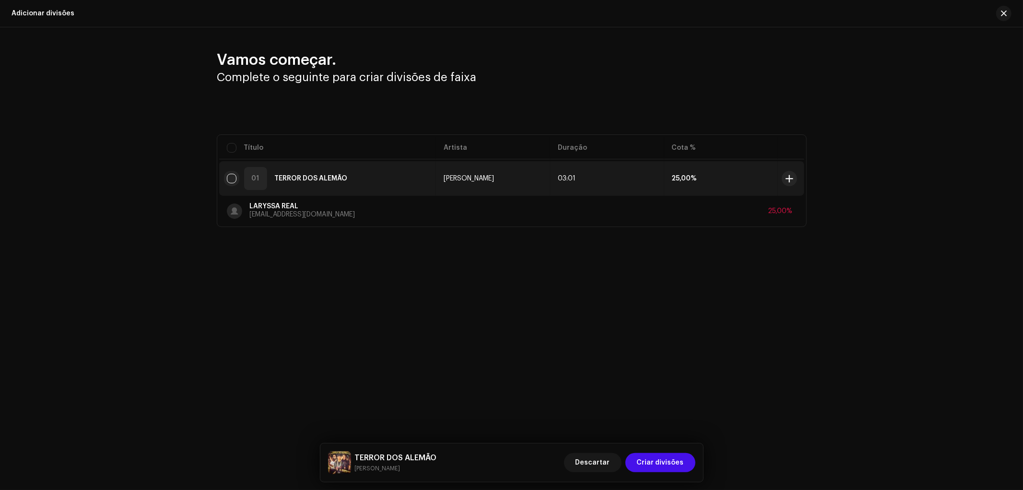
click at [233, 182] on input "checkbox" at bounding box center [232, 179] width 10 height 10
checkbox input "true"
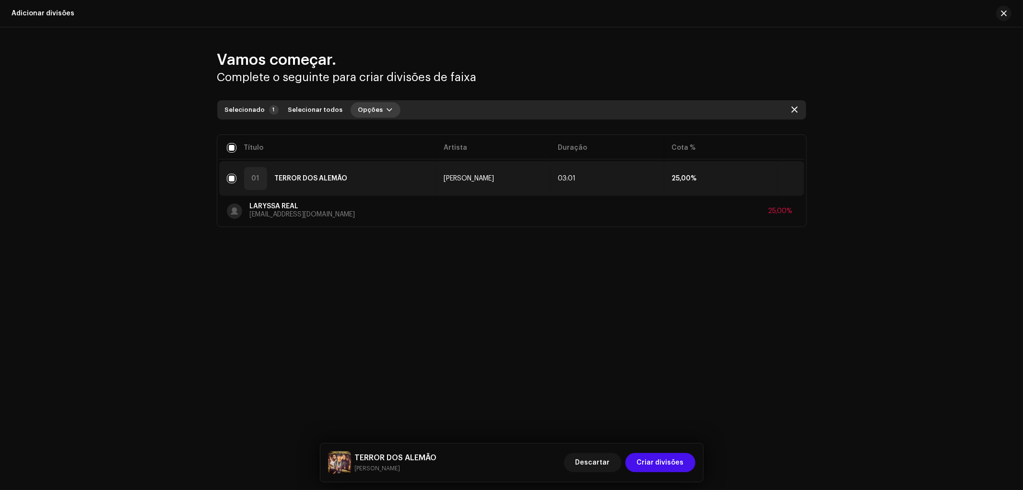
click at [387, 110] on span "button" at bounding box center [390, 110] width 6 height 8
click at [373, 124] on div "Adicionar divisões" at bounding box center [395, 131] width 97 height 19
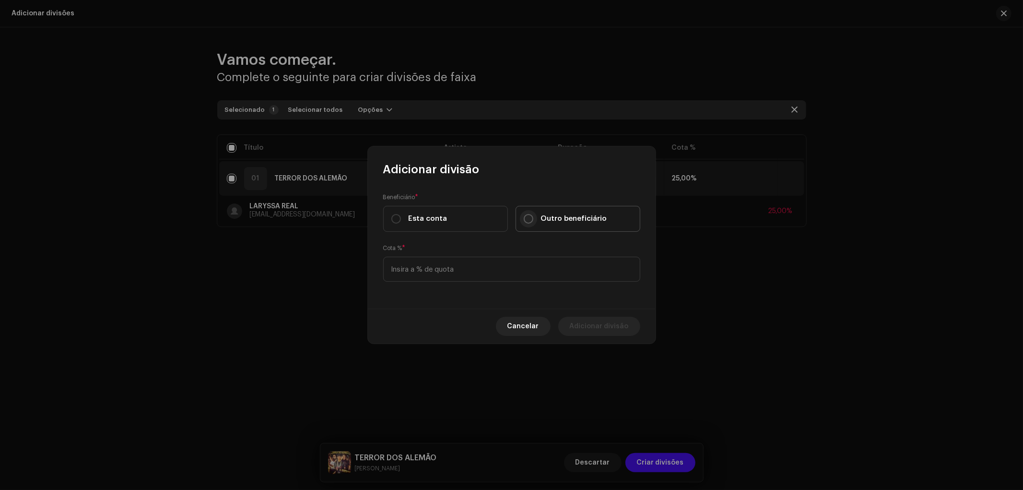
click at [530, 218] on input "Outro beneficiário" at bounding box center [529, 219] width 10 height 10
radio input "true"
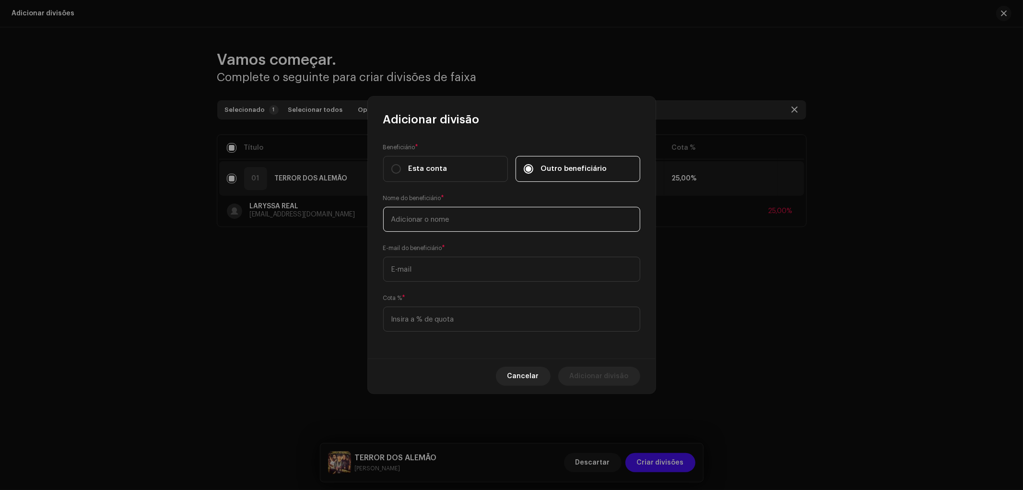
click at [477, 216] on input "text" at bounding box center [511, 219] width 257 height 25
type input "EOO KAFU"
click at [459, 270] on input "text" at bounding box center [511, 269] width 257 height 25
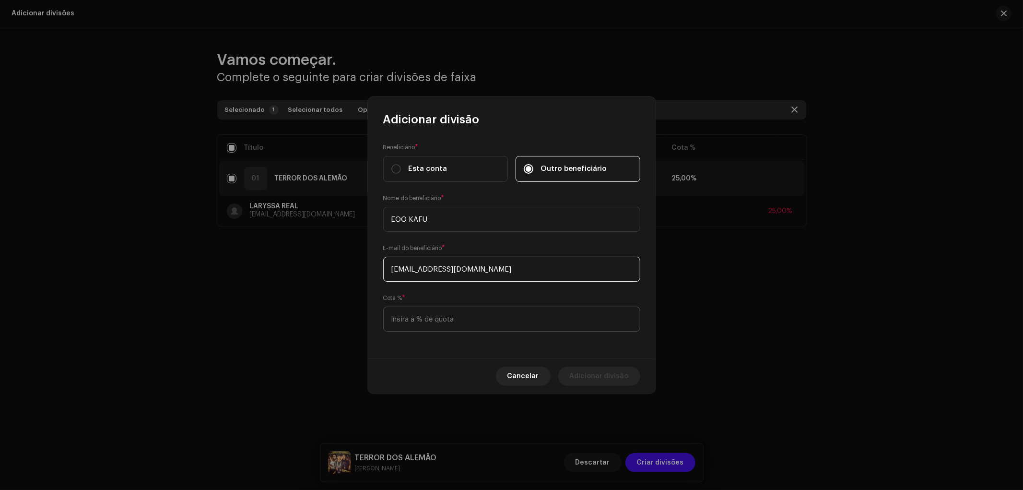
type input "lucastjs01@gmail.com"
click at [493, 315] on input at bounding box center [511, 319] width 257 height 25
type input "25,00"
click at [612, 373] on span "Adicionar divisão" at bounding box center [599, 375] width 59 height 19
checkbox input "false"
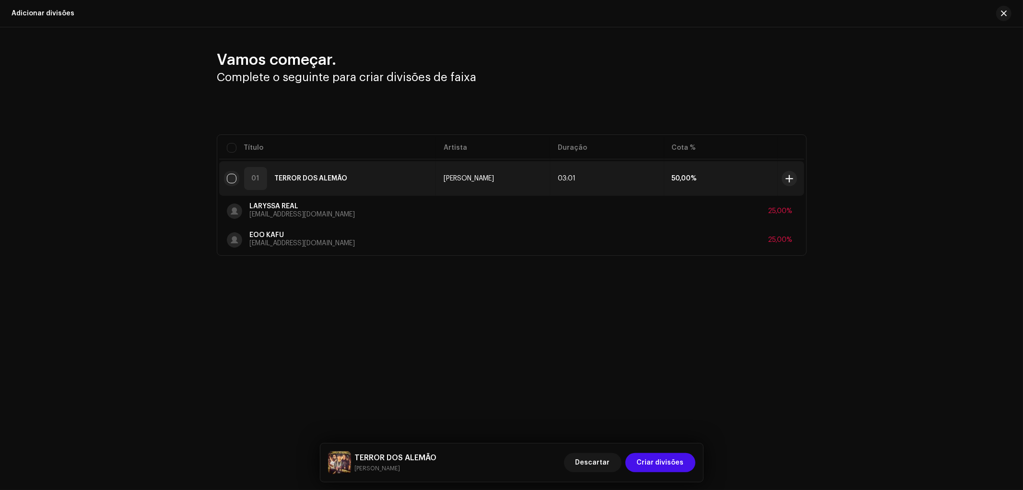
click at [234, 179] on input "checkbox" at bounding box center [232, 179] width 10 height 10
checkbox input "true"
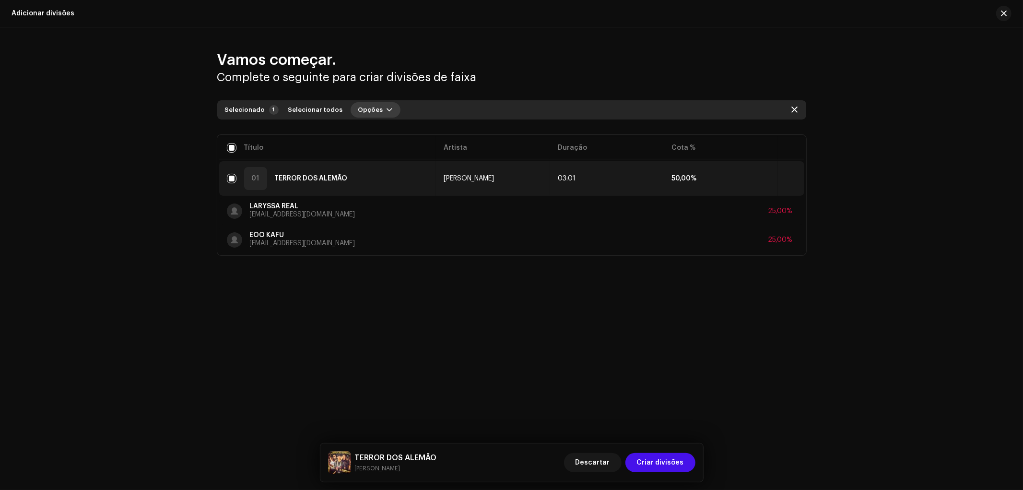
drag, startPoint x: 355, startPoint y: 120, endPoint x: 363, endPoint y: 115, distance: 9.1
click at [357, 118] on div "Selecionado 1 Selecionar todos Opções Filtros Título Artista Duração Cota % 01 …" at bounding box center [511, 177] width 589 height 155
click at [373, 113] on button "Opções" at bounding box center [376, 109] width 50 height 15
click at [387, 135] on div "Adicionar divisões" at bounding box center [395, 131] width 97 height 19
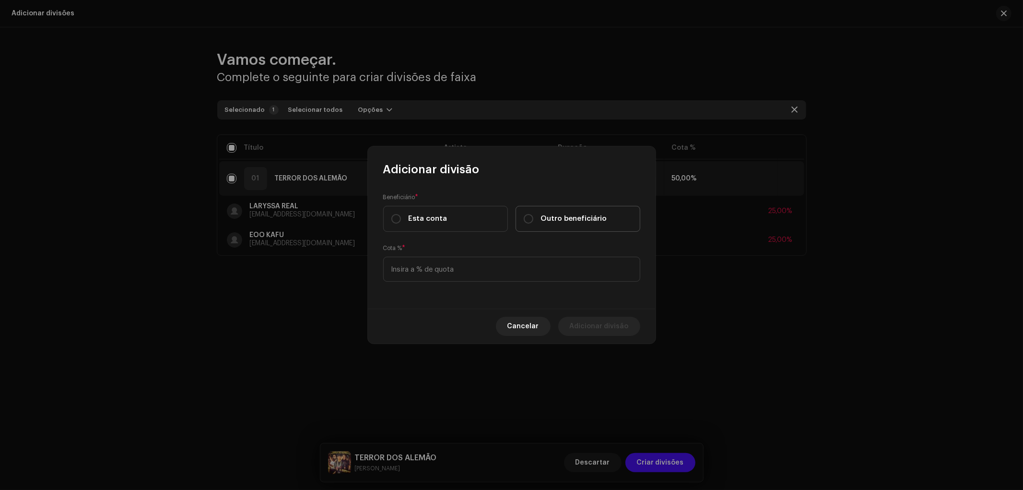
click at [562, 222] on span "Outro beneficiário" at bounding box center [574, 218] width 66 height 11
click at [533, 222] on input "Outro beneficiário" at bounding box center [529, 219] width 10 height 10
radio input "true"
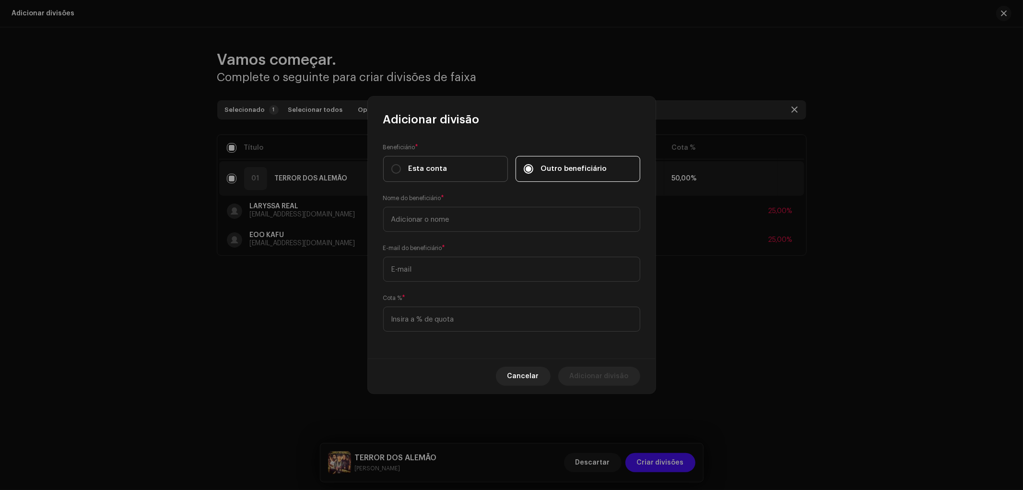
click at [403, 173] on div "Esta conta" at bounding box center [419, 169] width 56 height 11
click at [401, 173] on input "Esta conta" at bounding box center [396, 169] width 10 height 10
radio input "true"
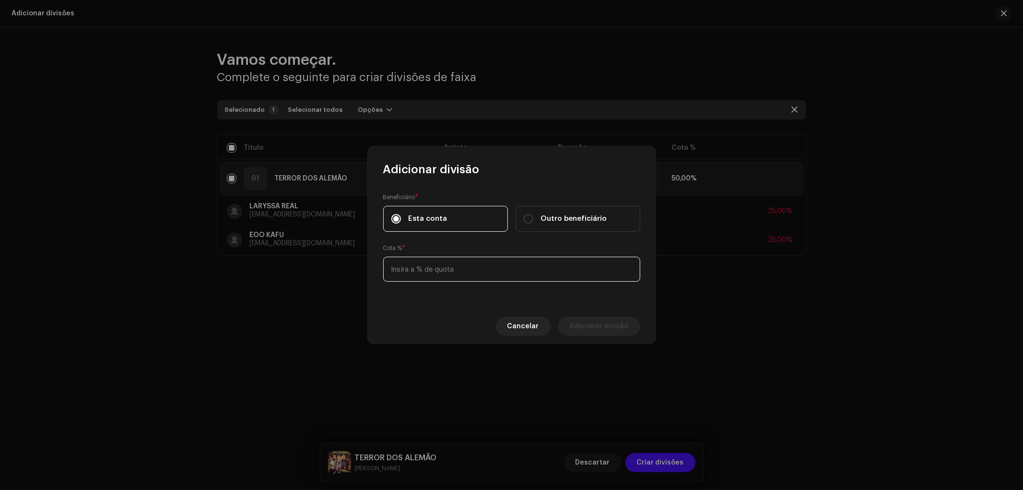
click at [456, 264] on input at bounding box center [511, 269] width 257 height 25
type input "50,00"
click at [603, 324] on span "Adicionar divisão" at bounding box center [599, 326] width 59 height 19
checkbox input "false"
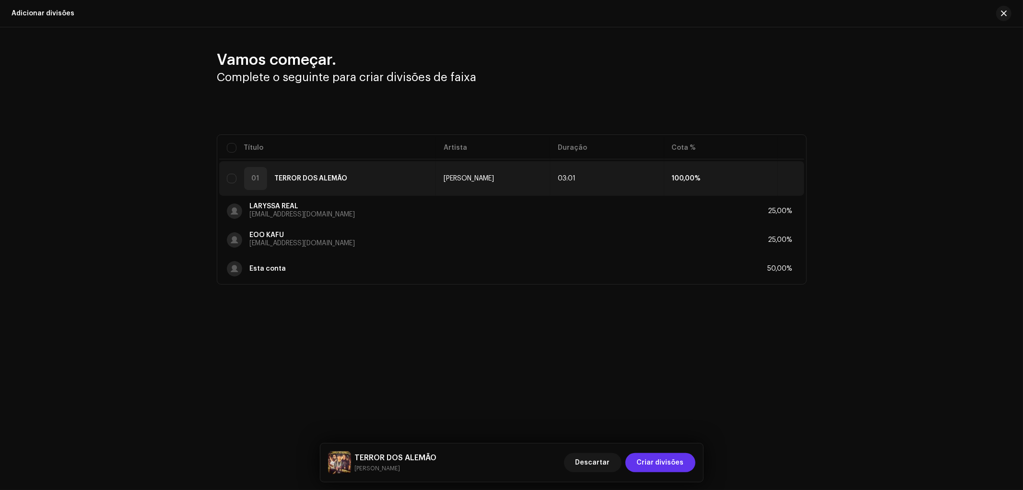
click at [660, 466] on span "Criar divisões" at bounding box center [660, 462] width 47 height 19
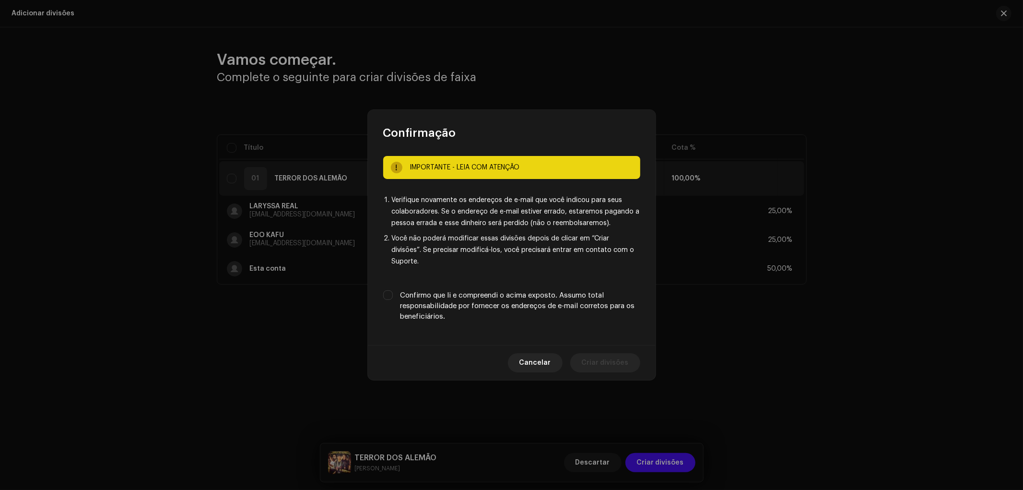
click at [396, 295] on div "Confirmo que li e compreendi o acima exposto. Assumo total responsabilidade por…" at bounding box center [511, 306] width 257 height 32
click at [424, 290] on label "Confirmo que li e compreendi o acima exposto. Assumo total responsabilidade por…" at bounding box center [521, 306] width 240 height 32
click at [393, 290] on input "Confirmo que li e compreendi o acima exposto. Assumo total responsabilidade por…" at bounding box center [388, 295] width 10 height 10
checkbox input "true"
click at [597, 354] on span "Criar divisões" at bounding box center [605, 362] width 47 height 19
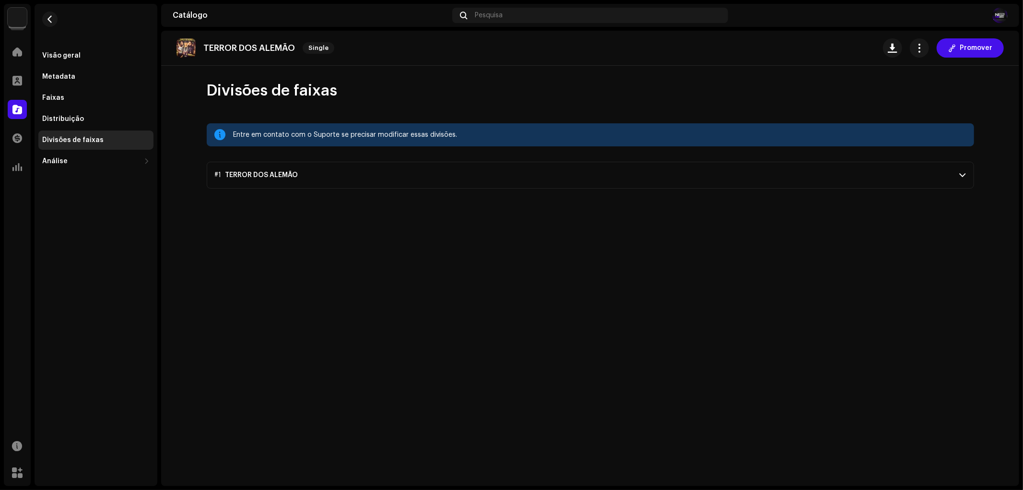
click at [8, 106] on div at bounding box center [17, 109] width 19 height 19
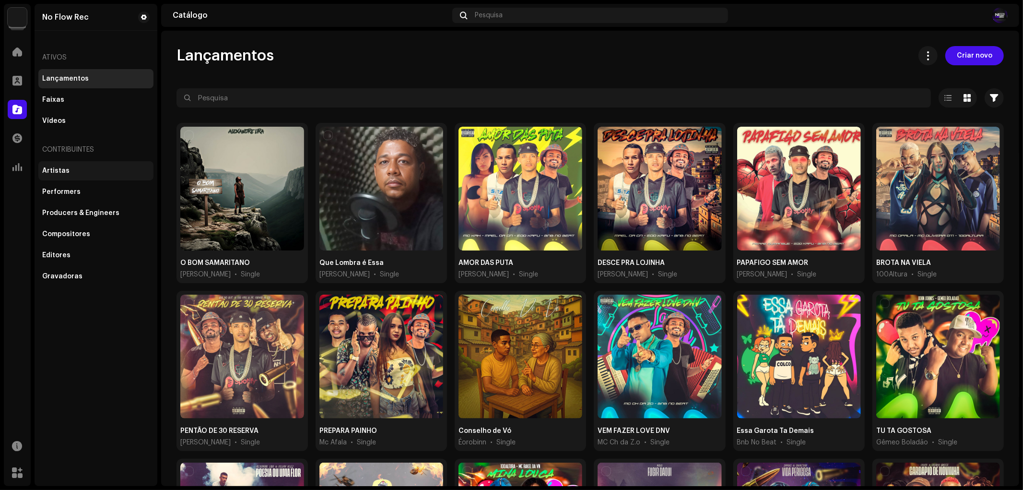
click at [79, 175] on div "Artistas" at bounding box center [95, 170] width 115 height 19
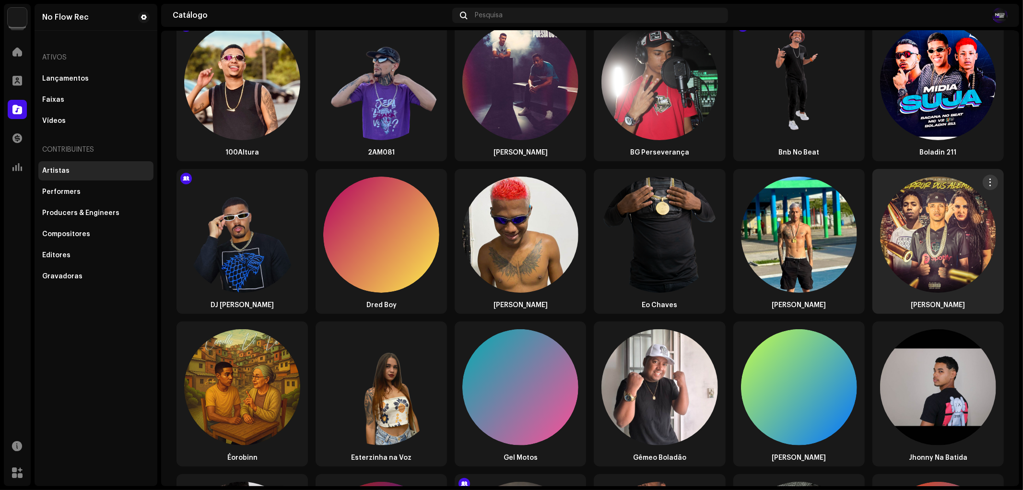
click at [924, 257] on img at bounding box center [938, 235] width 116 height 116
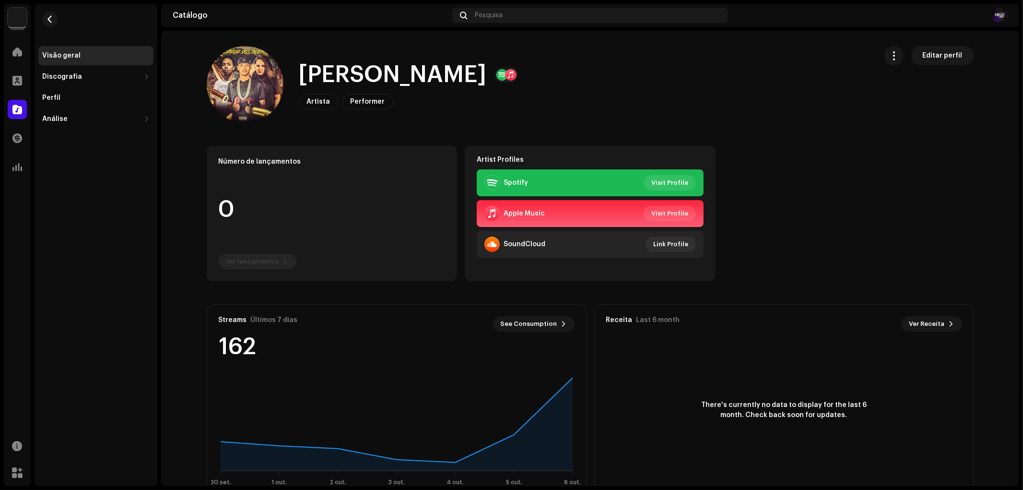
click at [957, 45] on catalog-artists-details-overview "Eoo Kafu Editar perfil Eoo Kafu Artista Performer Editar perfil Editar perfil N…" at bounding box center [590, 363] width 858 height 665
click at [951, 49] on span "Editar perfil" at bounding box center [943, 55] width 40 height 19
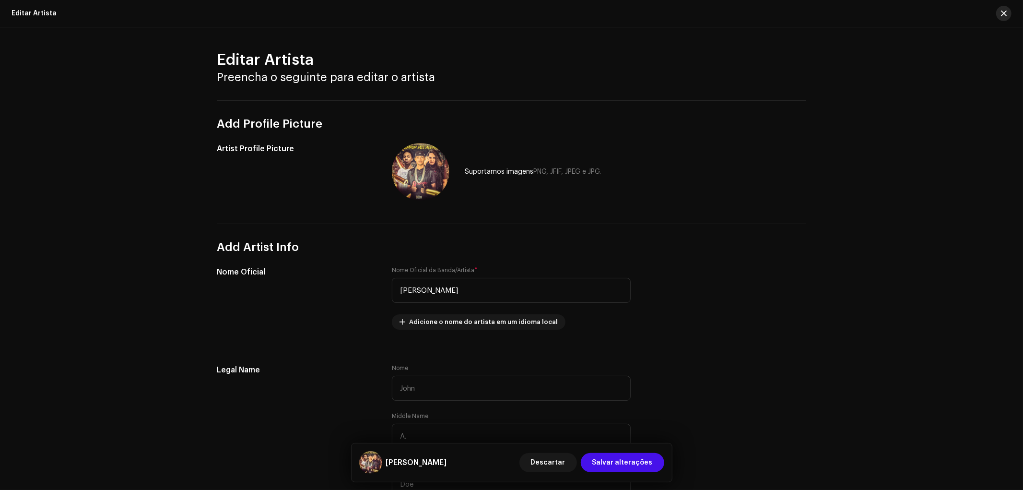
click at [1000, 8] on button "button" at bounding box center [1003, 13] width 15 height 15
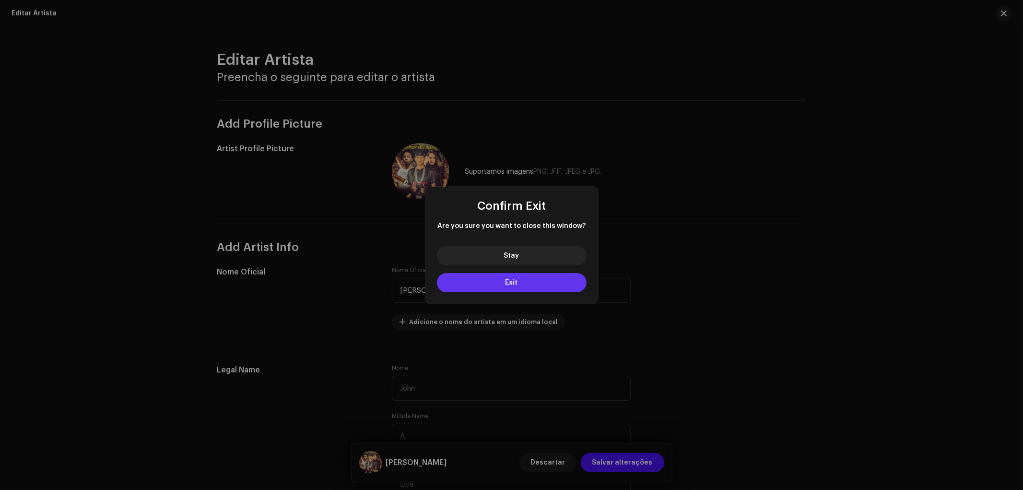
click at [555, 277] on button "Exit" at bounding box center [512, 282] width 150 height 19
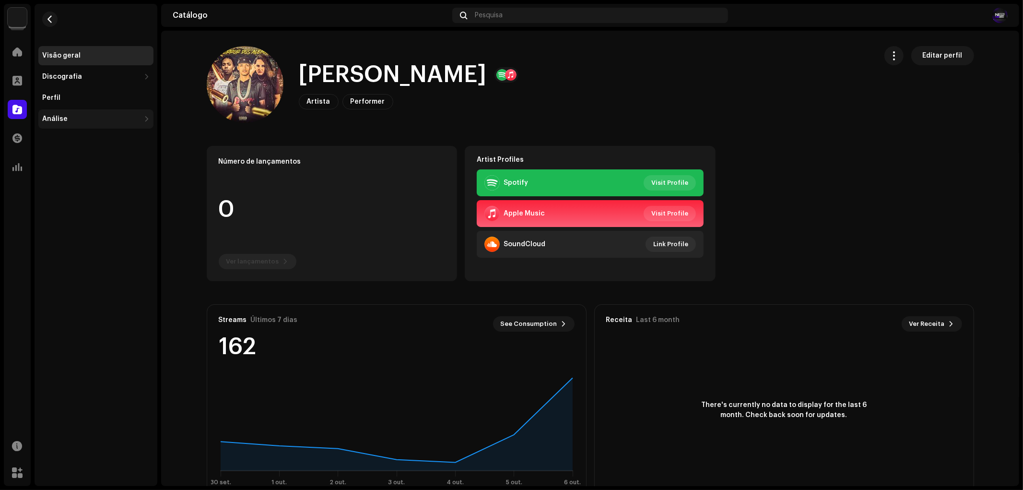
click at [74, 114] on div "Análise" at bounding box center [95, 118] width 115 height 19
click at [69, 184] on div "Receita" at bounding box center [59, 182] width 26 height 8
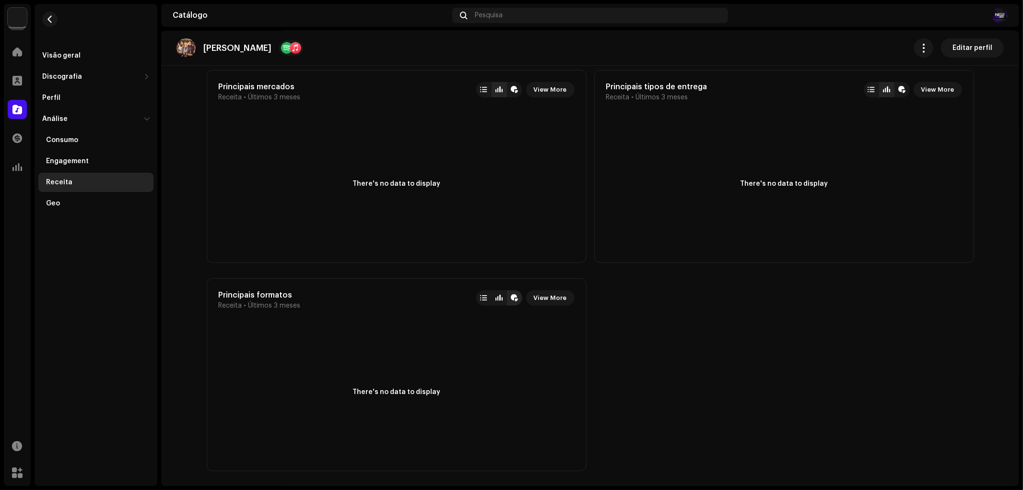
scroll to position [756, 0]
click at [509, 304] on div at bounding box center [514, 297] width 15 height 15
click at [504, 300] on div at bounding box center [499, 297] width 15 height 15
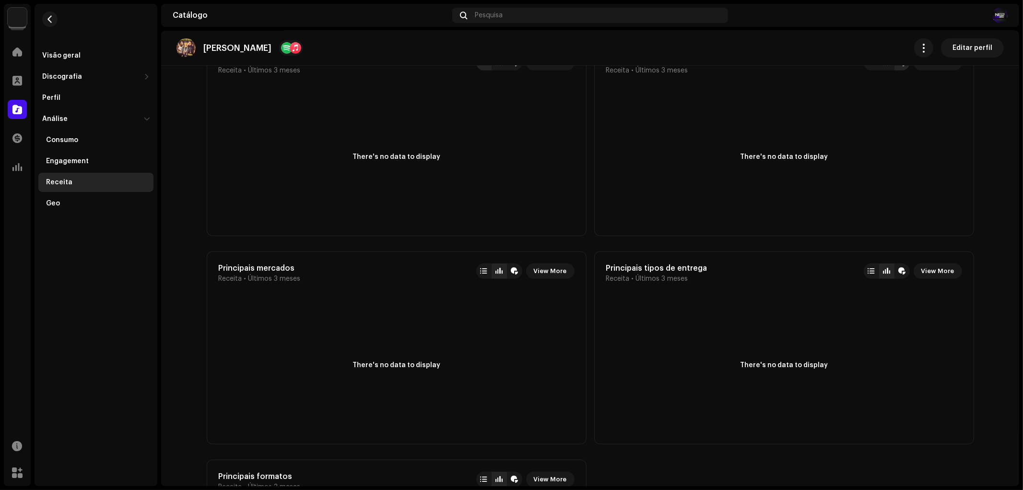
scroll to position [383, 0]
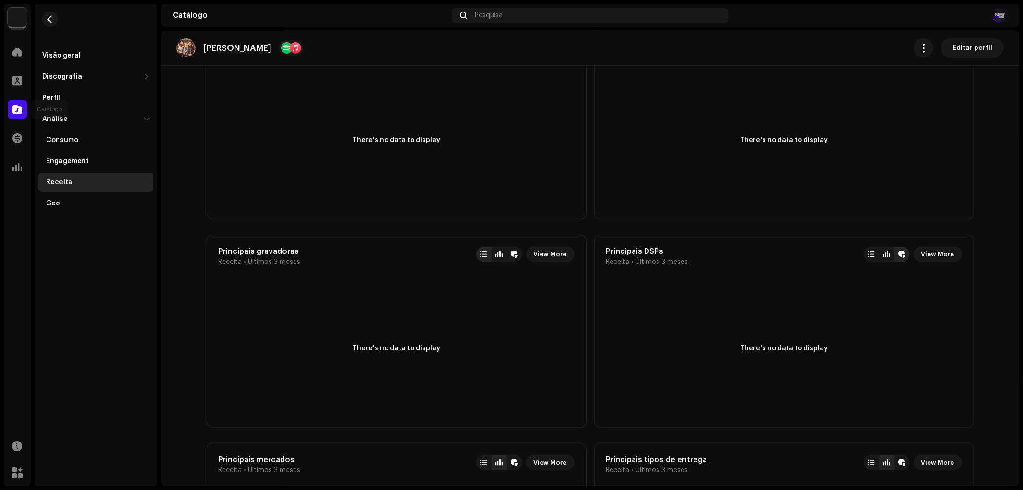
click at [21, 109] on span at bounding box center [17, 110] width 10 height 8
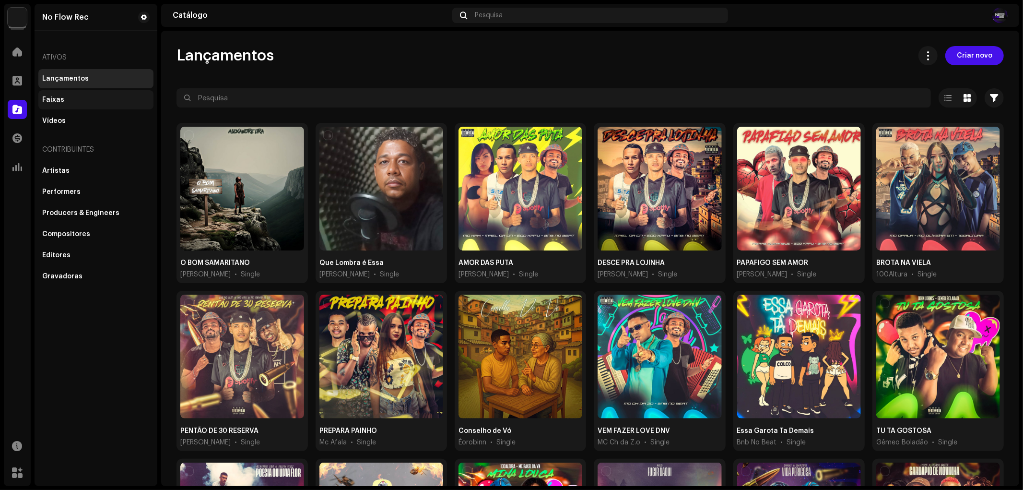
click at [63, 94] on div "Faixas" at bounding box center [95, 99] width 115 height 19
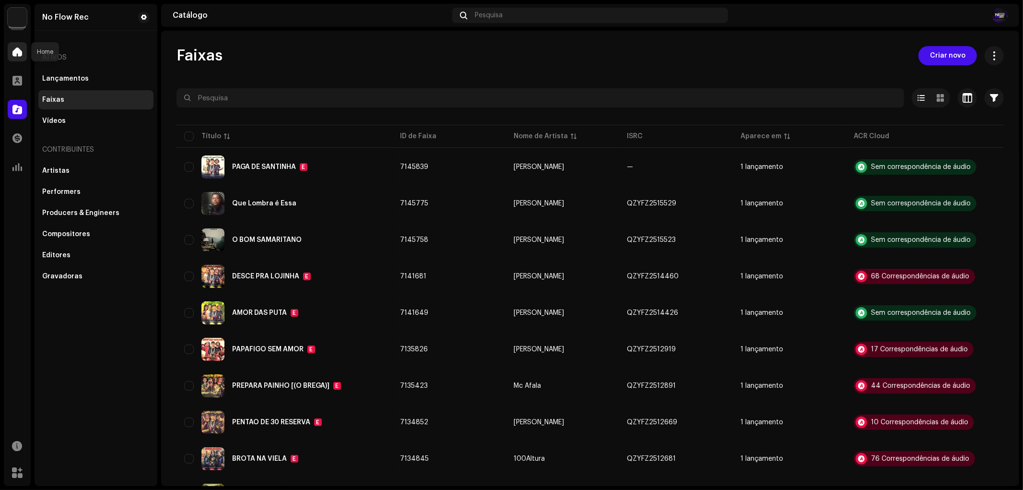
click at [17, 49] on span at bounding box center [17, 52] width 10 height 8
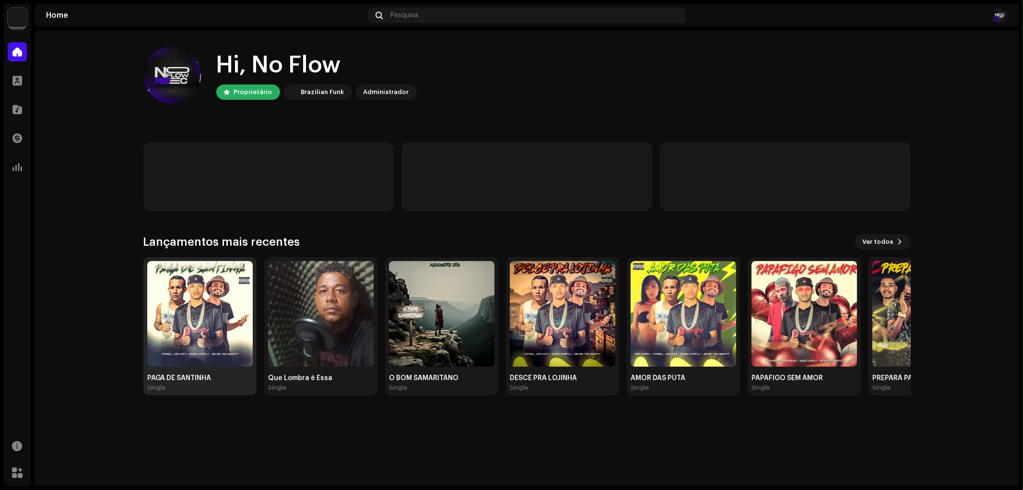
click at [193, 301] on img at bounding box center [200, 314] width 106 height 106
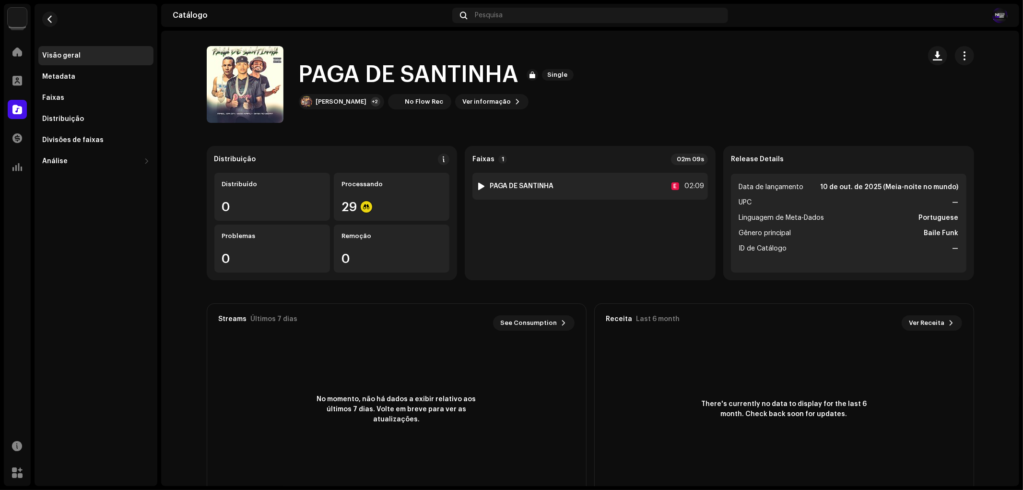
click at [599, 189] on div "1 PAGA DE SANTINHA E 02:09" at bounding box center [590, 186] width 236 height 27
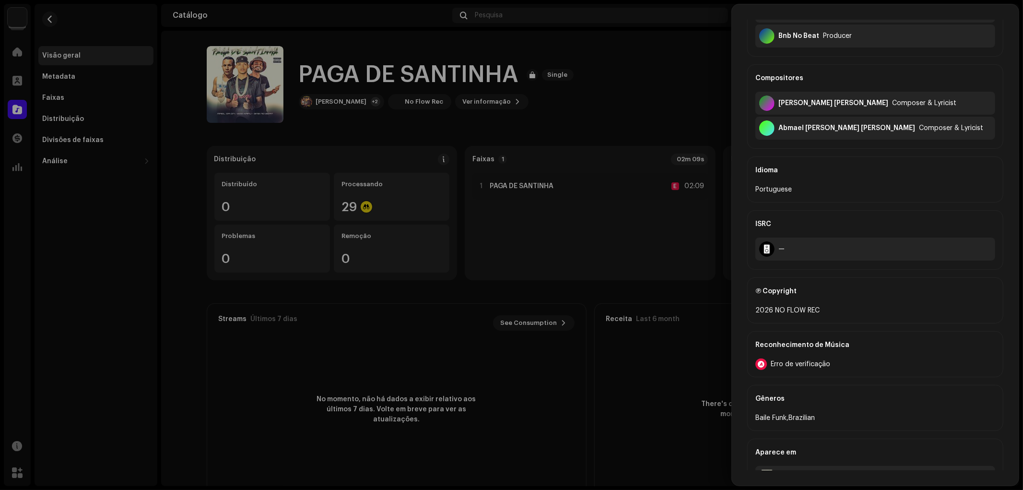
scroll to position [377, 0]
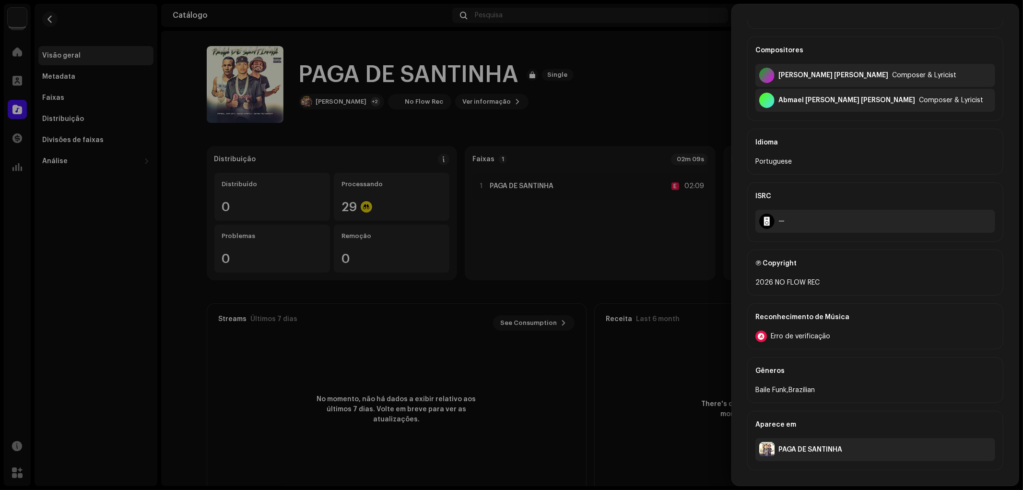
click at [682, 378] on div at bounding box center [511, 245] width 1023 height 490
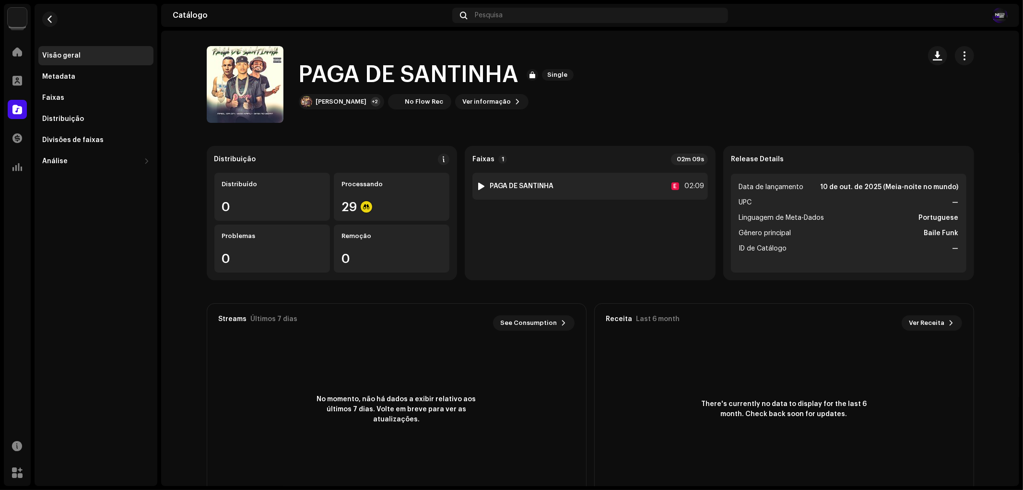
click at [588, 185] on div "1 PAGA DE SANTINHA E 02:09" at bounding box center [590, 186] width 236 height 27
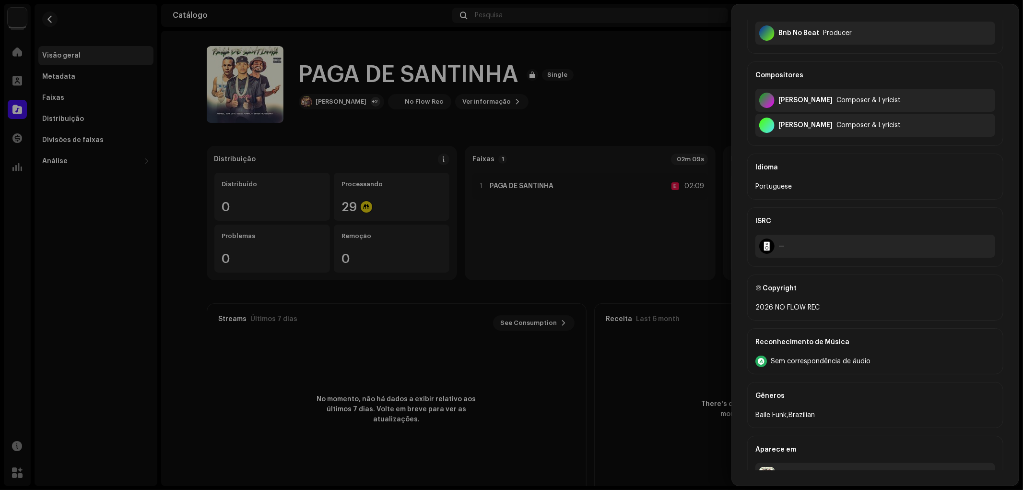
scroll to position [377, 0]
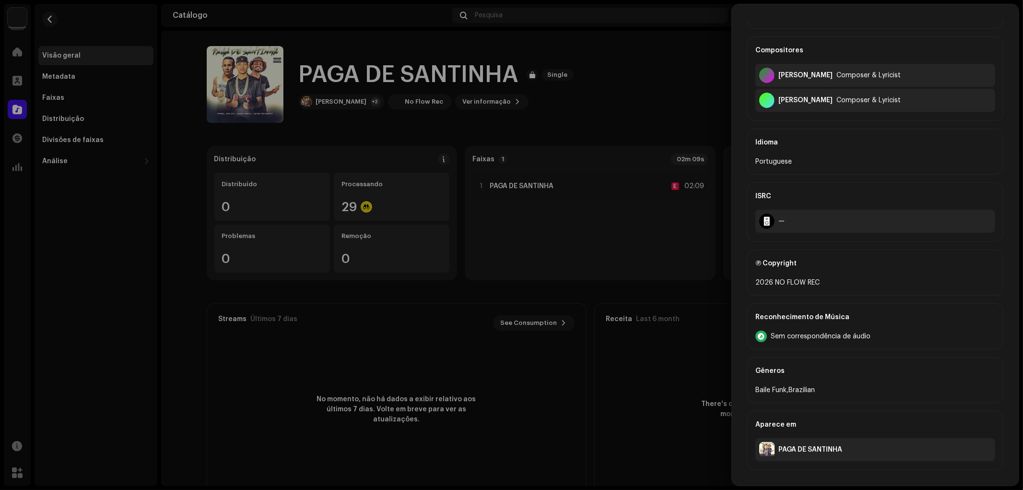
click at [804, 341] on div "Sem correspondência de áudio" at bounding box center [876, 337] width 240 height 12
click at [549, 389] on div at bounding box center [511, 245] width 1023 height 490
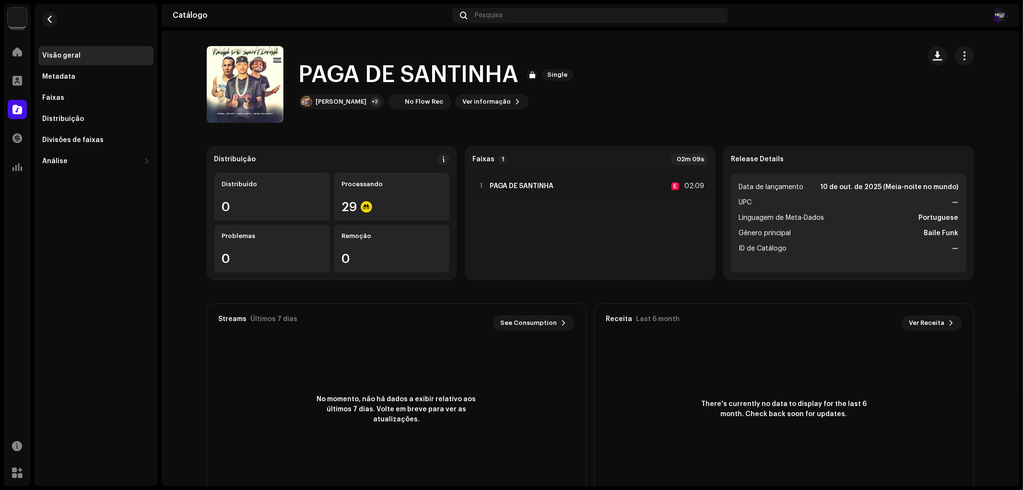
click at [483, 126] on catalog-releases-details-overview "PAGA DE SANTINHA Single PAGA DE SANTINHA Single Eoo Kafu +2 No Flow Rec Ver inf…" at bounding box center [590, 271] width 858 height 480
click at [587, 179] on div "1 PAGA DE SANTINHA E 02:09" at bounding box center [590, 186] width 236 height 27
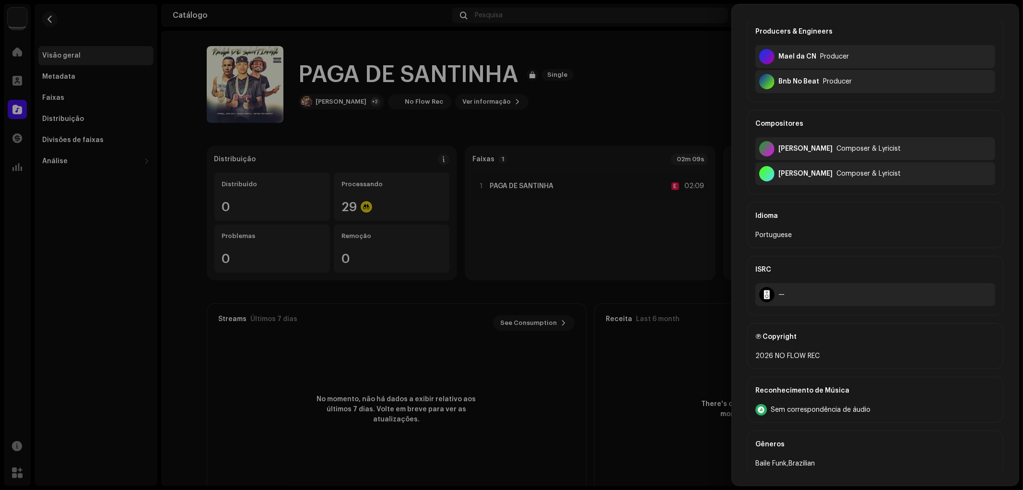
scroll to position [377, 0]
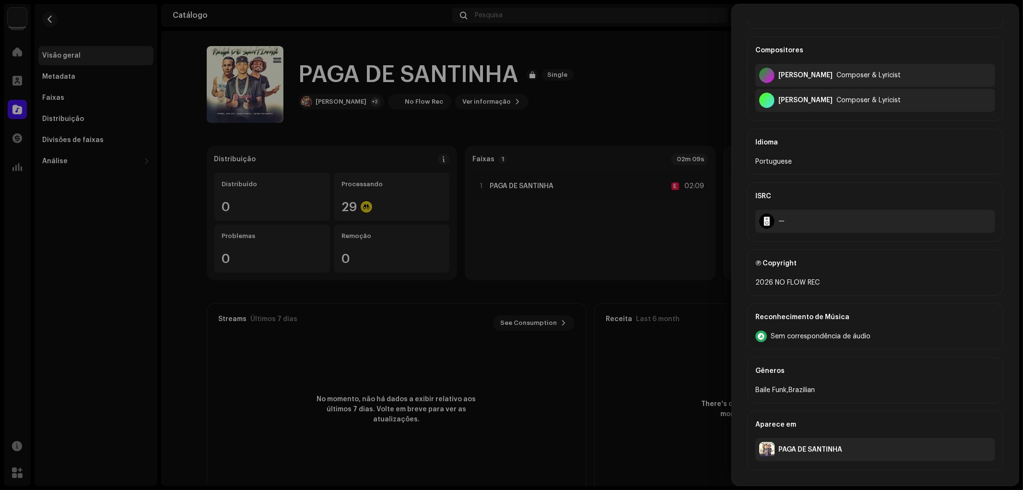
click at [799, 336] on span "Sem correspondência de áudio" at bounding box center [821, 336] width 100 height 8
drag, startPoint x: 659, startPoint y: 338, endPoint x: 633, endPoint y: 328, distance: 28.0
click at [657, 339] on div at bounding box center [511, 245] width 1023 height 490
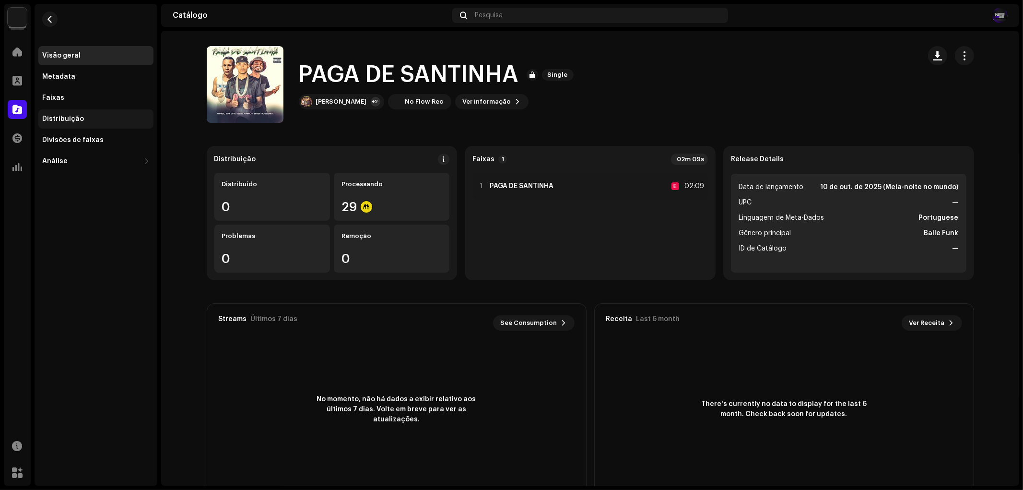
click at [83, 110] on div "Distribuição" at bounding box center [95, 118] width 115 height 19
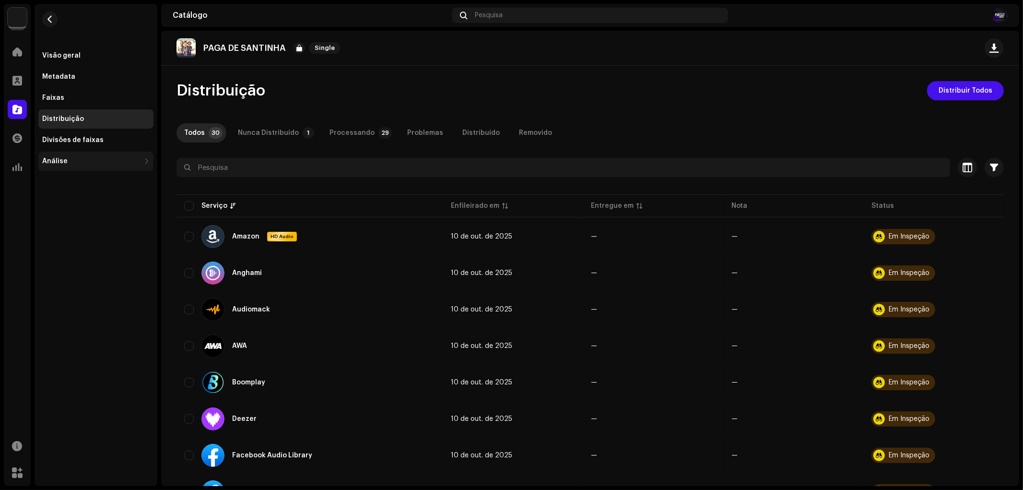
click at [77, 156] on div "Análise" at bounding box center [95, 161] width 115 height 19
click at [74, 201] on div "Engagement" at bounding box center [67, 204] width 43 height 8
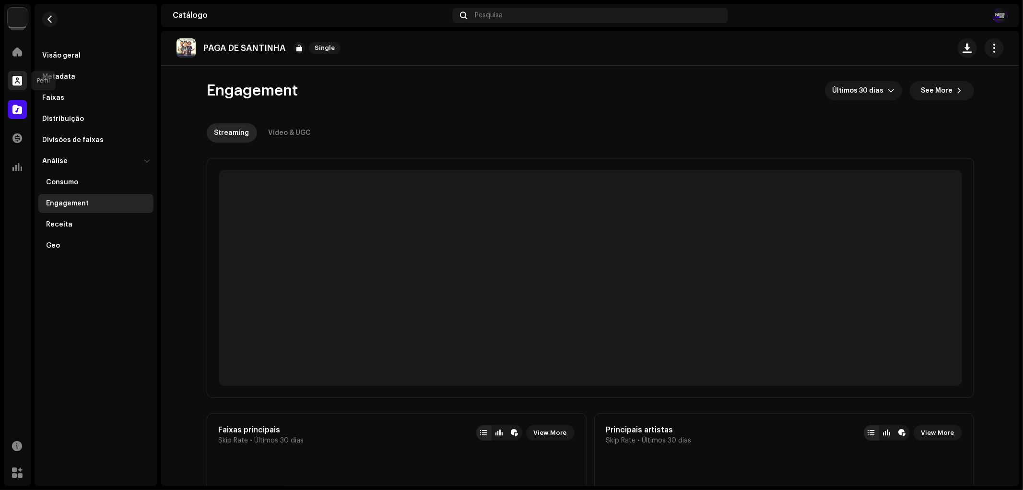
click at [18, 74] on div at bounding box center [17, 80] width 19 height 19
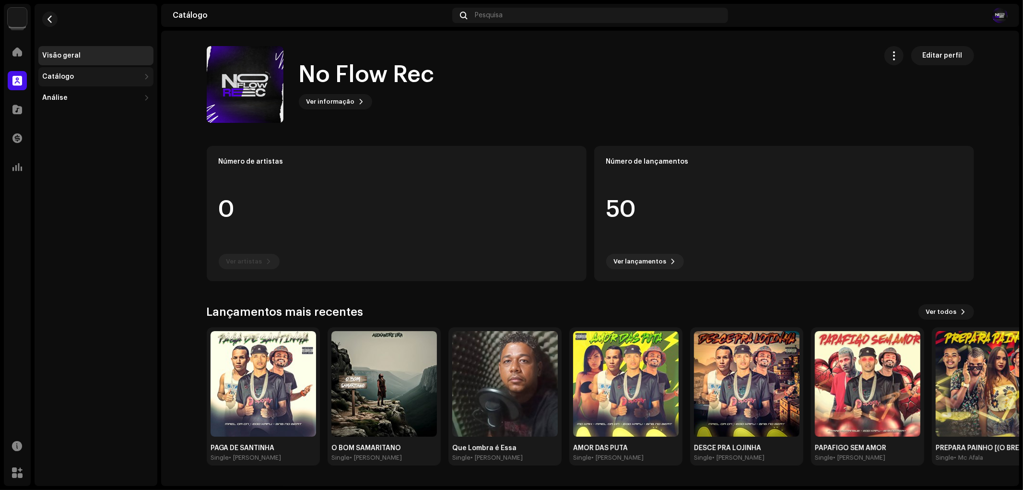
click at [87, 75] on div "Catálogo" at bounding box center [91, 77] width 98 height 8
click at [83, 117] on div "Faixas" at bounding box center [98, 119] width 104 height 8
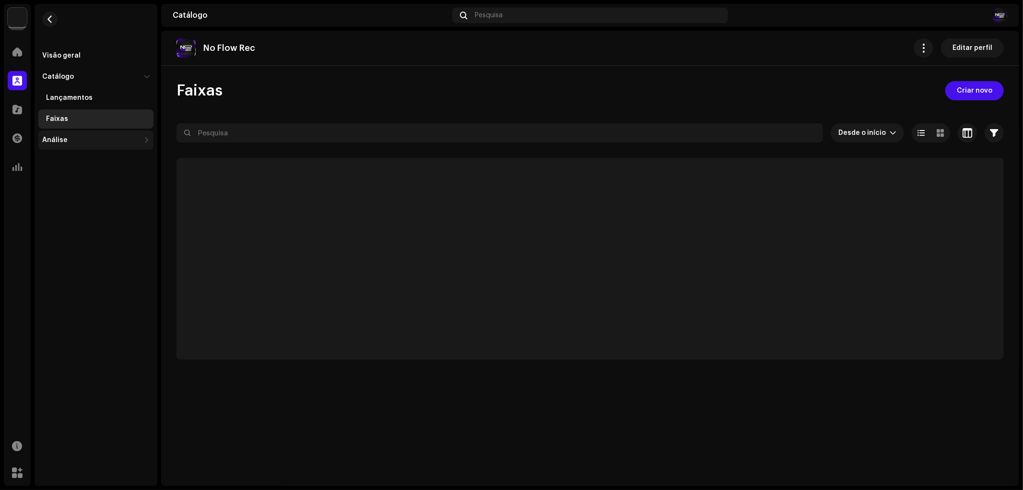
click at [80, 142] on div "Análise" at bounding box center [91, 140] width 98 height 8
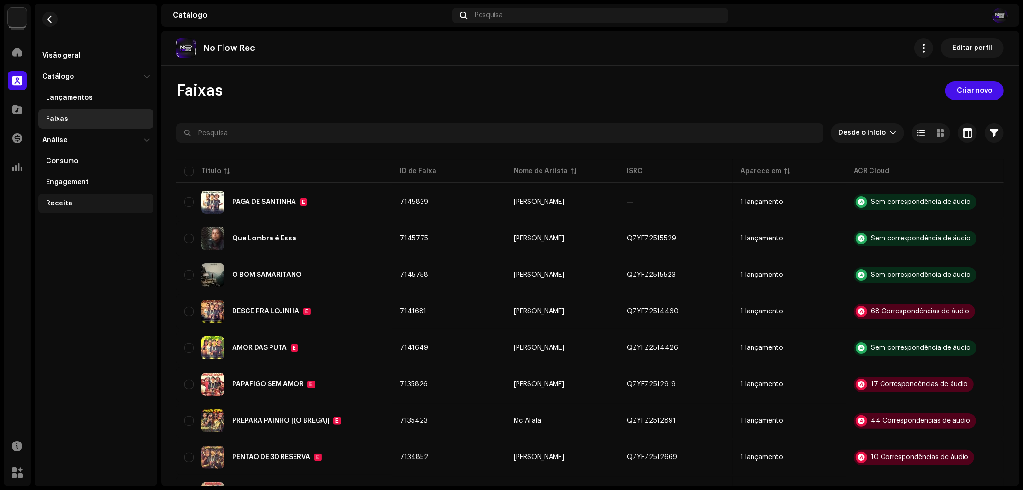
click at [61, 200] on div "Receita" at bounding box center [59, 204] width 26 height 8
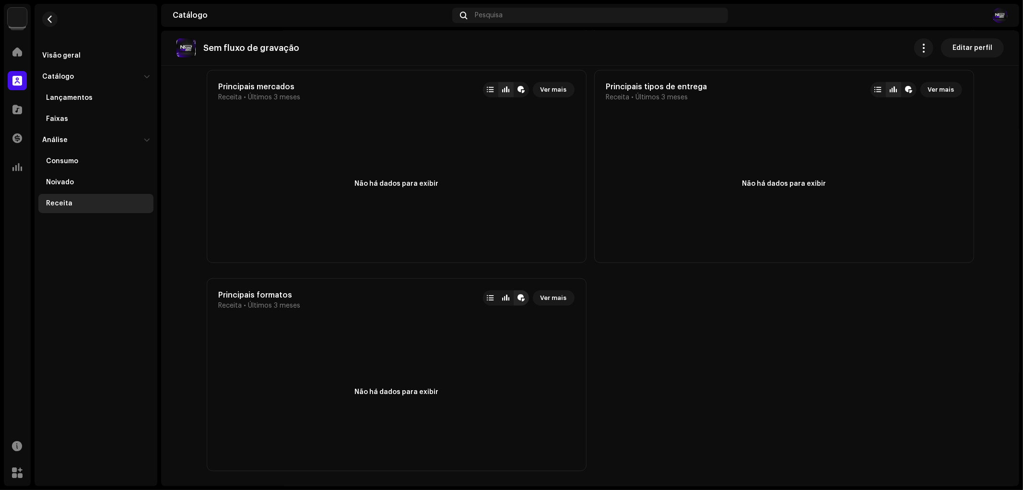
scroll to position [756, 0]
click at [76, 178] on div "Noivado" at bounding box center [98, 182] width 104 height 8
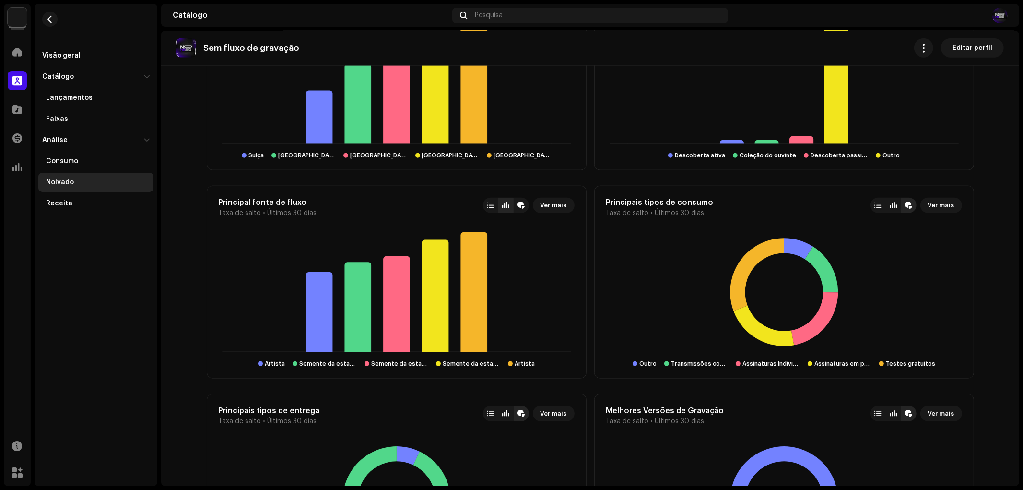
scroll to position [852, 0]
click at [740, 362] on div at bounding box center [738, 363] width 5 height 5
click at [894, 205] on div at bounding box center [893, 205] width 7 height 8
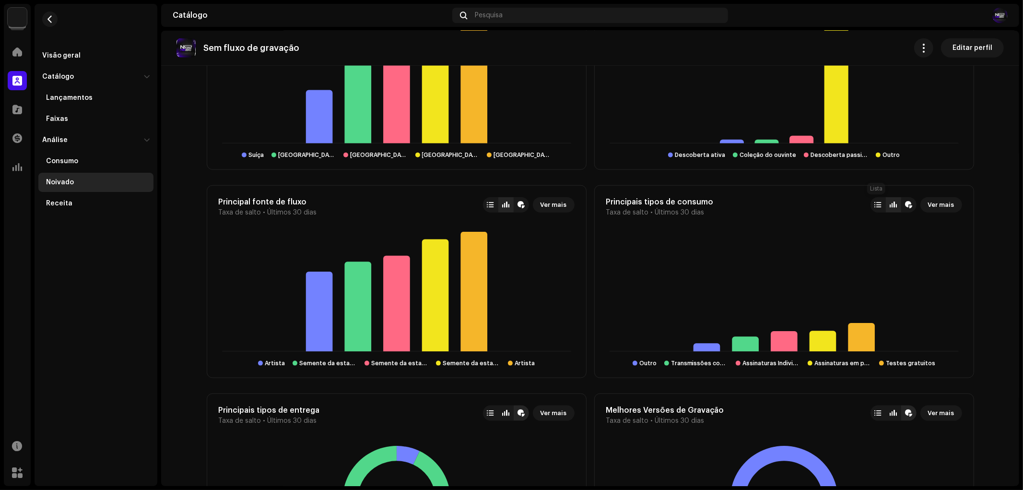
click at [875, 202] on div at bounding box center [878, 205] width 7 height 8
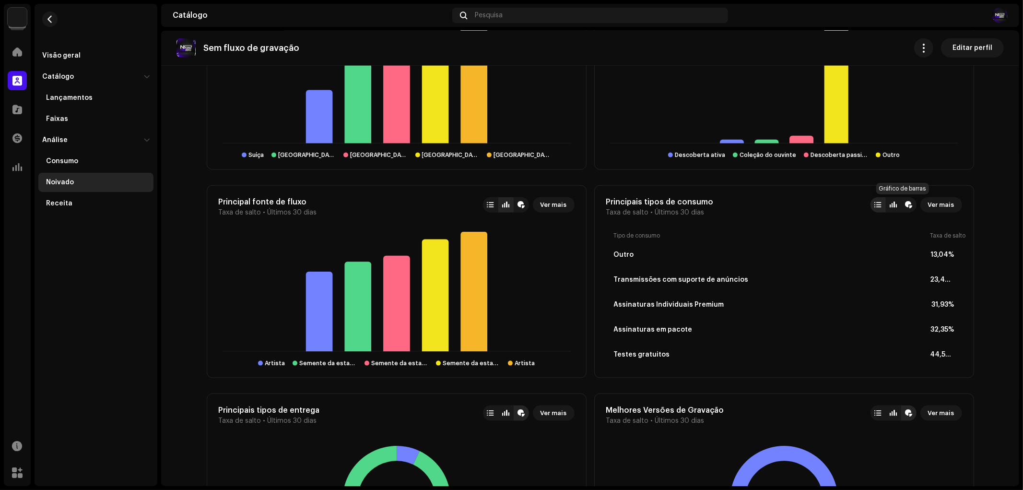
click at [890, 202] on div at bounding box center [893, 205] width 7 height 8
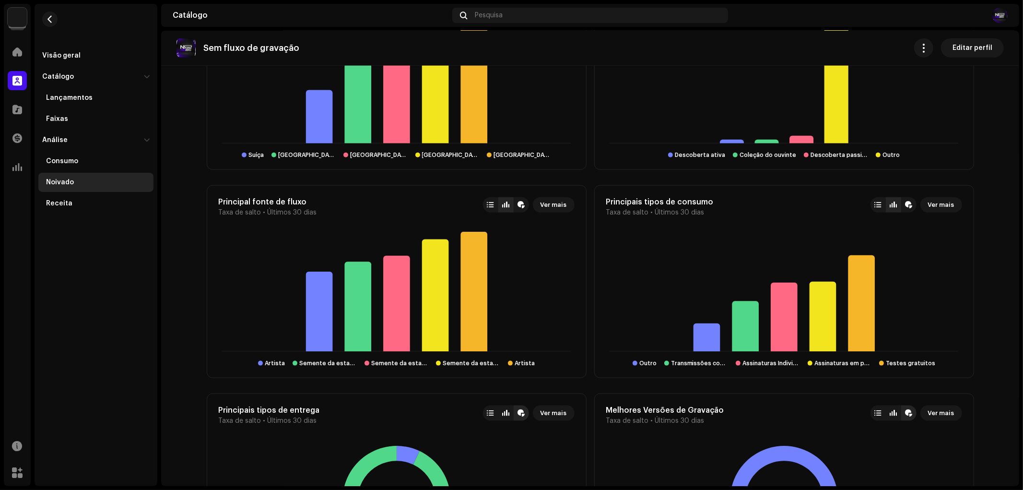
click at [859, 203] on div "Principais tipos de consumo Taxa de salto • Últimos 30 dias Ver mais" at bounding box center [784, 206] width 356 height 19
click at [871, 203] on div at bounding box center [878, 204] width 15 height 15
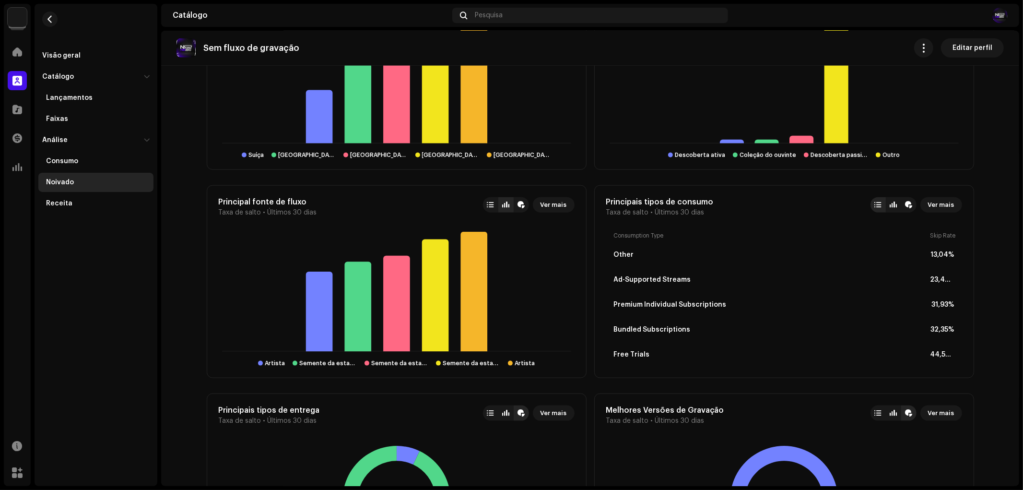
click at [875, 203] on div at bounding box center [878, 205] width 7 height 8
click at [495, 202] on div at bounding box center [490, 204] width 15 height 15
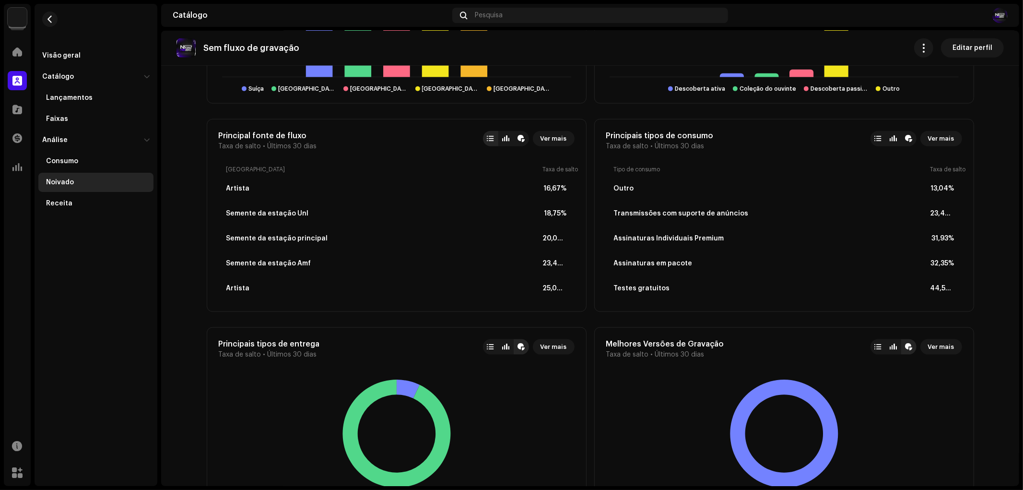
scroll to position [862, 0]
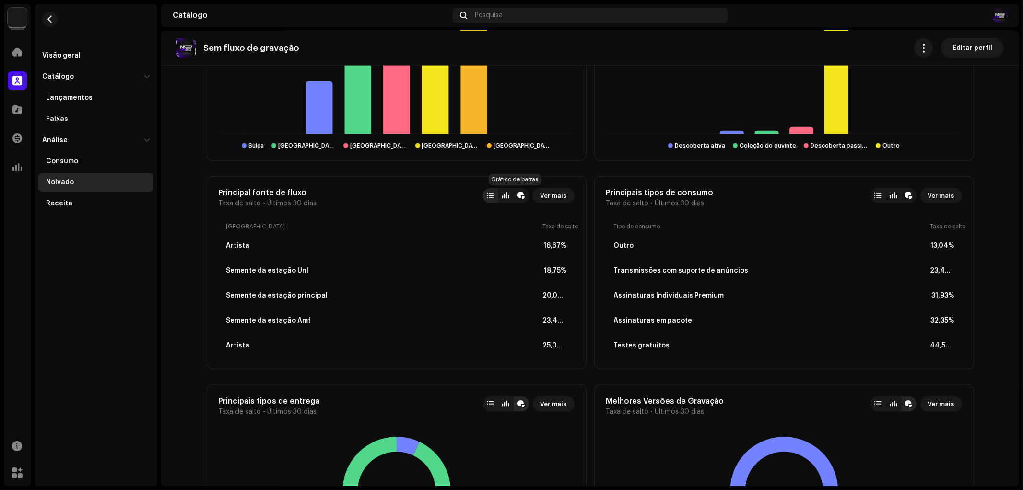
drag, startPoint x: 498, startPoint y: 198, endPoint x: 516, endPoint y: 197, distance: 18.3
click at [498, 198] on div at bounding box center [505, 195] width 15 height 15
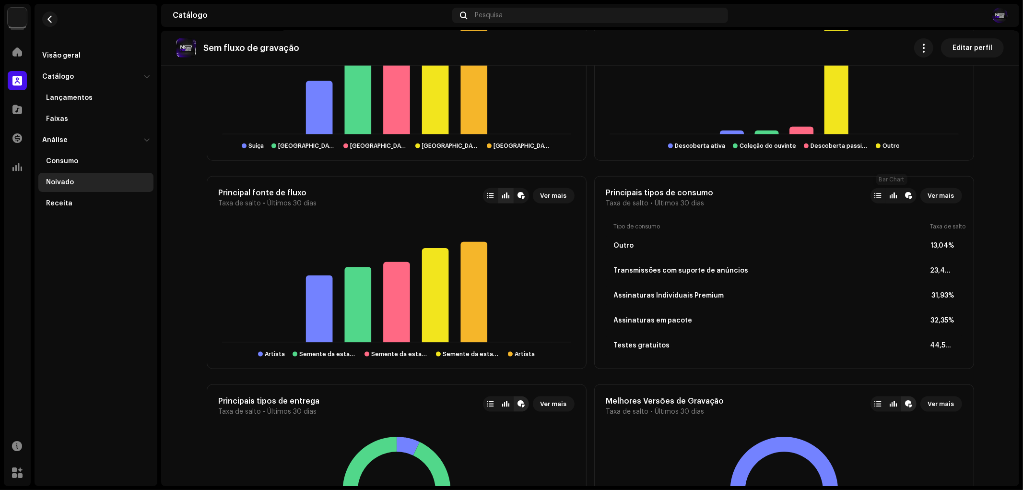
click at [890, 194] on div at bounding box center [893, 196] width 7 height 8
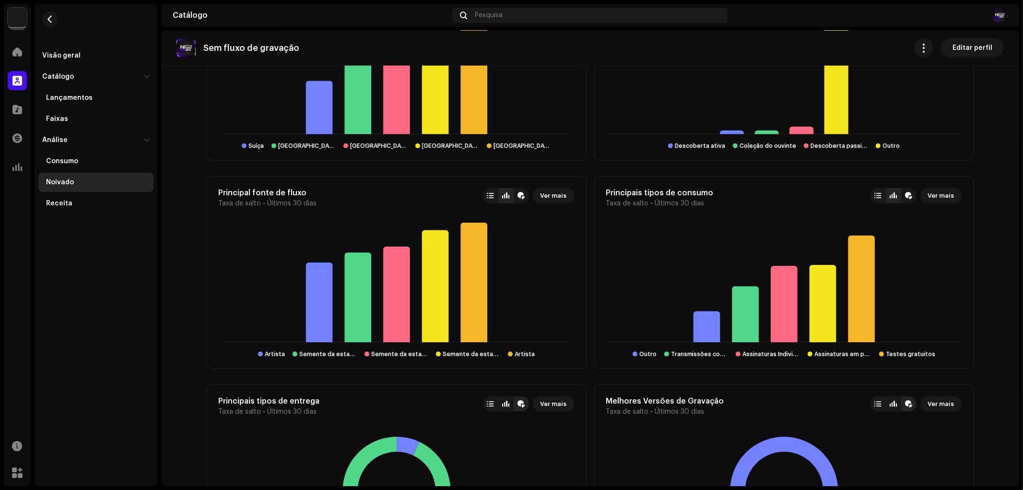
scroll to position [968, 0]
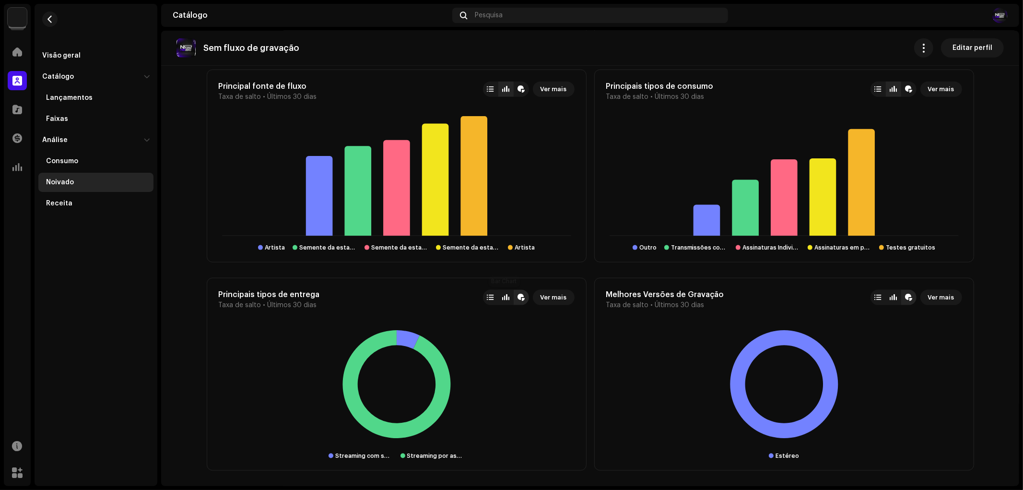
click at [508, 304] on div at bounding box center [505, 297] width 15 height 15
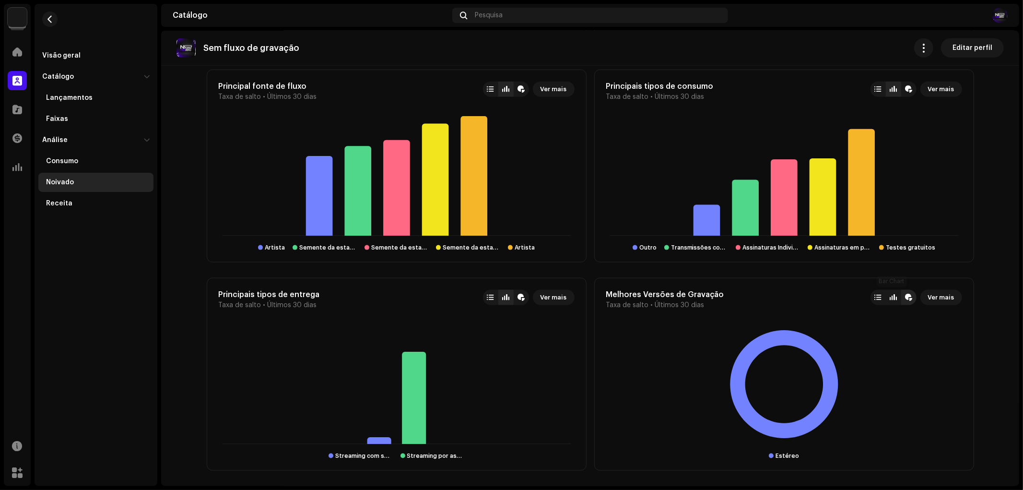
click at [887, 291] on div at bounding box center [893, 297] width 15 height 15
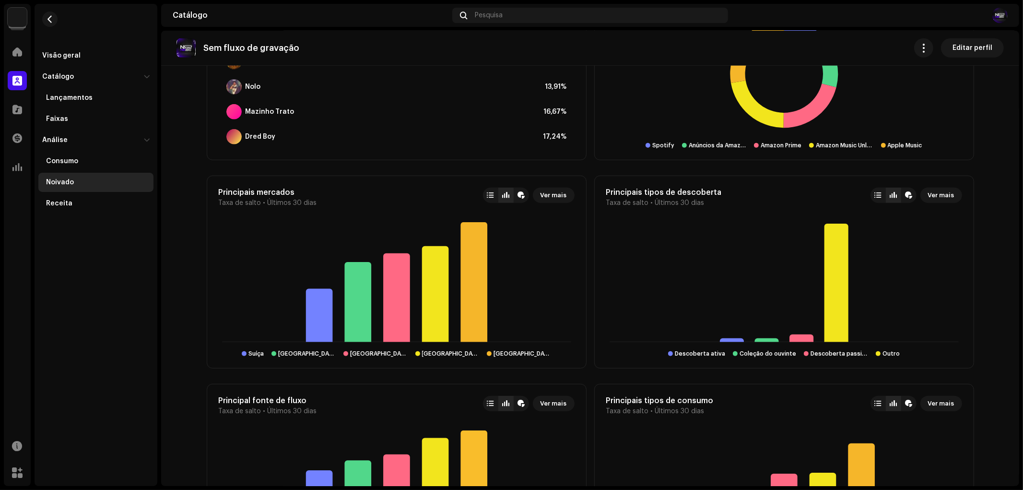
scroll to position [649, 0]
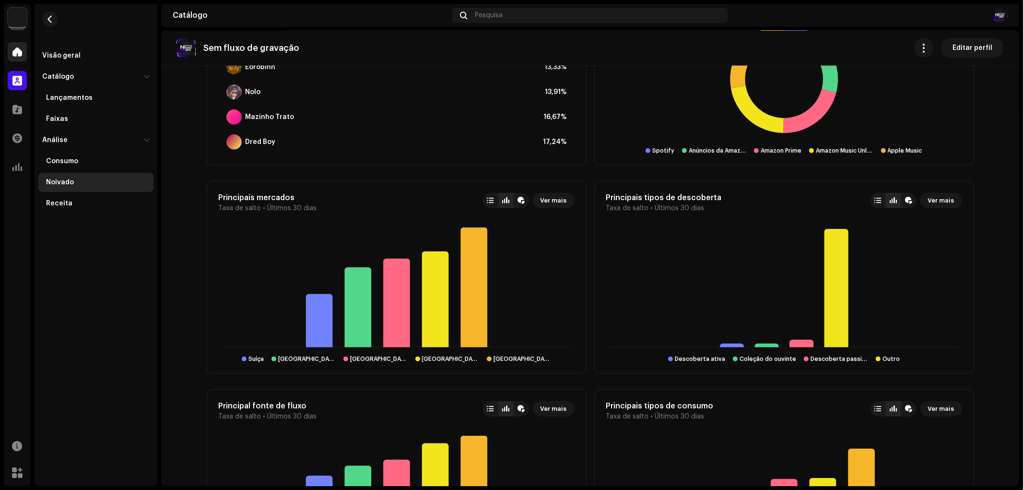
click at [17, 61] on div "Lar" at bounding box center [17, 51] width 27 height 27
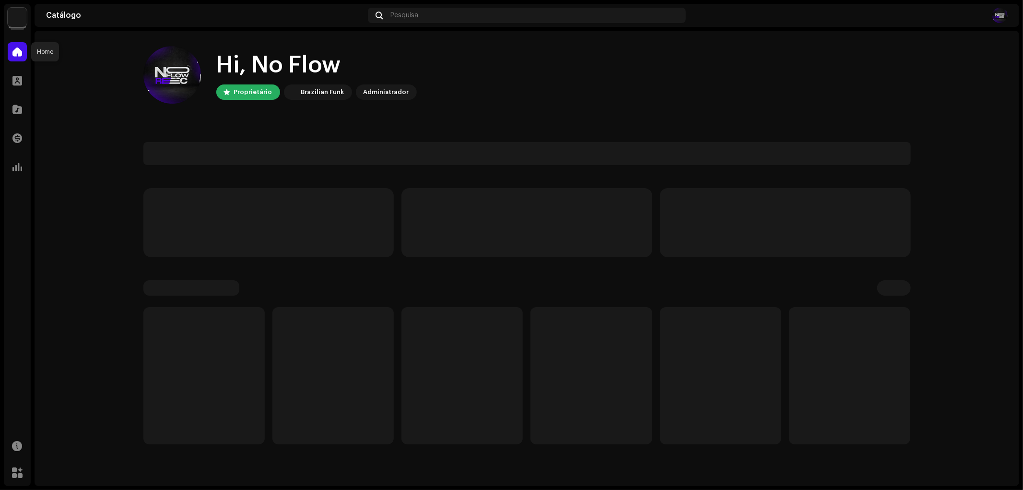
click at [17, 54] on span at bounding box center [17, 52] width 10 height 8
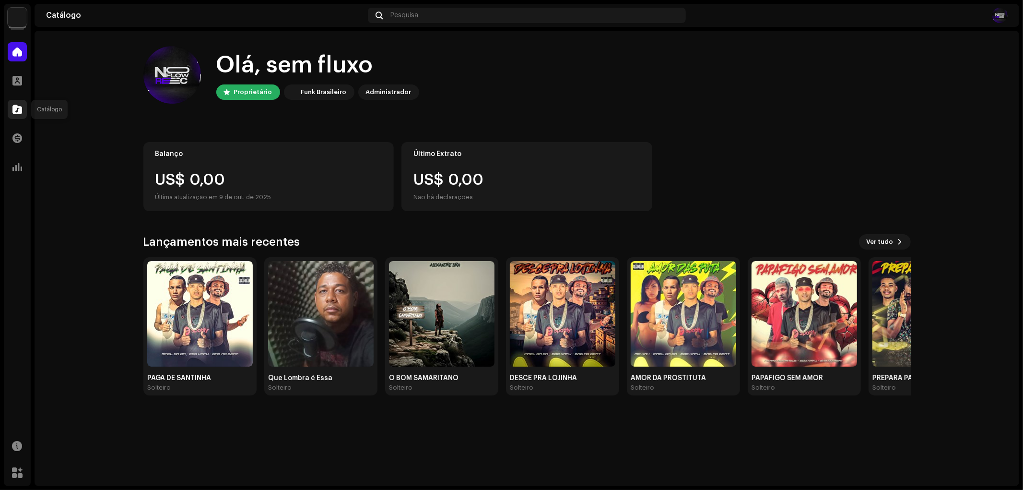
click at [21, 103] on div at bounding box center [17, 109] width 19 height 19
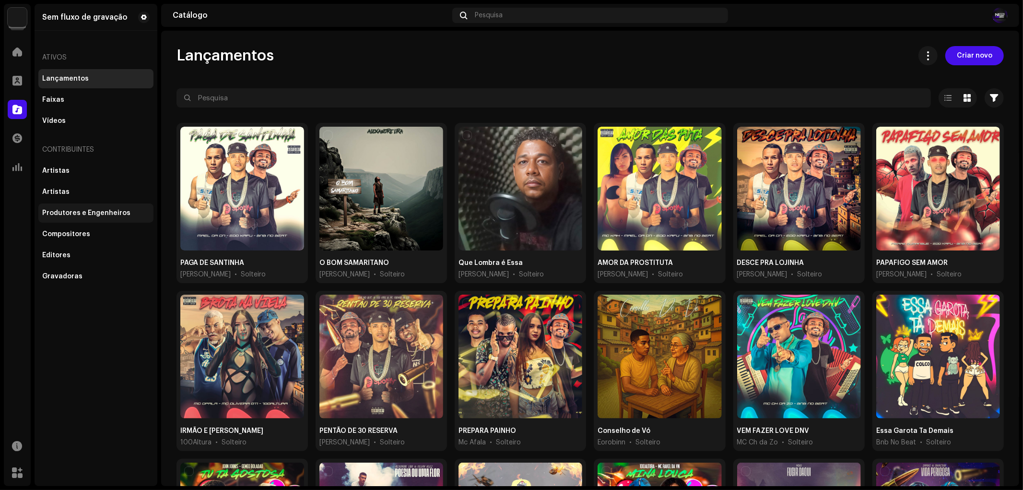
click at [78, 213] on font "Produtores e Engenheiros" at bounding box center [86, 213] width 88 height 7
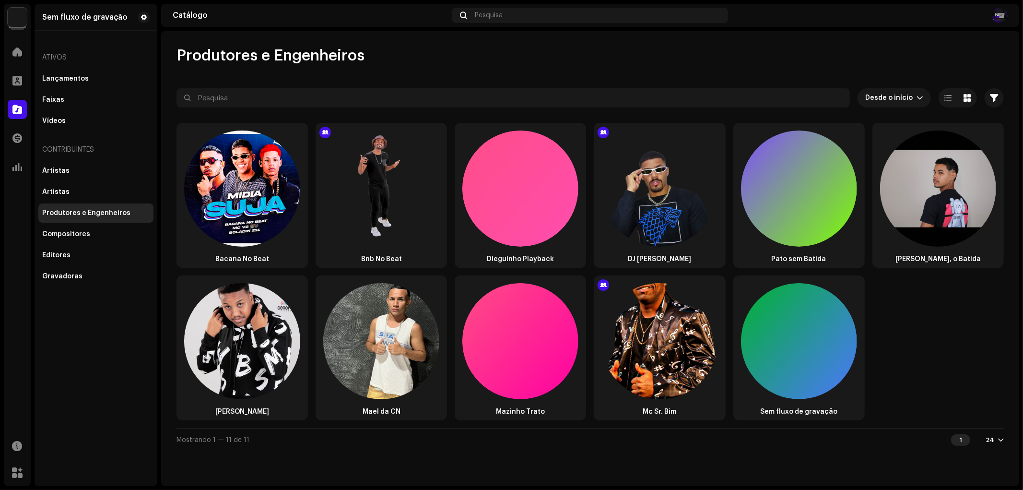
click at [589, 272] on div "Bacana No Beat Bnb No Beat Dieguinho Playback DJ [PERSON_NAME] Pato sem [PERSON…" at bounding box center [590, 275] width 827 height 305
click at [589, 270] on div "Bacana No Beat Bnb No Beat Dieguinho Playback DJ [PERSON_NAME] Pato sem [PERSON…" at bounding box center [590, 275] width 827 height 305
click at [89, 211] on font "Produtores e Engenheiros" at bounding box center [86, 213] width 88 height 7
click at [86, 190] on div "Artistas" at bounding box center [95, 192] width 107 height 8
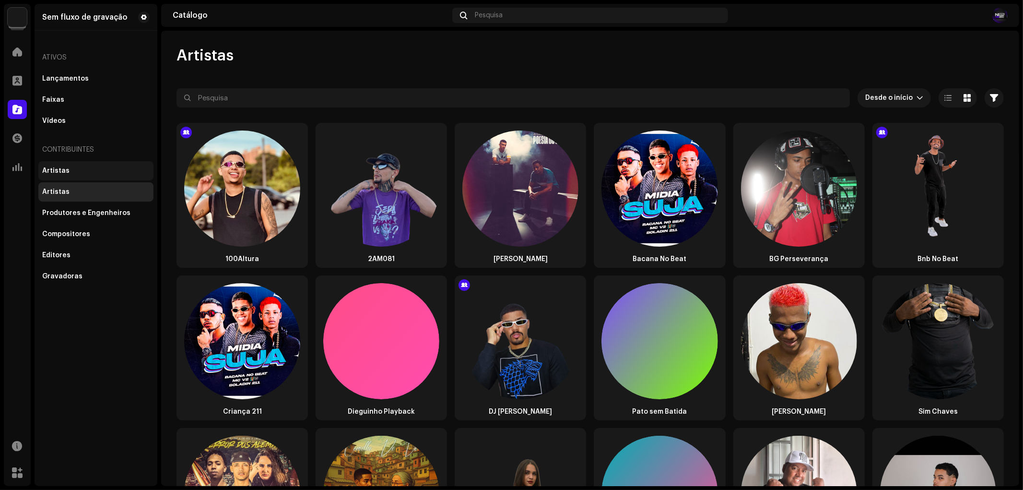
click at [93, 175] on div "Artistas" at bounding box center [95, 170] width 115 height 19
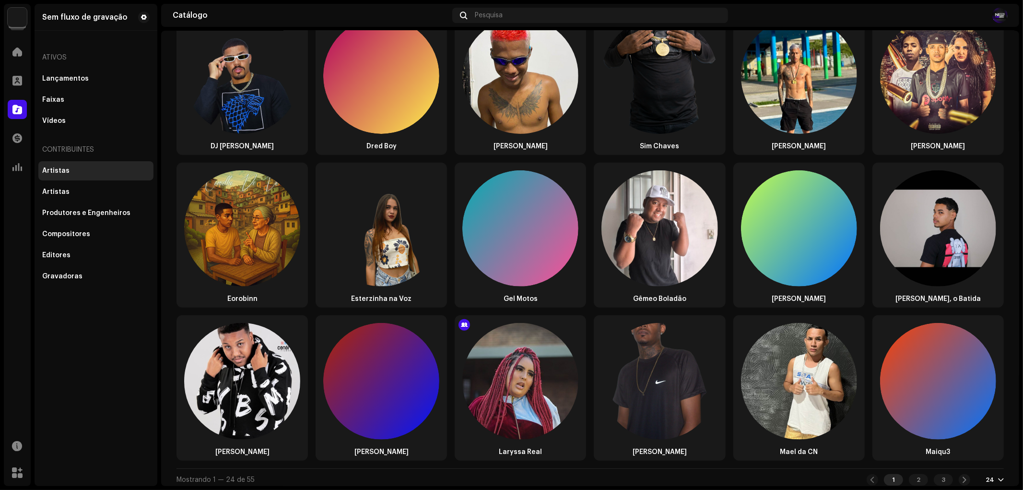
scroll to position [266, 0]
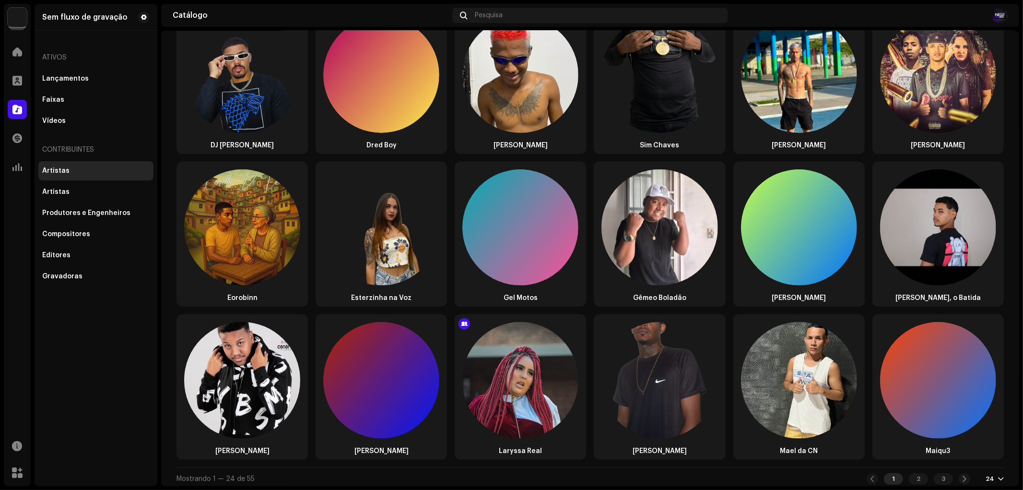
click at [91, 130] on div "Ativos Lançamentos Faixas Vídeos Contribuintes Artistas Artistas Produtores e E…" at bounding box center [95, 166] width 115 height 240
click at [91, 121] on div "Vídeos" at bounding box center [95, 121] width 107 height 8
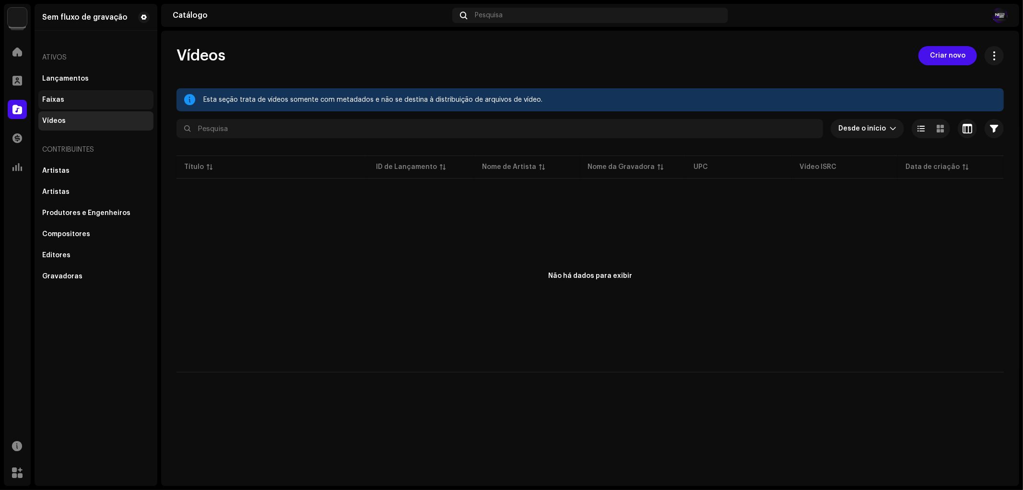
click at [82, 102] on div "Faixas" at bounding box center [95, 100] width 107 height 8
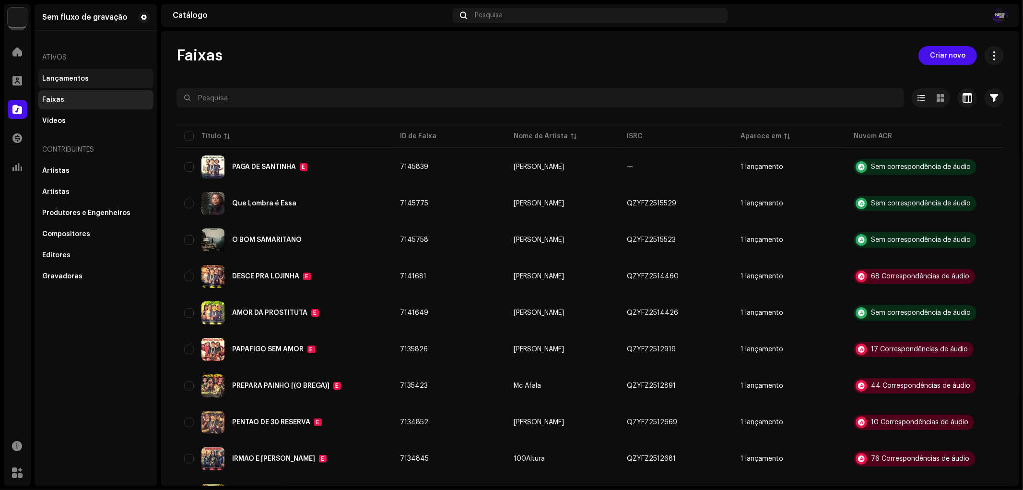
click at [77, 80] on font "Lançamentos" at bounding box center [65, 78] width 47 height 7
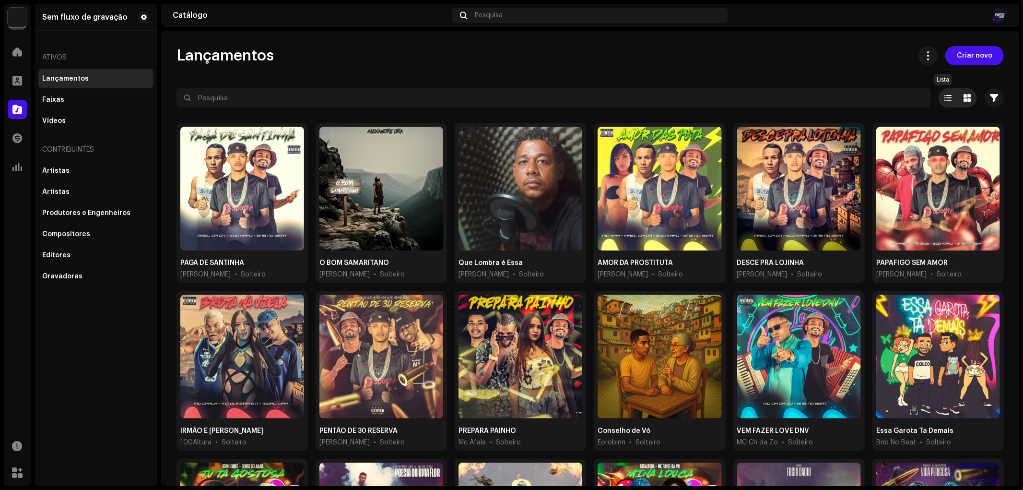
click at [946, 94] on span at bounding box center [948, 98] width 7 height 8
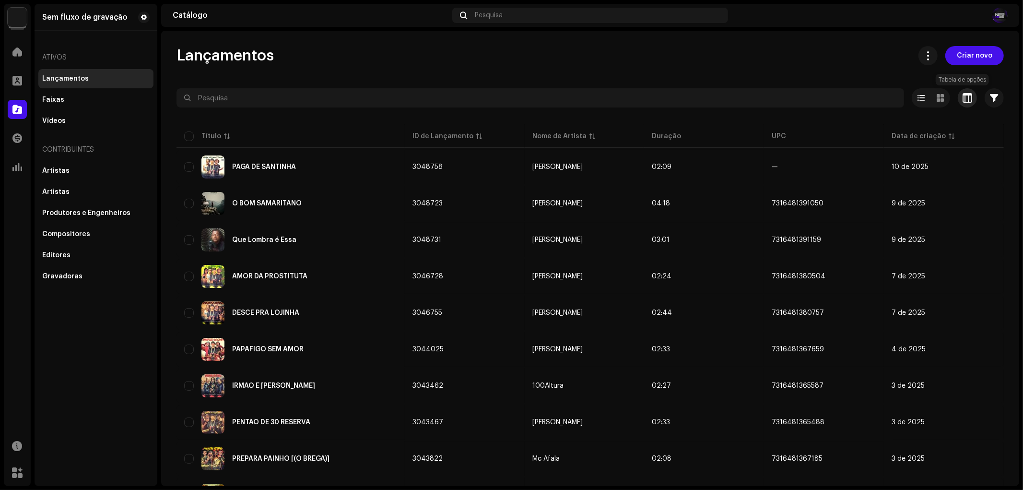
click at [965, 97] on button "button" at bounding box center [967, 97] width 19 height 19
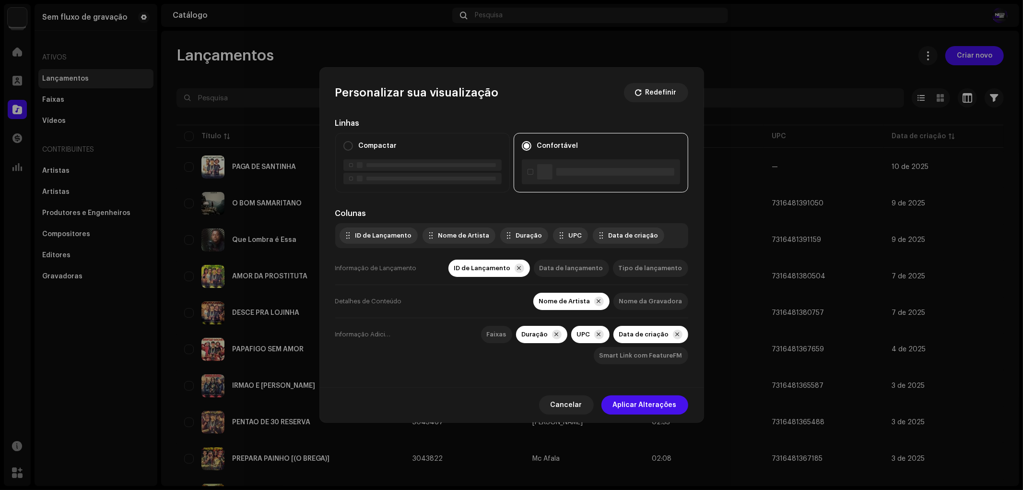
click at [559, 232] on div "UPC" at bounding box center [571, 236] width 24 height 8
drag, startPoint x: 557, startPoint y: 233, endPoint x: 562, endPoint y: 260, distance: 28.3
drag, startPoint x: 568, startPoint y: 252, endPoint x: 562, endPoint y: 233, distance: 19.6
drag, startPoint x: 634, startPoint y: 232, endPoint x: 627, endPoint y: 275, distance: 43.2
click at [641, 353] on font "Smart Link com FeatureFM" at bounding box center [641, 355] width 83 height 6
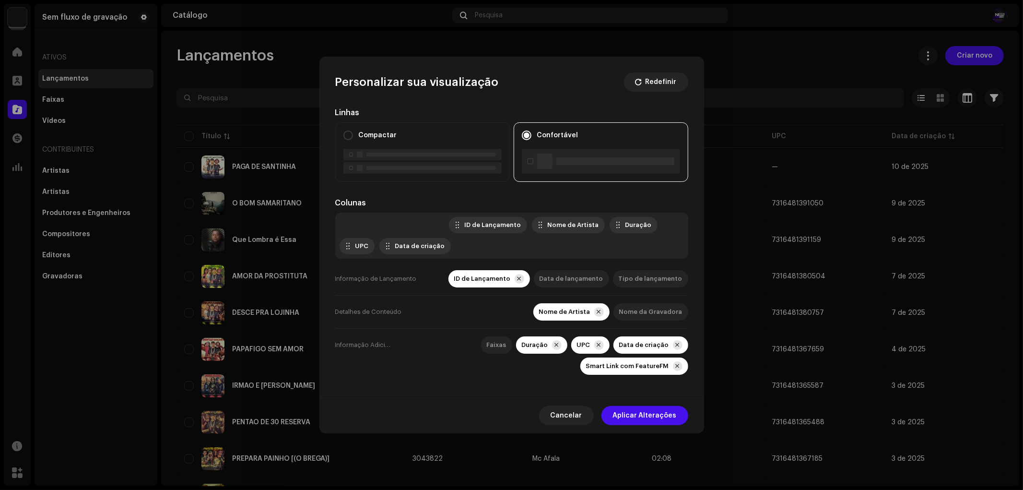
drag, startPoint x: 405, startPoint y: 242, endPoint x: 425, endPoint y: 215, distance: 33.3
click at [640, 419] on span "Aplicar Alterações" at bounding box center [645, 415] width 64 height 19
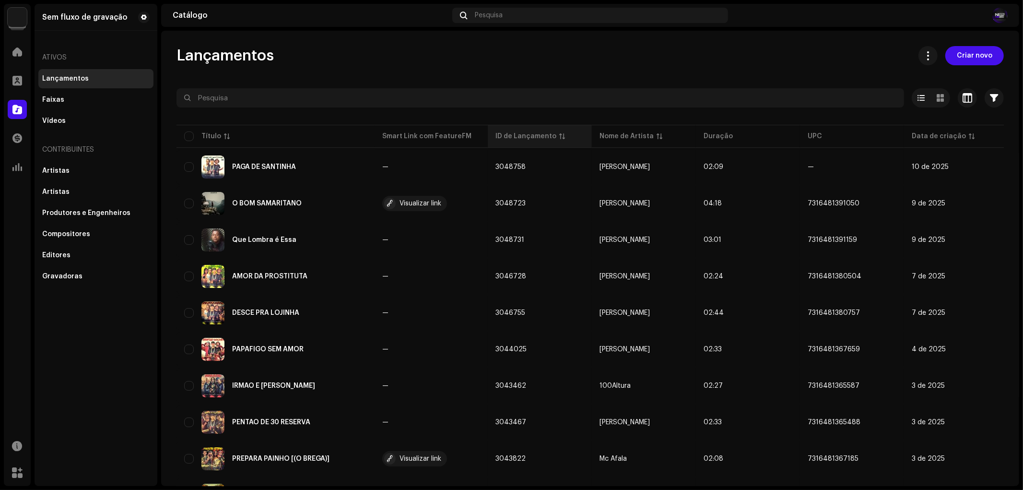
click at [510, 130] on th "ID de Lançamento" at bounding box center [540, 136] width 104 height 23
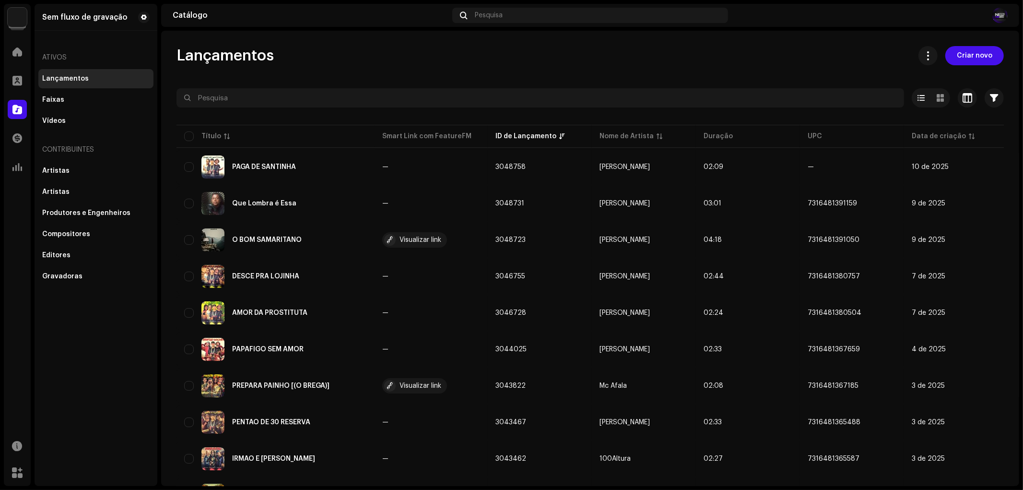
click at [89, 160] on div "Contribuintes" at bounding box center [95, 149] width 115 height 23
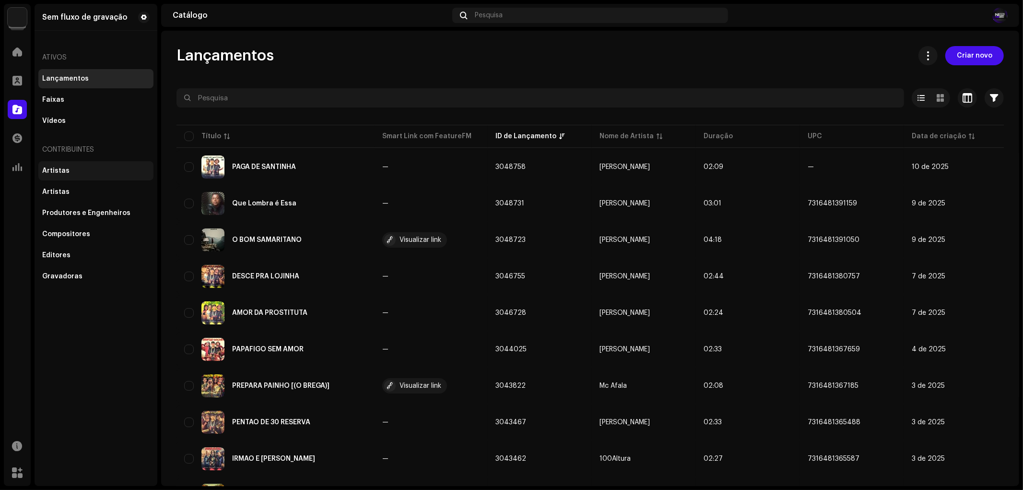
click at [89, 161] on div "Artistas" at bounding box center [95, 170] width 115 height 19
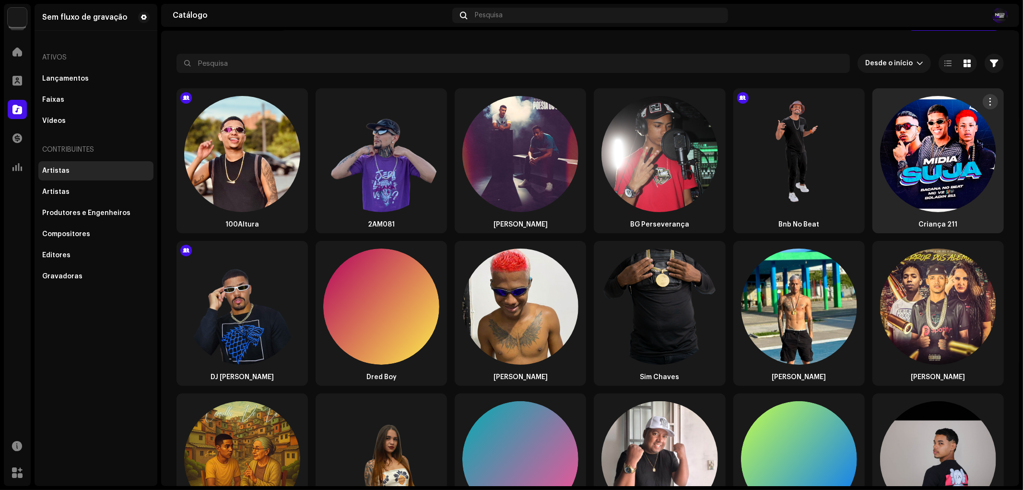
scroll to position [53, 0]
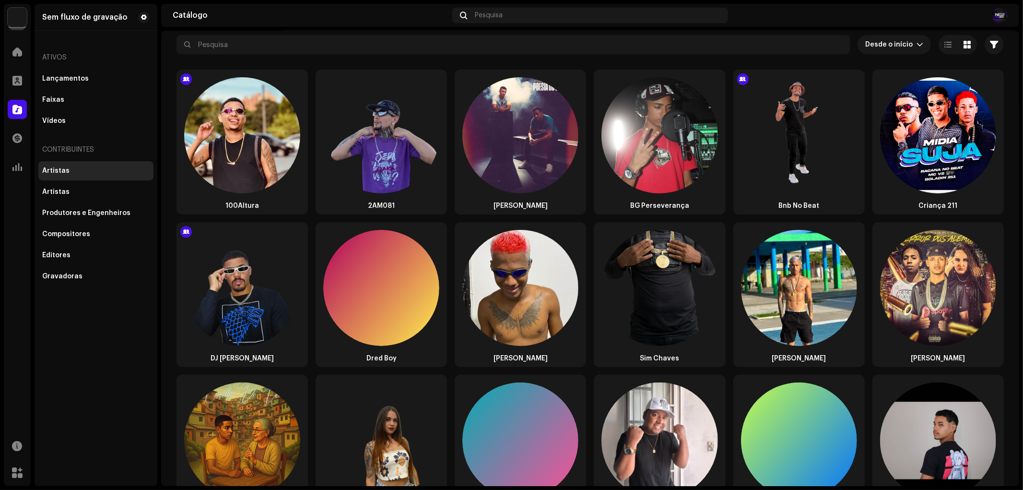
click at [944, 33] on div "Artistas Adicionar Novo Artista Desde o início Selecionado 0 Selecionar todos O…" at bounding box center [590, 348] width 858 height 710
click at [945, 43] on span at bounding box center [948, 45] width 7 height 8
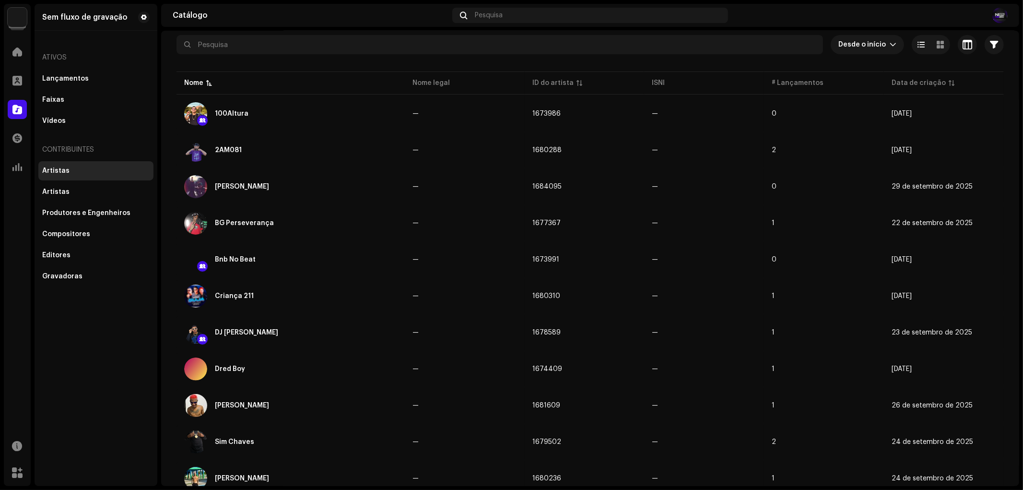
click at [591, 82] on div "ID do artista" at bounding box center [584, 83] width 105 height 10
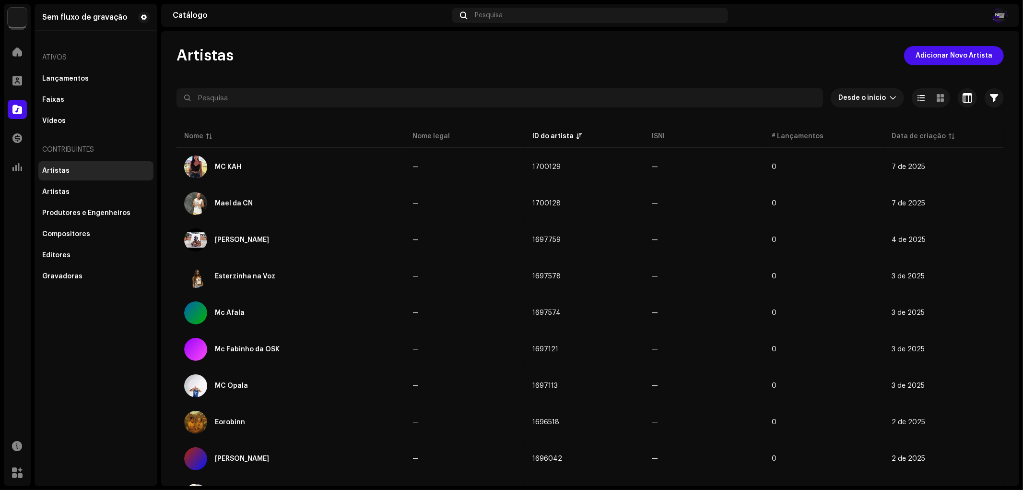
click at [70, 82] on font "Lançamentos" at bounding box center [65, 78] width 47 height 7
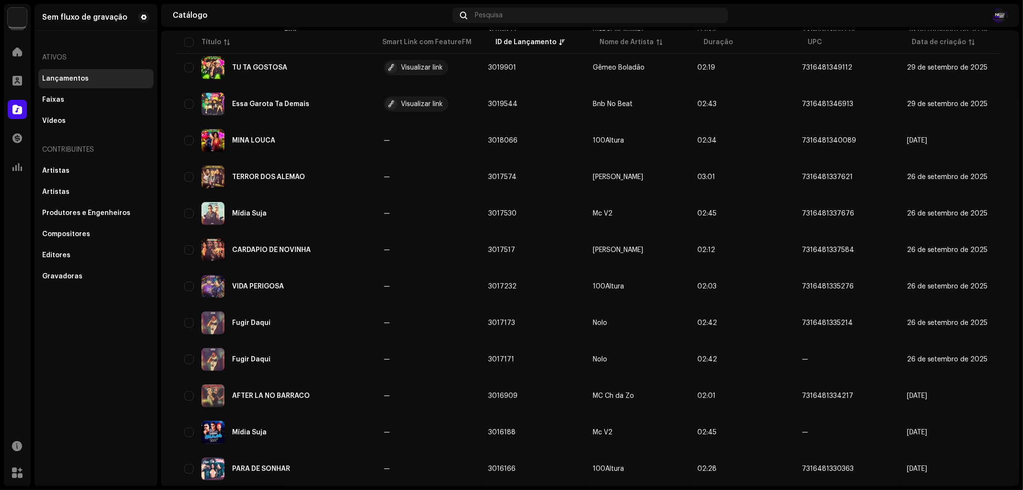
scroll to position [555, 0]
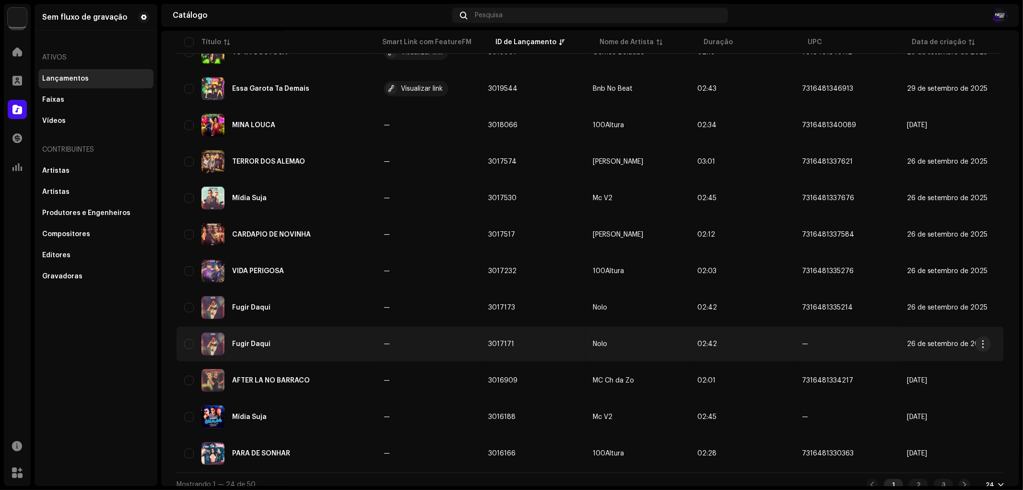
click at [194, 335] on div "Fugir Daqui" at bounding box center [276, 343] width 184 height 23
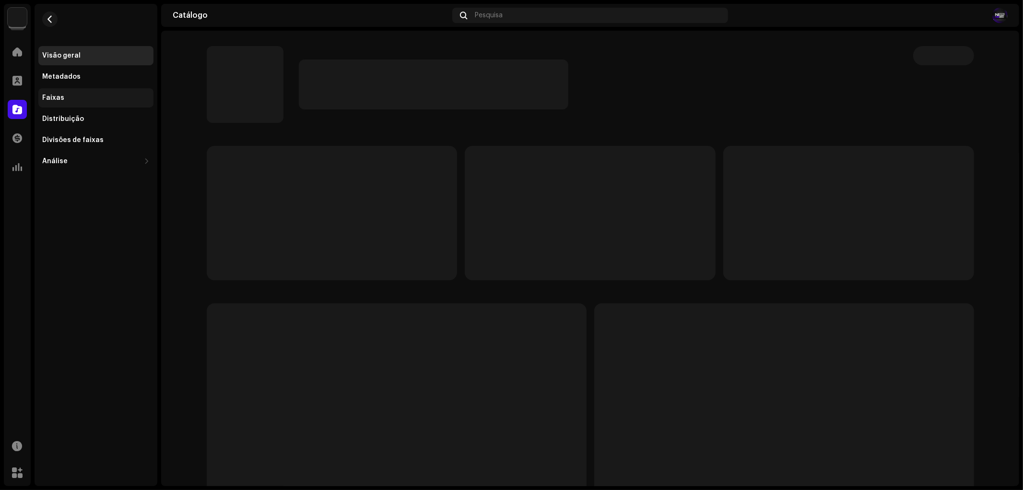
click at [74, 89] on div "Faixas" at bounding box center [95, 97] width 115 height 19
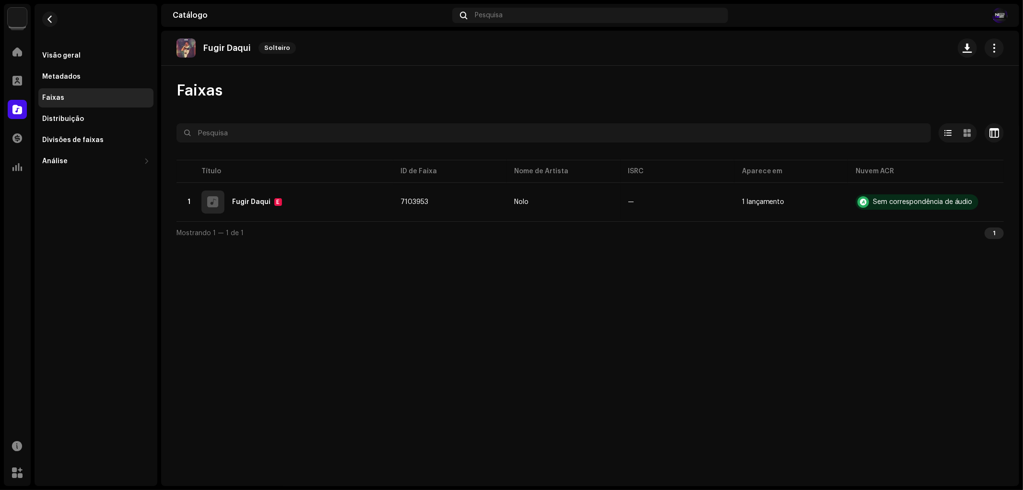
click at [85, 90] on div "Faixas" at bounding box center [95, 97] width 115 height 19
click at [87, 91] on div "Faixas" at bounding box center [95, 97] width 115 height 19
click at [276, 107] on div "Faixas Selecionado 0 Opções Filtros Status de distribuição Em progresso Não ini…" at bounding box center [590, 162] width 858 height 163
click at [101, 97] on div "Faixas" at bounding box center [95, 98] width 107 height 8
click at [115, 101] on div "Faixas" at bounding box center [95, 98] width 107 height 8
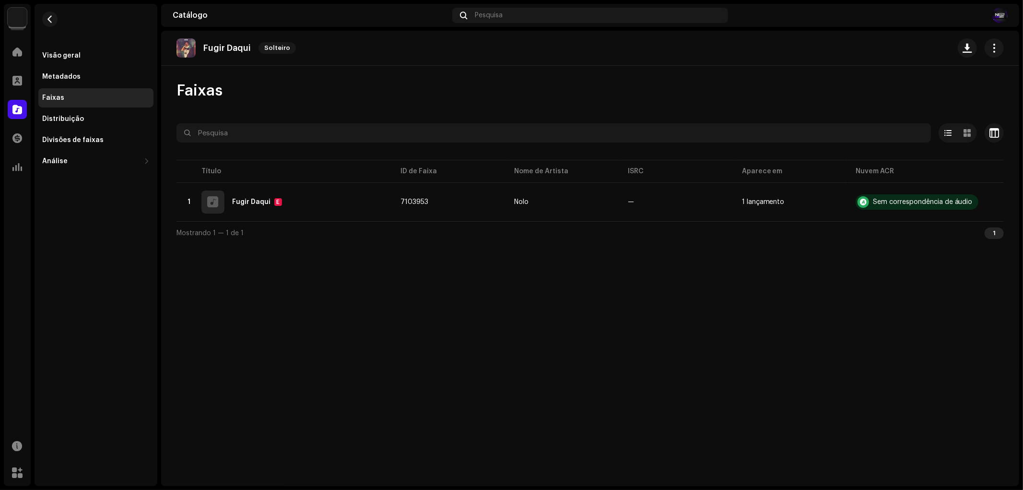
click at [84, 98] on div "Faixas" at bounding box center [95, 98] width 107 height 8
click at [76, 97] on div "Faixas" at bounding box center [95, 98] width 107 height 8
click at [12, 106] on span at bounding box center [17, 110] width 10 height 8
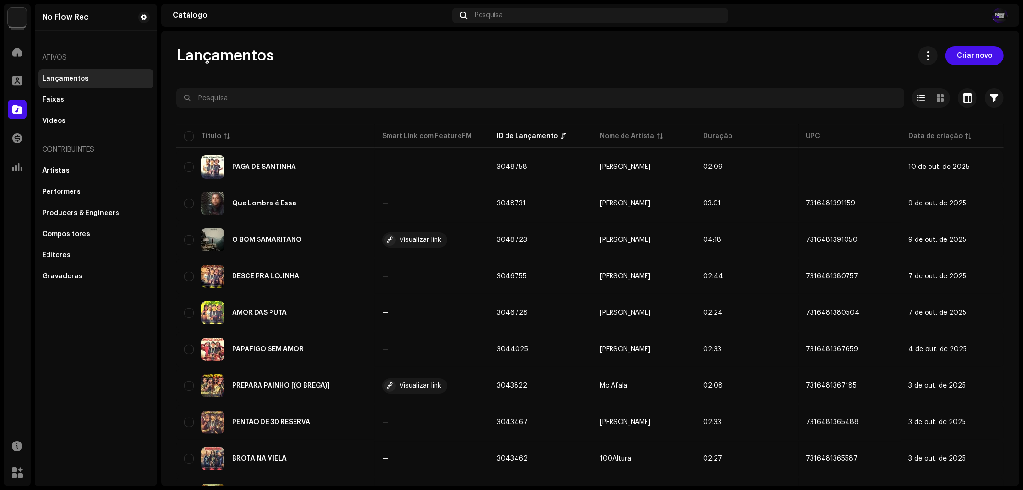
click at [12, 106] on span at bounding box center [17, 110] width 10 height 8
click at [75, 99] on div "Faixas" at bounding box center [95, 100] width 107 height 8
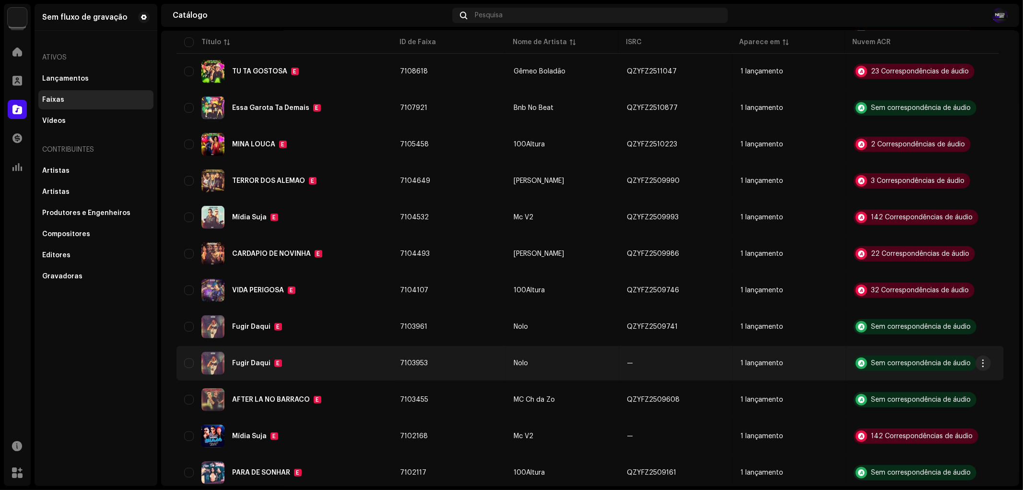
scroll to position [501, 0]
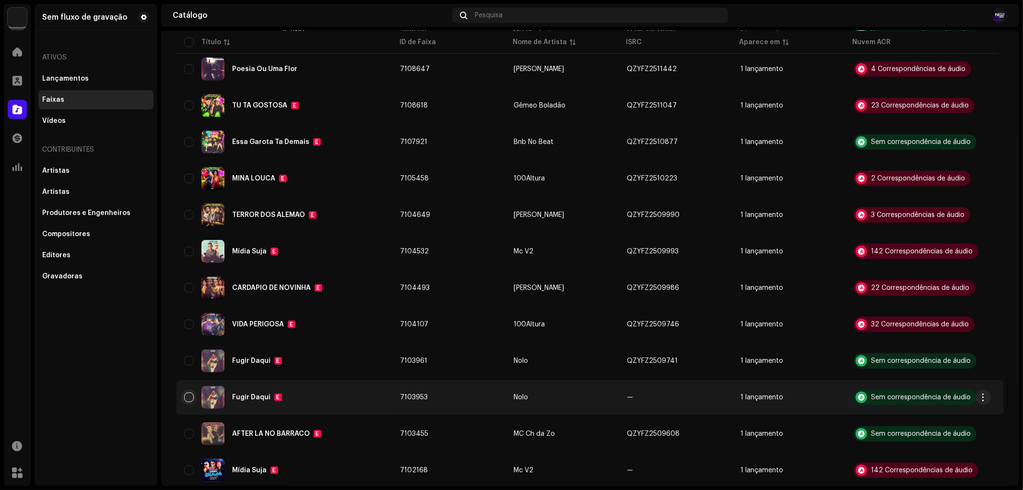
click at [191, 392] on input "checkbox" at bounding box center [189, 397] width 10 height 10
click at [988, 390] on button "button" at bounding box center [983, 397] width 15 height 15
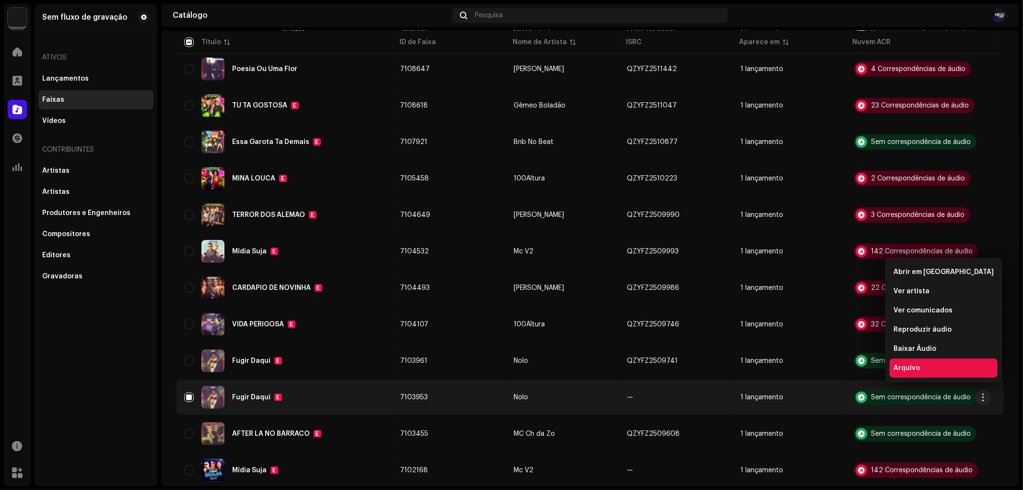
click at [921, 369] on div "Arquivo" at bounding box center [944, 368] width 100 height 8
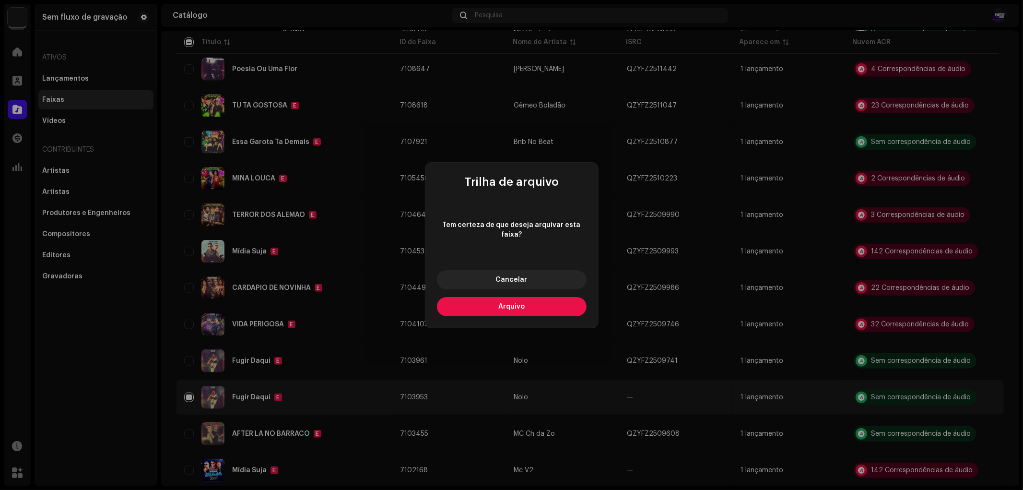
click at [540, 309] on button "Arquivo" at bounding box center [512, 306] width 150 height 19
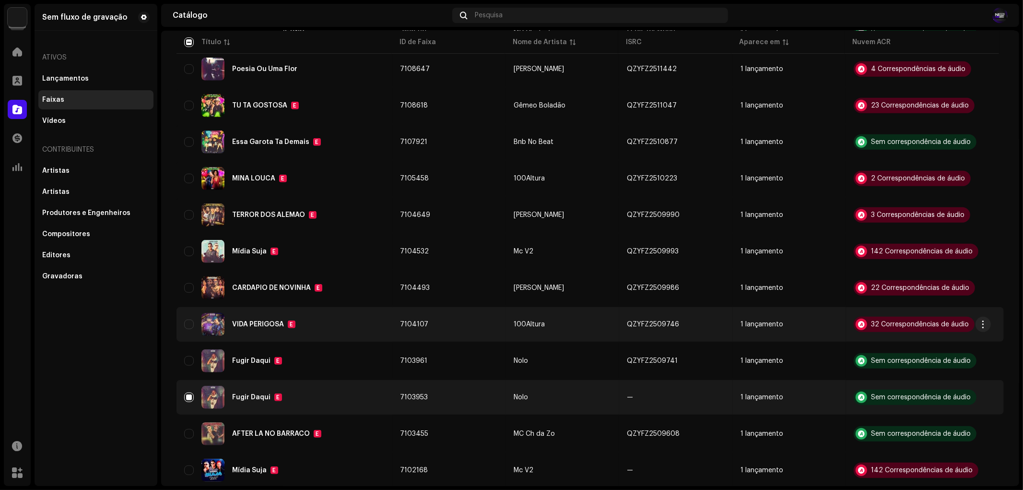
checkbox input "false"
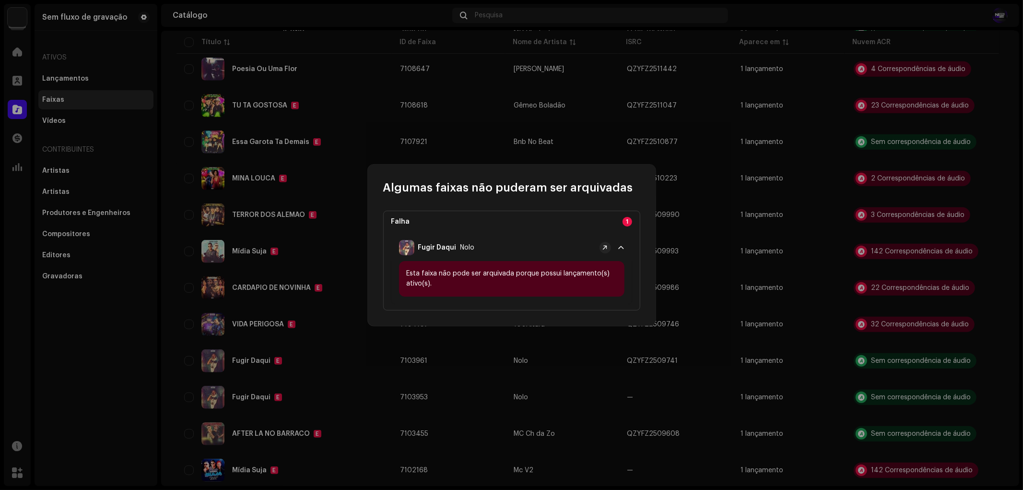
click at [414, 248] on img at bounding box center [406, 247] width 15 height 15
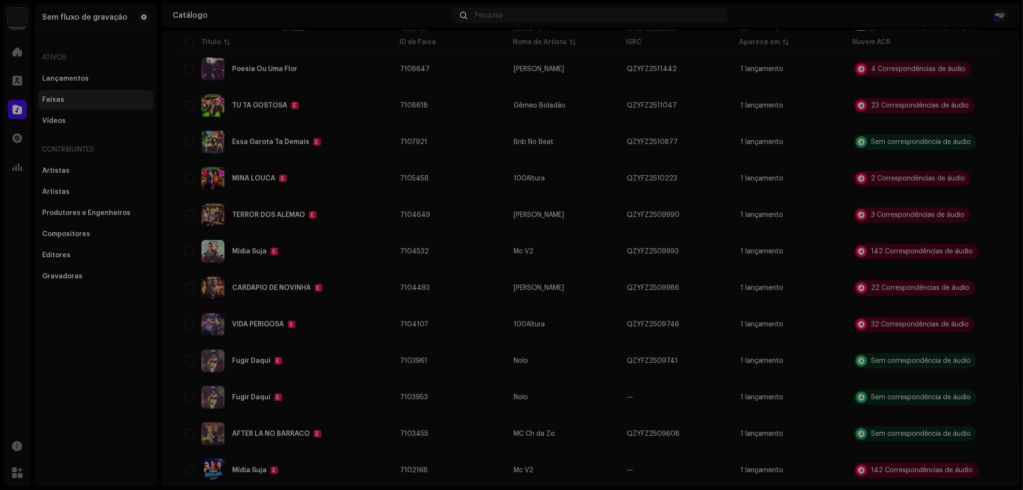
click at [698, 253] on div "Algumas faixas não puderam ser arquivadas Falha 1 Fugir Daqui Nolo Esta faixa n…" at bounding box center [511, 245] width 1023 height 490
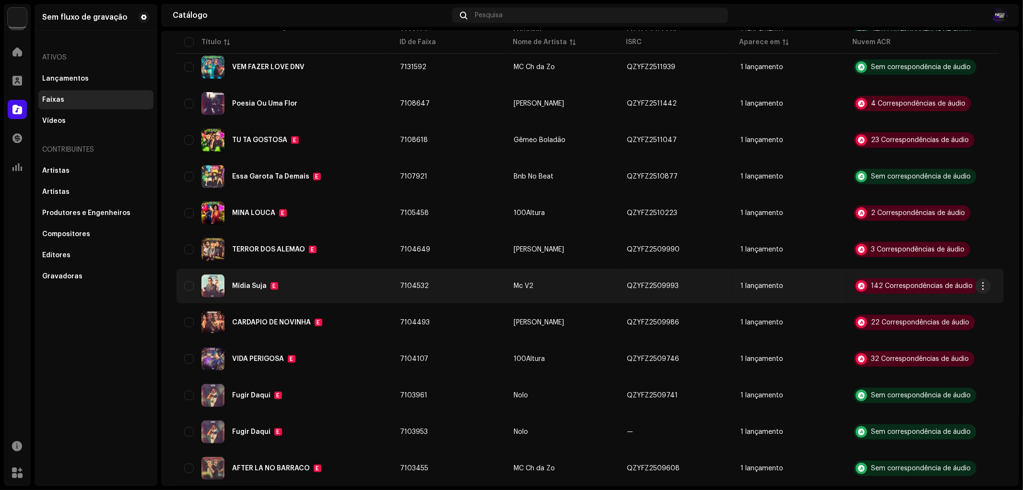
scroll to position [448, 0]
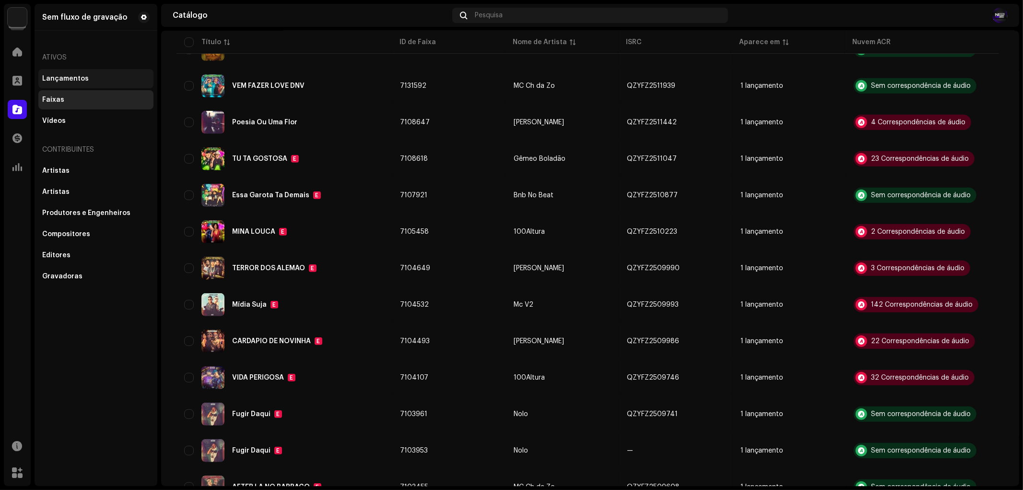
click at [92, 69] on div "Lançamentos" at bounding box center [95, 78] width 115 height 19
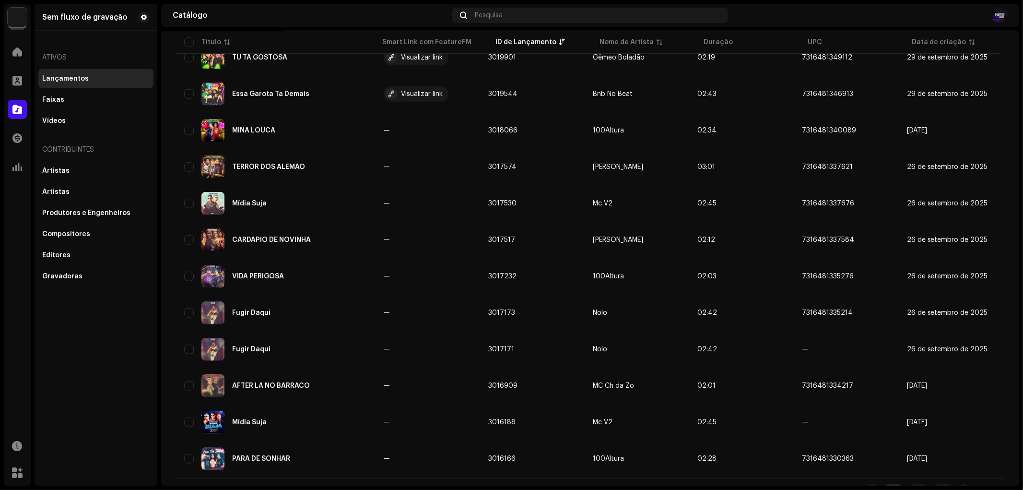
scroll to position [555, 0]
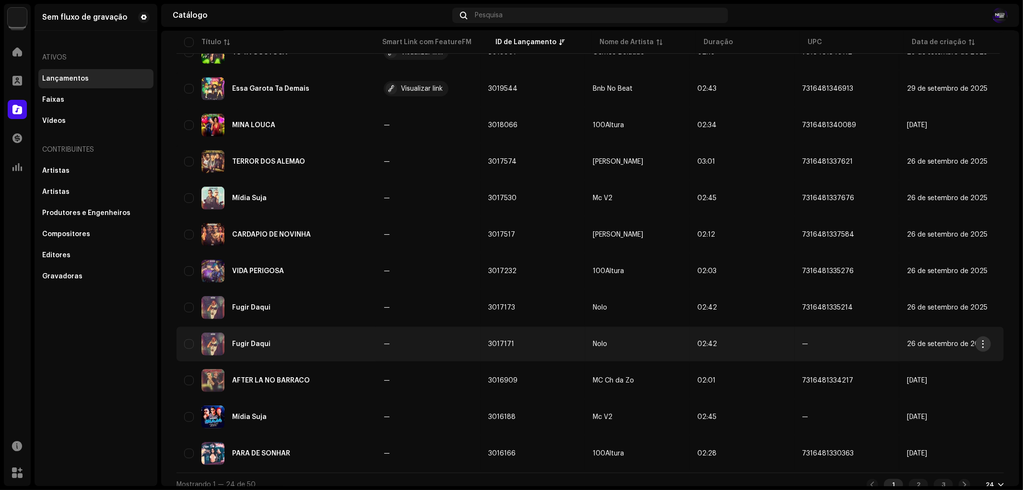
click at [986, 340] on span "button" at bounding box center [983, 344] width 7 height 8
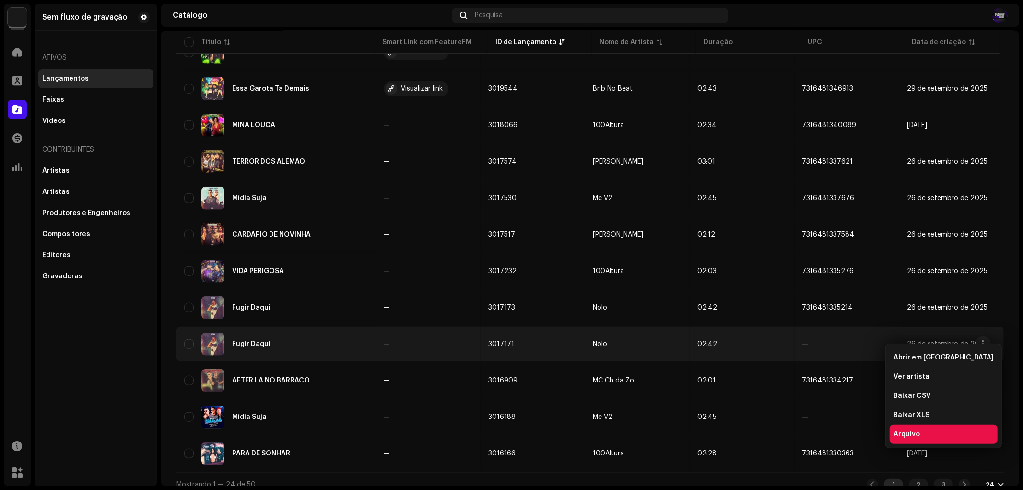
click at [915, 435] on font "Arquivo" at bounding box center [907, 434] width 26 height 7
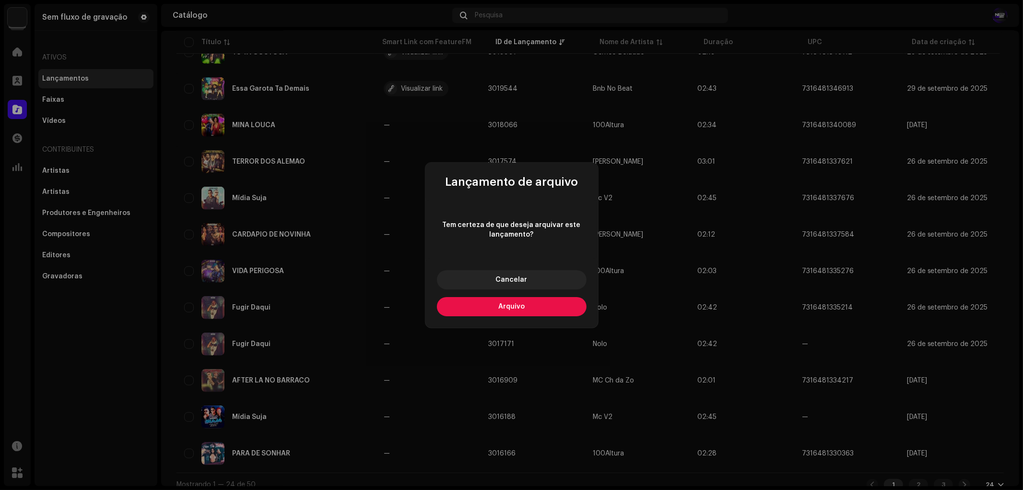
click at [525, 309] on button "Arquivo" at bounding box center [512, 306] width 150 height 19
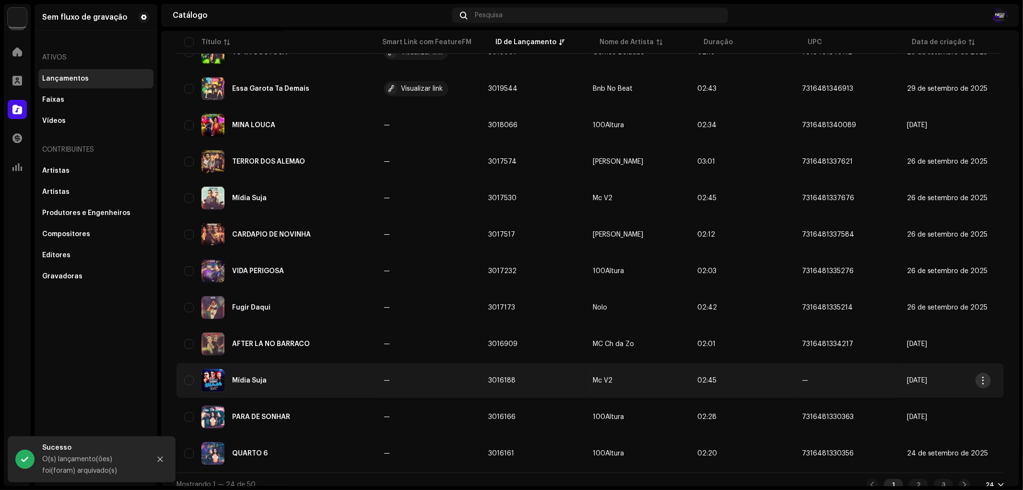
click at [987, 377] on span "button" at bounding box center [983, 381] width 7 height 8
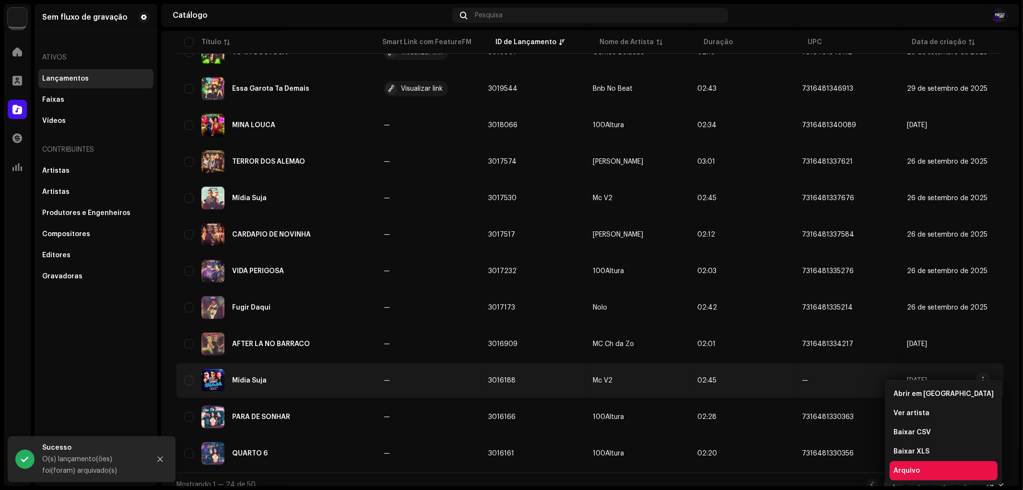
click at [901, 472] on font "Arquivo" at bounding box center [907, 470] width 26 height 7
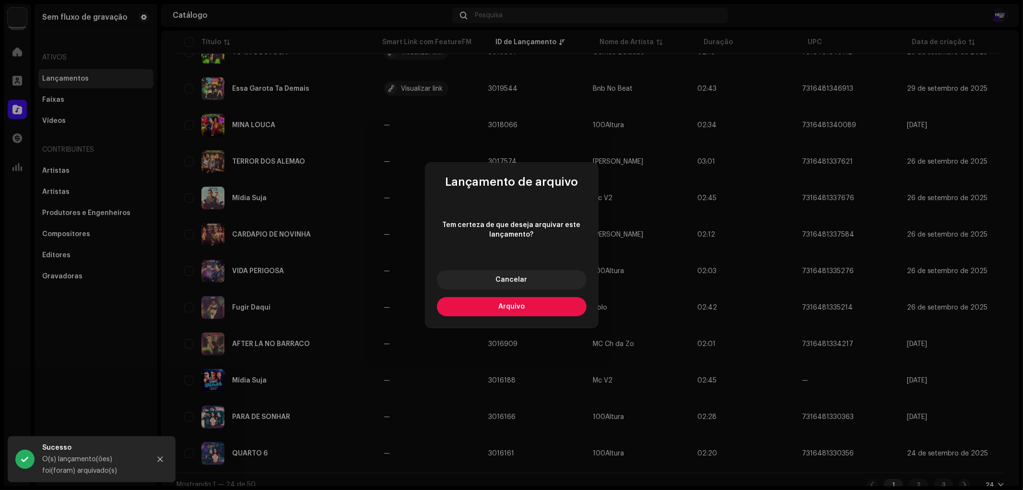
click at [501, 304] on font "Arquivo" at bounding box center [511, 306] width 26 height 7
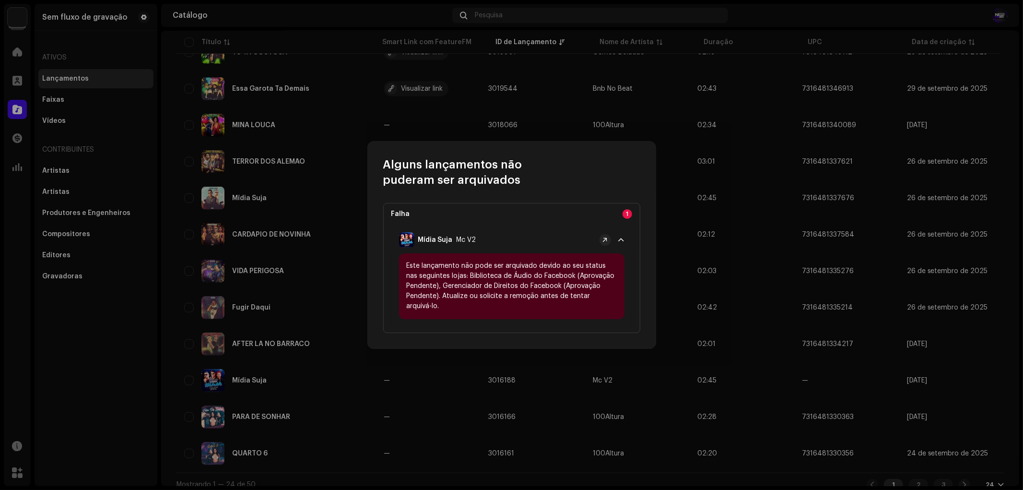
click at [626, 213] on font "1" at bounding box center [627, 214] width 2 height 6
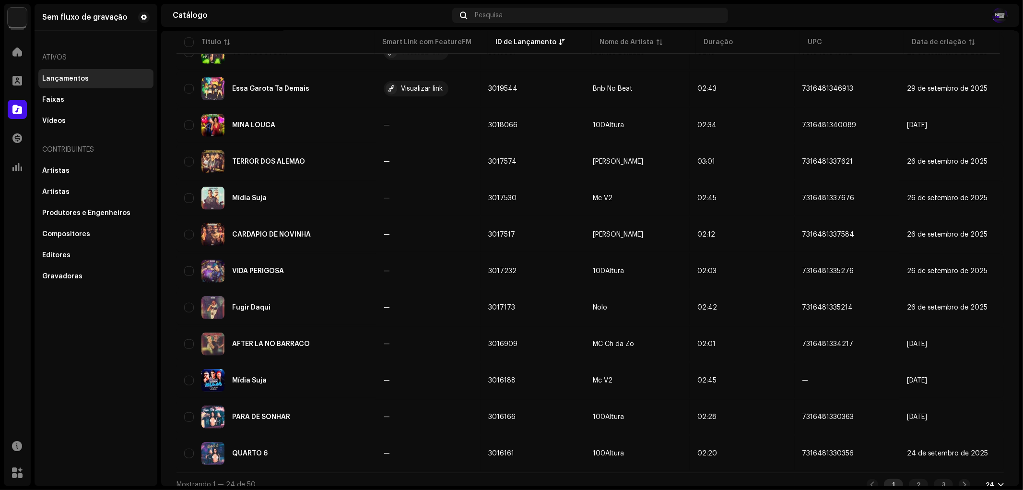
drag, startPoint x: 659, startPoint y: 236, endPoint x: 650, endPoint y: 236, distance: 8.2
click at [658, 236] on div "Alguns lançamentos não puderam ser arquivados Falha 1 Mídia Suja Mc V2 Este lan…" at bounding box center [511, 245] width 1023 height 490
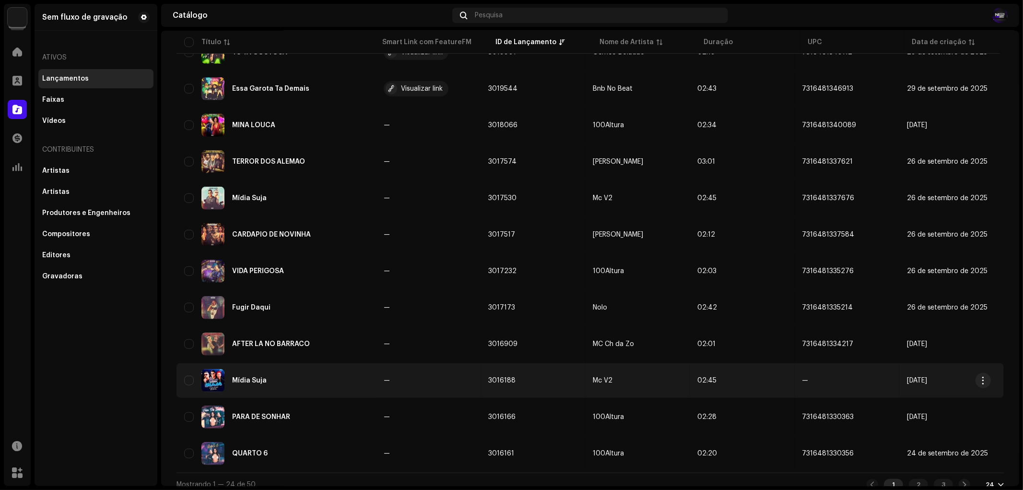
click at [633, 363] on td "Mc V2" at bounding box center [637, 380] width 105 height 35
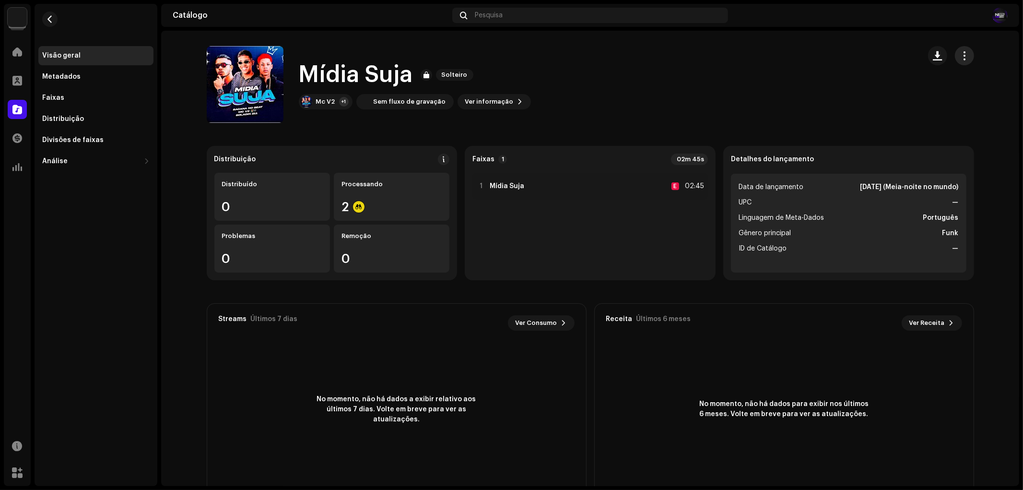
click at [961, 63] on button "button" at bounding box center [964, 55] width 19 height 19
click at [694, 121] on div "Mídia Suja Solteiro Mc V2 +1 Sem fluxo de gravação Ver informação" at bounding box center [560, 84] width 706 height 77
click at [488, 105] on span "Ver informação" at bounding box center [489, 101] width 48 height 19
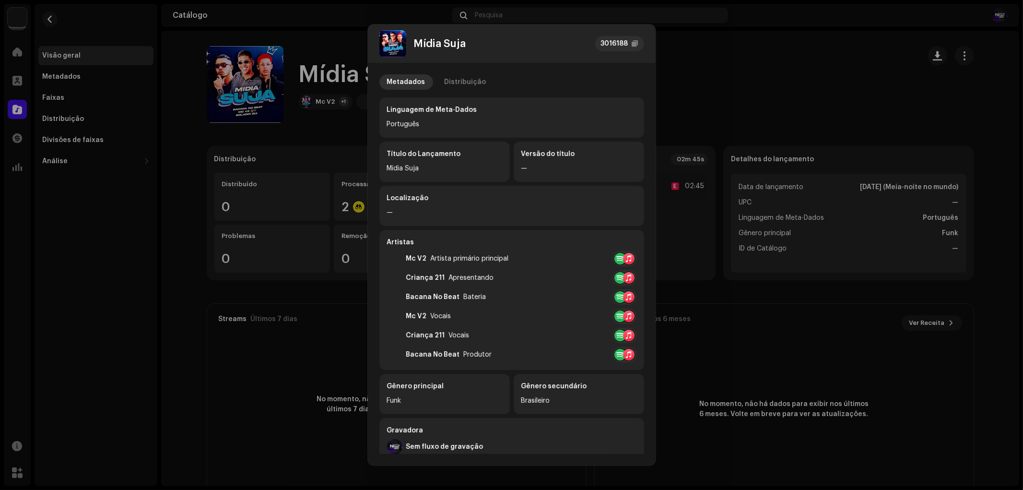
scroll to position [151, 0]
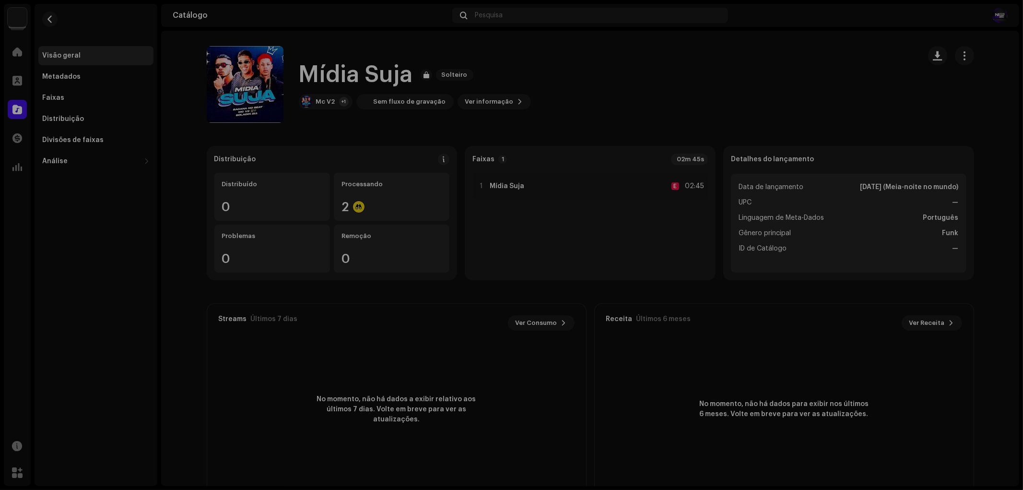
click at [776, 357] on div "Mídia Suja 3016188 Metadados Distribuição Linguagem de Meta-Dados Português Tít…" at bounding box center [511, 245] width 1023 height 490
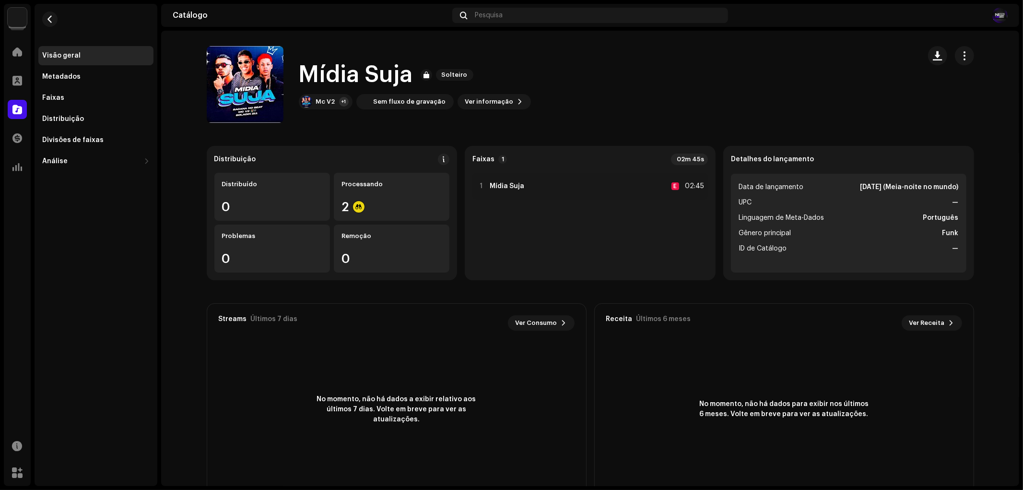
click at [15, 111] on span at bounding box center [17, 110] width 10 height 8
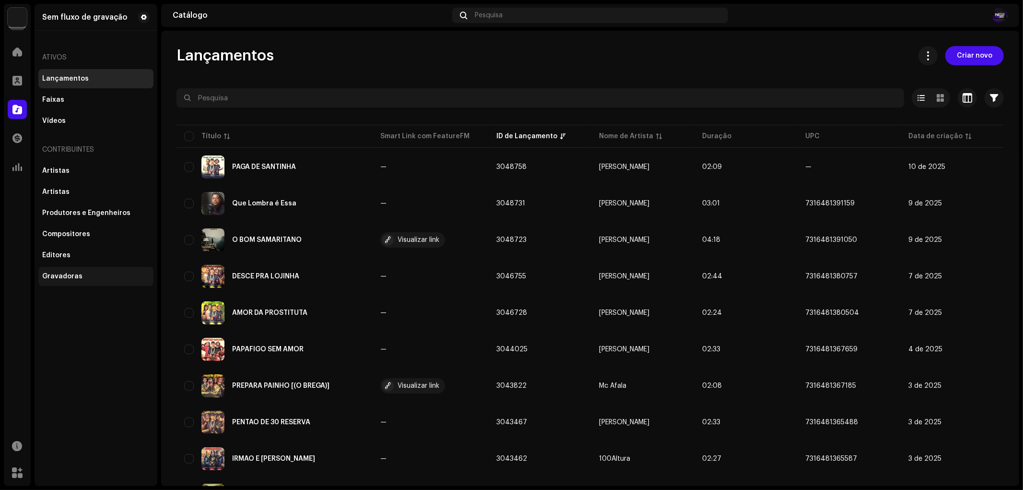
click at [68, 284] on div "Gravadoras" at bounding box center [95, 276] width 115 height 19
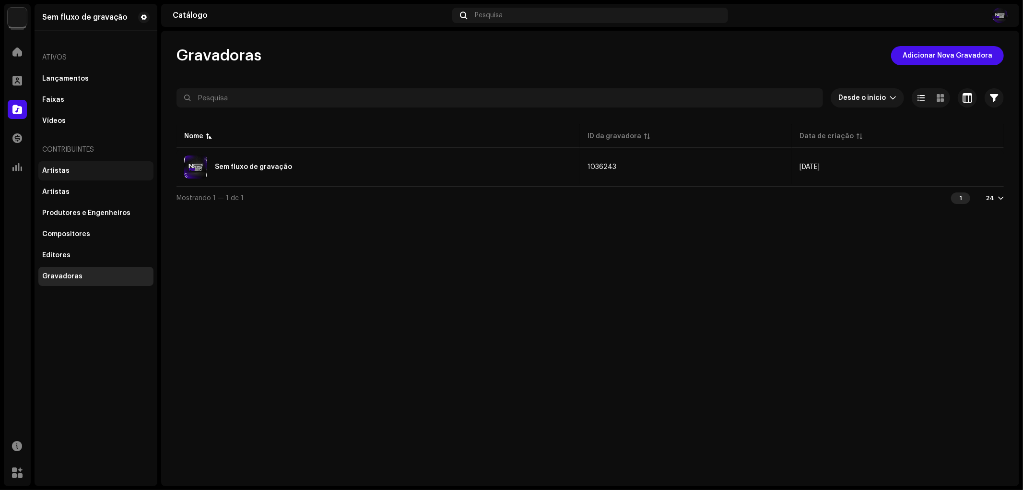
click at [77, 169] on div "Artistas" at bounding box center [95, 171] width 107 height 8
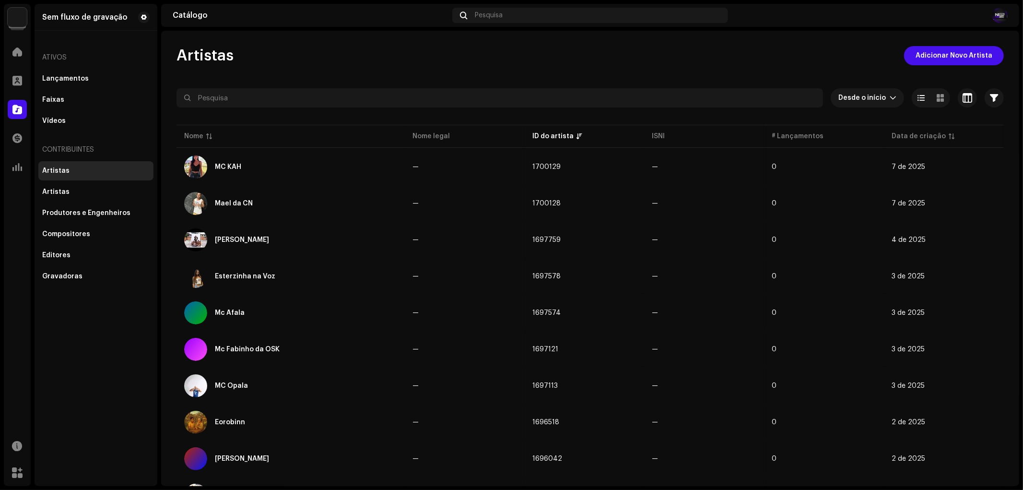
click at [543, 115] on div at bounding box center [590, 114] width 827 height 15
drag, startPoint x: 1023, startPoint y: 114, endPoint x: 1023, endPoint y: 191, distance: 77.2
click at [1023, 191] on div "Sem fluxo de gravação Lar Perfil Catálogo Transações Análise Recursos Mercado S…" at bounding box center [511, 245] width 1023 height 490
click at [832, 114] on div at bounding box center [590, 114] width 827 height 15
click at [79, 94] on div "Faixas" at bounding box center [95, 99] width 115 height 19
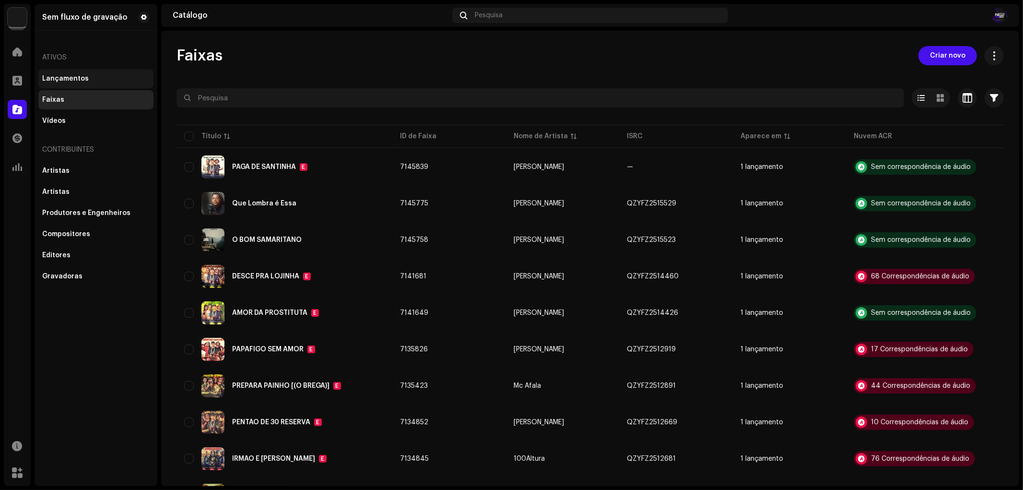
click at [84, 80] on font "Lançamentos" at bounding box center [65, 78] width 47 height 7
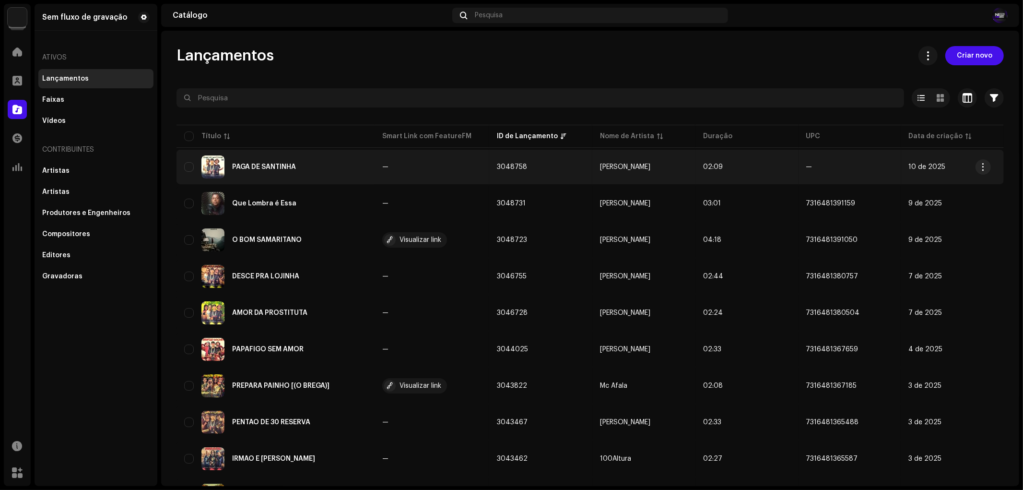
click at [477, 164] on re-a-table-badge "—" at bounding box center [431, 167] width 99 height 7
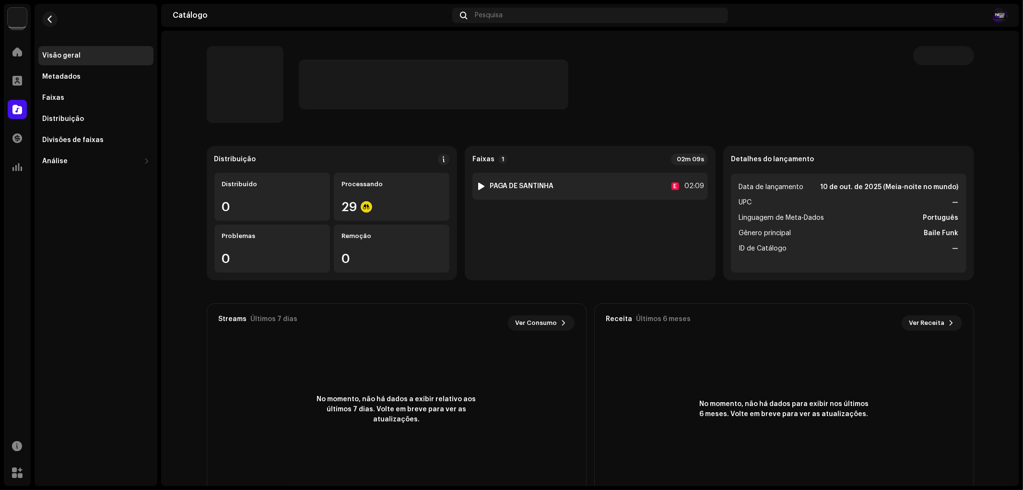
click at [518, 184] on font "PAGA DE SANTINHA" at bounding box center [522, 186] width 64 height 7
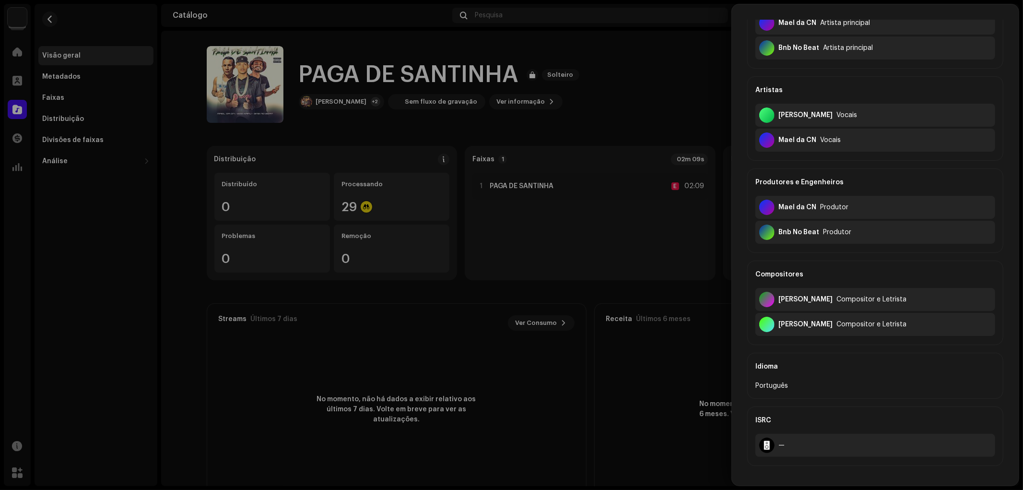
scroll to position [377, 0]
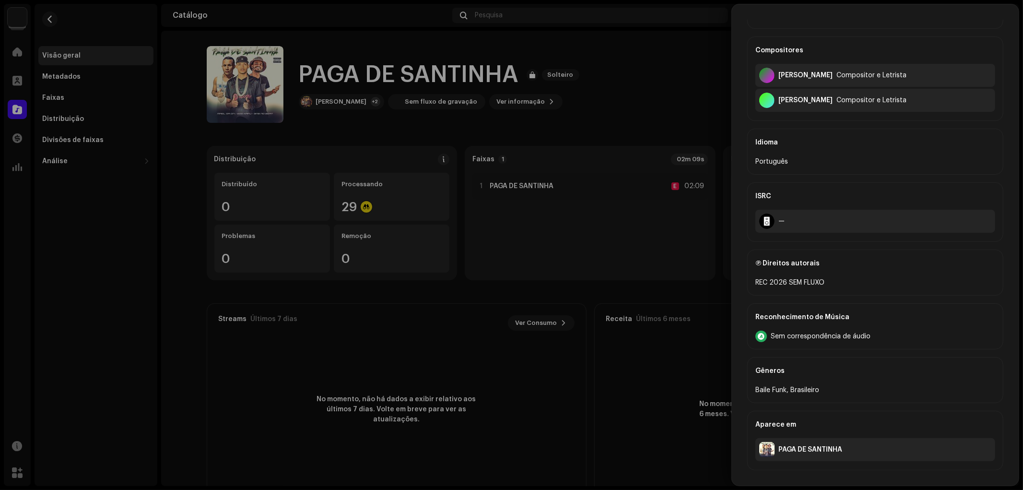
click at [297, 215] on div at bounding box center [511, 245] width 1023 height 490
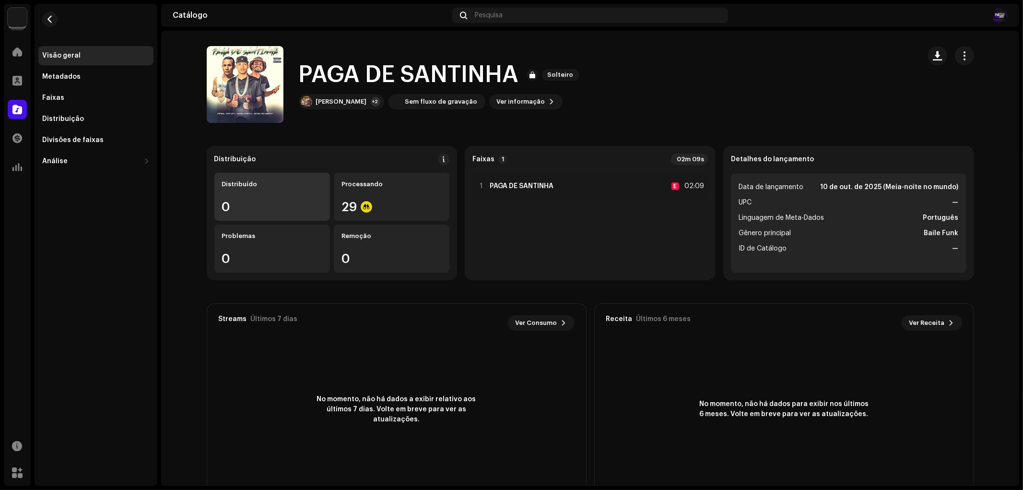
click at [297, 215] on div "Distribuído 0" at bounding box center [272, 197] width 116 height 48
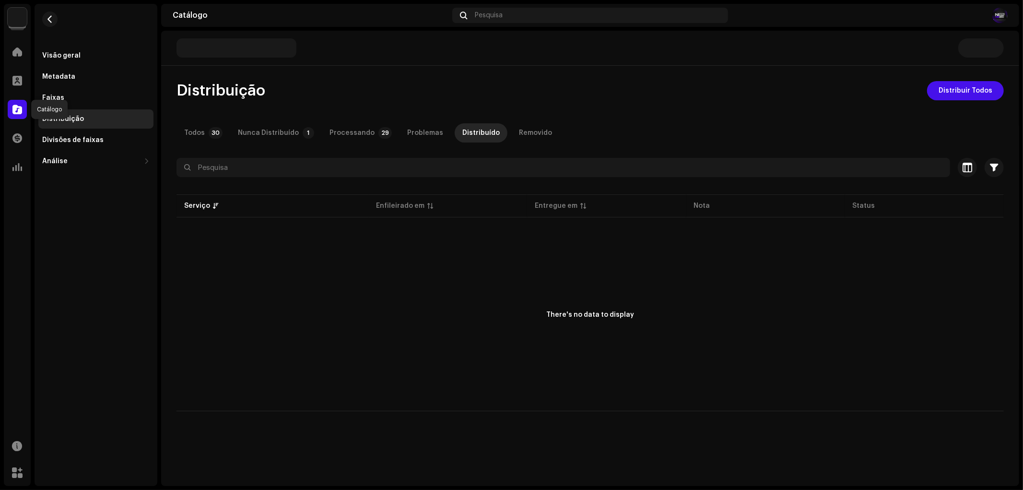
click at [15, 107] on span at bounding box center [17, 110] width 10 height 8
